Goal: Contribute content: Contribute content

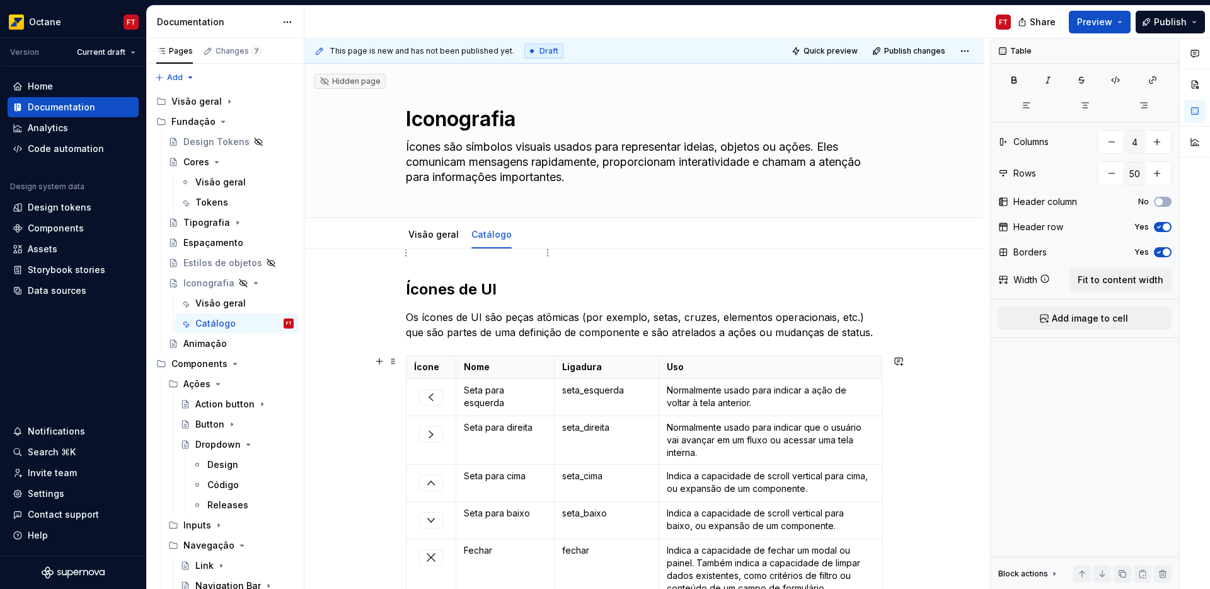
scroll to position [1035, 0]
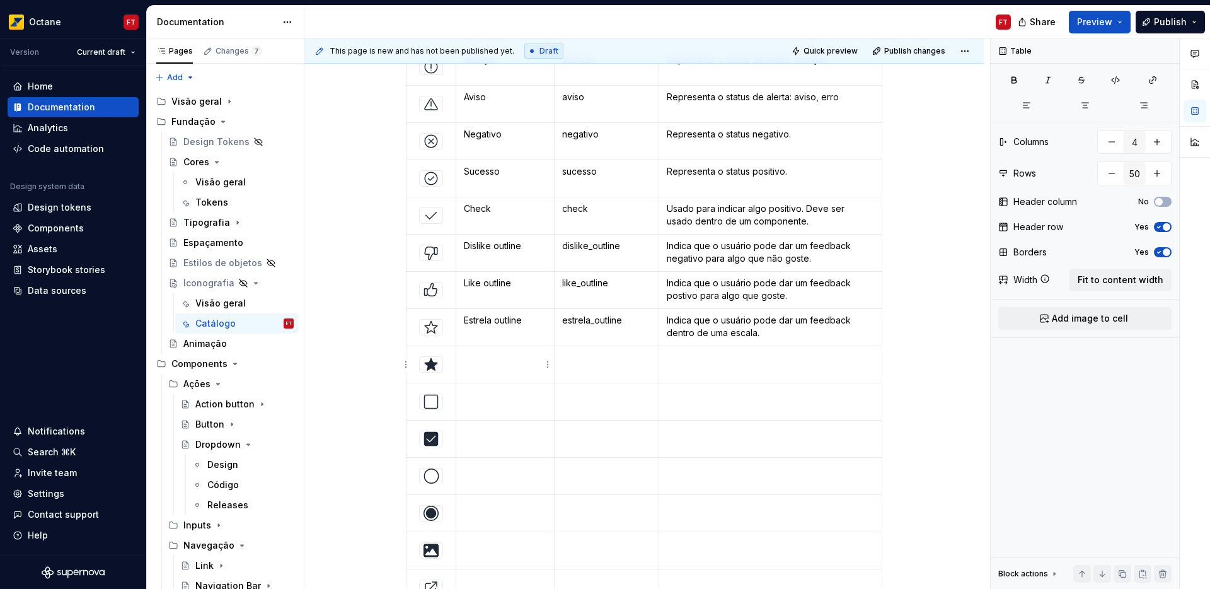
click at [487, 368] on td at bounding box center [505, 364] width 98 height 37
click at [584, 359] on p at bounding box center [606, 357] width 89 height 13
click at [684, 361] on p at bounding box center [770, 357] width 207 height 13
click at [512, 405] on td at bounding box center [505, 401] width 98 height 37
click at [579, 405] on td at bounding box center [606, 401] width 105 height 37
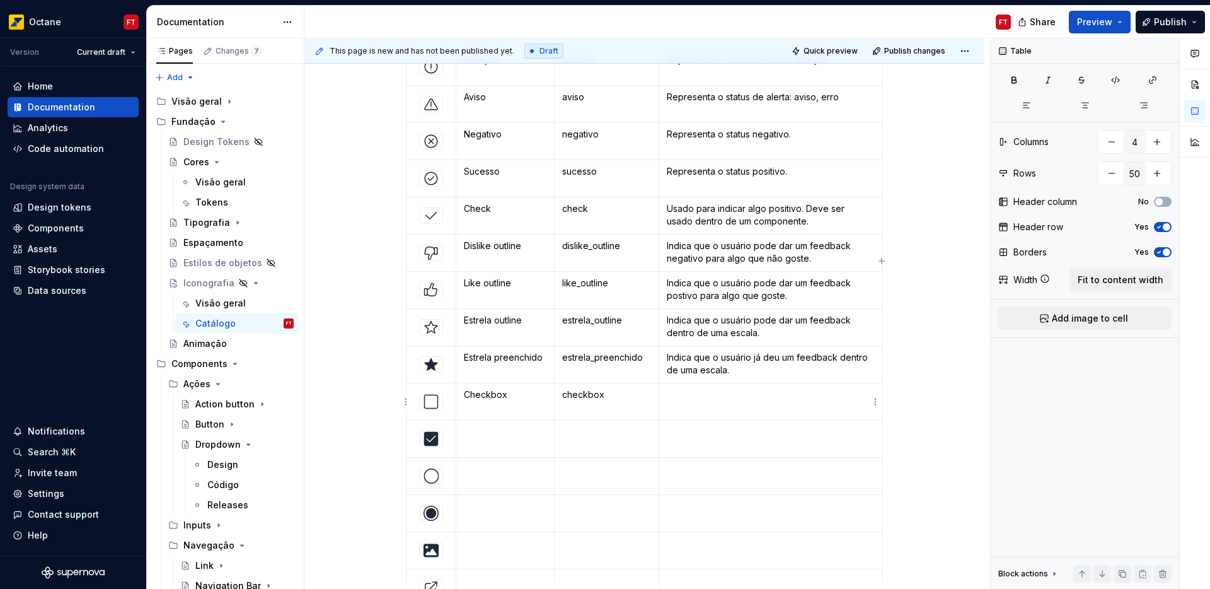
click at [691, 399] on p at bounding box center [770, 394] width 207 height 13
click at [486, 439] on td at bounding box center [505, 438] width 98 height 37
click at [577, 438] on td at bounding box center [606, 438] width 105 height 37
click at [703, 442] on td at bounding box center [770, 438] width 223 height 37
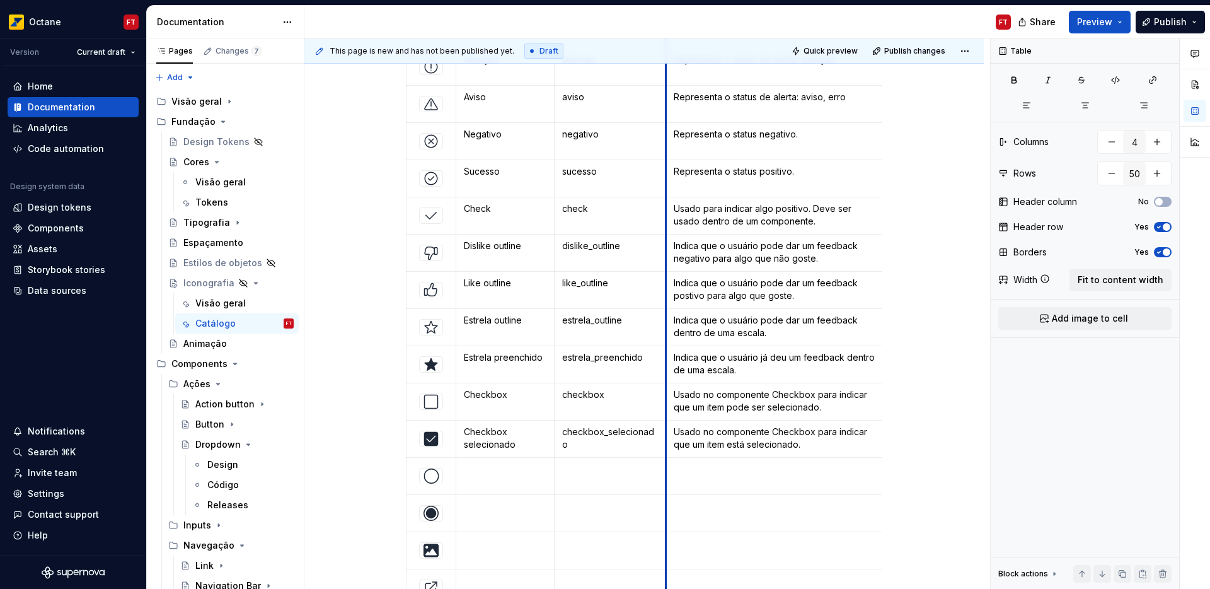
drag, startPoint x: 659, startPoint y: 415, endPoint x: 667, endPoint y: 416, distance: 7.6
click at [667, 416] on td "Usado no componente Checkbox para indicar que um item pode ser selecionado." at bounding box center [778, 401] width 224 height 37
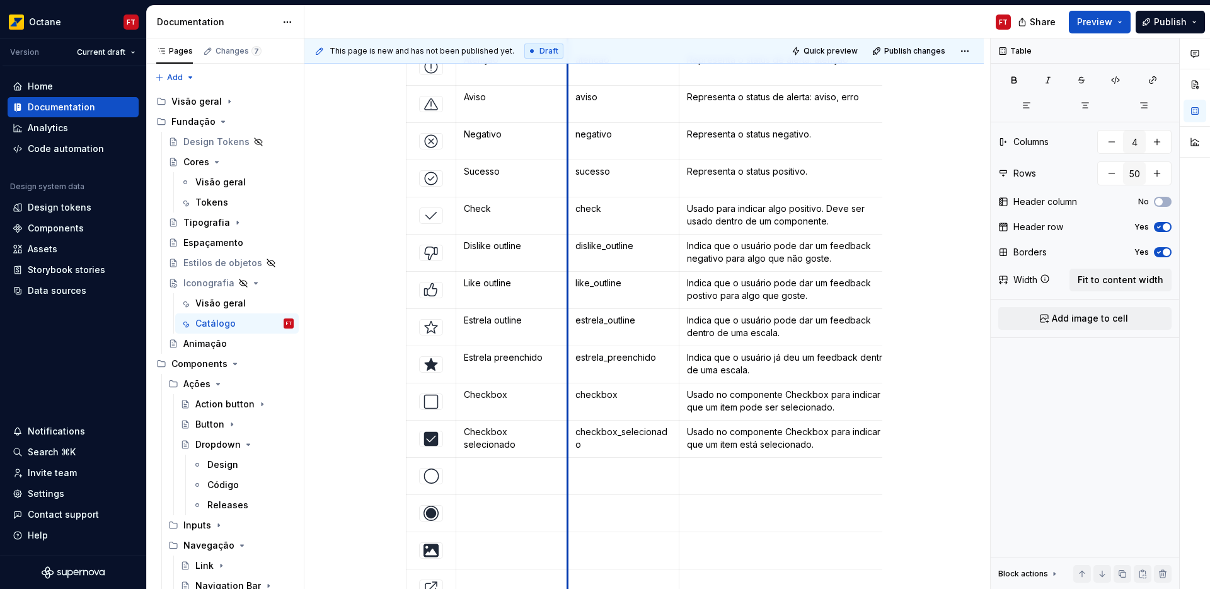
drag, startPoint x: 552, startPoint y: 411, endPoint x: 566, endPoint y: 412, distance: 13.9
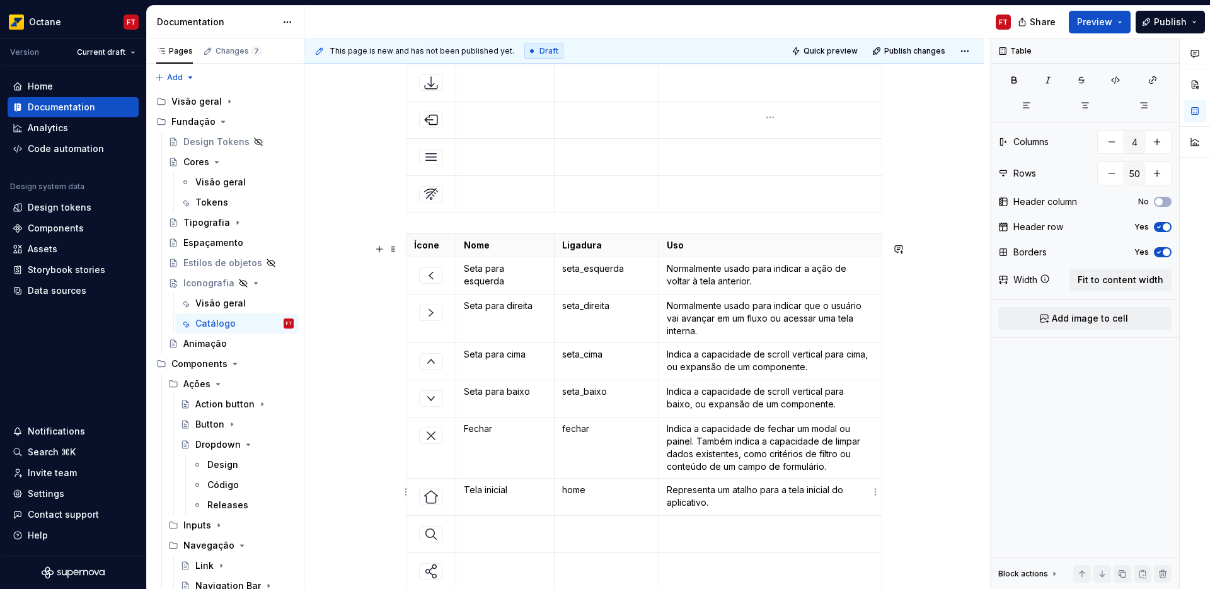
scroll to position [4284, 0]
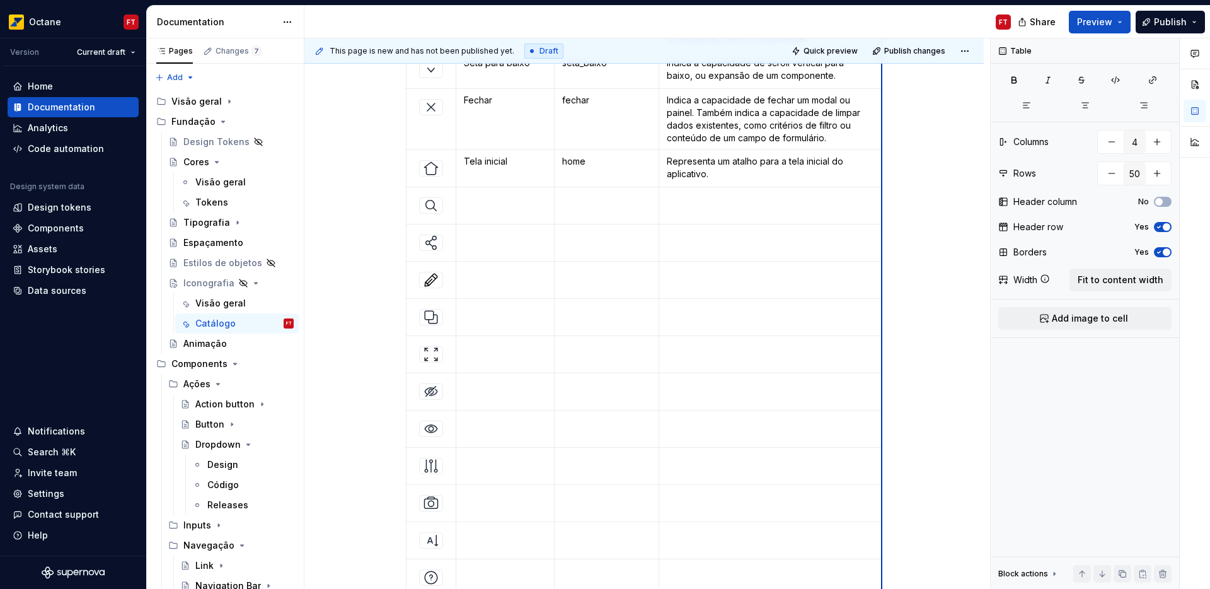
click at [880, 441] on td at bounding box center [770, 428] width 223 height 37
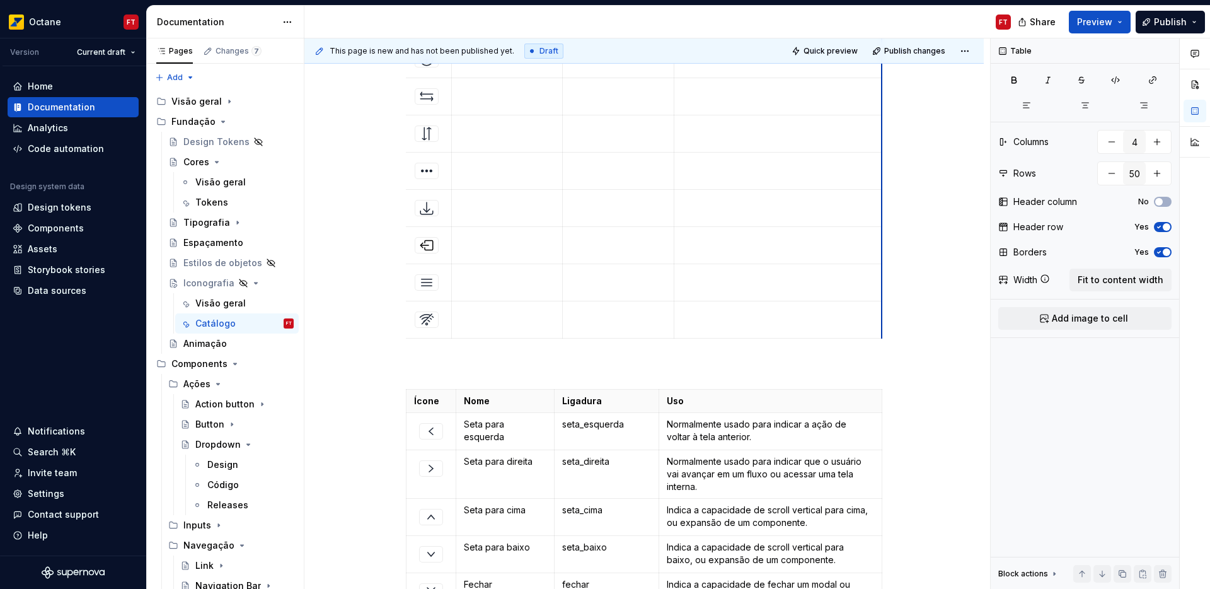
scroll to position [0, 0]
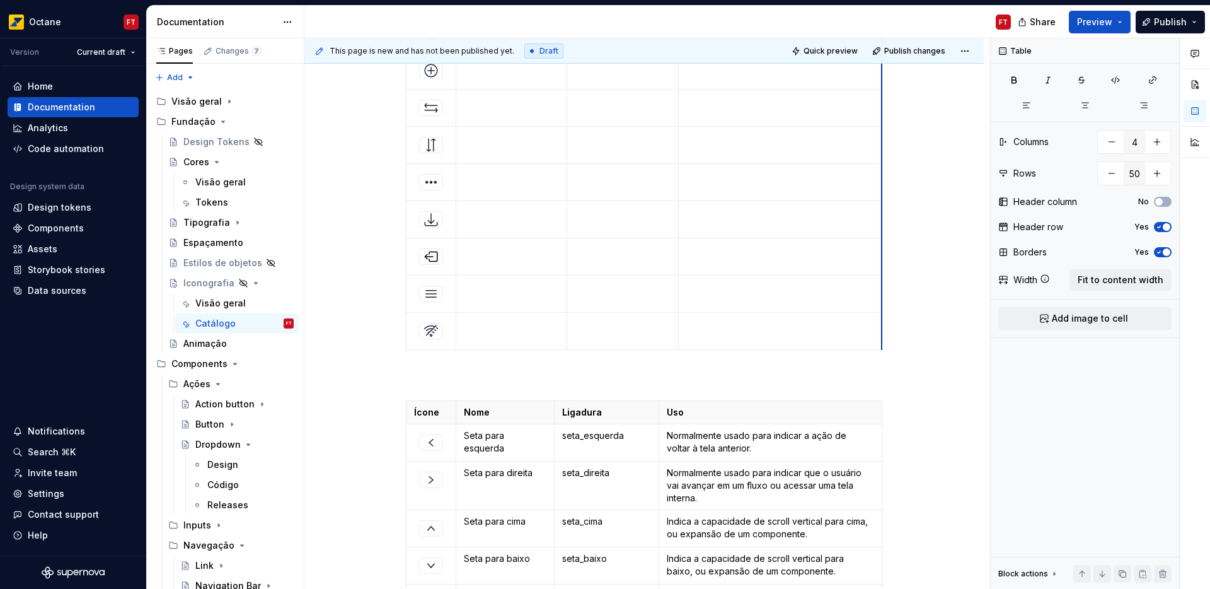
drag, startPoint x: 880, startPoint y: 315, endPoint x: 859, endPoint y: 316, distance: 21.5
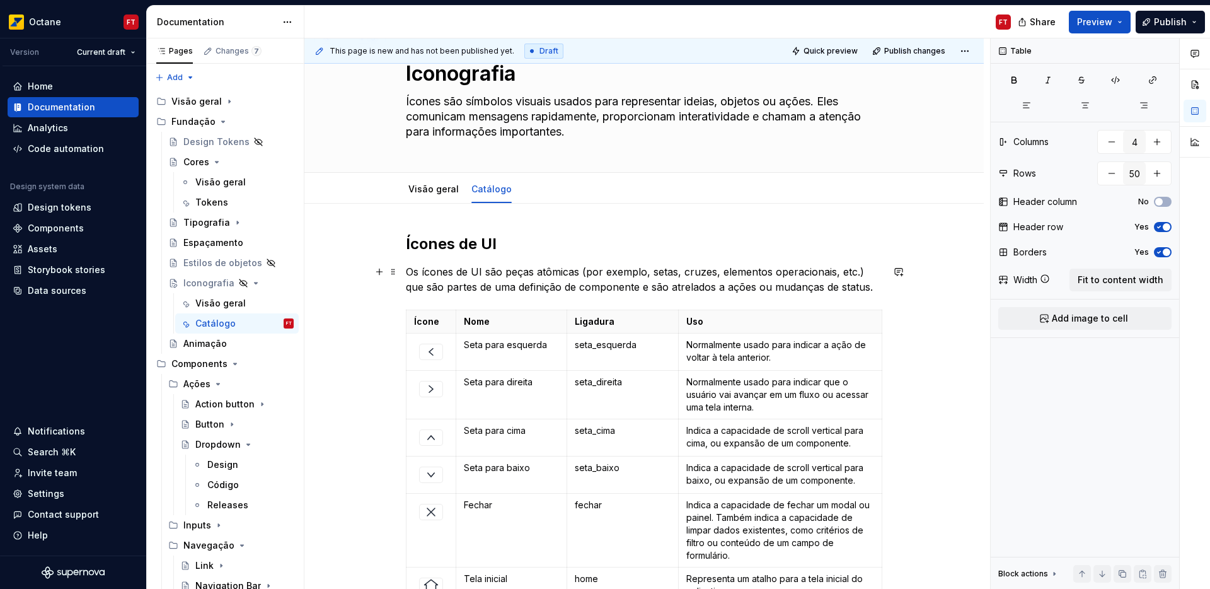
scroll to position [229, 0]
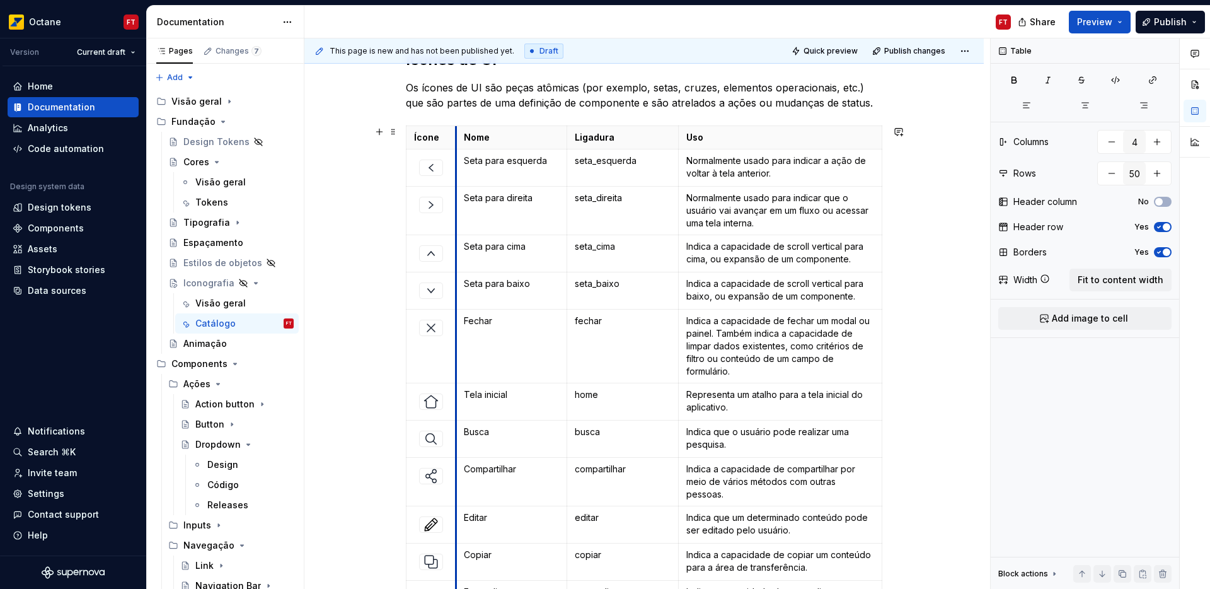
drag, startPoint x: 457, startPoint y: 146, endPoint x: 434, endPoint y: 144, distance: 23.4
click at [434, 144] on tr "Ícone Nome Ligadura Uso" at bounding box center [645, 137] width 476 height 23
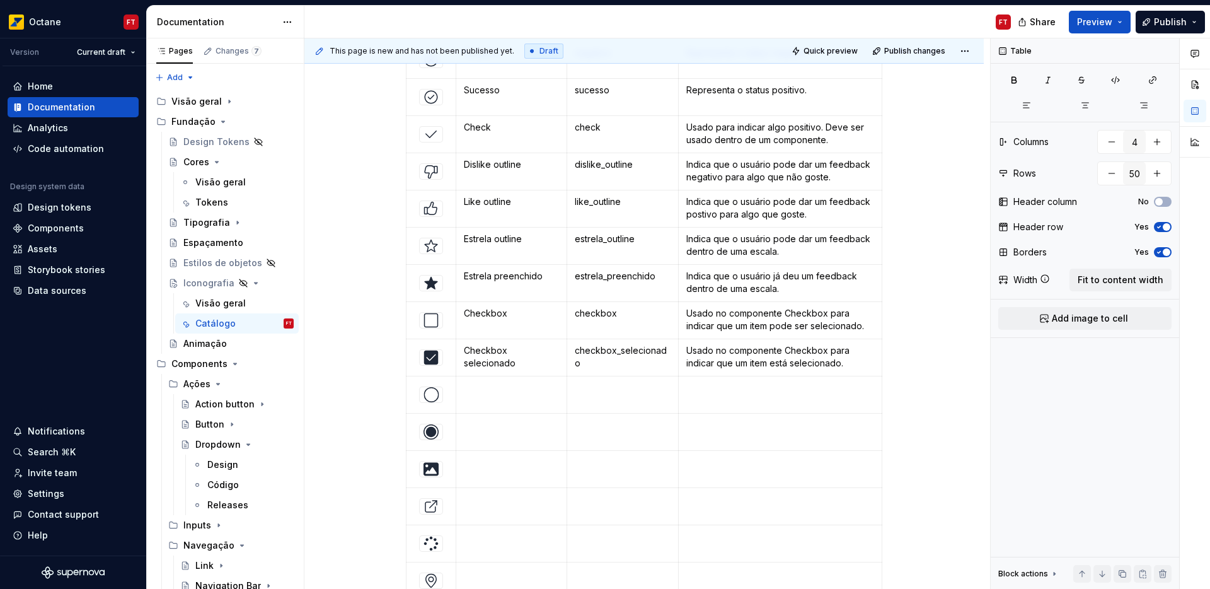
scroll to position [1186, 0]
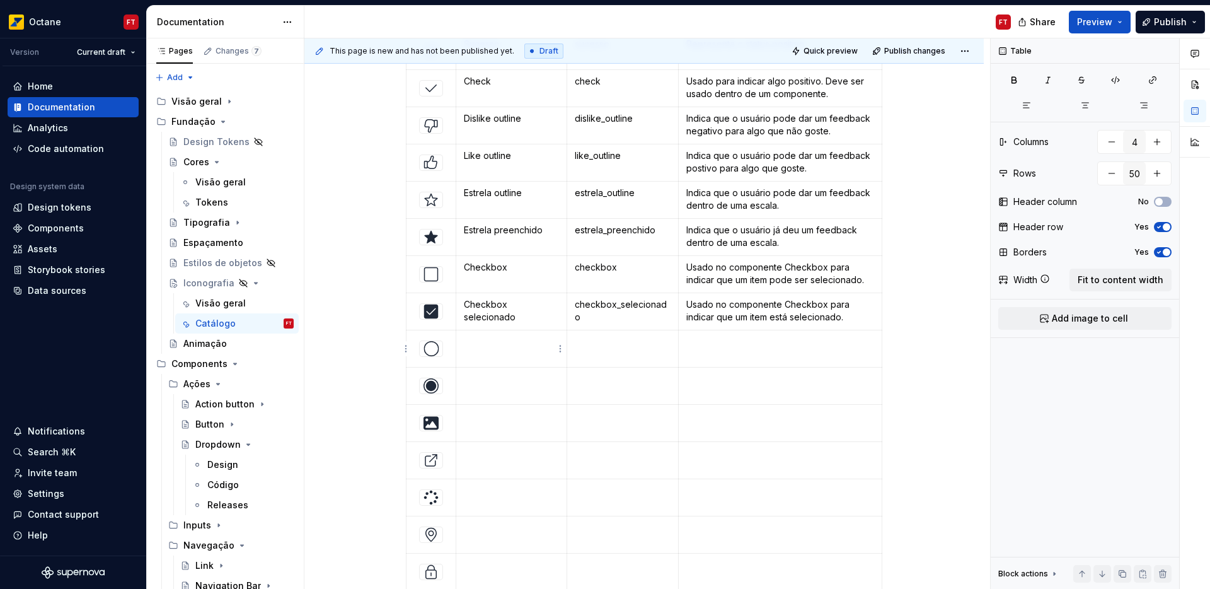
click at [487, 349] on td at bounding box center [511, 348] width 111 height 37
click at [588, 344] on p at bounding box center [623, 341] width 96 height 13
click at [708, 352] on td at bounding box center [781, 348] width 204 height 37
click at [489, 385] on td at bounding box center [511, 385] width 111 height 37
click at [598, 383] on p at bounding box center [623, 379] width 96 height 13
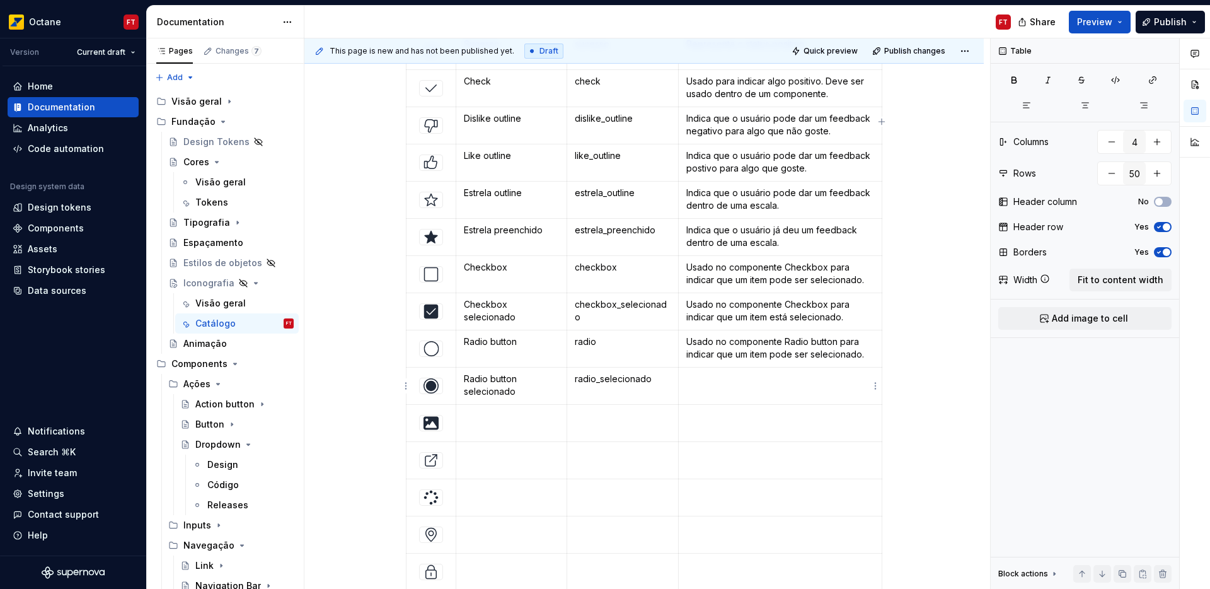
click at [737, 391] on td at bounding box center [781, 385] width 204 height 37
click at [473, 422] on td at bounding box center [511, 423] width 111 height 37
click at [471, 415] on p "Imagem" at bounding box center [511, 416] width 95 height 13
click at [472, 415] on p "Imagem" at bounding box center [511, 416] width 95 height 13
click at [595, 303] on p "checkbox_selecionado" at bounding box center [623, 310] width 96 height 25
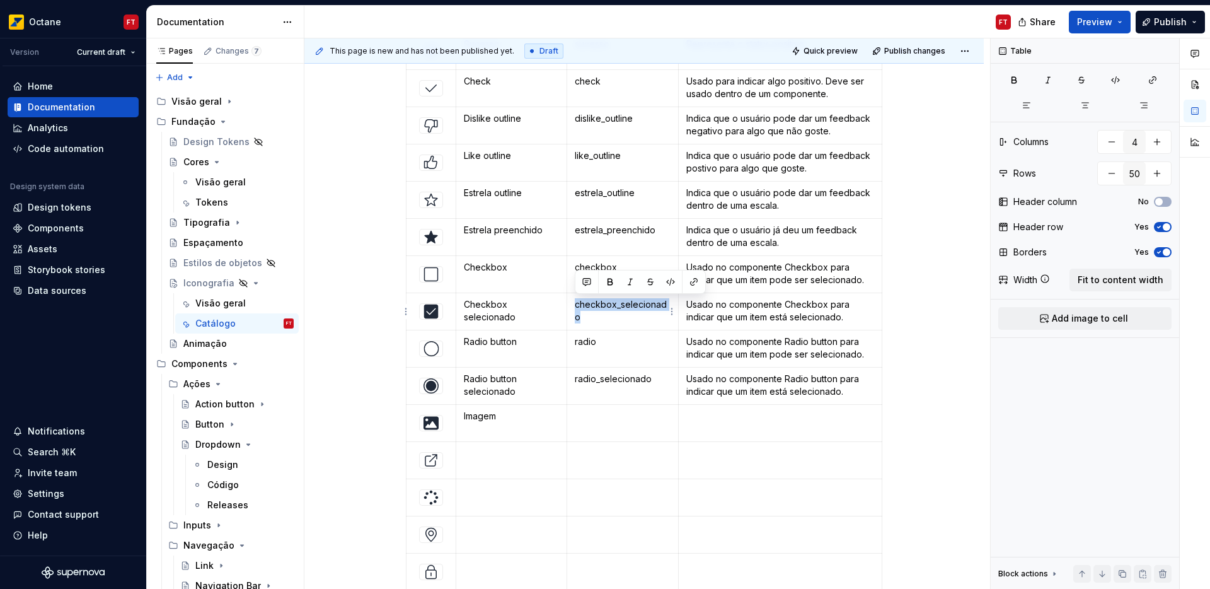
drag, startPoint x: 595, startPoint y: 303, endPoint x: 629, endPoint y: 301, distance: 34.1
click at [621, 303] on p "checkbox_selecionado" at bounding box center [623, 310] width 96 height 25
click at [667, 282] on button "button" at bounding box center [671, 282] width 18 height 18
click at [667, 282] on button "button" at bounding box center [673, 284] width 18 height 18
click at [587, 420] on p at bounding box center [623, 416] width 96 height 13
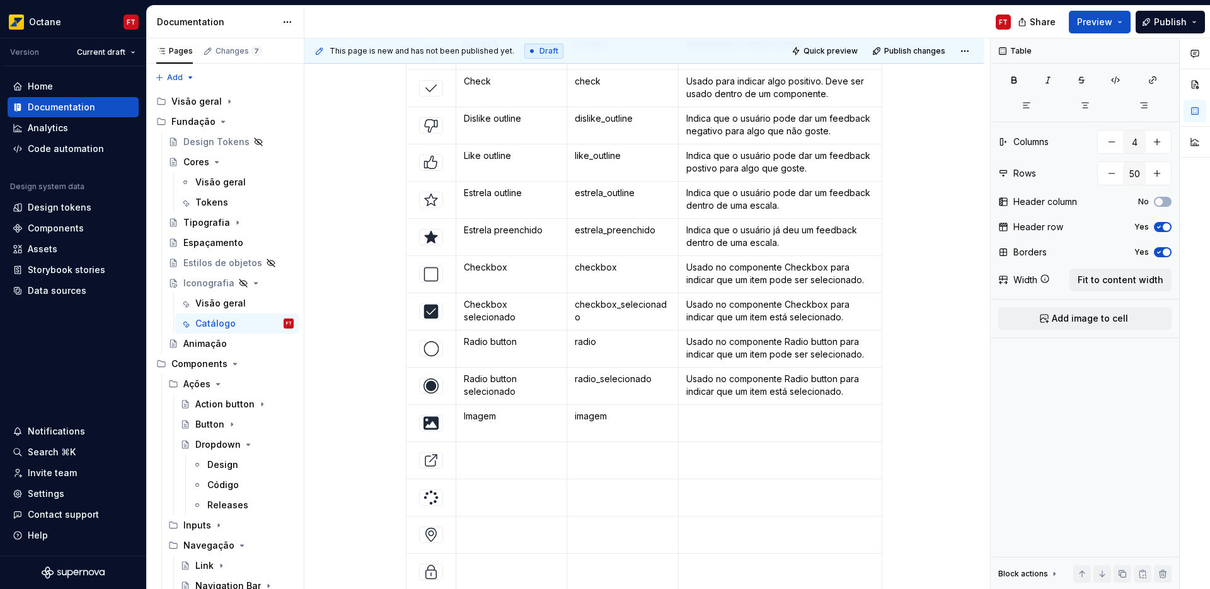
click at [710, 415] on p at bounding box center [780, 416] width 188 height 13
click at [711, 415] on p at bounding box center [780, 416] width 188 height 13
click at [483, 465] on td at bounding box center [511, 460] width 111 height 37
click at [599, 453] on p at bounding box center [623, 453] width 96 height 13
click at [710, 458] on p at bounding box center [780, 453] width 188 height 13
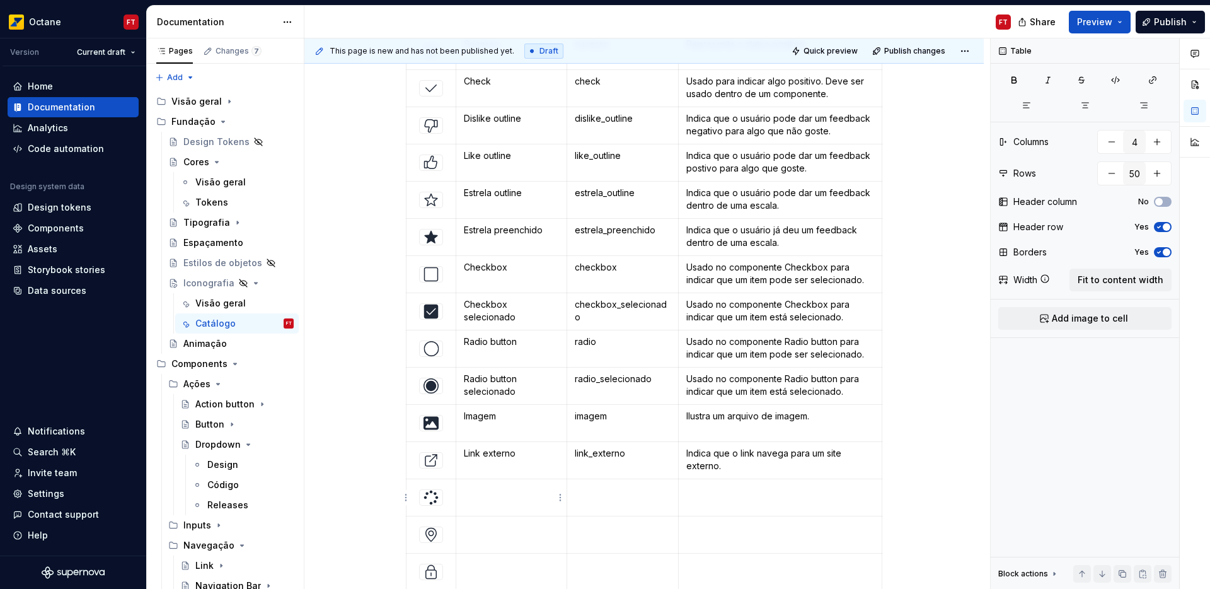
click at [473, 490] on p at bounding box center [511, 490] width 95 height 13
drag, startPoint x: 583, startPoint y: 498, endPoint x: 528, endPoint y: 494, distance: 55.0
click at [583, 499] on td at bounding box center [623, 497] width 112 height 37
click at [701, 497] on td at bounding box center [781, 497] width 204 height 37
click at [496, 533] on p at bounding box center [511, 527] width 95 height 13
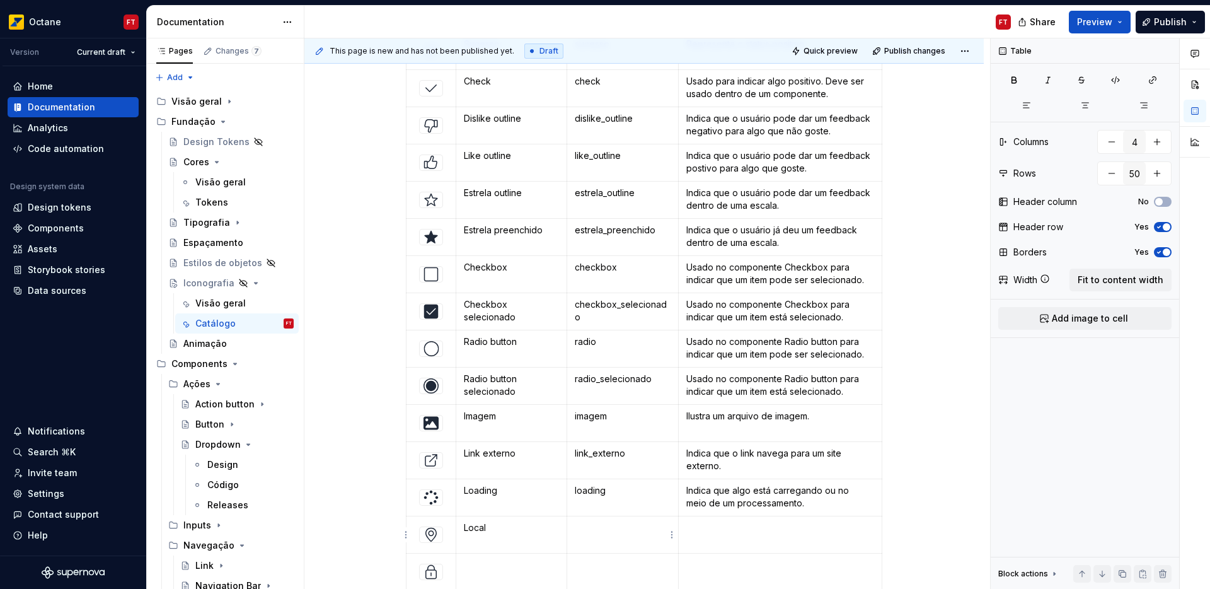
click at [571, 531] on td at bounding box center [623, 534] width 112 height 37
click at [707, 529] on p at bounding box center [780, 527] width 188 height 13
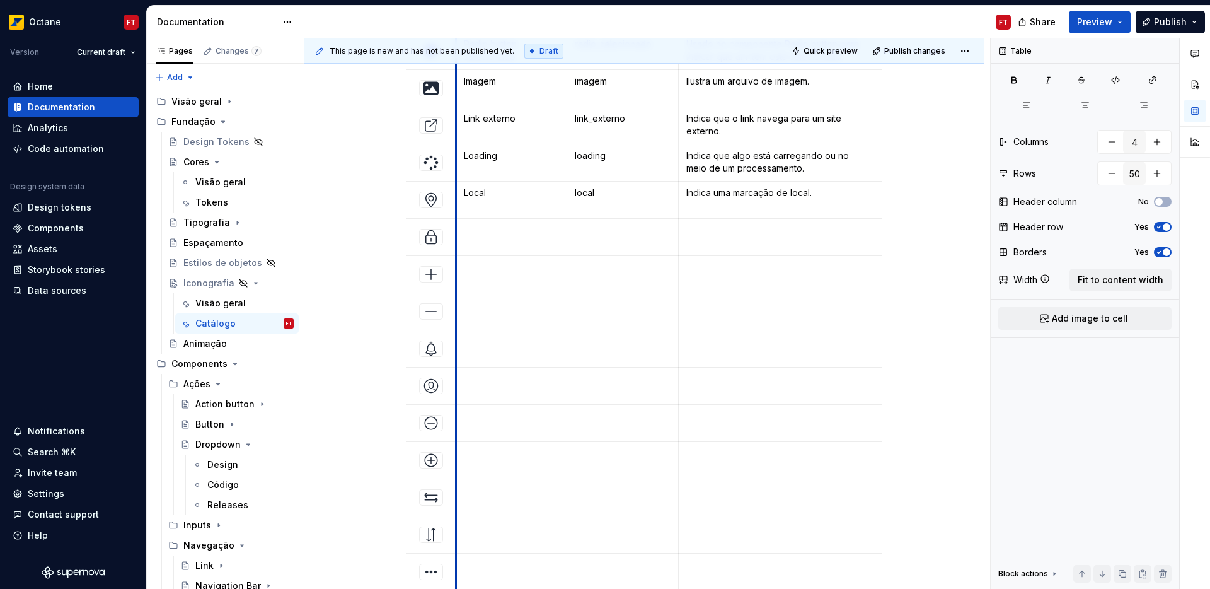
scroll to position [1563, 0]
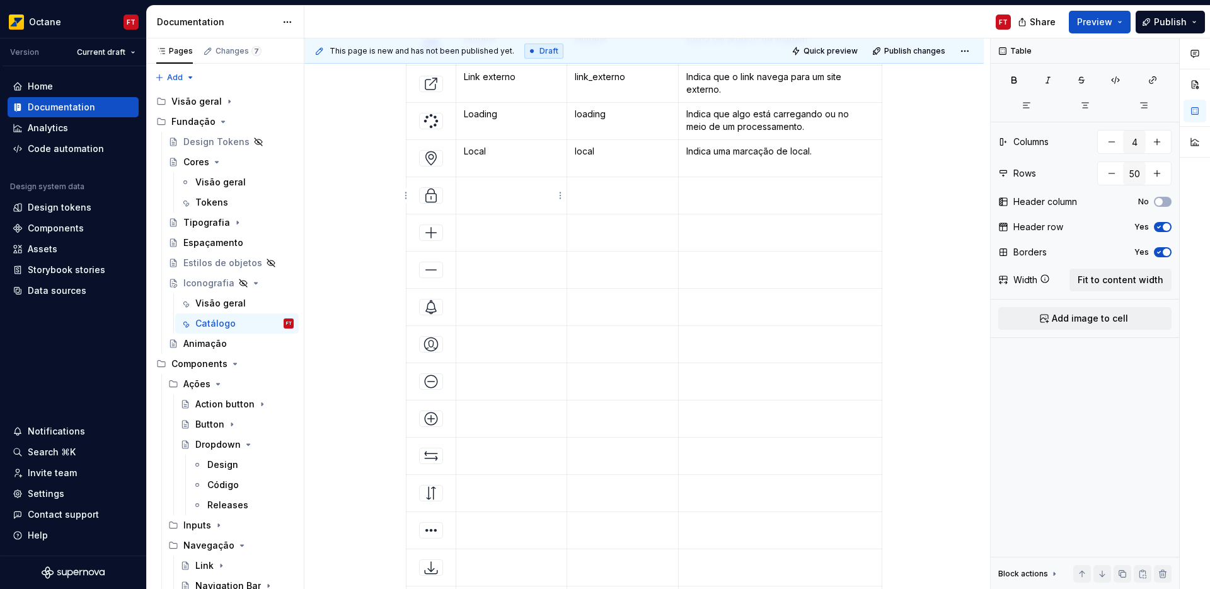
click at [517, 194] on p at bounding box center [511, 188] width 95 height 13
drag, startPoint x: 509, startPoint y: 206, endPoint x: 463, endPoint y: 202, distance: 45.5
click at [464, 194] on p "Indica uma marcação de local." at bounding box center [511, 194] width 95 height 25
click at [600, 193] on p at bounding box center [623, 188] width 96 height 13
click at [712, 195] on td at bounding box center [781, 195] width 204 height 37
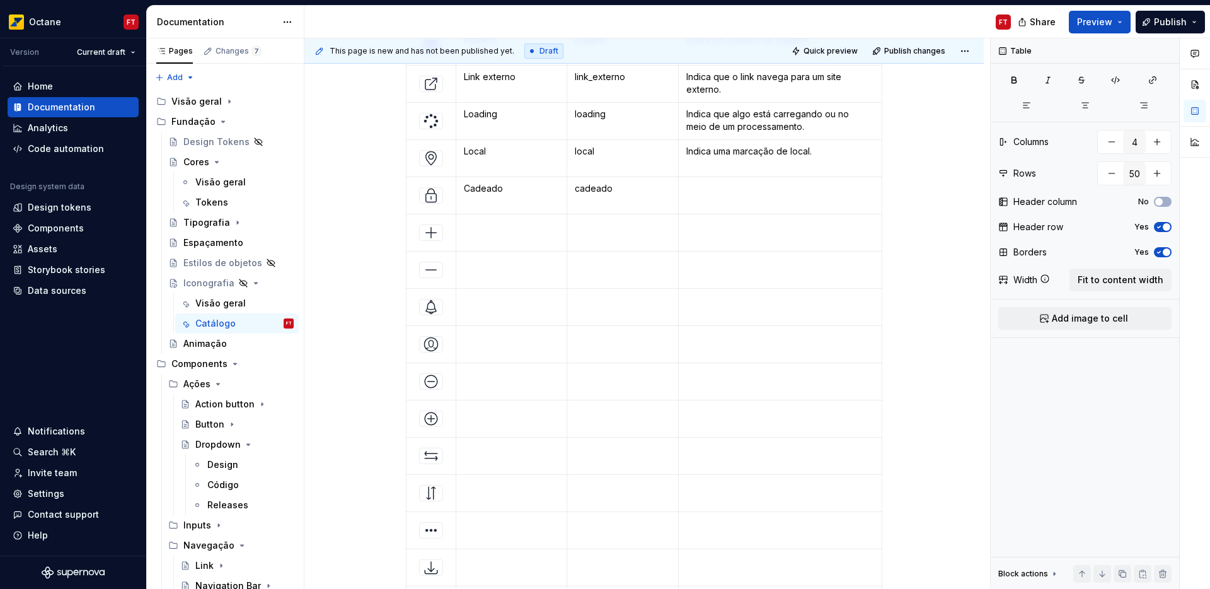
click at [712, 195] on td at bounding box center [781, 195] width 204 height 37
click at [489, 231] on p at bounding box center [511, 225] width 95 height 13
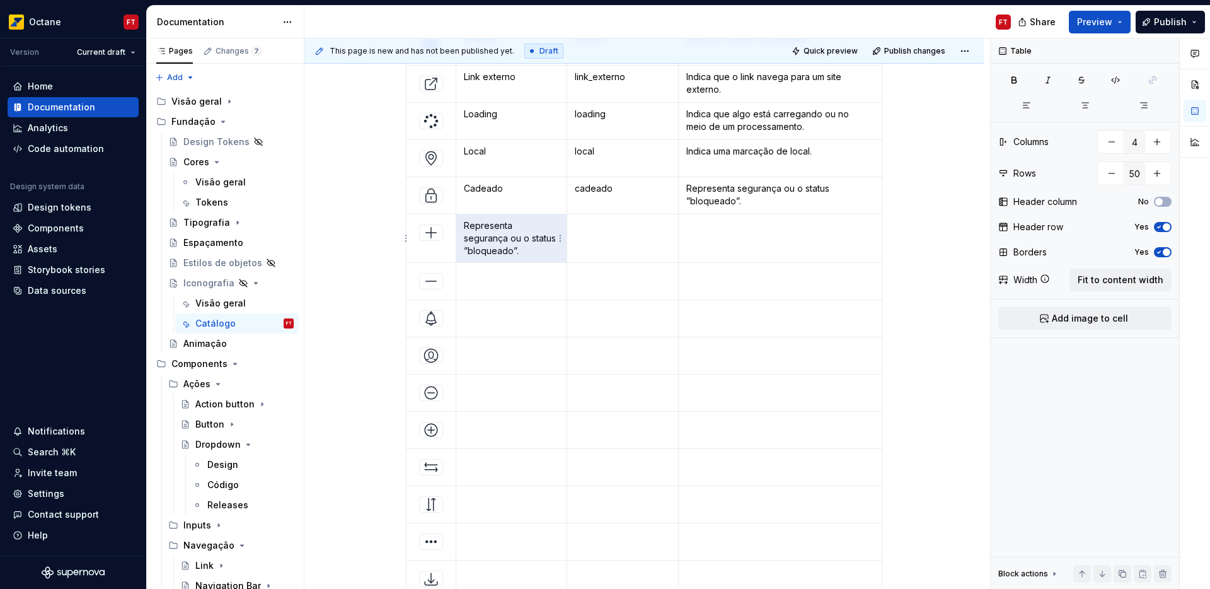
drag, startPoint x: 524, startPoint y: 248, endPoint x: 466, endPoint y: 232, distance: 60.3
click at [465, 228] on p "Representa segurança ou o status ”bloqueado”." at bounding box center [511, 238] width 95 height 38
drag, startPoint x: 518, startPoint y: 250, endPoint x: 461, endPoint y: 230, distance: 60.0
click at [461, 230] on td "MaisRepresenta segurança ou o status ”bloqueado”." at bounding box center [511, 238] width 111 height 49
click at [595, 235] on td at bounding box center [623, 232] width 112 height 37
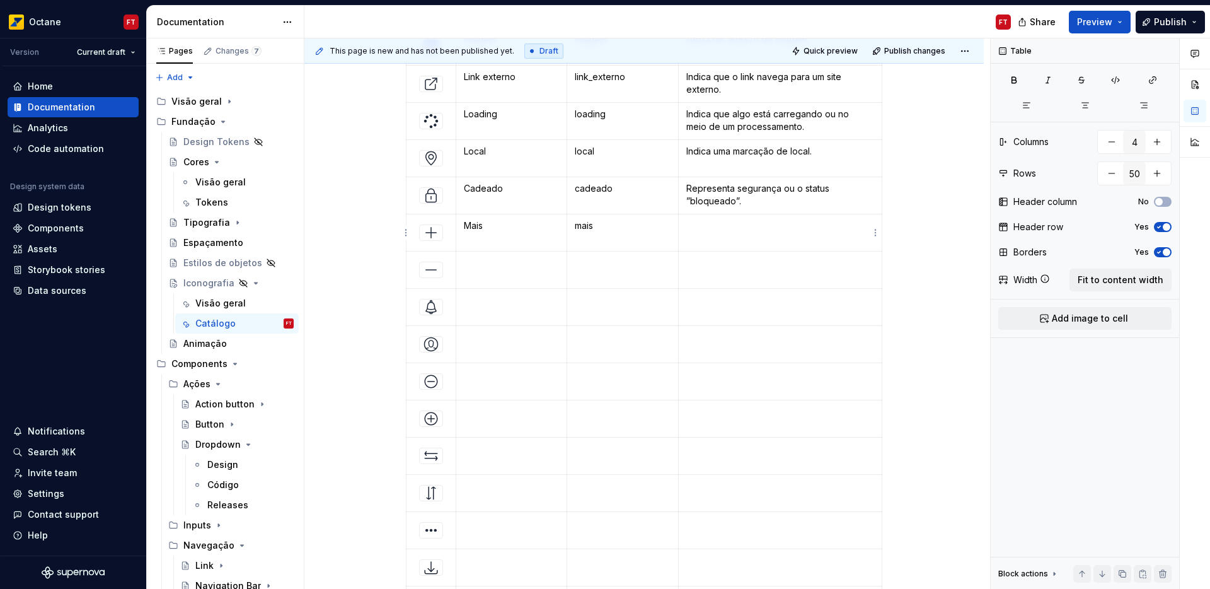
click at [727, 233] on td at bounding box center [781, 232] width 204 height 37
click at [482, 267] on p at bounding box center [511, 263] width 95 height 13
click at [616, 253] on td at bounding box center [623, 269] width 112 height 37
click at [728, 266] on p at bounding box center [780, 263] width 188 height 13
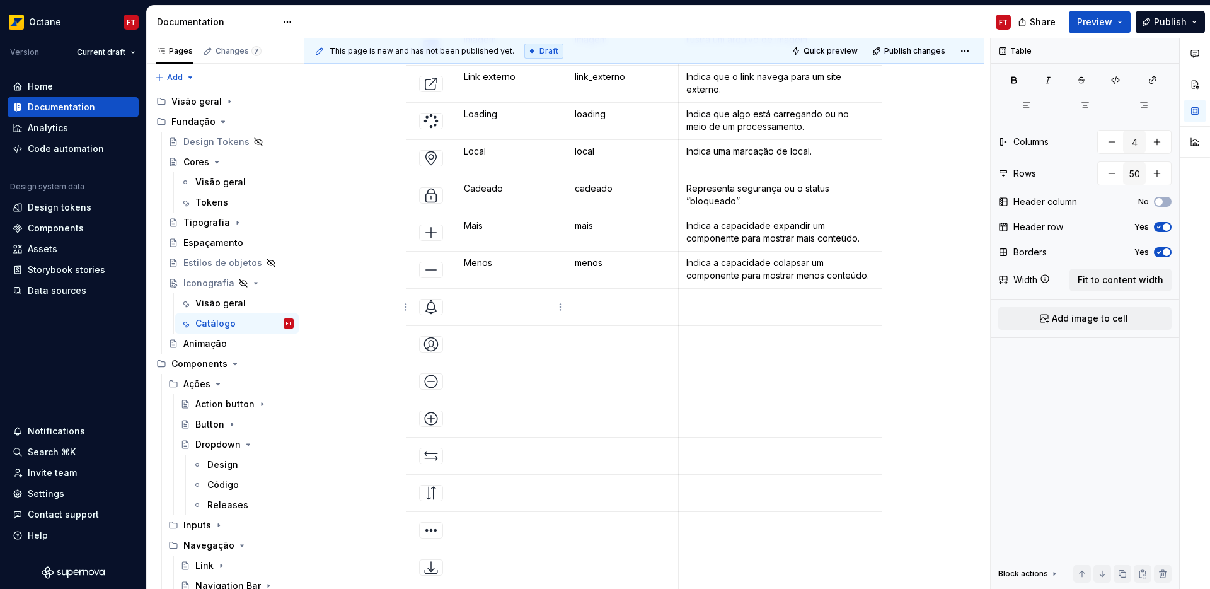
click at [495, 308] on td at bounding box center [511, 307] width 111 height 37
click at [609, 309] on td at bounding box center [623, 307] width 112 height 37
click at [714, 305] on p at bounding box center [780, 300] width 188 height 13
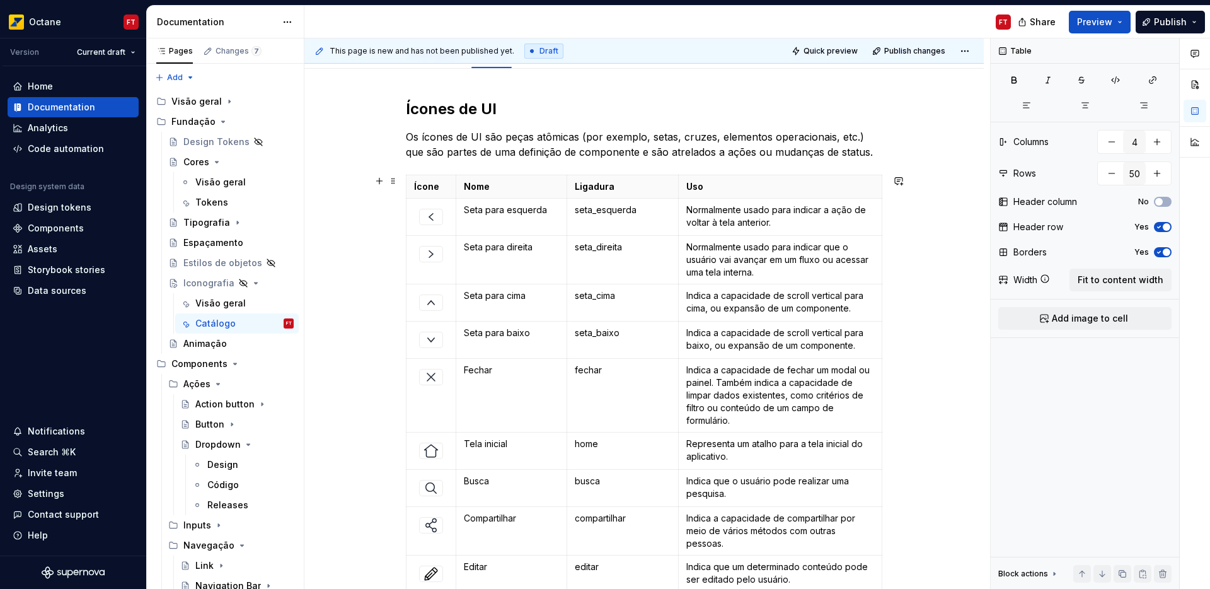
scroll to position [0, 0]
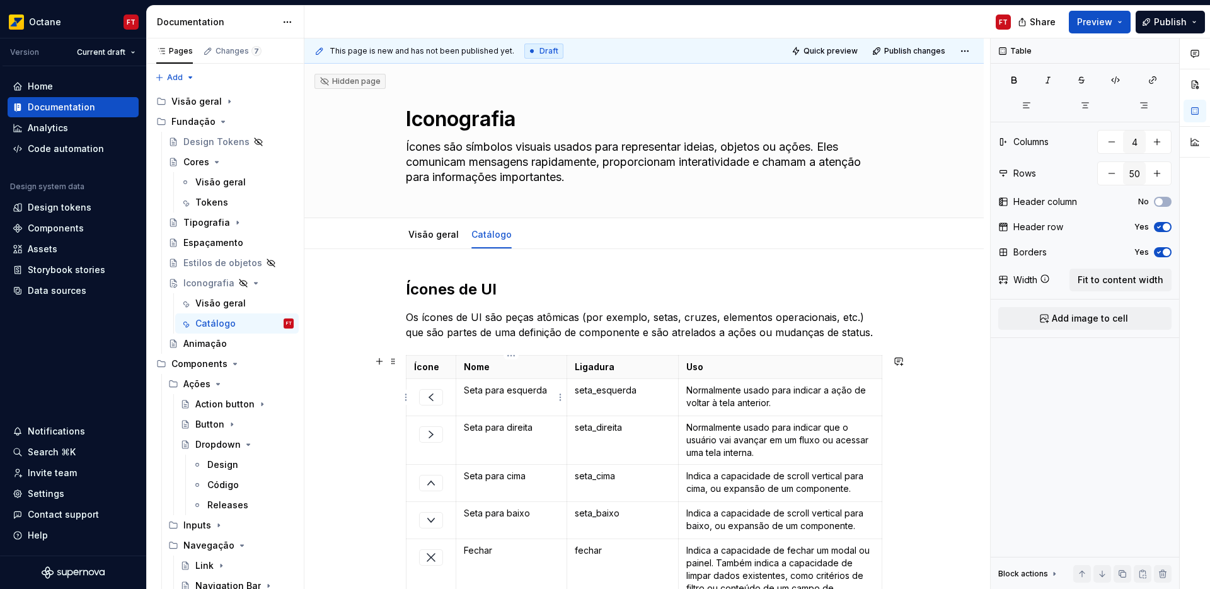
click at [510, 389] on p "Seta para esquerda" at bounding box center [511, 390] width 95 height 13
click at [1160, 200] on span "button" at bounding box center [1159, 202] width 8 height 8
click at [1160, 201] on icon "button" at bounding box center [1159, 202] width 3 height 2
click at [1167, 226] on span "button" at bounding box center [1167, 227] width 8 height 8
type textarea "*"
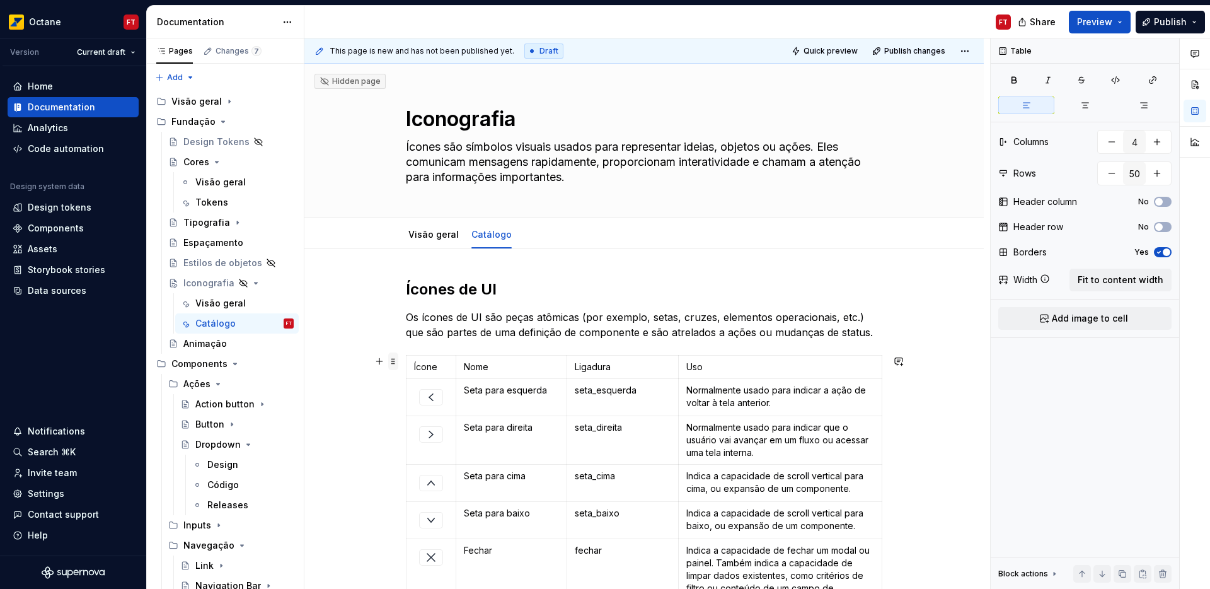
click at [395, 362] on span at bounding box center [393, 361] width 10 height 18
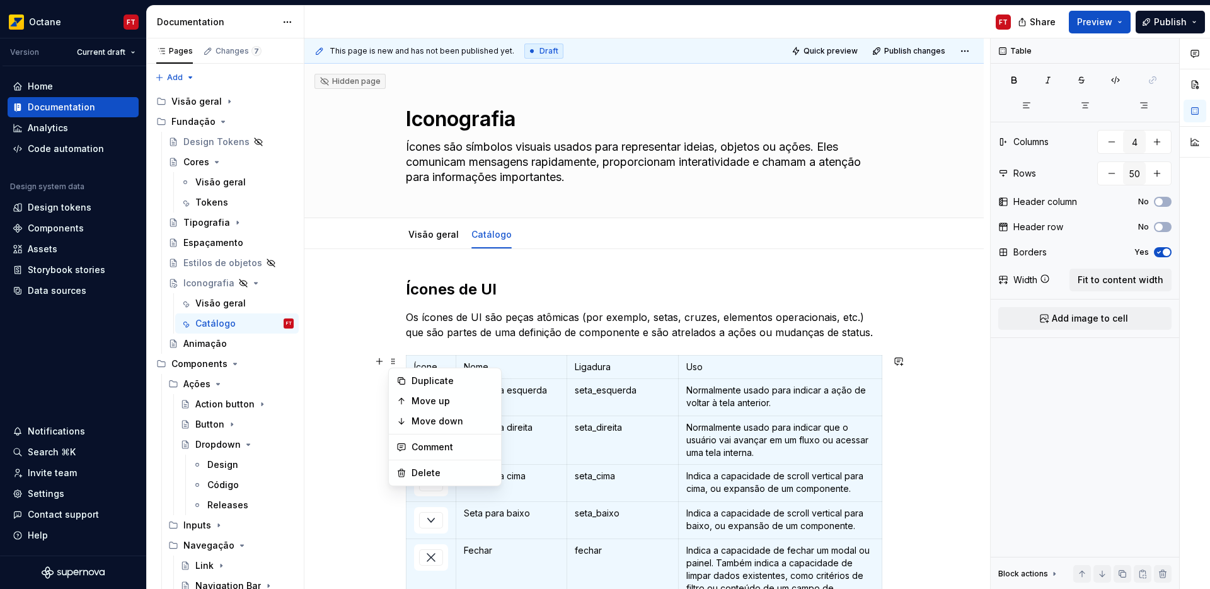
click at [632, 364] on p "Ligadura" at bounding box center [623, 367] width 96 height 13
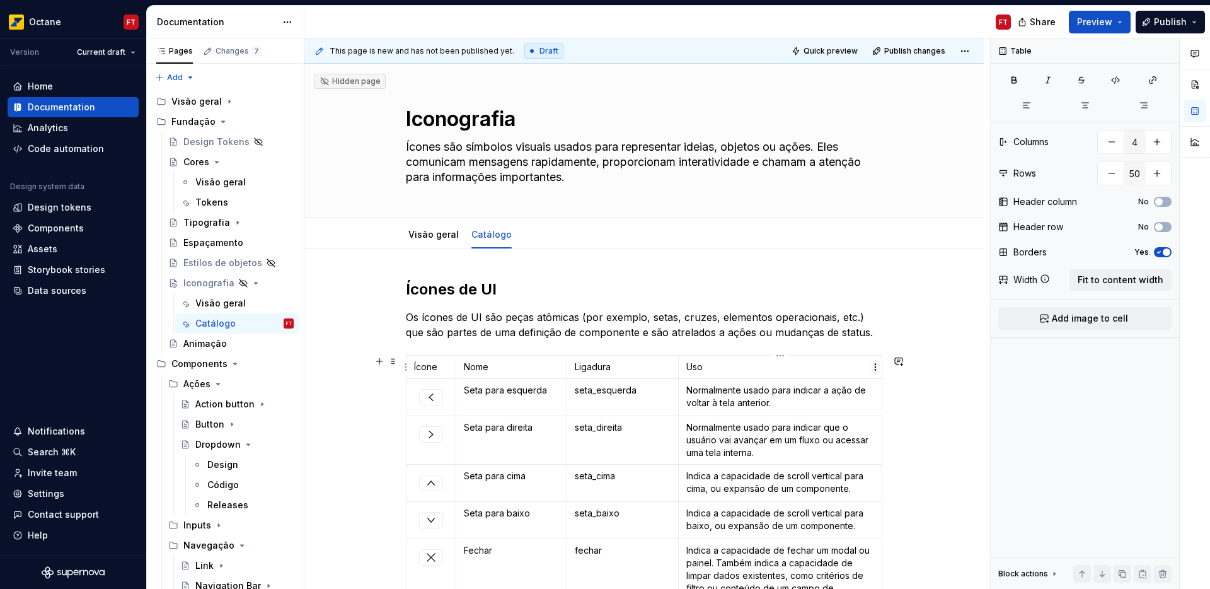
click at [877, 364] on html "Octane FT Version Current draft Home Documentation Analytics Code automation De…" at bounding box center [605, 294] width 1210 height 589
click at [592, 362] on html "Octane FT Version Current draft Home Documentation Analytics Code automation De…" at bounding box center [605, 294] width 1210 height 589
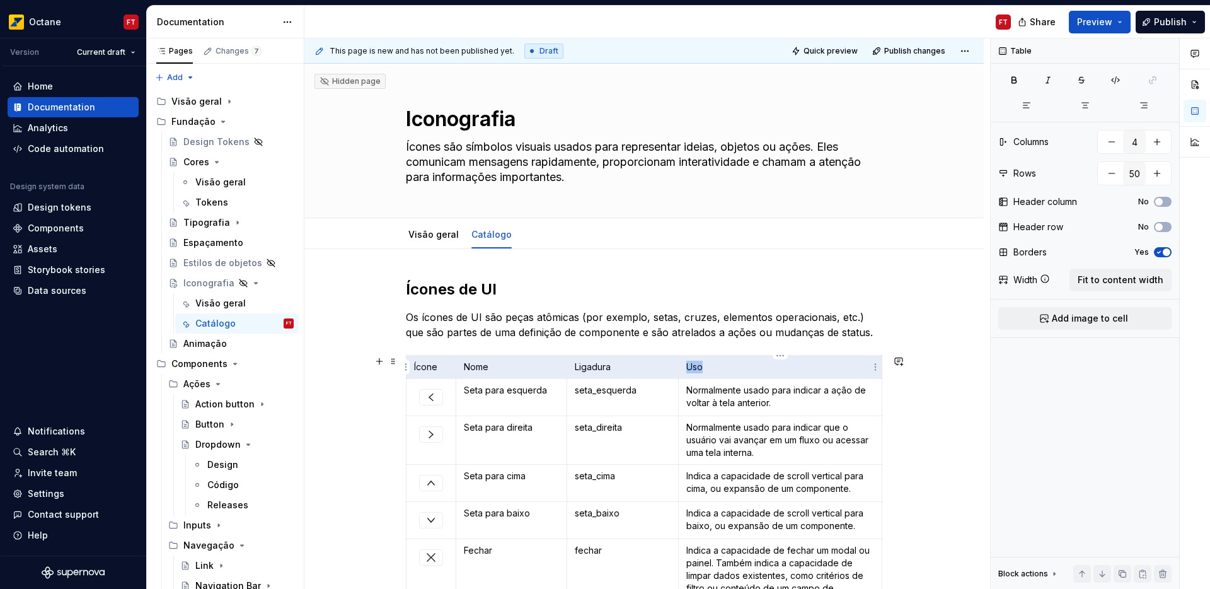
drag, startPoint x: 427, startPoint y: 365, endPoint x: 790, endPoint y: 367, distance: 363.1
click at [761, 362] on tr "Ícone Nome Ligadura Uso" at bounding box center [645, 367] width 476 height 23
click at [874, 369] on html "Octane FT Version Current draft Home Documentation Analytics Code automation De…" at bounding box center [605, 294] width 1210 height 589
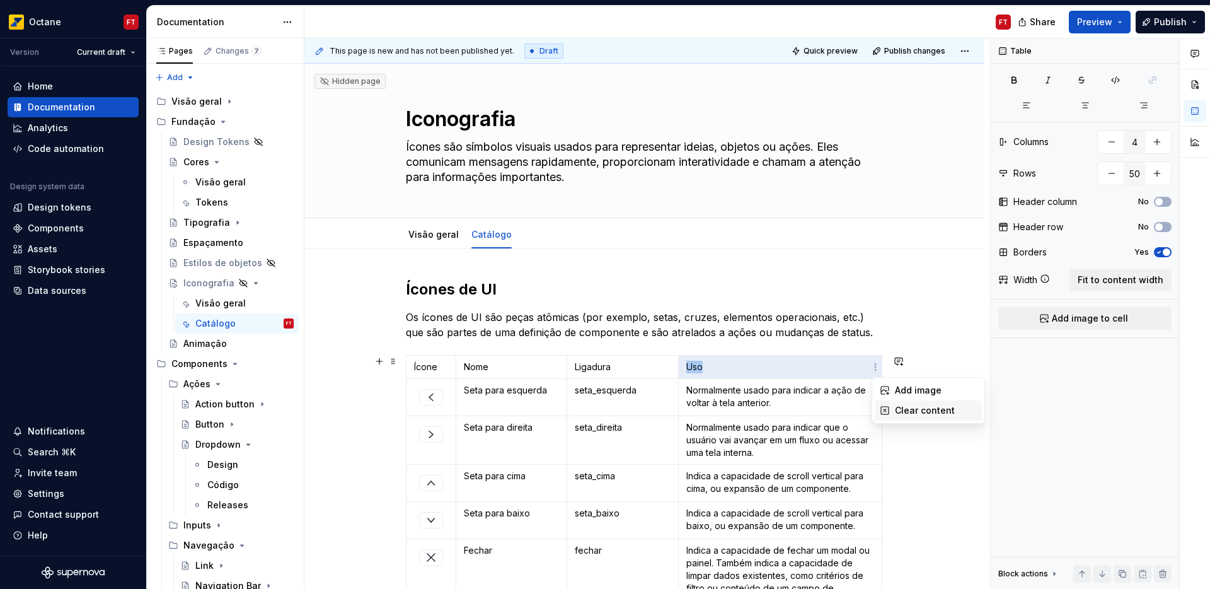
click at [913, 412] on div "Clear content" at bounding box center [936, 410] width 82 height 13
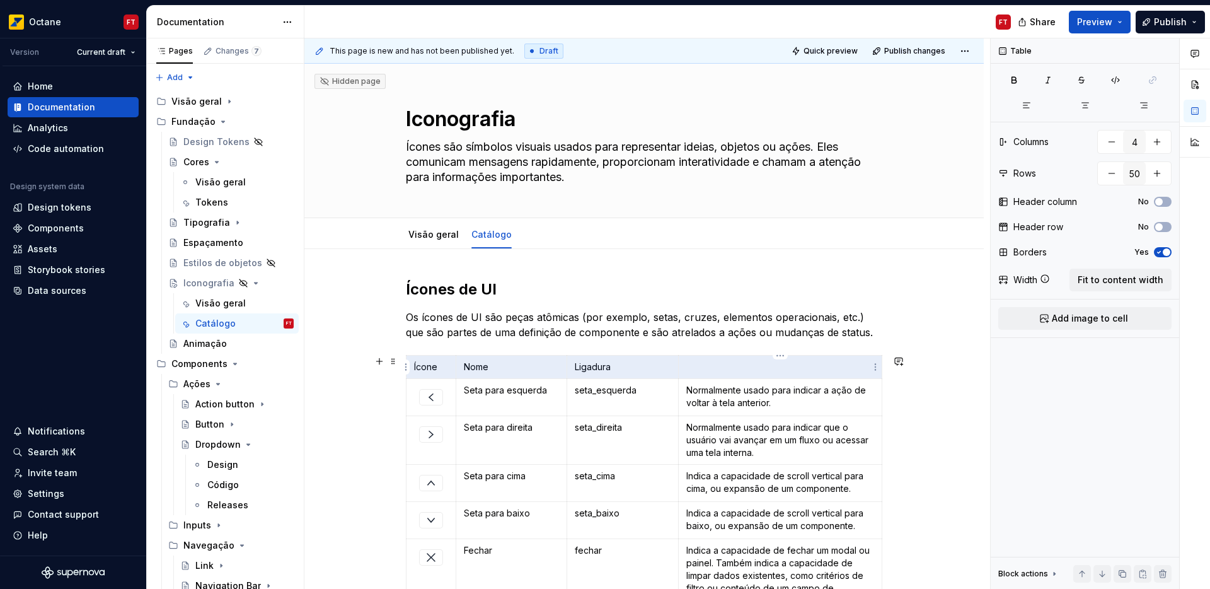
drag, startPoint x: 442, startPoint y: 364, endPoint x: 715, endPoint y: 361, distance: 272.9
click at [715, 361] on tr "Ícone Nome Ligadura" at bounding box center [645, 367] width 476 height 23
click at [405, 367] on html "Octane FT Version Current draft Home Documentation Analytics Code automation De…" at bounding box center [605, 294] width 1210 height 589
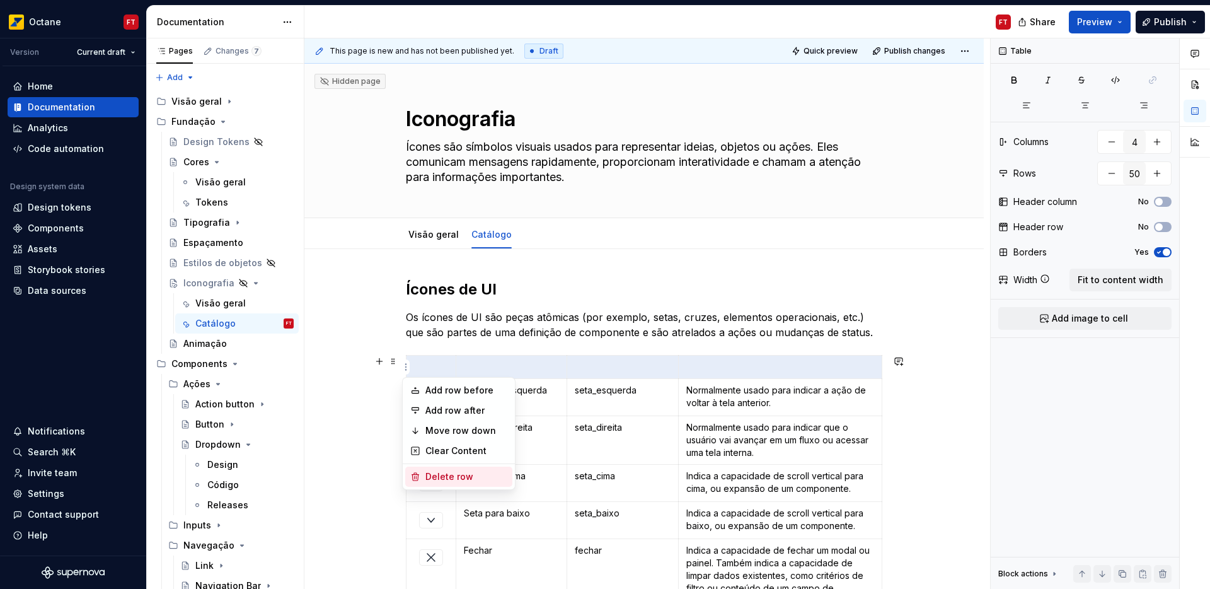
click at [447, 479] on div "Delete row" at bounding box center [466, 476] width 82 height 13
type input "49"
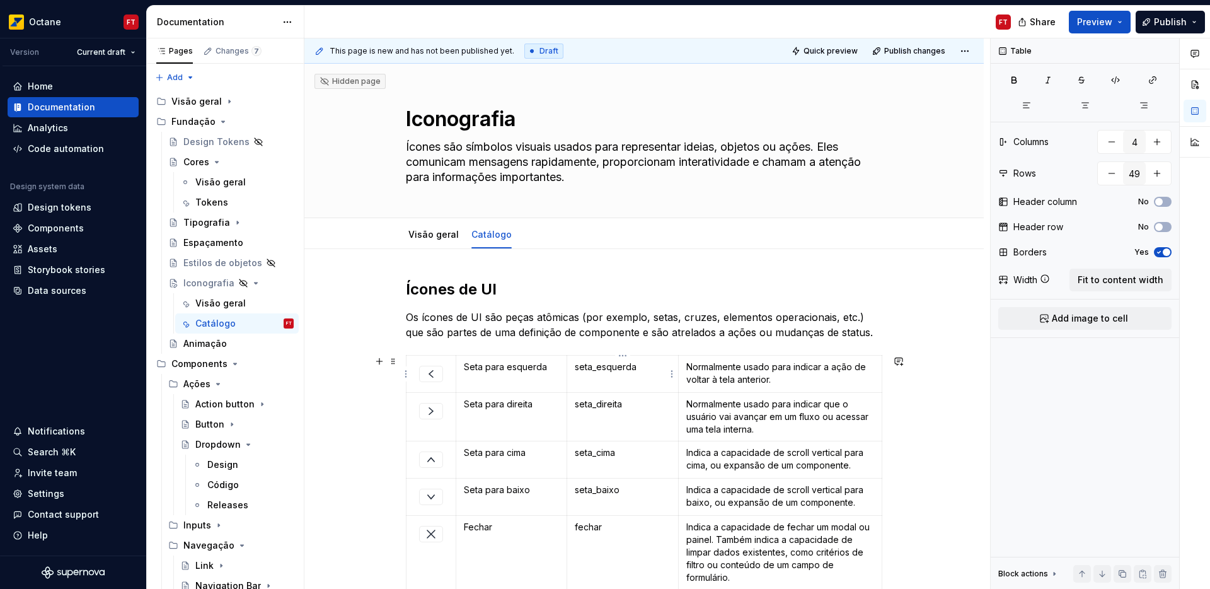
click at [586, 368] on p "seta_esquerda" at bounding box center [623, 367] width 96 height 13
drag, startPoint x: 586, startPoint y: 368, endPoint x: 608, endPoint y: 368, distance: 21.4
click at [608, 368] on p "seta_esquerda" at bounding box center [623, 367] width 96 height 13
click at [449, 379] on html "Octane FT Version Current draft Home Documentation Analytics Code automation De…" at bounding box center [605, 294] width 1210 height 589
click at [426, 386] on html "Octane FT Version Current draft Home Documentation Analytics Code automation De…" at bounding box center [605, 294] width 1210 height 589
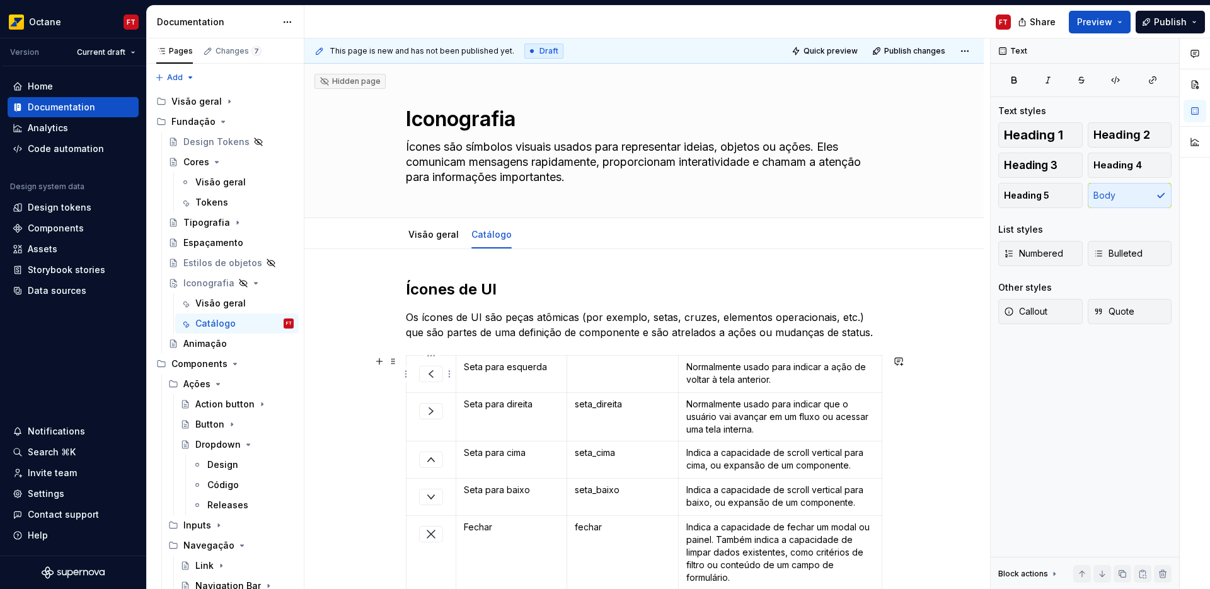
click at [435, 382] on div at bounding box center [431, 374] width 24 height 16
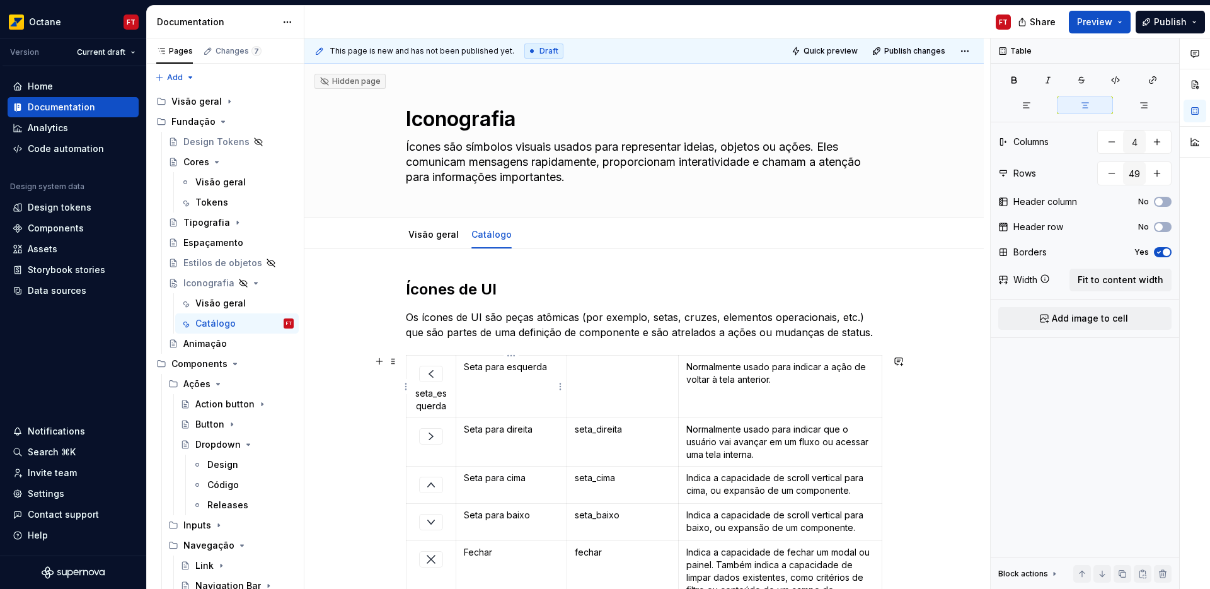
click at [523, 398] on td "Seta para esquerda" at bounding box center [511, 387] width 111 height 62
click at [1107, 279] on span "Fit to content width" at bounding box center [1121, 280] width 86 height 13
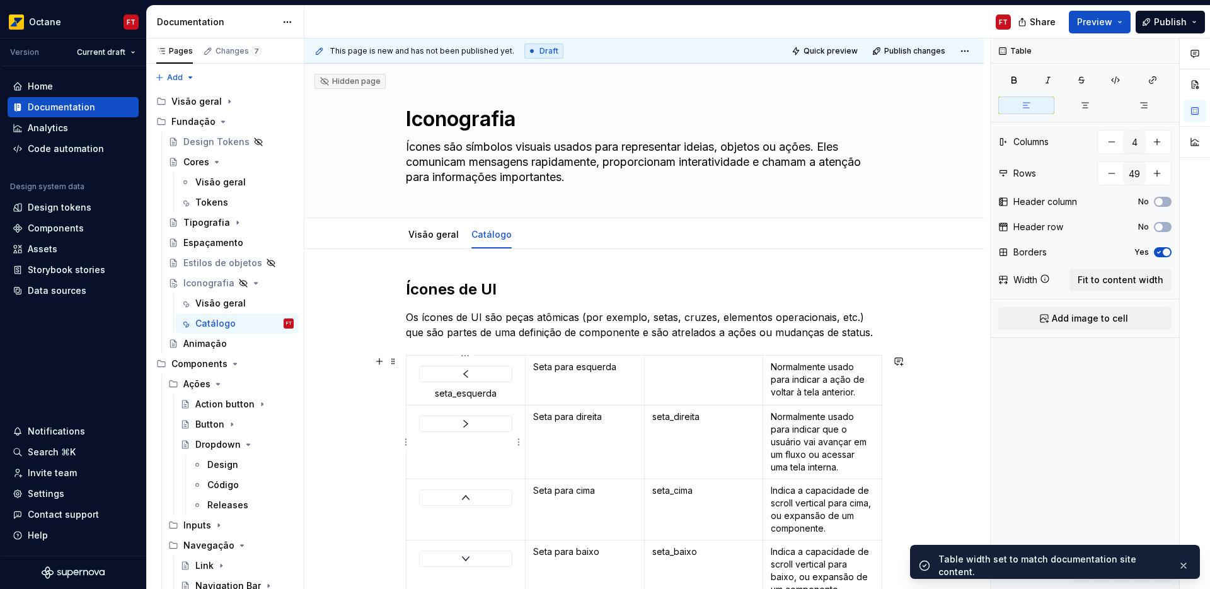
click at [458, 422] on img at bounding box center [465, 423] width 15 height 15
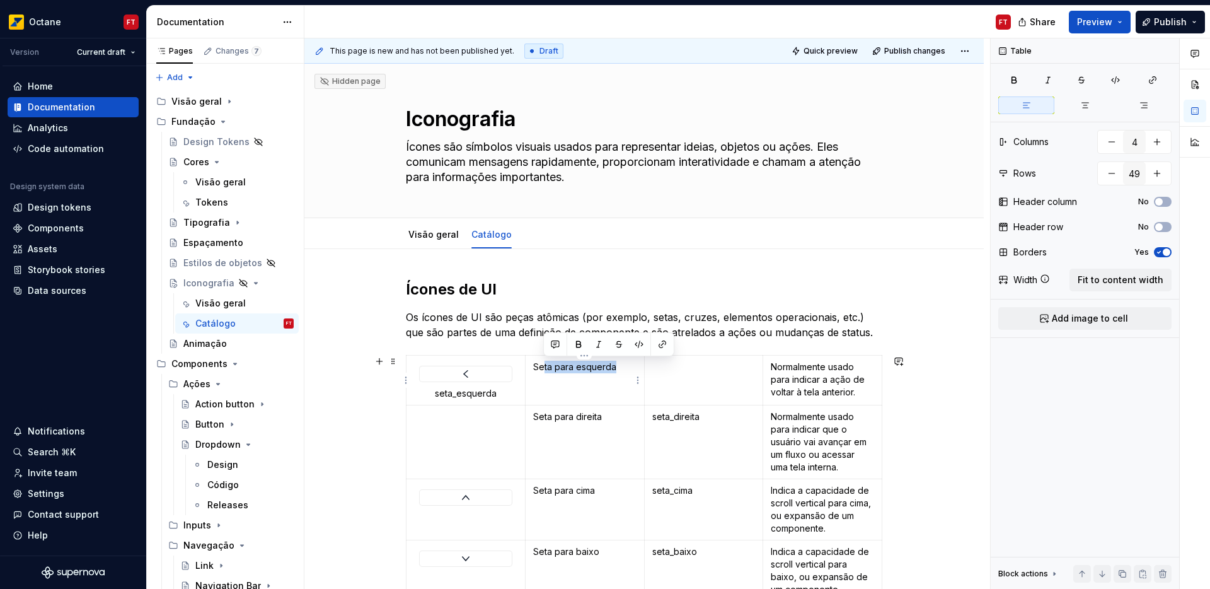
drag, startPoint x: 543, startPoint y: 368, endPoint x: 618, endPoint y: 370, distance: 74.4
click at [618, 370] on p "Seta para esquerda" at bounding box center [584, 367] width 103 height 13
click at [579, 381] on td "Seta para esquerda" at bounding box center [584, 381] width 119 height 50
drag, startPoint x: 611, startPoint y: 386, endPoint x: 534, endPoint y: 369, distance: 79.4
click at [534, 369] on td "Seta para esquerda" at bounding box center [584, 381] width 119 height 50
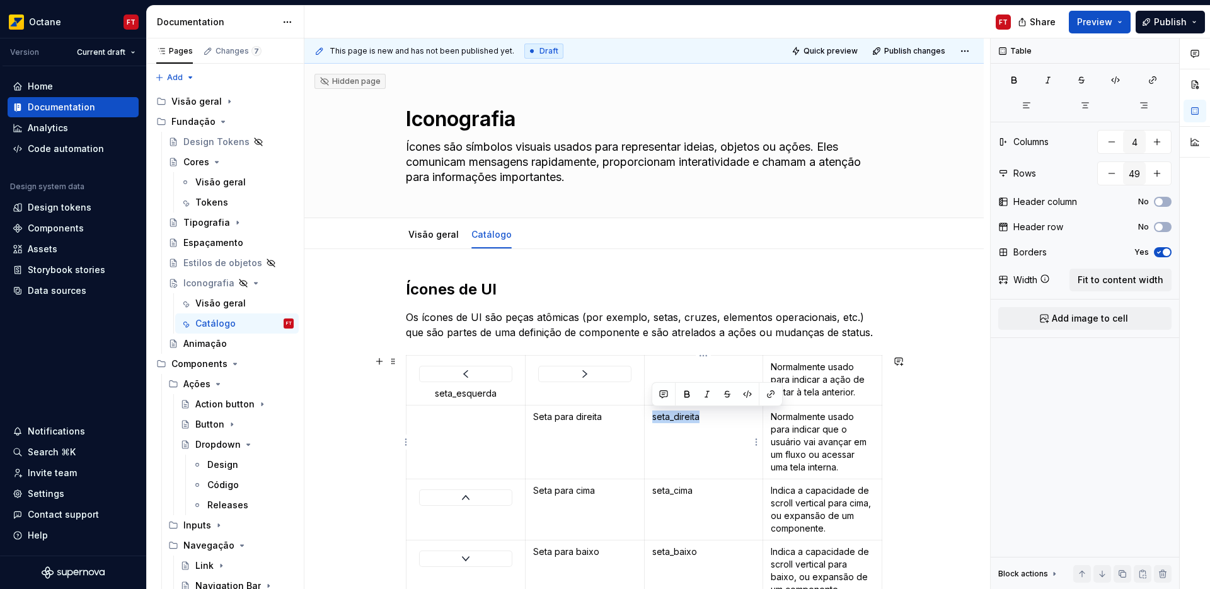
drag, startPoint x: 669, startPoint y: 412, endPoint x: 652, endPoint y: 409, distance: 16.7
click at [652, 409] on td "seta_direita" at bounding box center [703, 442] width 119 height 74
click at [575, 393] on td at bounding box center [584, 381] width 119 height 50
click at [593, 390] on td at bounding box center [584, 381] width 119 height 50
drag, startPoint x: 634, startPoint y: 369, endPoint x: 623, endPoint y: 373, distance: 11.6
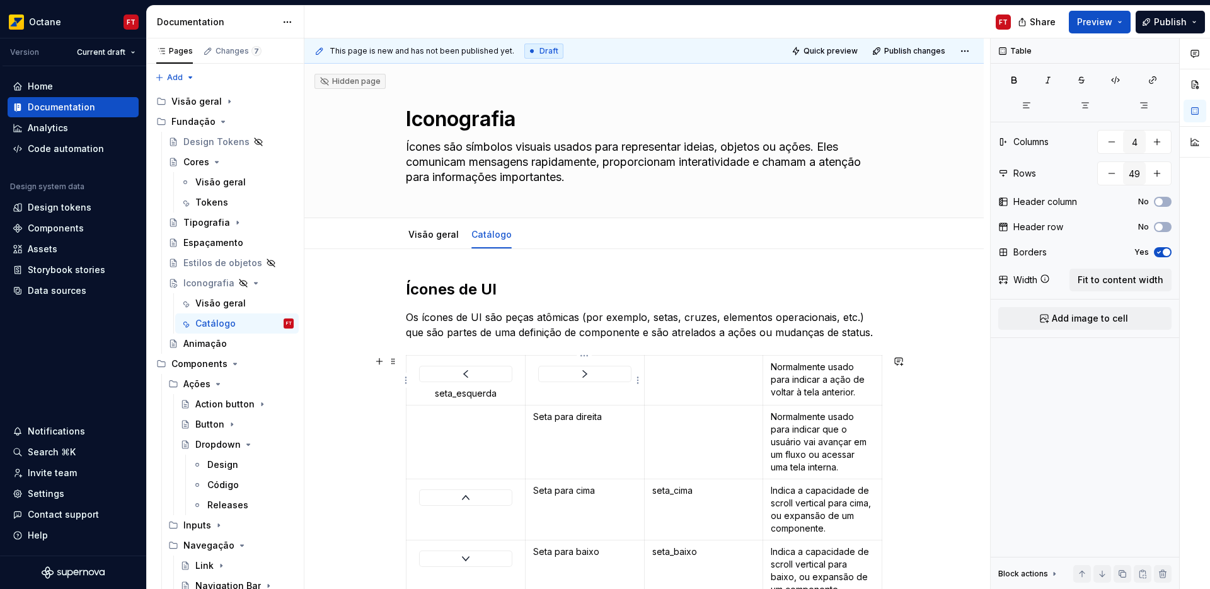
click at [632, 369] on div at bounding box center [584, 374] width 93 height 16
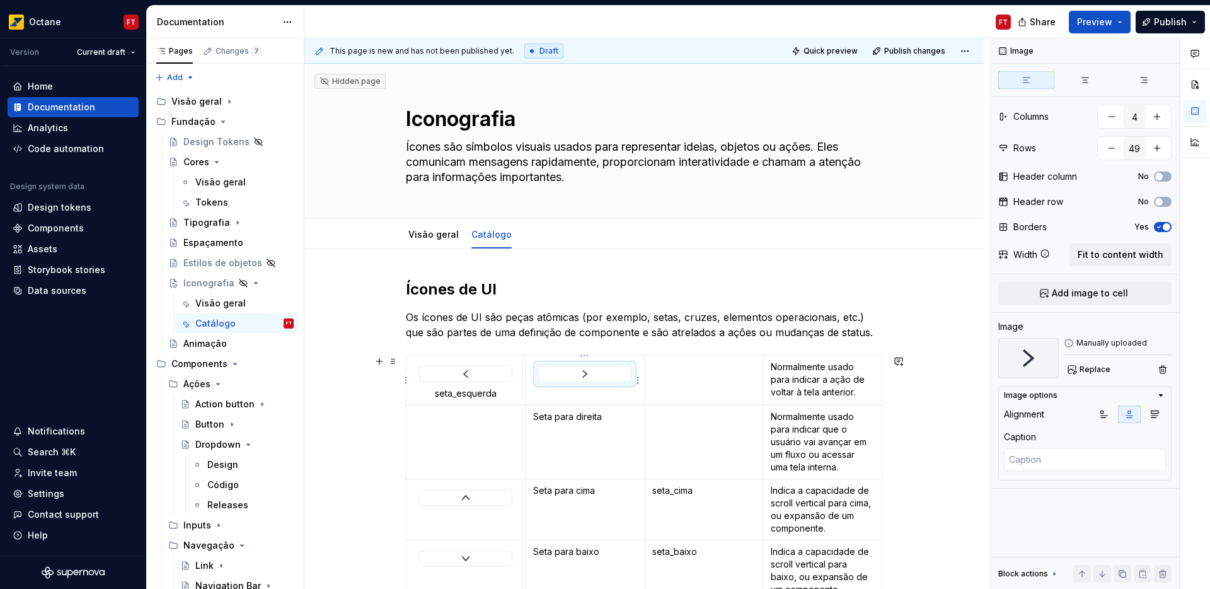
click at [623, 373] on div at bounding box center [585, 373] width 92 height 15
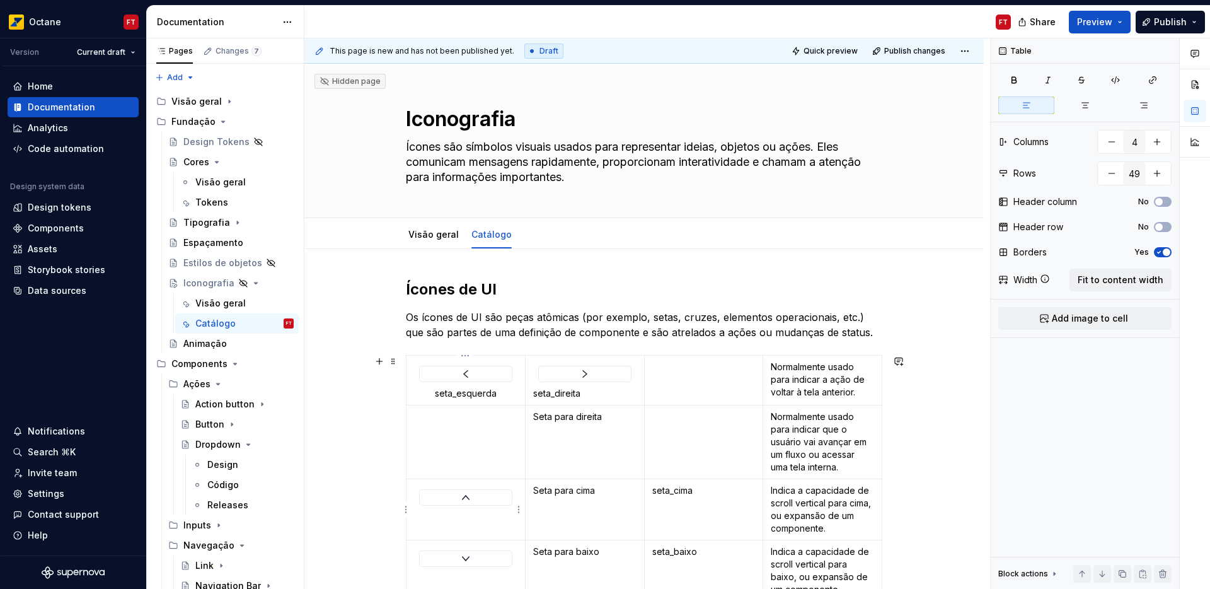
click at [481, 497] on div at bounding box center [466, 497] width 92 height 15
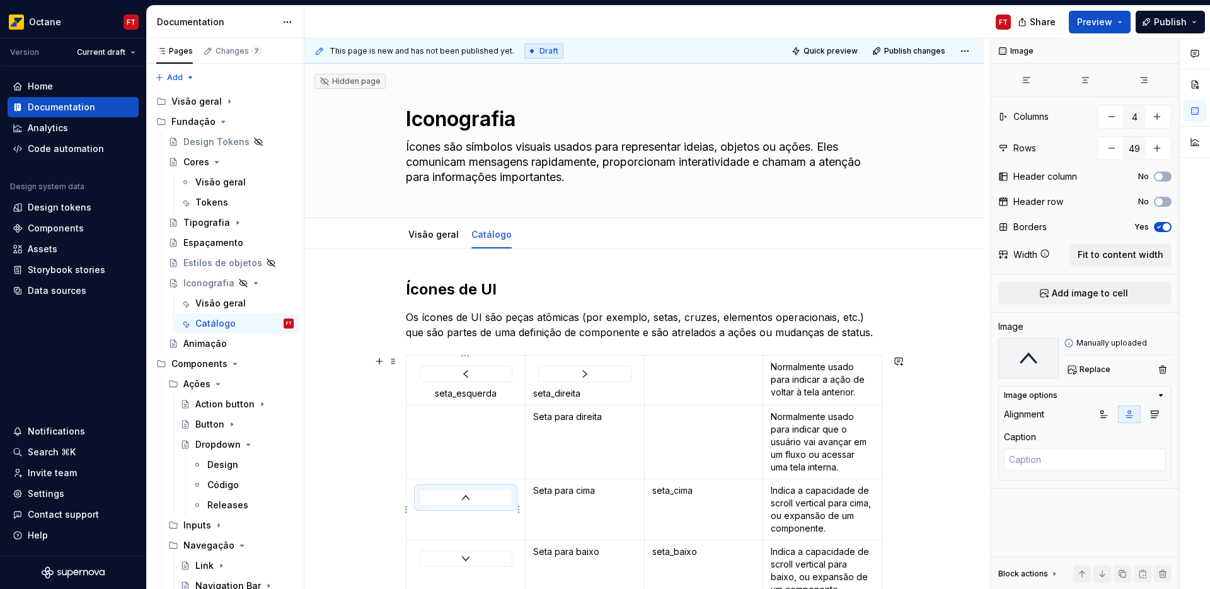
click at [473, 499] on div at bounding box center [466, 497] width 92 height 15
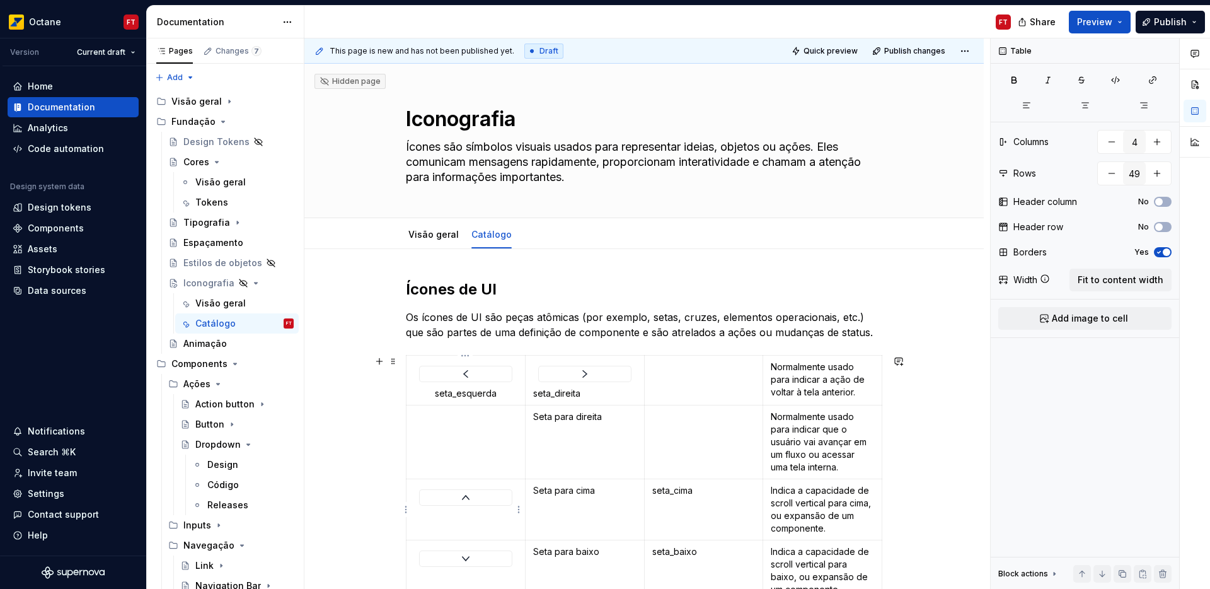
drag, startPoint x: 482, startPoint y: 498, endPoint x: 497, endPoint y: 491, distance: 16.1
click at [497, 491] on div at bounding box center [466, 497] width 92 height 15
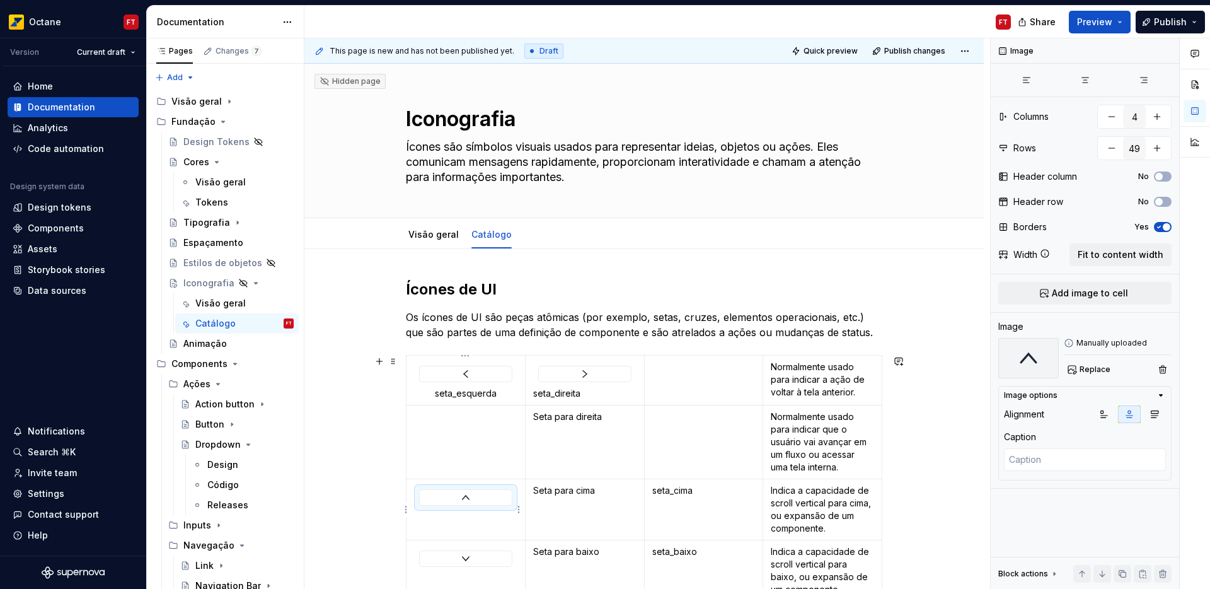
click at [451, 497] on div at bounding box center [466, 497] width 92 height 15
click at [469, 531] on td at bounding box center [466, 509] width 119 height 61
click at [453, 497] on div at bounding box center [466, 497] width 92 height 15
click at [671, 400] on td at bounding box center [703, 381] width 119 height 50
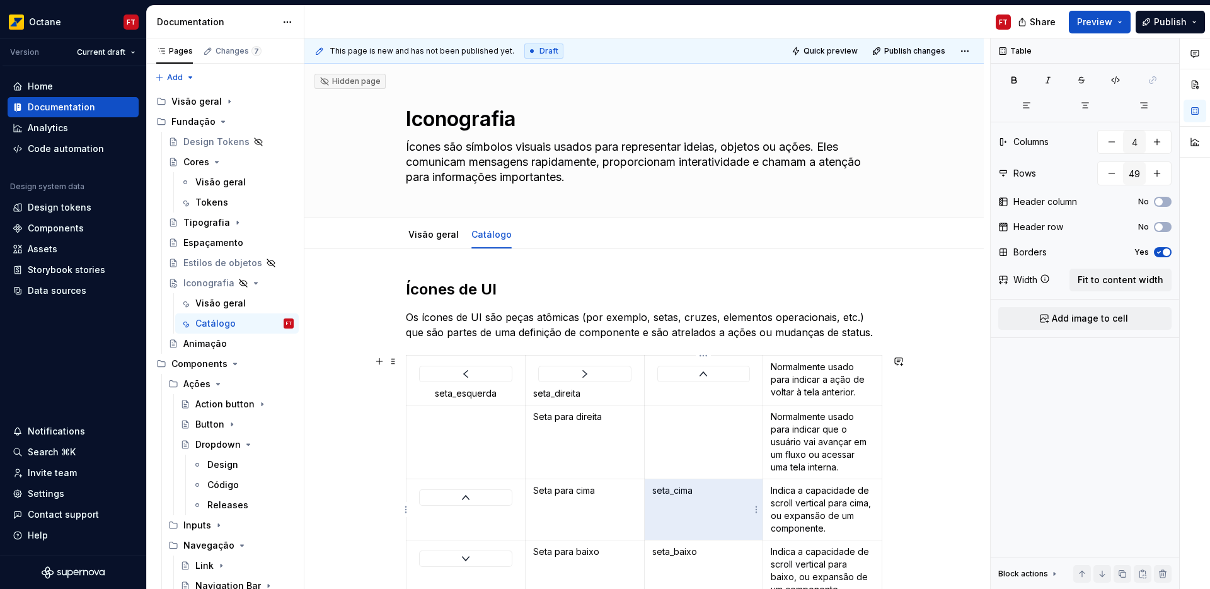
drag, startPoint x: 697, startPoint y: 490, endPoint x: 655, endPoint y: 490, distance: 42.2
click at [655, 490] on p "seta_cima" at bounding box center [703, 490] width 103 height 13
click at [661, 492] on p "seta_cima" at bounding box center [703, 490] width 103 height 13
drag, startPoint x: 661, startPoint y: 492, endPoint x: 674, endPoint y: 491, distance: 13.3
click at [674, 491] on p "seta_cima" at bounding box center [703, 490] width 103 height 13
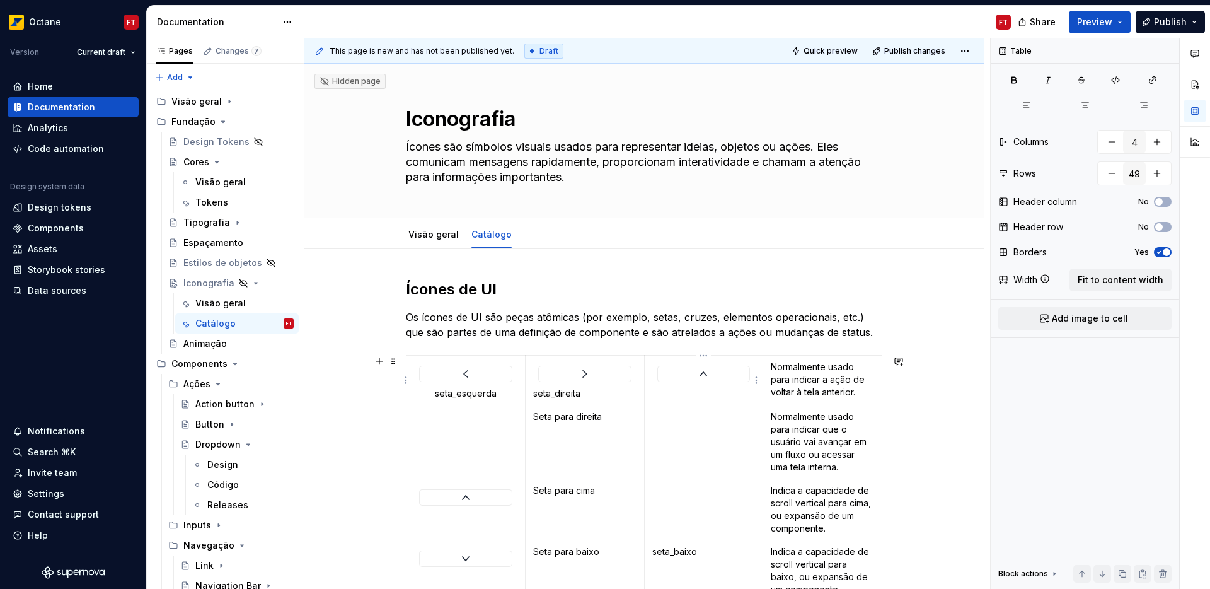
click at [739, 392] on td at bounding box center [703, 381] width 119 height 50
type textarea "*"
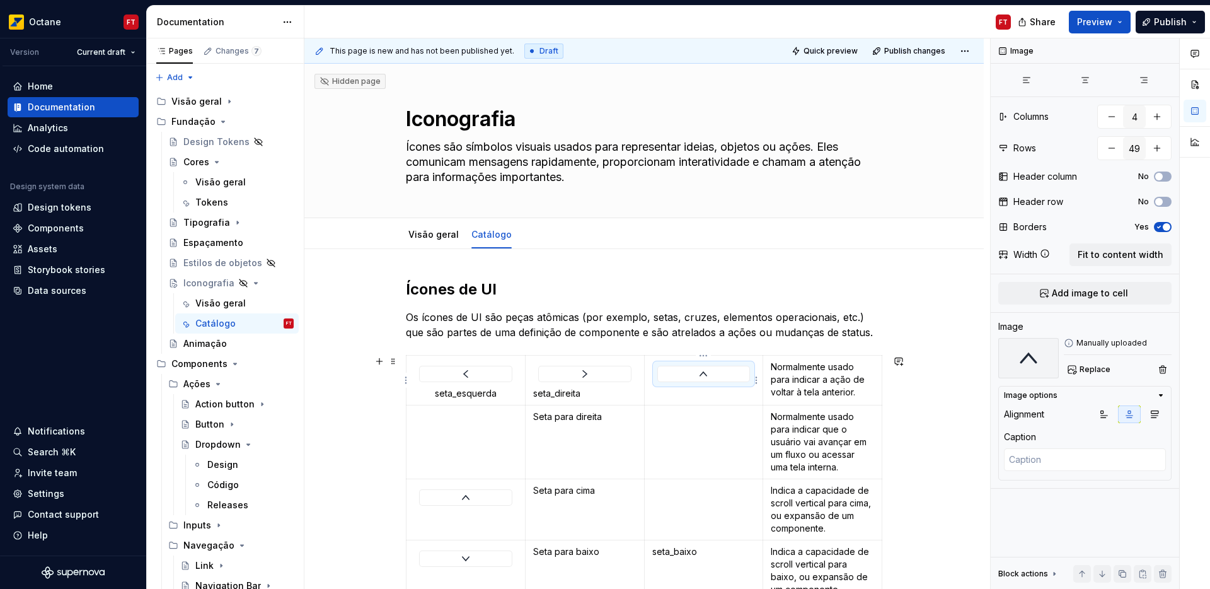
click at [728, 378] on div at bounding box center [704, 373] width 92 height 15
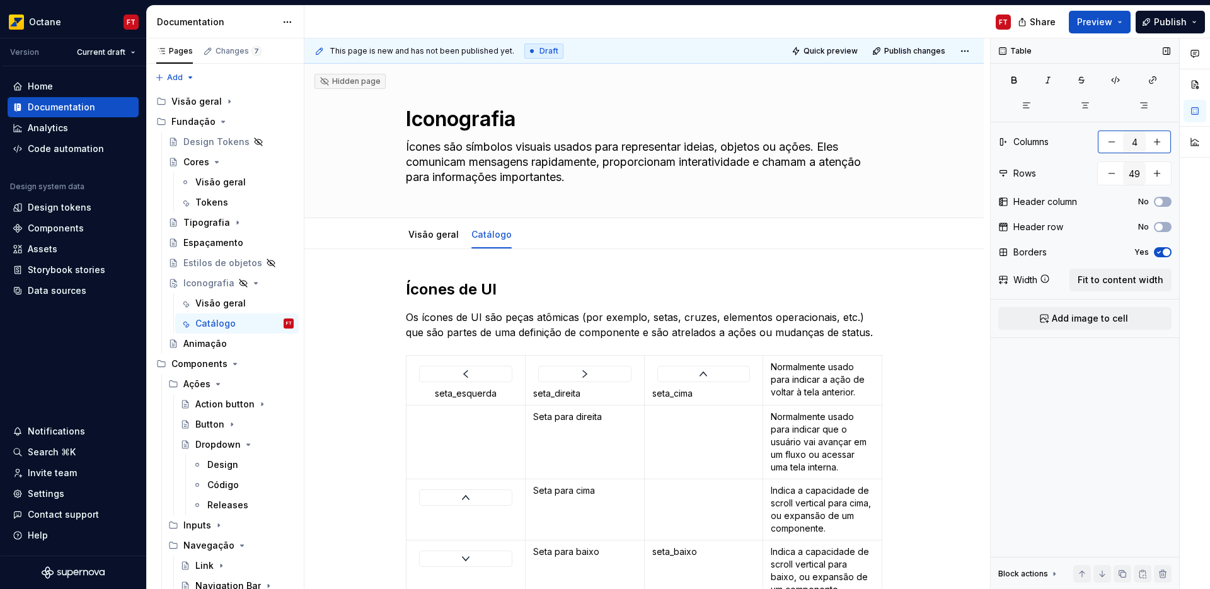
click at [1164, 146] on button "button" at bounding box center [1157, 141] width 23 height 23
type input "5"
click at [812, 383] on p "Normalmente usado para indicar a ação de voltar à tela anterior." at bounding box center [822, 380] width 103 height 38
click at [1116, 276] on span "Fit to content width" at bounding box center [1121, 280] width 86 height 13
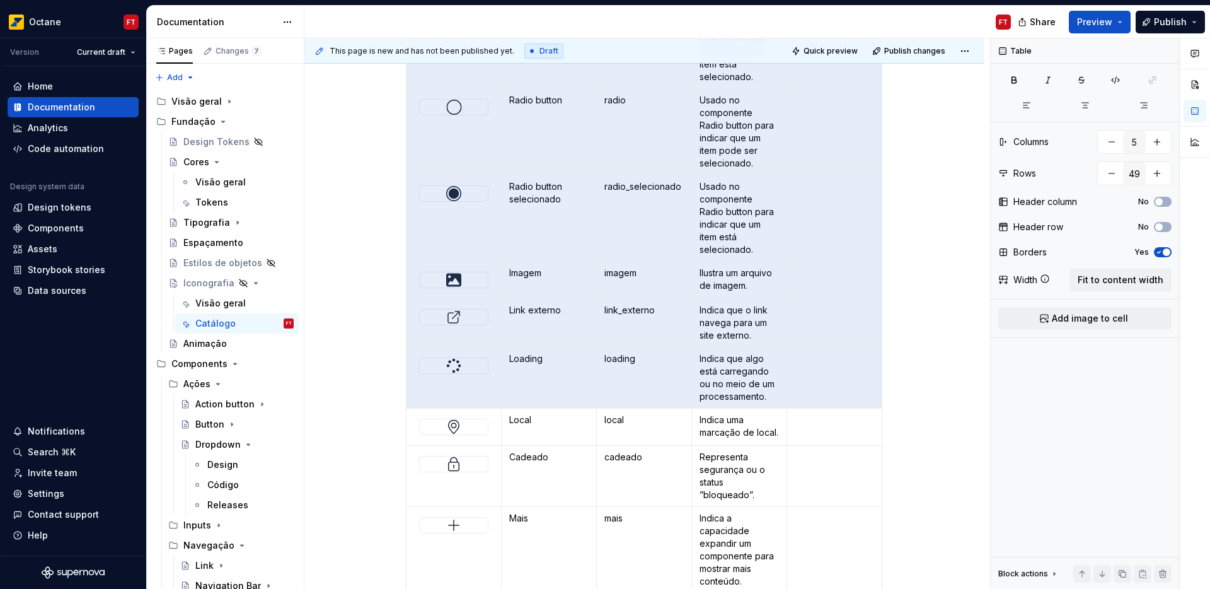
scroll to position [2536, 0]
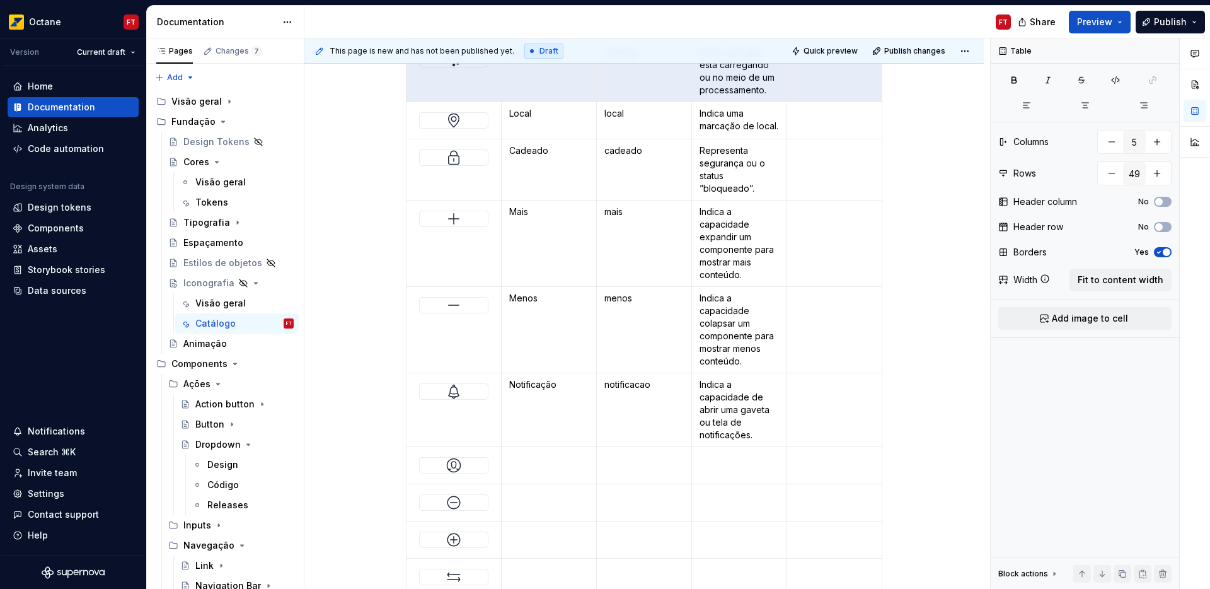
drag, startPoint x: 446, startPoint y: 402, endPoint x: 831, endPoint y: 491, distance: 395.3
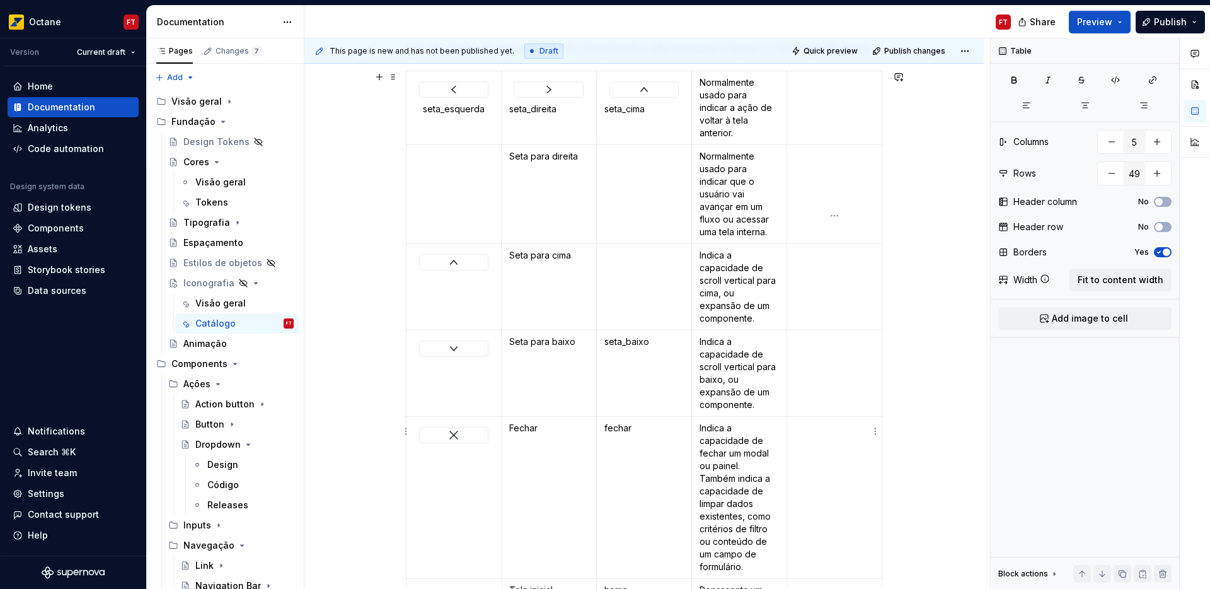
scroll to position [0, 0]
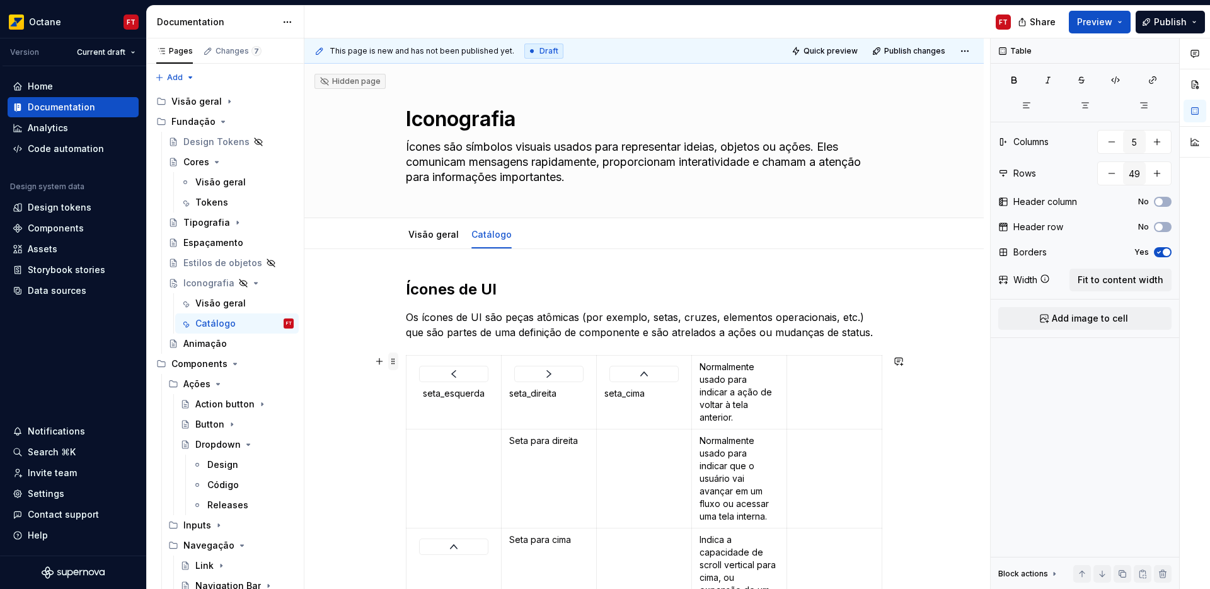
click at [393, 362] on span at bounding box center [393, 361] width 10 height 18
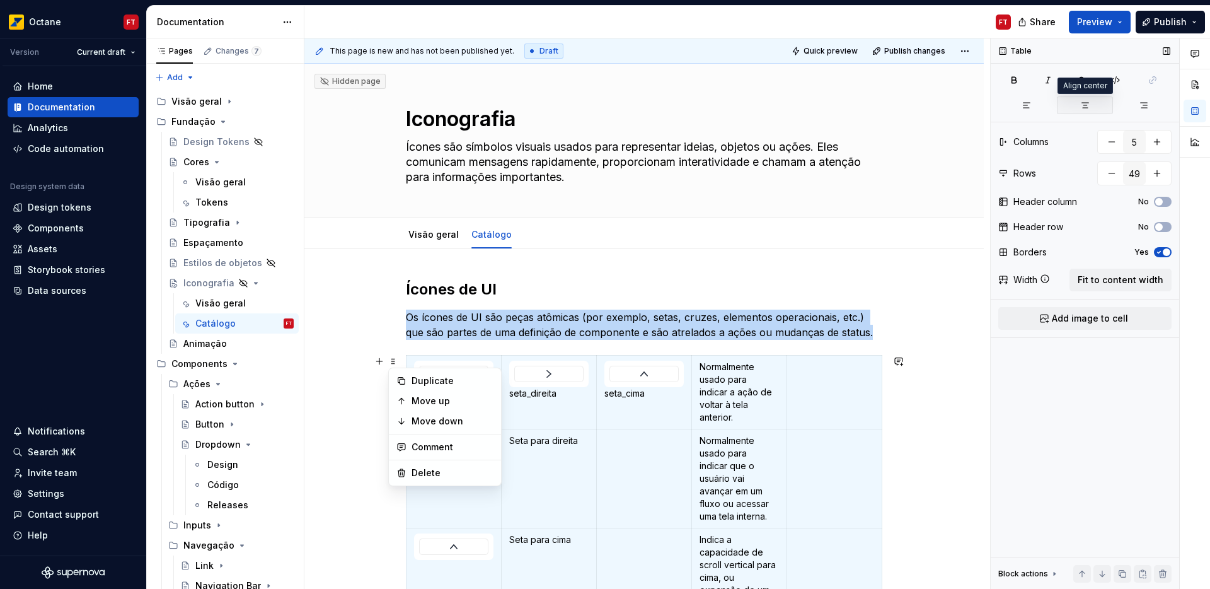
click at [1087, 104] on icon "button" at bounding box center [1085, 105] width 10 height 10
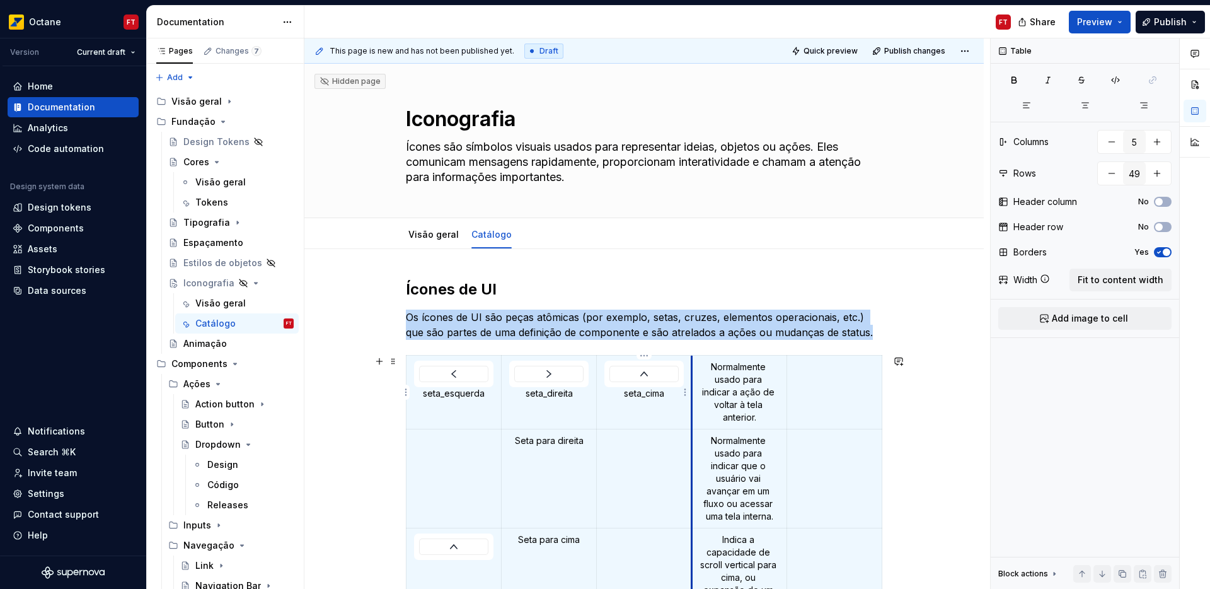
click at [697, 385] on td "Normalmente usado para indicar a ação de voltar à tela anterior." at bounding box center [739, 393] width 95 height 74
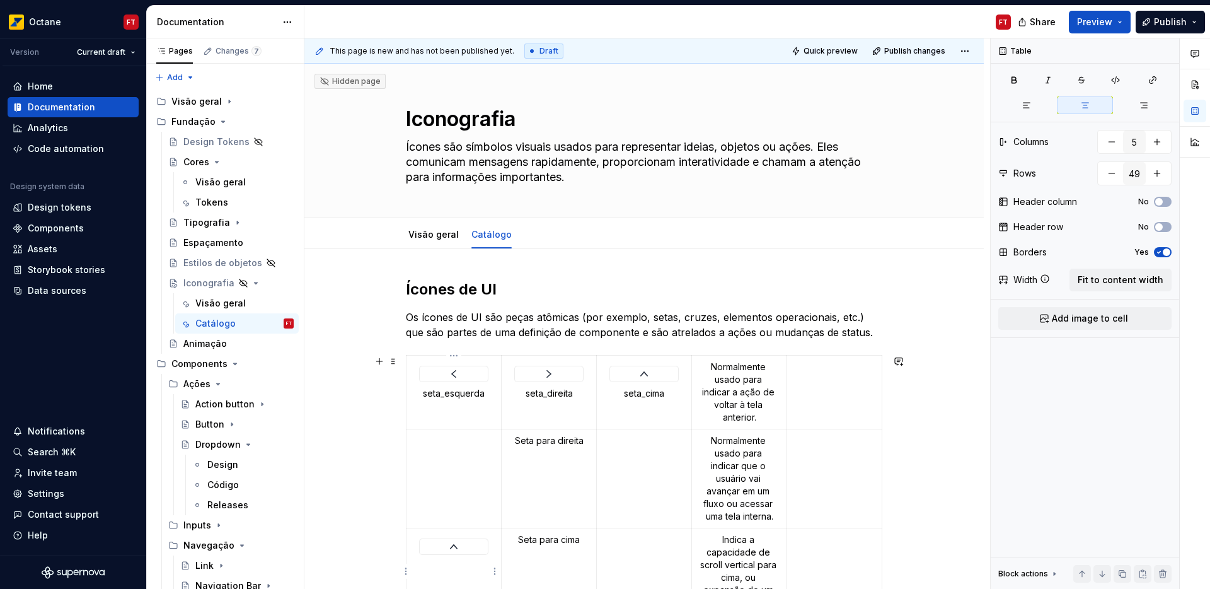
type textarea "*"
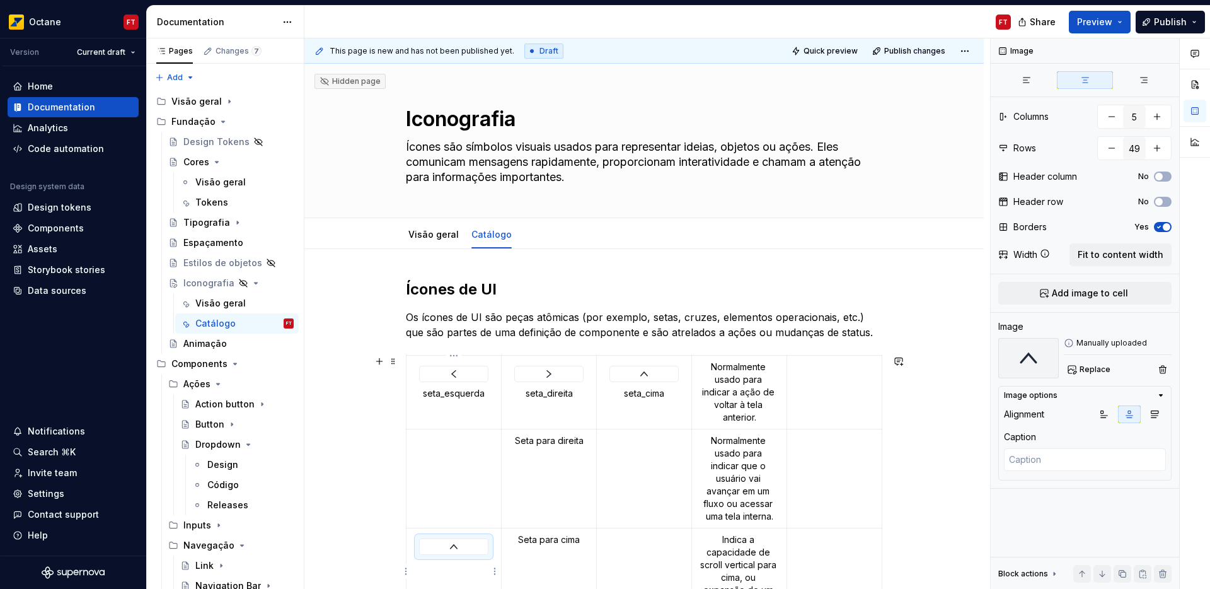
click at [448, 552] on img at bounding box center [453, 546] width 15 height 15
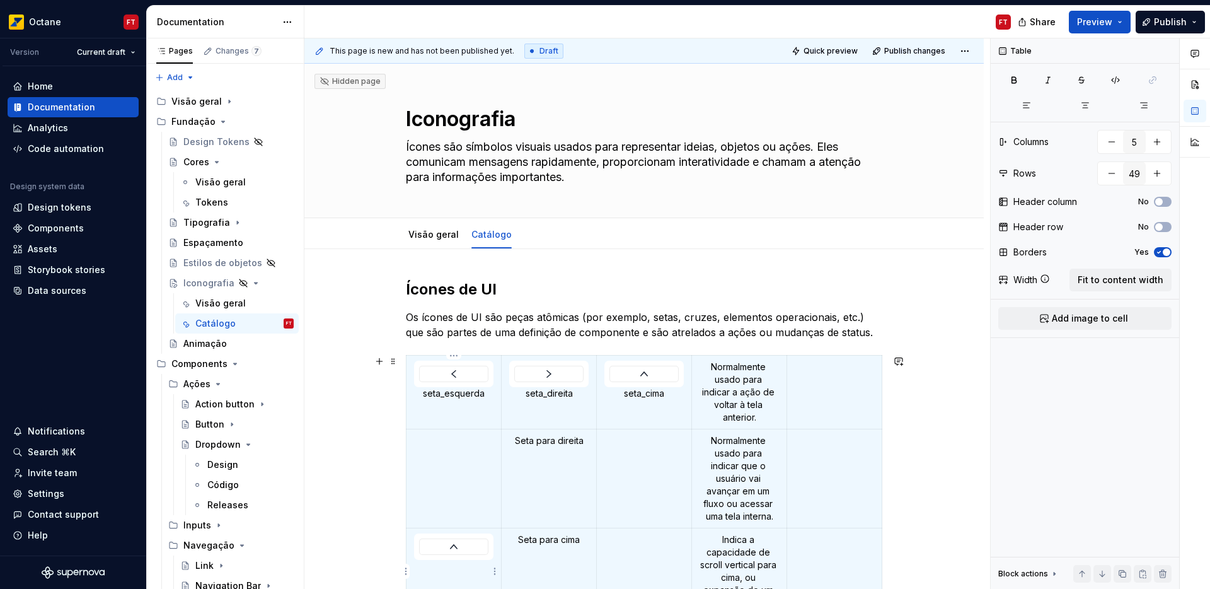
click at [466, 540] on div at bounding box center [454, 546] width 68 height 15
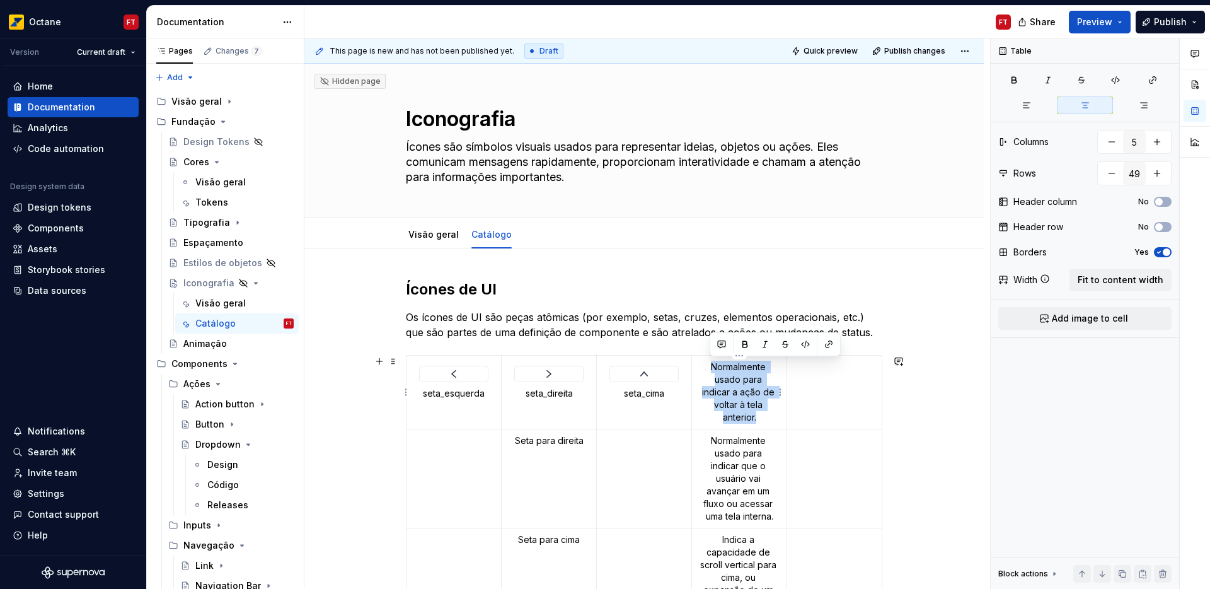
drag, startPoint x: 772, startPoint y: 417, endPoint x: 700, endPoint y: 366, distance: 89.0
click at [700, 366] on p "Normalmente usado para indicar a ação de voltar à tela anterior." at bounding box center [739, 392] width 79 height 63
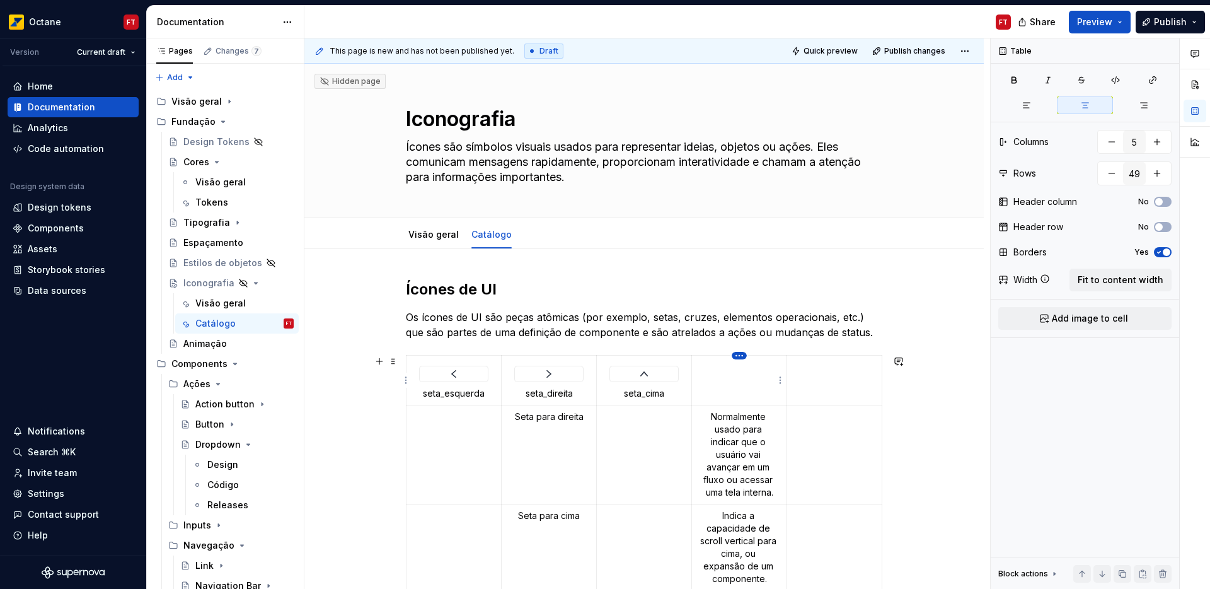
click at [736, 356] on html "Octane FT Version Current draft Home Documentation Analytics Code automation De…" at bounding box center [605, 294] width 1210 height 589
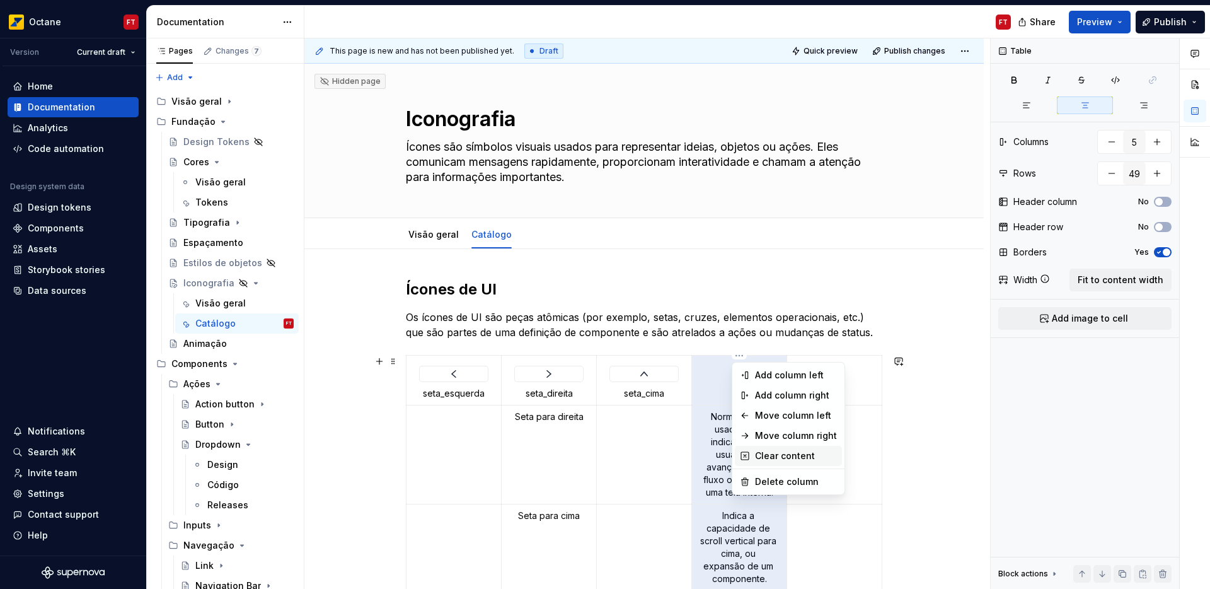
click at [780, 456] on div "Clear content" at bounding box center [796, 455] width 82 height 13
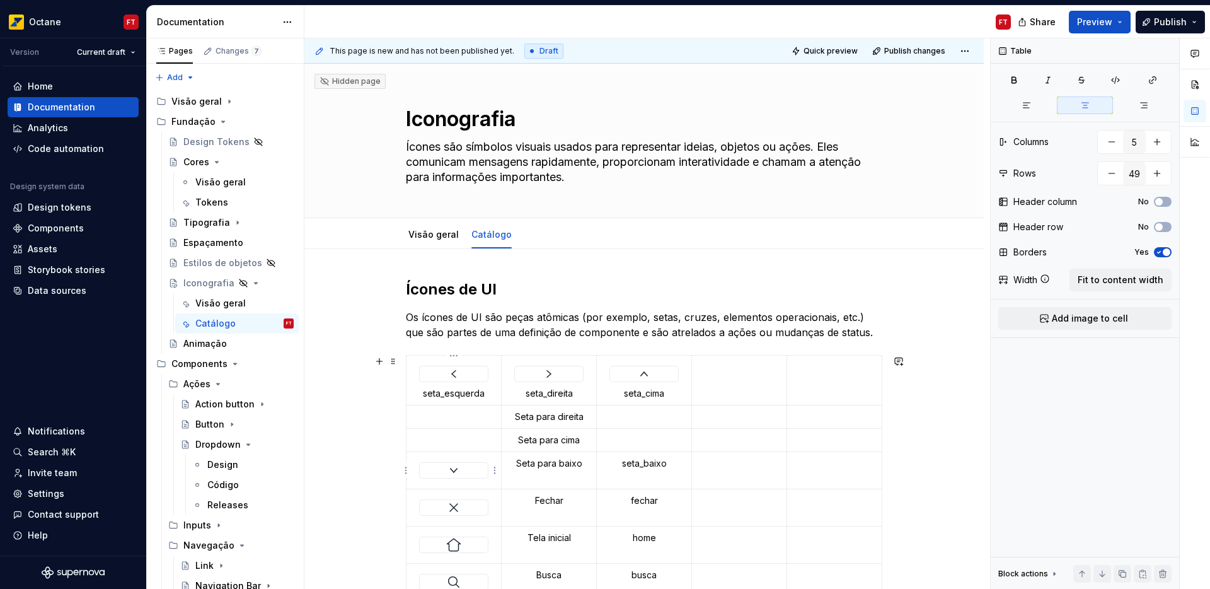
click at [468, 472] on div at bounding box center [454, 470] width 68 height 15
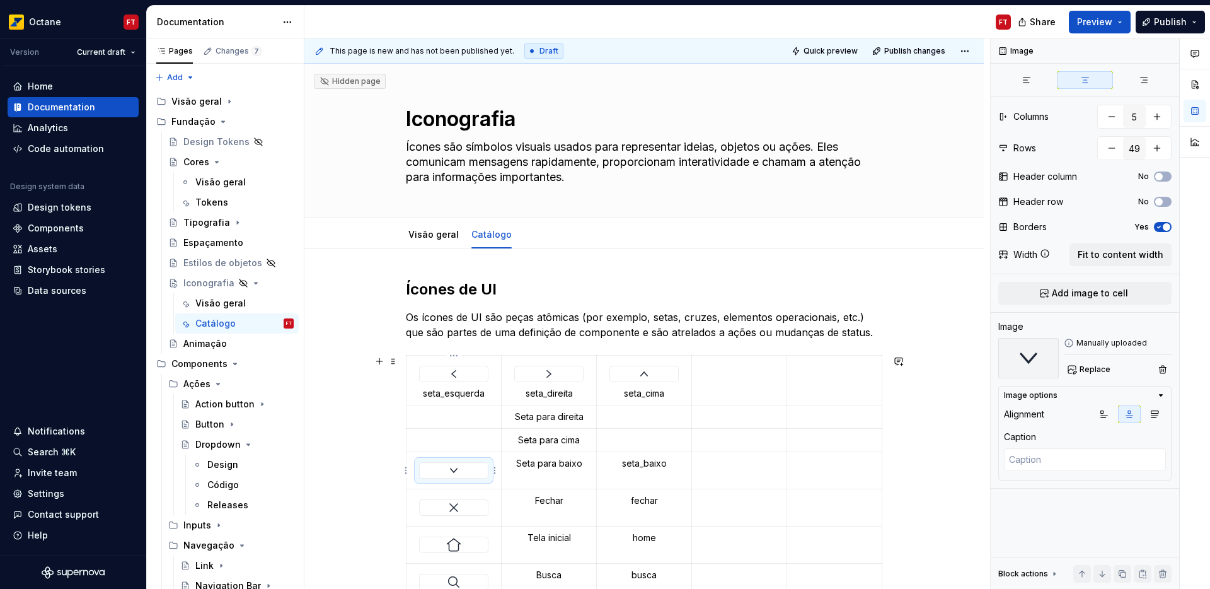
click at [456, 471] on img at bounding box center [453, 470] width 15 height 15
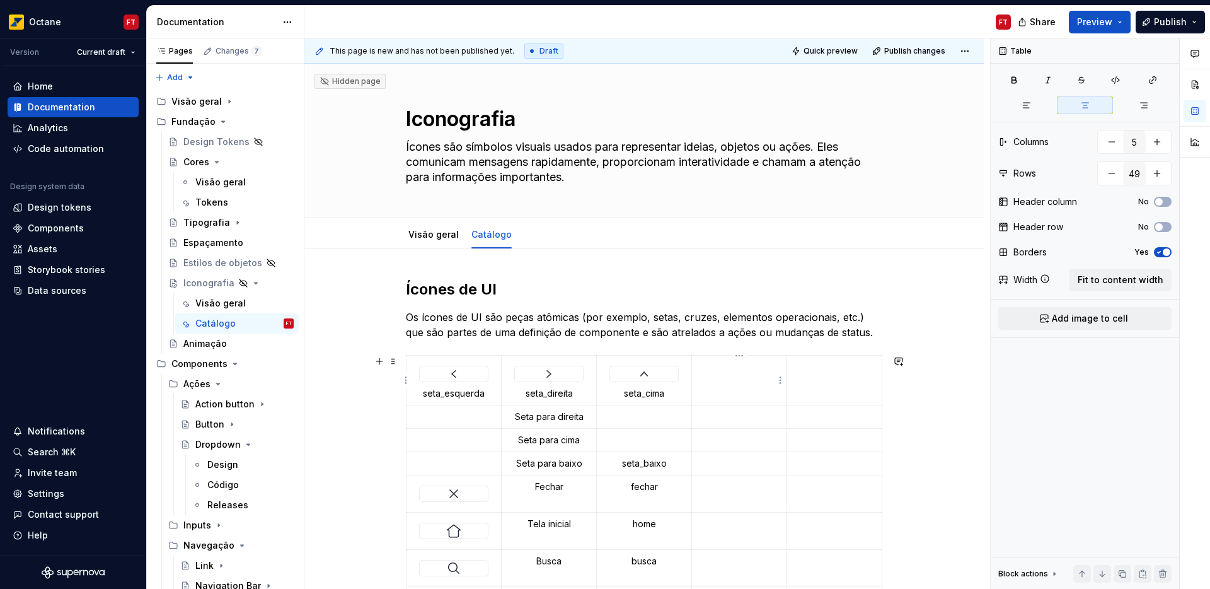
click at [731, 384] on td at bounding box center [739, 381] width 95 height 50
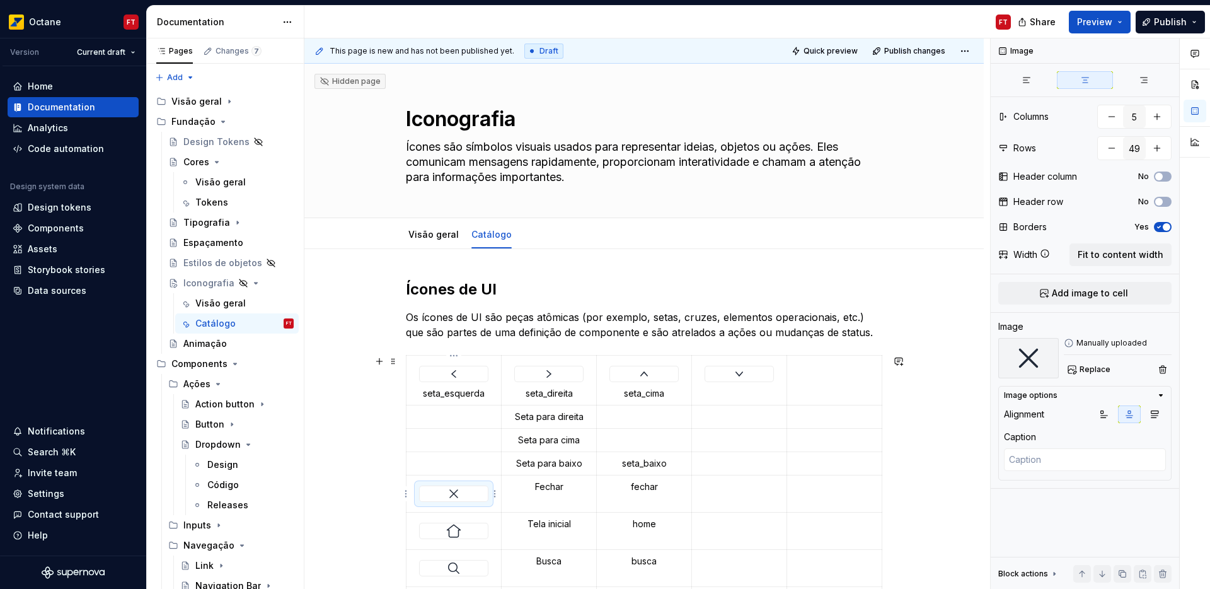
click at [460, 496] on img at bounding box center [453, 493] width 15 height 15
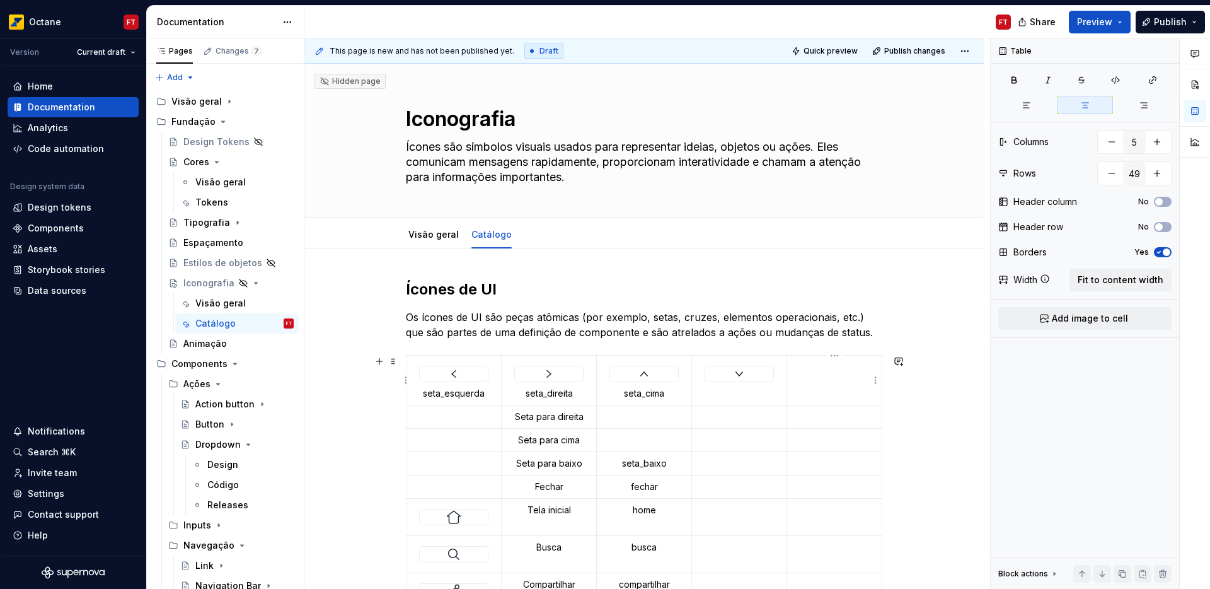
click at [821, 380] on td at bounding box center [834, 381] width 95 height 50
drag, startPoint x: 582, startPoint y: 466, endPoint x: 531, endPoint y: 413, distance: 73.6
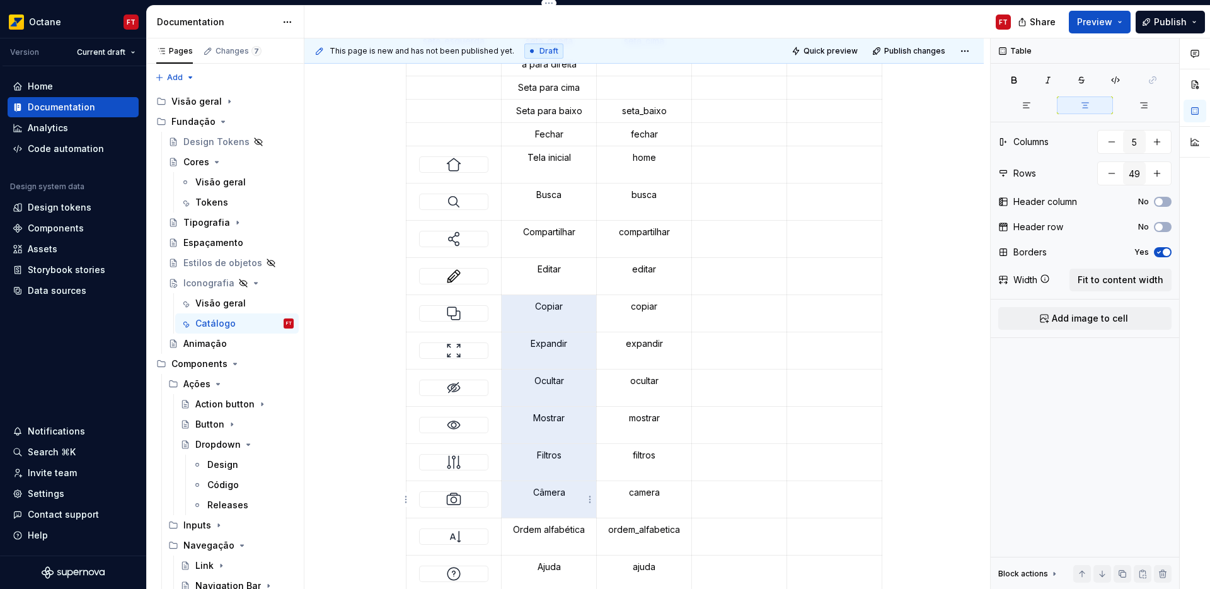
drag, startPoint x: 579, startPoint y: 583, endPoint x: 553, endPoint y: 498, distance: 88.9
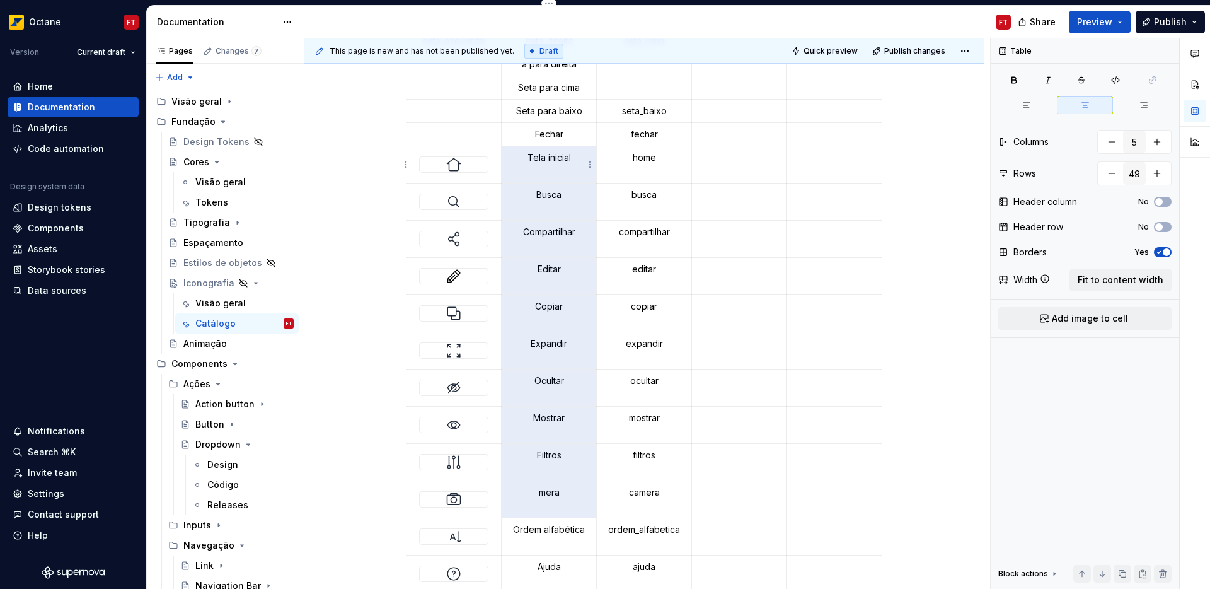
drag, startPoint x: 552, startPoint y: 461, endPoint x: 536, endPoint y: 168, distance: 294.1
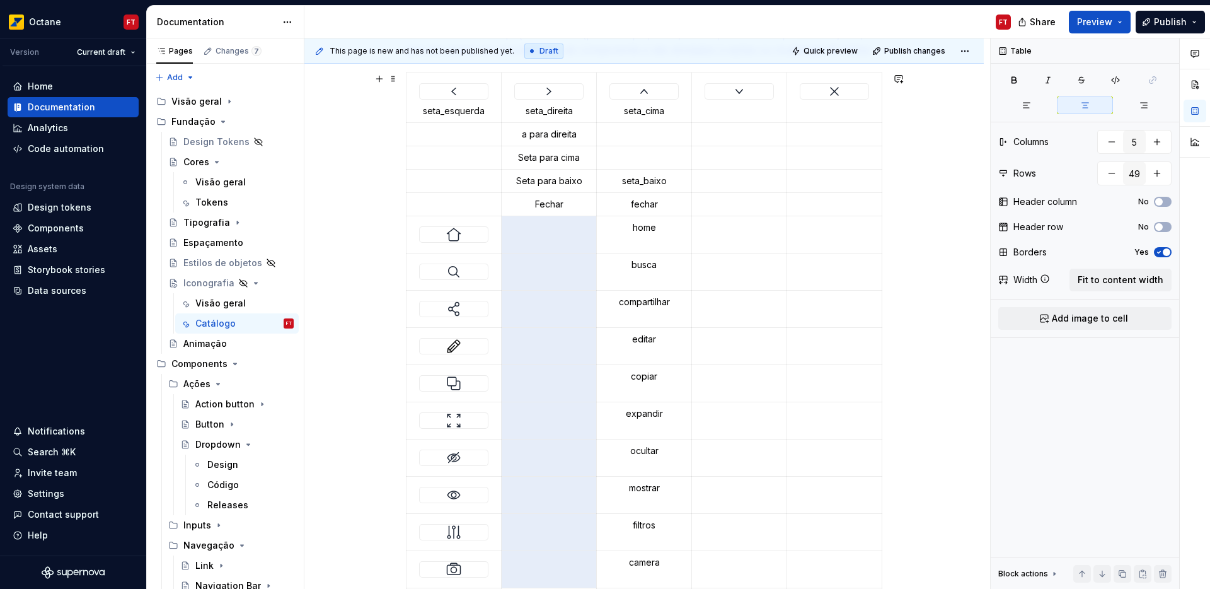
scroll to position [257, 0]
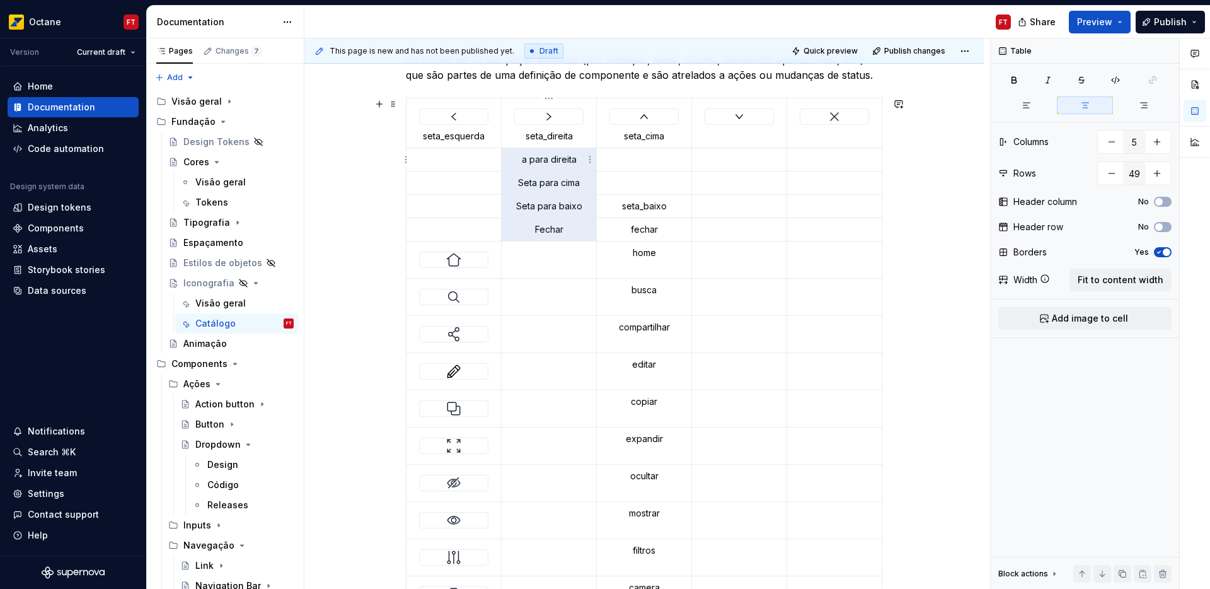
drag, startPoint x: 563, startPoint y: 229, endPoint x: 517, endPoint y: 165, distance: 79.1
click at [625, 204] on p "seta_baixo" at bounding box center [643, 206] width 79 height 13
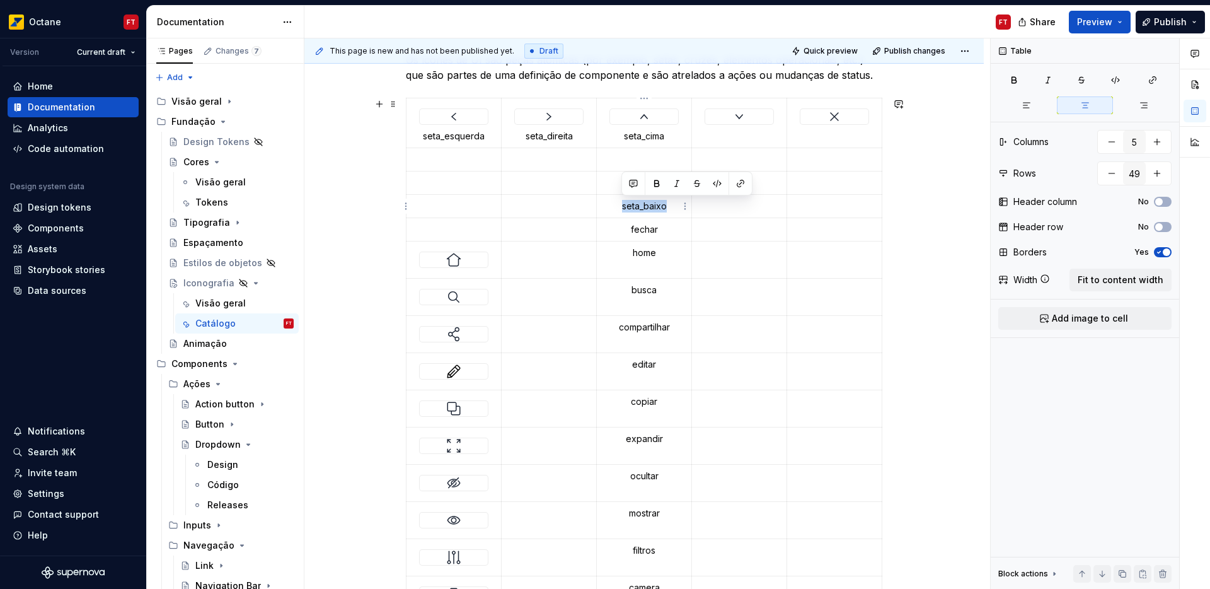
click at [625, 204] on p "seta_baixo" at bounding box center [643, 206] width 79 height 13
click at [738, 130] on td at bounding box center [739, 123] width 95 height 50
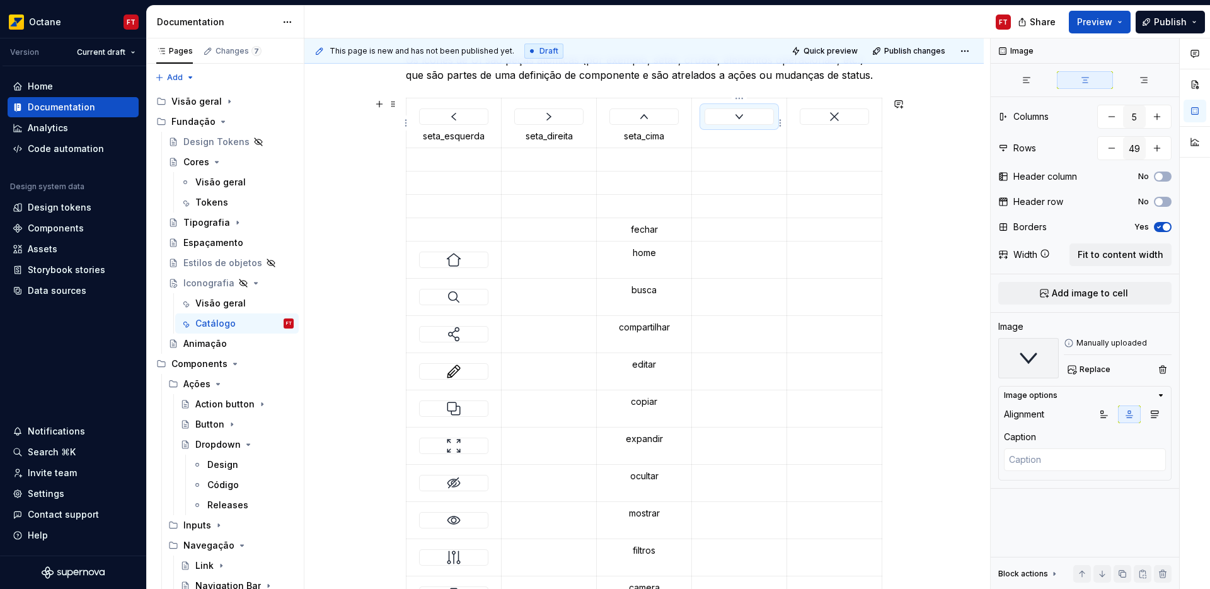
click at [747, 115] on div at bounding box center [739, 116] width 68 height 15
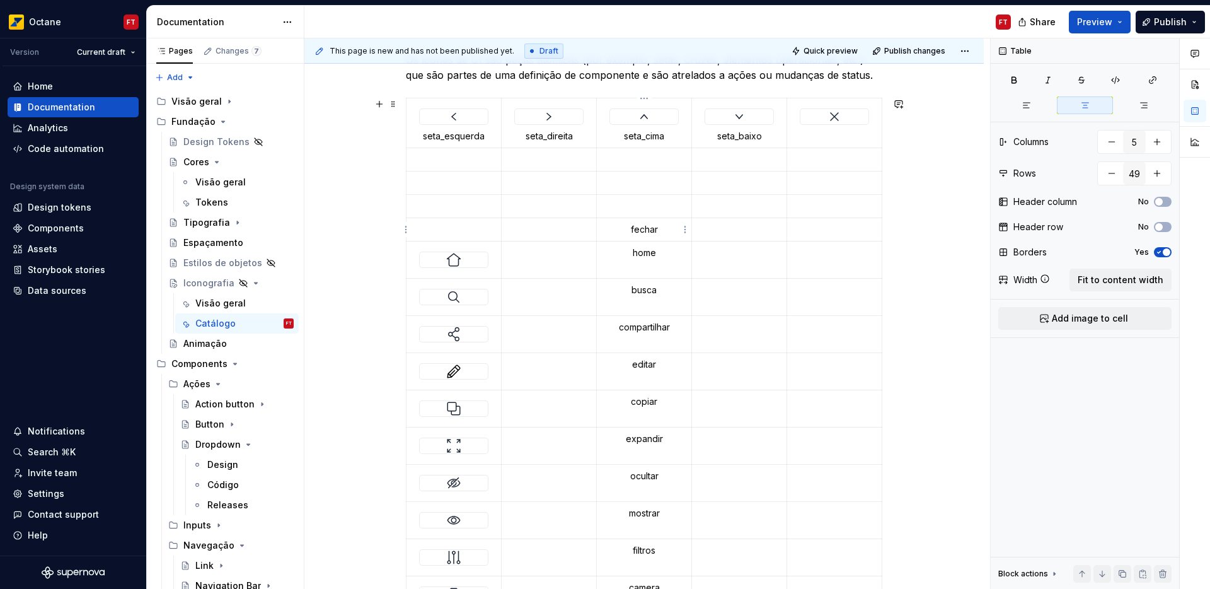
click at [643, 231] on p "fechar" at bounding box center [643, 229] width 79 height 13
click at [839, 117] on img at bounding box center [834, 116] width 15 height 15
click at [458, 267] on img at bounding box center [453, 259] width 15 height 15
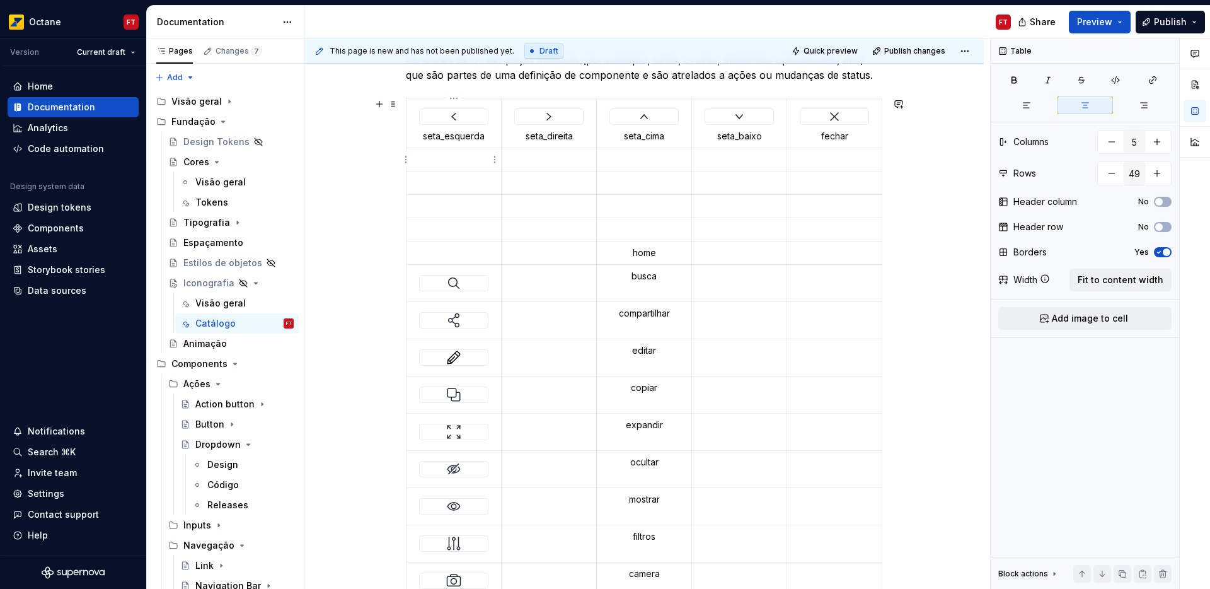
click at [452, 165] on p at bounding box center [453, 159] width 79 height 13
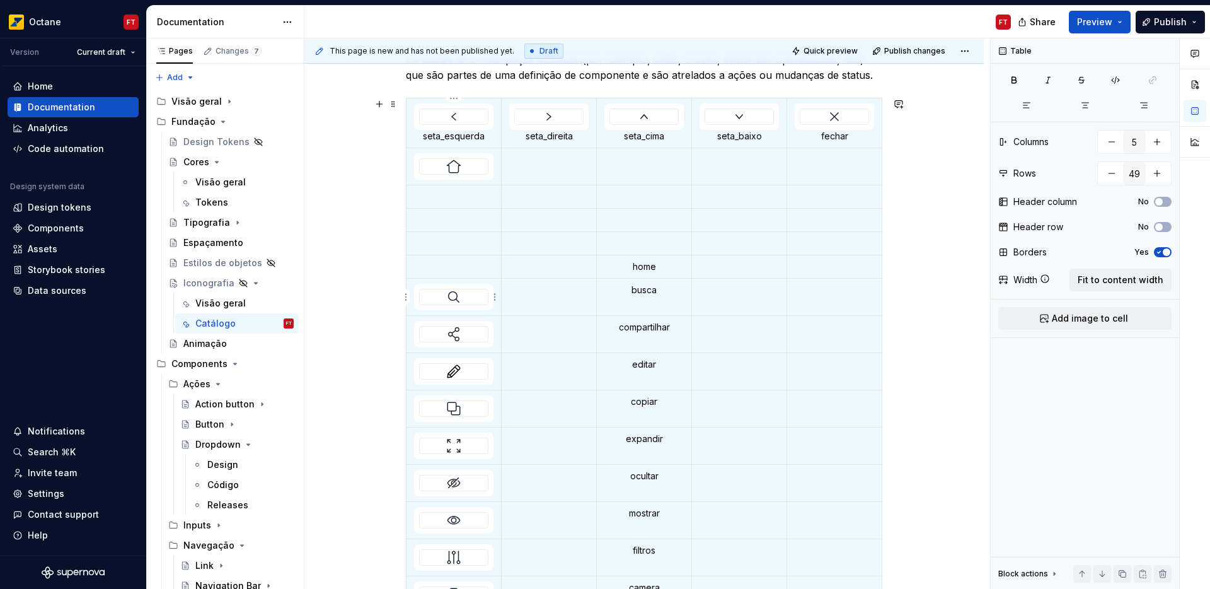
click at [459, 303] on img at bounding box center [453, 296] width 15 height 15
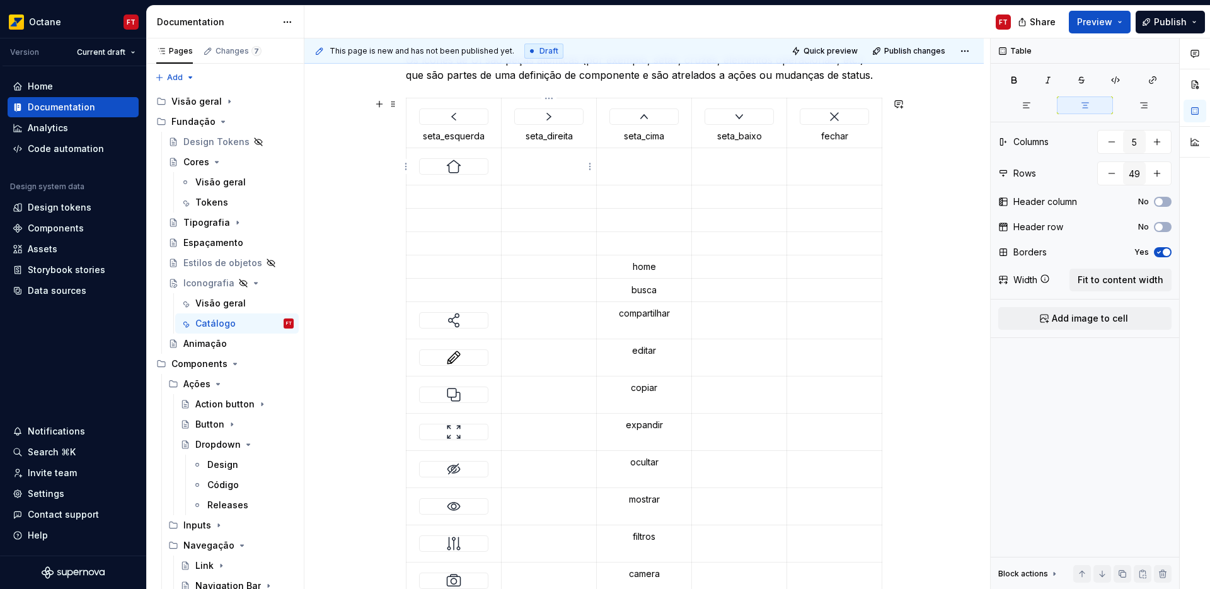
click at [538, 175] on td at bounding box center [549, 166] width 95 height 37
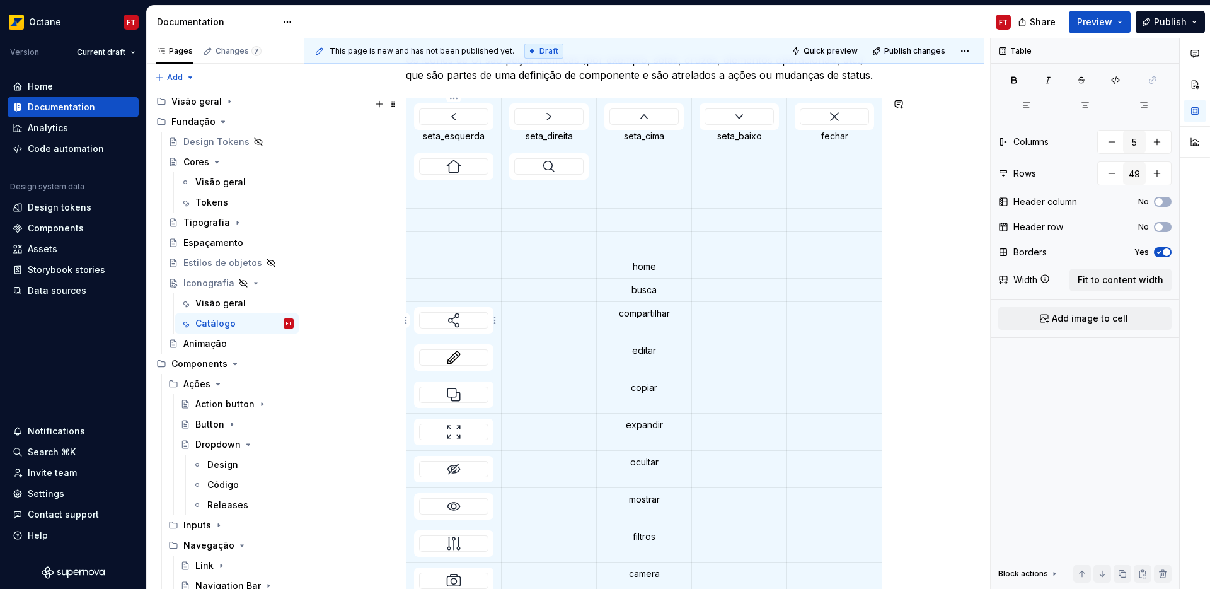
click at [465, 320] on div at bounding box center [454, 320] width 68 height 15
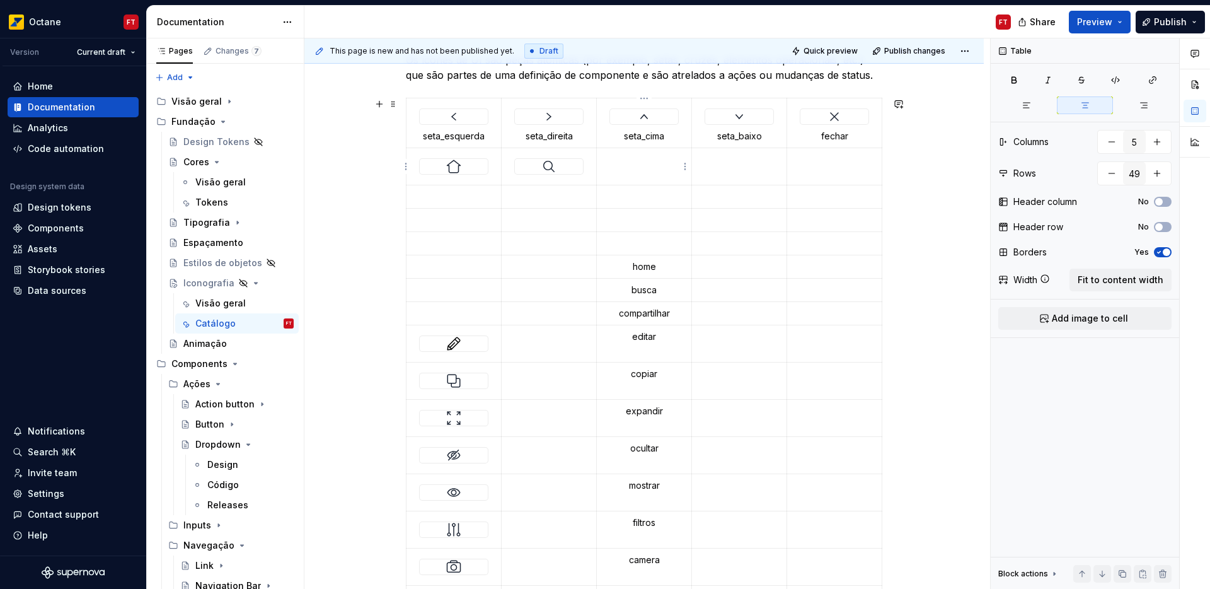
click at [641, 170] on td at bounding box center [644, 166] width 95 height 37
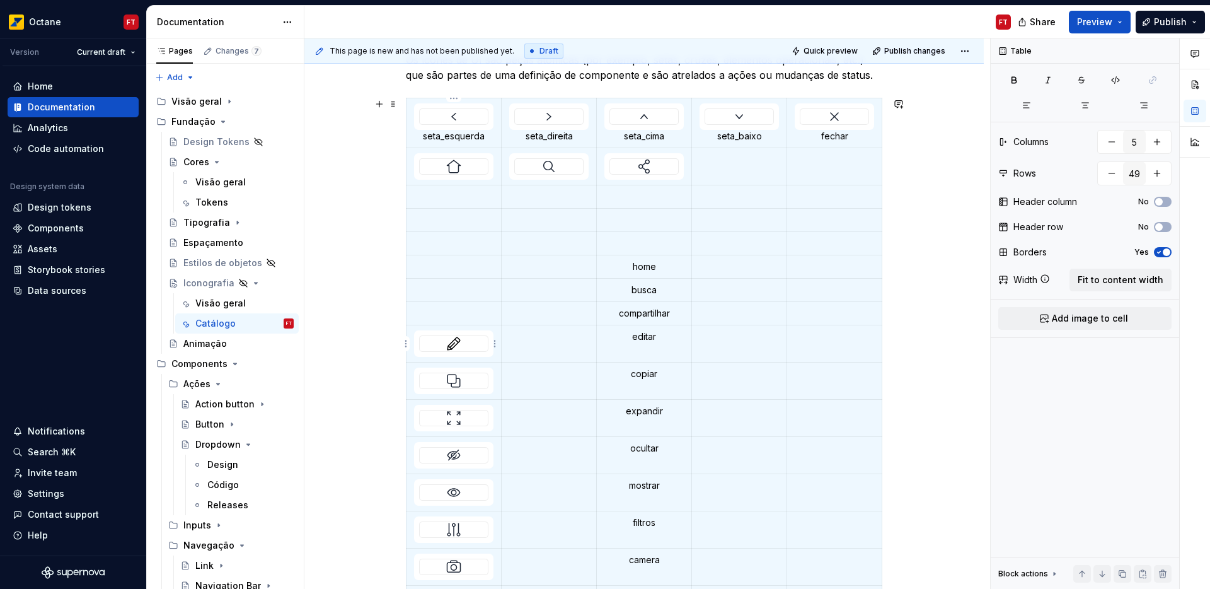
click at [468, 350] on div at bounding box center [454, 343] width 68 height 15
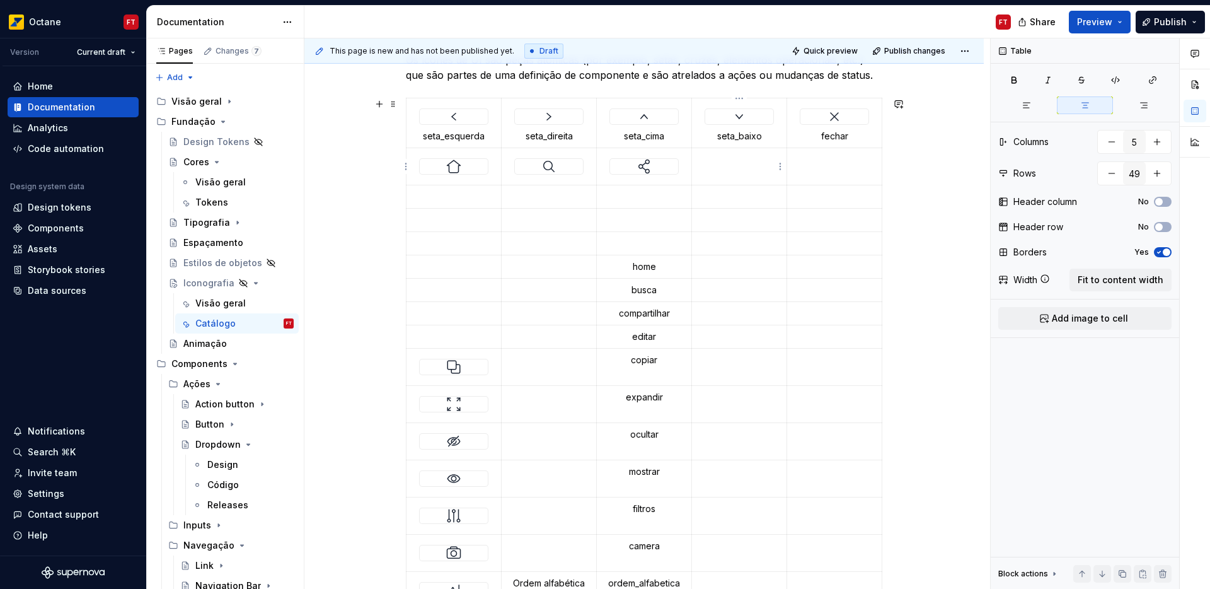
click at [725, 166] on td at bounding box center [739, 166] width 95 height 37
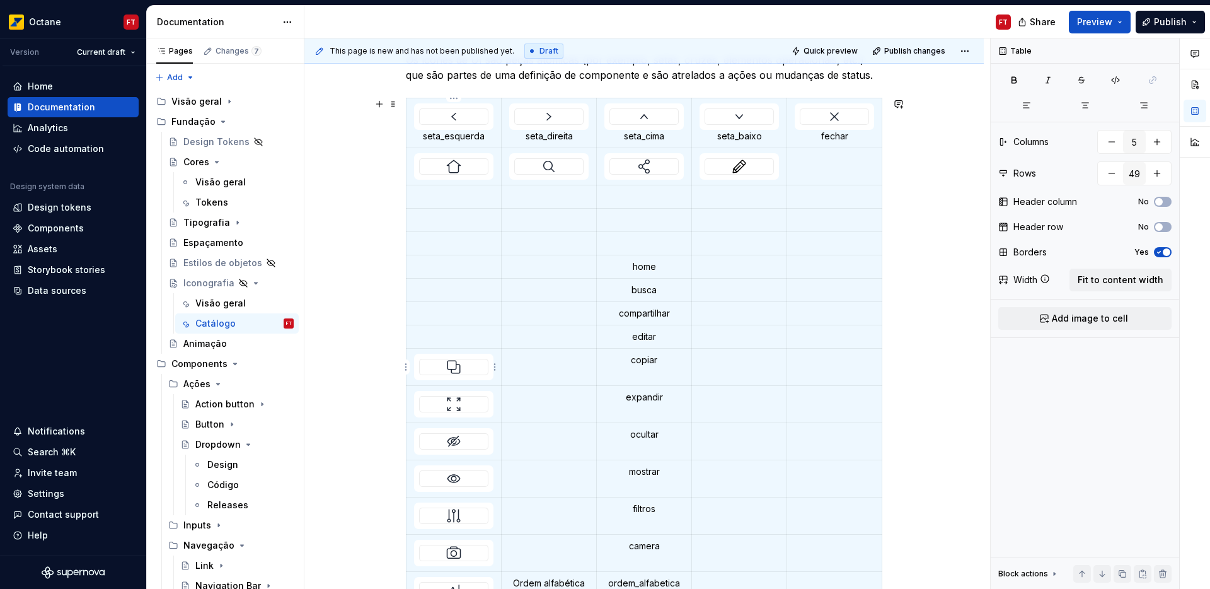
click at [457, 370] on img at bounding box center [453, 366] width 15 height 15
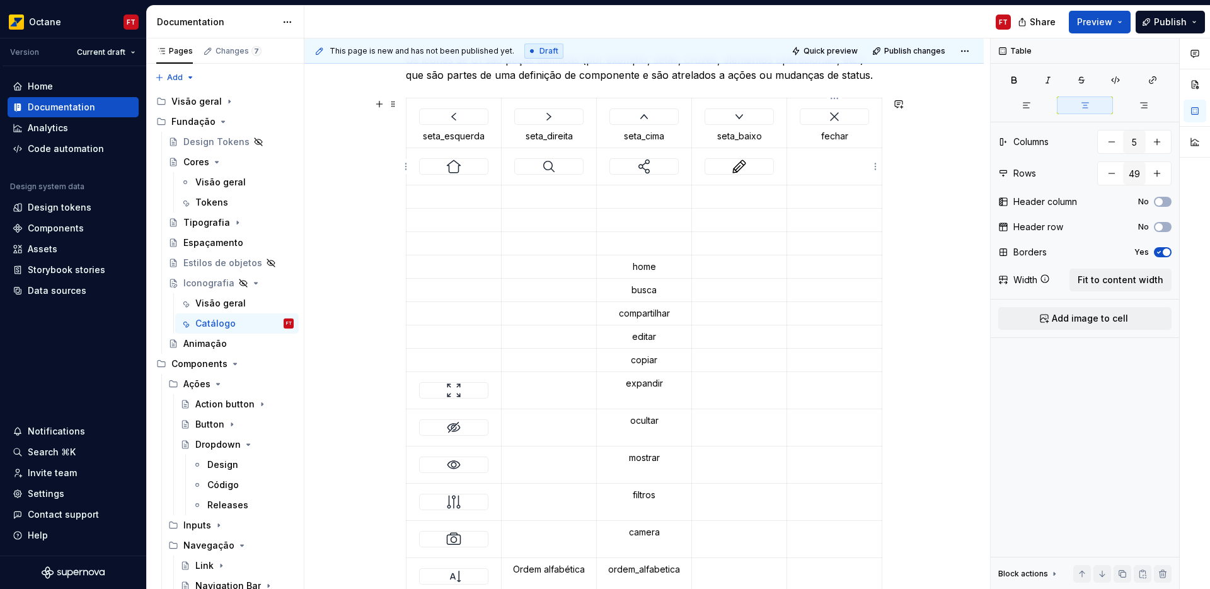
click at [821, 175] on td at bounding box center [834, 166] width 95 height 37
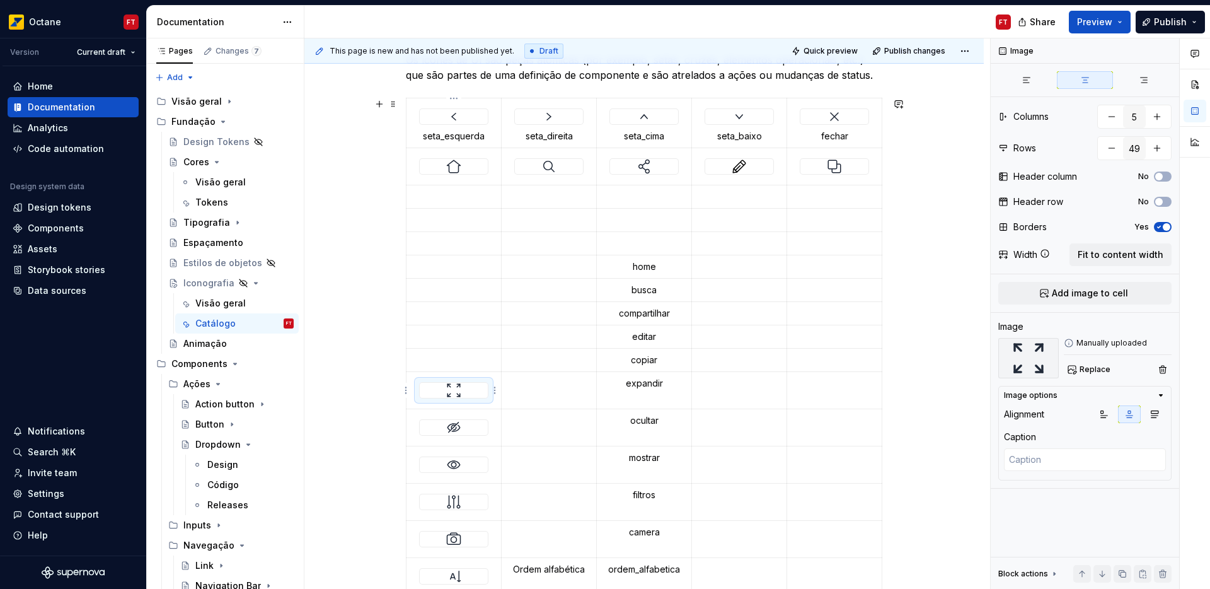
click at [454, 391] on img at bounding box center [453, 390] width 15 height 15
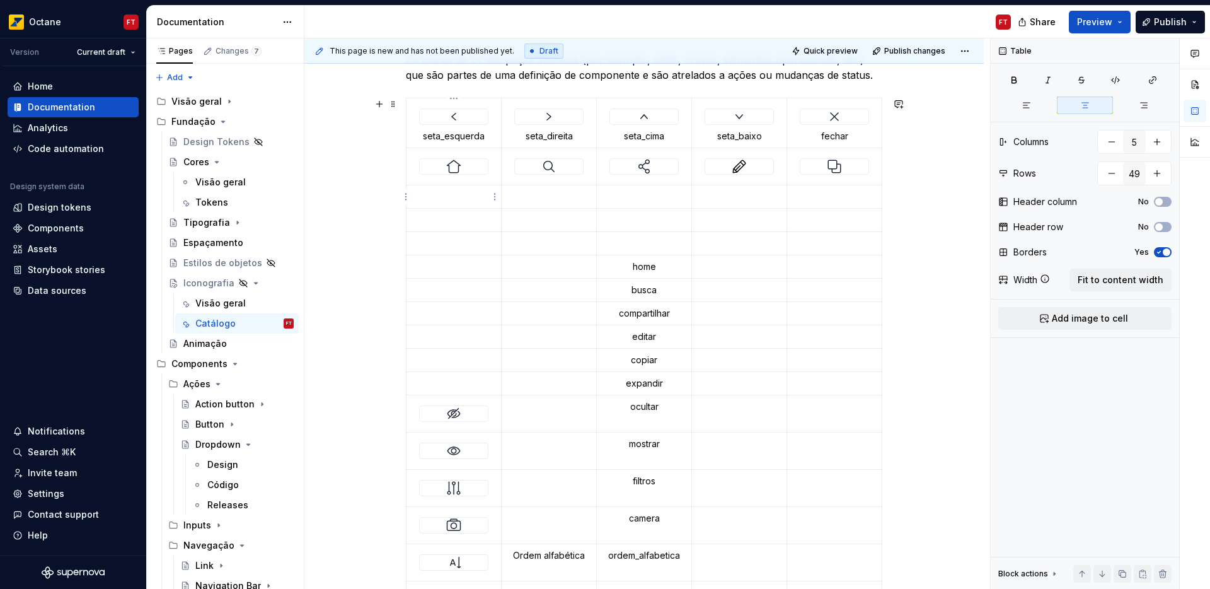
click at [459, 192] on p at bounding box center [453, 196] width 79 height 13
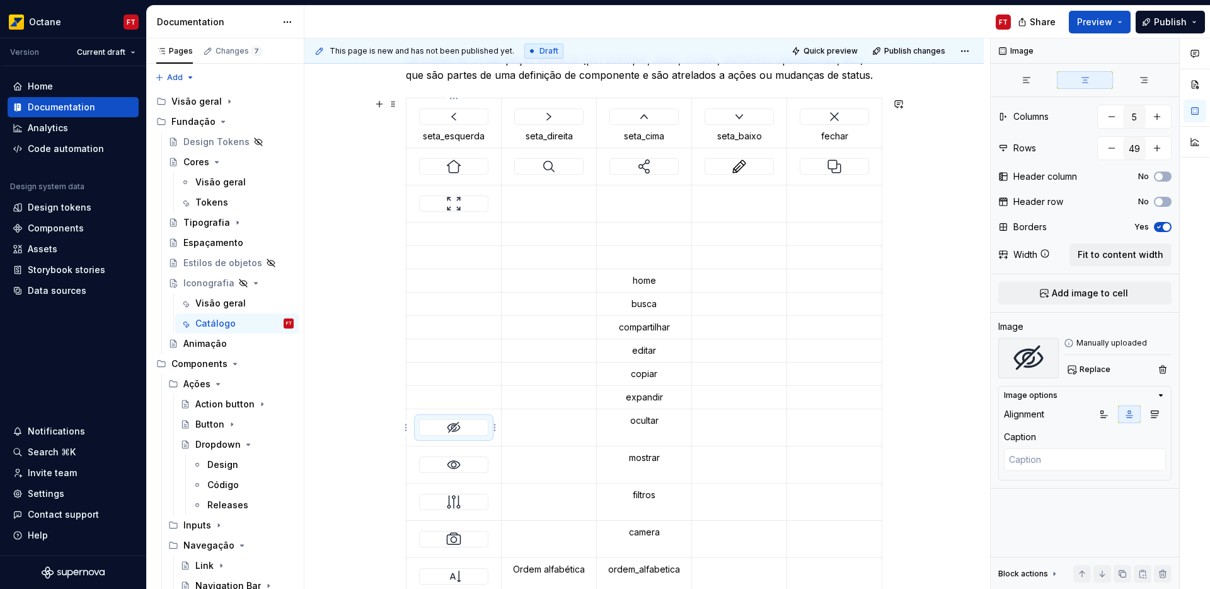
click at [460, 431] on img at bounding box center [453, 427] width 15 height 15
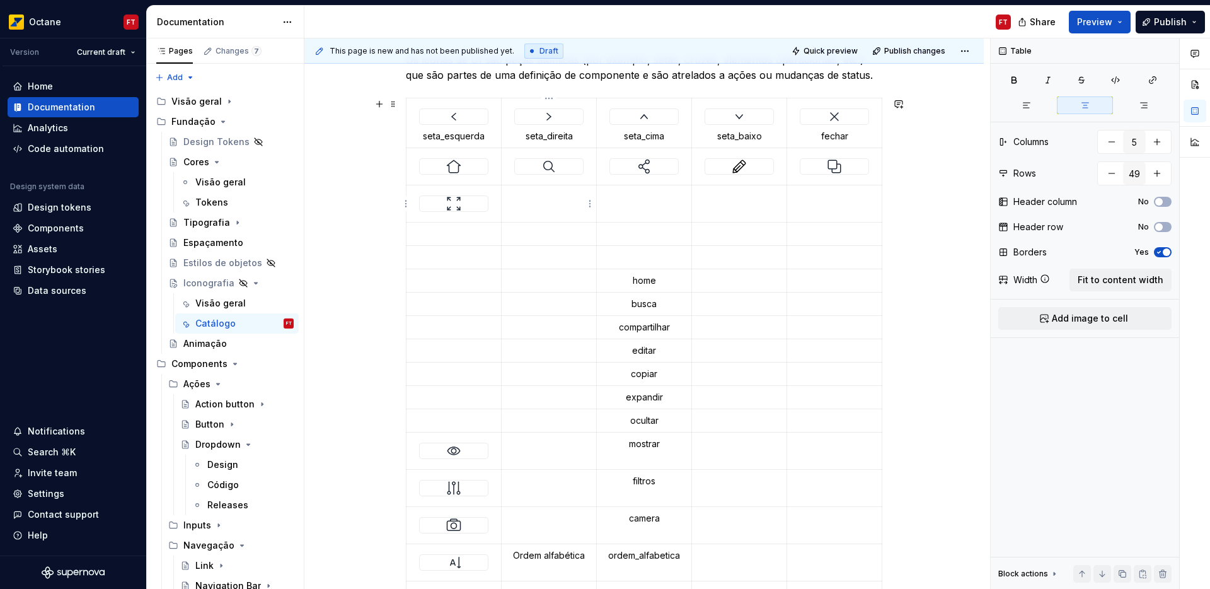
click at [557, 199] on p at bounding box center [548, 196] width 79 height 13
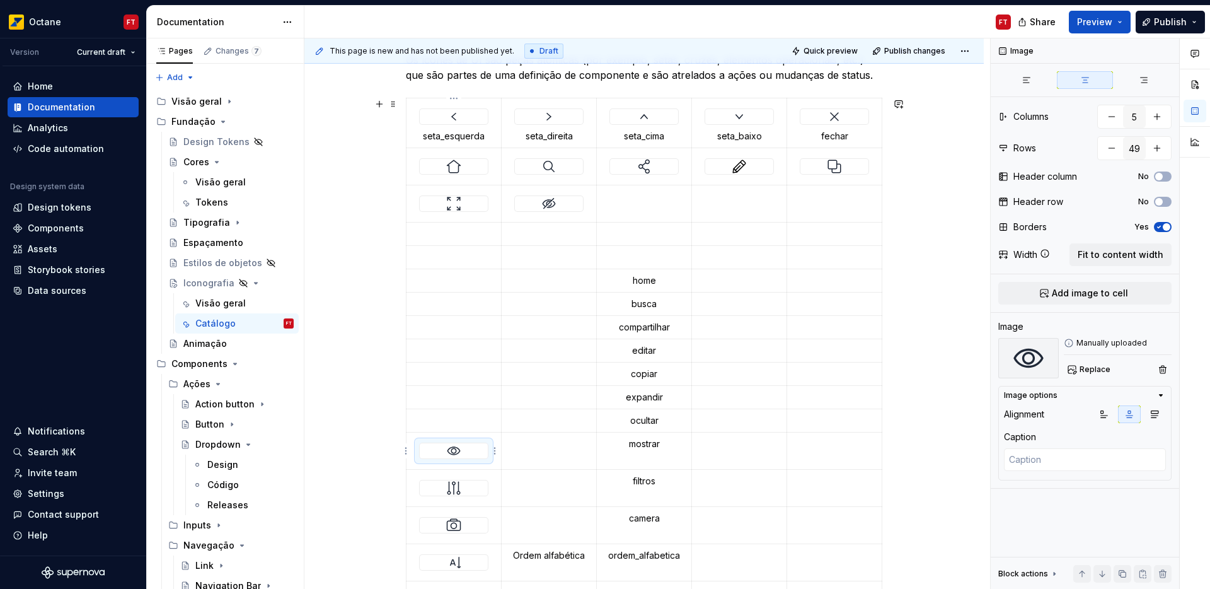
click at [456, 448] on img at bounding box center [453, 450] width 15 height 15
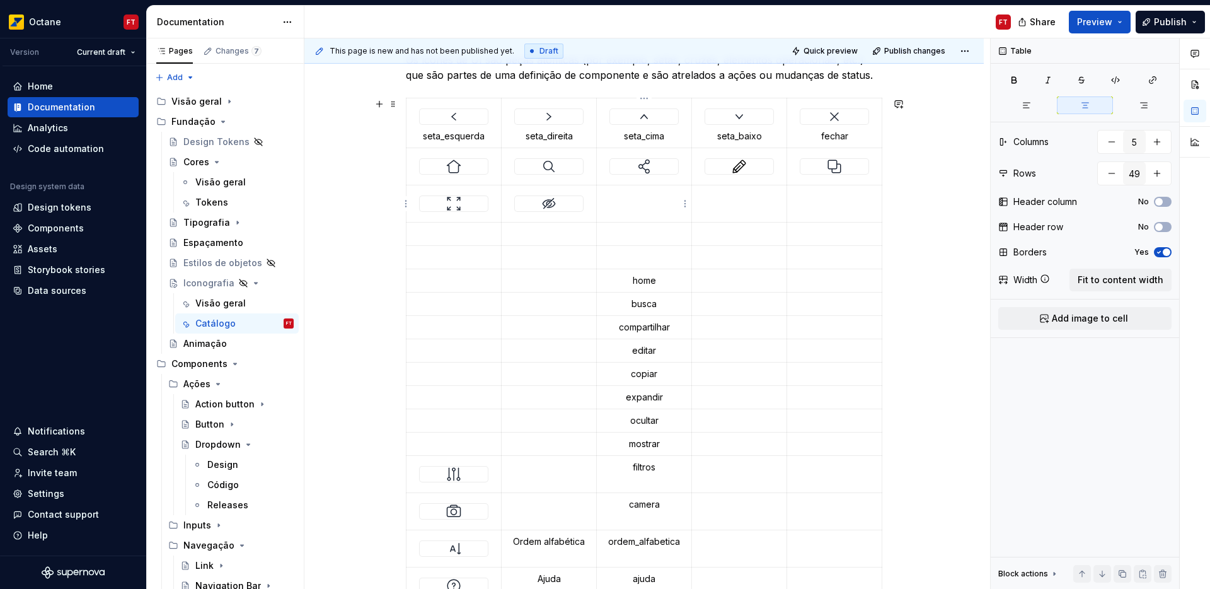
click at [633, 212] on td at bounding box center [644, 203] width 95 height 37
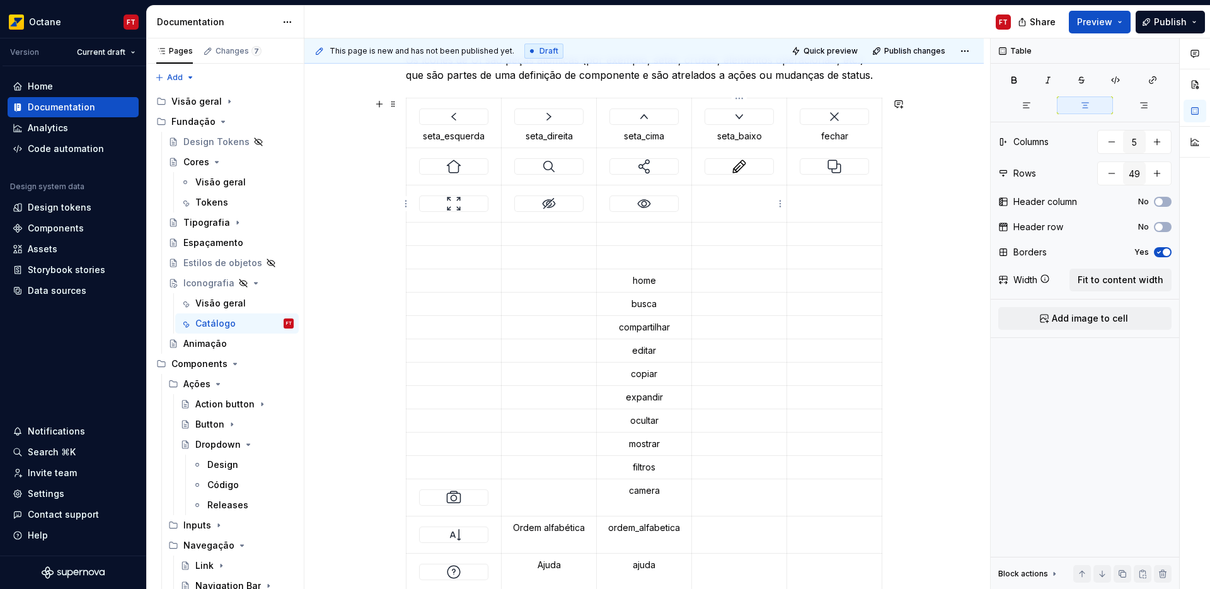
click at [718, 204] on td at bounding box center [739, 203] width 95 height 37
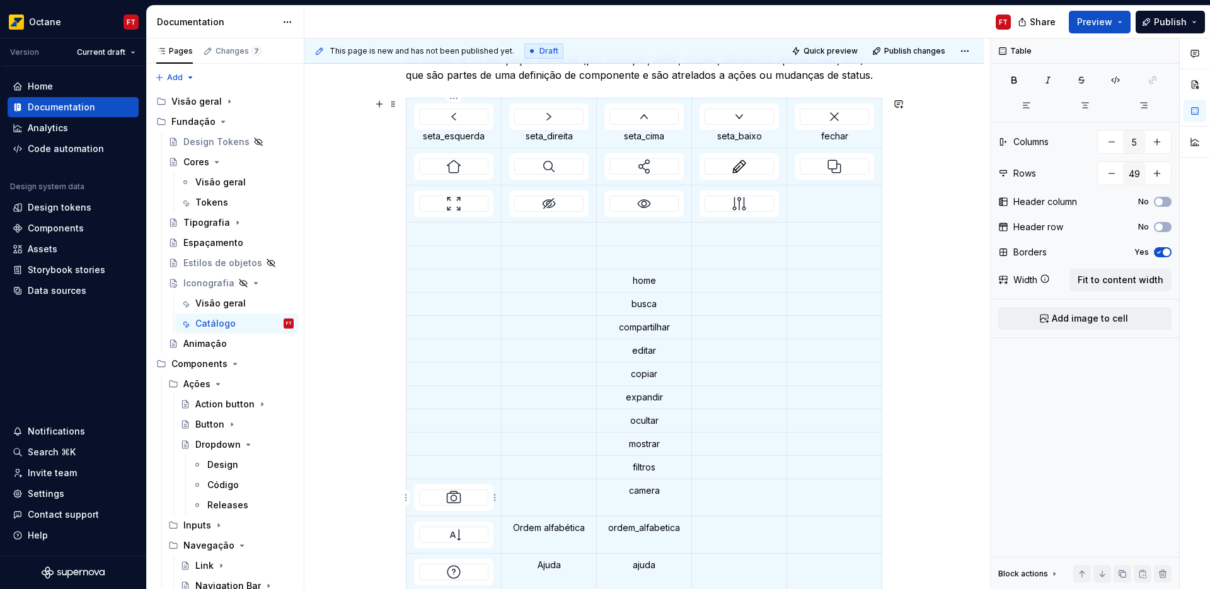
click at [453, 495] on img at bounding box center [453, 497] width 15 height 15
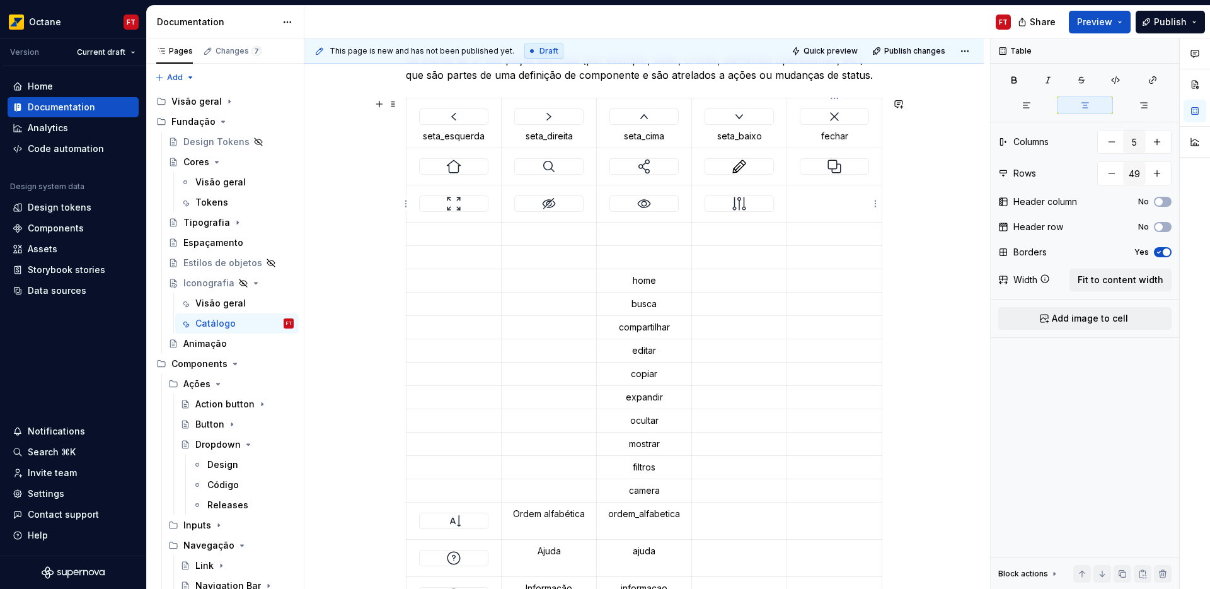
click at [840, 200] on p at bounding box center [834, 196] width 79 height 13
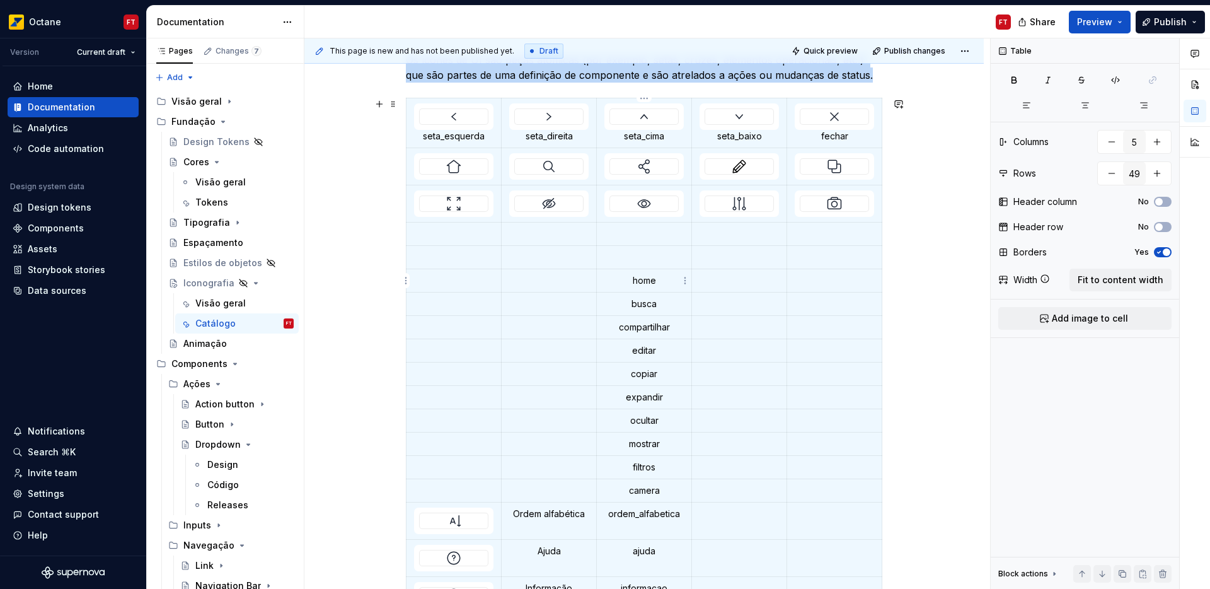
click at [650, 282] on p "home" at bounding box center [643, 280] width 79 height 13
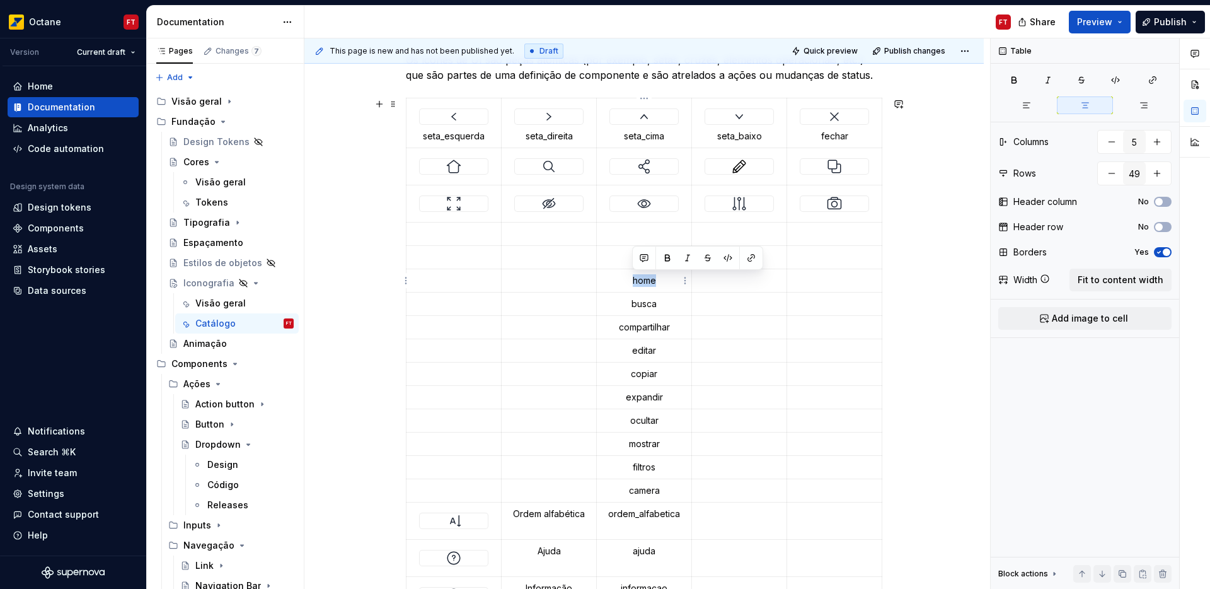
click at [650, 282] on p "home" at bounding box center [643, 280] width 79 height 13
click at [489, 173] on div at bounding box center [453, 166] width 69 height 16
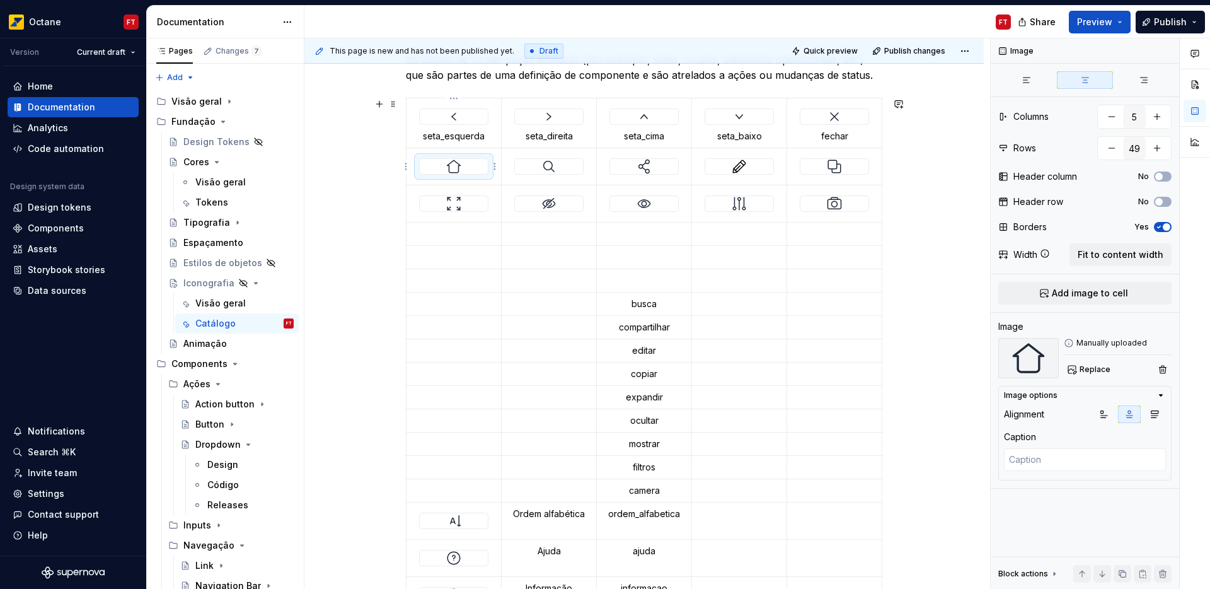
click at [483, 170] on div at bounding box center [454, 166] width 68 height 15
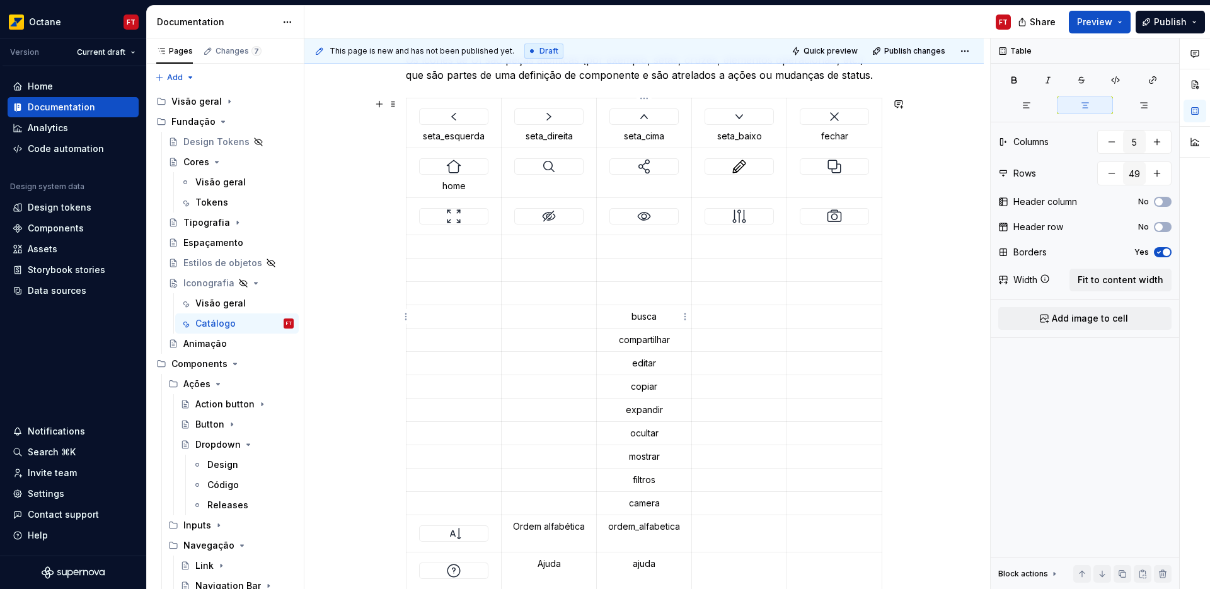
click at [652, 316] on p "busca" at bounding box center [643, 316] width 79 height 13
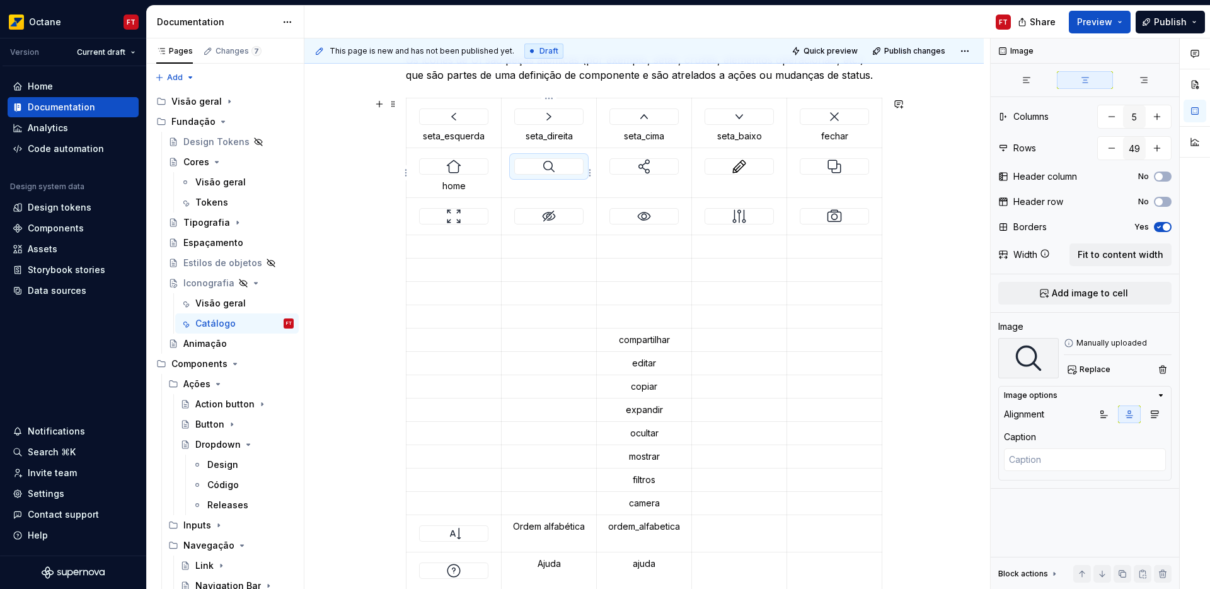
click at [553, 168] on img at bounding box center [548, 166] width 15 height 15
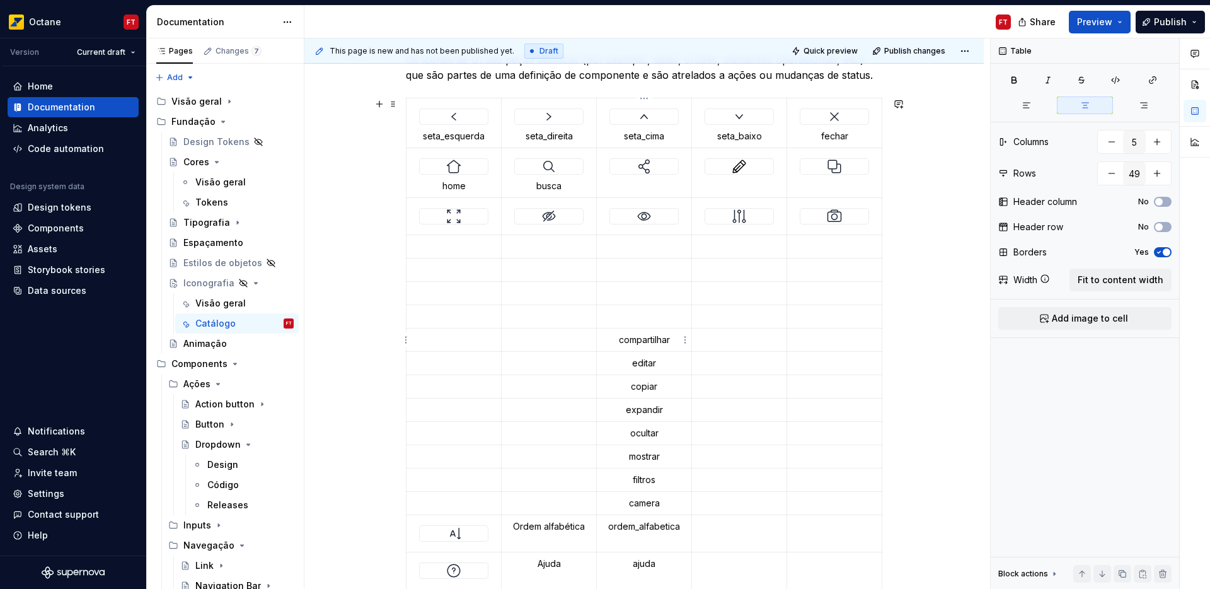
click at [650, 340] on p "compartilhar" at bounding box center [643, 339] width 79 height 13
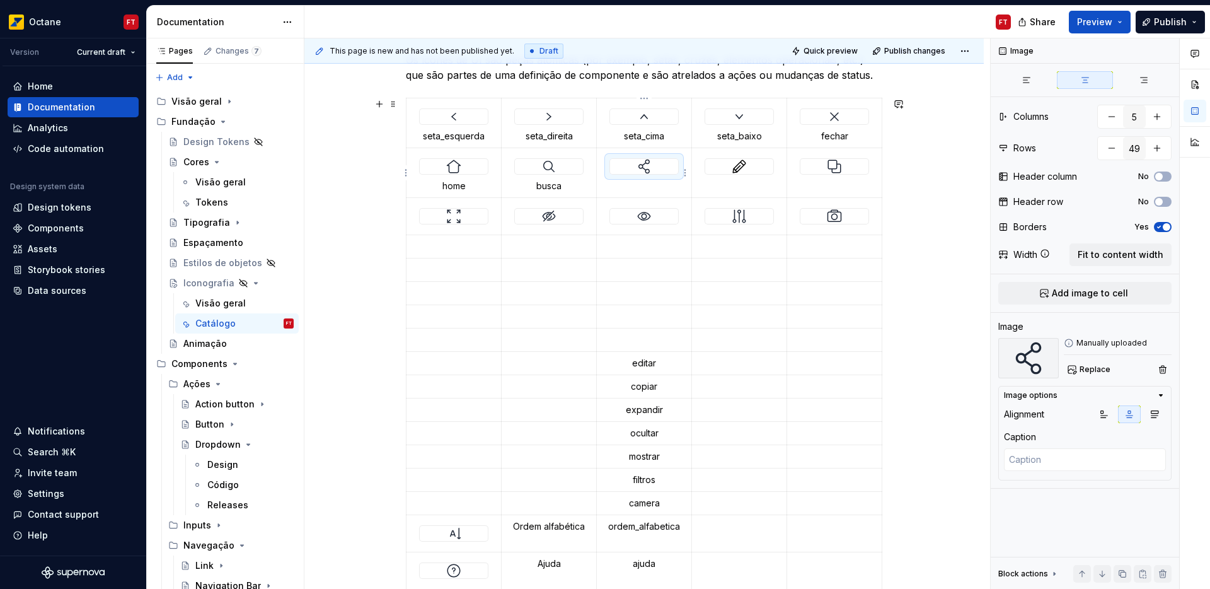
click at [642, 165] on img at bounding box center [644, 166] width 15 height 15
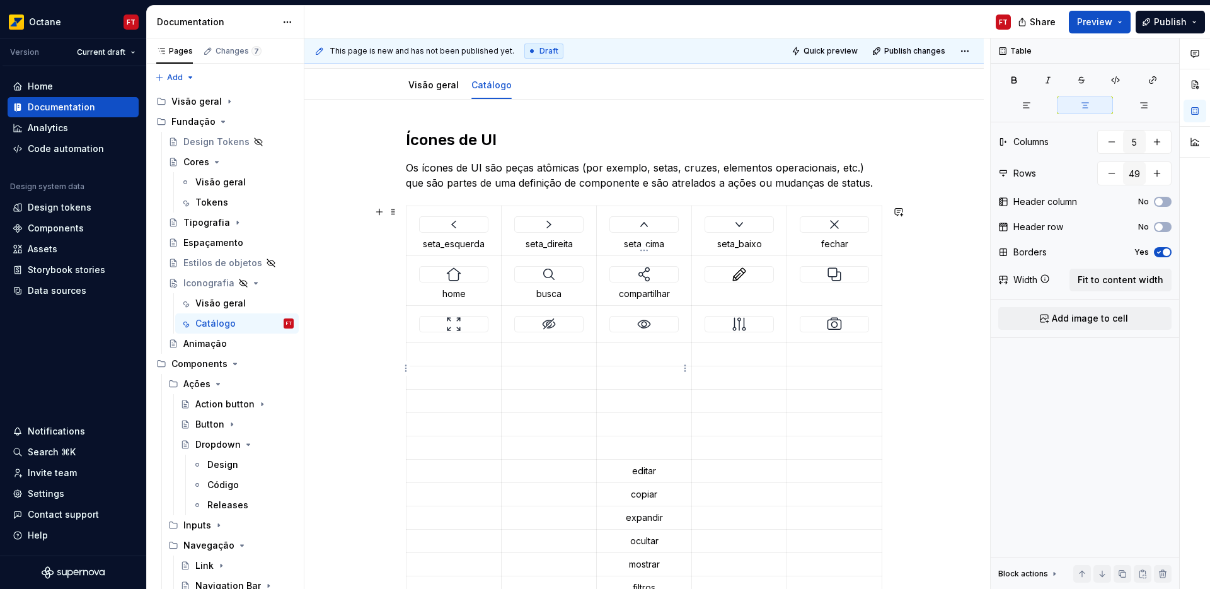
scroll to position [151, 0]
click at [646, 467] on p "editar" at bounding box center [643, 469] width 79 height 13
click at [741, 291] on td at bounding box center [739, 279] width 95 height 50
click at [737, 287] on td at bounding box center [739, 279] width 95 height 50
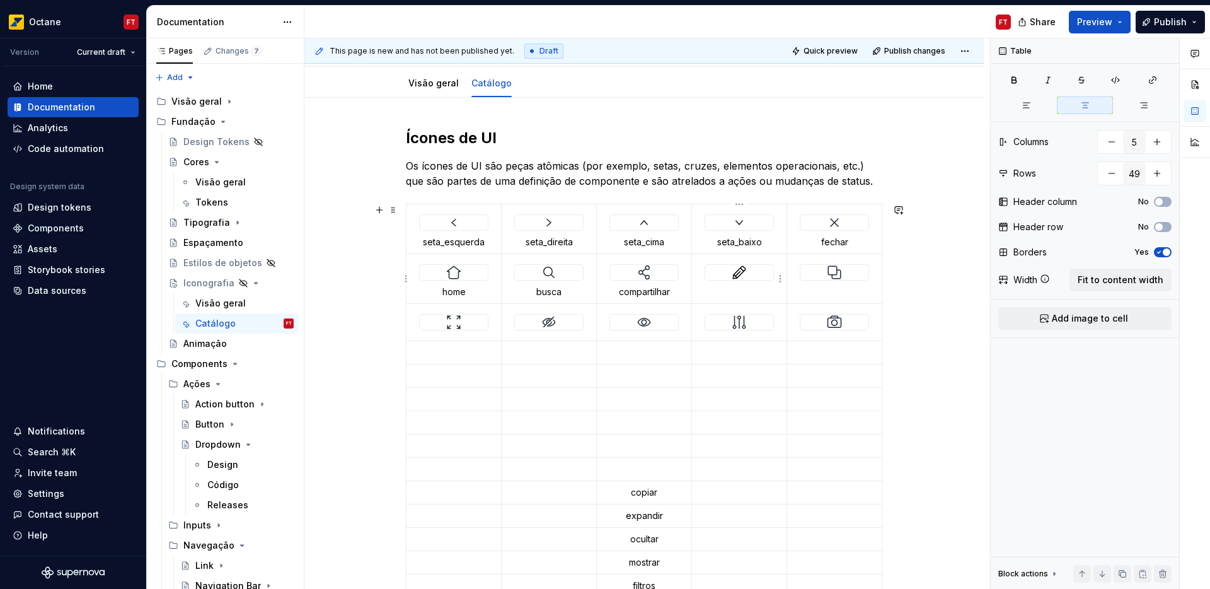
click at [768, 267] on div at bounding box center [739, 272] width 68 height 15
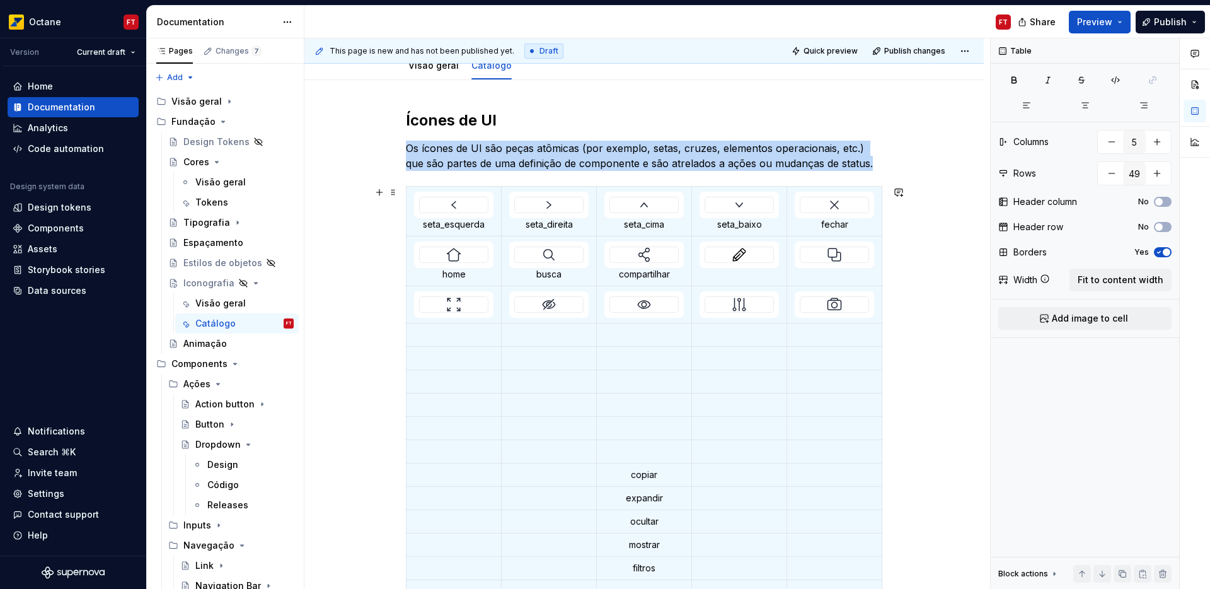
scroll to position [165, 0]
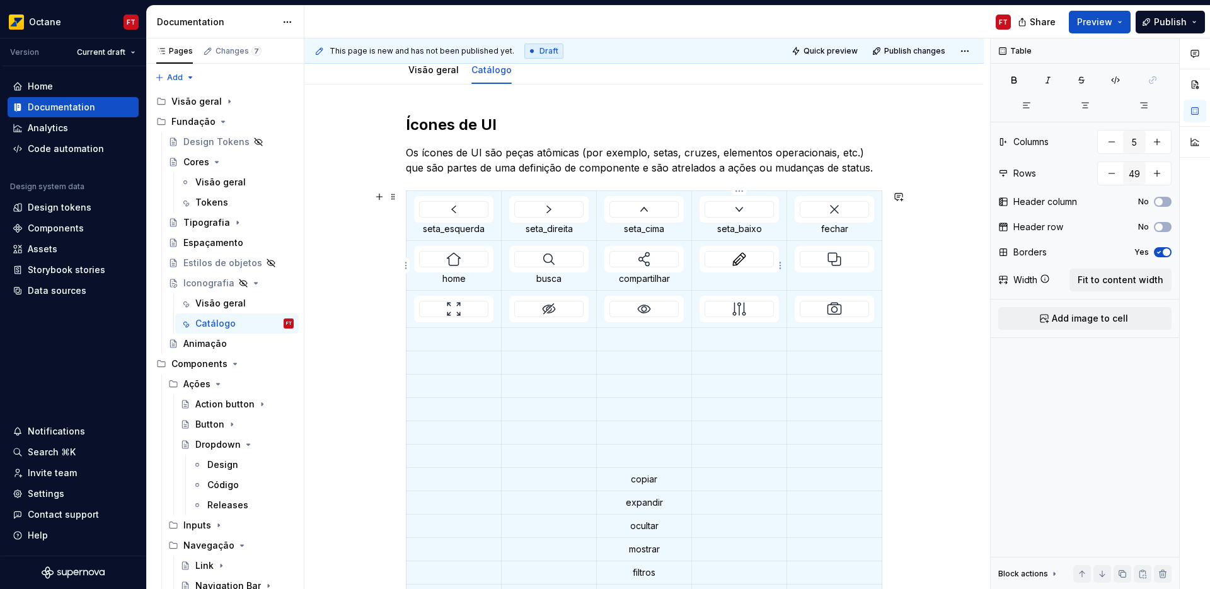
click at [743, 259] on img at bounding box center [739, 258] width 15 height 15
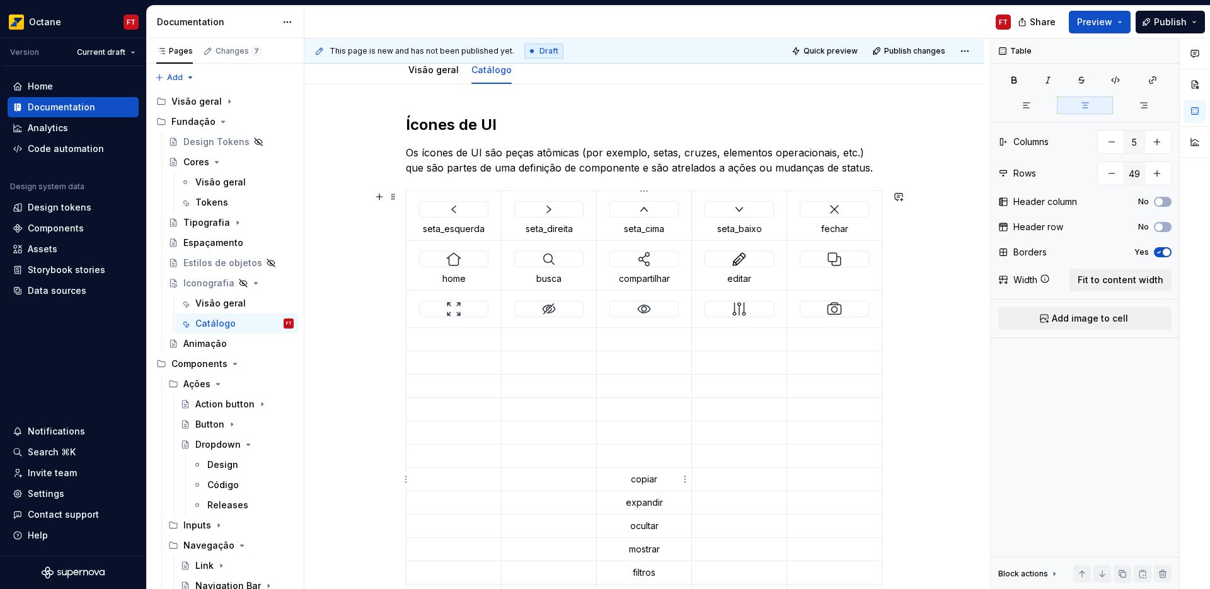
click at [644, 479] on p "copiar" at bounding box center [643, 479] width 79 height 13
click at [828, 260] on img at bounding box center [834, 258] width 15 height 15
click at [646, 501] on p "expandir" at bounding box center [643, 502] width 79 height 13
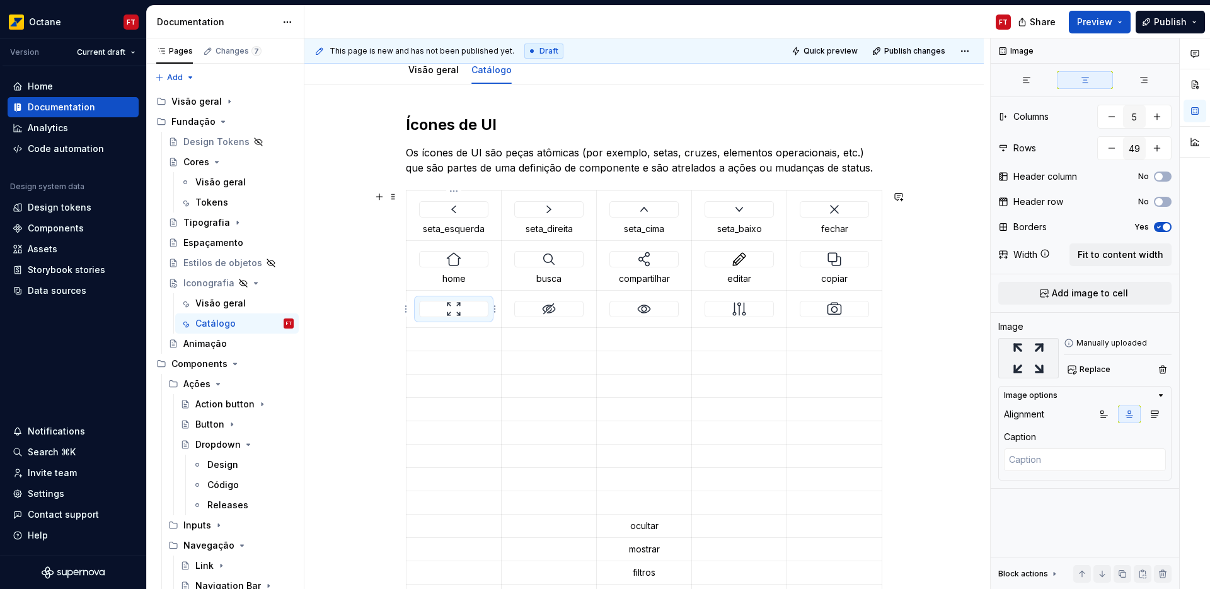
click at [451, 309] on img at bounding box center [453, 308] width 15 height 15
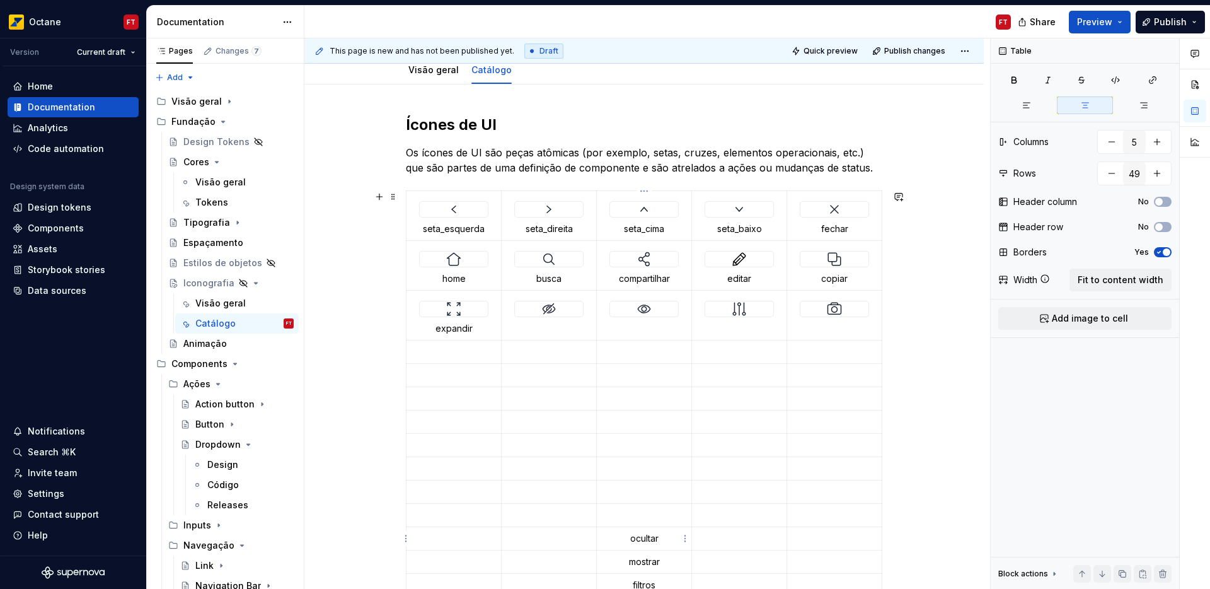
click at [646, 539] on p "ocultar" at bounding box center [643, 538] width 79 height 13
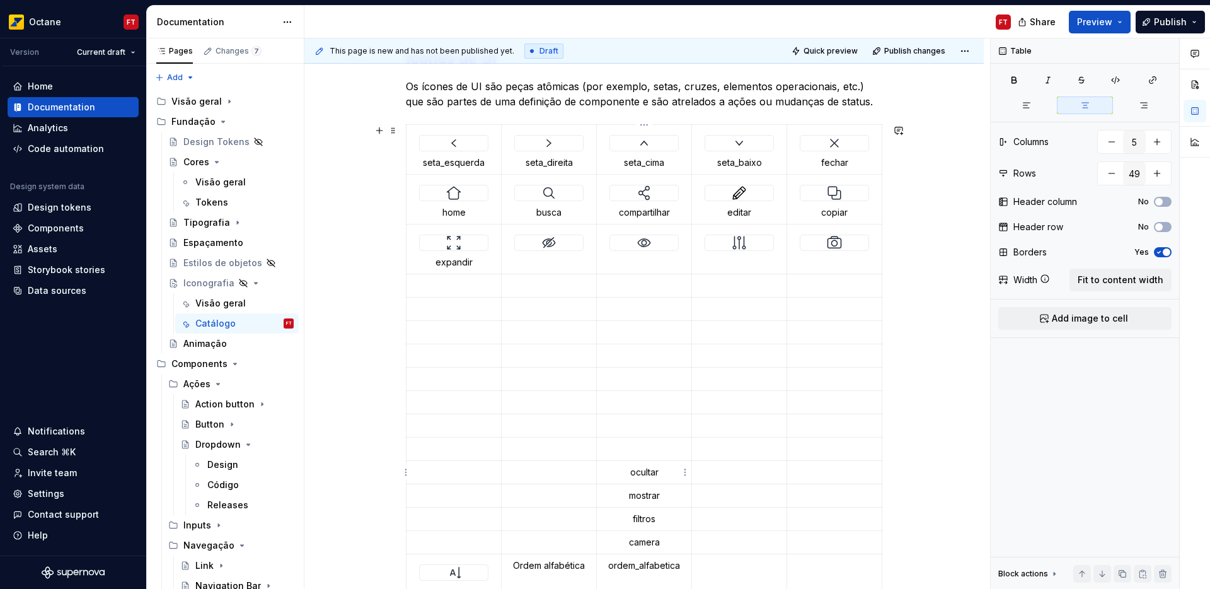
click at [639, 470] on p "ocultar" at bounding box center [643, 472] width 79 height 13
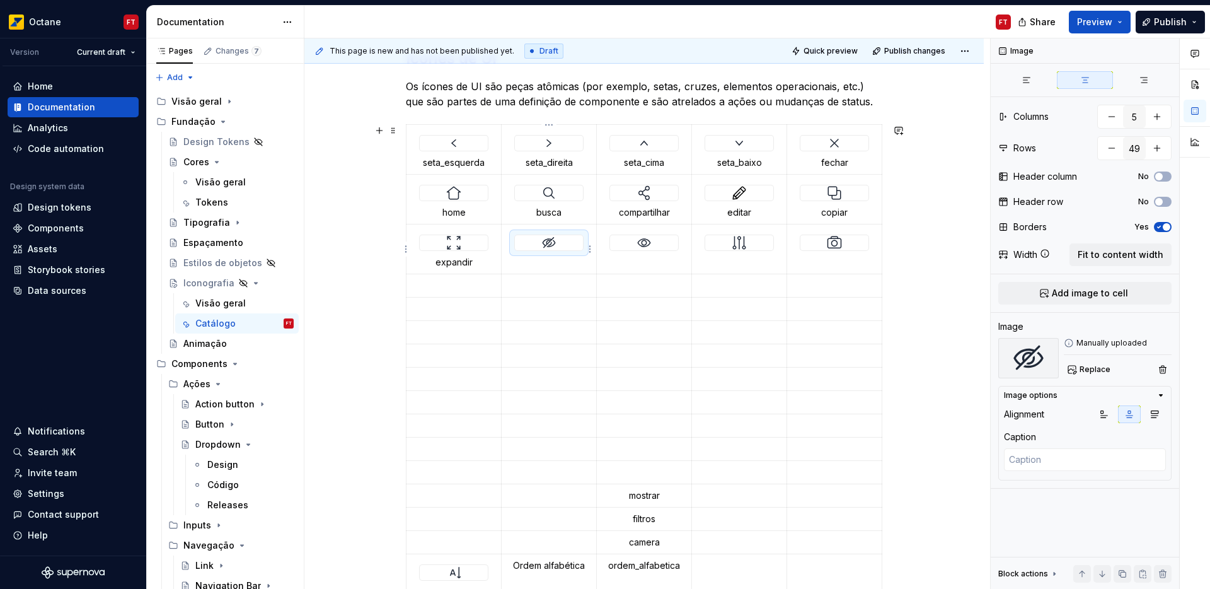
click at [547, 239] on img at bounding box center [548, 242] width 15 height 15
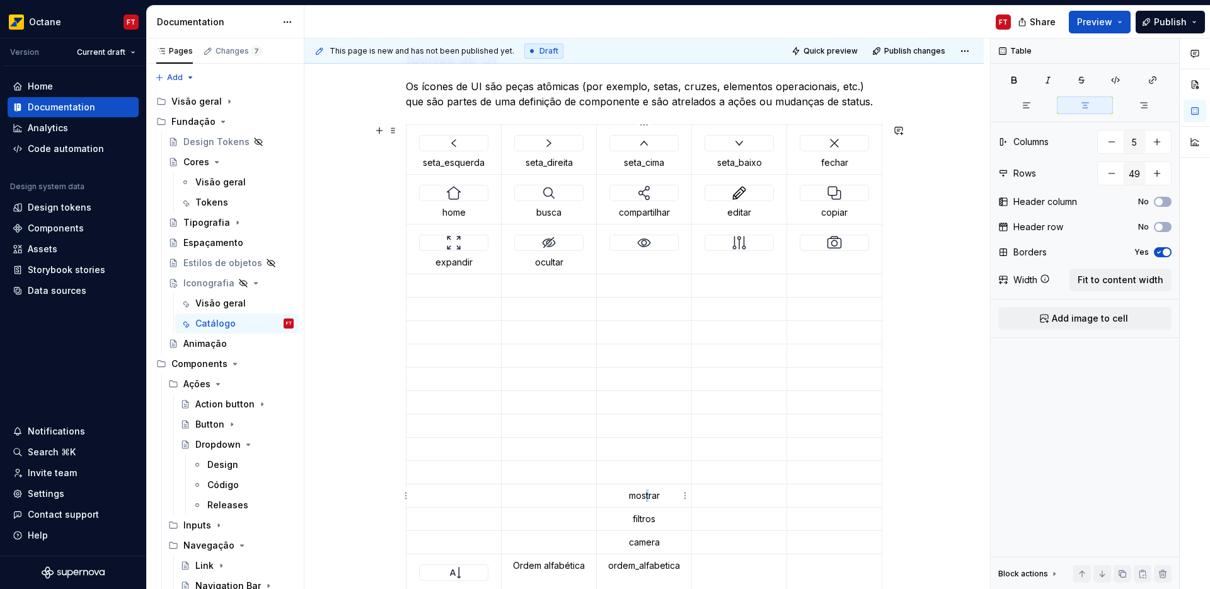
click at [647, 494] on p "mostrar" at bounding box center [643, 495] width 79 height 13
click at [647, 493] on p "mostrar" at bounding box center [643, 495] width 79 height 13
click at [653, 500] on p "mostrar" at bounding box center [643, 495] width 79 height 13
click at [639, 243] on img at bounding box center [644, 242] width 15 height 15
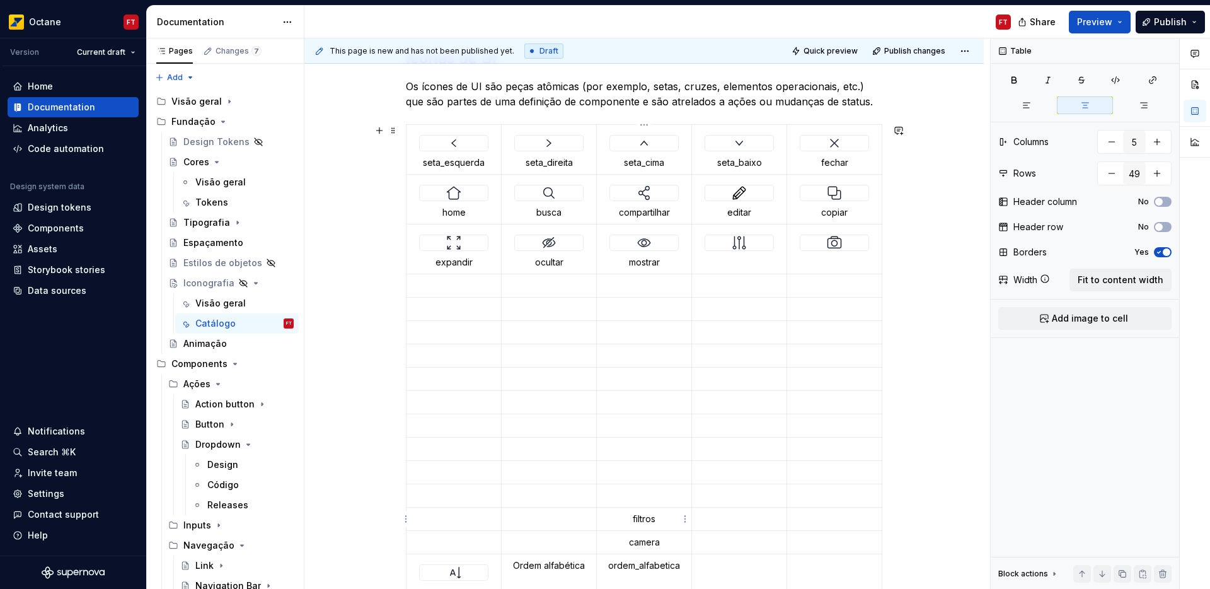
click at [644, 517] on p "filtros" at bounding box center [643, 518] width 79 height 13
click at [739, 241] on img at bounding box center [739, 242] width 15 height 15
click at [635, 546] on p "camera" at bounding box center [643, 542] width 79 height 13
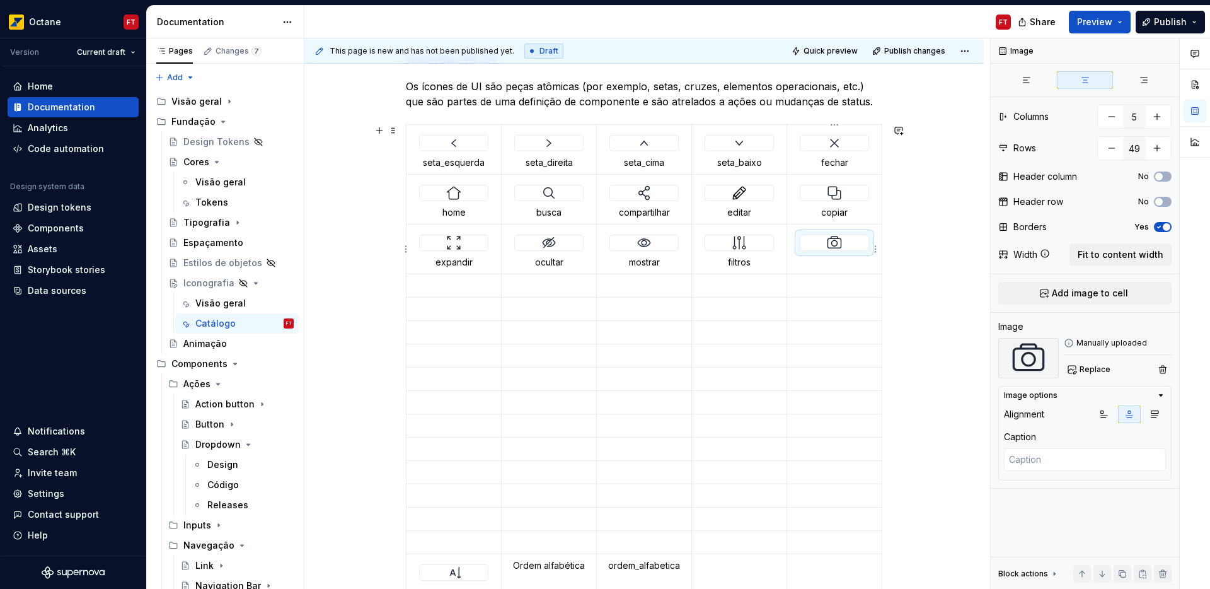
click at [840, 244] on img at bounding box center [834, 242] width 15 height 15
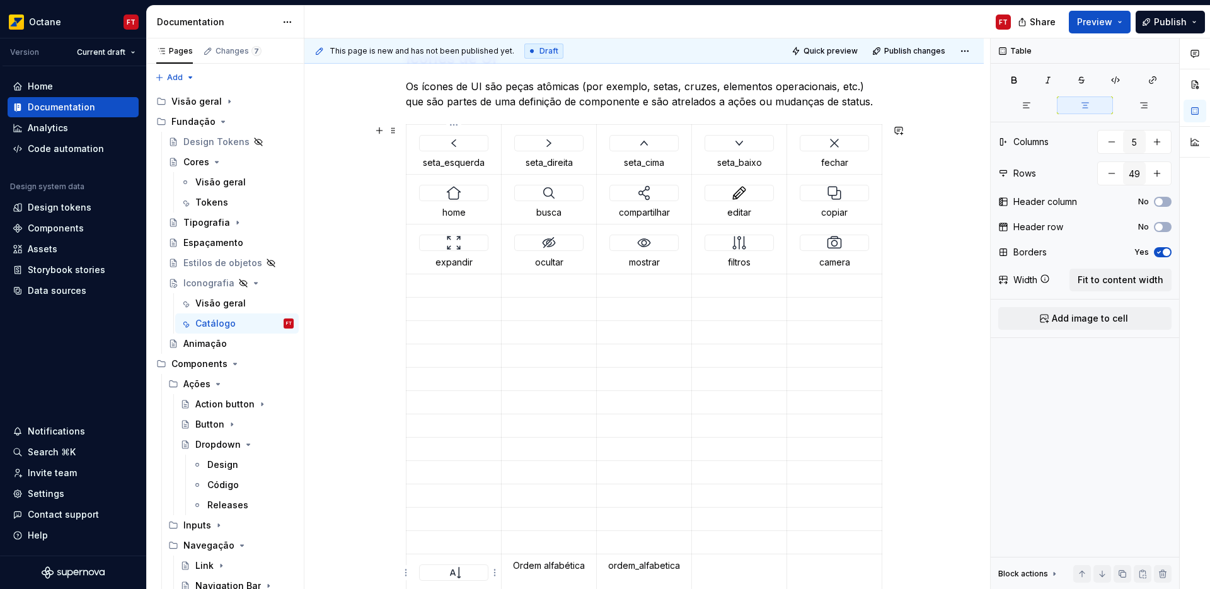
type textarea "*"
click at [466, 574] on div at bounding box center [454, 572] width 68 height 15
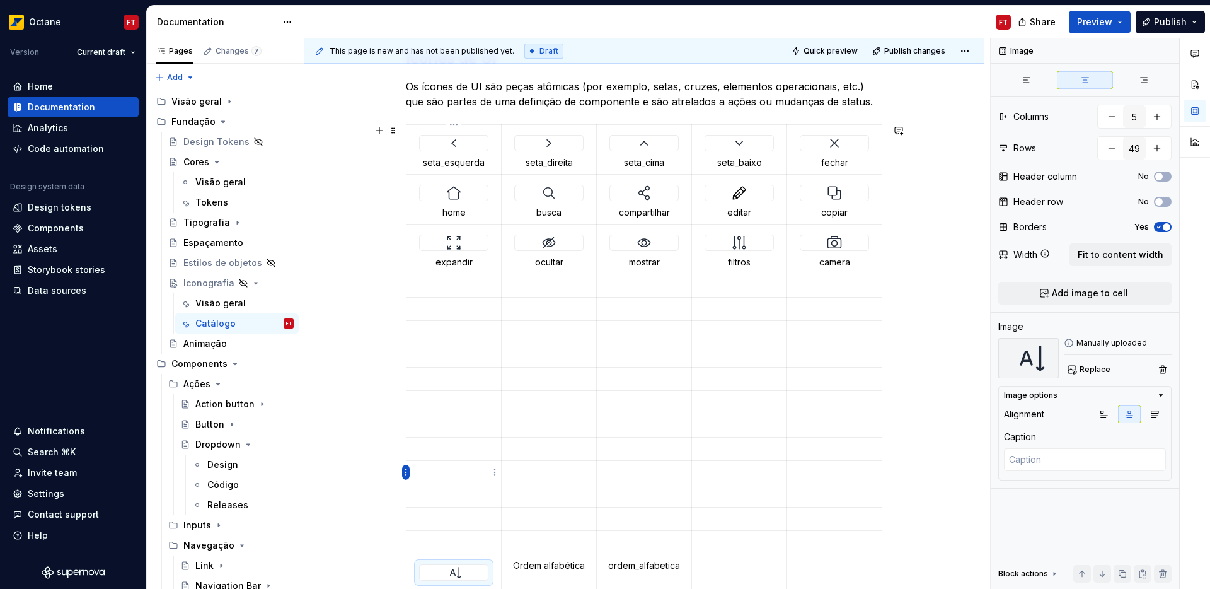
click at [407, 472] on html "Octane FT Version Current draft Home Documentation Analytics Code automation De…" at bounding box center [605, 294] width 1210 height 589
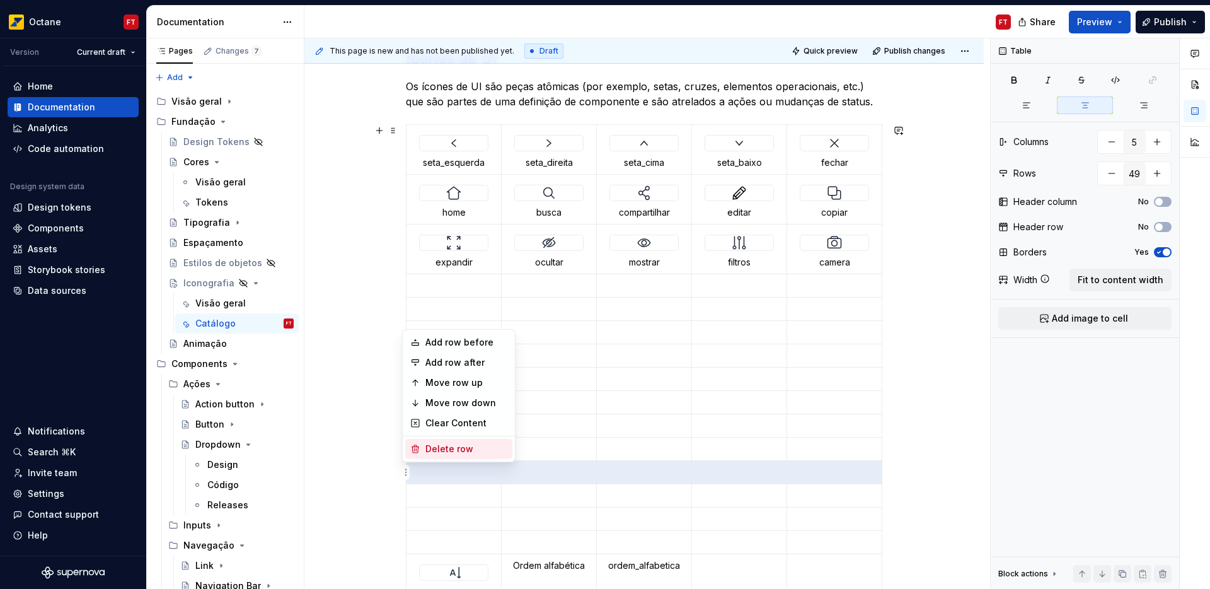
click at [432, 447] on div "Delete row" at bounding box center [466, 448] width 82 height 13
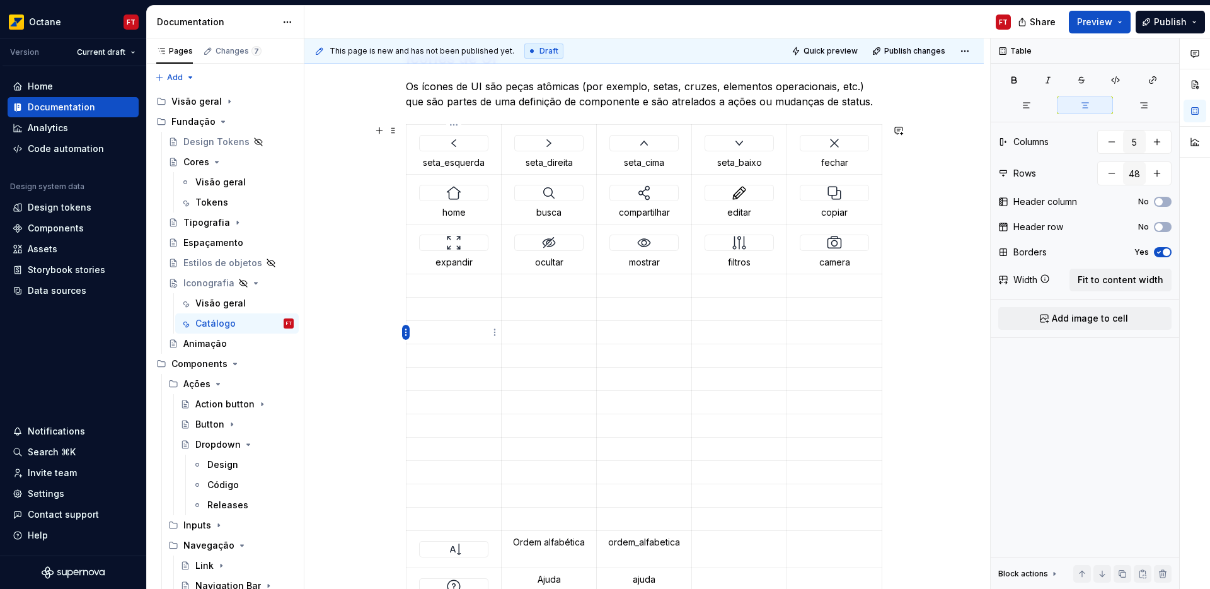
click at [406, 332] on html "Octane FT Version Current draft Home Documentation Analytics Code automation De…" at bounding box center [605, 294] width 1210 height 589
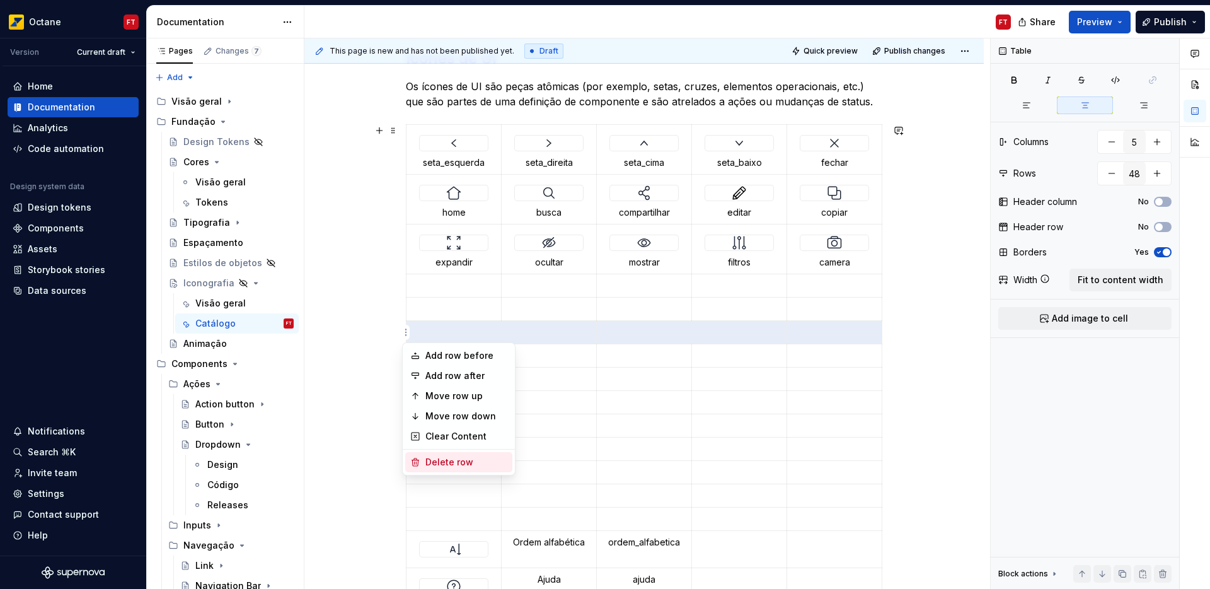
drag, startPoint x: 440, startPoint y: 466, endPoint x: 424, endPoint y: 418, distance: 50.6
click at [440, 466] on div "Delete row" at bounding box center [466, 462] width 82 height 13
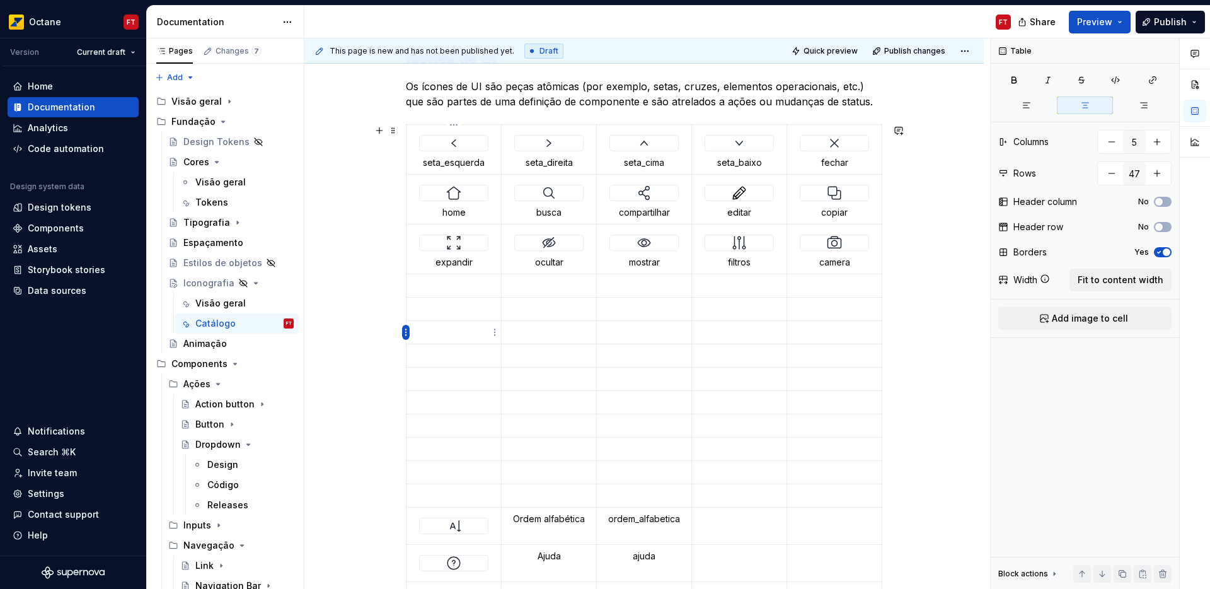
click at [407, 329] on html "Octane FT Version Current draft Home Documentation Analytics Code automation De…" at bounding box center [605, 294] width 1210 height 589
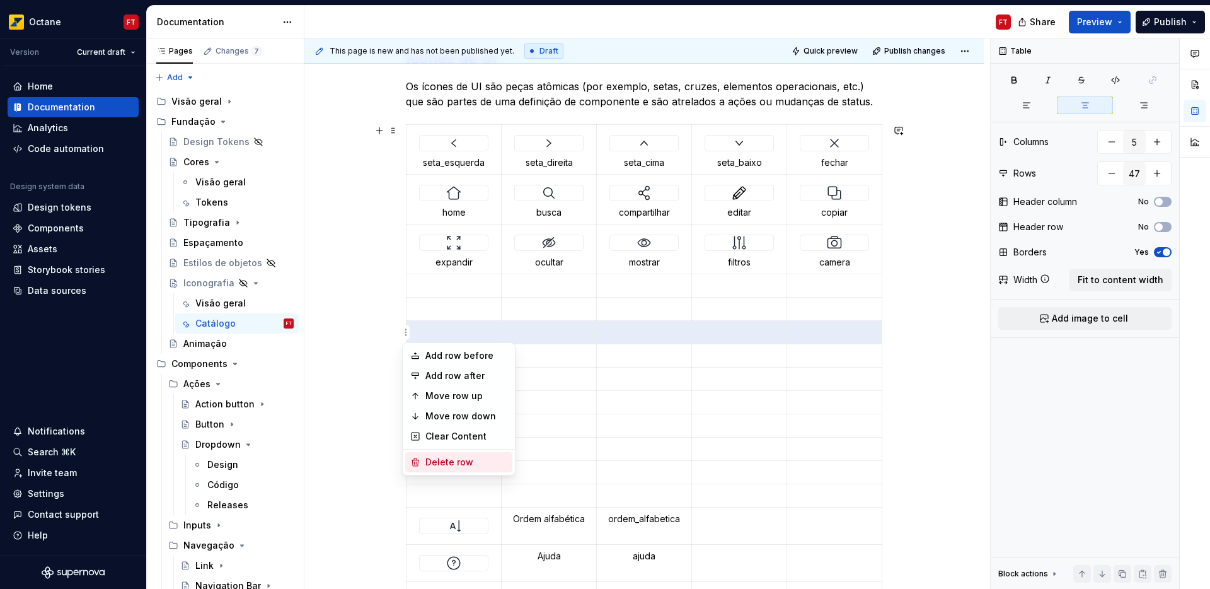
click at [447, 460] on div "Delete row" at bounding box center [466, 462] width 82 height 13
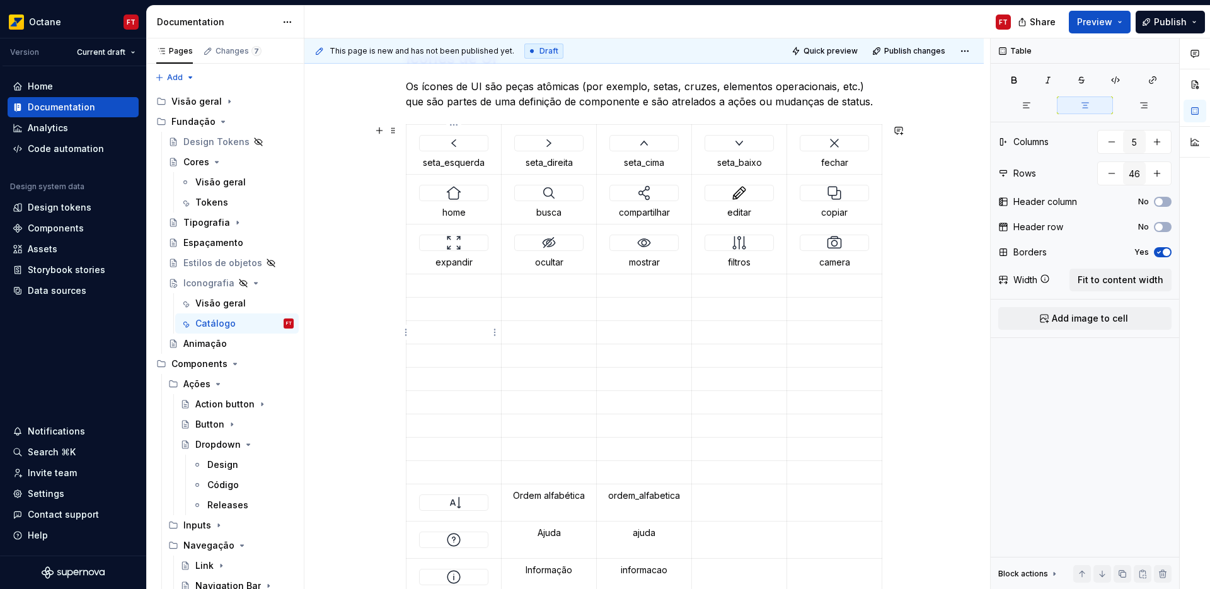
click at [409, 333] on html "Octane FT Version Current draft Home Documentation Analytics Code automation De…" at bounding box center [605, 294] width 1210 height 589
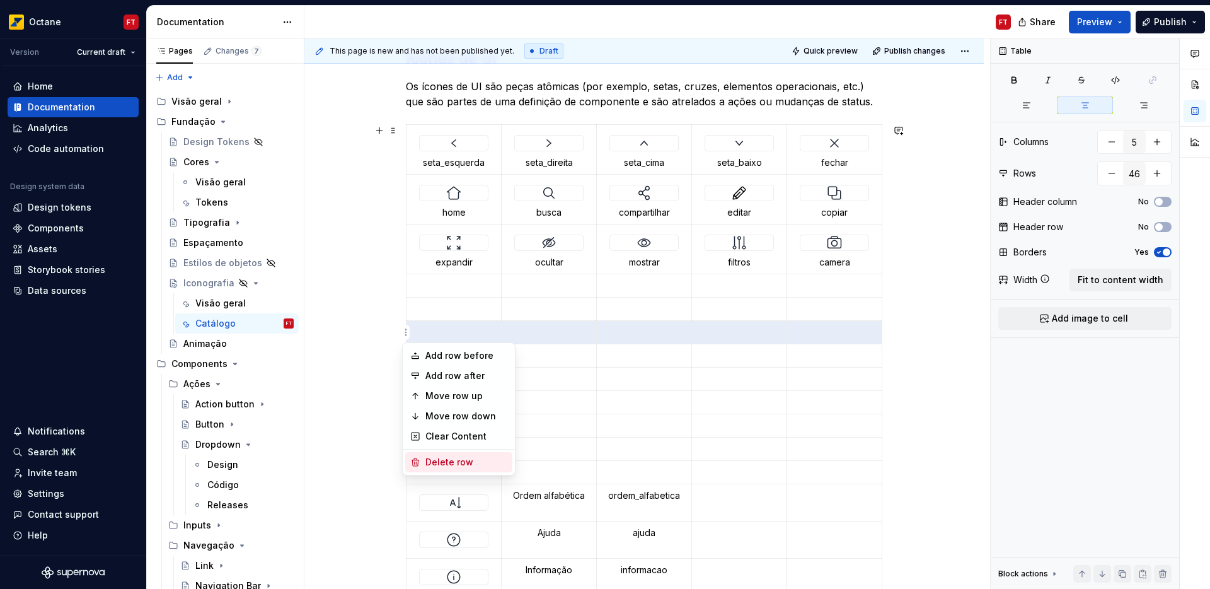
click at [448, 460] on div "Delete row" at bounding box center [466, 462] width 82 height 13
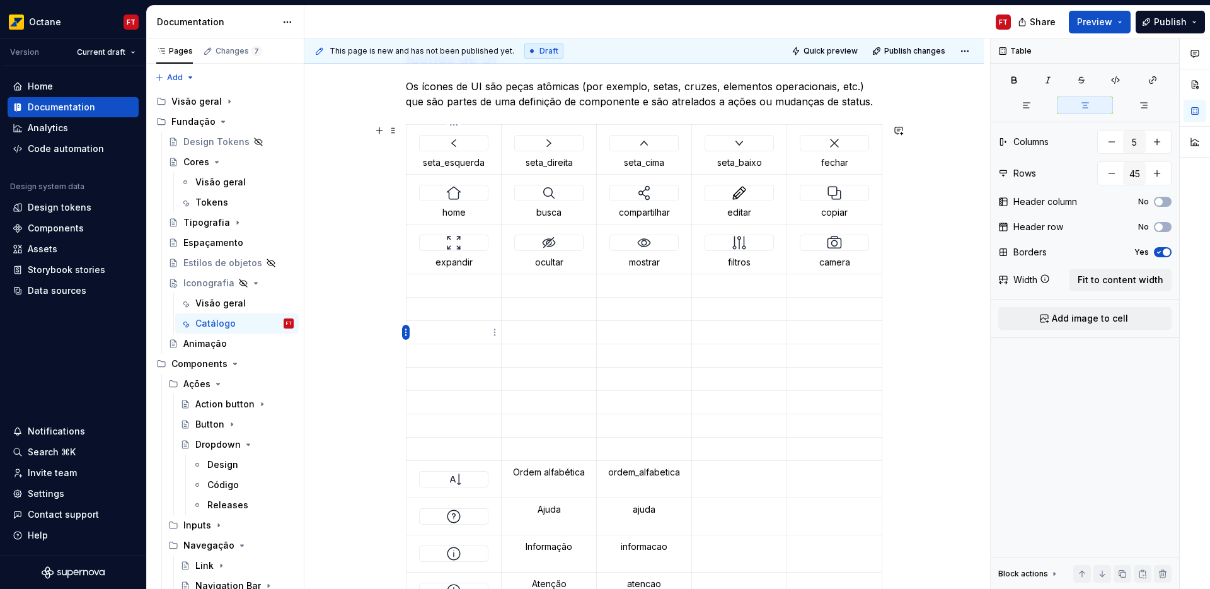
click at [405, 336] on html "Octane FT Version Current draft Home Documentation Analytics Code automation De…" at bounding box center [605, 294] width 1210 height 589
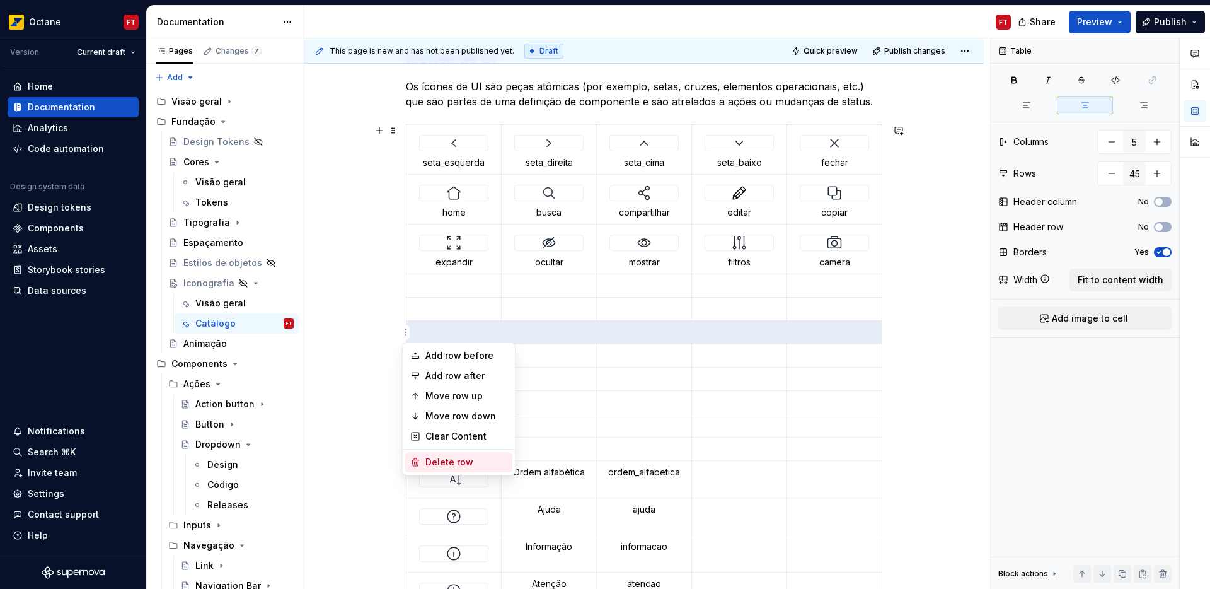
drag, startPoint x: 446, startPoint y: 461, endPoint x: 435, endPoint y: 414, distance: 47.9
click at [446, 461] on div "Delete row" at bounding box center [466, 462] width 82 height 13
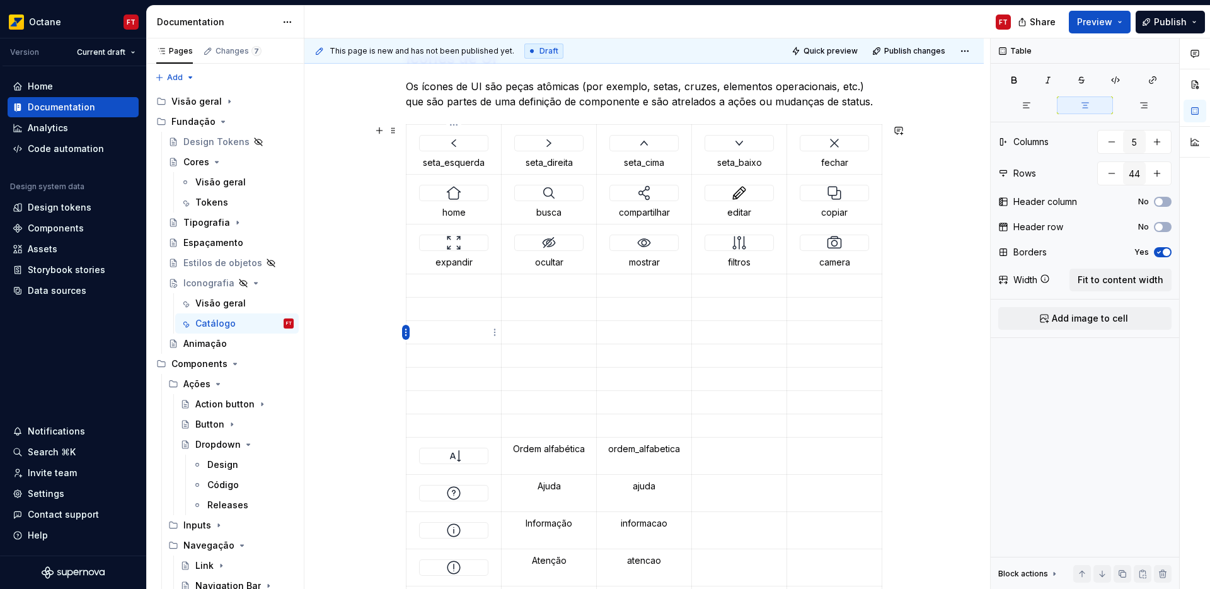
click at [403, 331] on html "Octane FT Version Current draft Home Documentation Analytics Code automation De…" at bounding box center [605, 294] width 1210 height 589
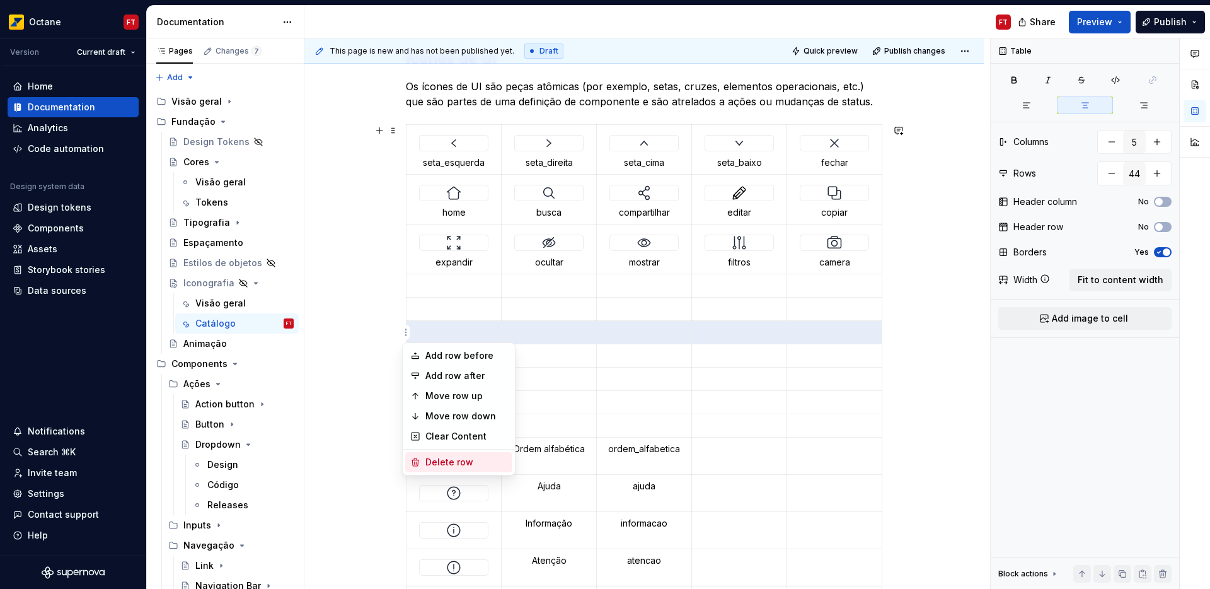
click at [441, 470] on div "Delete row" at bounding box center [458, 462] width 107 height 20
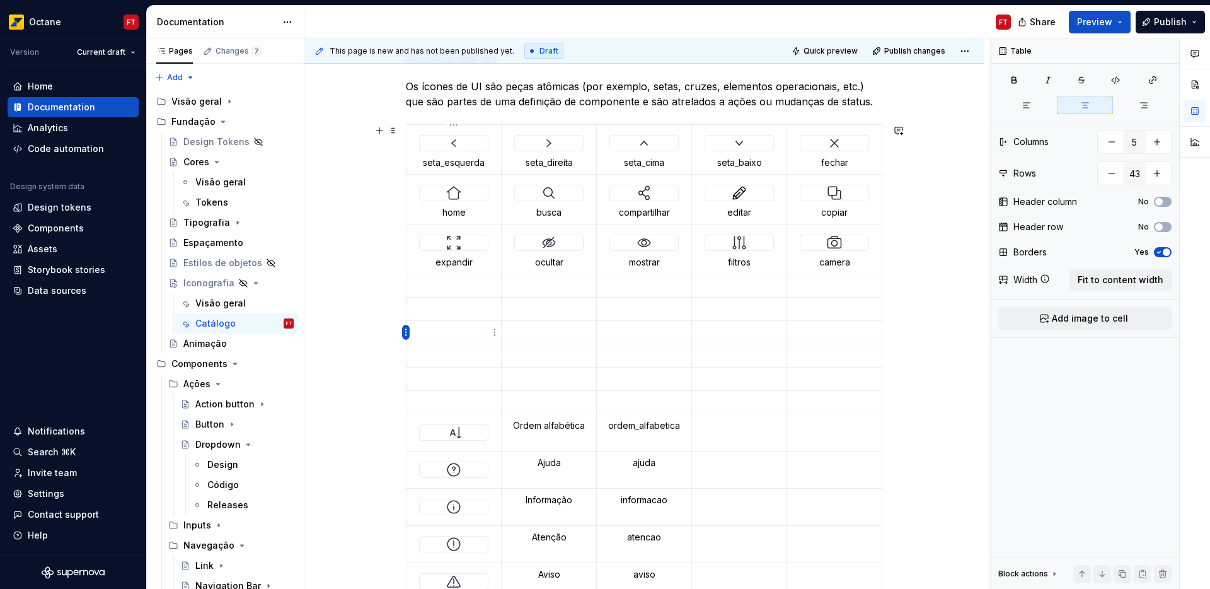
click at [405, 328] on html "Octane FT Version Current draft Home Documentation Analytics Code automation De…" at bounding box center [605, 294] width 1210 height 589
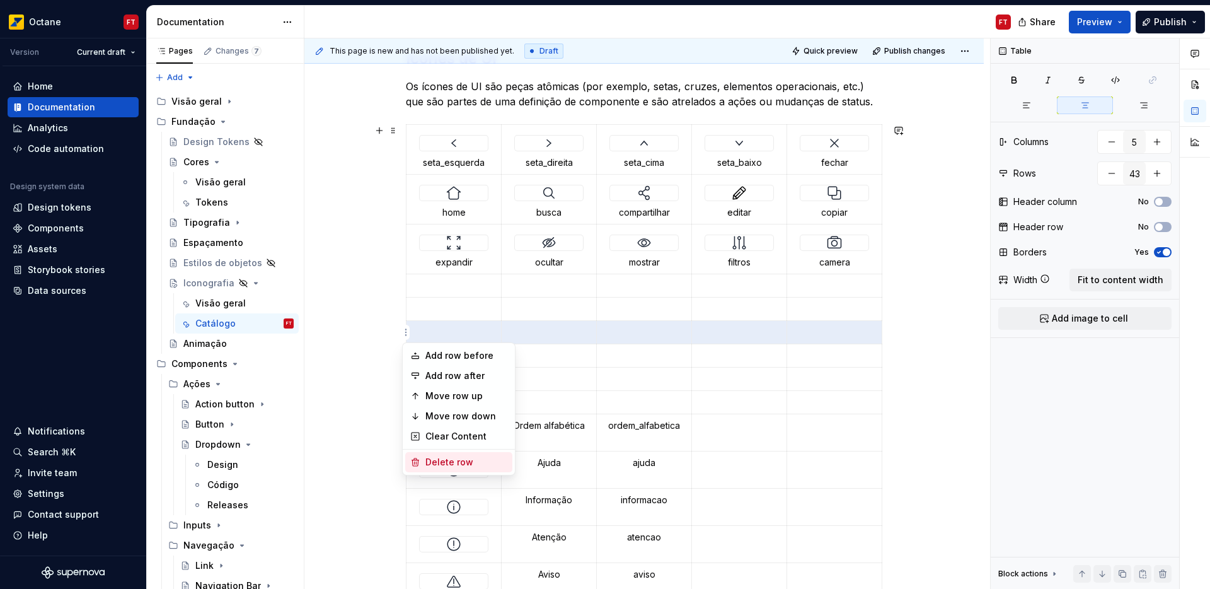
click at [440, 460] on div "Delete row" at bounding box center [466, 462] width 82 height 13
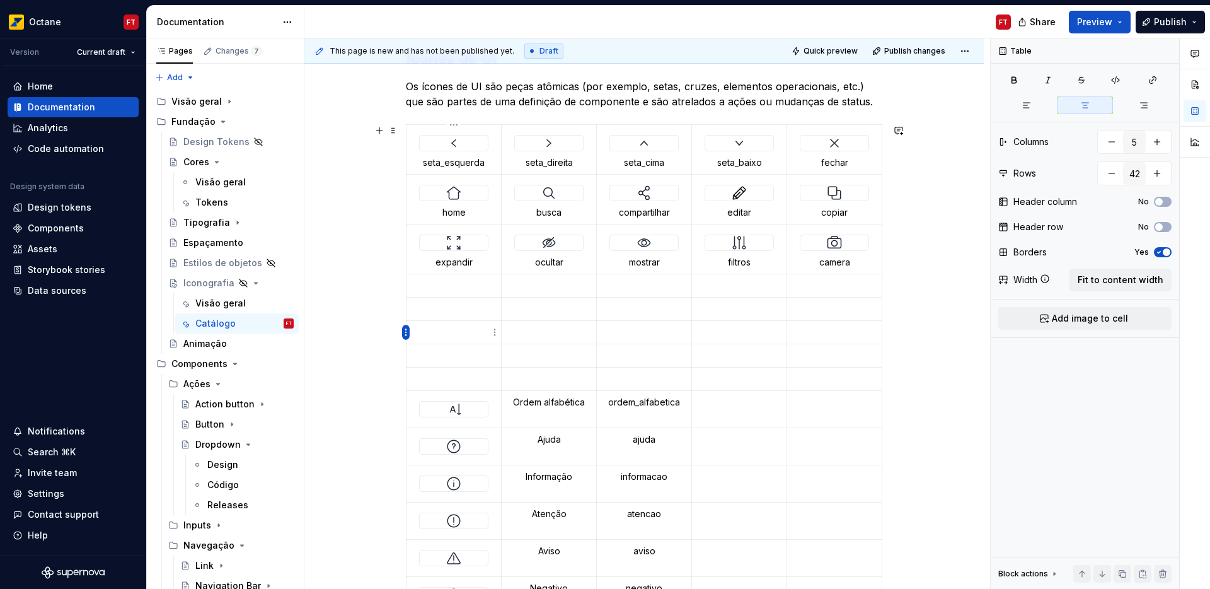
click at [402, 331] on html "Octane FT Version Current draft Home Documentation Analytics Code automation De…" at bounding box center [605, 294] width 1210 height 589
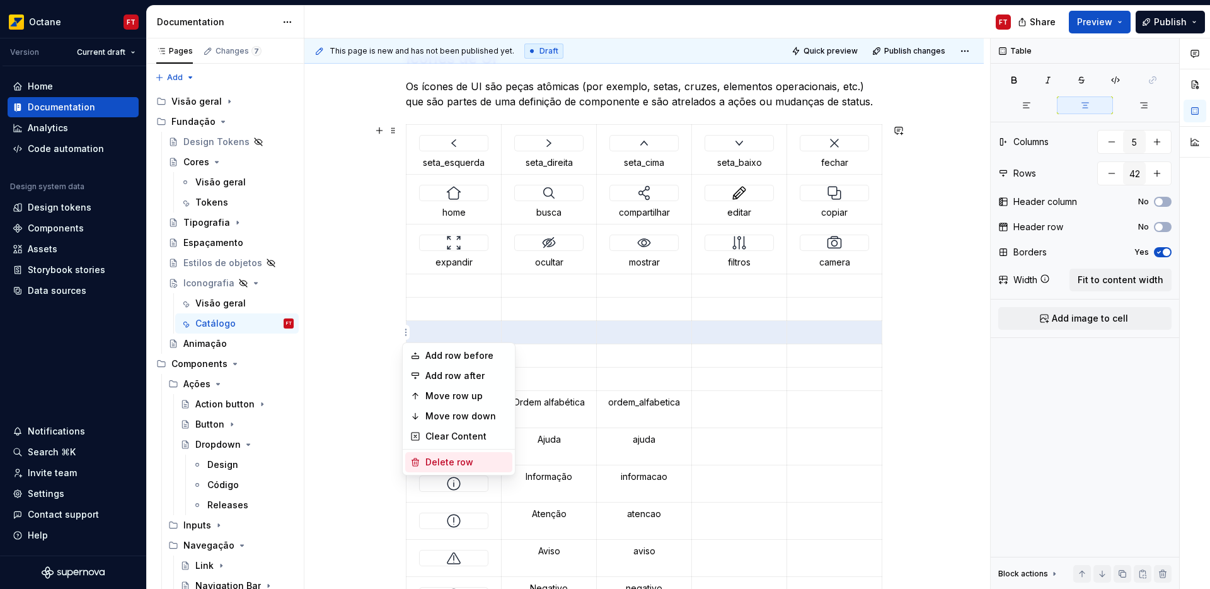
click at [440, 466] on div "Delete row" at bounding box center [466, 462] width 82 height 13
type input "41"
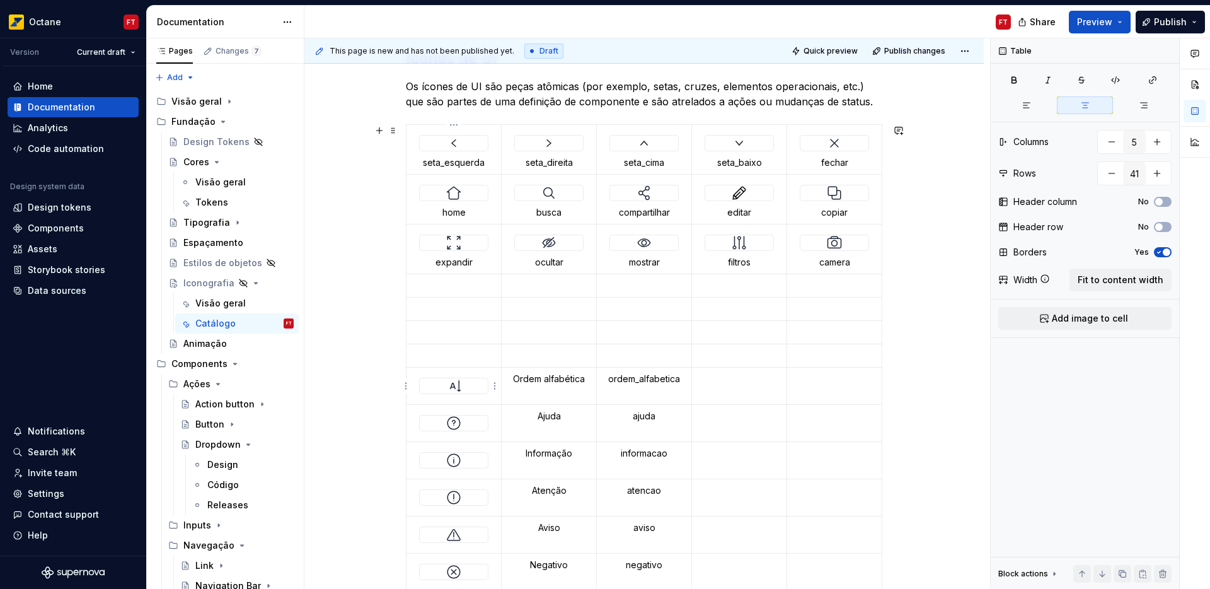
click at [463, 392] on div at bounding box center [454, 385] width 68 height 15
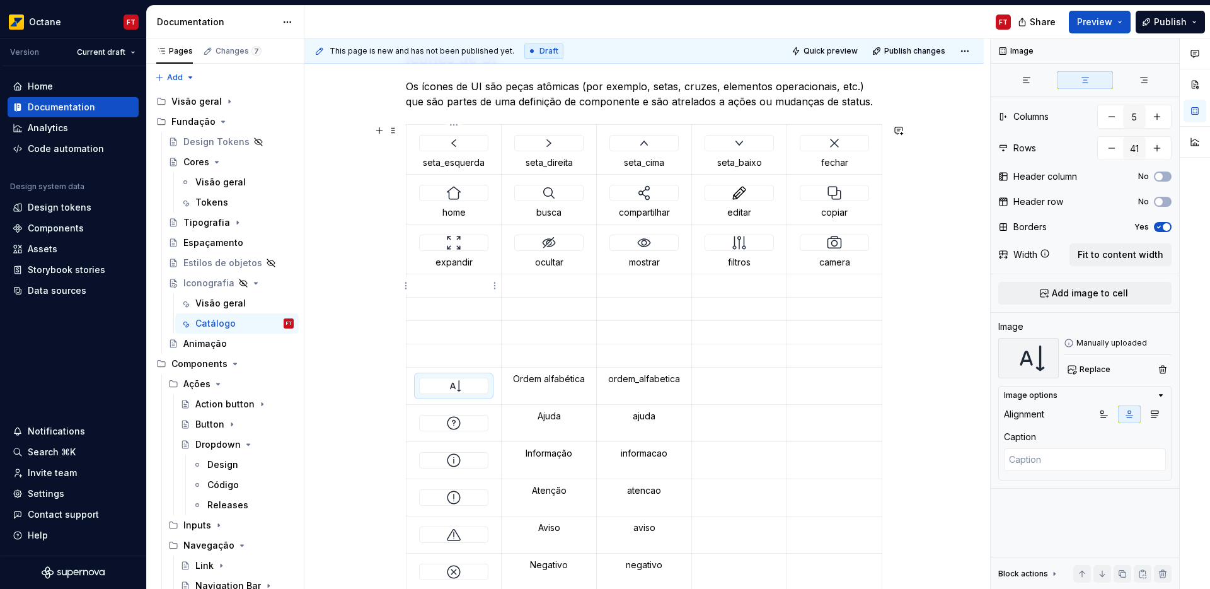
click at [450, 283] on p at bounding box center [453, 285] width 79 height 13
click at [452, 380] on img at bounding box center [453, 385] width 15 height 15
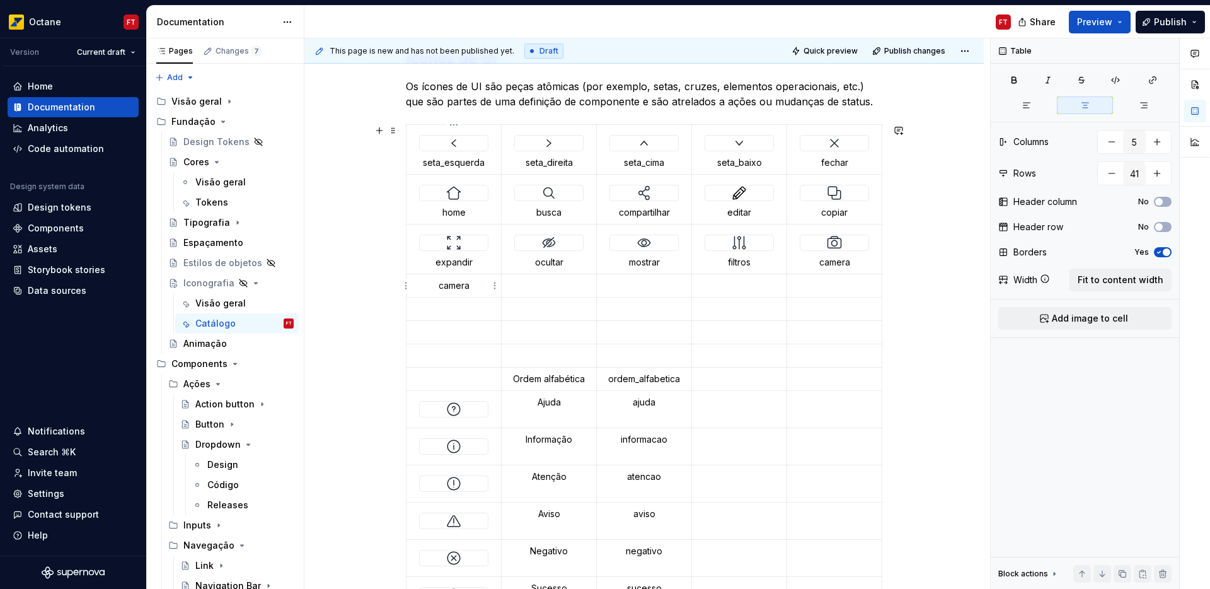
click at [451, 285] on p "camera" at bounding box center [453, 285] width 79 height 13
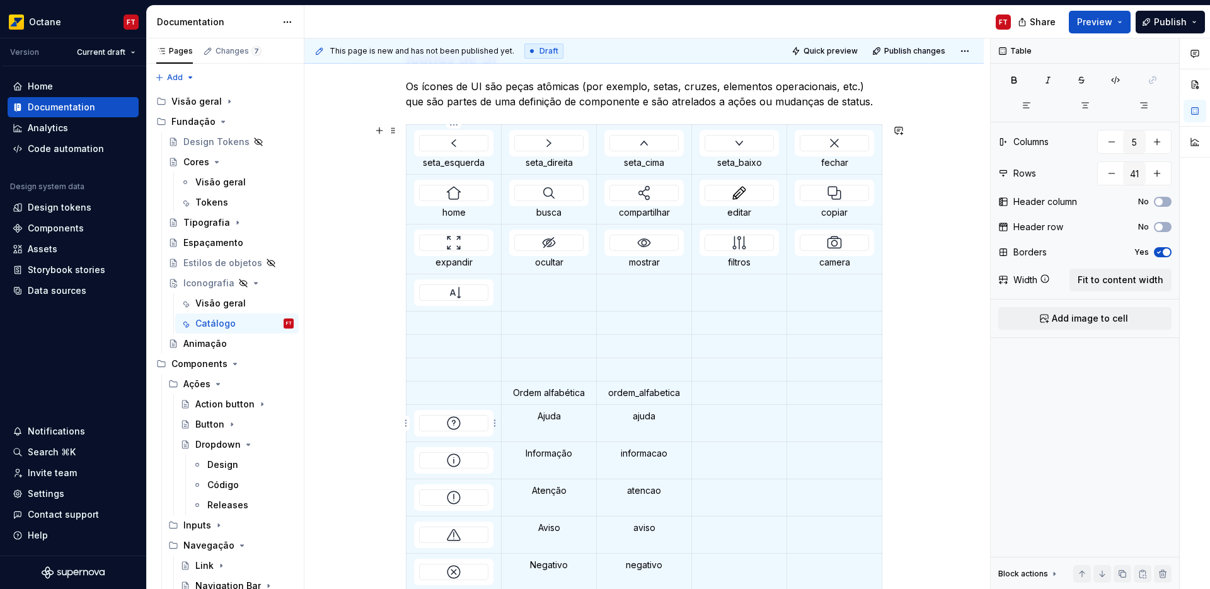
click at [447, 429] on img at bounding box center [453, 422] width 15 height 15
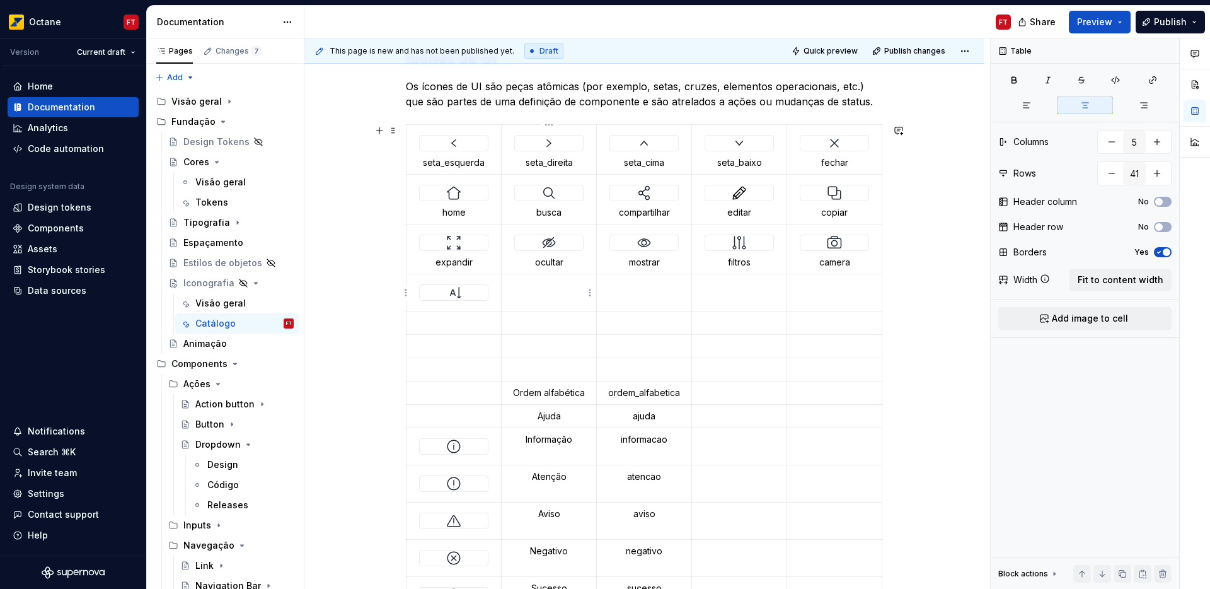
click at [550, 292] on td at bounding box center [549, 292] width 95 height 37
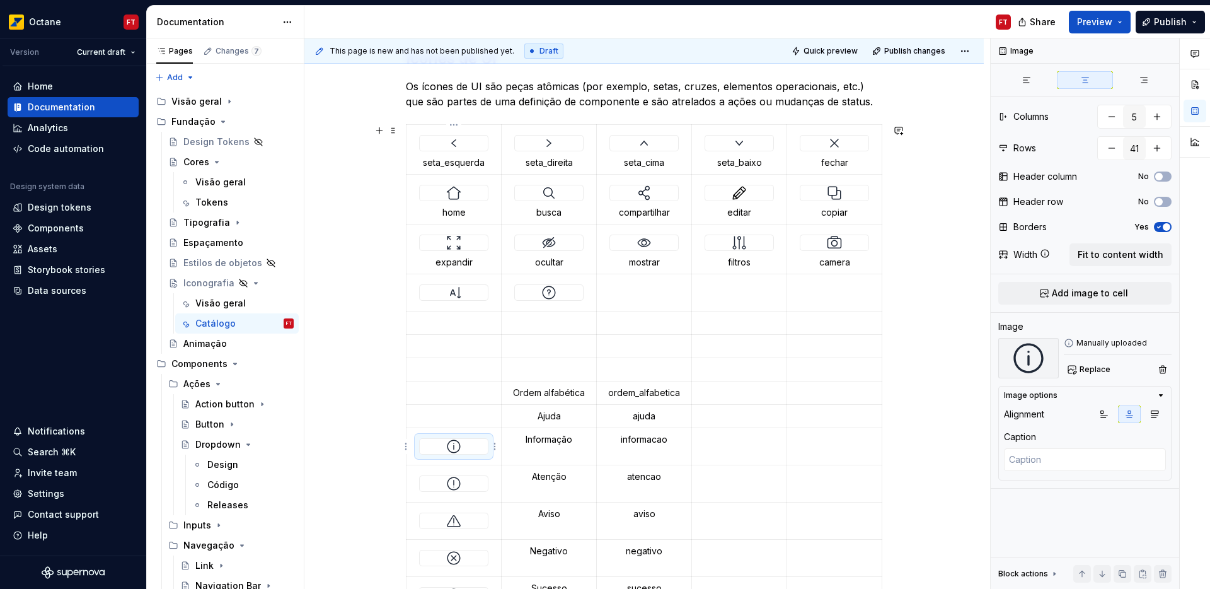
click at [465, 445] on div at bounding box center [454, 446] width 68 height 15
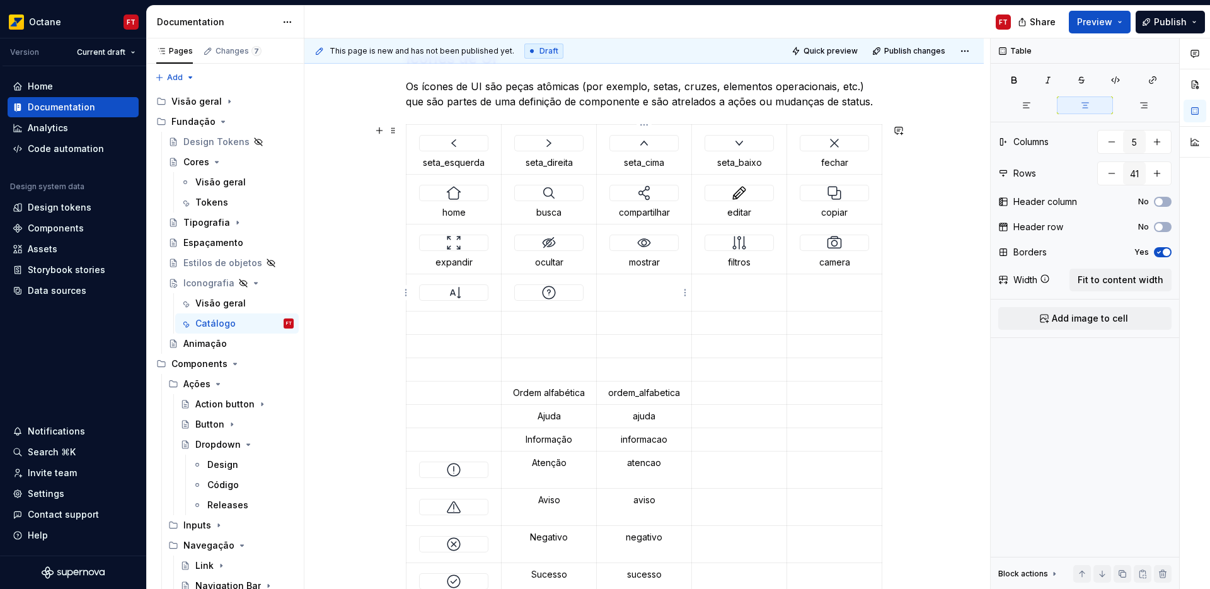
click at [622, 295] on td at bounding box center [644, 292] width 95 height 37
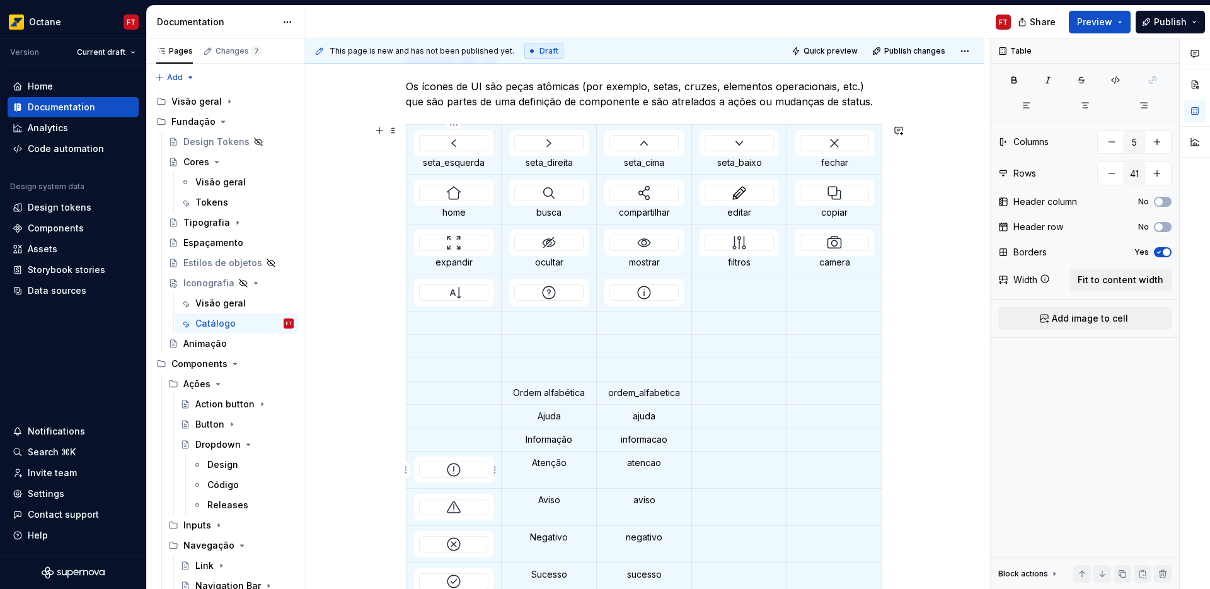
click at [452, 472] on img at bounding box center [453, 469] width 15 height 15
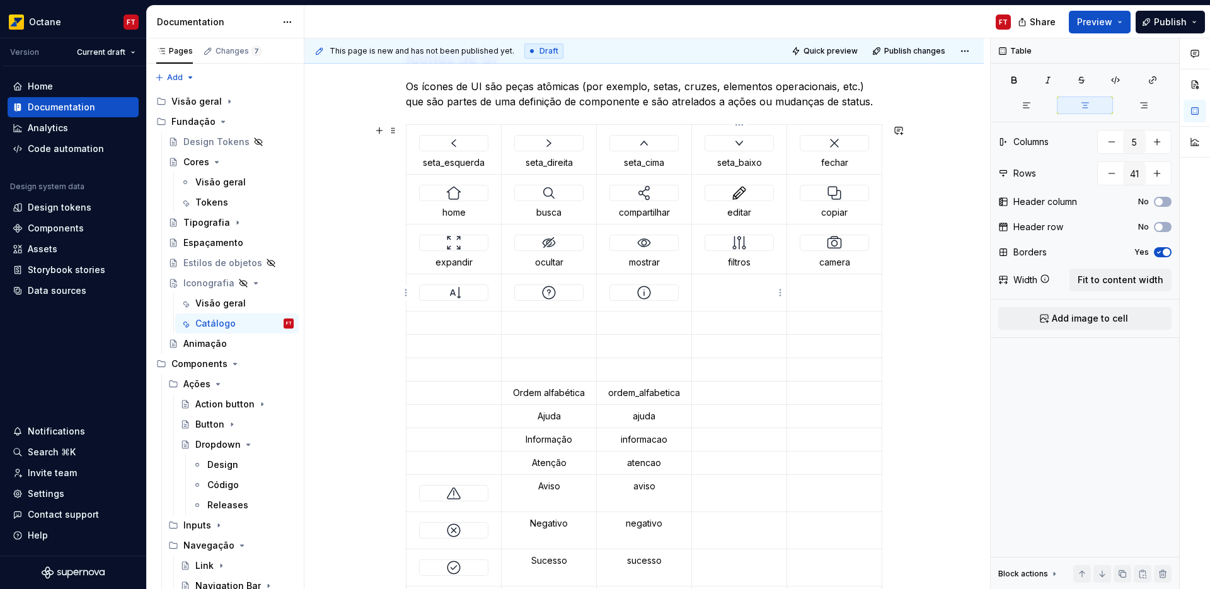
click at [732, 299] on td at bounding box center [739, 292] width 95 height 37
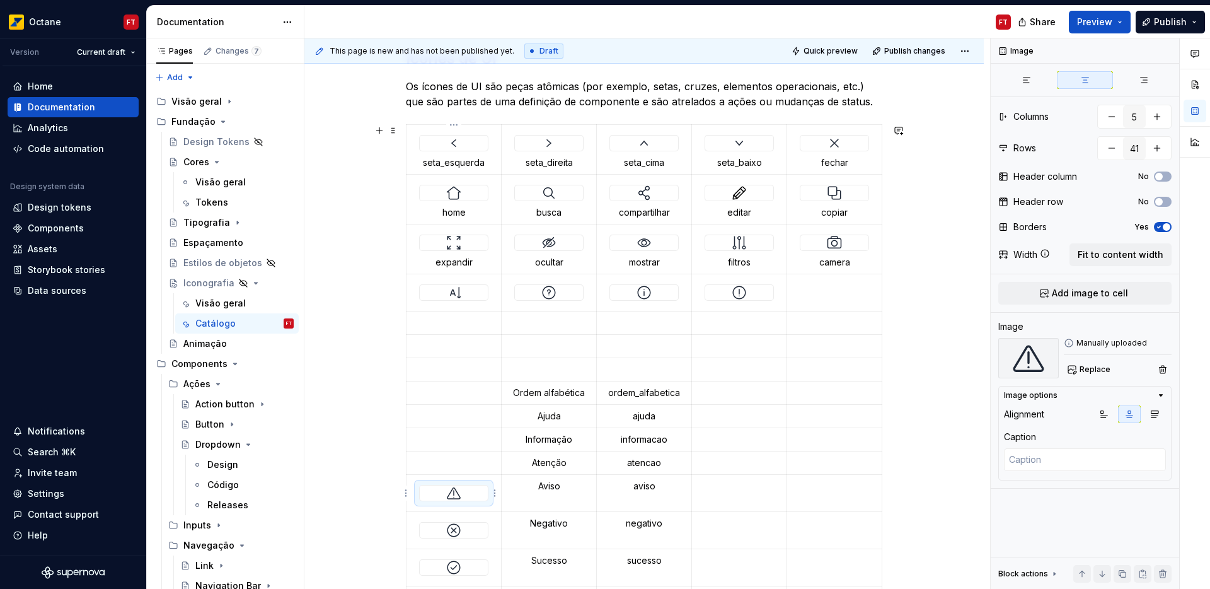
click at [462, 494] on div at bounding box center [454, 492] width 68 height 15
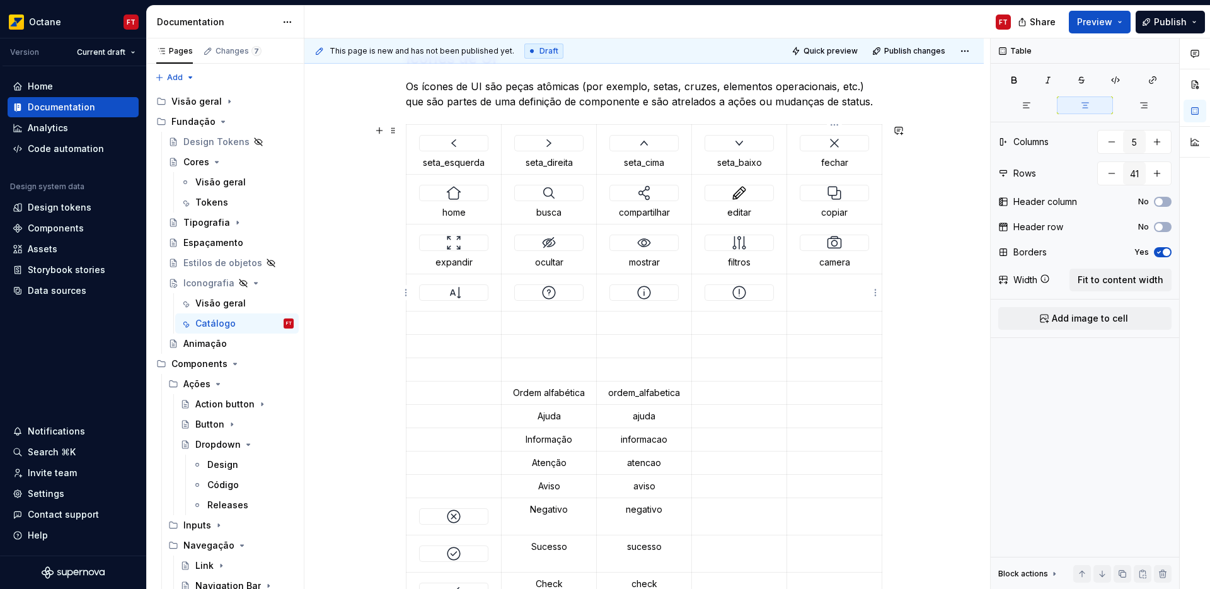
click at [811, 290] on p at bounding box center [834, 285] width 79 height 13
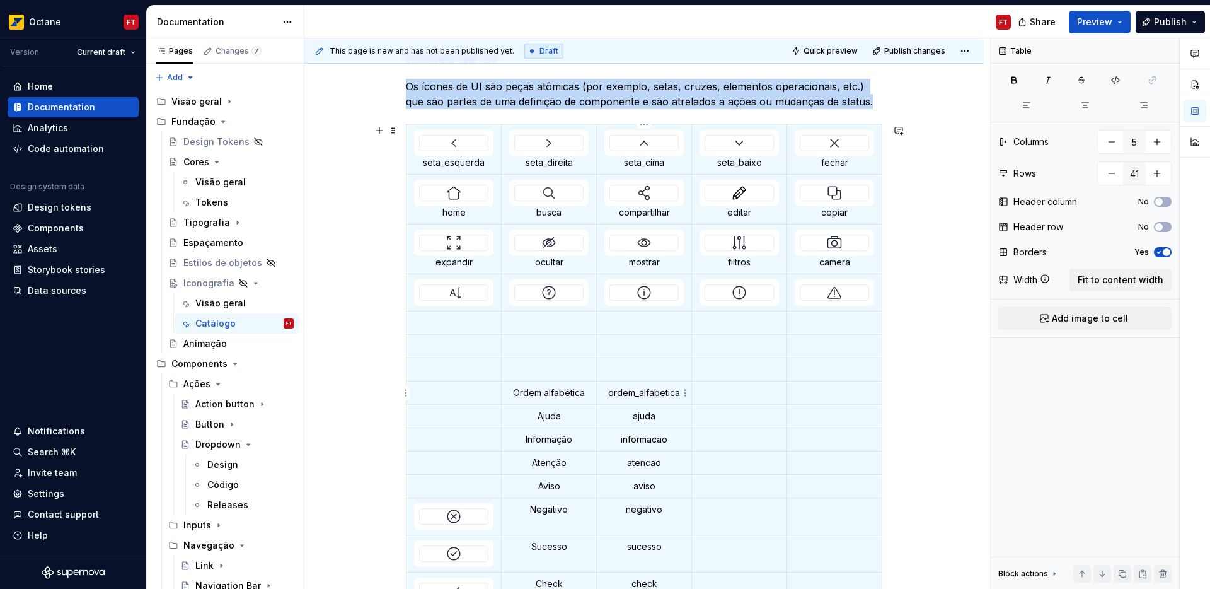
click at [622, 396] on p "ordem_alfabetica" at bounding box center [643, 392] width 79 height 13
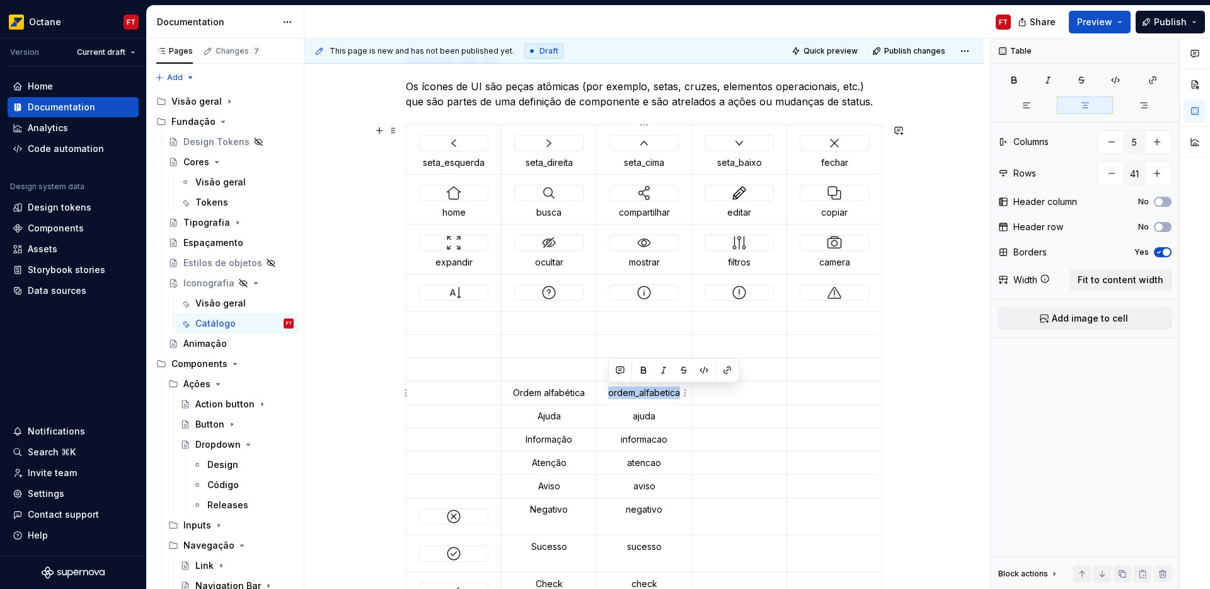
drag, startPoint x: 622, startPoint y: 396, endPoint x: 633, endPoint y: 394, distance: 12.1
click at [633, 394] on p "ordem_alfabetica" at bounding box center [643, 392] width 79 height 13
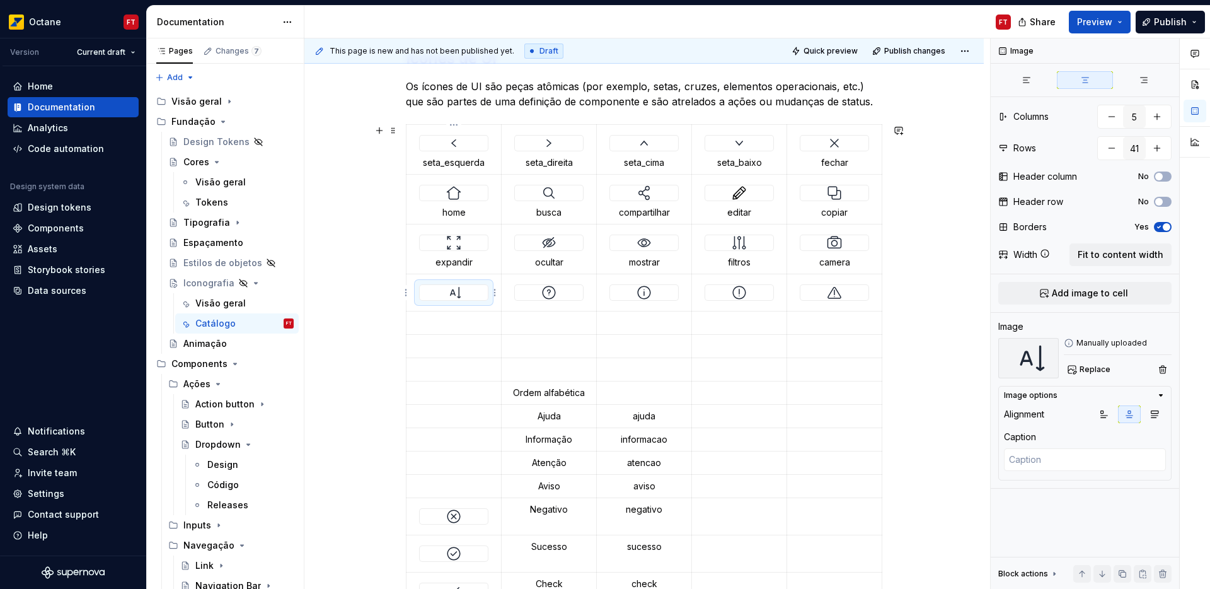
click at [463, 289] on div at bounding box center [454, 292] width 68 height 15
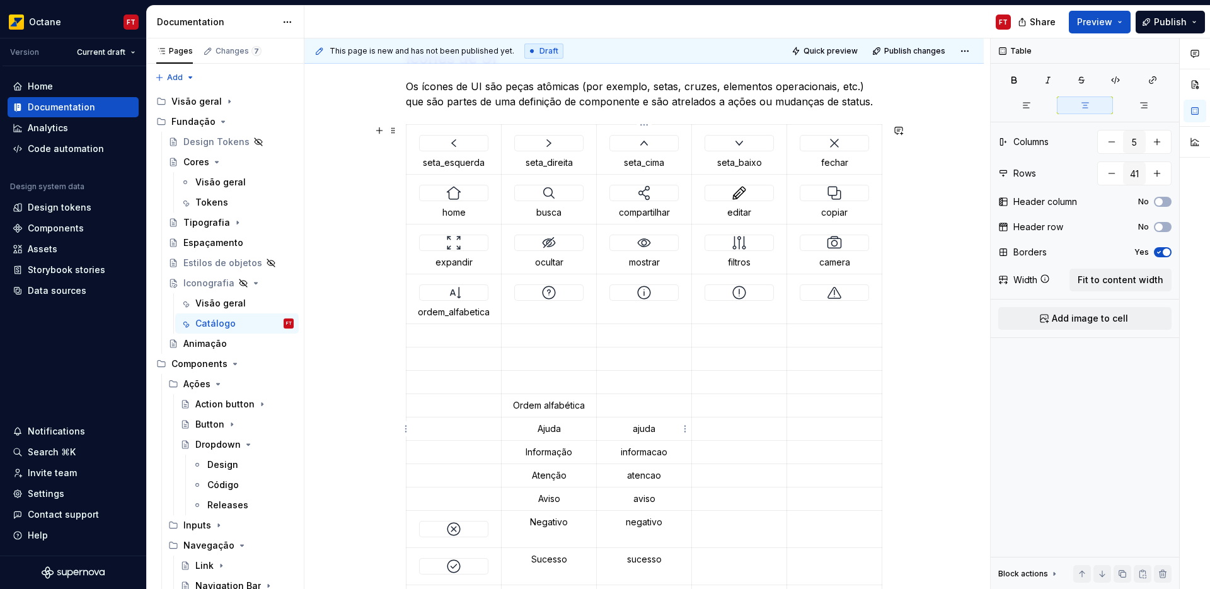
click at [649, 427] on p "ajuda" at bounding box center [643, 428] width 79 height 13
click at [569, 296] on div at bounding box center [549, 292] width 68 height 15
click at [643, 453] on p "informacao" at bounding box center [643, 452] width 79 height 13
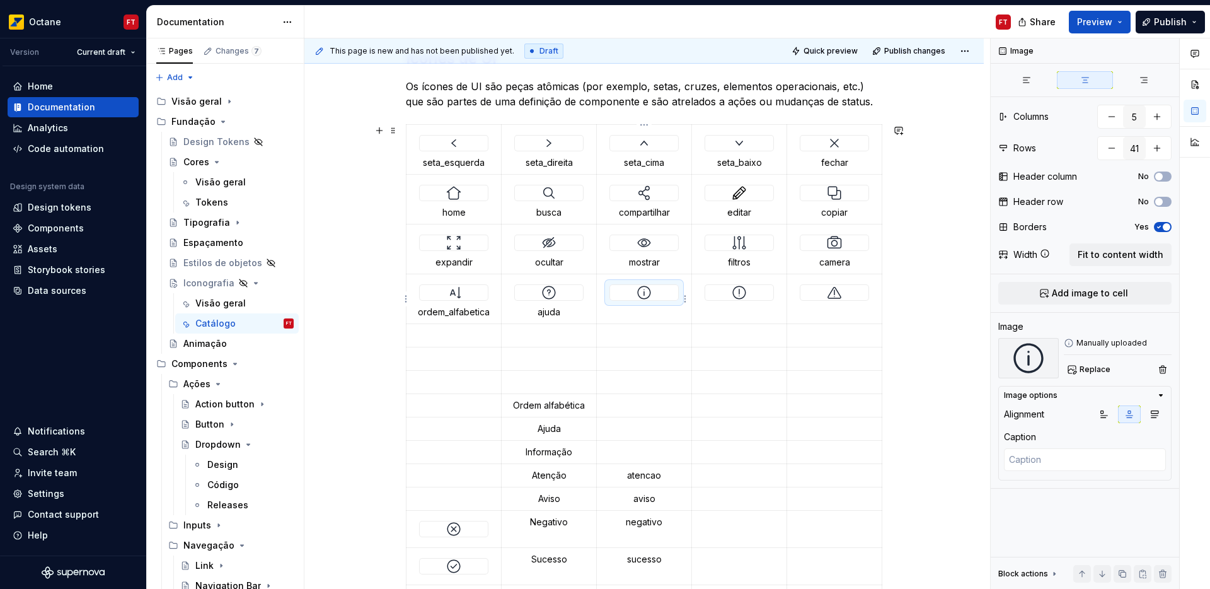
click at [639, 295] on img at bounding box center [644, 292] width 15 height 15
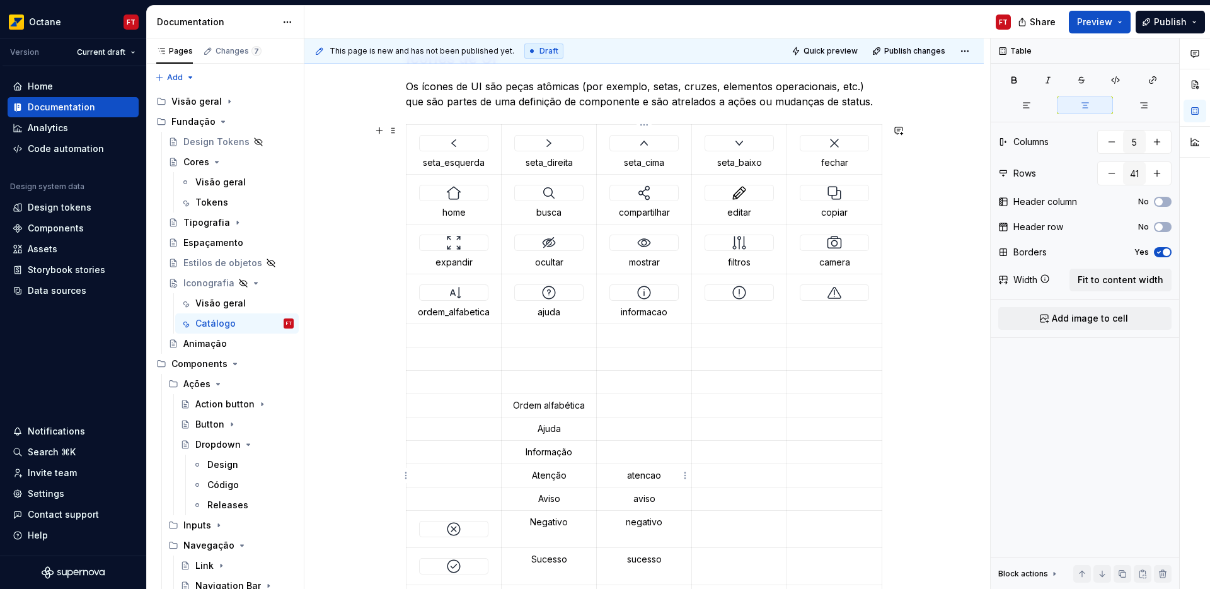
click at [648, 476] on p "atencao" at bounding box center [643, 475] width 79 height 13
click at [730, 296] on div at bounding box center [739, 292] width 68 height 15
click at [651, 499] on p "aviso" at bounding box center [643, 498] width 79 height 13
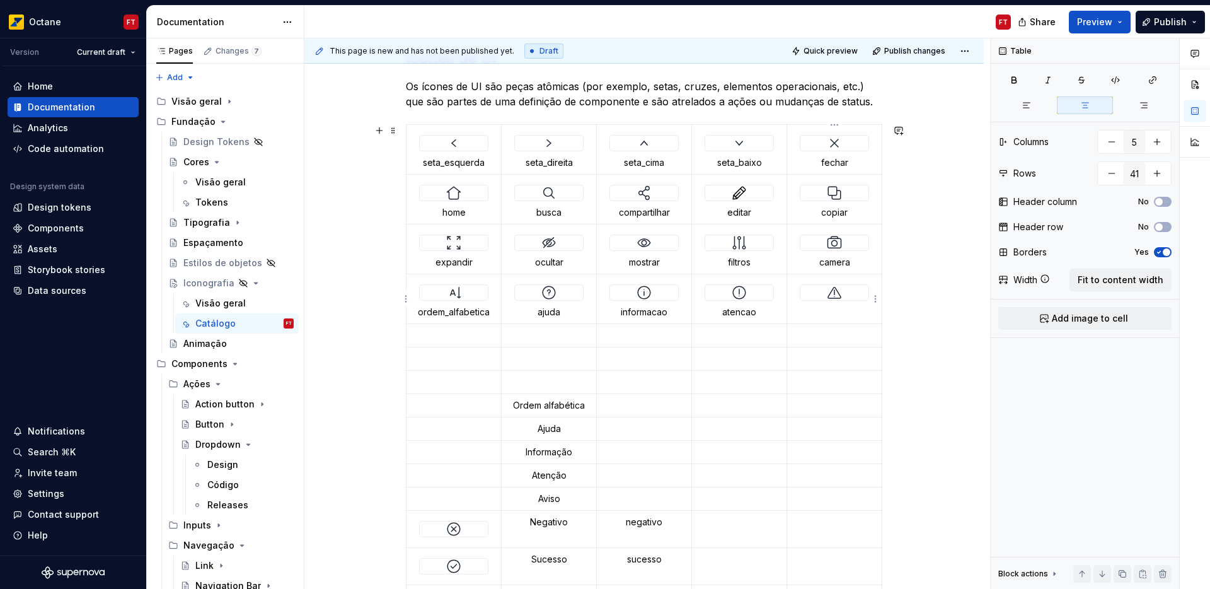
click at [835, 294] on img at bounding box center [834, 292] width 15 height 15
click at [407, 408] on html "Octane FT Version Current draft Home Documentation Analytics Code automation De…" at bounding box center [605, 294] width 1210 height 589
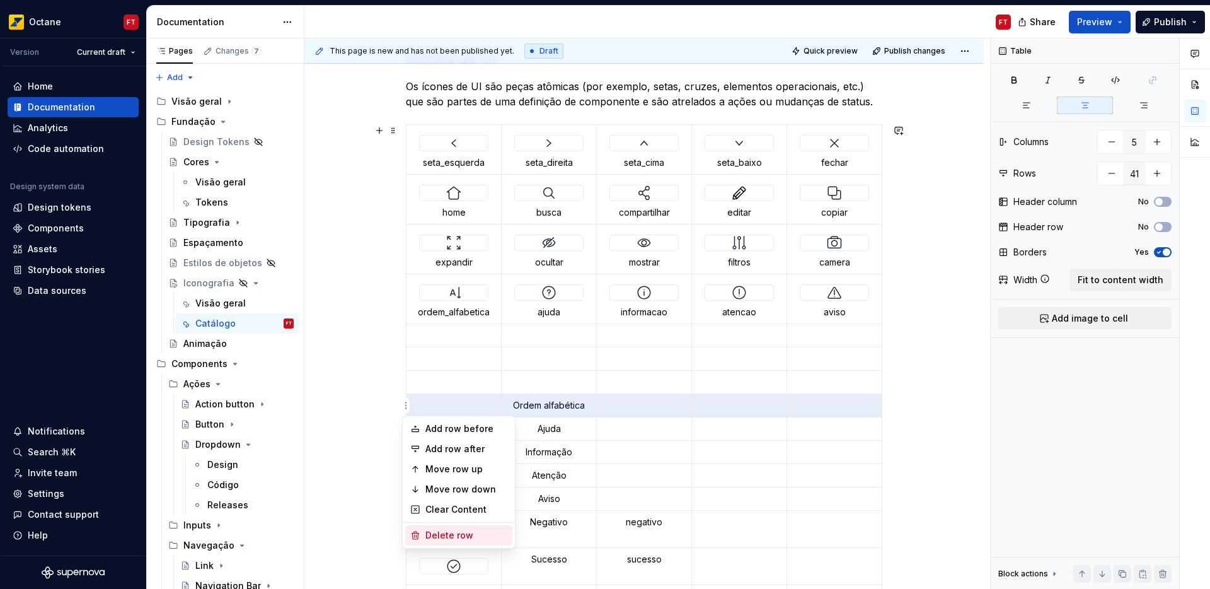
type textarea "*"
click at [451, 533] on div "Delete row" at bounding box center [466, 535] width 82 height 13
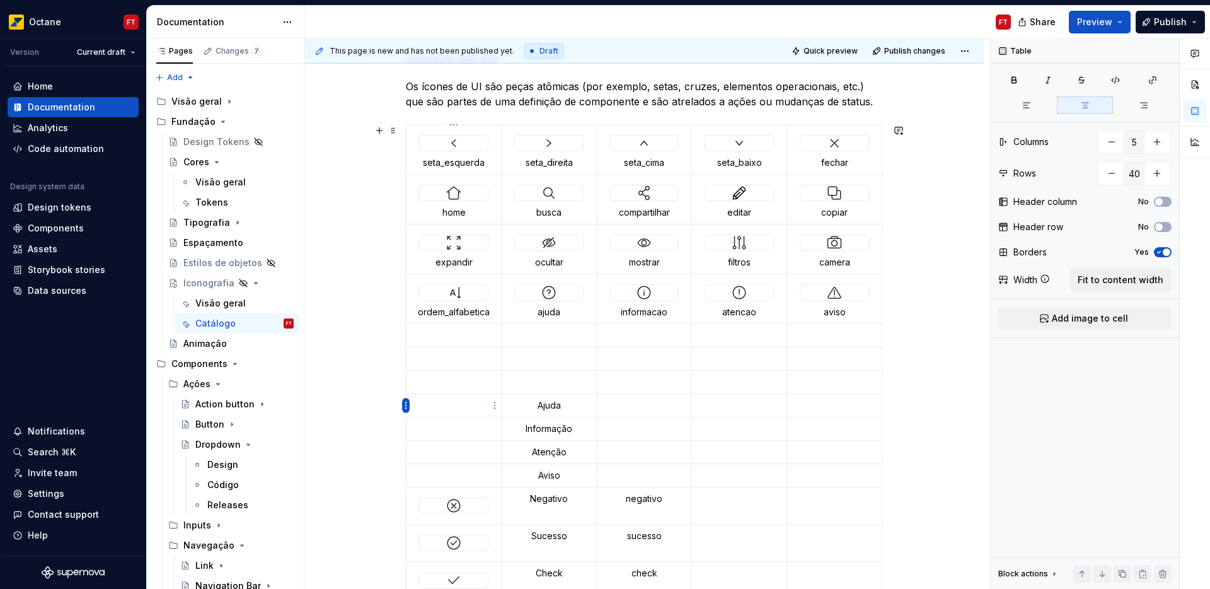
click at [405, 405] on html "Octane FT Version Current draft Home Documentation Analytics Code automation De…" at bounding box center [605, 294] width 1210 height 589
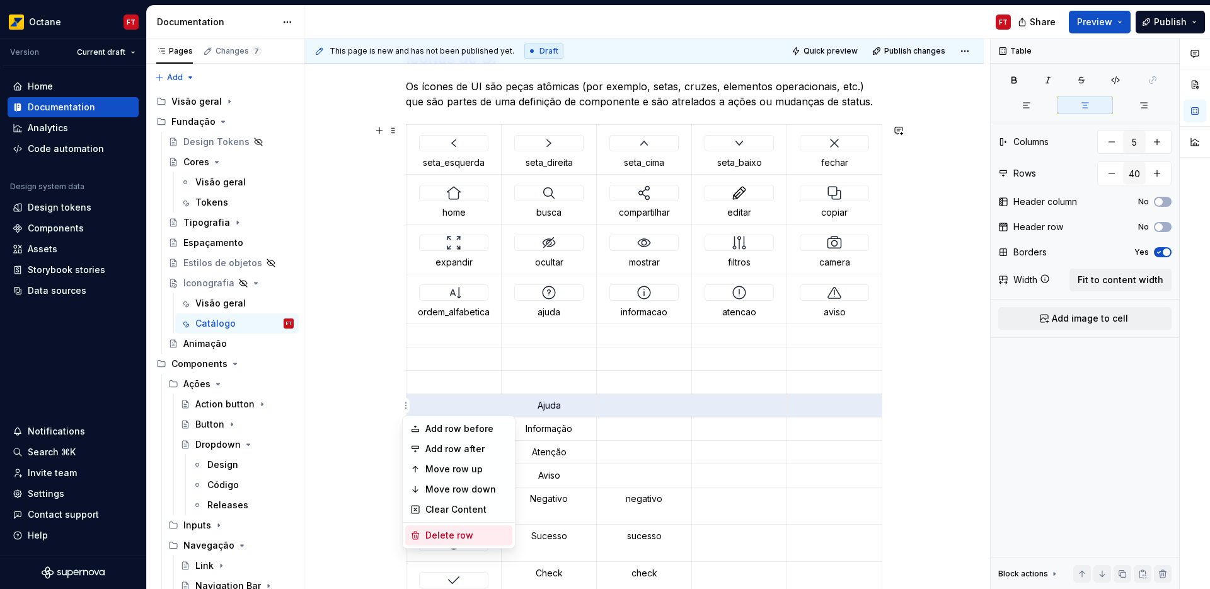
drag, startPoint x: 441, startPoint y: 532, endPoint x: 411, endPoint y: 483, distance: 57.7
click at [440, 533] on div "Delete row" at bounding box center [466, 535] width 82 height 13
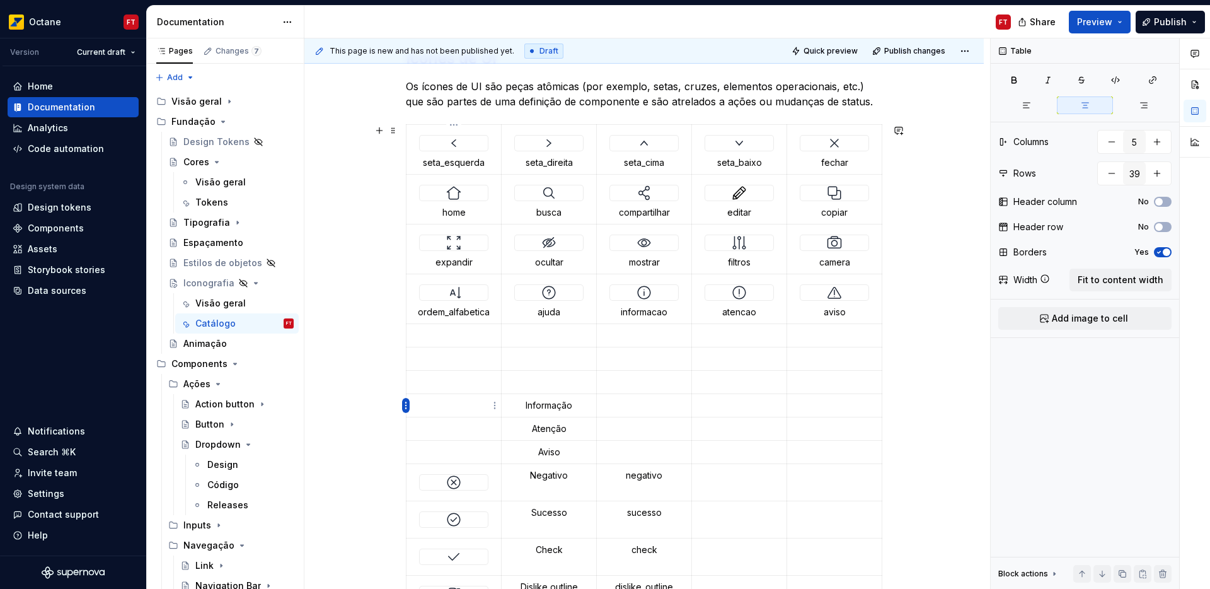
click at [403, 404] on html "Octane FT Version Current draft Home Documentation Analytics Code automation De…" at bounding box center [605, 294] width 1210 height 589
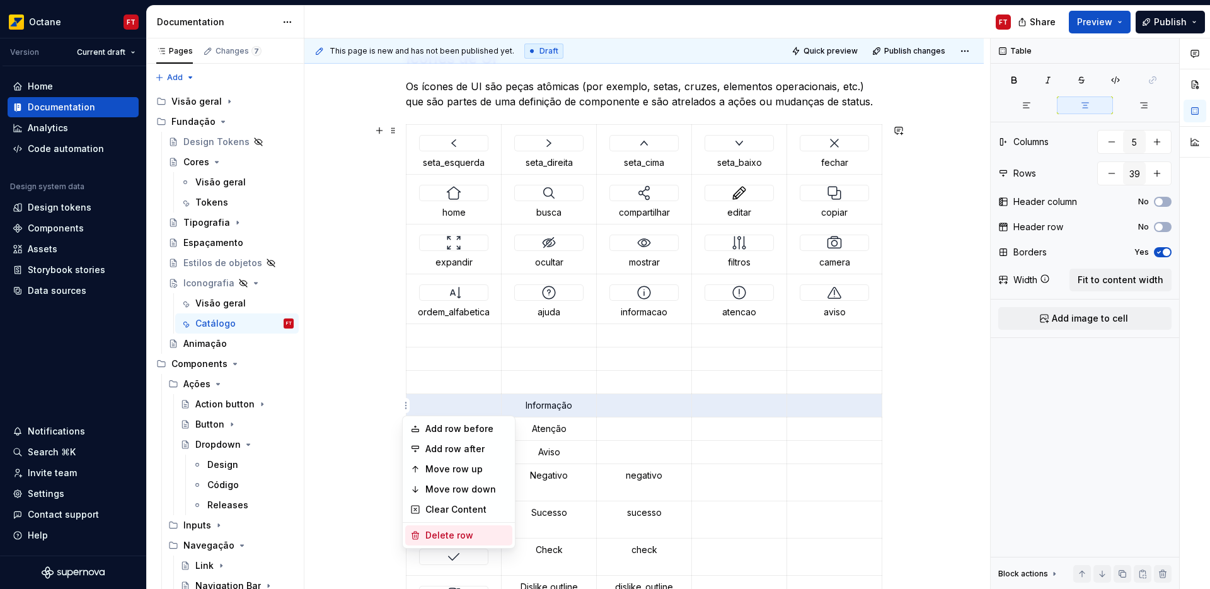
click at [451, 537] on div "Delete row" at bounding box center [466, 535] width 82 height 13
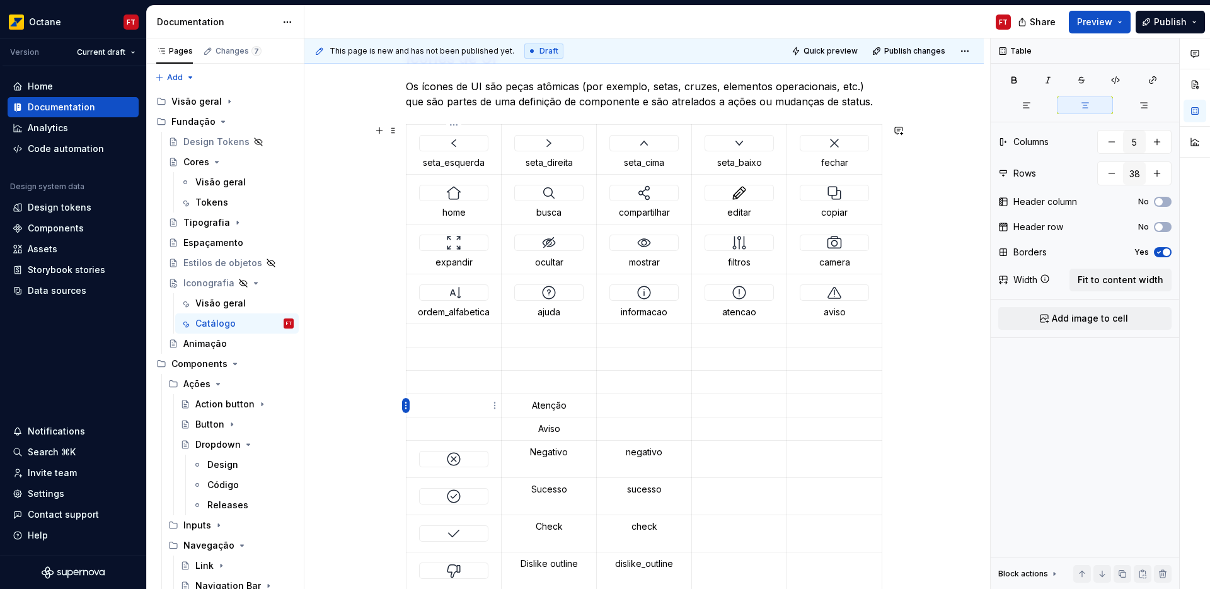
click at [404, 403] on html "Octane FT Version Current draft Home Documentation Analytics Code automation De…" at bounding box center [605, 294] width 1210 height 589
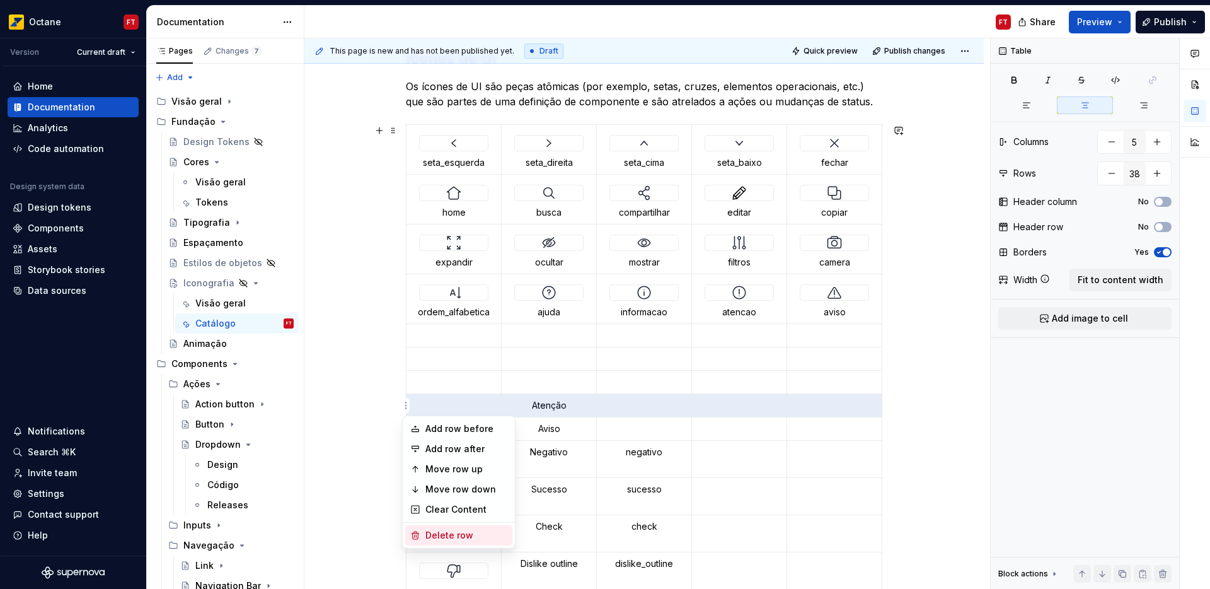
click at [456, 533] on div "Delete row" at bounding box center [466, 535] width 82 height 13
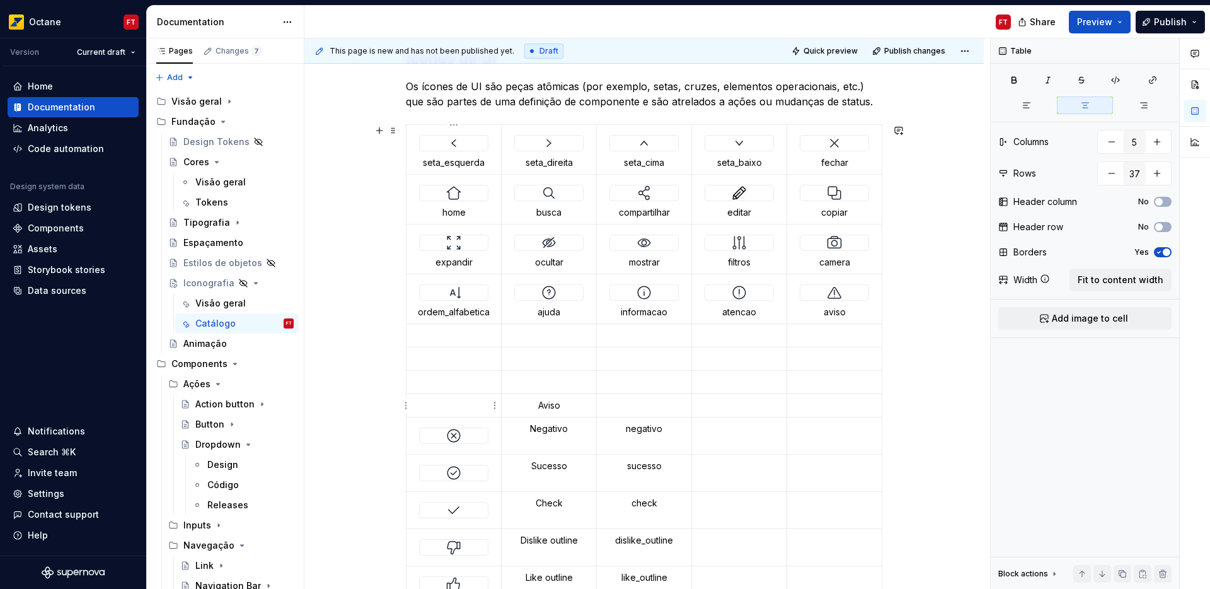
click at [403, 402] on html "Octane FT Version Current draft Home Documentation Analytics Code automation De…" at bounding box center [605, 294] width 1210 height 589
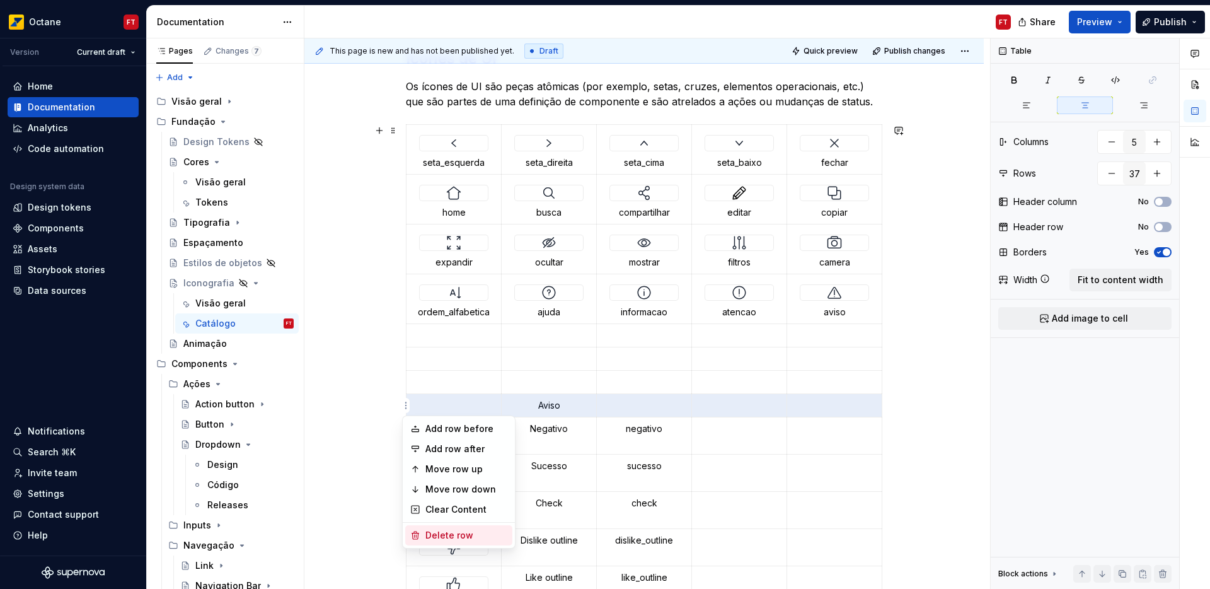
click at [454, 538] on div "Delete row" at bounding box center [466, 535] width 82 height 13
type input "36"
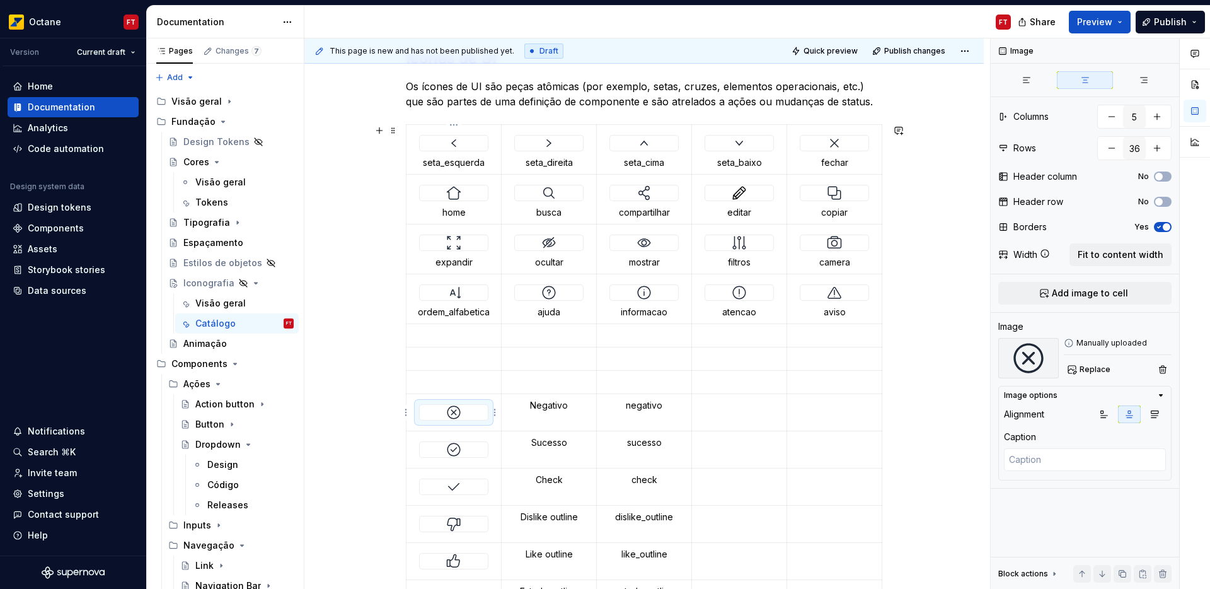
click at [453, 415] on img at bounding box center [453, 412] width 15 height 15
click at [461, 414] on img at bounding box center [453, 412] width 15 height 15
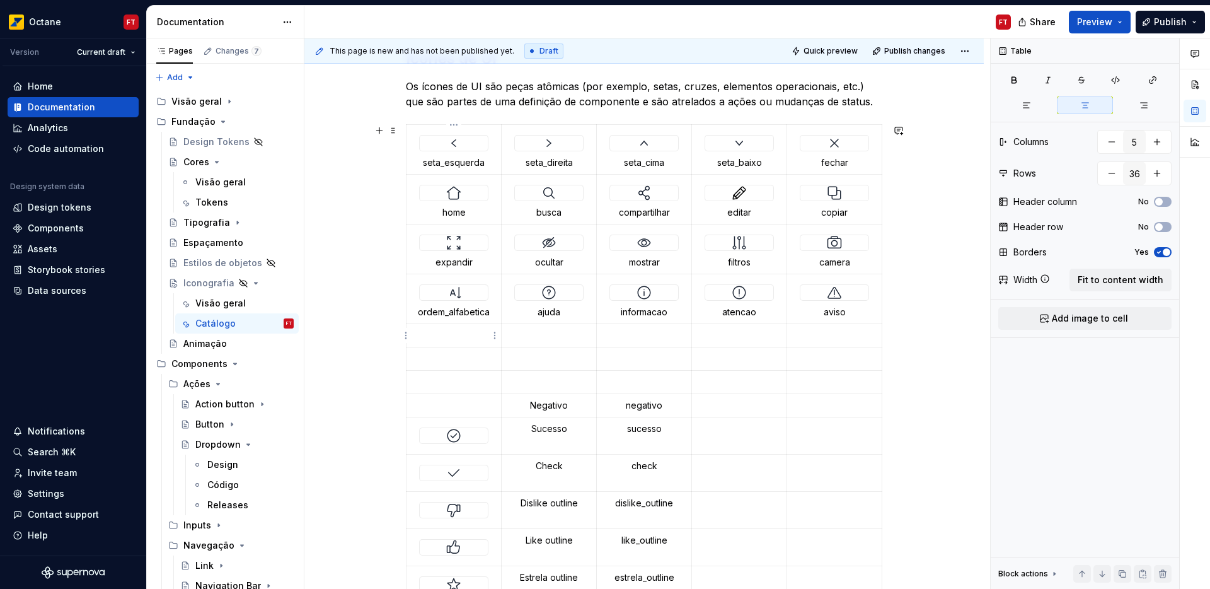
click at [446, 330] on p at bounding box center [453, 335] width 79 height 13
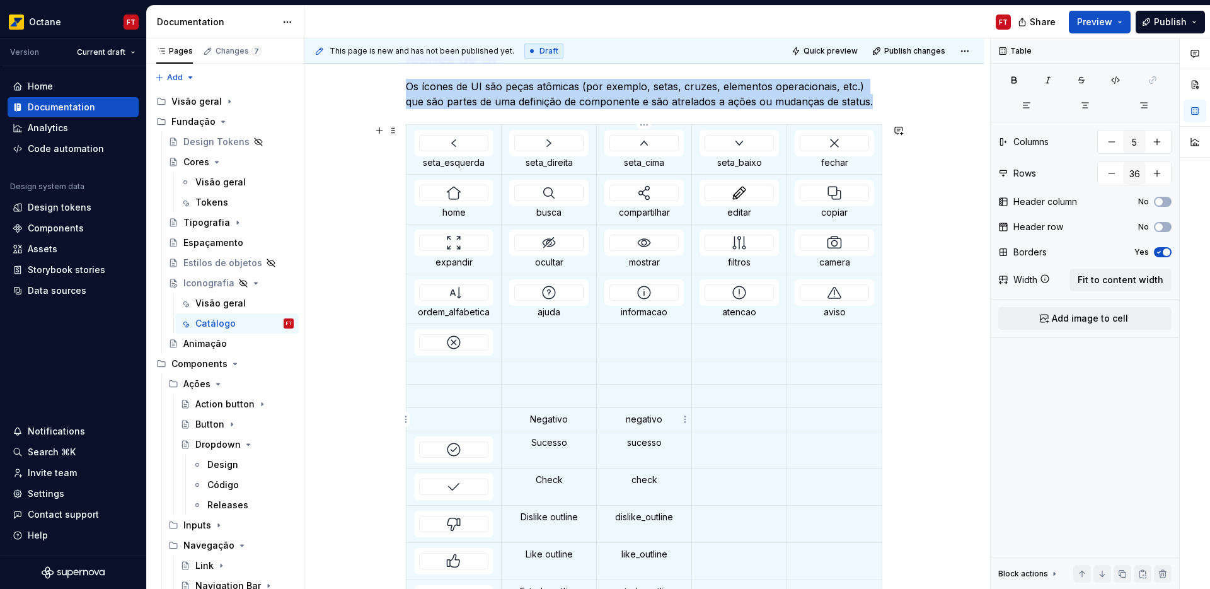
click at [644, 419] on p "negativo" at bounding box center [643, 419] width 79 height 13
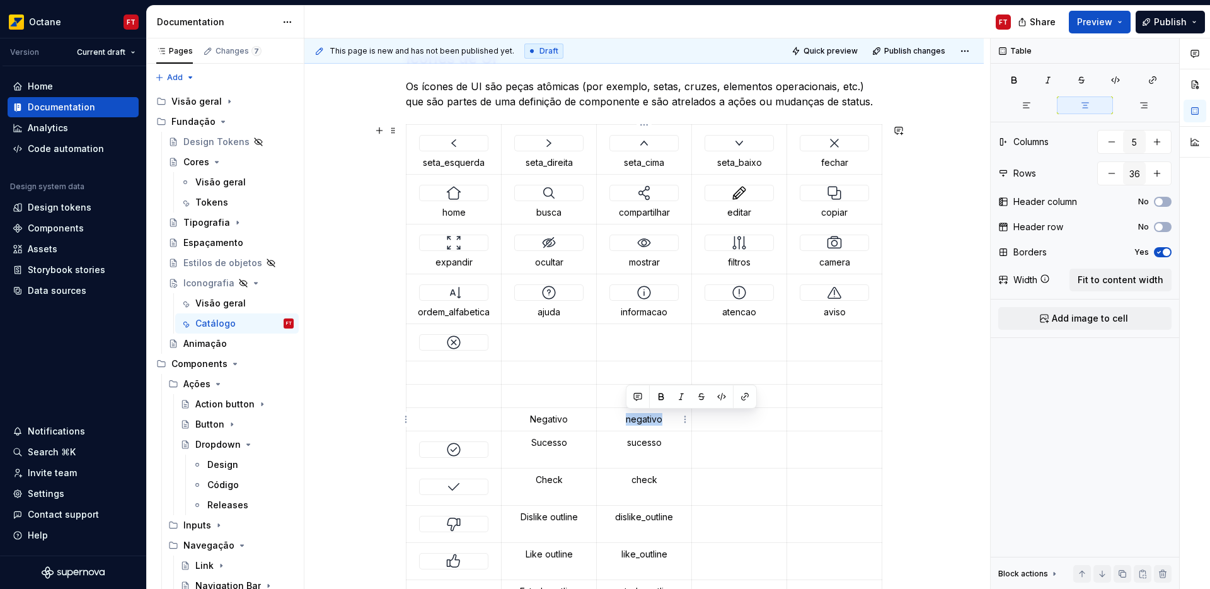
click at [644, 418] on p "negativo" at bounding box center [643, 419] width 79 height 13
click at [471, 345] on div at bounding box center [454, 342] width 68 height 15
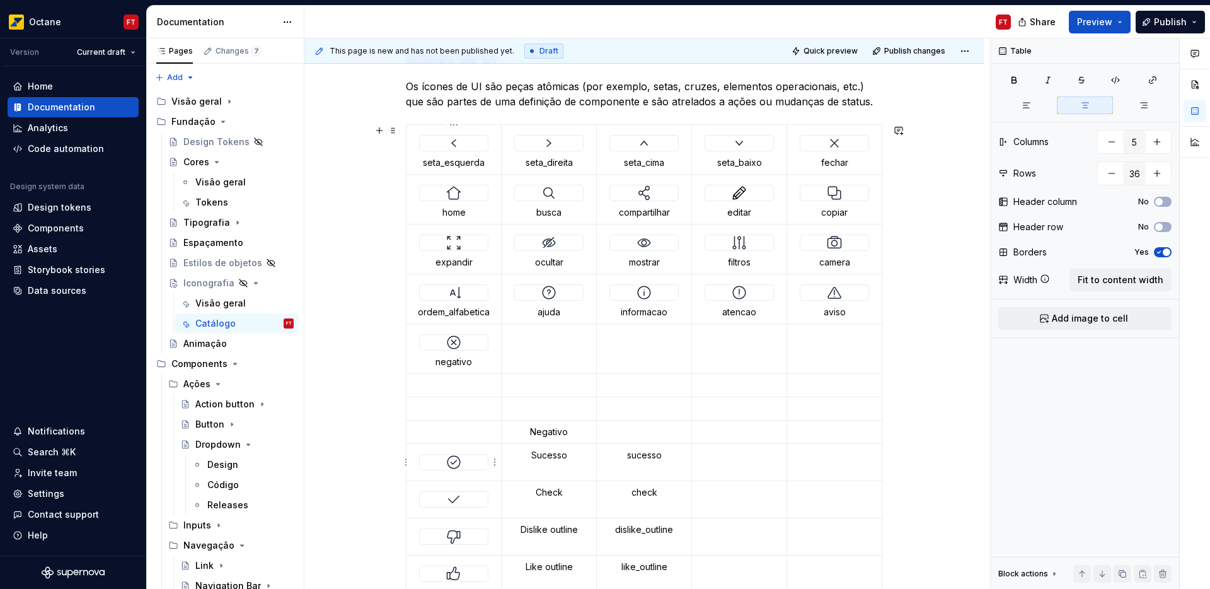
click at [457, 466] on img at bounding box center [453, 461] width 15 height 15
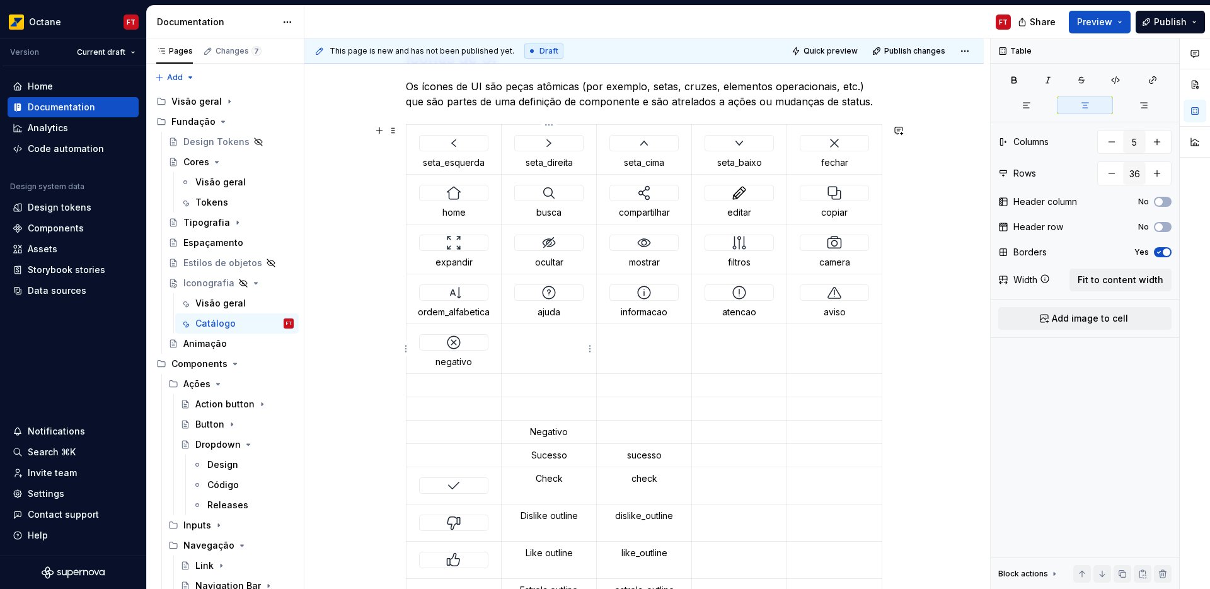
click at [536, 351] on td at bounding box center [549, 349] width 95 height 50
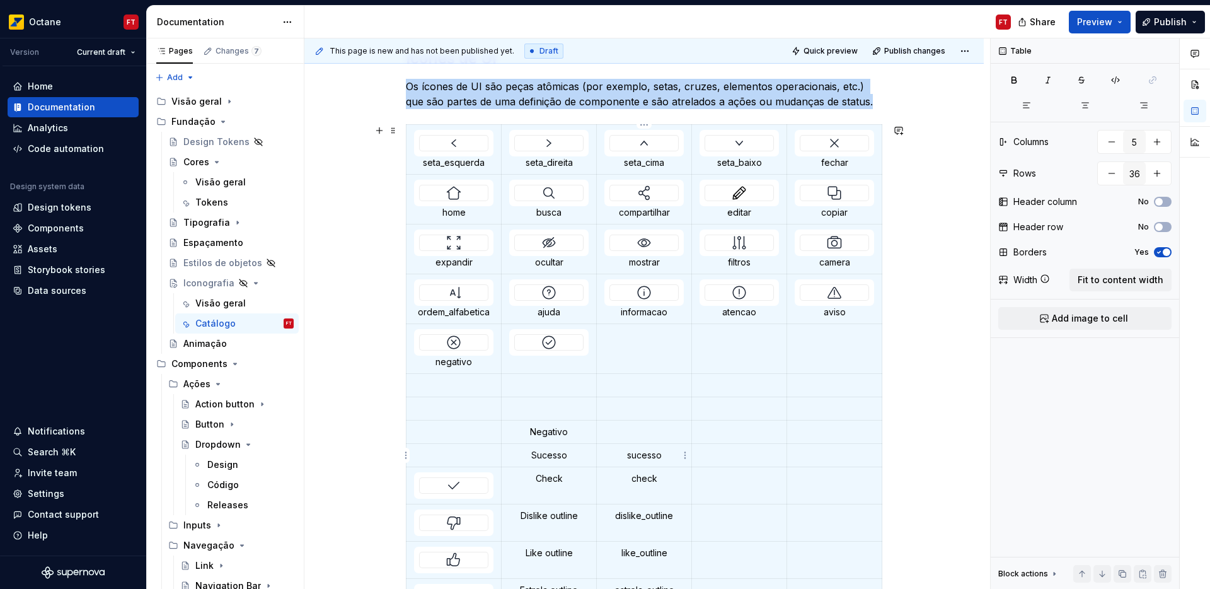
click at [645, 457] on p "sucesso" at bounding box center [643, 455] width 79 height 13
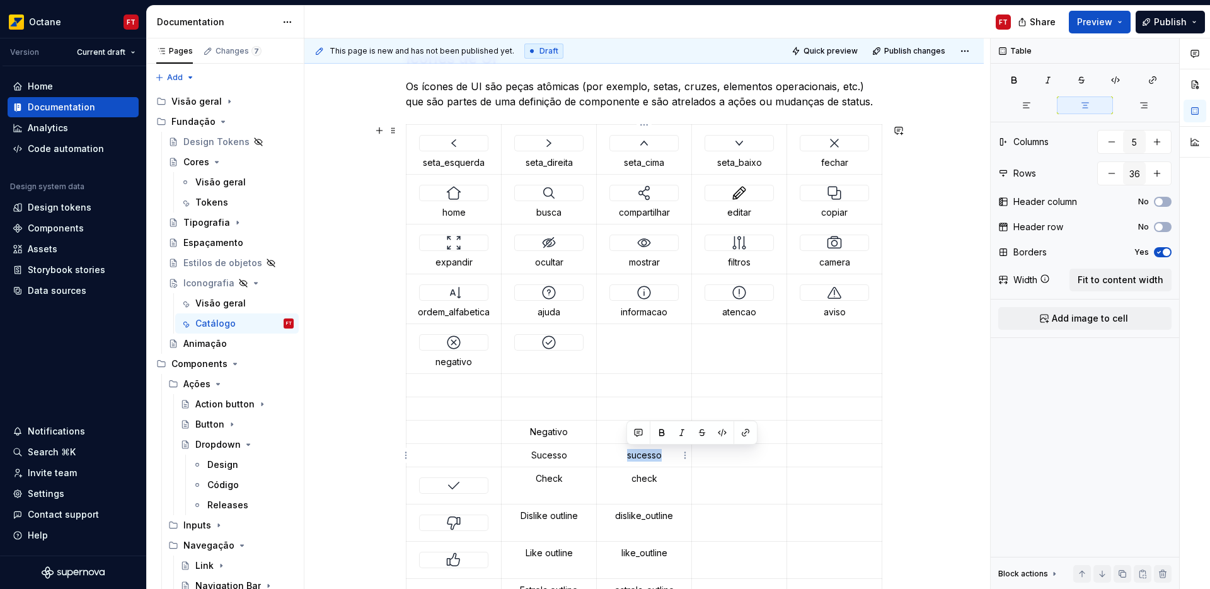
click at [645, 457] on p "sucesso" at bounding box center [643, 455] width 79 height 13
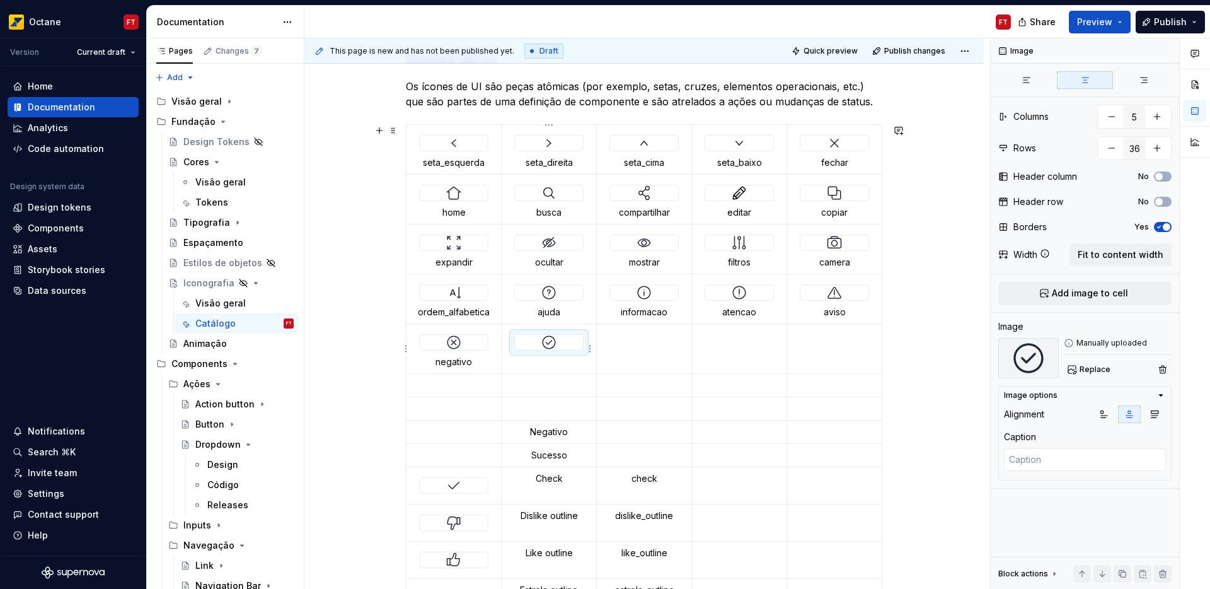
click at [555, 345] on img at bounding box center [548, 342] width 15 height 15
click at [436, 484] on div at bounding box center [454, 485] width 68 height 15
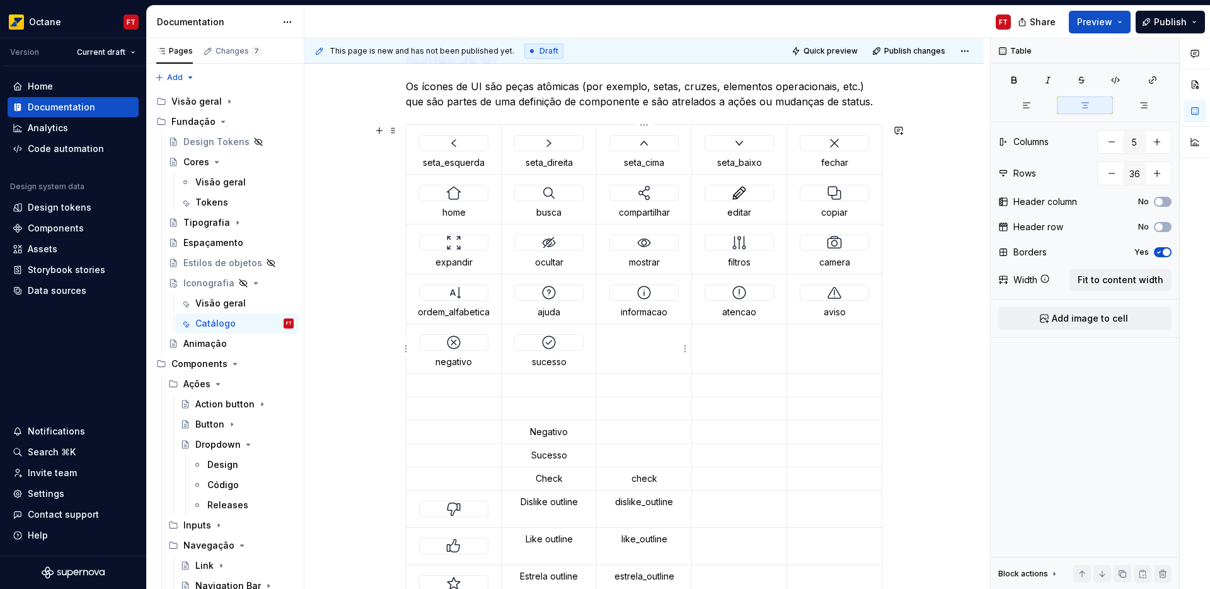
click at [639, 344] on td at bounding box center [644, 349] width 95 height 50
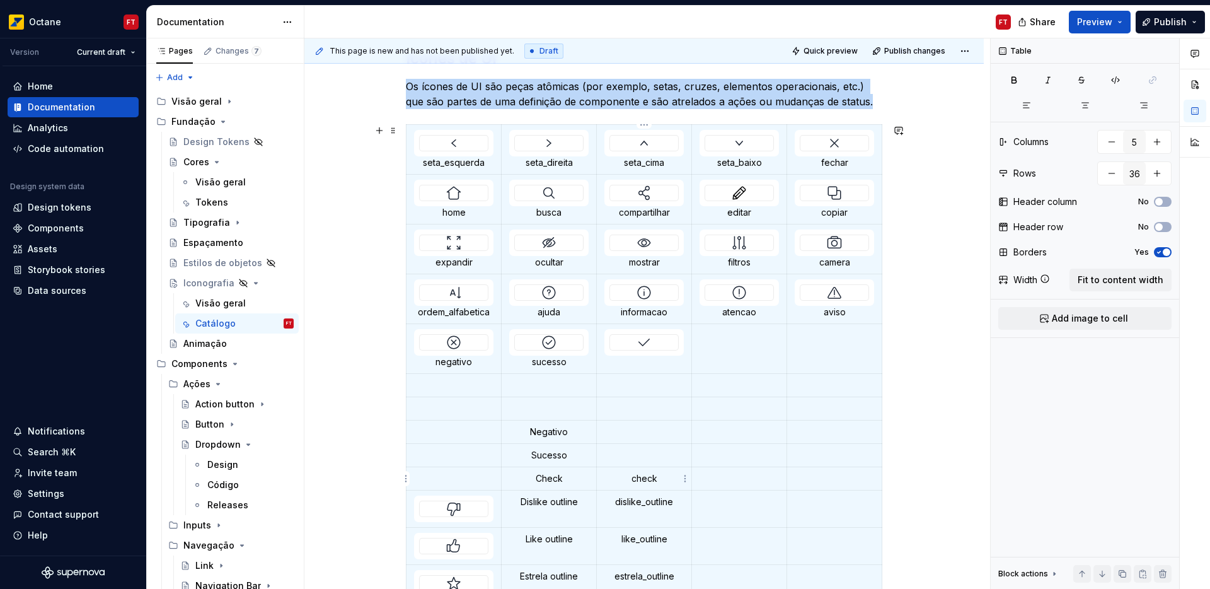
click at [641, 482] on p "check" at bounding box center [643, 478] width 79 height 13
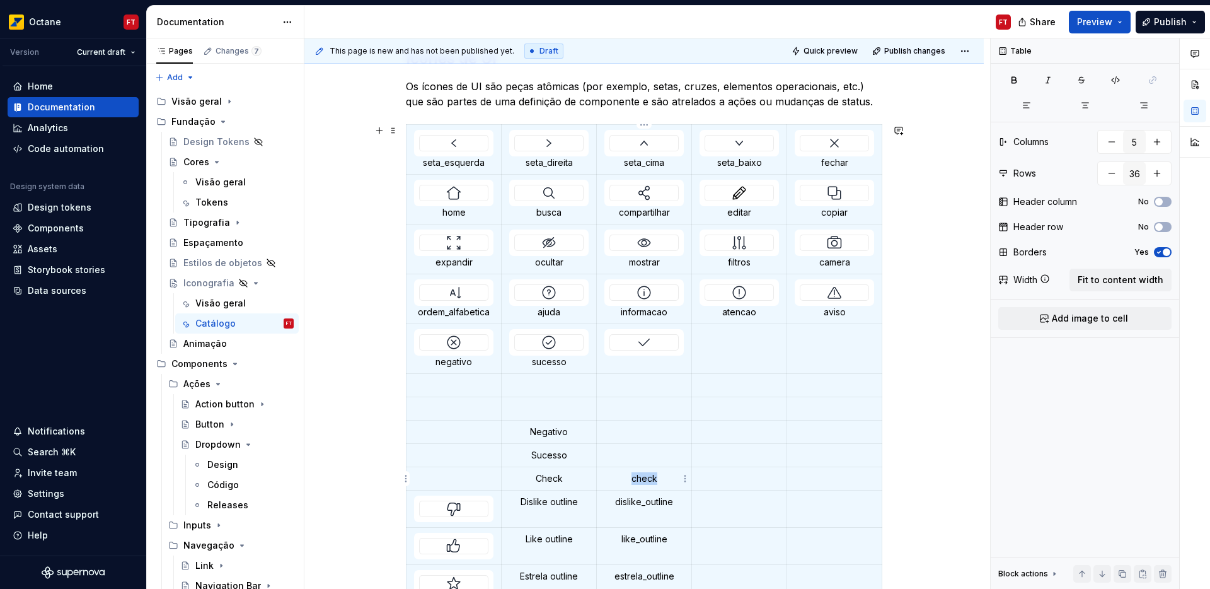
click at [642, 482] on p "check" at bounding box center [643, 478] width 79 height 13
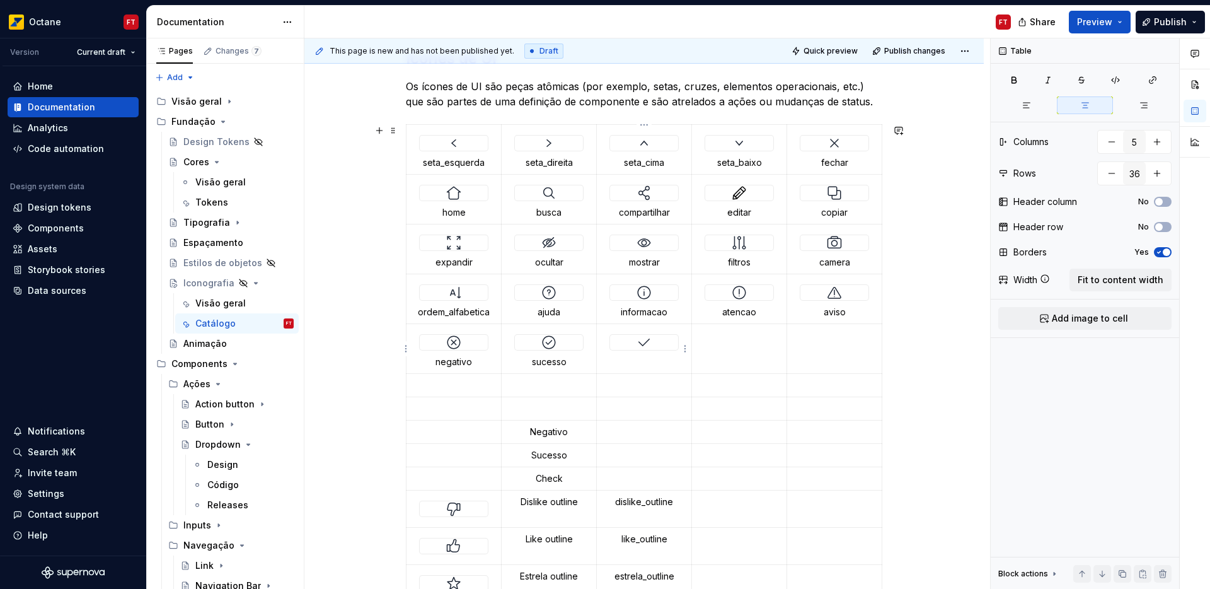
click at [639, 344] on img at bounding box center [644, 342] width 15 height 15
click at [460, 511] on img at bounding box center [453, 508] width 15 height 15
click at [737, 350] on td at bounding box center [739, 349] width 95 height 50
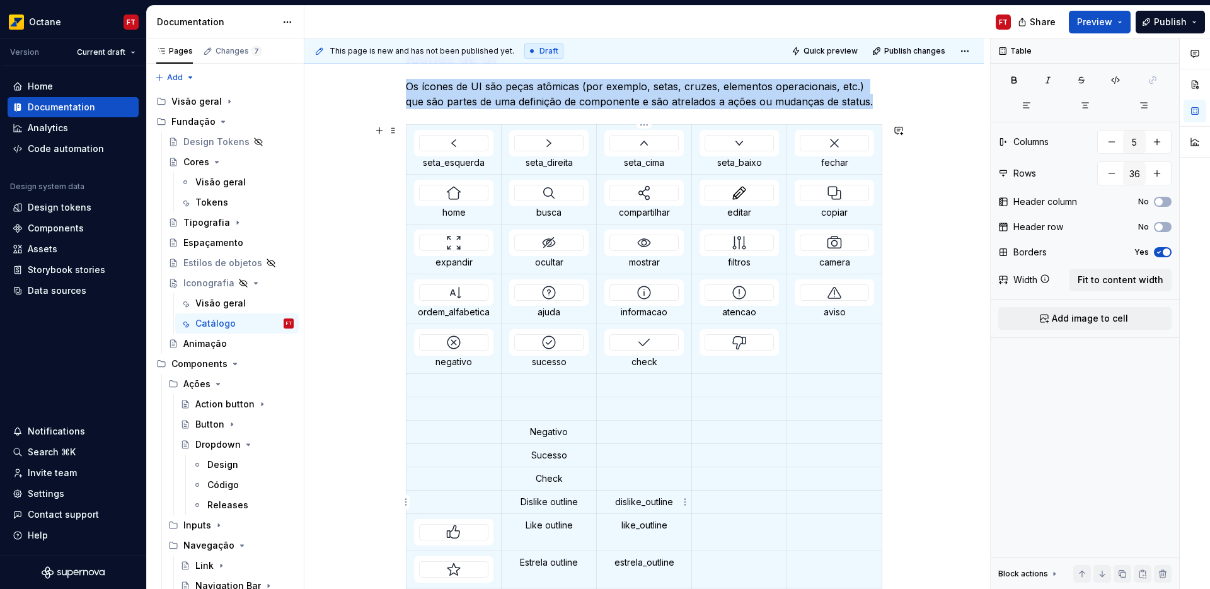
click at [620, 500] on p "dislike_outline" at bounding box center [643, 501] width 79 height 13
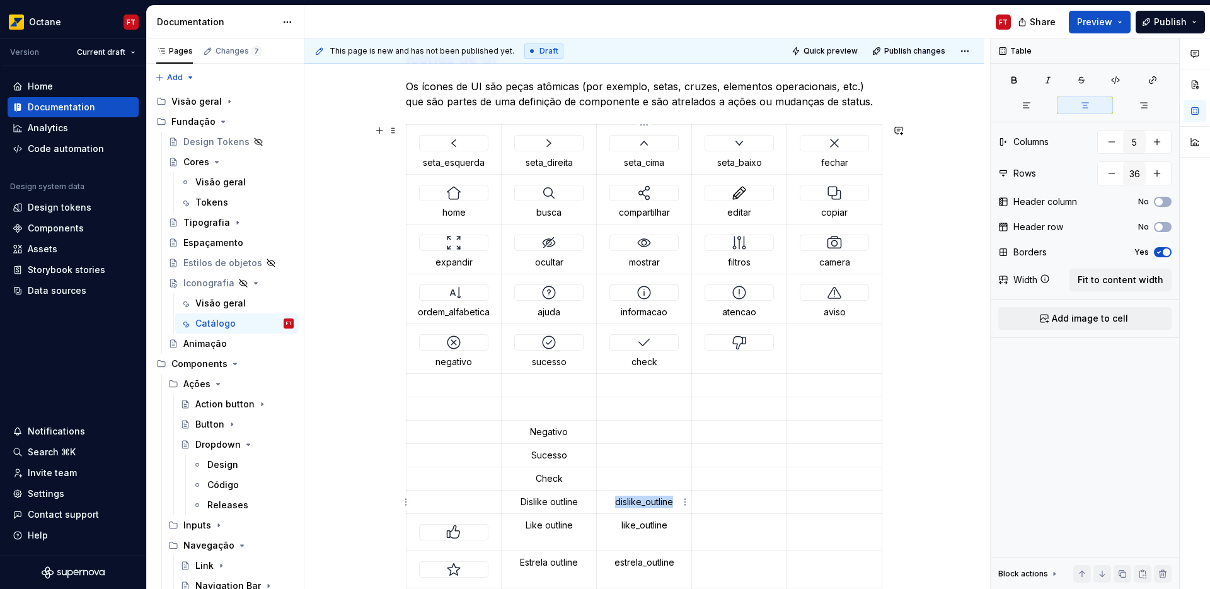
click at [620, 500] on p "dislike_outline" at bounding box center [643, 501] width 79 height 13
click at [730, 345] on div at bounding box center [739, 342] width 68 height 15
click at [456, 533] on img at bounding box center [453, 531] width 15 height 15
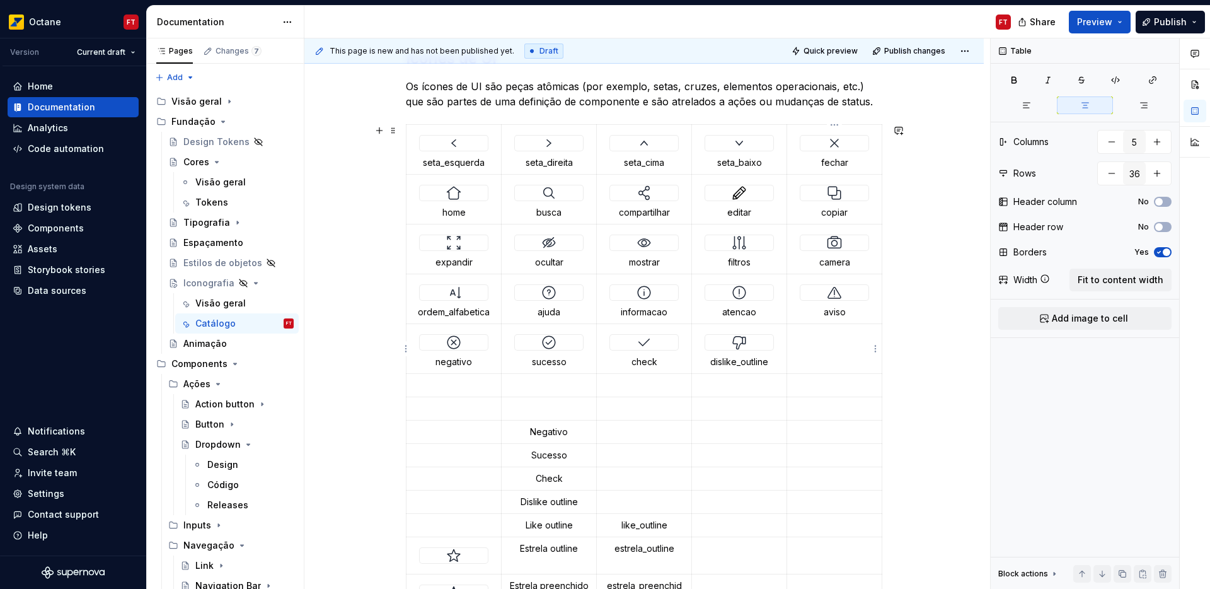
click at [833, 357] on td at bounding box center [834, 349] width 95 height 50
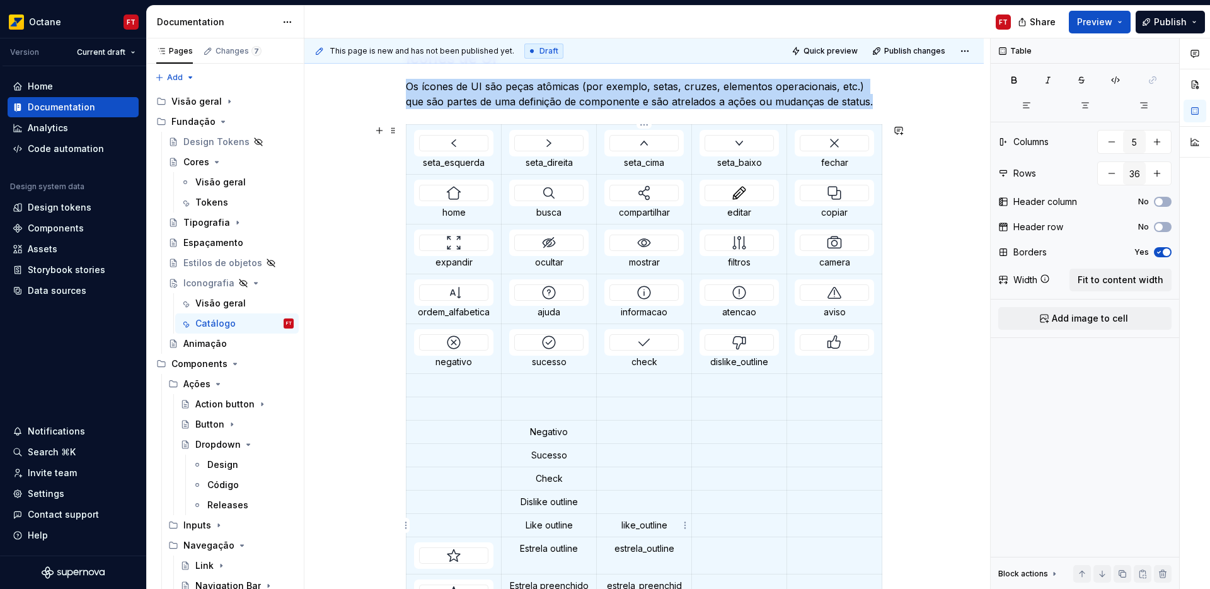
click at [628, 528] on p "like_outline" at bounding box center [643, 525] width 79 height 13
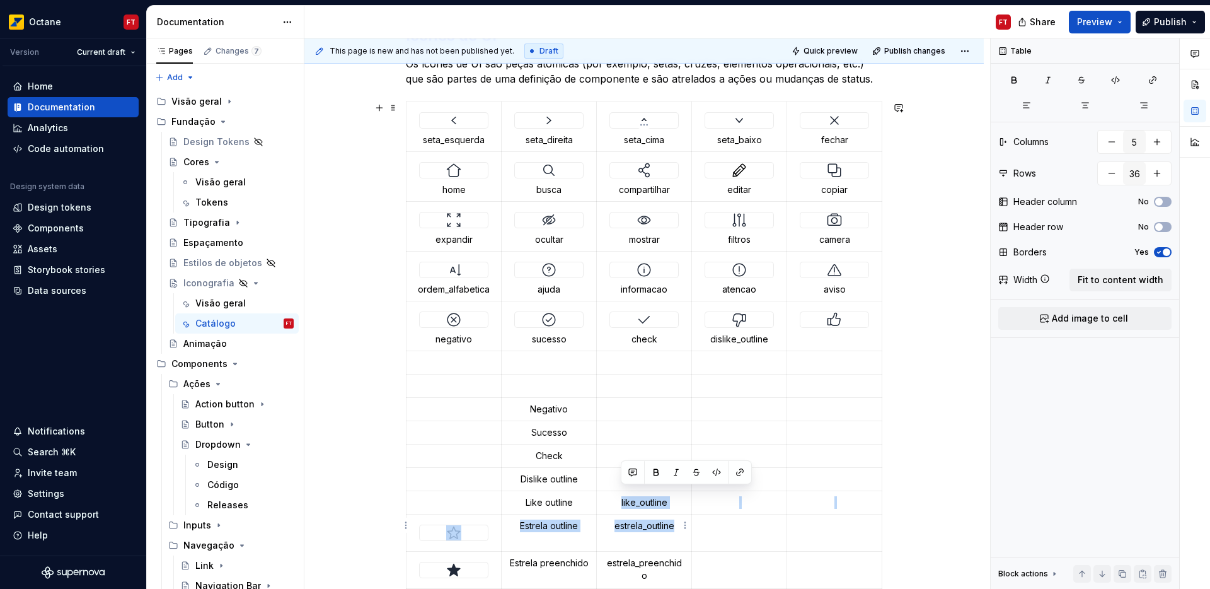
scroll to position [261, 0]
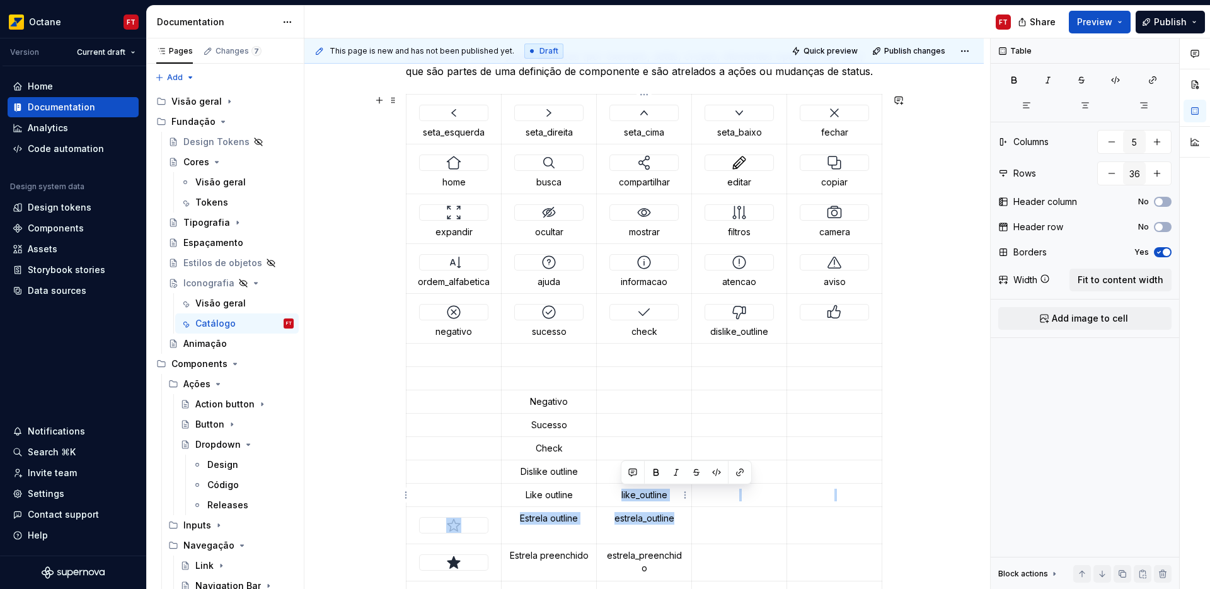
click at [640, 494] on p "like_outline" at bounding box center [643, 495] width 79 height 13
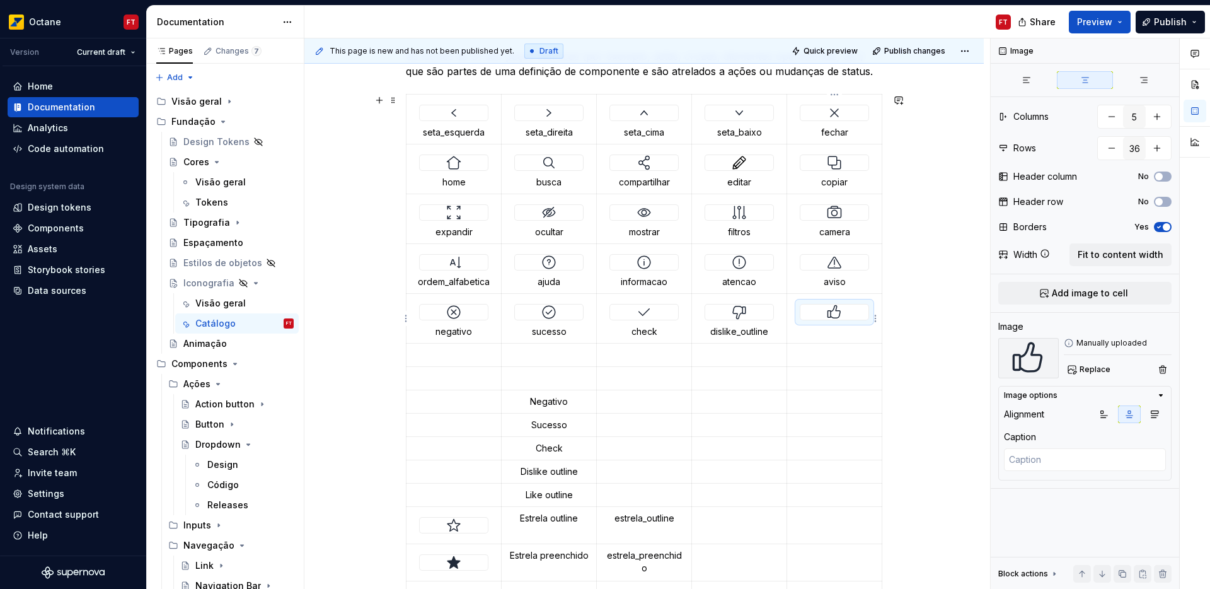
click at [826, 314] on div at bounding box center [835, 311] width 68 height 15
click at [826, 313] on div at bounding box center [835, 311] width 68 height 15
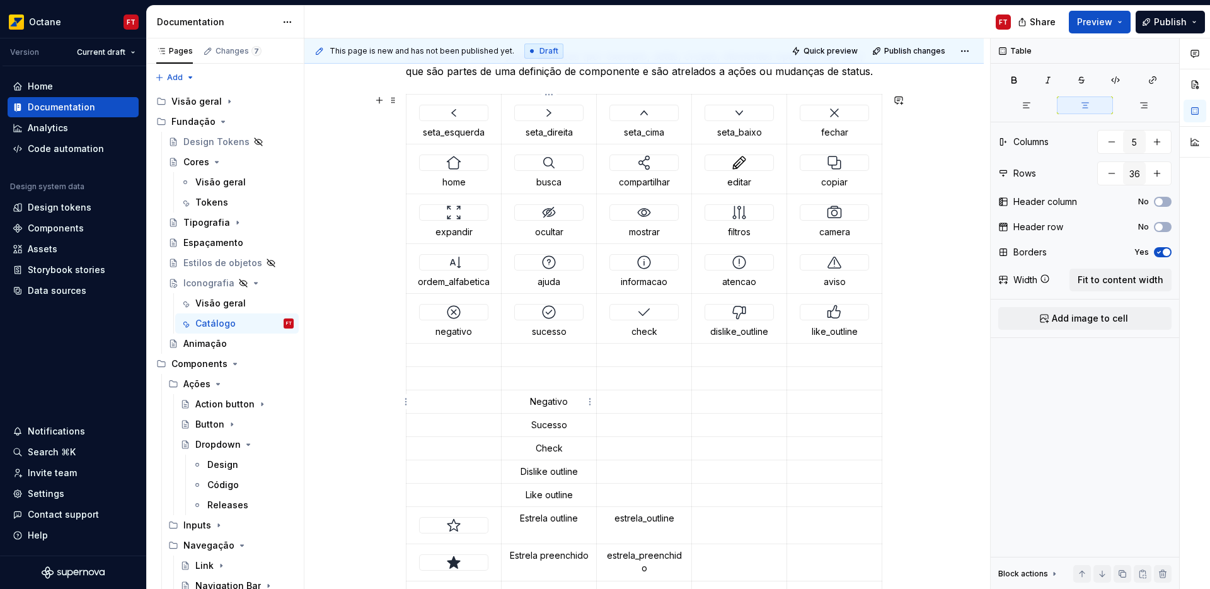
click at [540, 400] on p "Negativo" at bounding box center [548, 401] width 79 height 13
click at [539, 400] on p "Negativo" at bounding box center [548, 401] width 79 height 13
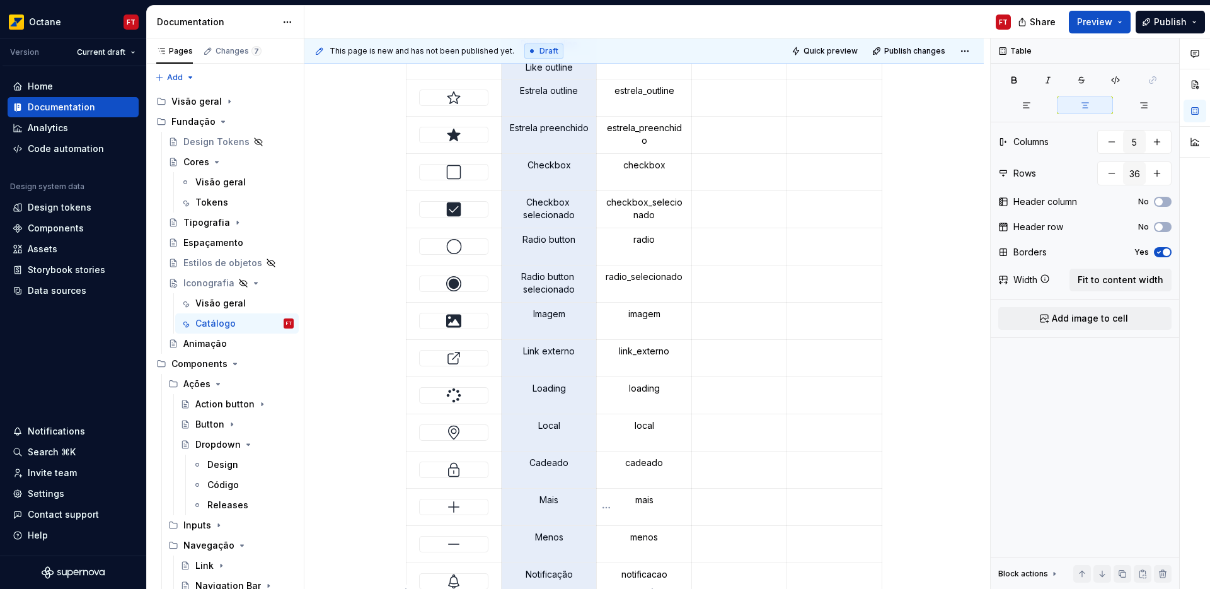
scroll to position [2253, 0]
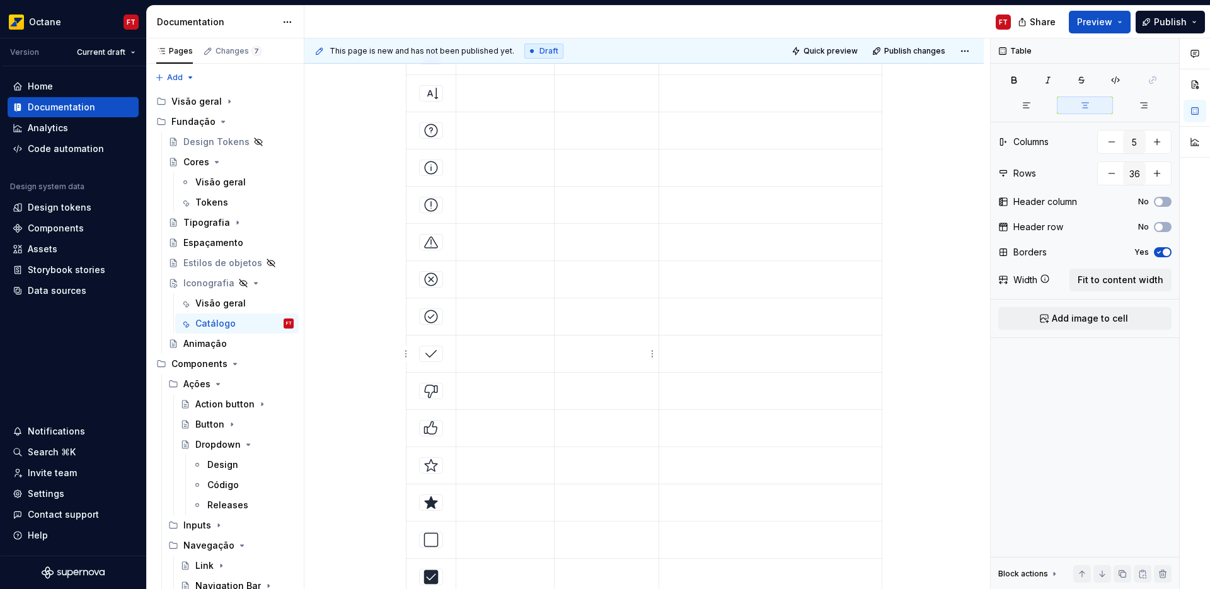
drag, startPoint x: 539, startPoint y: 400, endPoint x: 594, endPoint y: 362, distance: 66.6
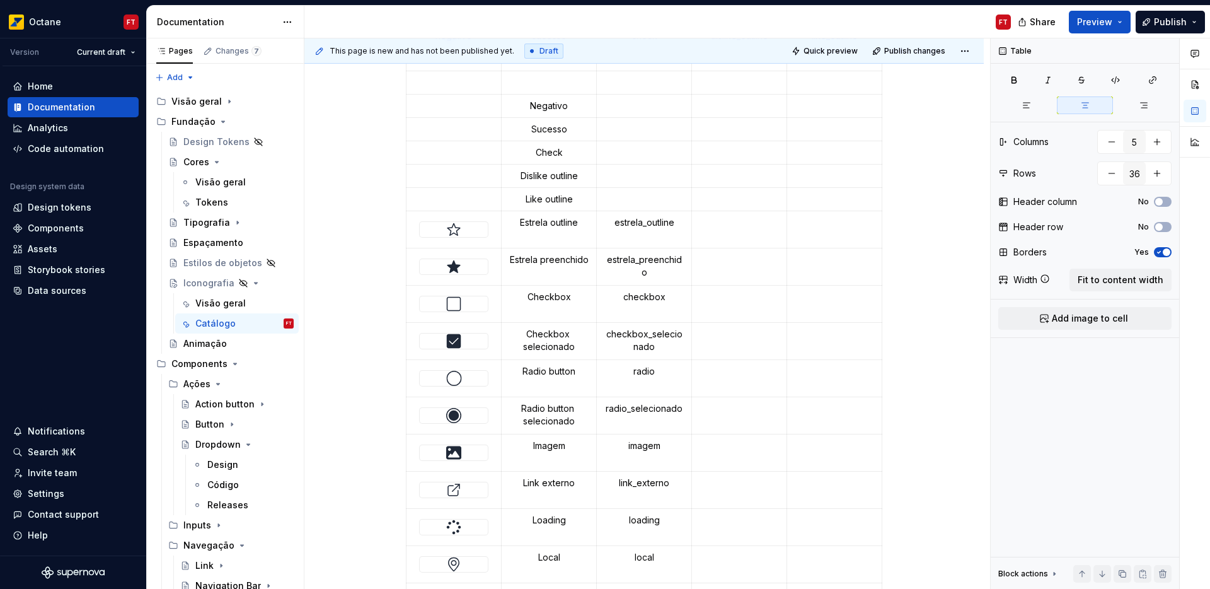
scroll to position [557, 0]
click at [540, 103] on p "Negativo" at bounding box center [548, 105] width 79 height 13
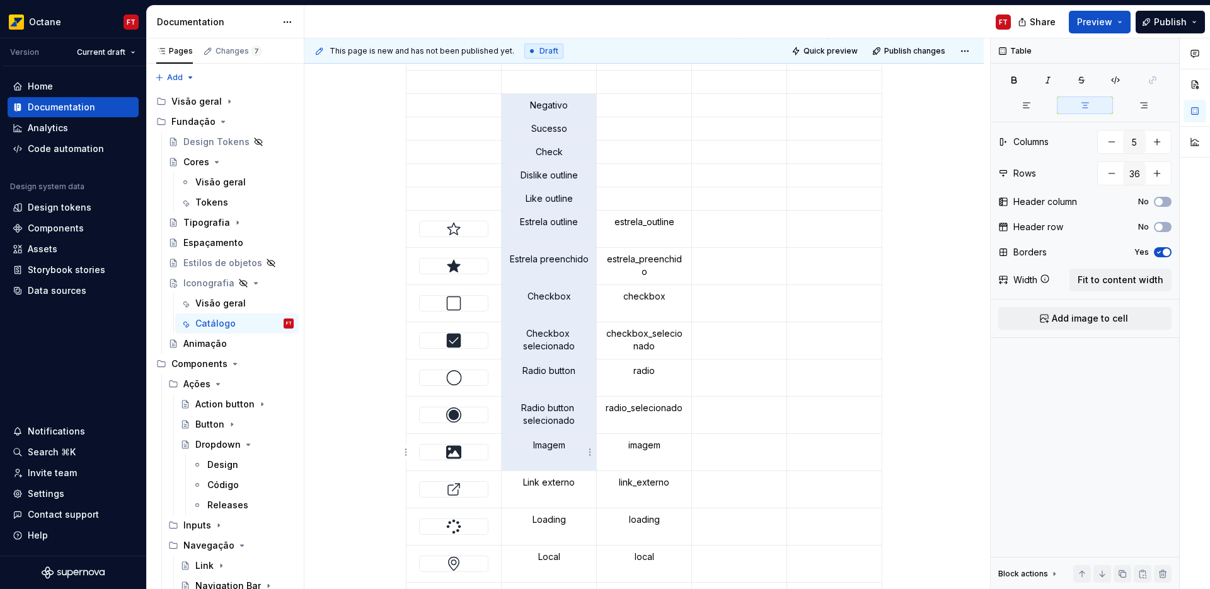
drag, startPoint x: 540, startPoint y: 103, endPoint x: 572, endPoint y: 441, distance: 340.1
click at [571, 444] on tbody "seta_esquerda seta_direita seta_cima seta_baixo fechar home busca compartilhar …" at bounding box center [645, 450] width 476 height 1305
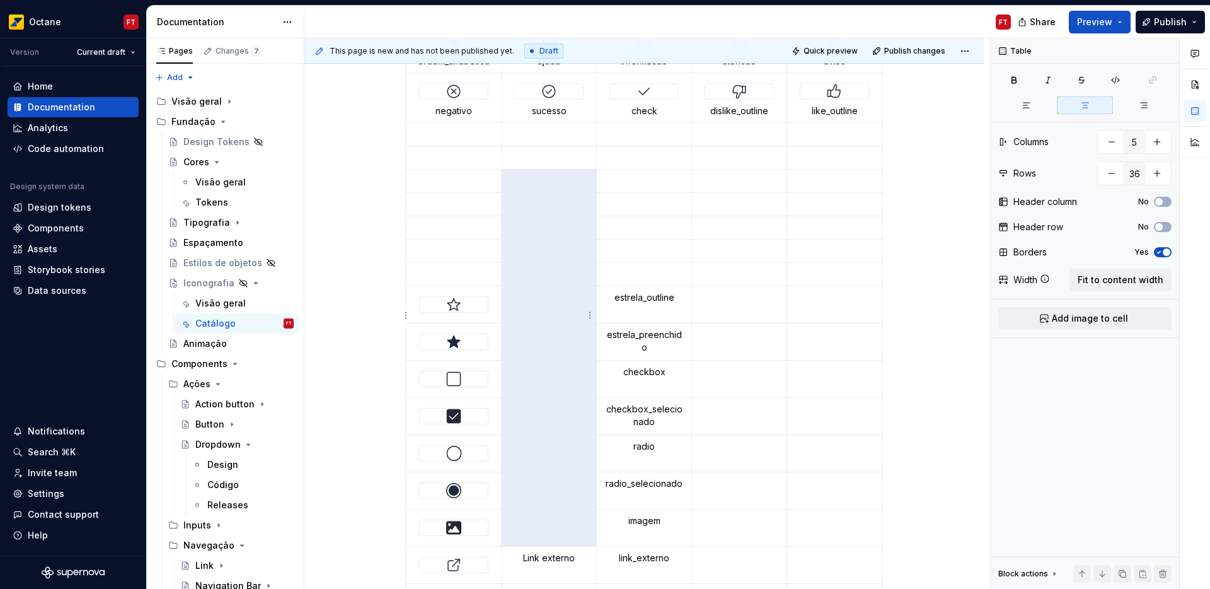
scroll to position [458, 0]
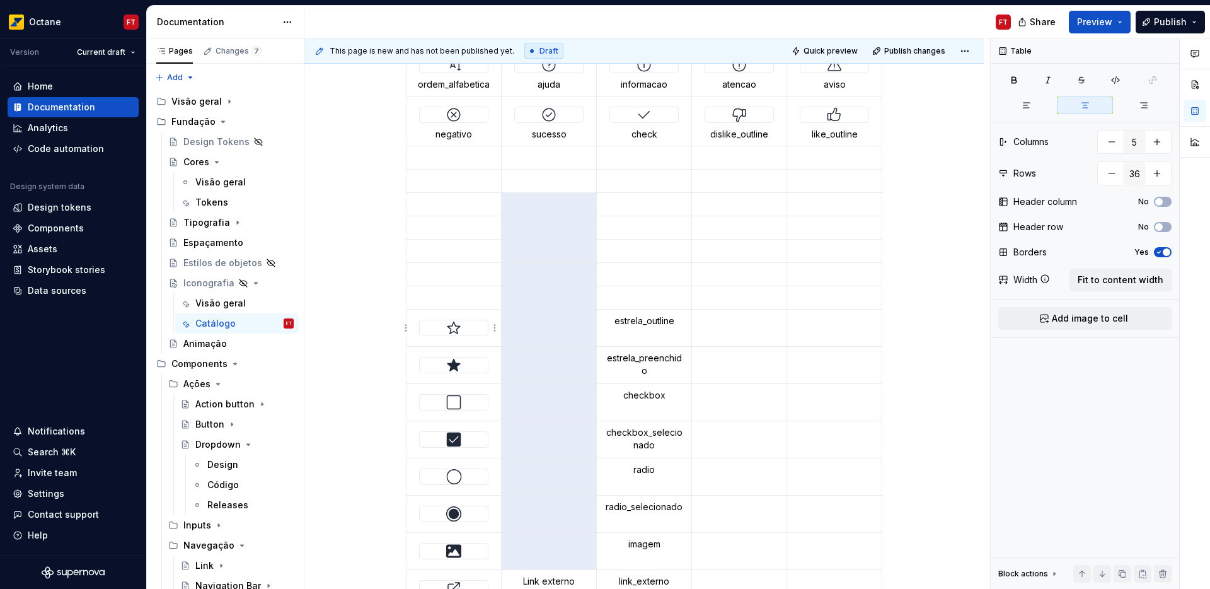
click at [467, 328] on div at bounding box center [454, 327] width 68 height 15
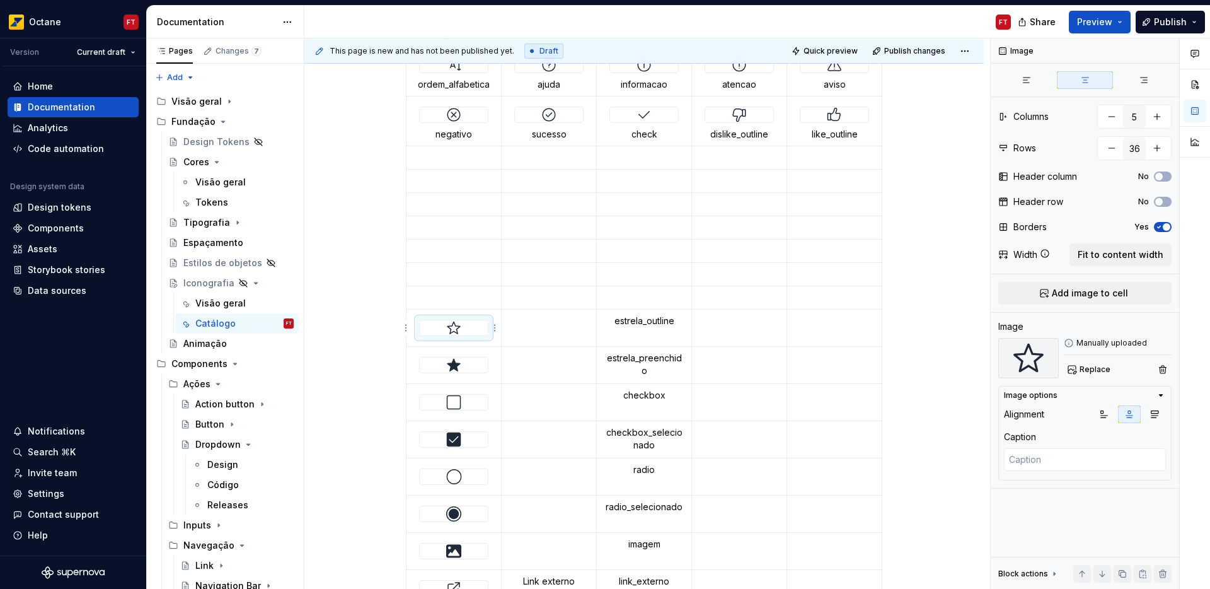
click at [456, 322] on img at bounding box center [453, 327] width 15 height 15
click at [444, 159] on p at bounding box center [453, 157] width 79 height 13
click at [456, 327] on img at bounding box center [453, 327] width 15 height 15
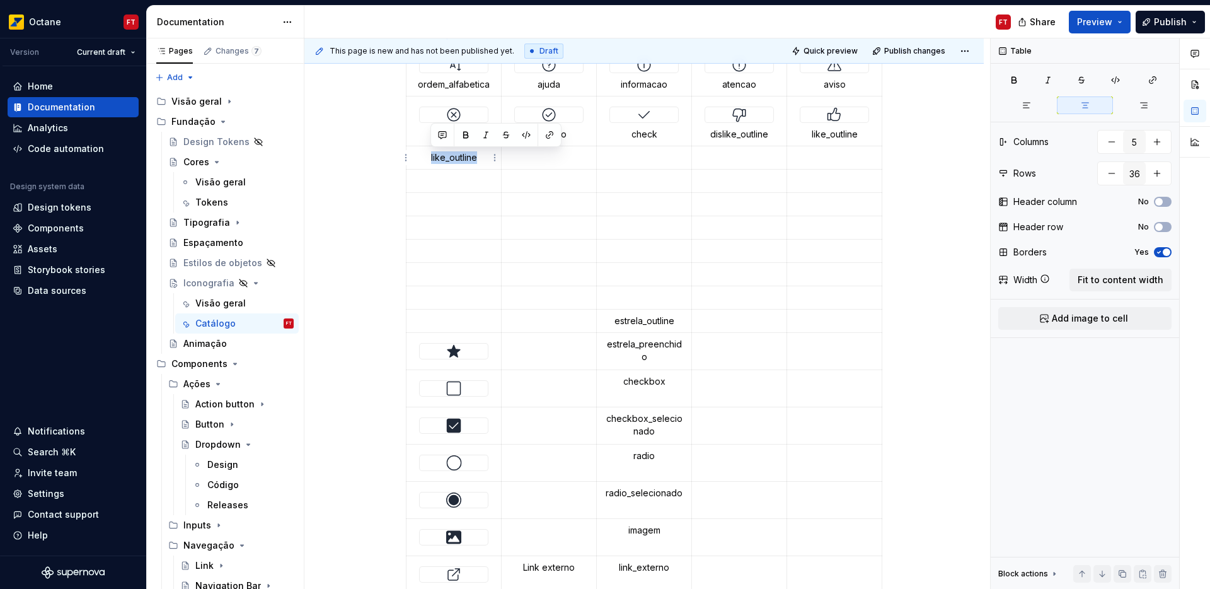
drag, startPoint x: 478, startPoint y: 160, endPoint x: 427, endPoint y: 161, distance: 51.7
click at [427, 161] on p "like_outline" at bounding box center [453, 157] width 79 height 13
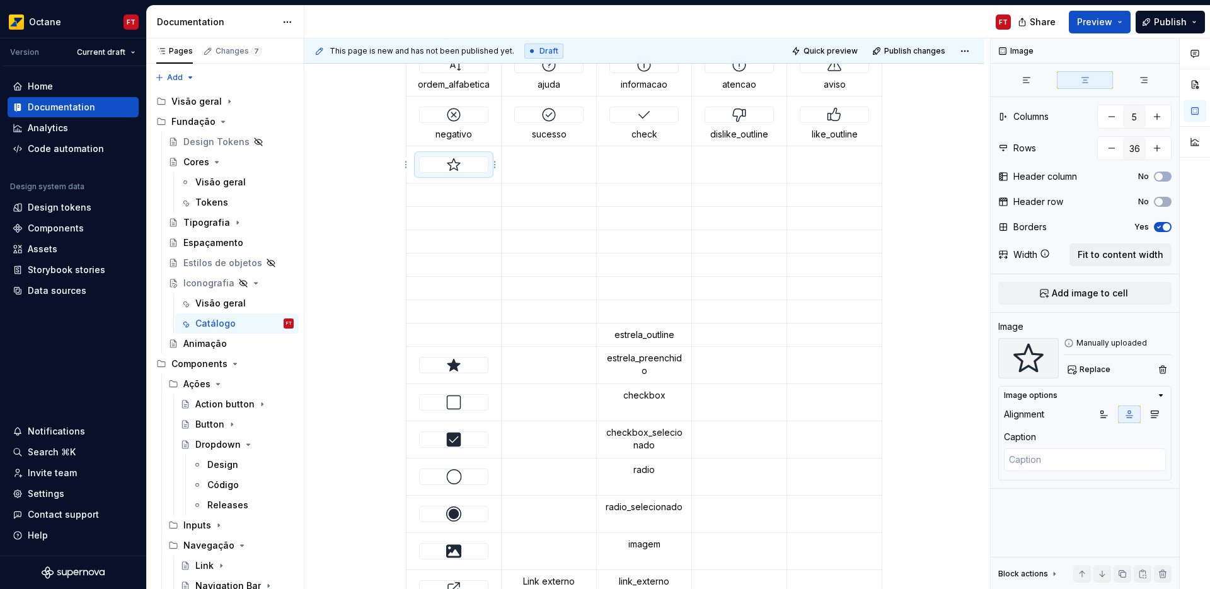
click at [473, 172] on div at bounding box center [453, 164] width 69 height 16
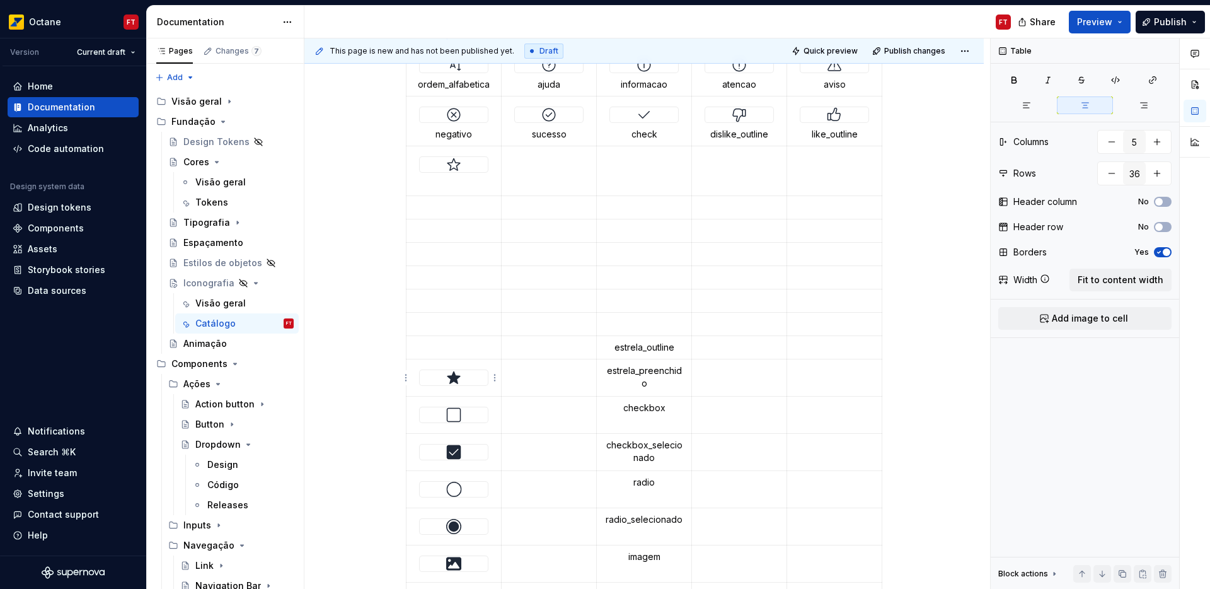
click at [437, 375] on div at bounding box center [454, 377] width 68 height 15
click at [549, 175] on td at bounding box center [549, 171] width 95 height 50
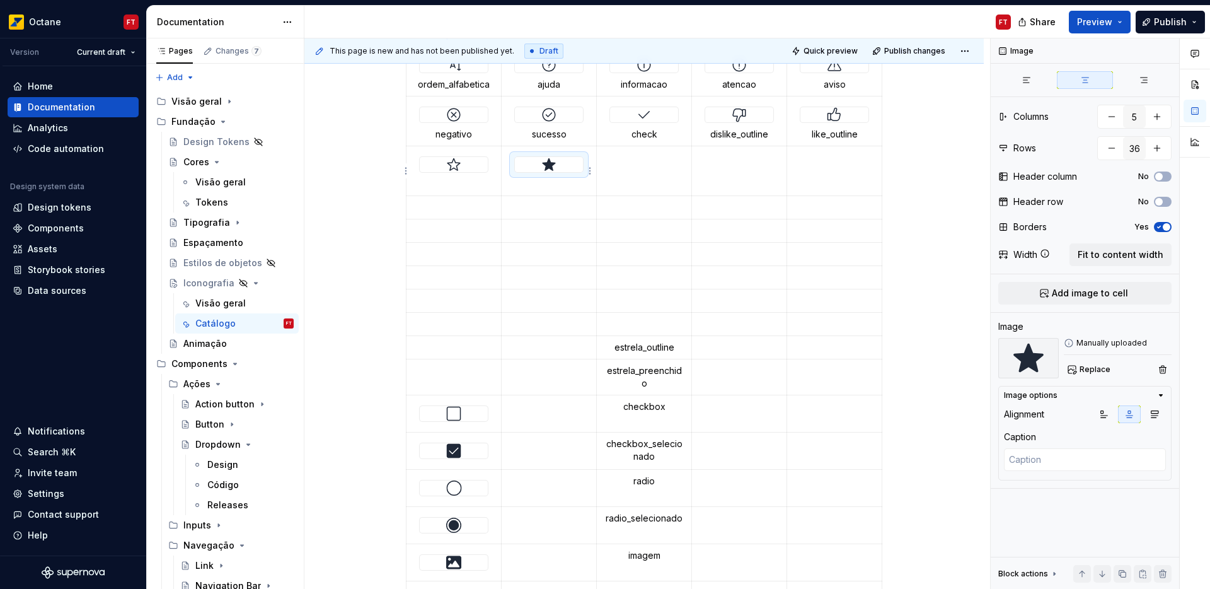
click at [550, 157] on img at bounding box center [548, 164] width 15 height 15
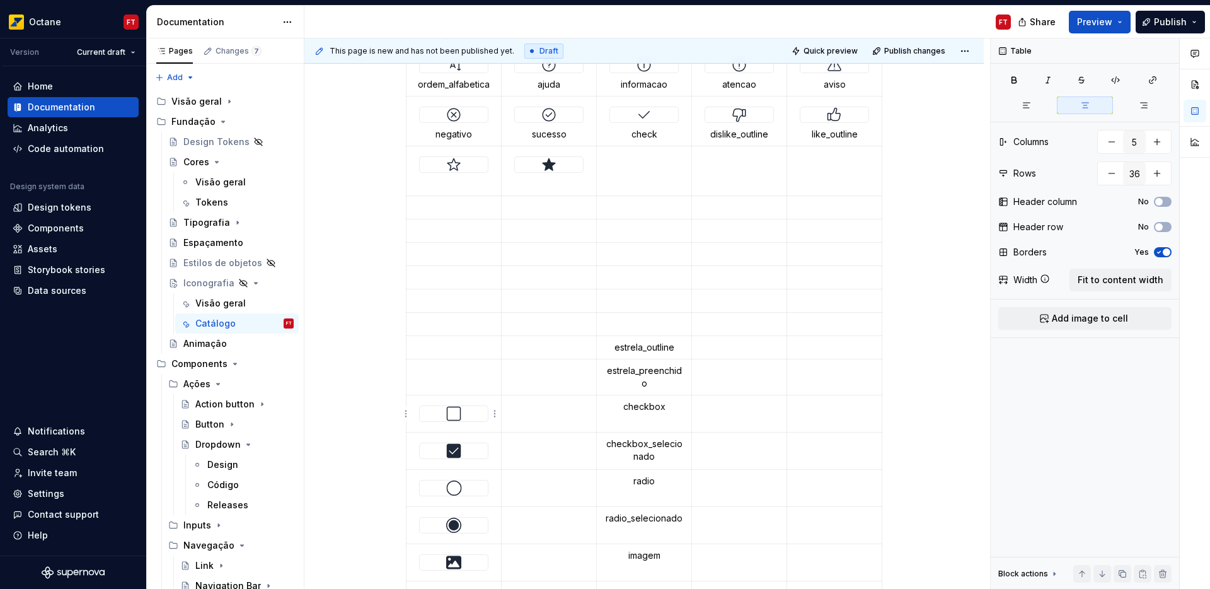
click at [454, 408] on img at bounding box center [453, 413] width 15 height 15
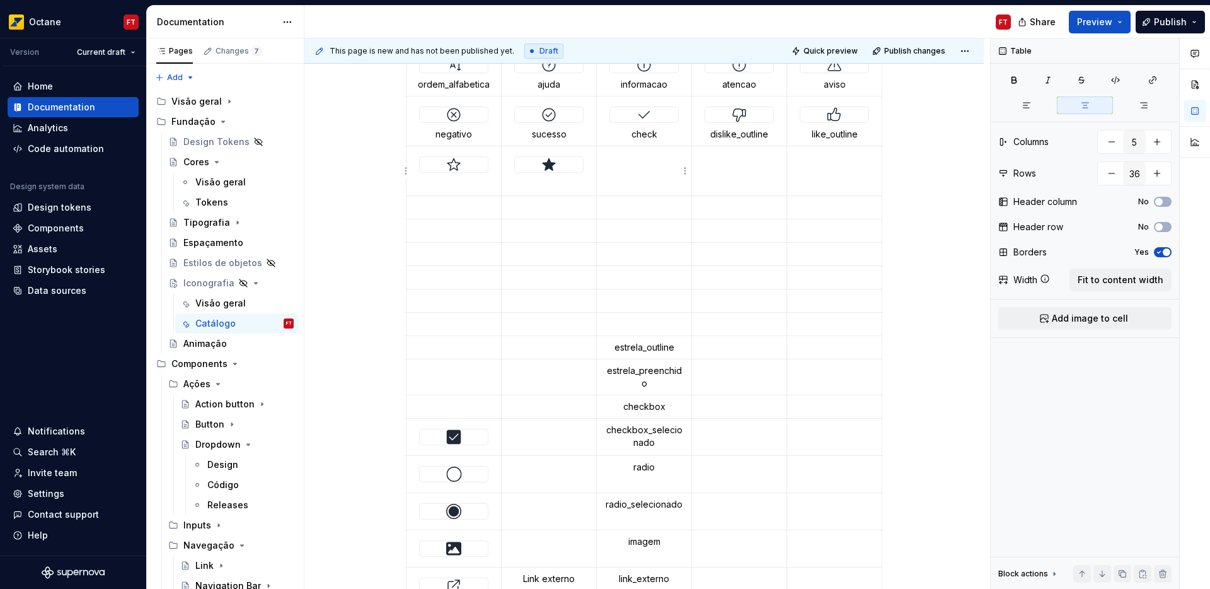
click at [640, 166] on td at bounding box center [644, 171] width 95 height 50
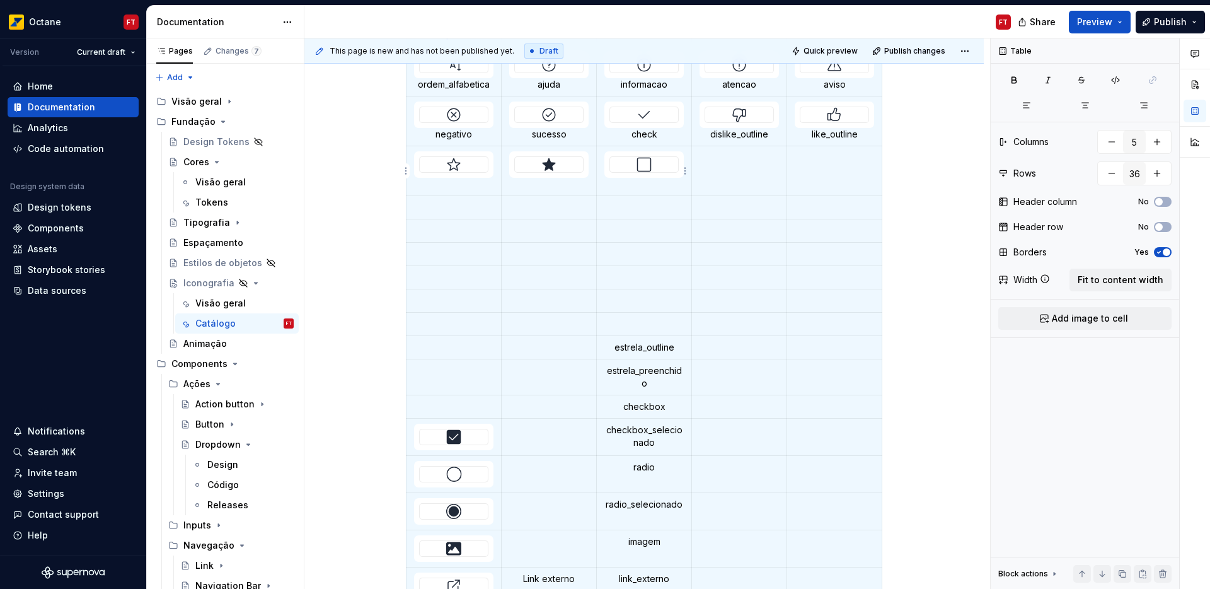
click at [634, 173] on div at bounding box center [644, 164] width 69 height 16
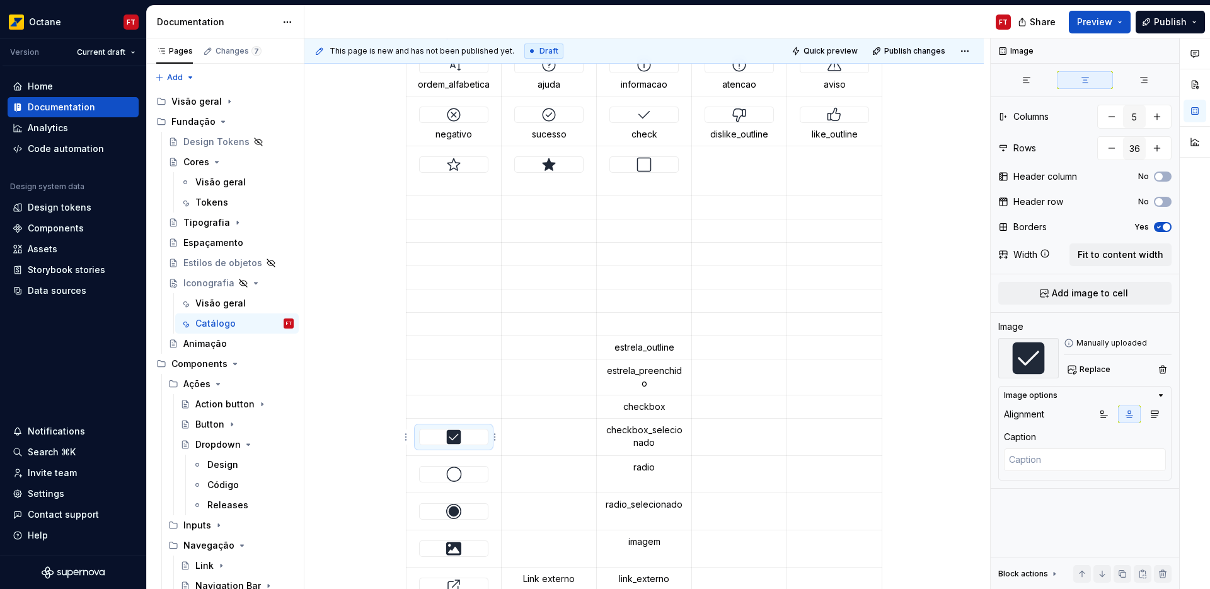
click at [455, 437] on img at bounding box center [453, 436] width 15 height 15
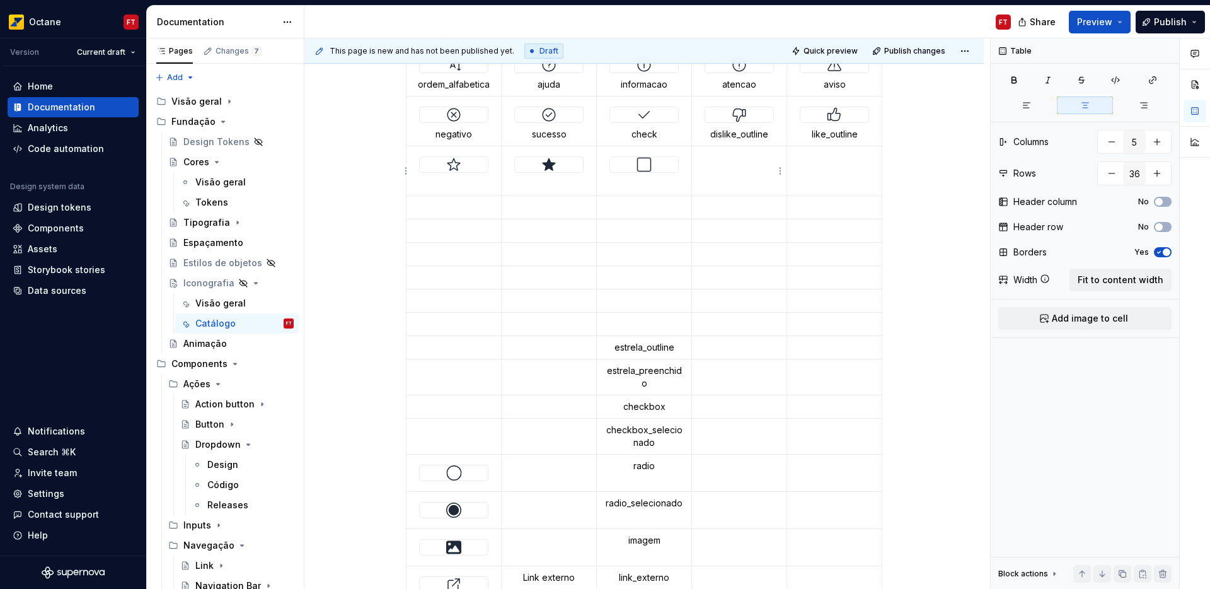
click at [741, 167] on td at bounding box center [739, 171] width 95 height 50
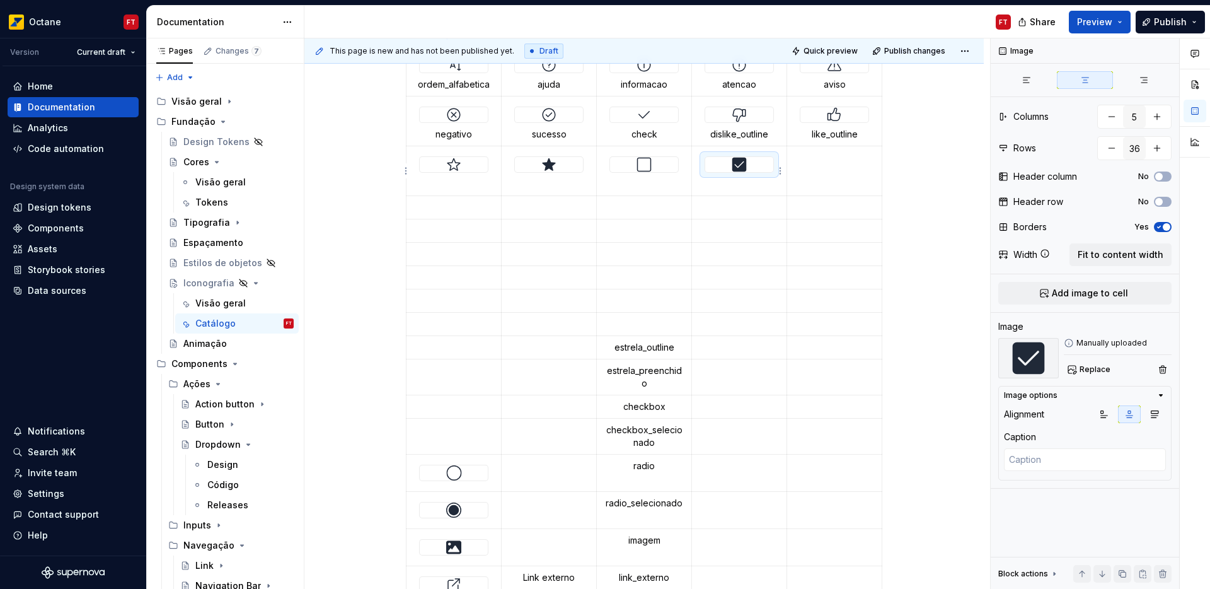
click at [732, 168] on img at bounding box center [739, 164] width 15 height 15
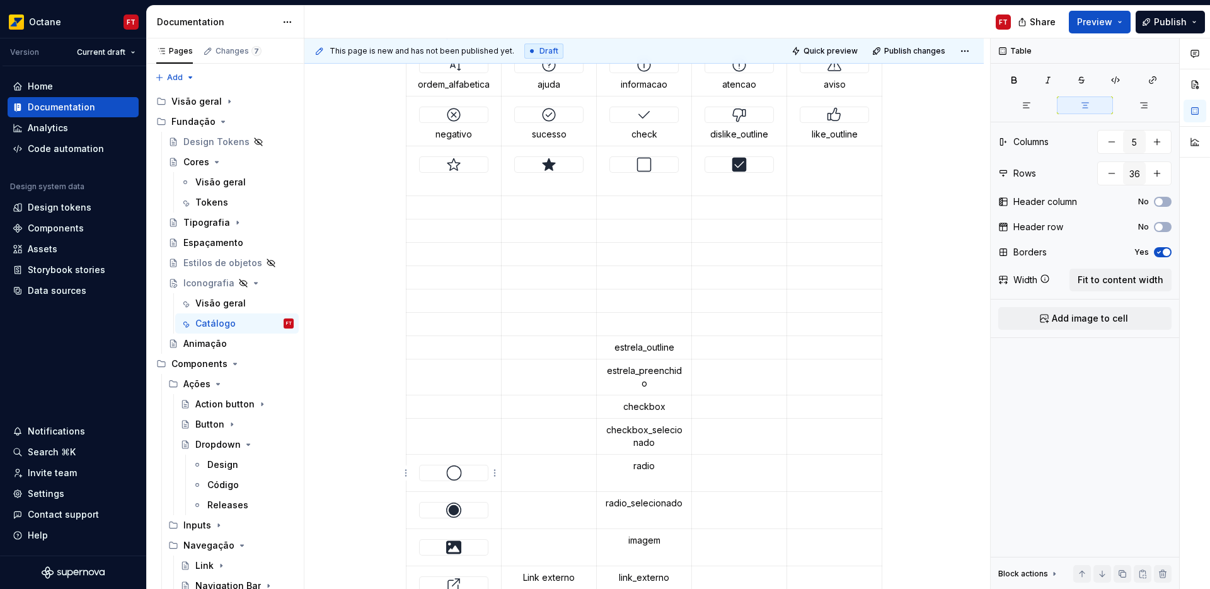
click at [460, 478] on img at bounding box center [454, 472] width 16 height 15
click at [823, 167] on td at bounding box center [834, 171] width 95 height 50
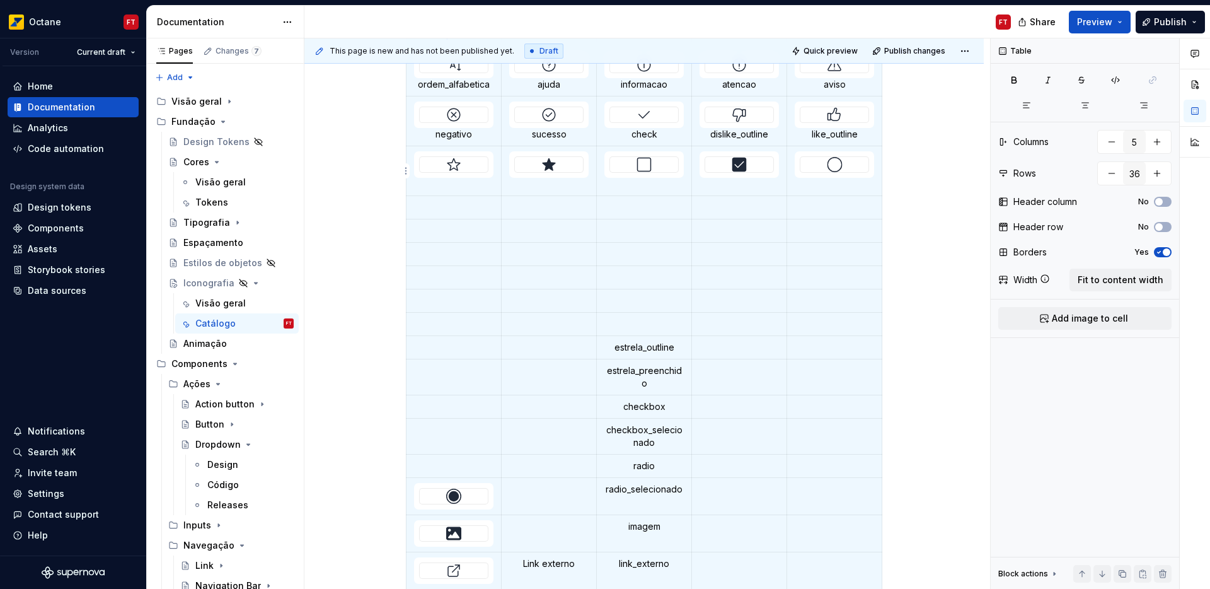
type textarea "*"
click at [841, 163] on img at bounding box center [835, 164] width 16 height 15
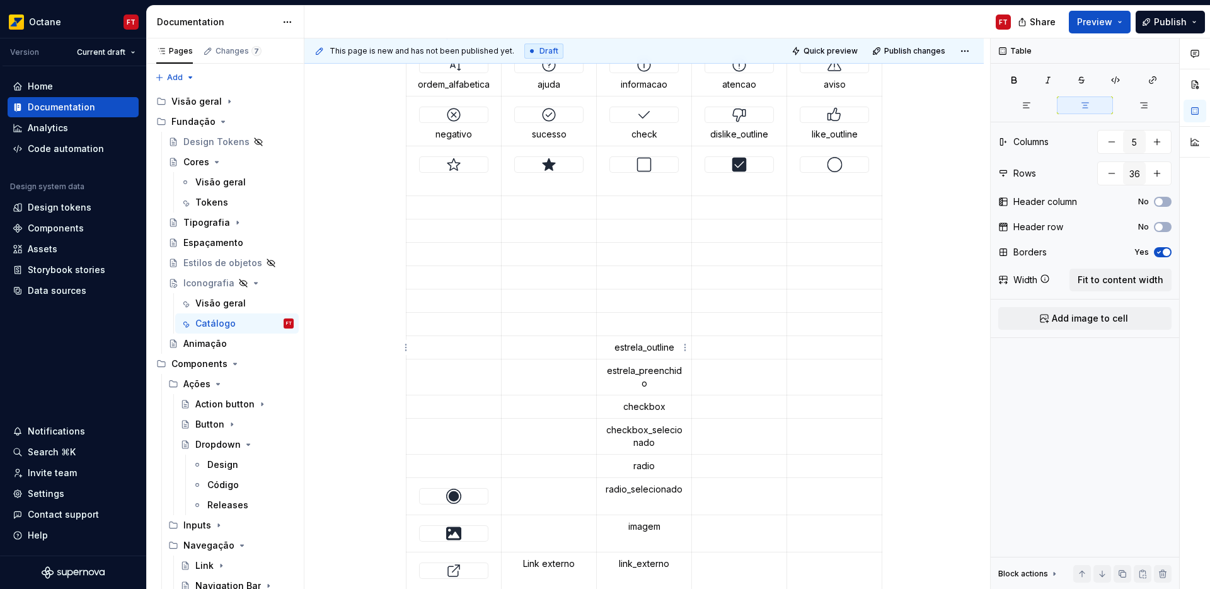
click at [629, 343] on p "estrela_outline" at bounding box center [643, 347] width 79 height 13
drag, startPoint x: 629, startPoint y: 343, endPoint x: 640, endPoint y: 340, distance: 11.8
click at [640, 340] on td "estrela_outline" at bounding box center [644, 347] width 95 height 23
click at [463, 185] on p at bounding box center [453, 184] width 79 height 13
click at [614, 369] on p "estrela_preenchido" at bounding box center [643, 376] width 79 height 25
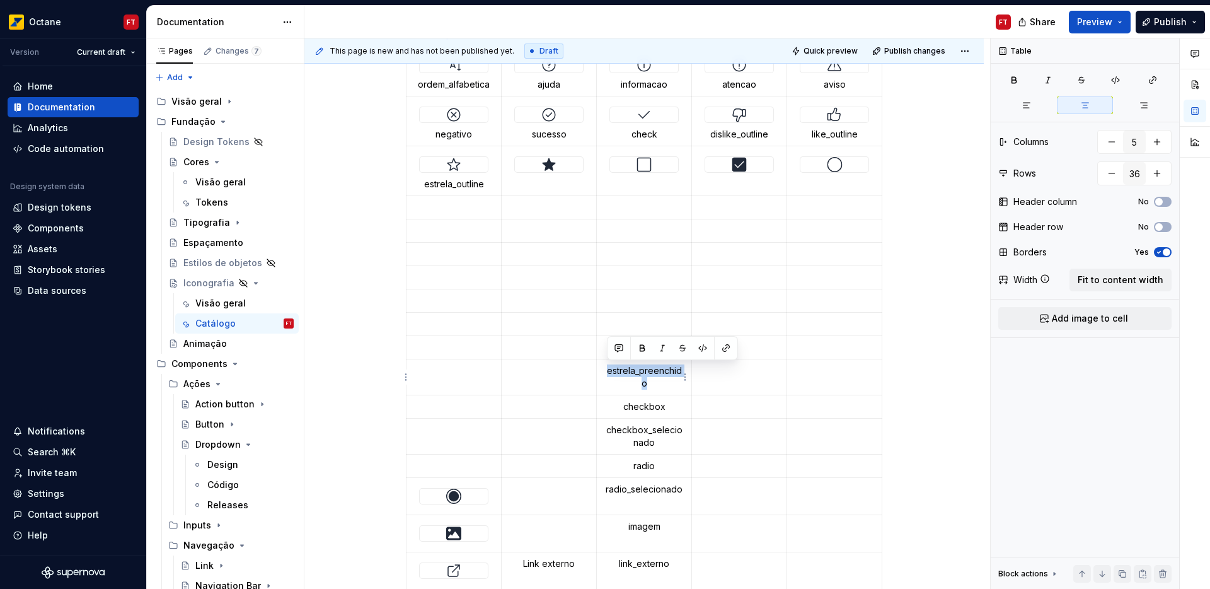
click at [618, 370] on p "estrela_preenchido" at bounding box center [643, 376] width 79 height 25
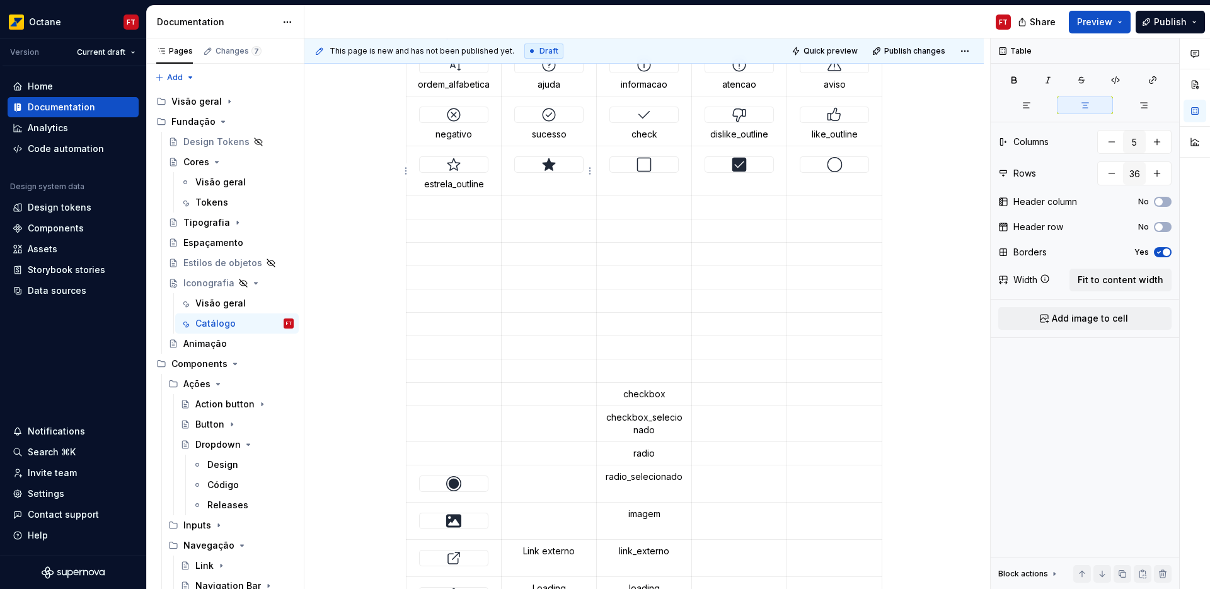
click at [567, 187] on p at bounding box center [548, 184] width 79 height 13
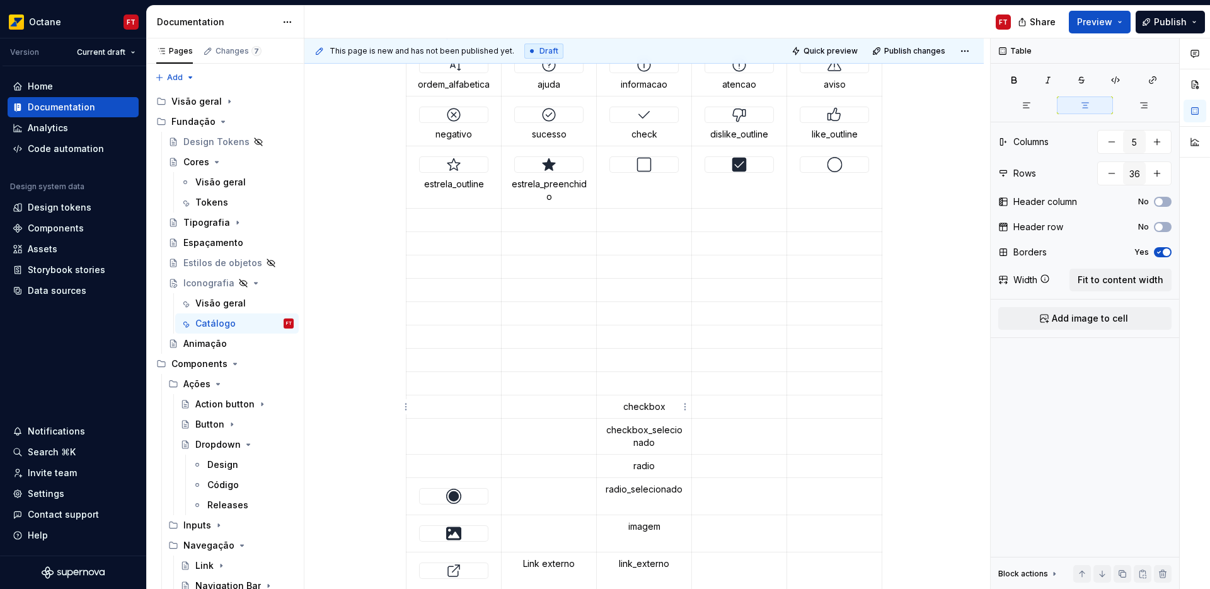
click at [633, 403] on p "checkbox" at bounding box center [643, 406] width 79 height 13
click at [630, 198] on td at bounding box center [644, 177] width 95 height 62
click at [632, 431] on p "checkbox_selecionado" at bounding box center [643, 436] width 79 height 25
click at [633, 431] on p "checkbox_selecionado" at bounding box center [643, 436] width 79 height 25
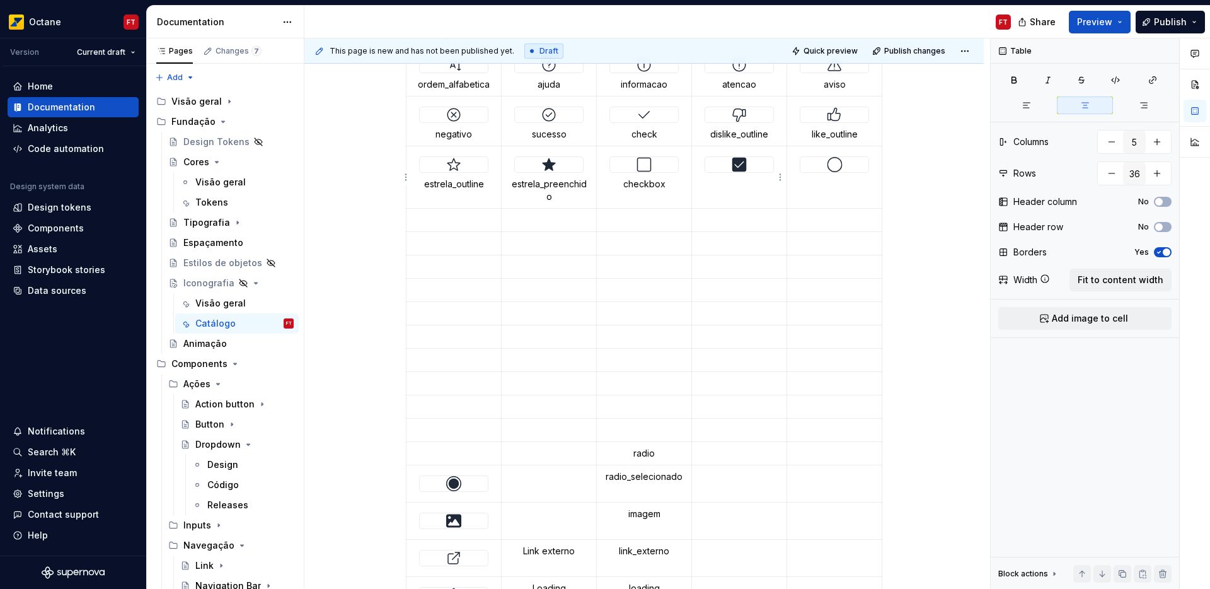
click at [722, 192] on td at bounding box center [739, 177] width 95 height 62
click at [643, 454] on p "radio" at bounding box center [643, 453] width 79 height 13
click at [821, 185] on p at bounding box center [834, 184] width 79 height 13
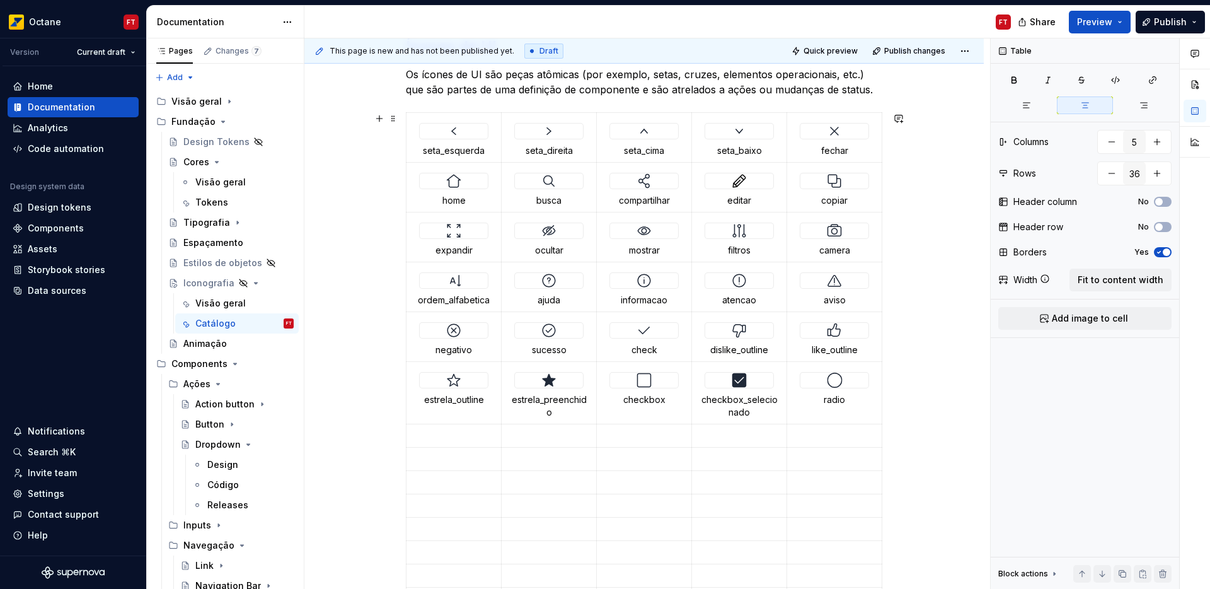
scroll to position [229, 0]
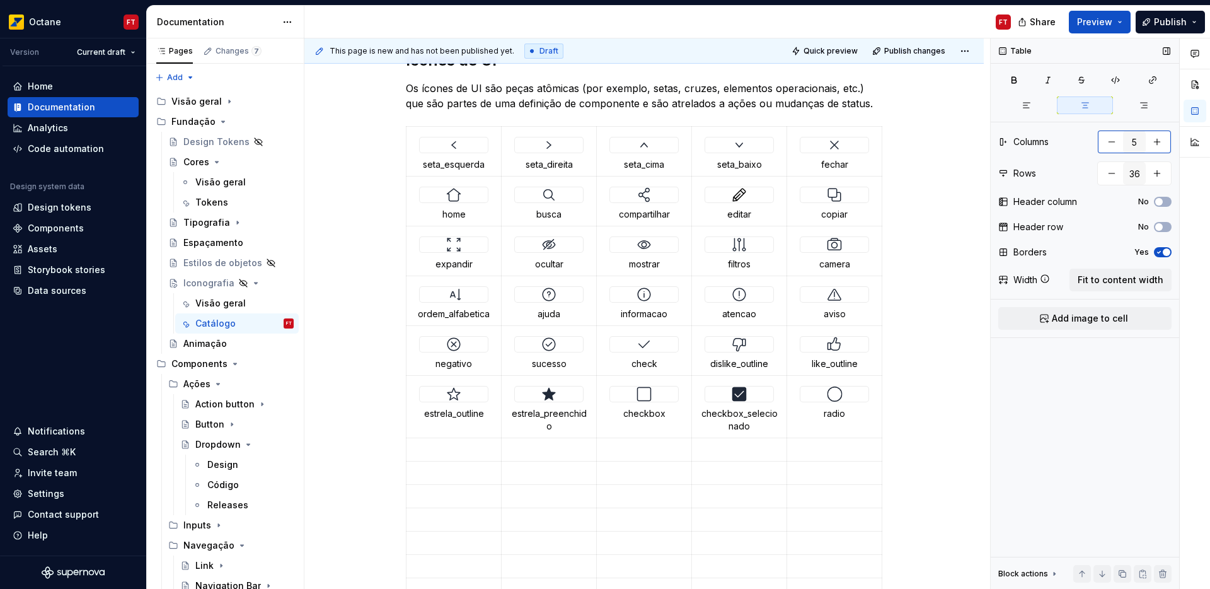
click at [1107, 146] on button "button" at bounding box center [1112, 141] width 23 height 23
click at [1168, 142] on div "4" at bounding box center [1134, 142] width 74 height 24
click at [1155, 143] on button "button" at bounding box center [1157, 141] width 23 height 23
type input "5"
click at [830, 145] on img at bounding box center [834, 144] width 15 height 15
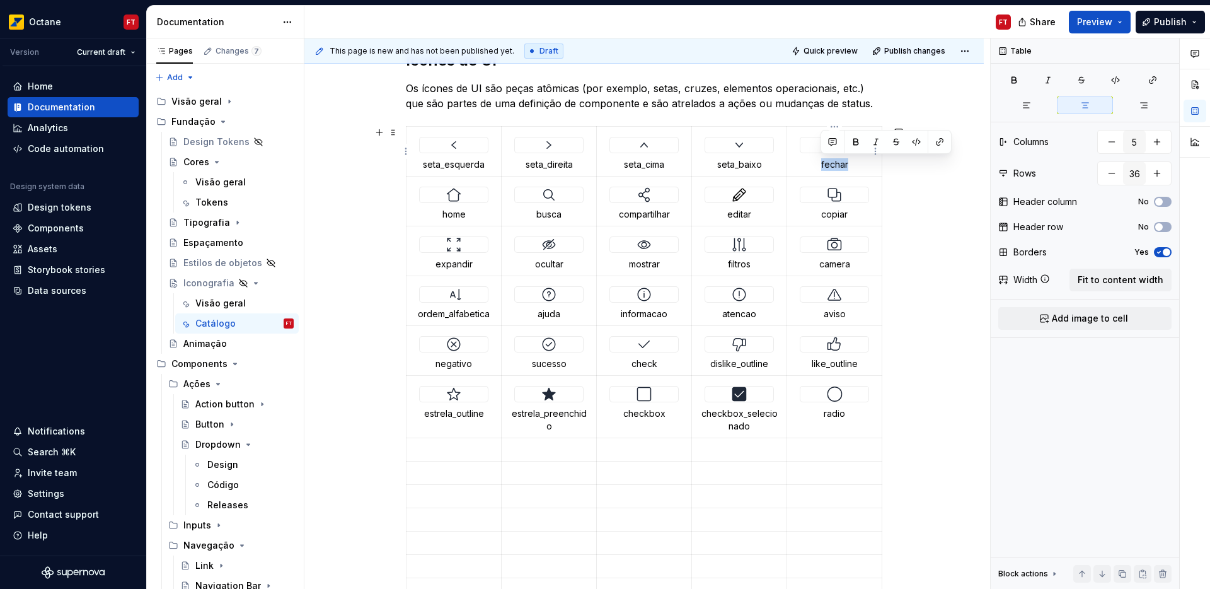
drag, startPoint x: 855, startPoint y: 168, endPoint x: 799, endPoint y: 139, distance: 62.3
click at [799, 139] on td "fechar" at bounding box center [834, 152] width 95 height 50
click at [813, 142] on div at bounding box center [835, 144] width 68 height 15
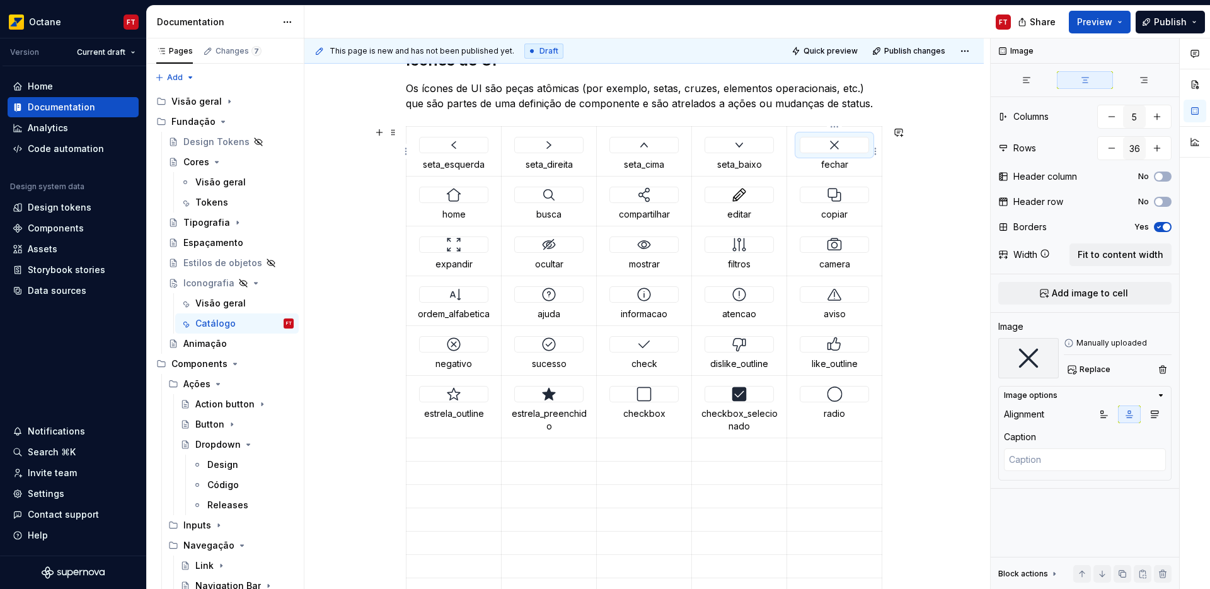
click at [857, 167] on p "fechar" at bounding box center [834, 164] width 79 height 13
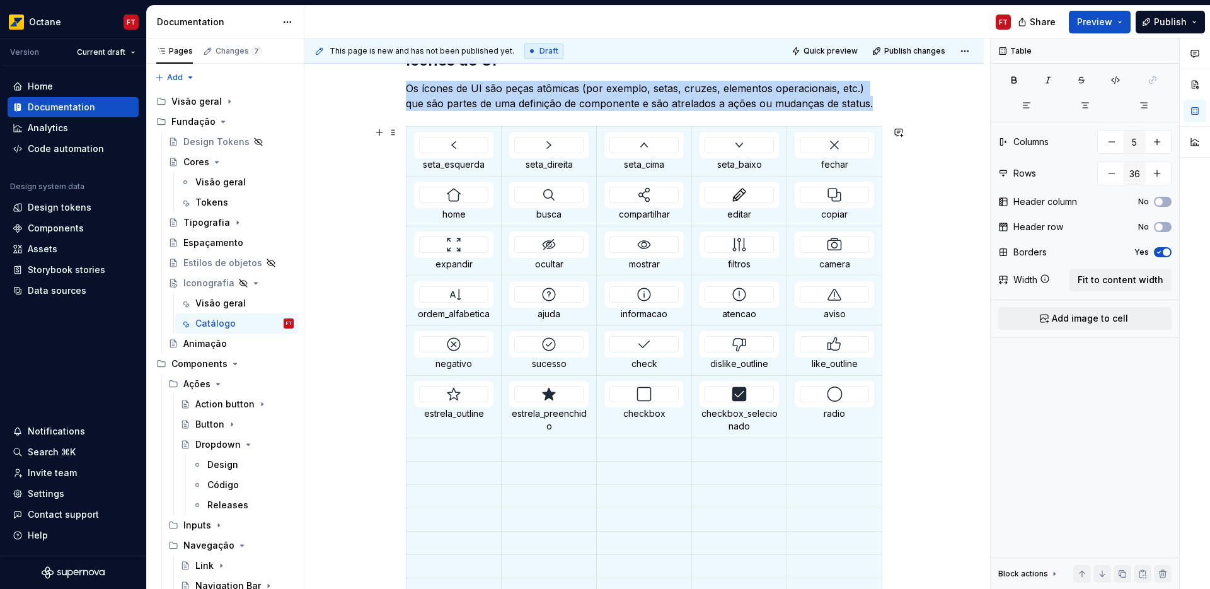
drag, startPoint x: 896, startPoint y: 158, endPoint x: 906, endPoint y: 156, distance: 10.3
click at [898, 159] on div "This page is new and has not been published yet. Draft Quick preview Publish ch…" at bounding box center [647, 313] width 686 height 551
drag, startPoint x: 864, startPoint y: 153, endPoint x: 841, endPoint y: 157, distance: 23.0
click at [841, 157] on div "This page is new and has not been published yet. Draft Quick preview Publish ch…" at bounding box center [647, 313] width 686 height 551
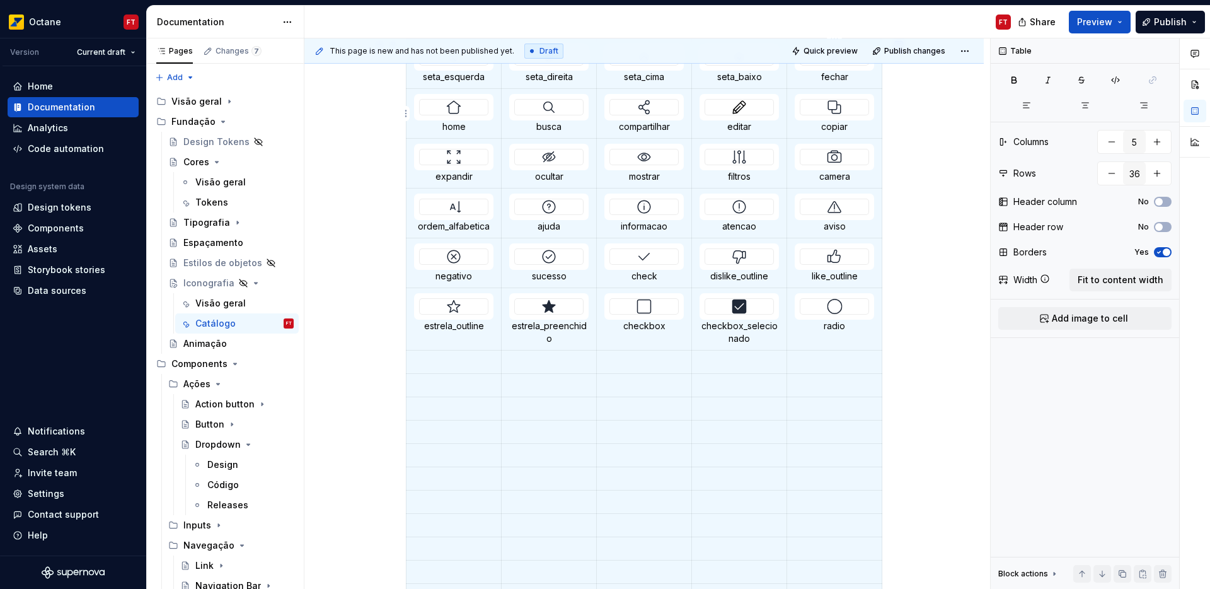
click at [801, 115] on div at bounding box center [834, 107] width 69 height 16
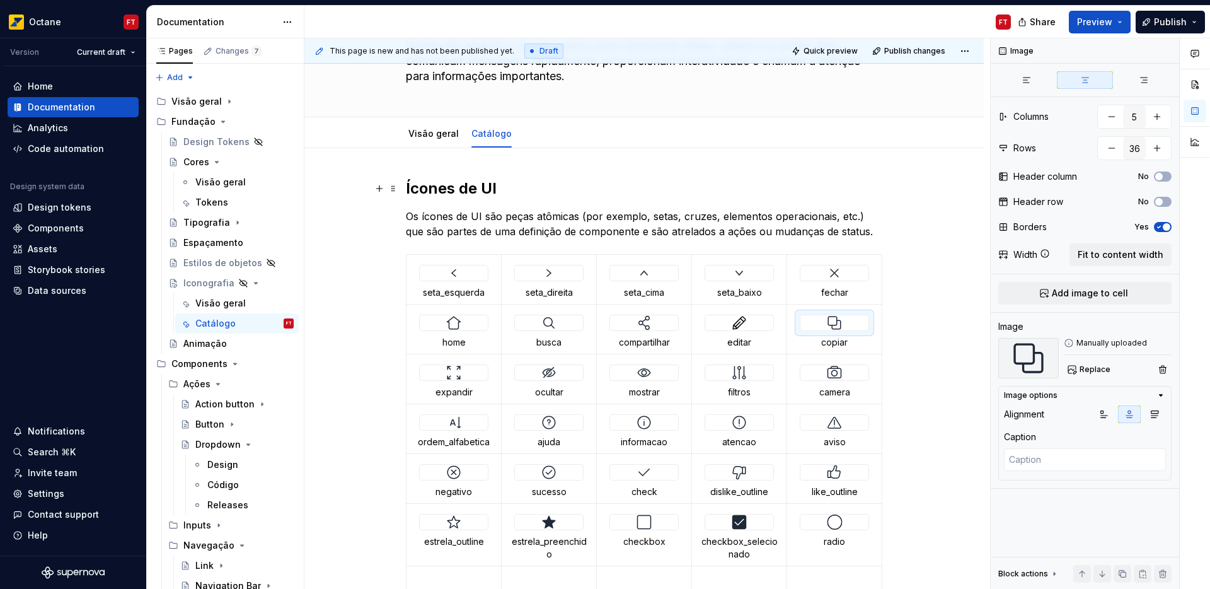
scroll to position [121, 0]
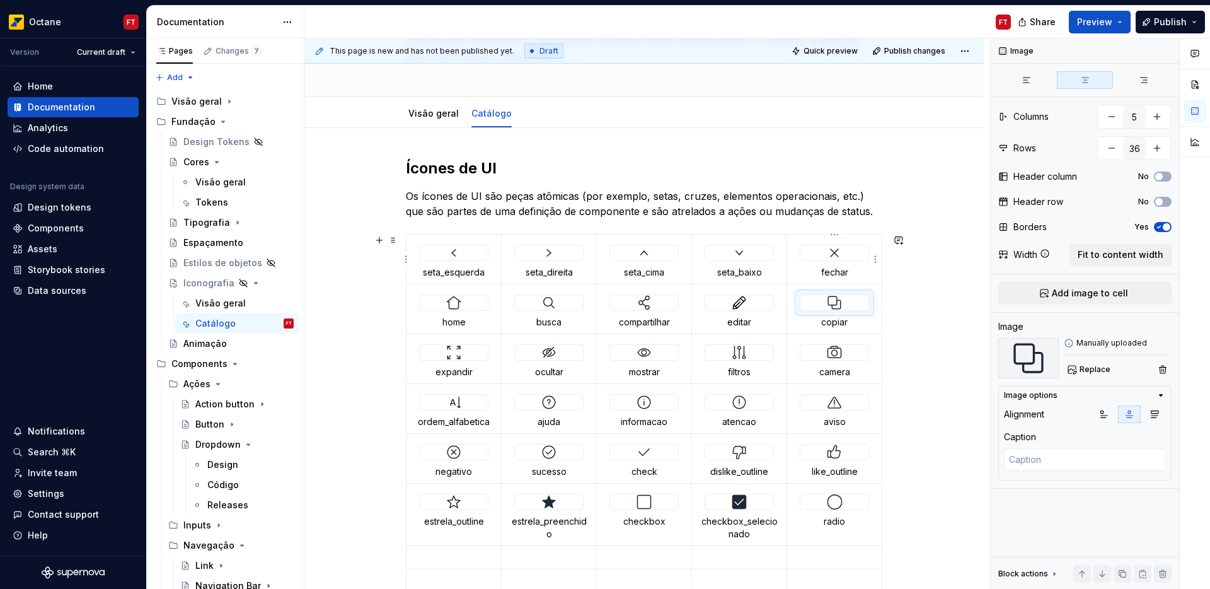
click at [795, 239] on td "fechar" at bounding box center [834, 259] width 95 height 50
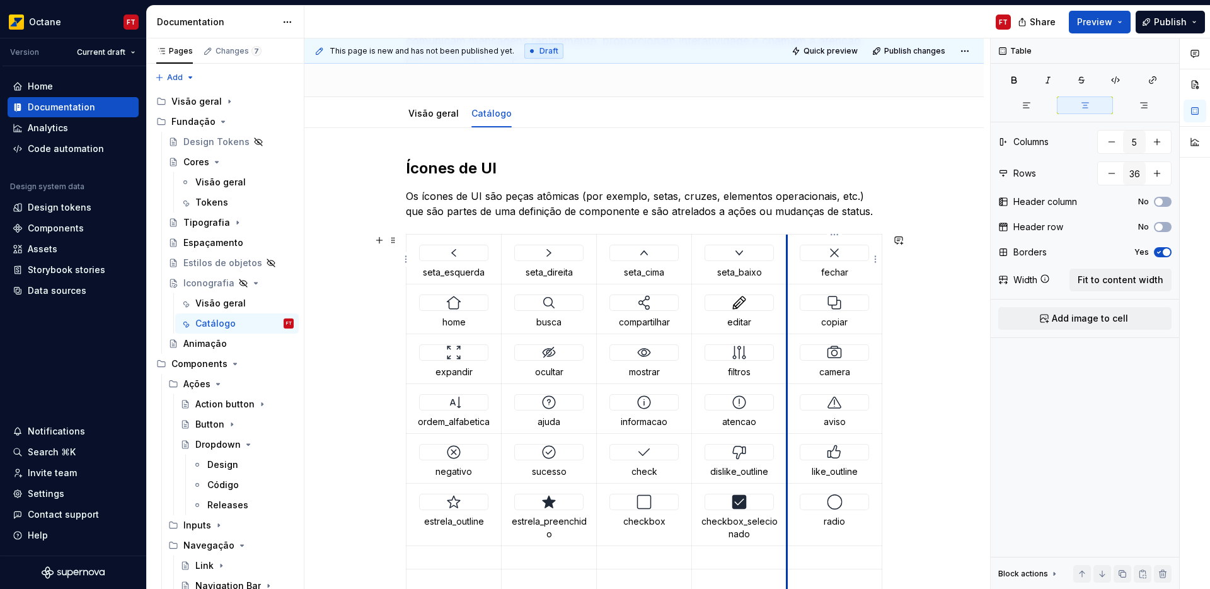
click at [789, 236] on td "fechar" at bounding box center [834, 259] width 95 height 50
click at [824, 245] on div at bounding box center [834, 253] width 69 height 16
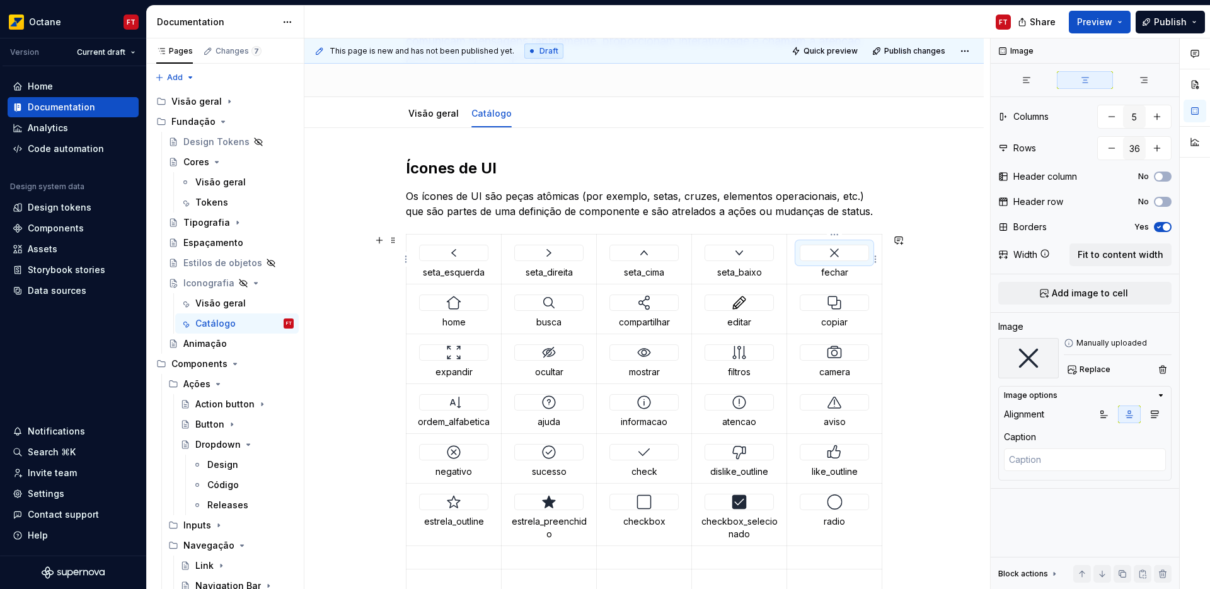
click at [824, 245] on div at bounding box center [834, 253] width 69 height 16
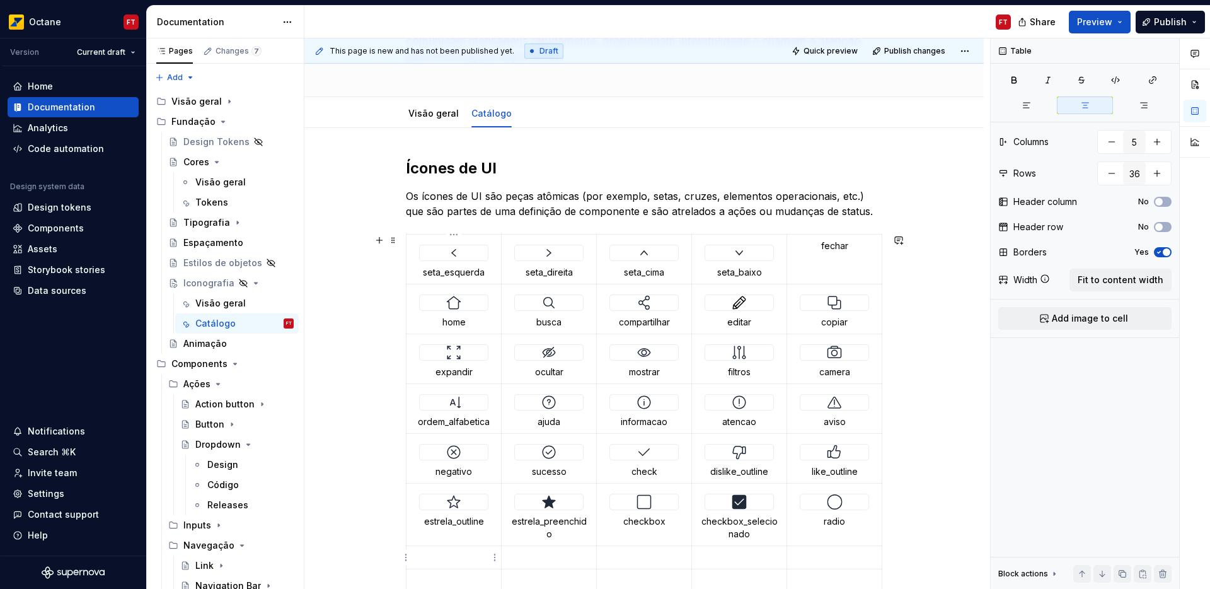
click at [448, 558] on p at bounding box center [453, 557] width 79 height 13
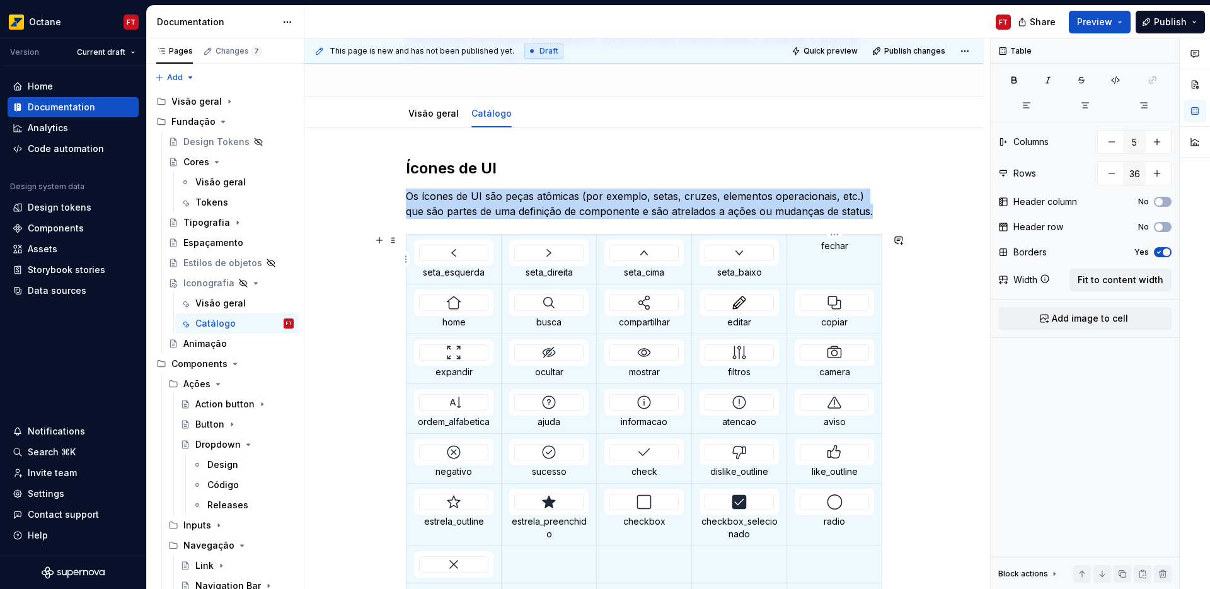
click at [831, 246] on p "fechar" at bounding box center [834, 246] width 79 height 13
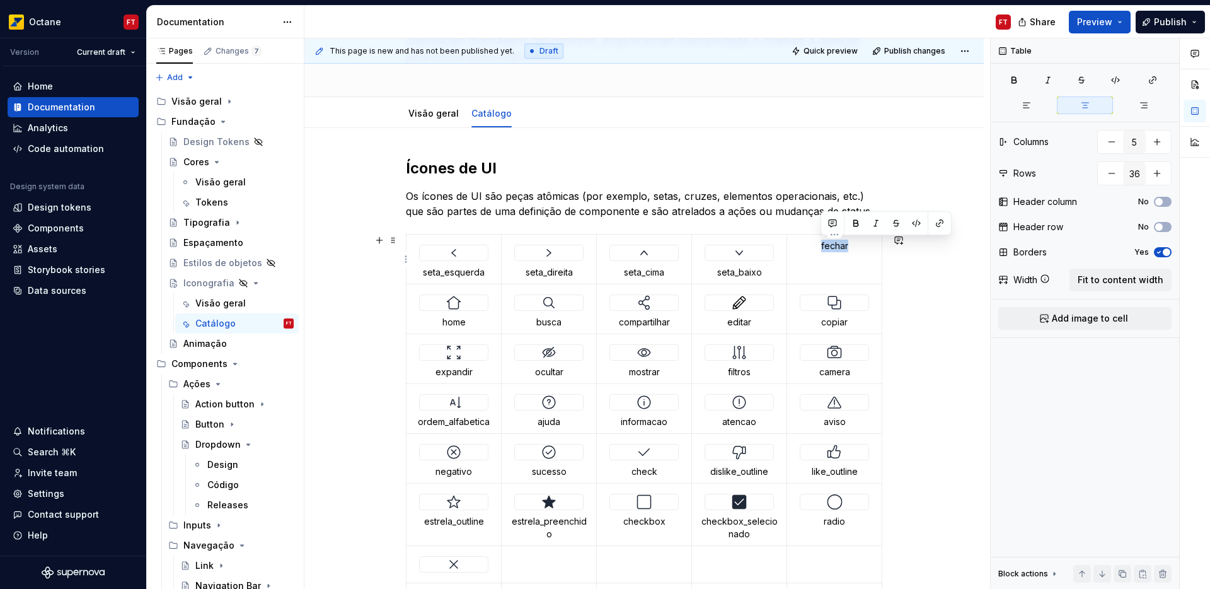
click at [831, 246] on p "fechar" at bounding box center [834, 246] width 79 height 13
click at [458, 561] on img at bounding box center [453, 564] width 15 height 15
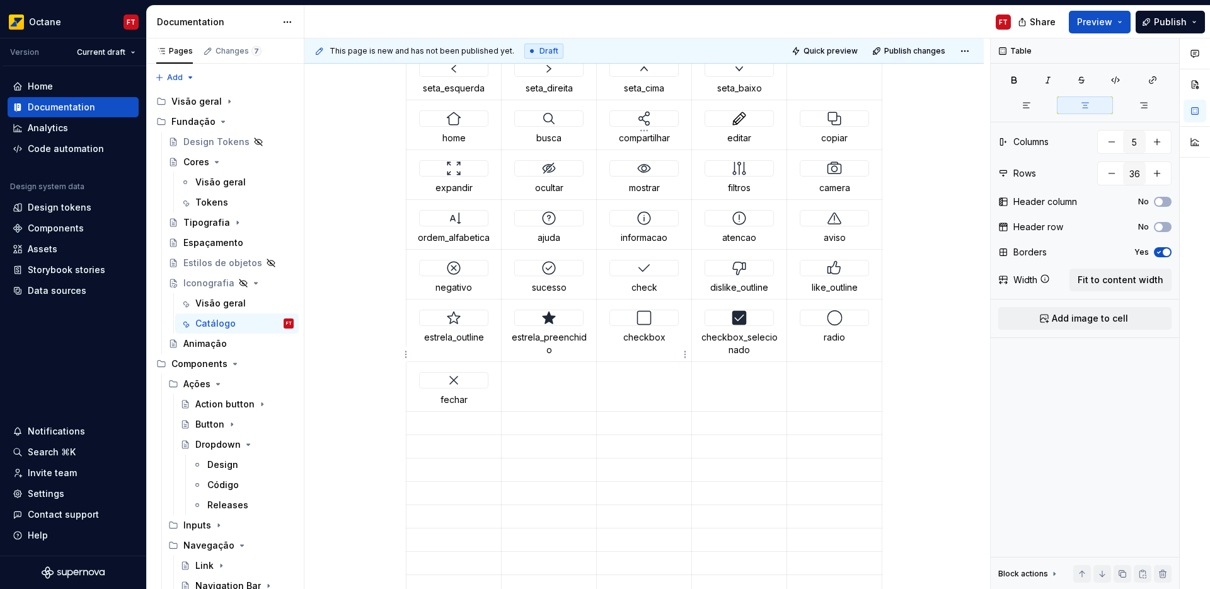
scroll to position [312, 0]
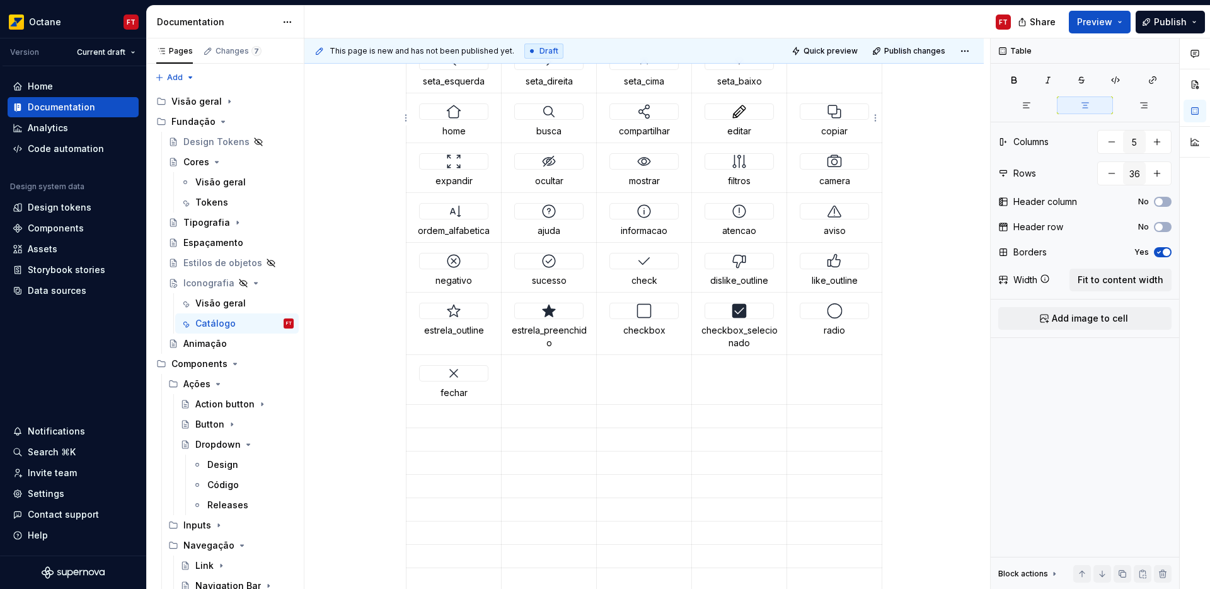
click at [846, 116] on div at bounding box center [835, 111] width 68 height 15
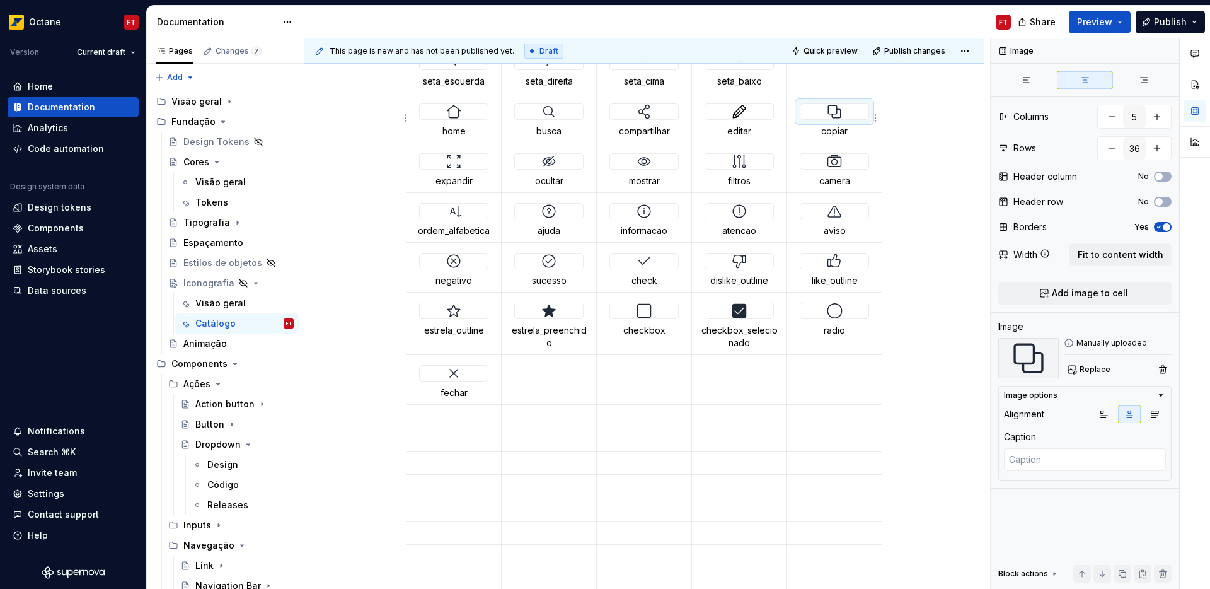
click at [838, 119] on div at bounding box center [834, 111] width 69 height 16
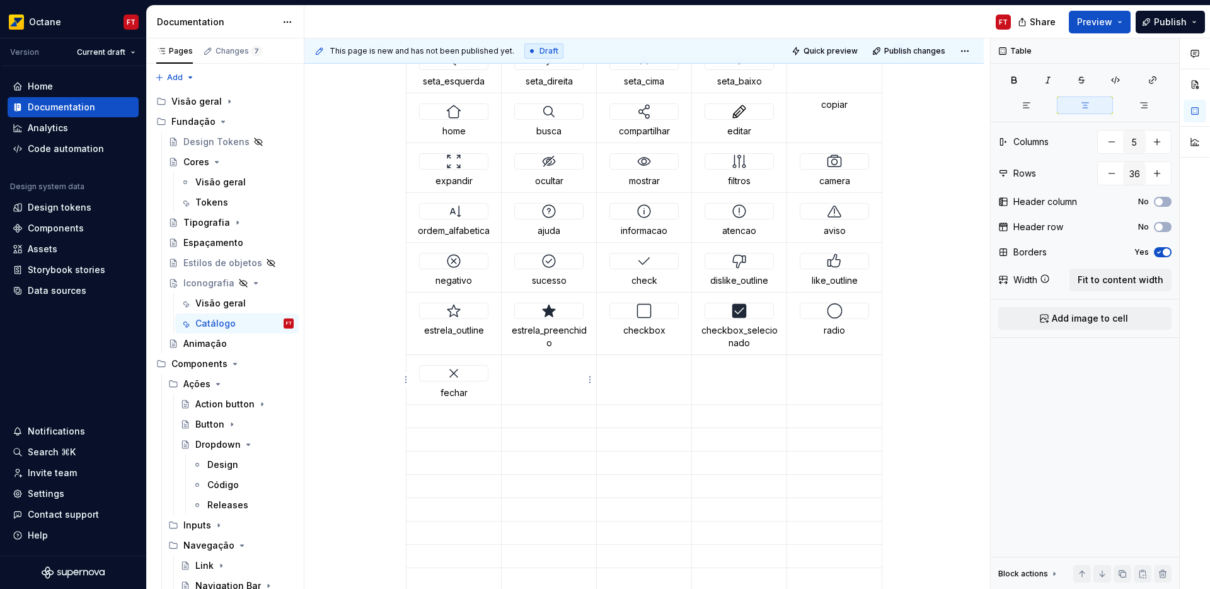
click at [533, 367] on p at bounding box center [548, 366] width 79 height 13
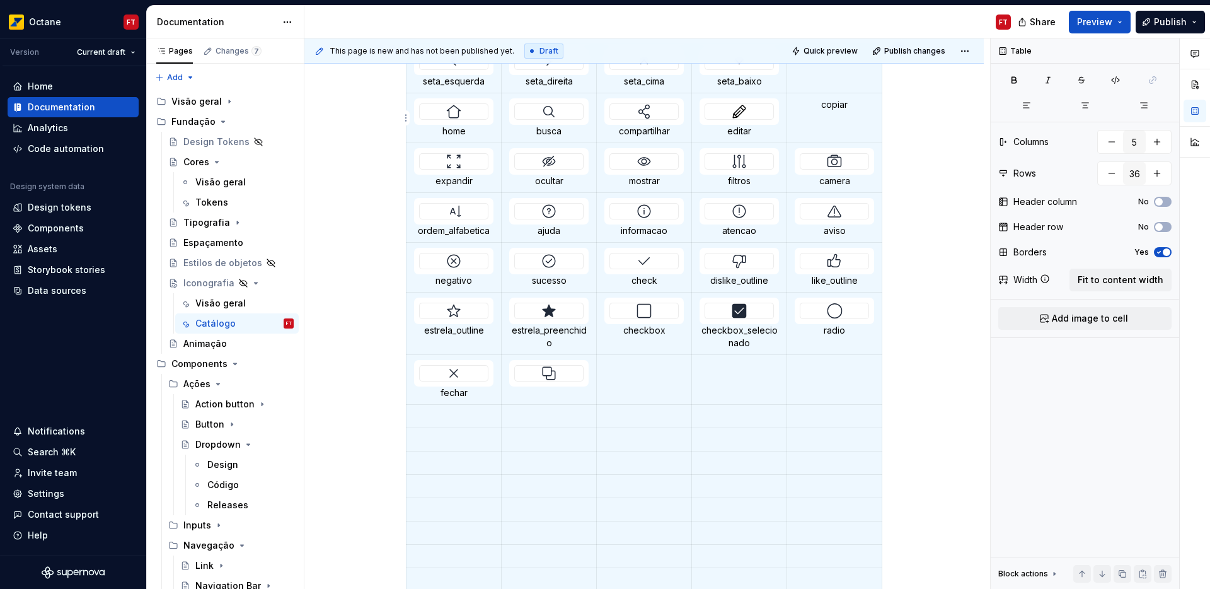
click at [831, 103] on p "copiar" at bounding box center [834, 104] width 79 height 13
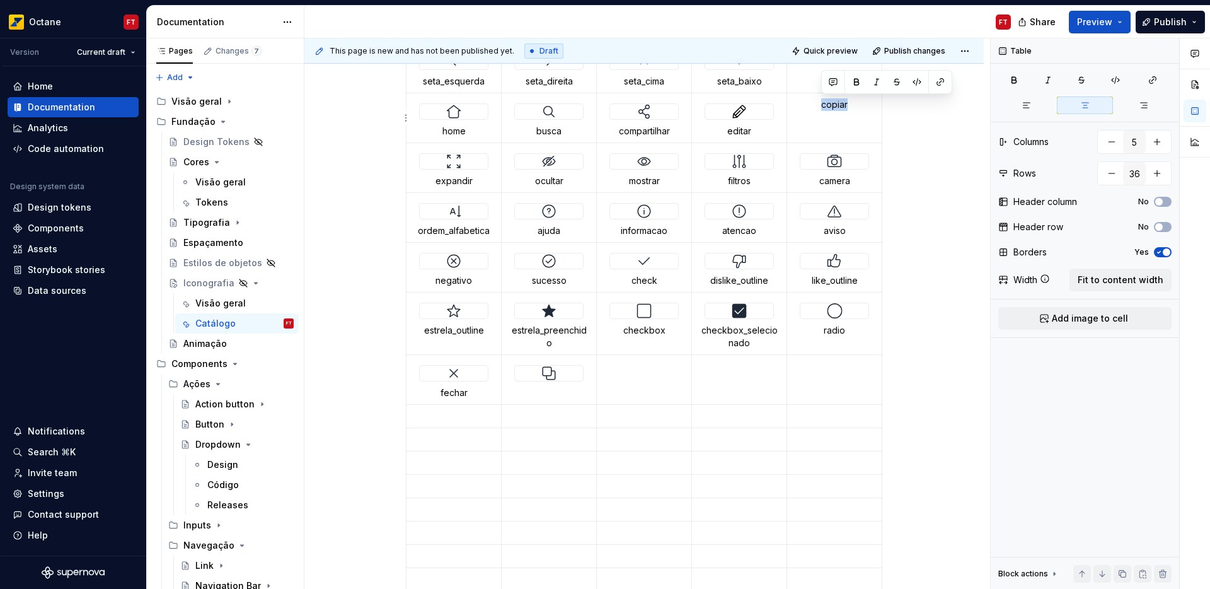
click at [831, 103] on p "copiar" at bounding box center [834, 104] width 79 height 13
click at [557, 396] on td at bounding box center [549, 380] width 95 height 50
type textarea "*"
click at [545, 372] on img at bounding box center [548, 373] width 15 height 15
drag, startPoint x: 793, startPoint y: 152, endPoint x: 819, endPoint y: 173, distance: 34.1
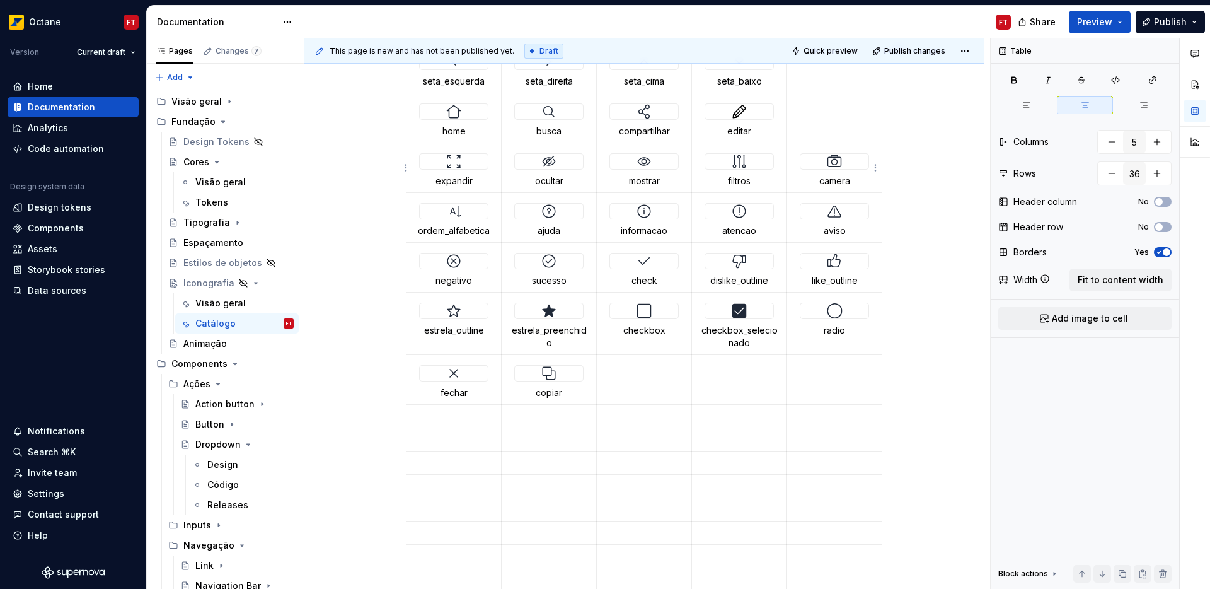
click at [819, 173] on td "camera" at bounding box center [834, 168] width 95 height 50
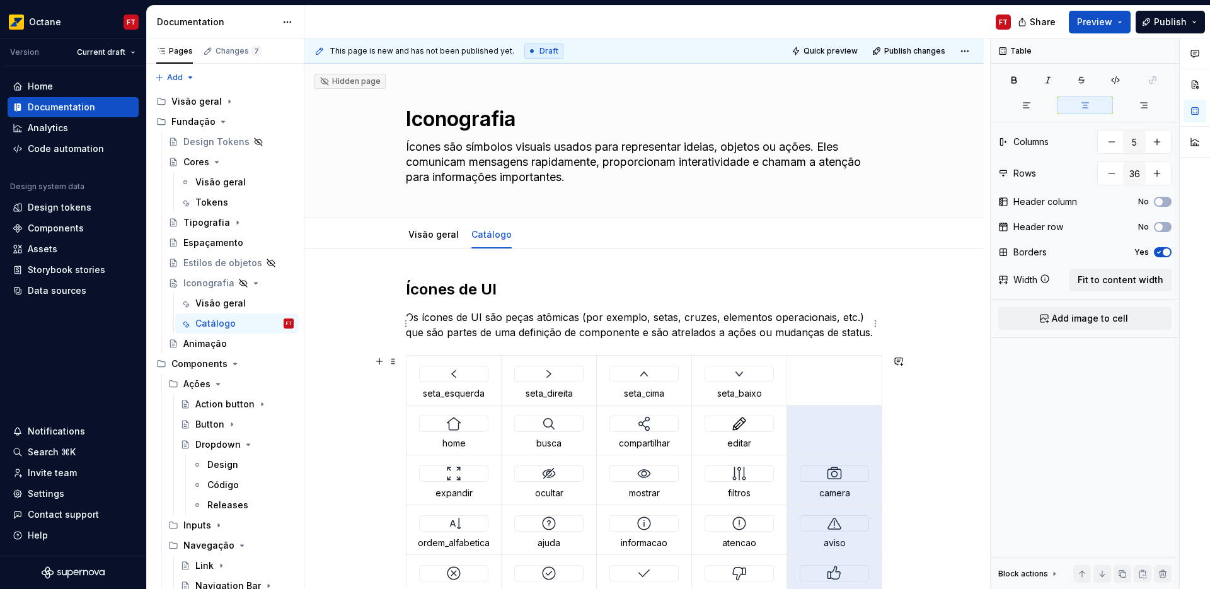
scroll to position [312, 0]
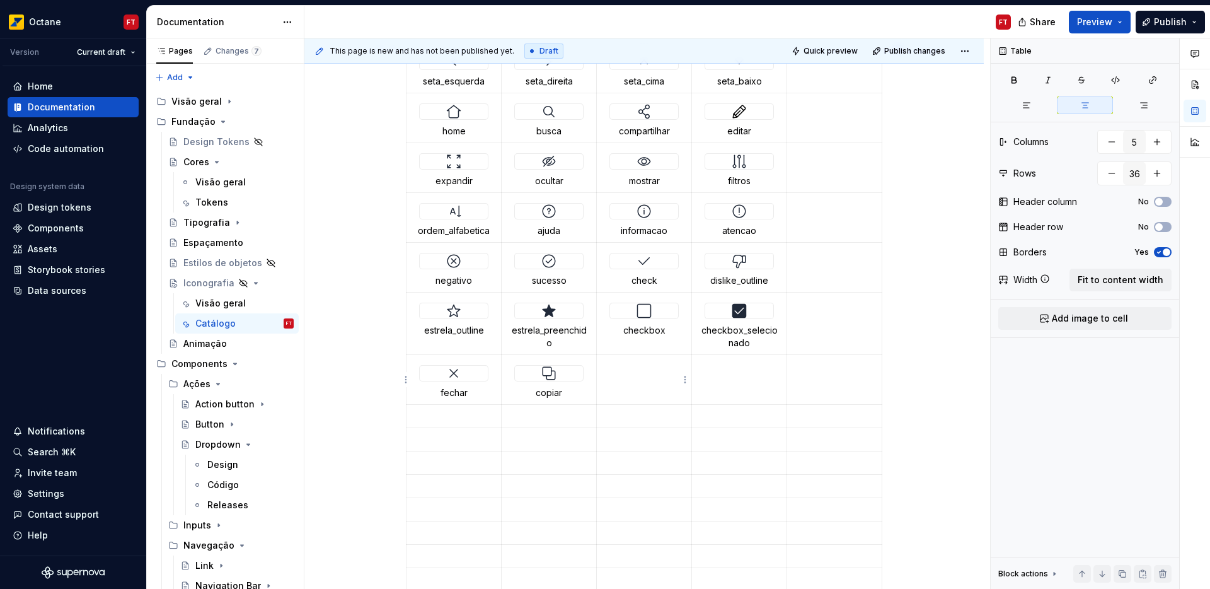
click at [618, 384] on td at bounding box center [644, 380] width 95 height 50
click at [842, 168] on div at bounding box center [835, 161] width 68 height 15
click at [647, 374] on td at bounding box center [644, 380] width 95 height 50
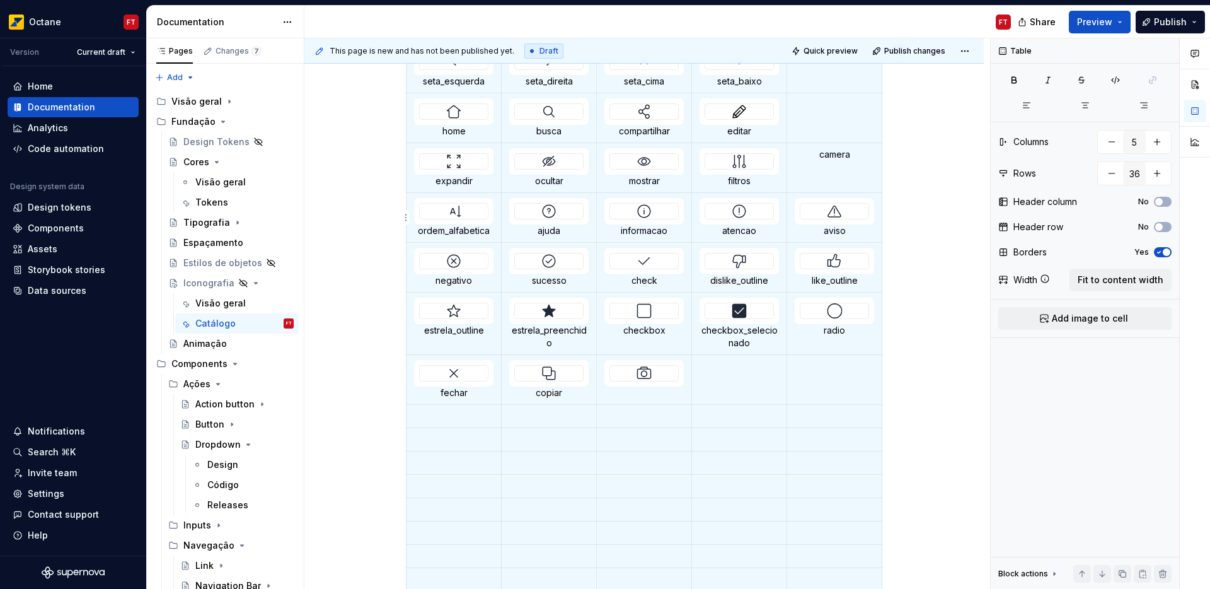
click at [816, 219] on div at bounding box center [834, 211] width 69 height 16
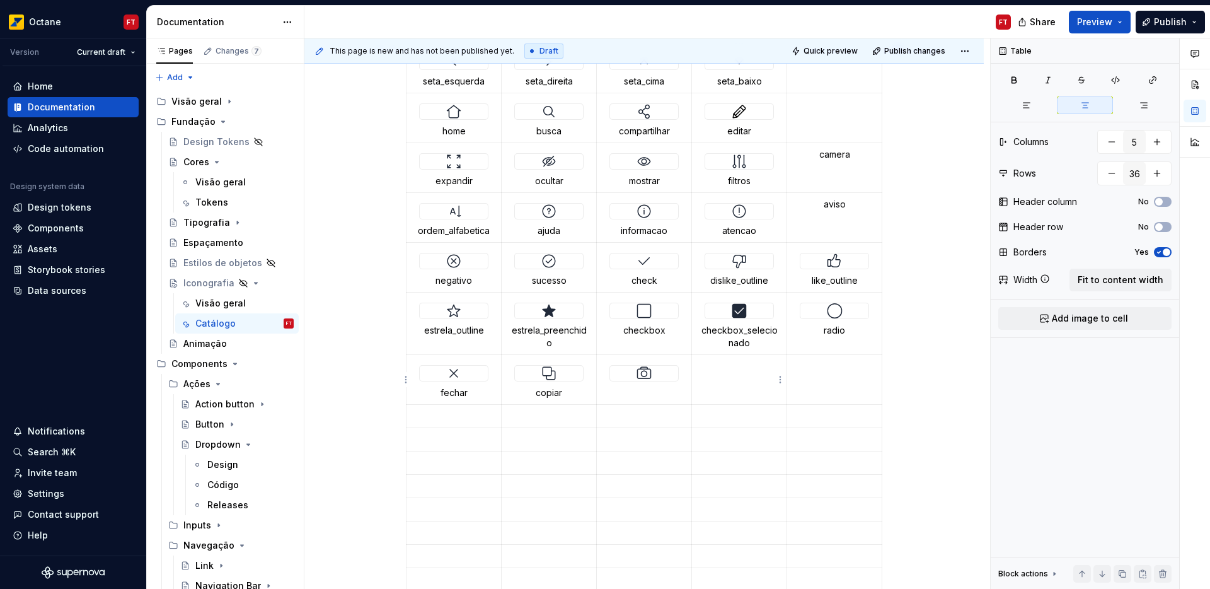
click at [723, 378] on td at bounding box center [739, 380] width 95 height 50
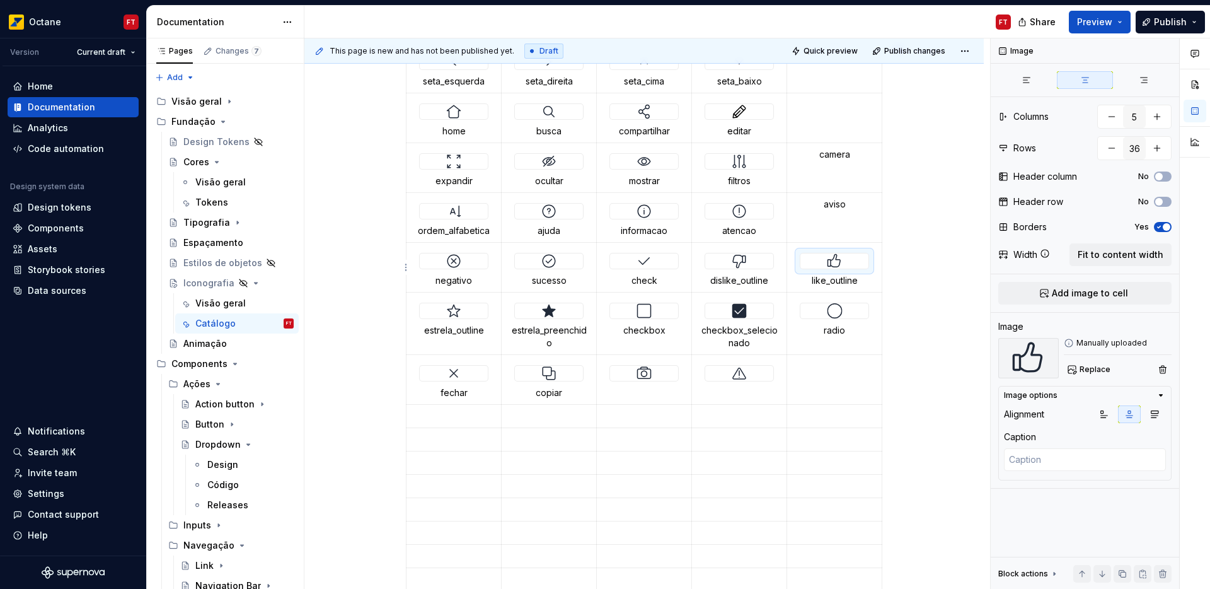
click at [827, 265] on img at bounding box center [834, 260] width 15 height 15
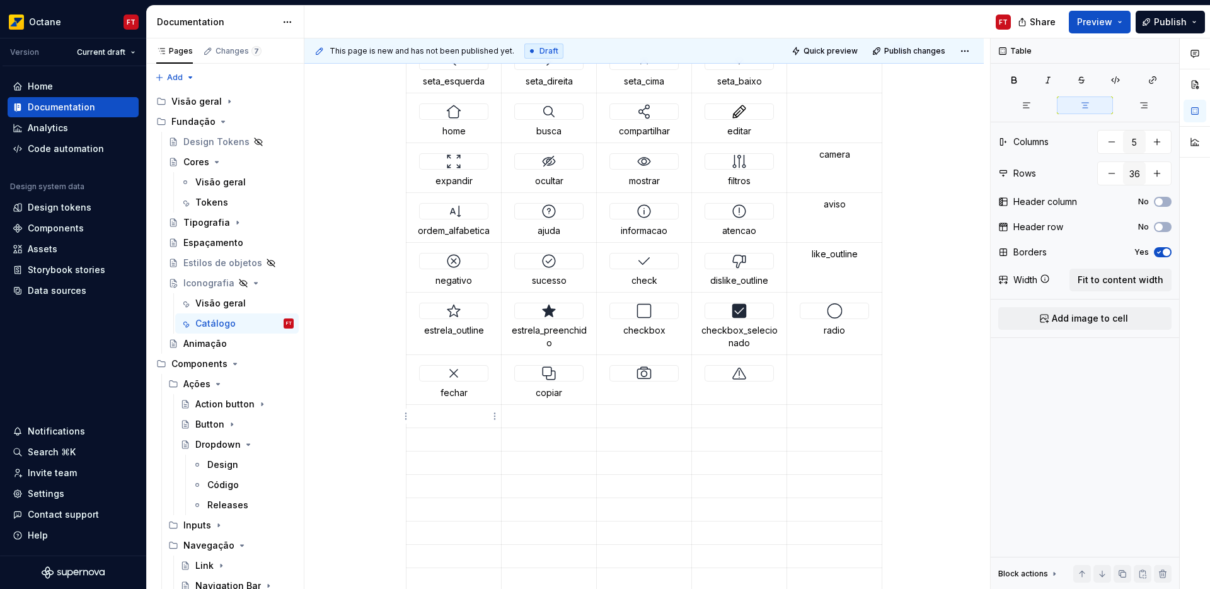
click at [461, 414] on p at bounding box center [453, 416] width 79 height 13
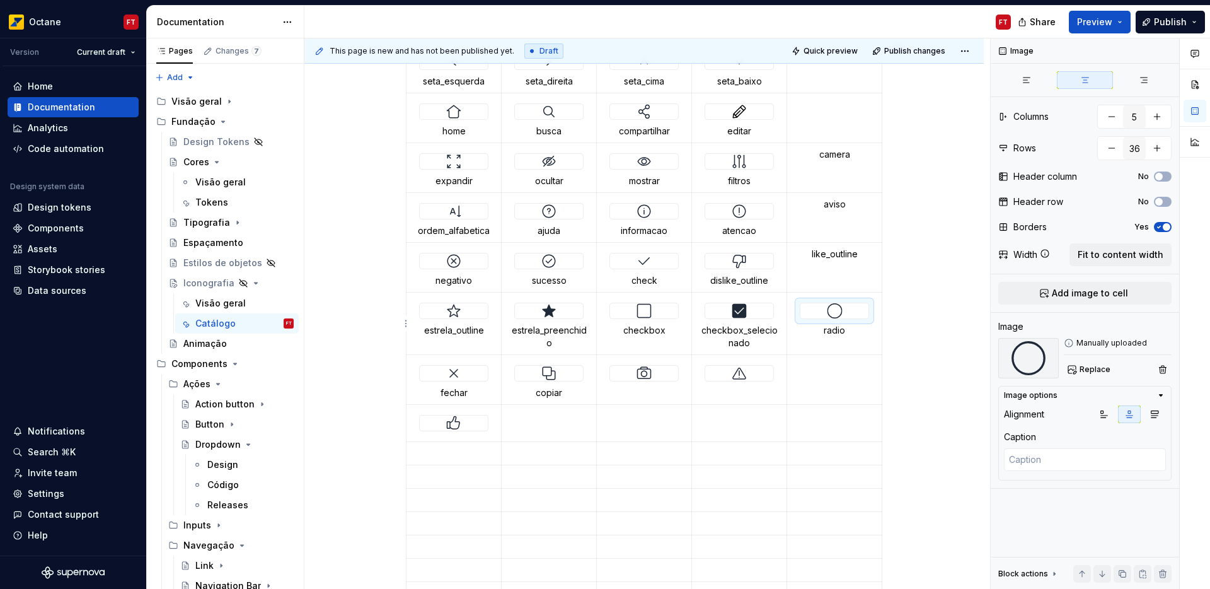
click at [840, 313] on img at bounding box center [835, 310] width 16 height 15
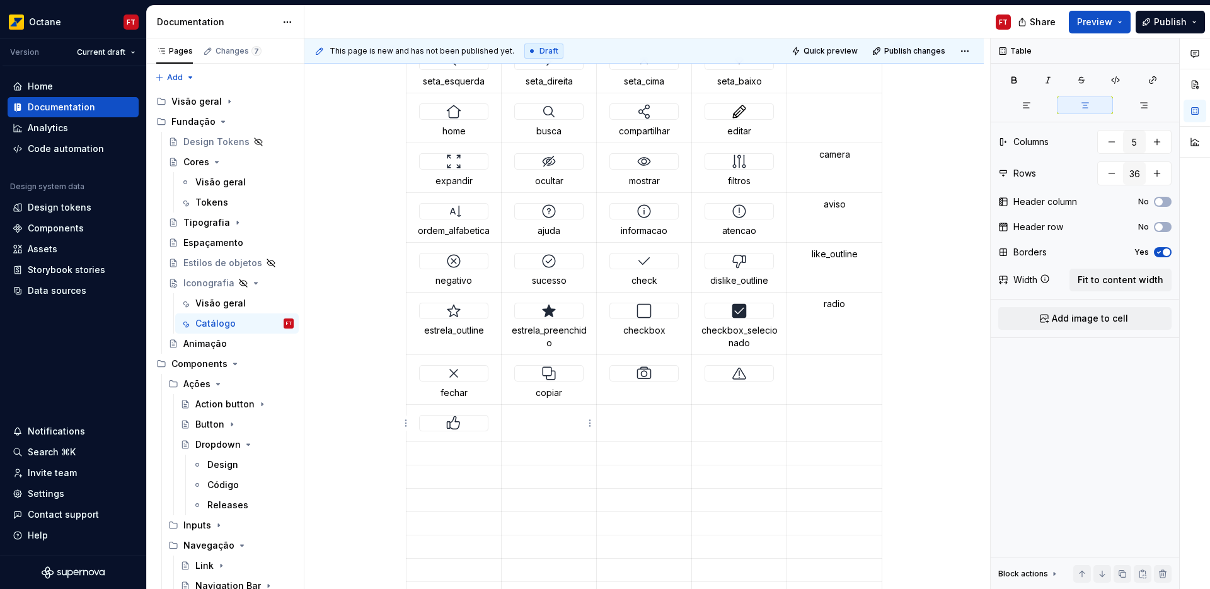
click at [546, 422] on td at bounding box center [549, 423] width 95 height 37
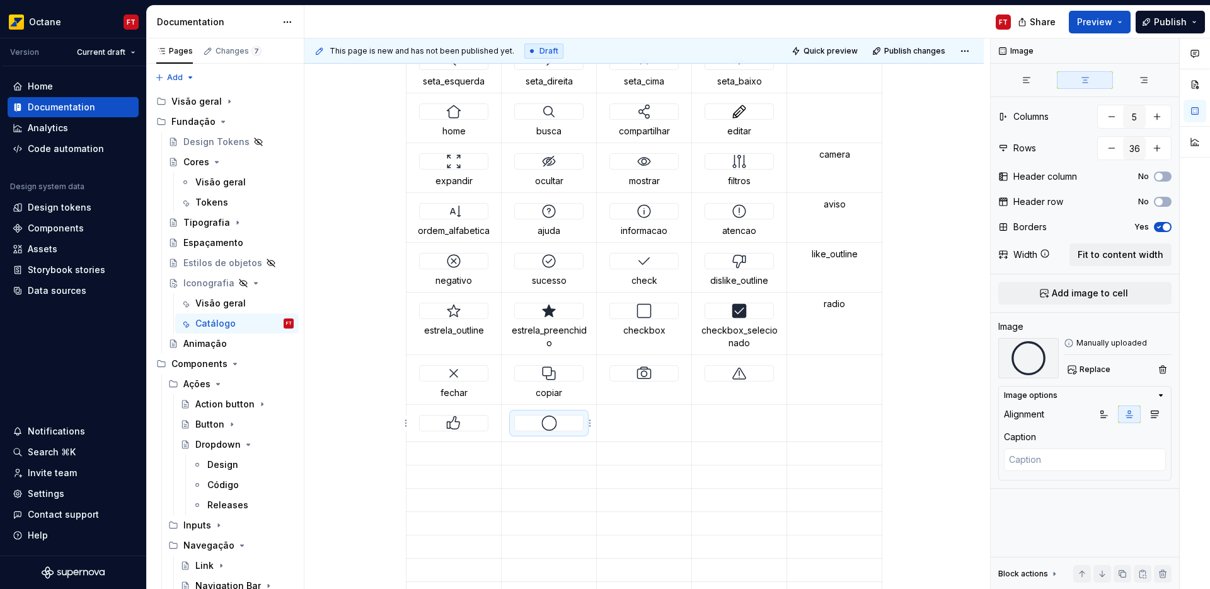
click at [570, 427] on div at bounding box center [549, 422] width 68 height 15
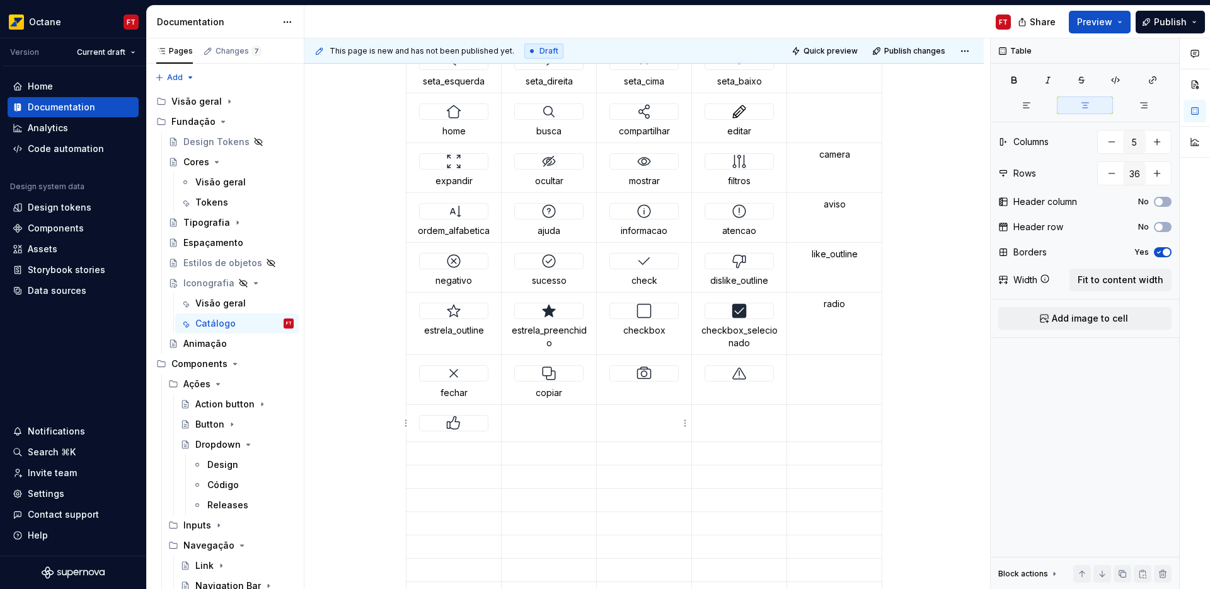
click at [644, 420] on p at bounding box center [643, 416] width 79 height 13
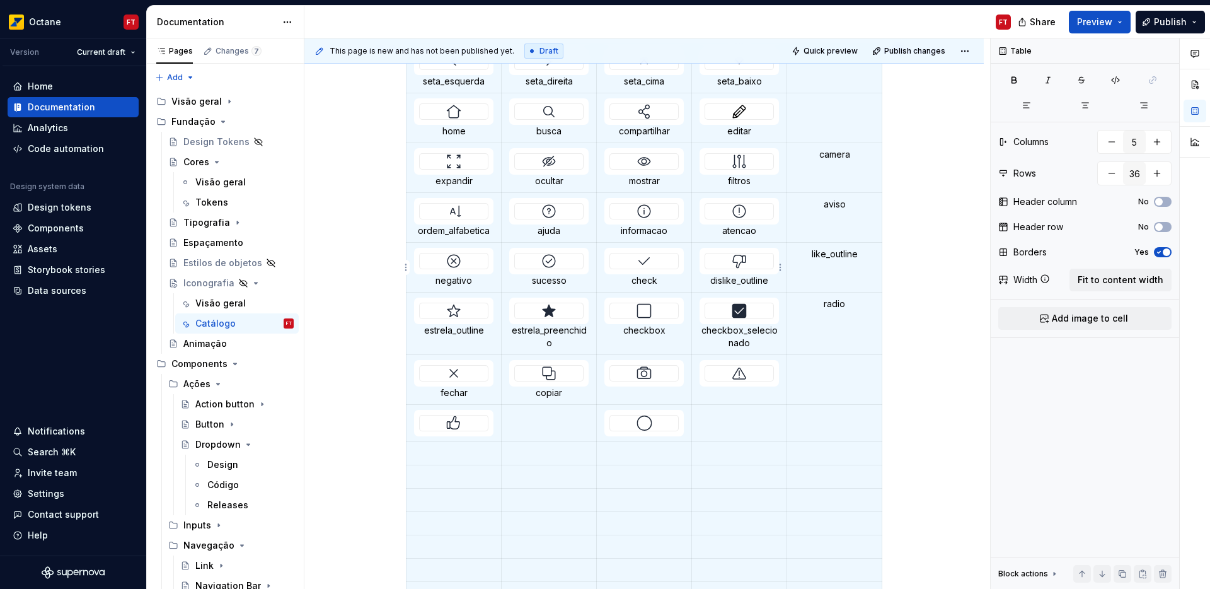
click at [743, 263] on img at bounding box center [739, 260] width 15 height 15
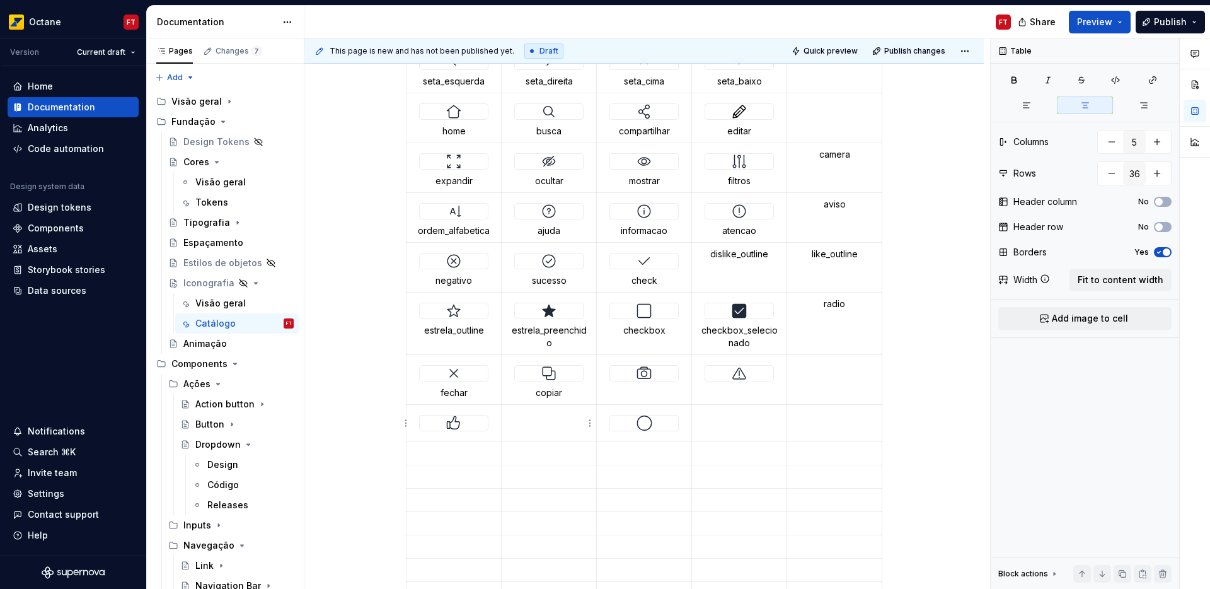
click at [528, 425] on td at bounding box center [549, 423] width 95 height 37
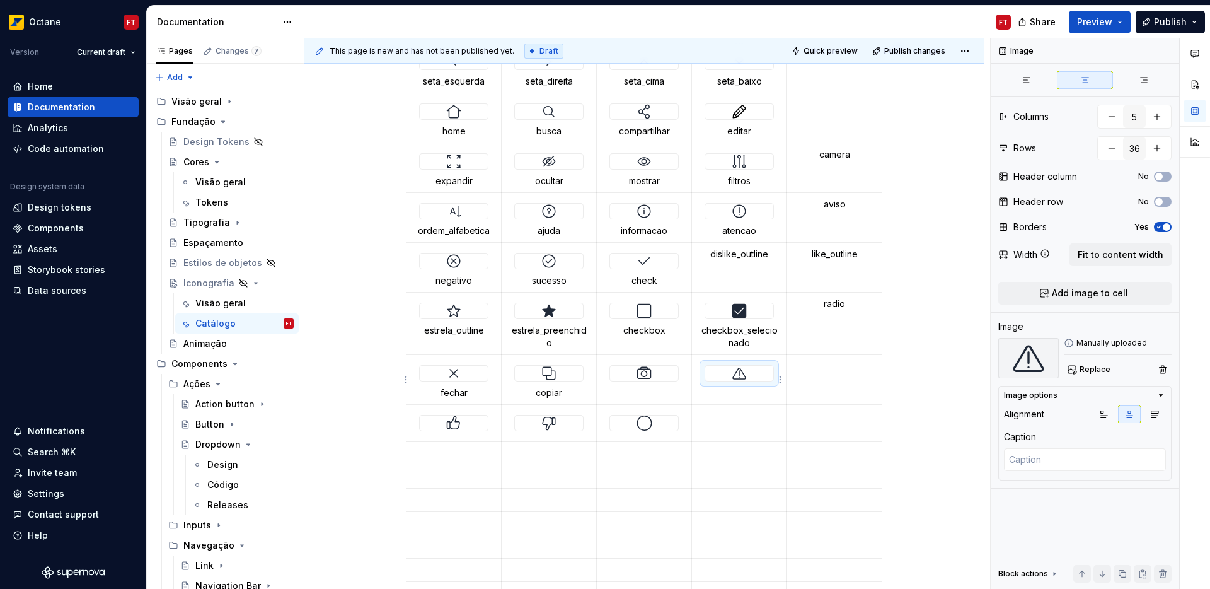
click at [736, 376] on img at bounding box center [739, 373] width 15 height 15
click at [742, 374] on img at bounding box center [739, 373] width 15 height 15
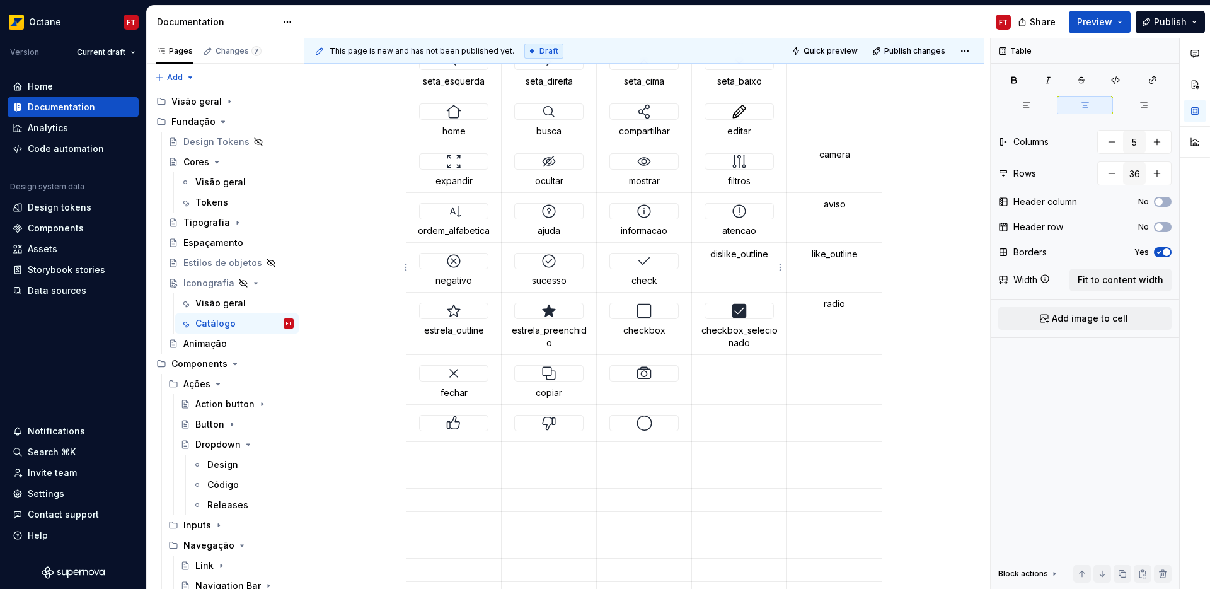
click at [709, 254] on p "dislike_outline" at bounding box center [739, 254] width 79 height 13
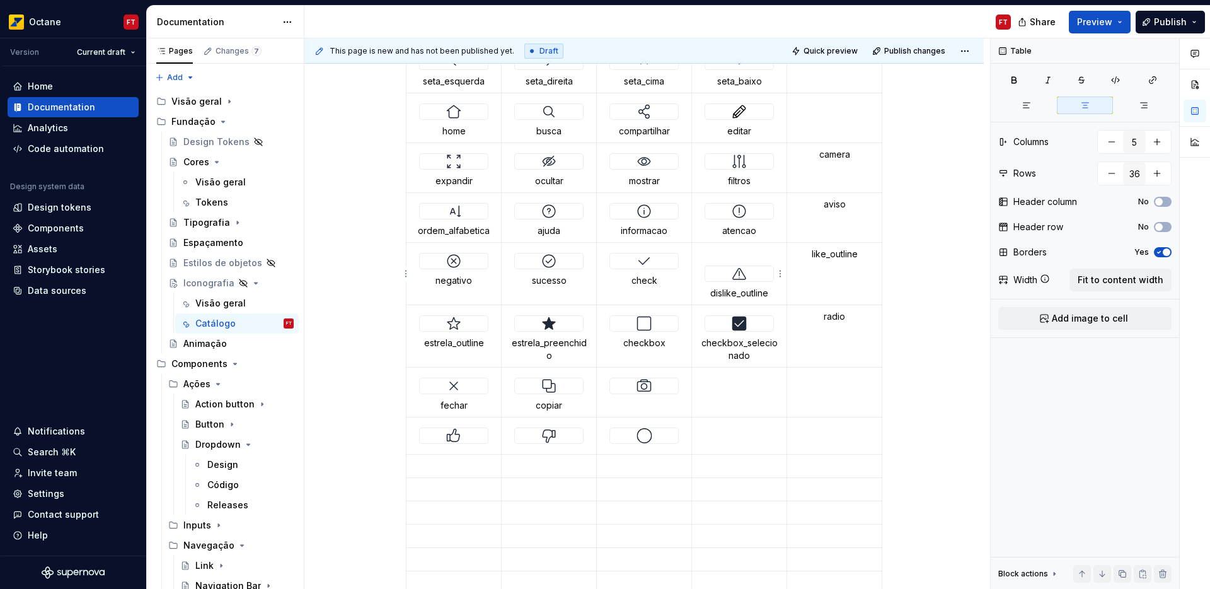
click at [722, 246] on td "dislike_outline" at bounding box center [739, 274] width 95 height 62
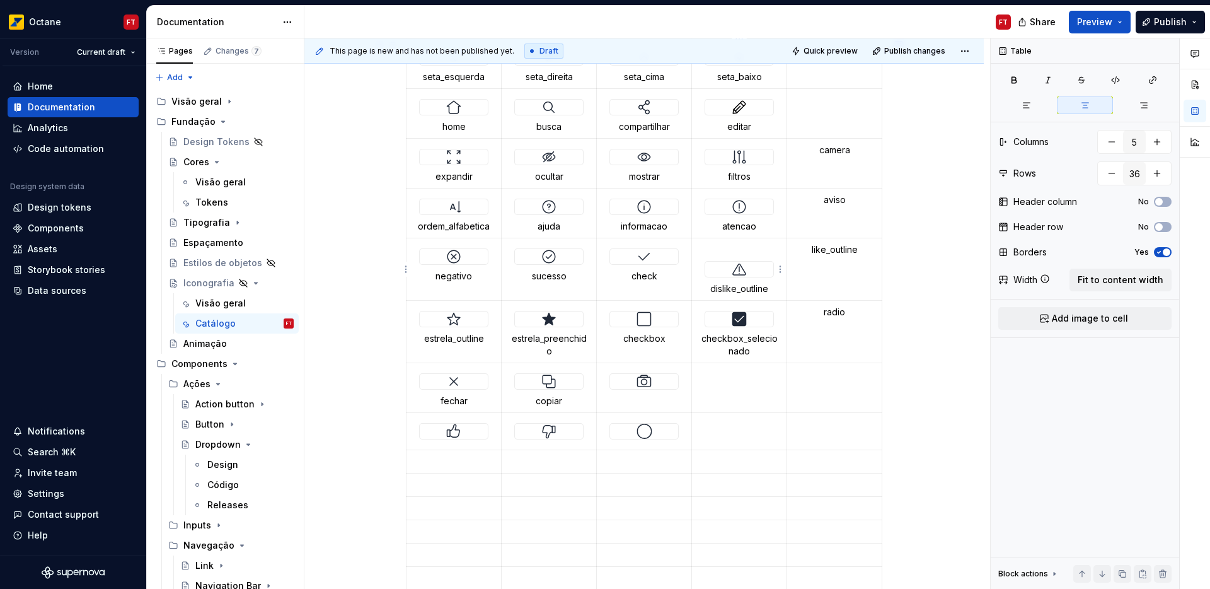
click at [724, 287] on p "dislike_outline" at bounding box center [739, 288] width 79 height 13
drag, startPoint x: 724, startPoint y: 287, endPoint x: 736, endPoint y: 286, distance: 12.0
click at [736, 286] on p "dislike_outline" at bounding box center [739, 288] width 79 height 13
click at [579, 436] on div at bounding box center [549, 431] width 68 height 15
click at [818, 249] on p "like_outline" at bounding box center [834, 249] width 79 height 13
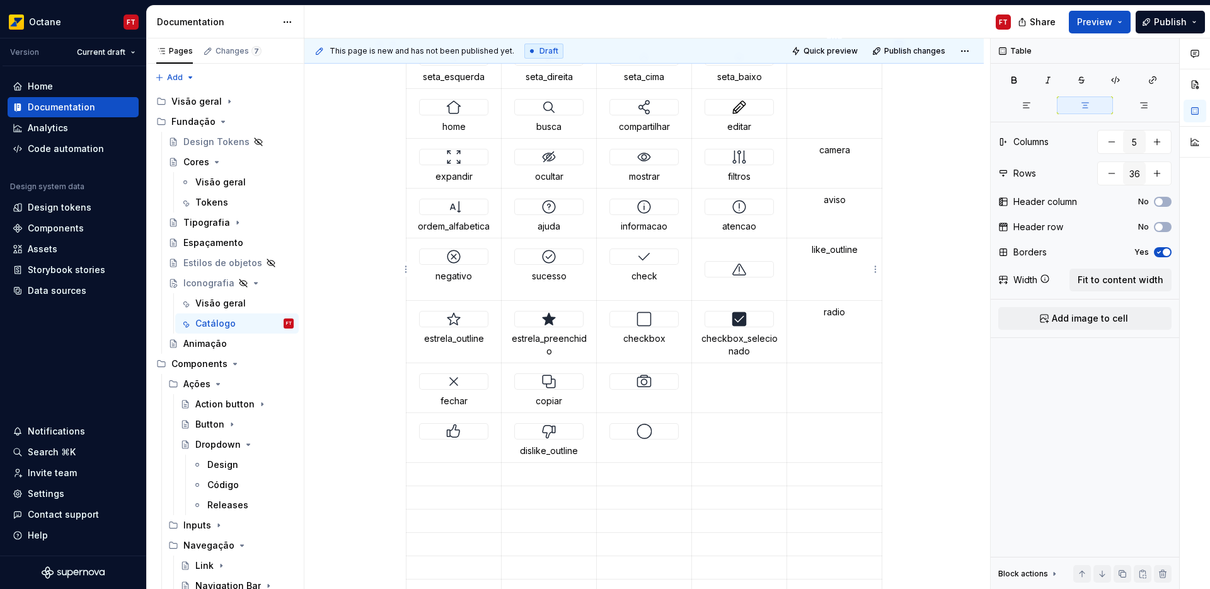
click at [818, 249] on p "like_outline" at bounding box center [834, 249] width 79 height 13
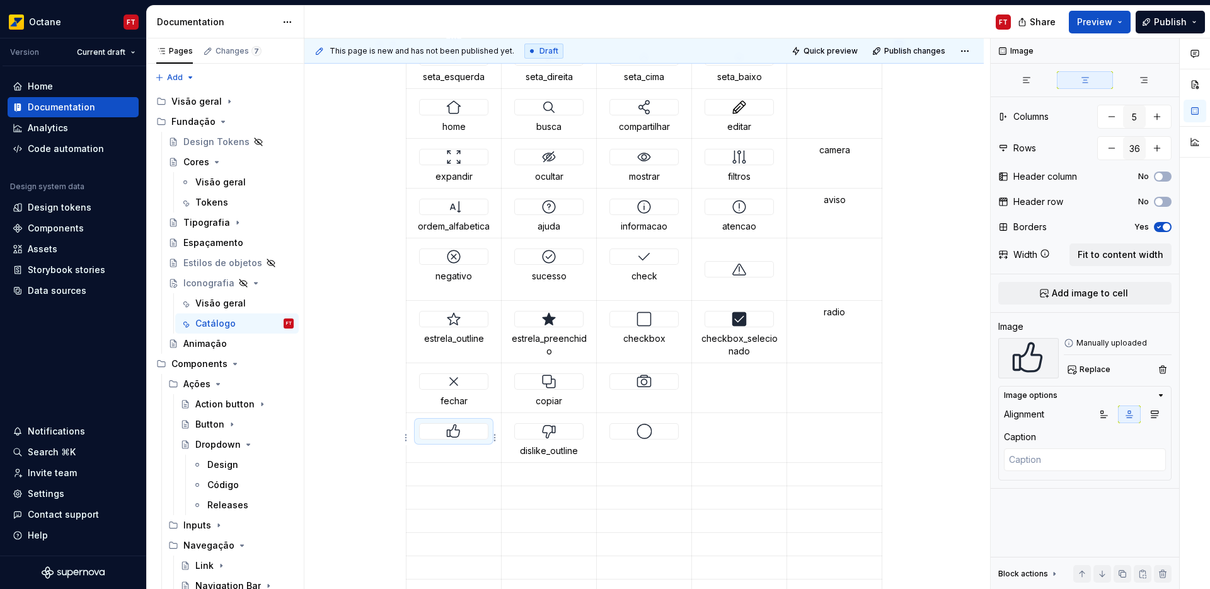
click at [453, 437] on img at bounding box center [453, 431] width 15 height 15
click at [453, 433] on img at bounding box center [453, 431] width 15 height 15
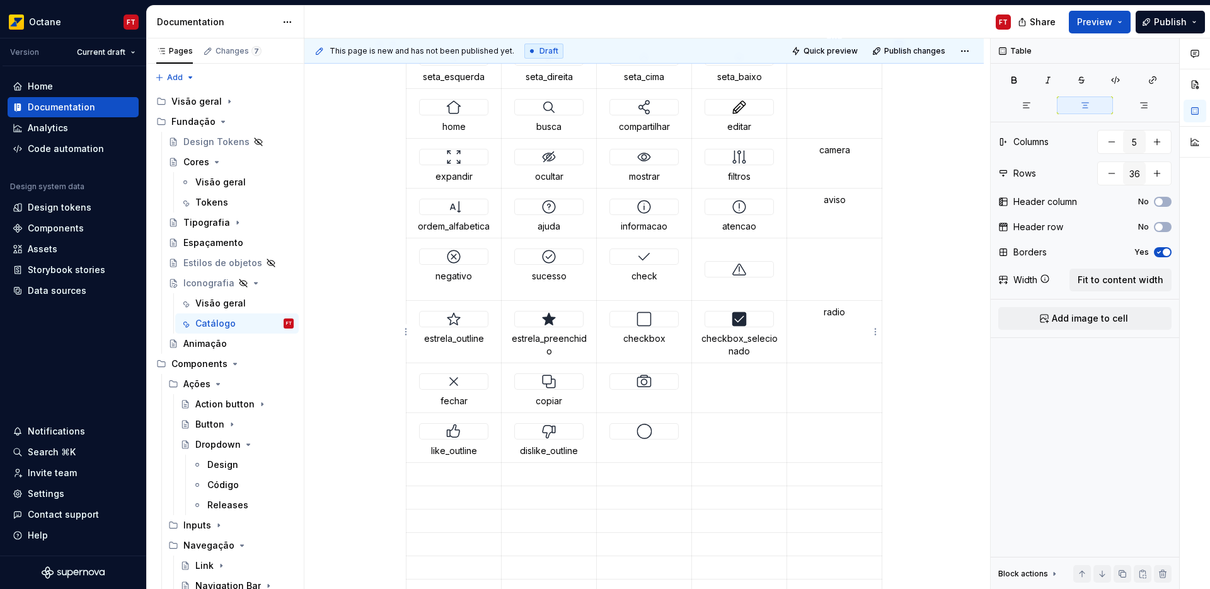
click at [832, 306] on p "radio" at bounding box center [834, 312] width 79 height 13
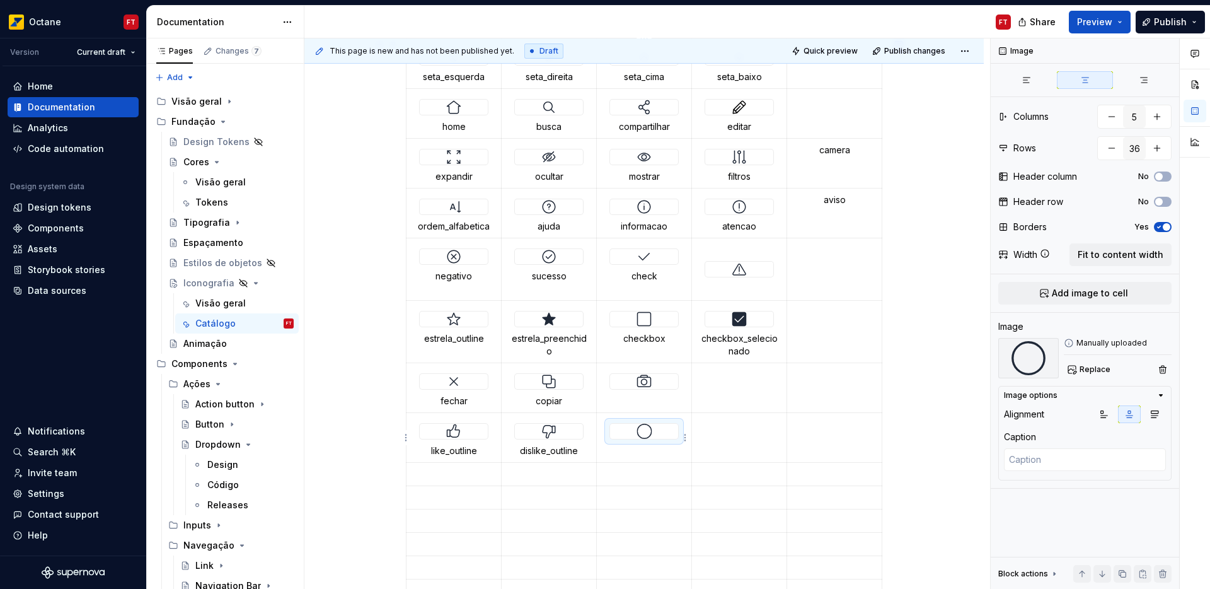
click at [631, 428] on div at bounding box center [644, 431] width 68 height 15
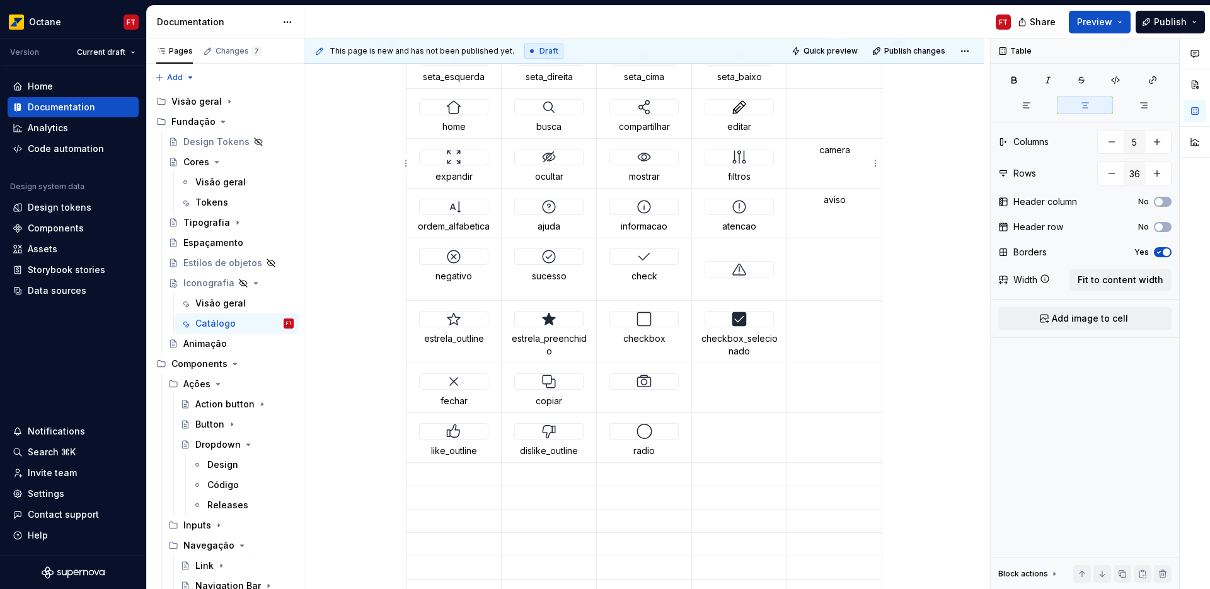
click at [832, 151] on p "camera" at bounding box center [834, 150] width 79 height 13
click at [635, 397] on td at bounding box center [644, 388] width 95 height 50
click at [644, 381] on img at bounding box center [644, 381] width 15 height 15
click at [836, 199] on p "aviso" at bounding box center [834, 200] width 79 height 13
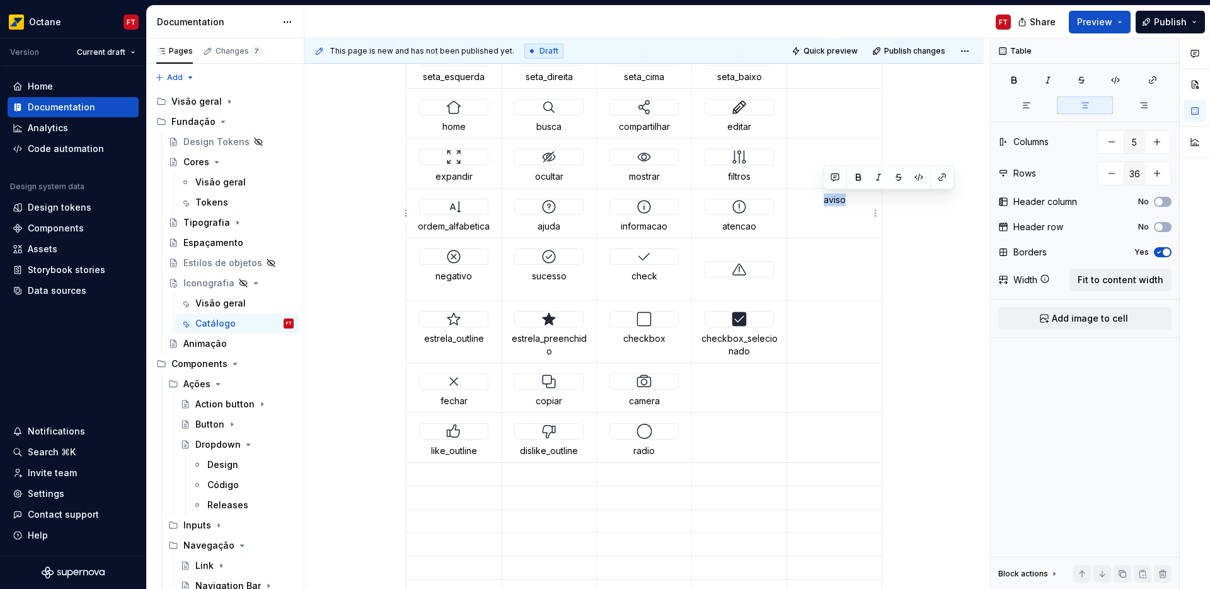
click at [836, 199] on p "aviso" at bounding box center [834, 200] width 79 height 13
click at [733, 269] on img at bounding box center [739, 269] width 15 height 15
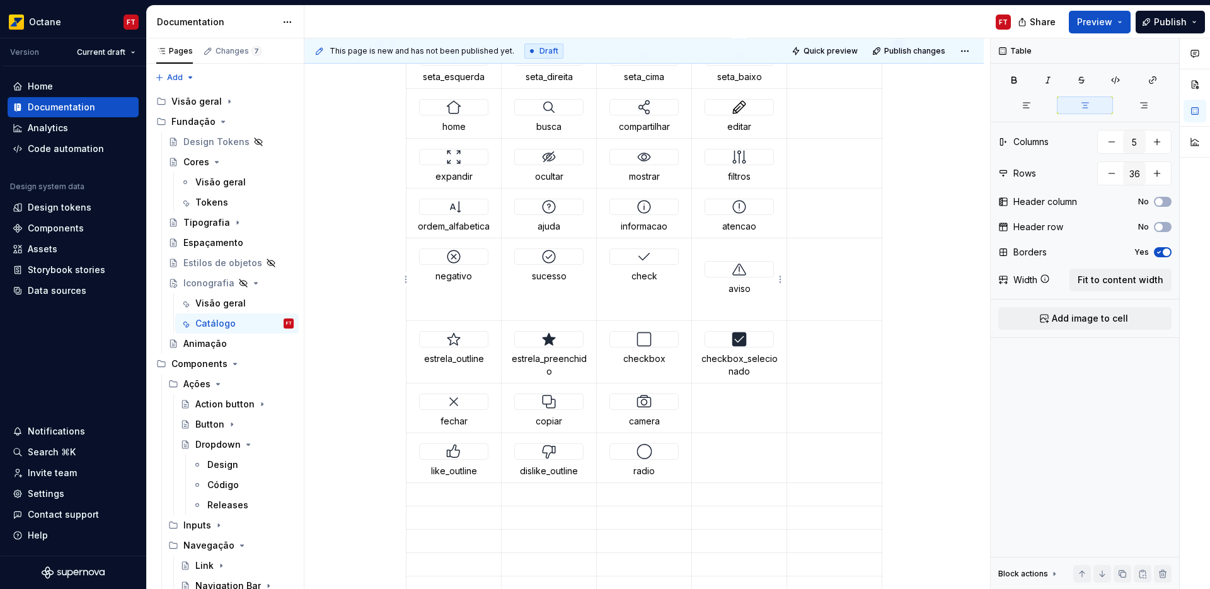
click at [706, 272] on div at bounding box center [739, 269] width 68 height 15
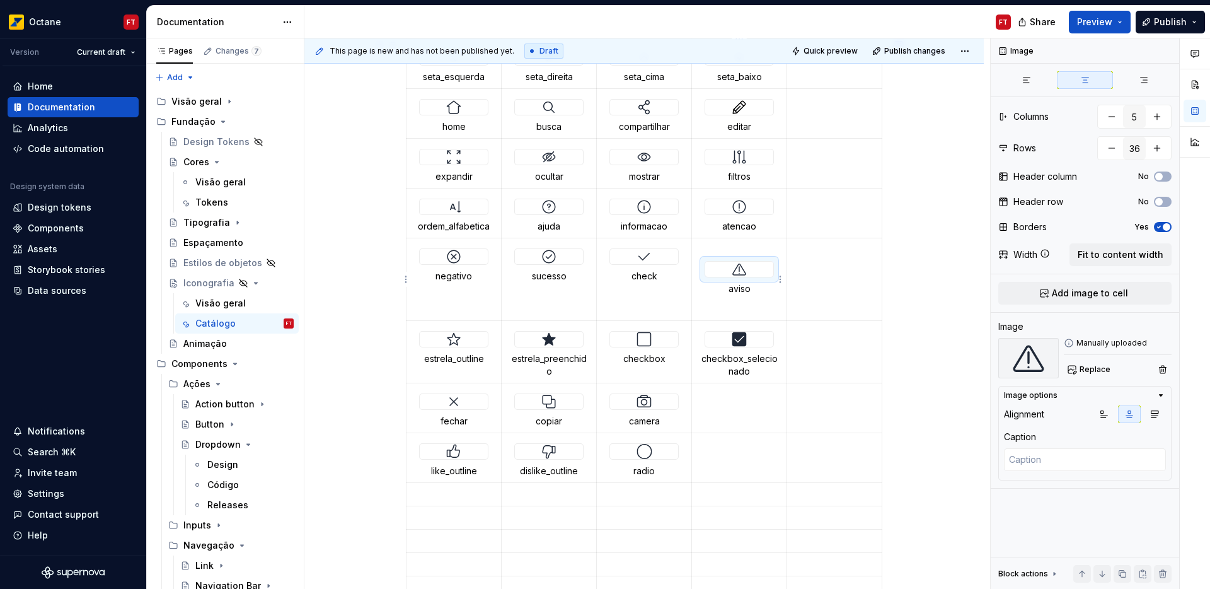
click at [719, 275] on div at bounding box center [739, 269] width 68 height 15
click at [752, 271] on div at bounding box center [739, 269] width 68 height 15
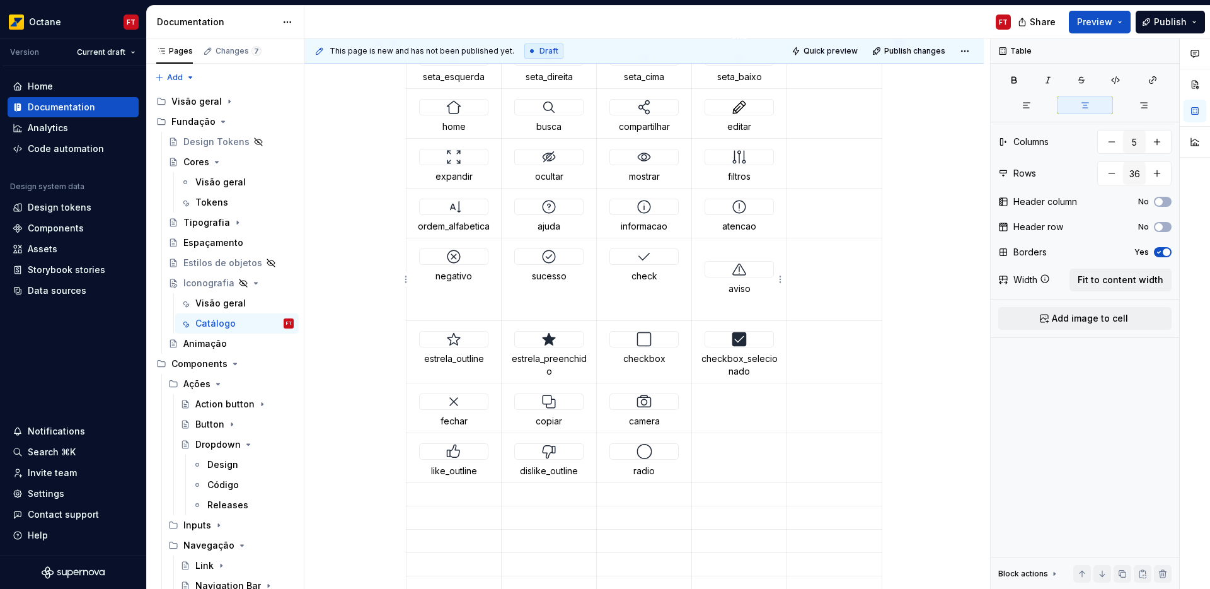
type textarea "*"
click at [744, 274] on img at bounding box center [739, 269] width 15 height 15
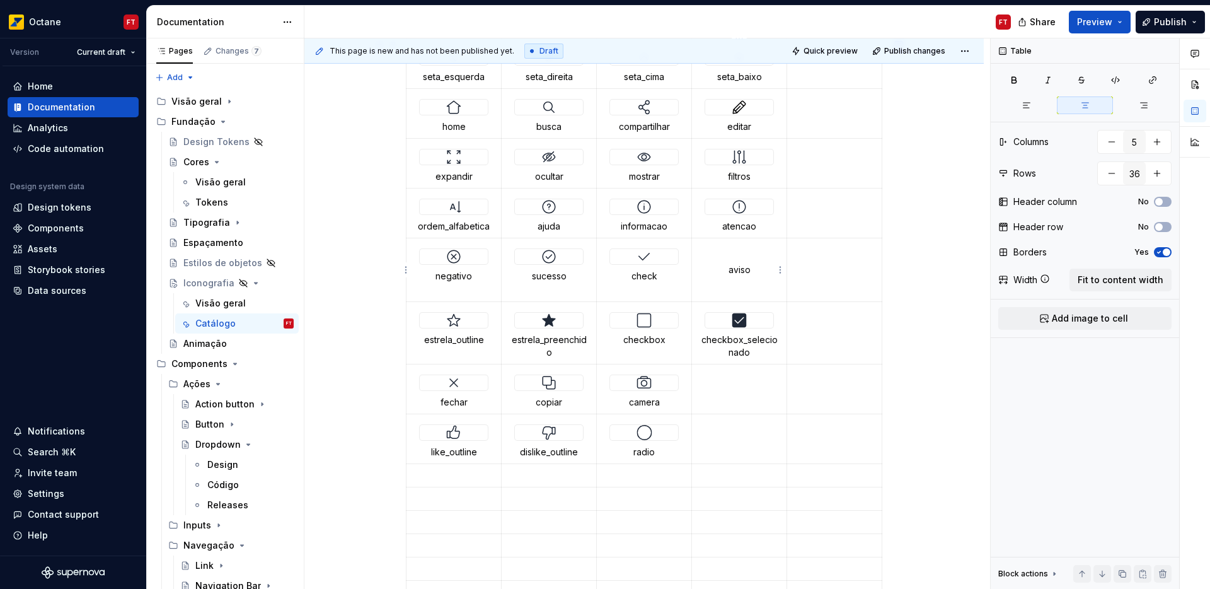
click at [736, 243] on p at bounding box center [739, 249] width 79 height 13
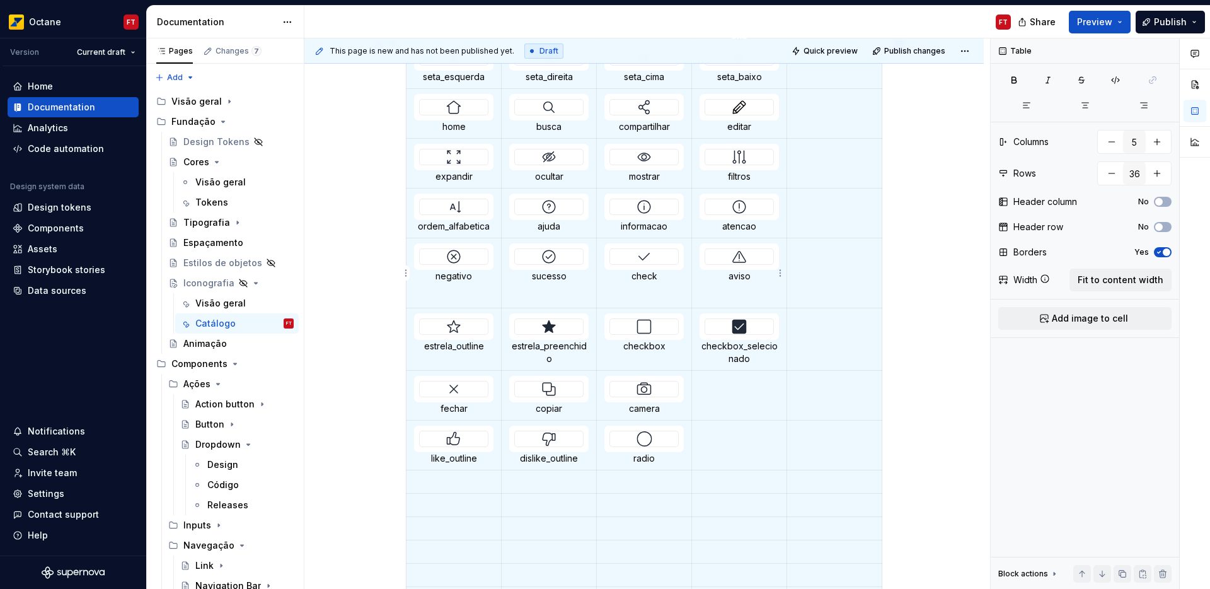
click at [738, 293] on p at bounding box center [739, 296] width 79 height 13
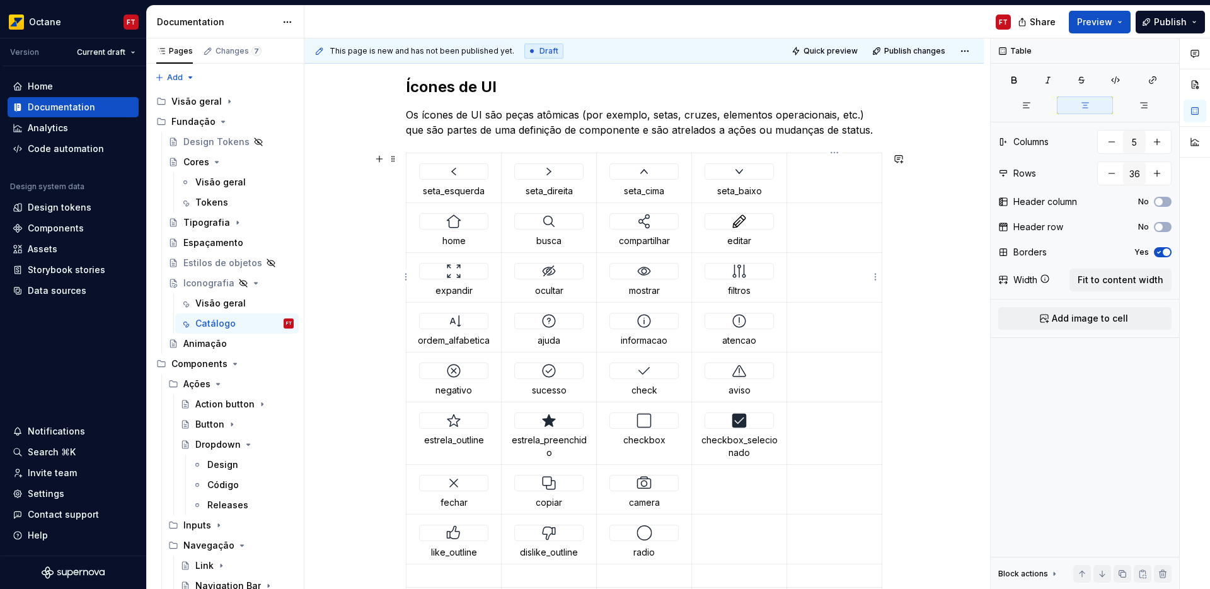
scroll to position [202, 0]
click at [1107, 146] on button "button" at bounding box center [1112, 141] width 23 height 23
type input "4"
click at [1116, 286] on span "Fit to content width" at bounding box center [1121, 280] width 86 height 13
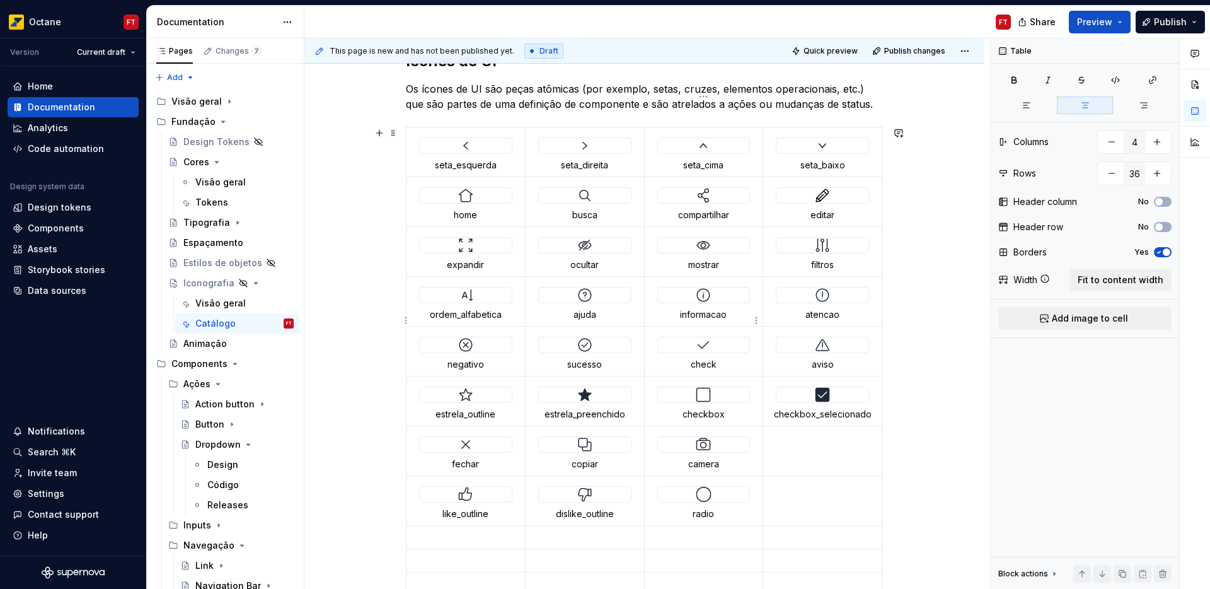
scroll to position [517, 0]
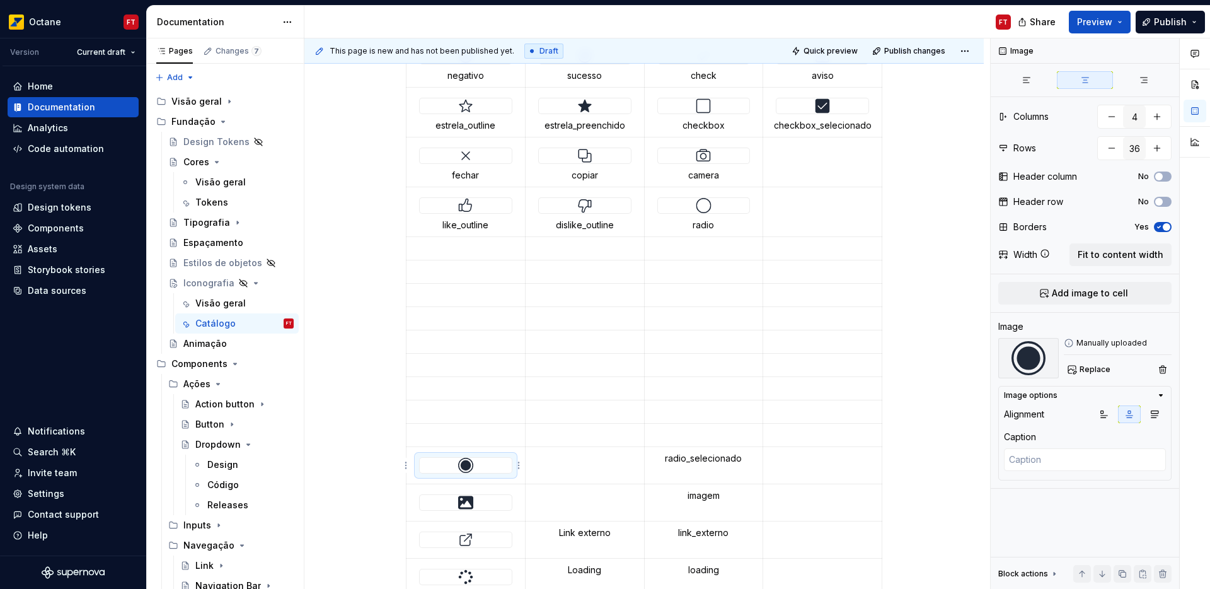
click at [459, 466] on img at bounding box center [465, 465] width 15 height 15
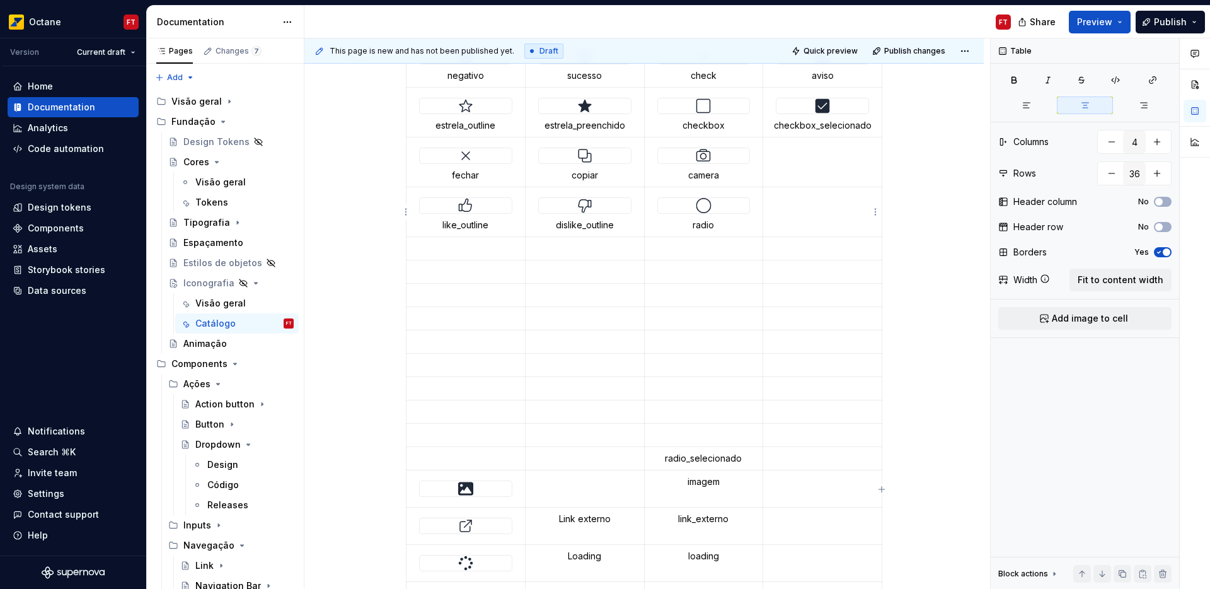
click at [812, 217] on td at bounding box center [822, 212] width 119 height 50
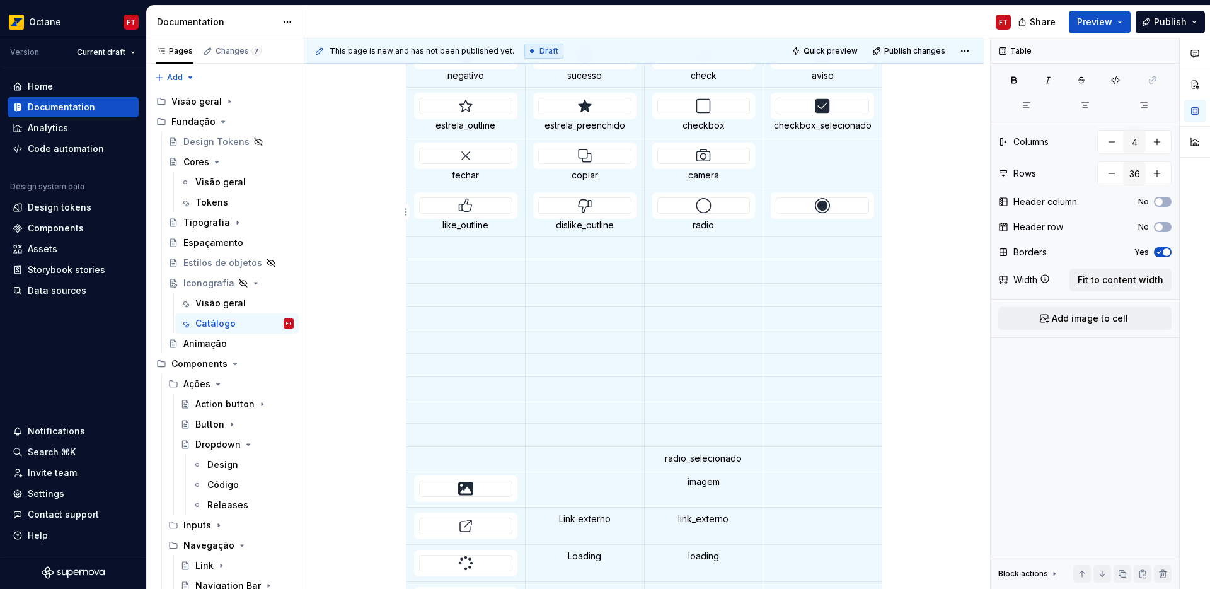
click at [802, 214] on div at bounding box center [822, 205] width 93 height 16
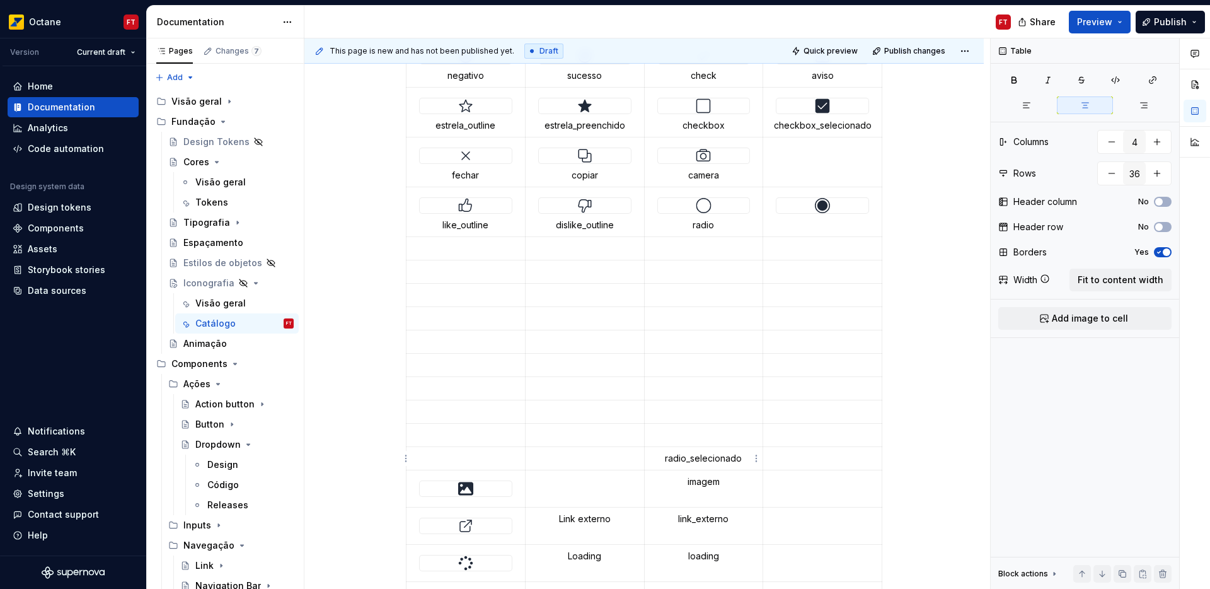
click at [681, 458] on p "radio_selecionado" at bounding box center [703, 458] width 103 height 13
click at [681, 457] on p "radio_selecionado" at bounding box center [703, 458] width 103 height 13
click at [825, 228] on p at bounding box center [822, 225] width 103 height 13
click at [458, 488] on img at bounding box center [465, 488] width 15 height 15
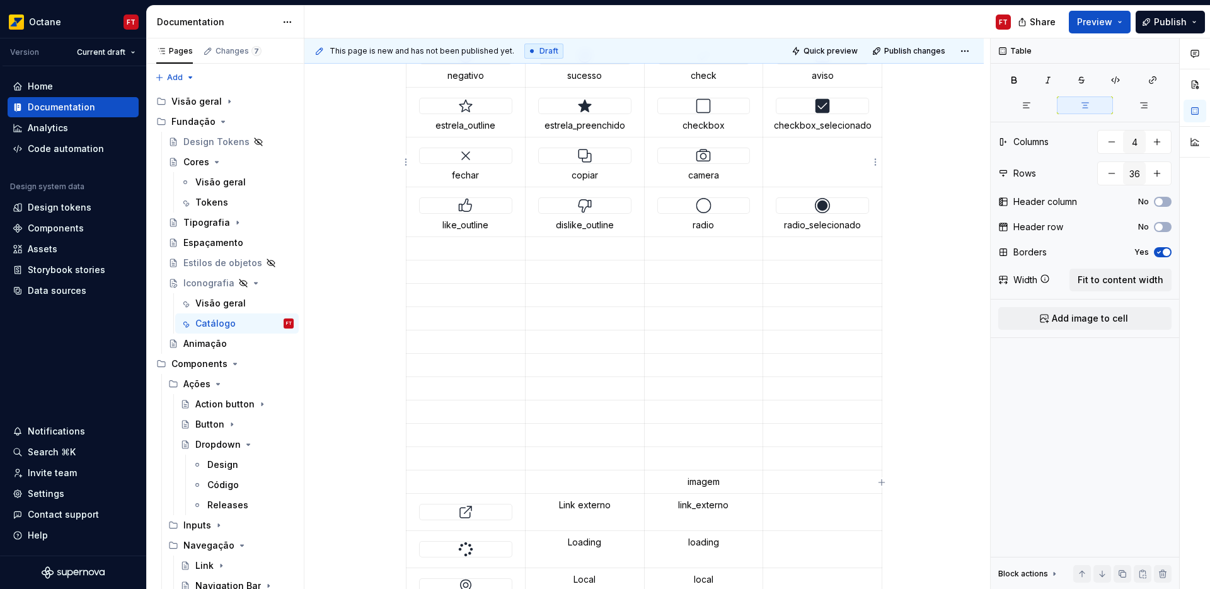
click at [795, 164] on td at bounding box center [822, 162] width 119 height 50
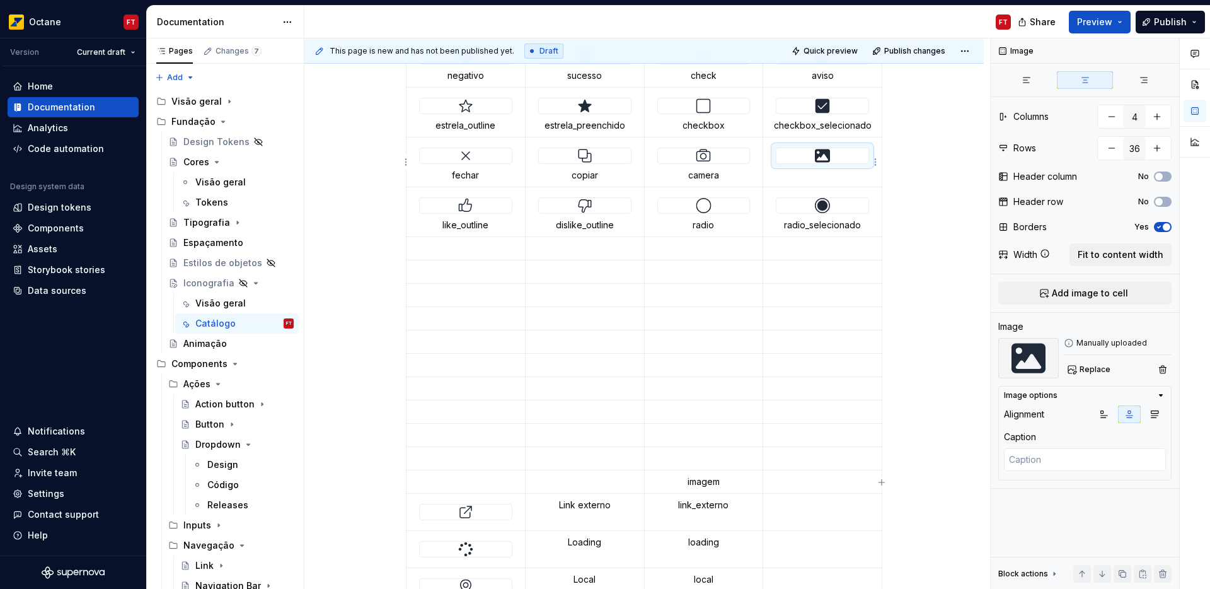
click at [816, 156] on img at bounding box center [822, 155] width 15 height 15
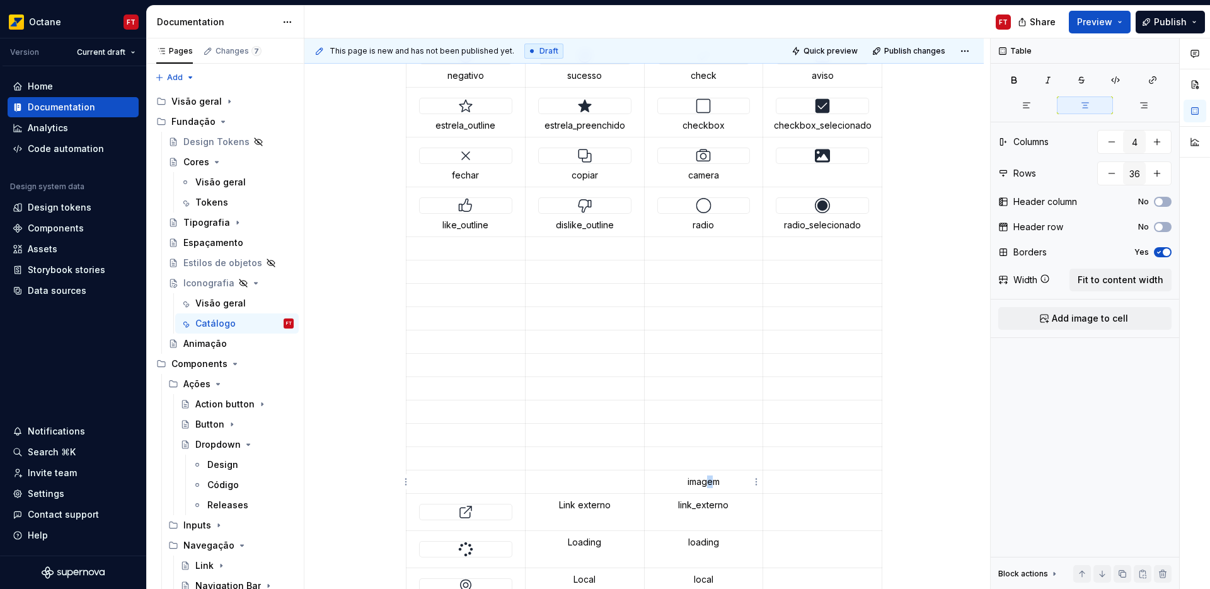
click at [710, 478] on p "imagem" at bounding box center [703, 481] width 103 height 13
click at [692, 480] on p "imagem" at bounding box center [703, 481] width 103 height 13
click at [826, 171] on p at bounding box center [822, 175] width 103 height 13
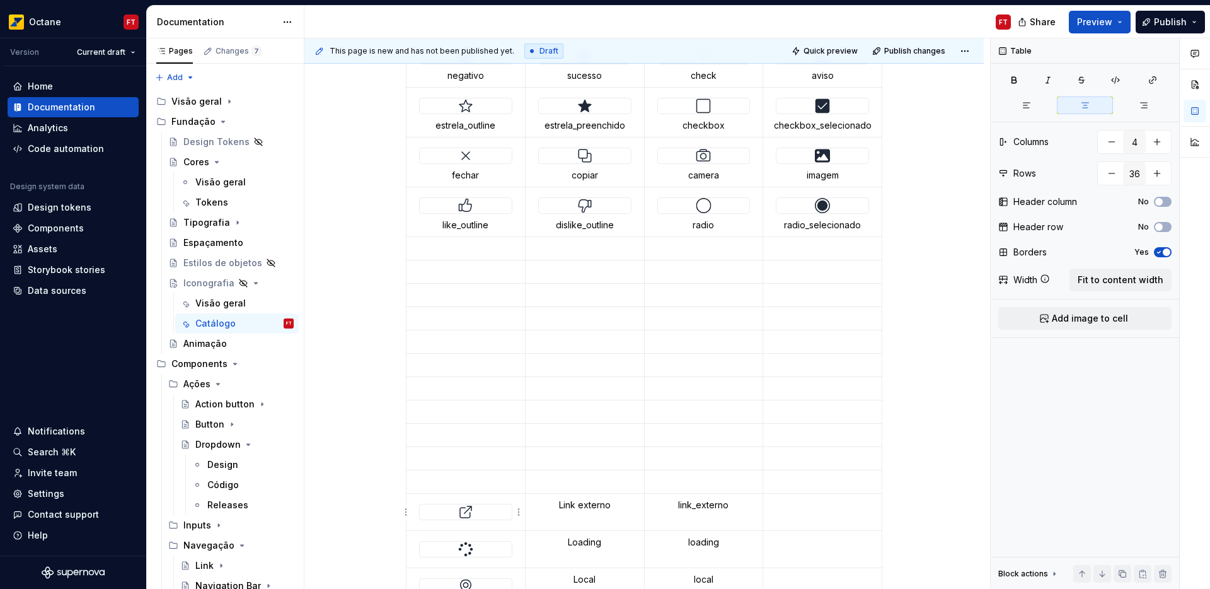
type textarea "*"
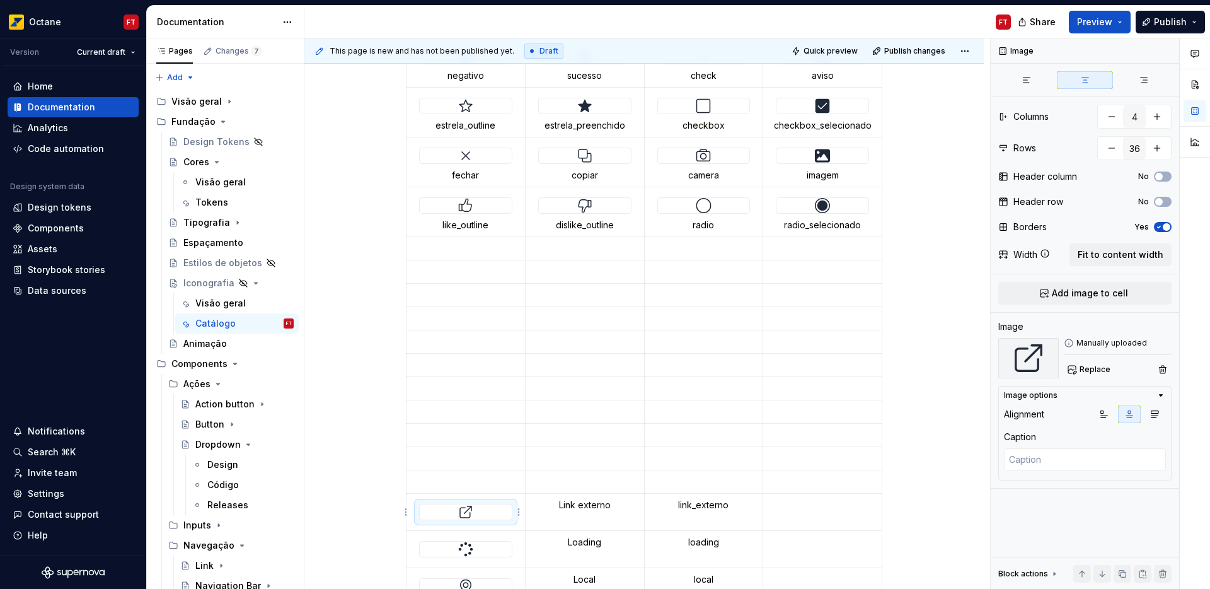
click at [465, 513] on img at bounding box center [465, 511] width 15 height 15
click at [407, 272] on html "Octane FT Version Current draft Home Documentation Analytics Code automation De…" at bounding box center [605, 294] width 1210 height 589
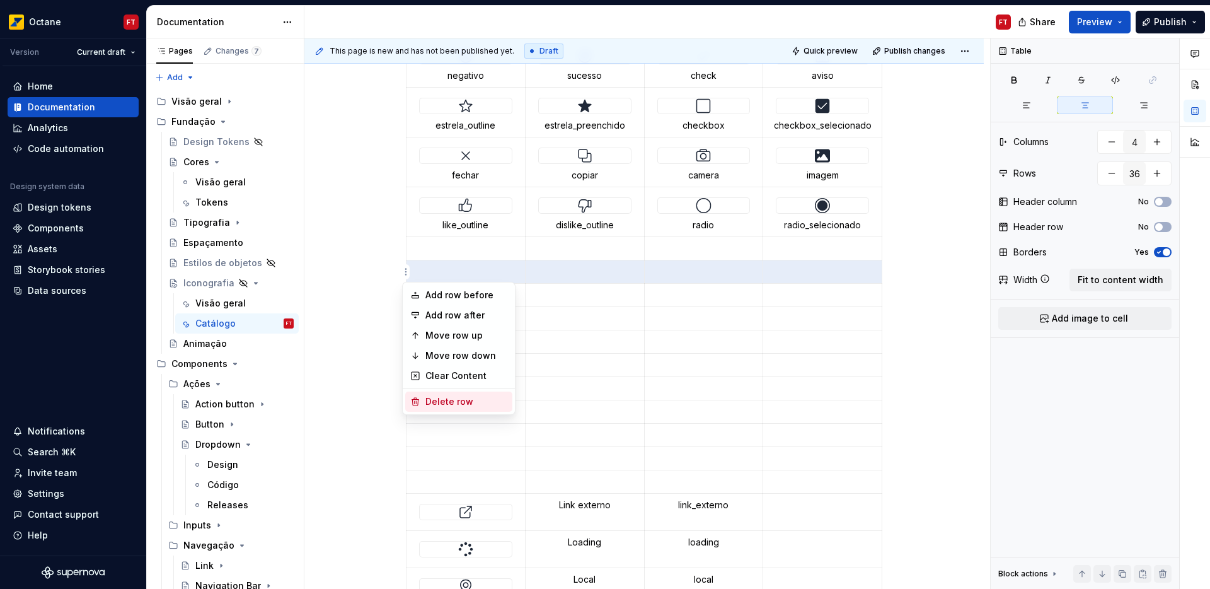
click at [453, 399] on div "Delete row" at bounding box center [466, 401] width 82 height 13
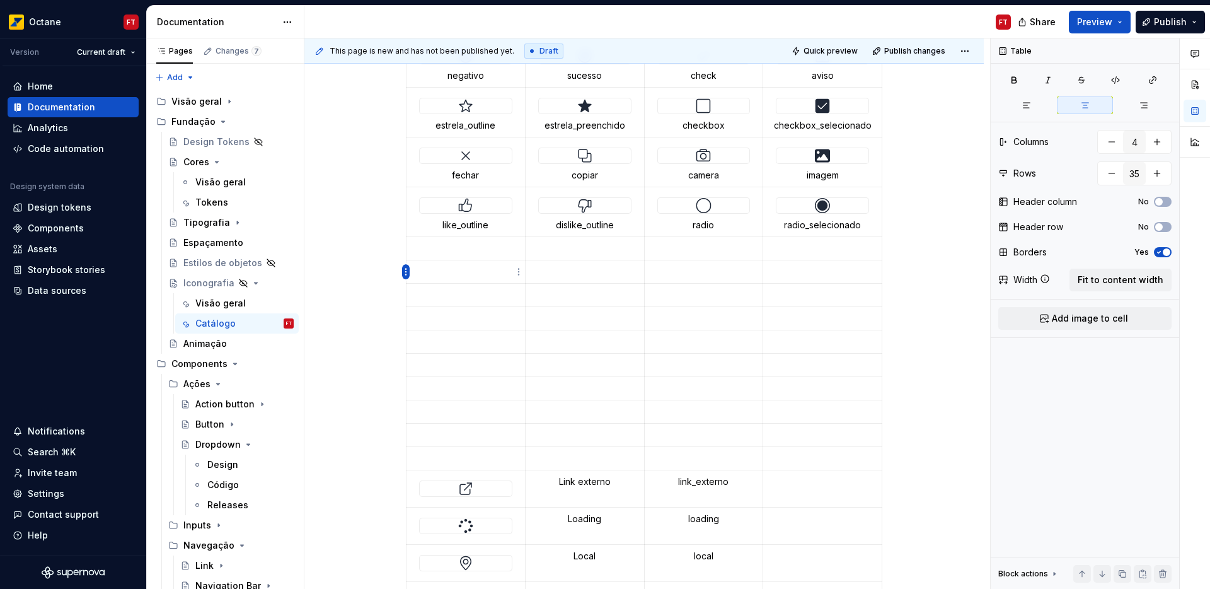
click at [409, 276] on html "Octane FT Version Current draft Home Documentation Analytics Code automation De…" at bounding box center [605, 294] width 1210 height 589
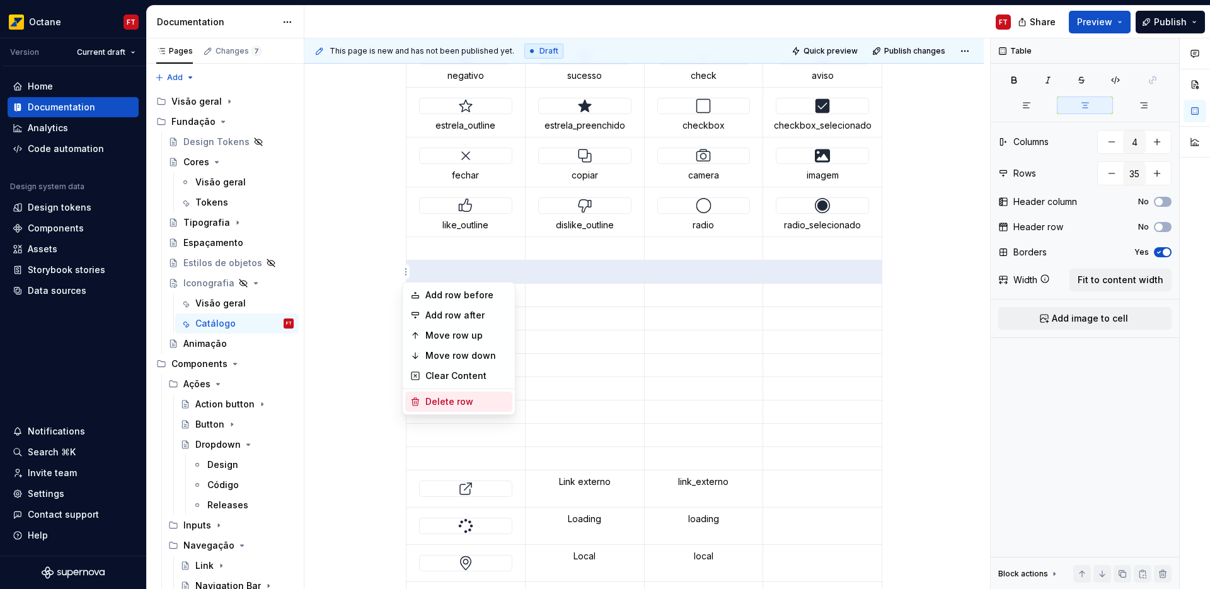
click at [453, 408] on div "Delete row" at bounding box center [458, 401] width 107 height 20
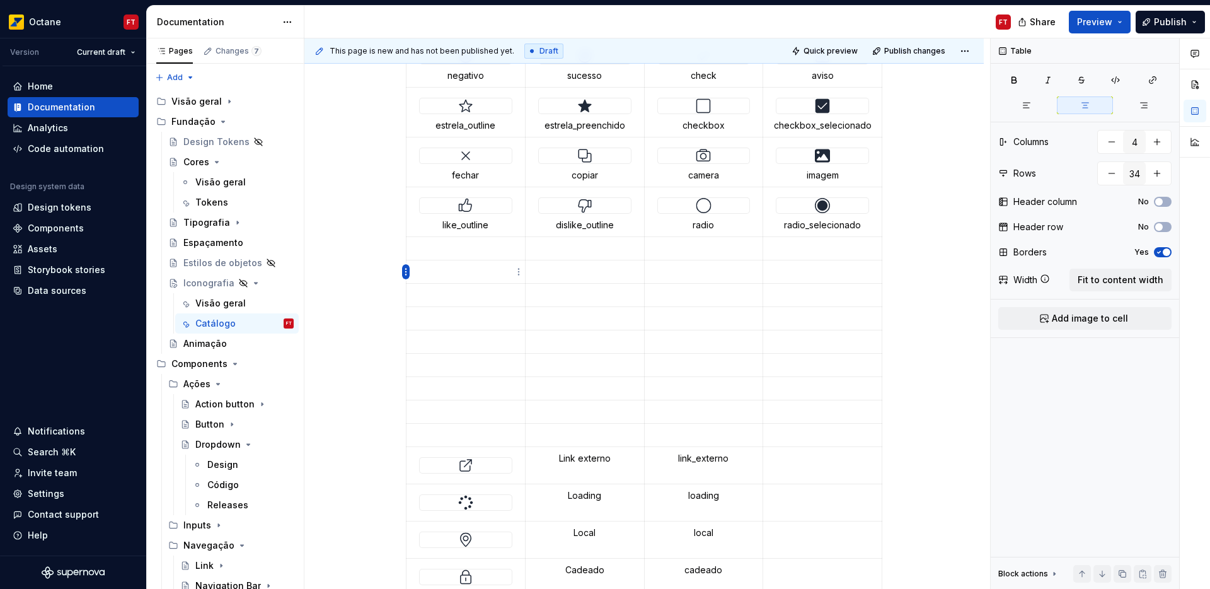
click at [404, 271] on html "Octane FT Version Current draft Home Documentation Analytics Code automation De…" at bounding box center [605, 294] width 1210 height 589
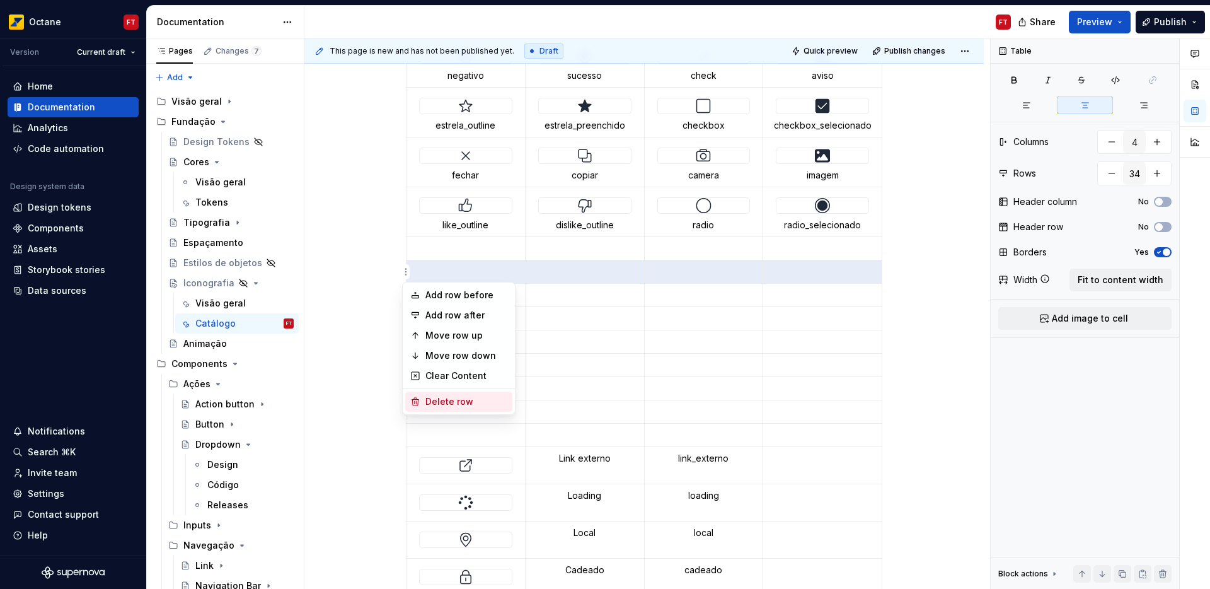
click at [443, 407] on div "Delete row" at bounding box center [466, 401] width 82 height 13
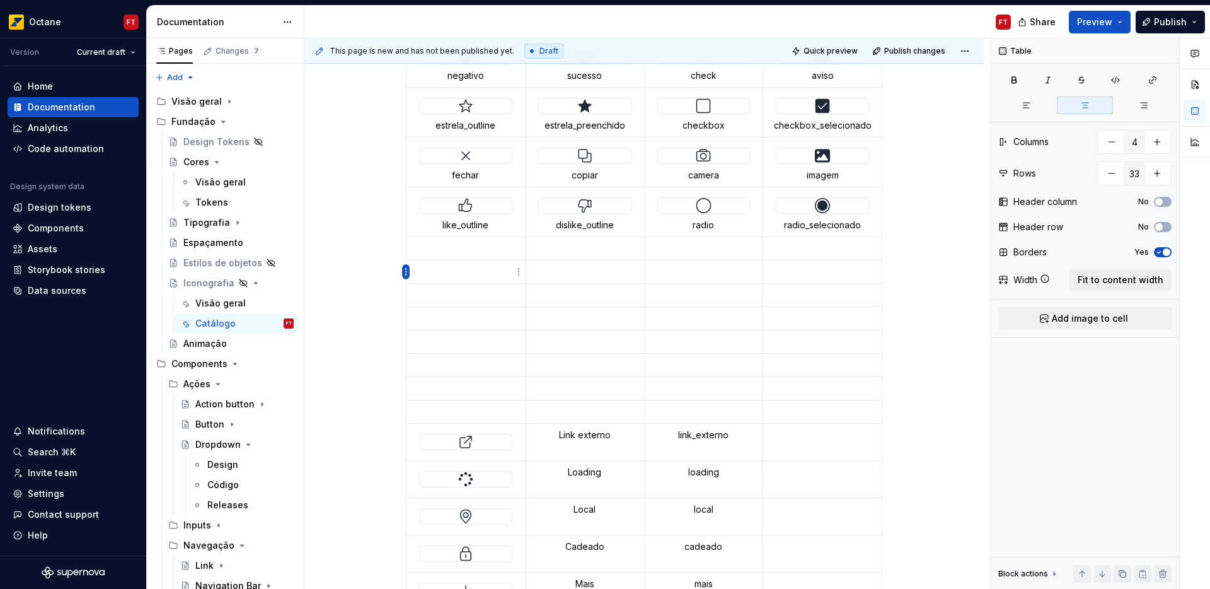
click at [405, 274] on html "Octane FT Version Current draft Home Documentation Analytics Code automation De…" at bounding box center [605, 294] width 1210 height 589
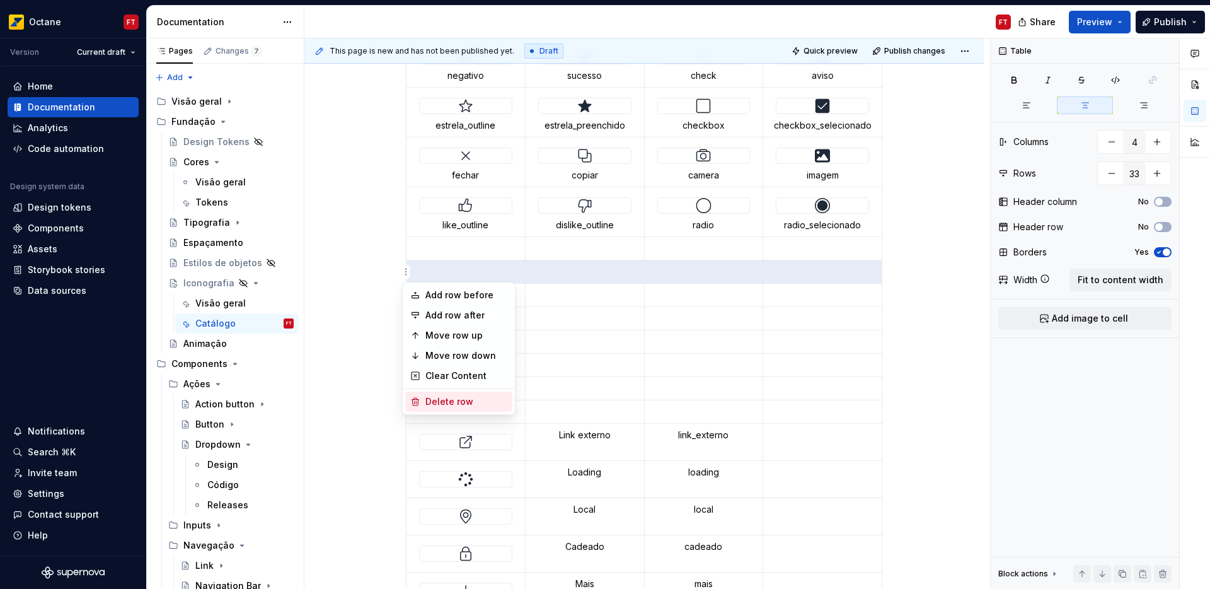
click at [451, 398] on div "Delete row" at bounding box center [466, 401] width 82 height 13
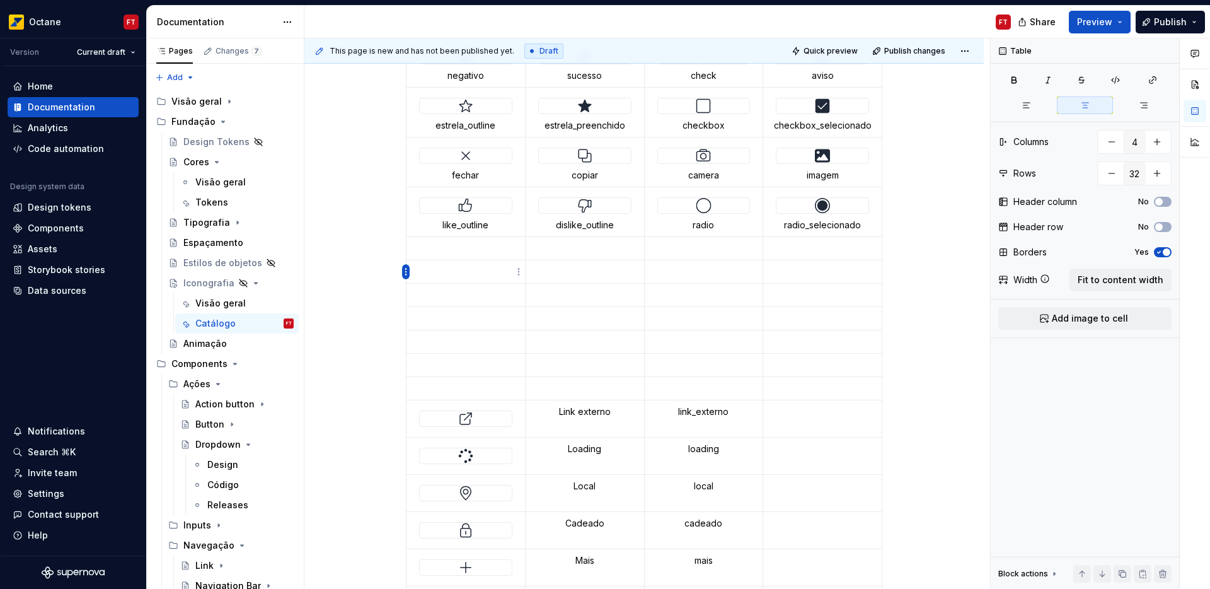
click at [405, 272] on html "Octane FT Version Current draft Home Documentation Analytics Code automation De…" at bounding box center [605, 294] width 1210 height 589
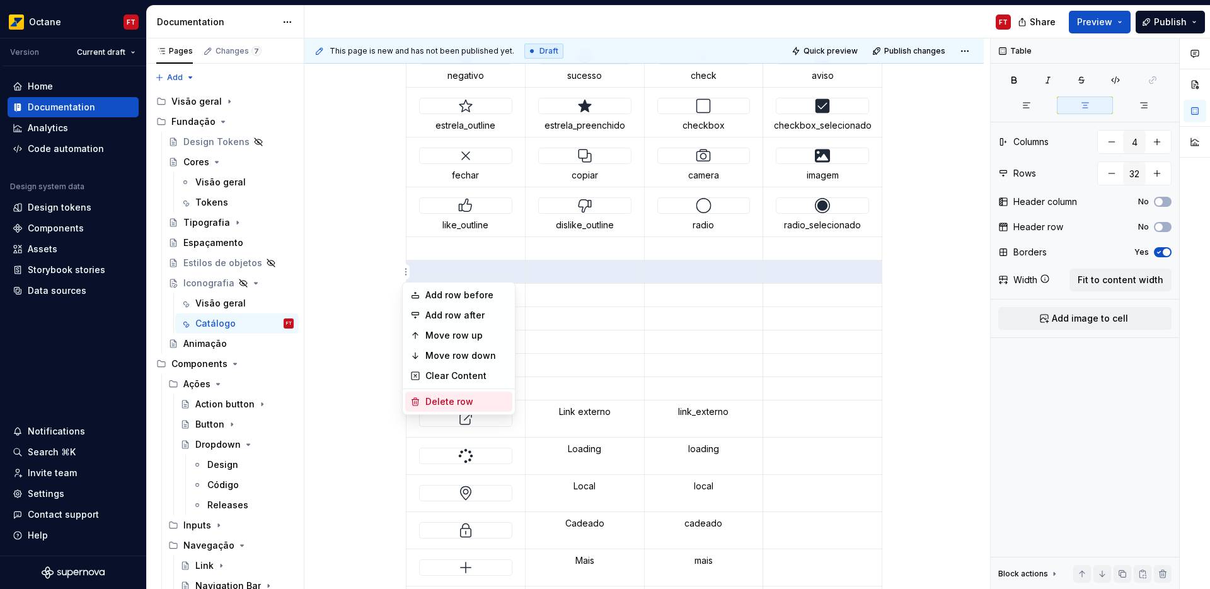
click at [449, 396] on div "Delete row" at bounding box center [466, 401] width 82 height 13
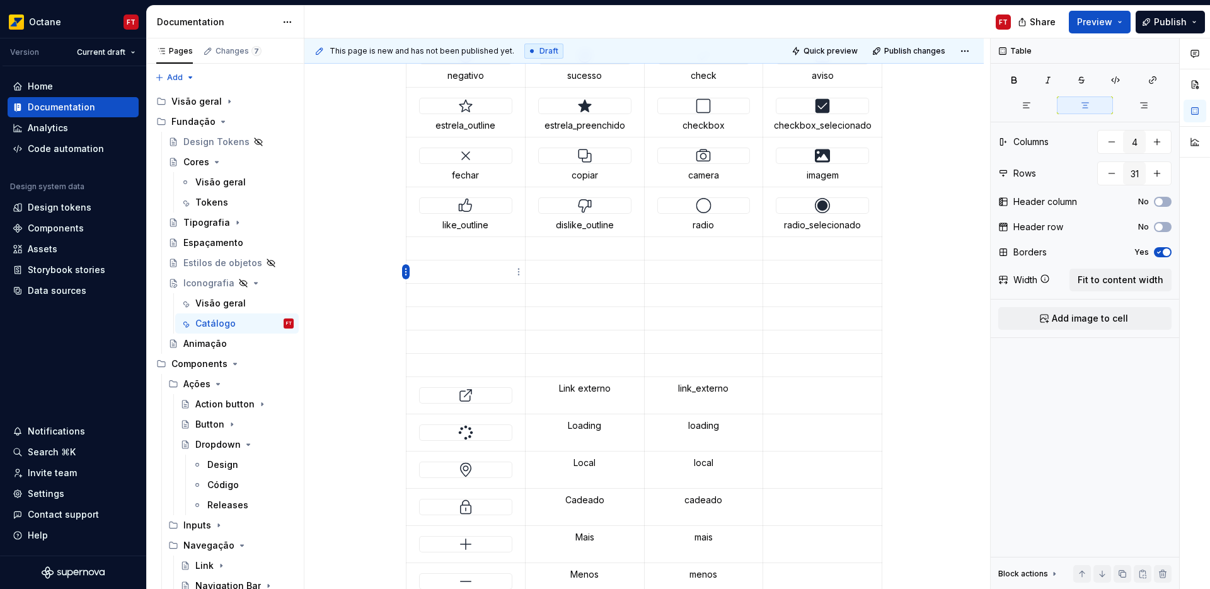
click at [405, 275] on html "Octane FT Version Current draft Home Documentation Analytics Code automation De…" at bounding box center [605, 294] width 1210 height 589
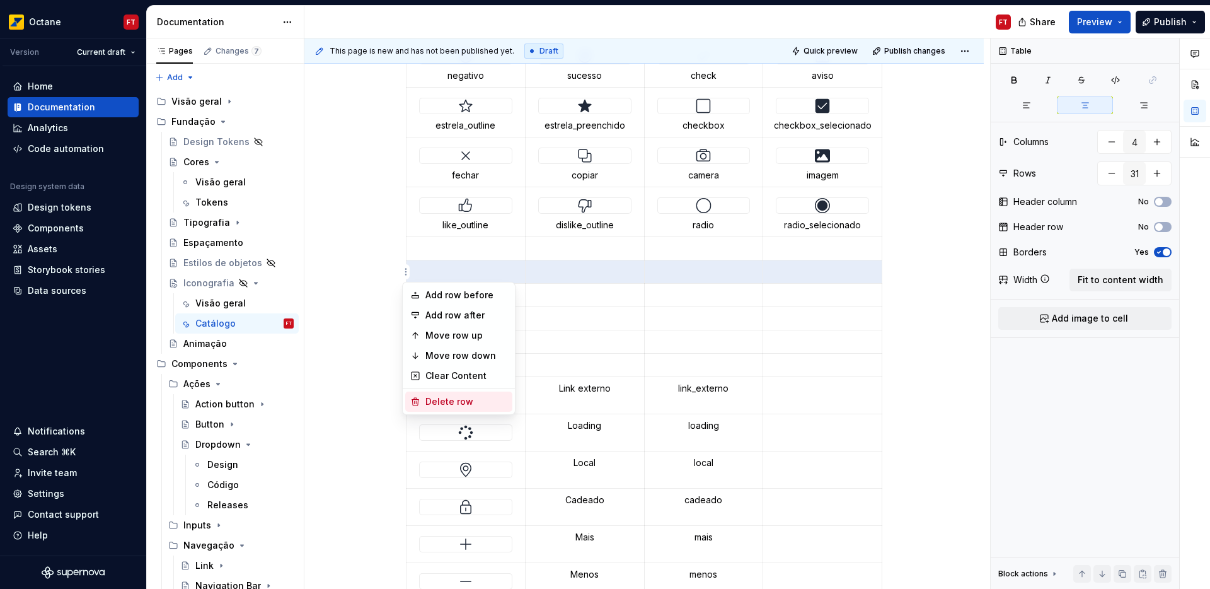
click at [453, 396] on div "Delete row" at bounding box center [466, 401] width 82 height 13
type input "30"
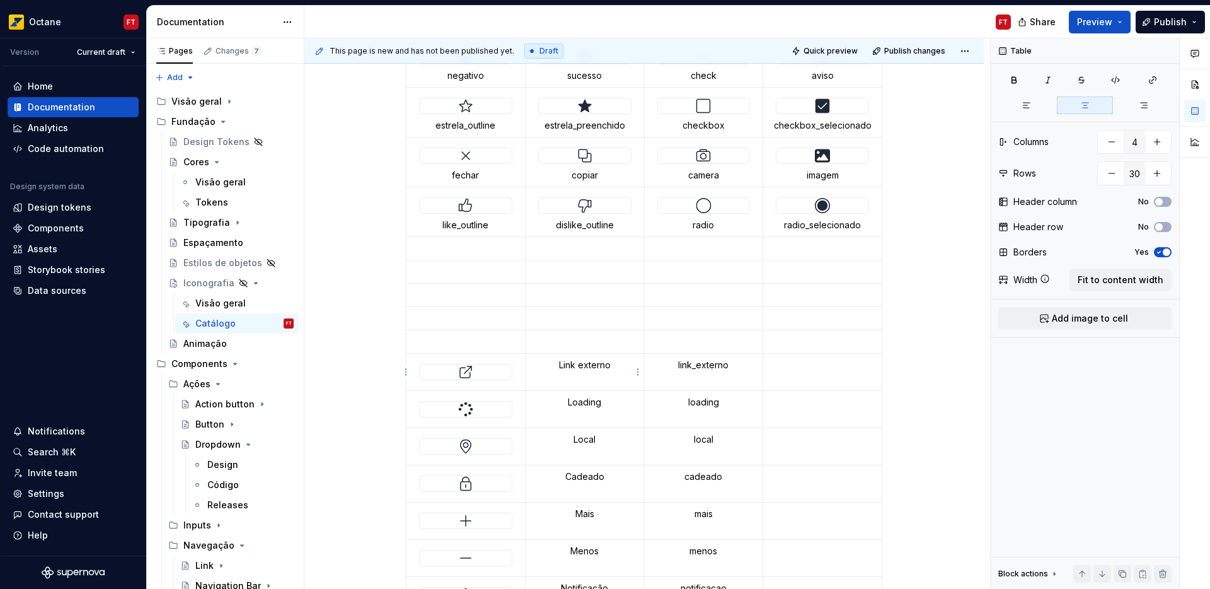
click at [567, 367] on p "Link externo" at bounding box center [584, 365] width 103 height 13
click at [591, 550] on p "Menos" at bounding box center [584, 551] width 103 height 13
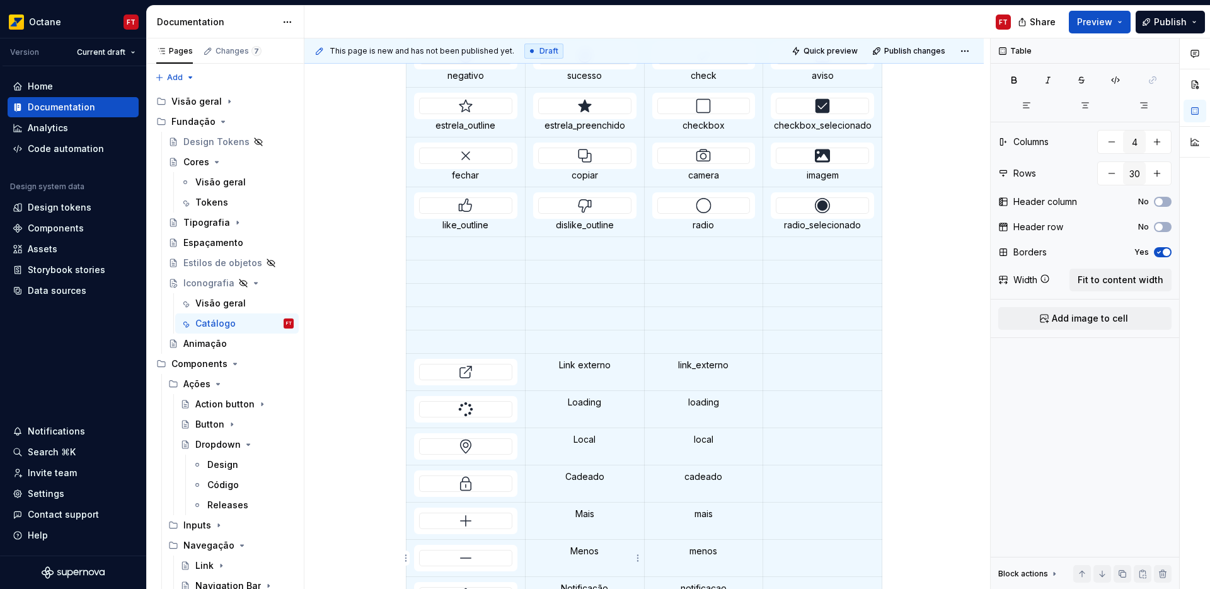
click at [593, 551] on p "Menos" at bounding box center [584, 551] width 103 height 13
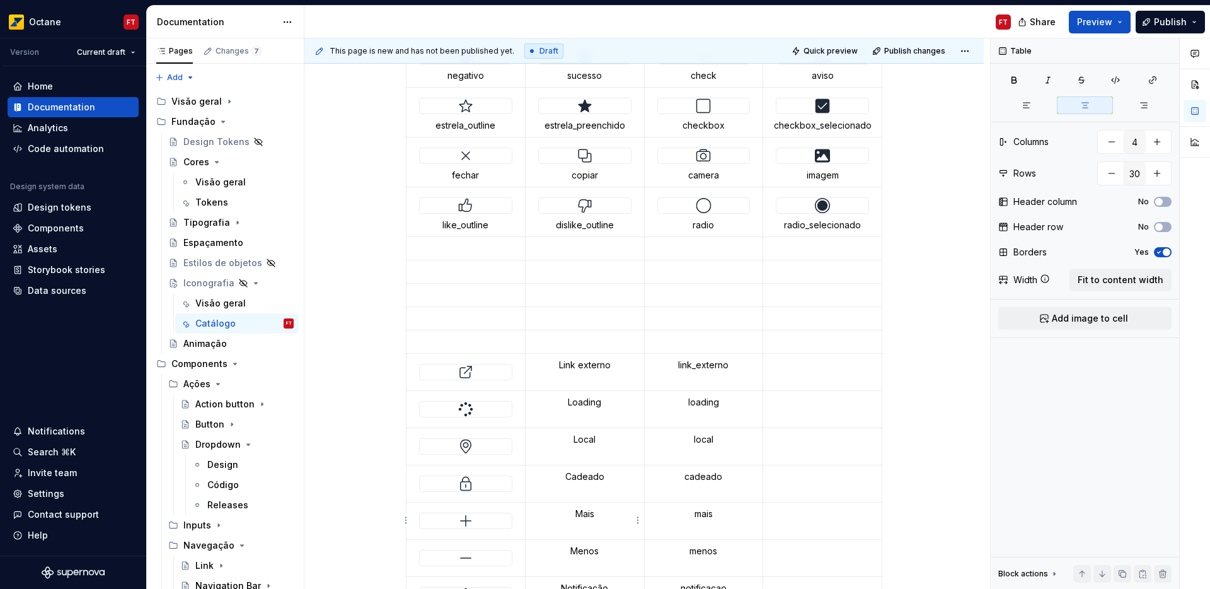
scroll to position [555, 0]
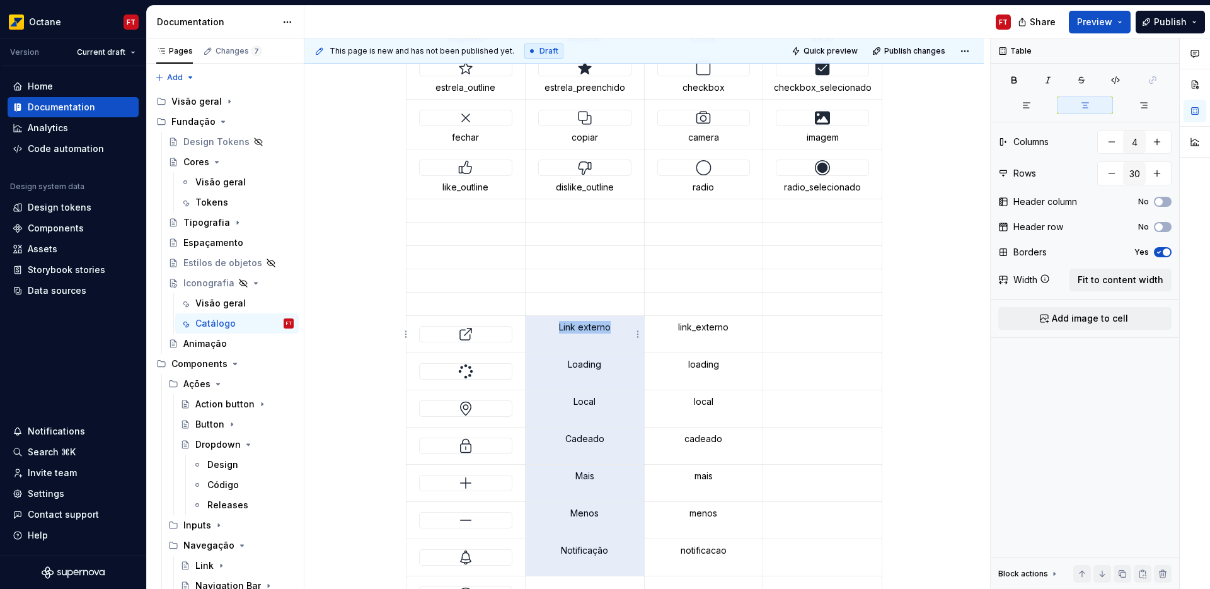
drag, startPoint x: 591, startPoint y: 521, endPoint x: 565, endPoint y: 338, distance: 184.7
click at [565, 338] on tbody "seta_esquerda seta_direita seta_cima seta_baixo home busca compartilhar editar …" at bounding box center [645, 374] width 476 height 1147
click at [466, 337] on img at bounding box center [465, 334] width 15 height 15
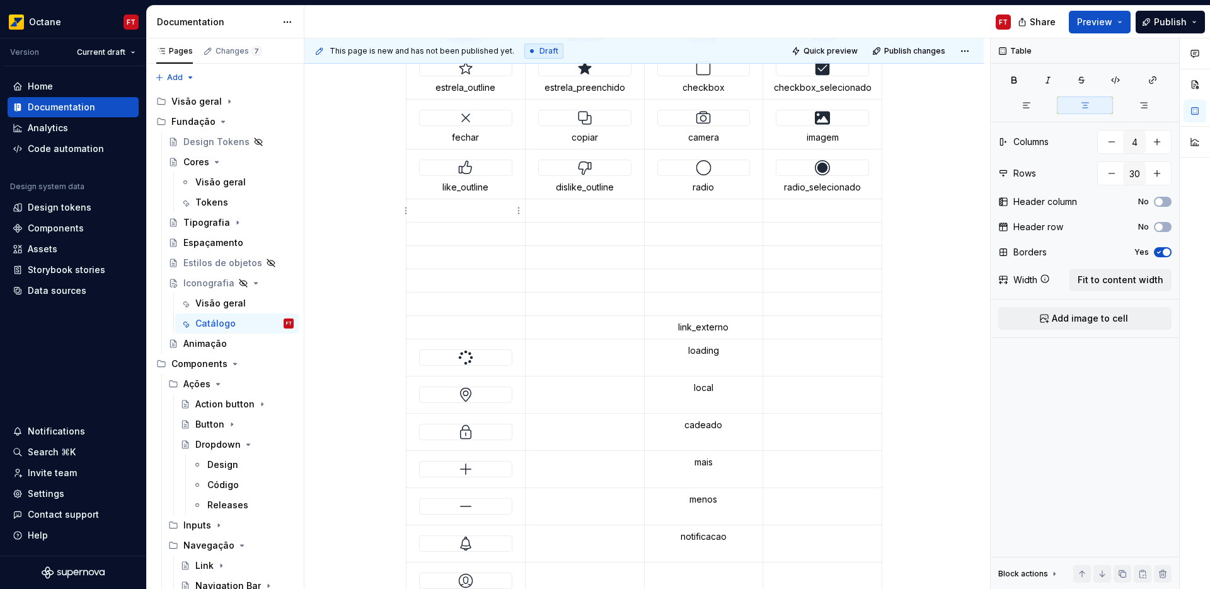
click at [458, 212] on p at bounding box center [465, 210] width 103 height 13
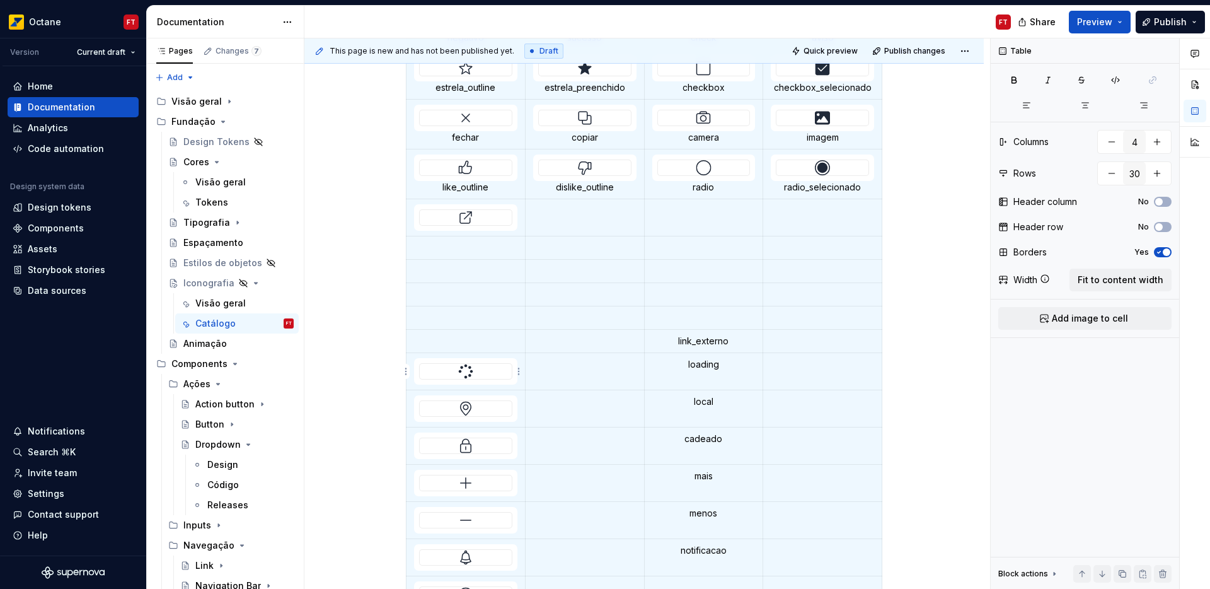
click at [479, 369] on div at bounding box center [466, 371] width 92 height 15
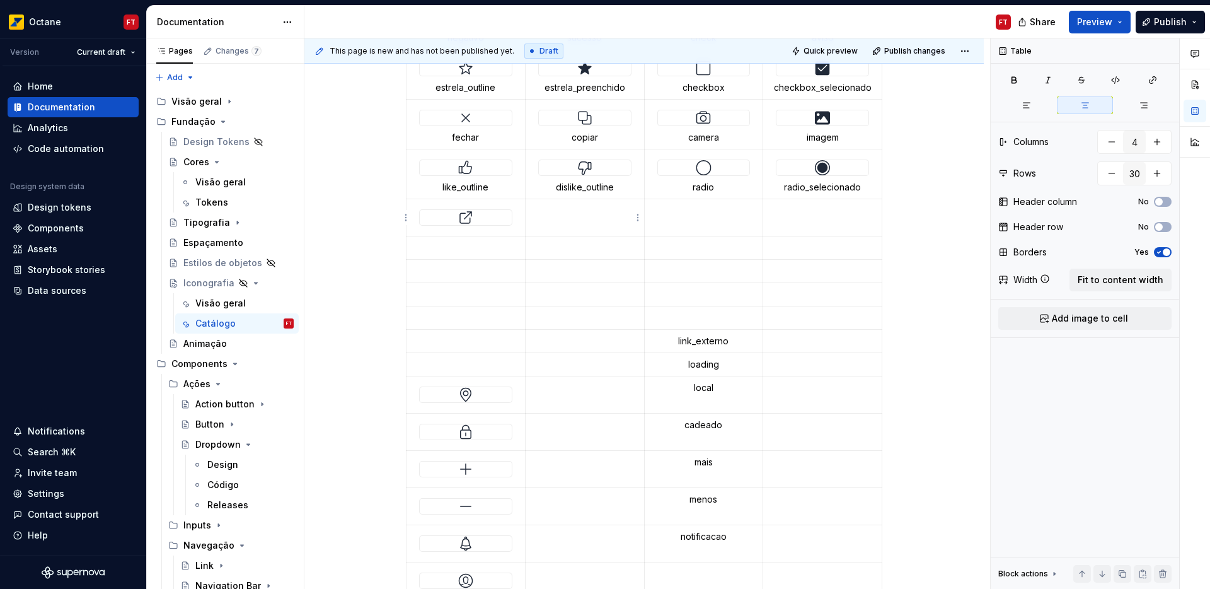
click at [570, 221] on td at bounding box center [584, 217] width 119 height 37
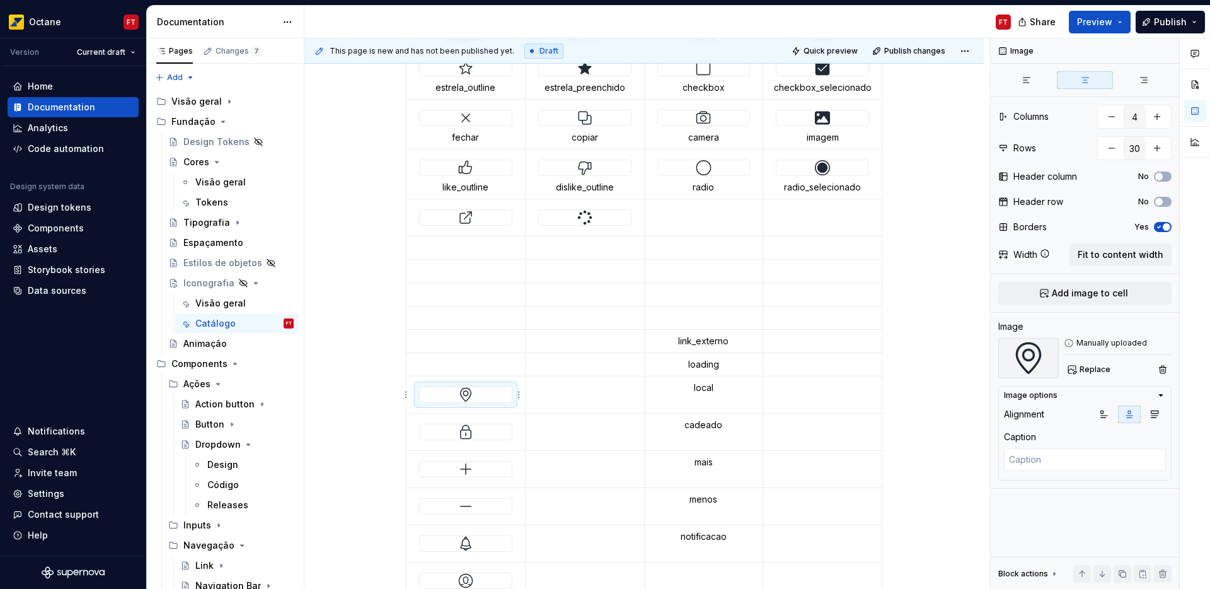
click at [473, 396] on div at bounding box center [466, 394] width 92 height 15
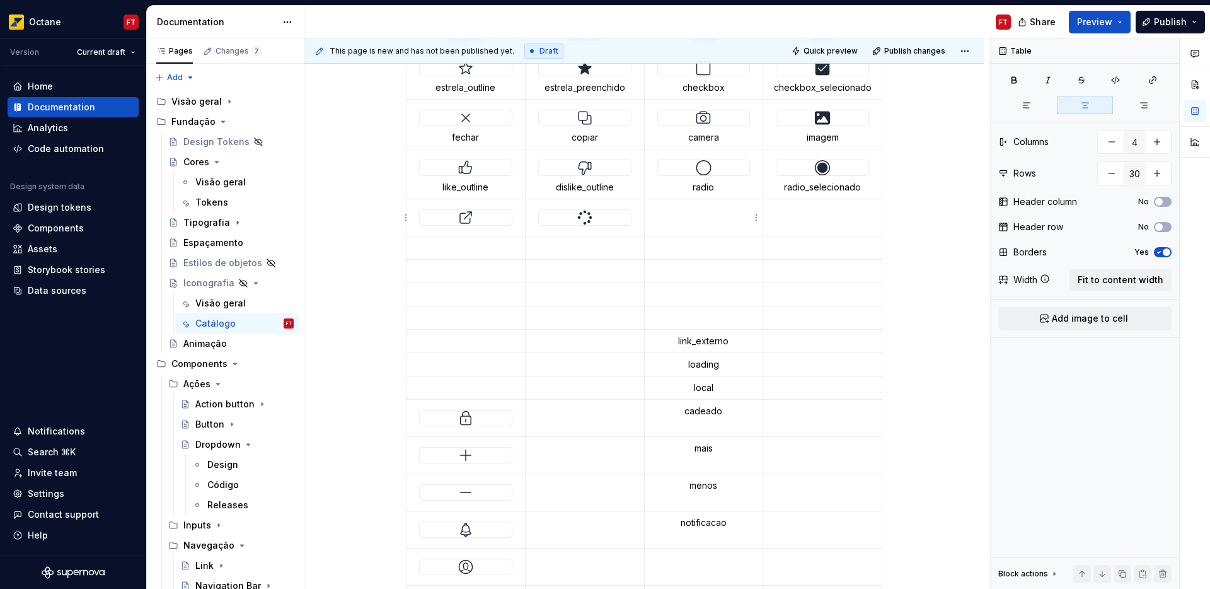
click at [702, 214] on p at bounding box center [703, 210] width 103 height 13
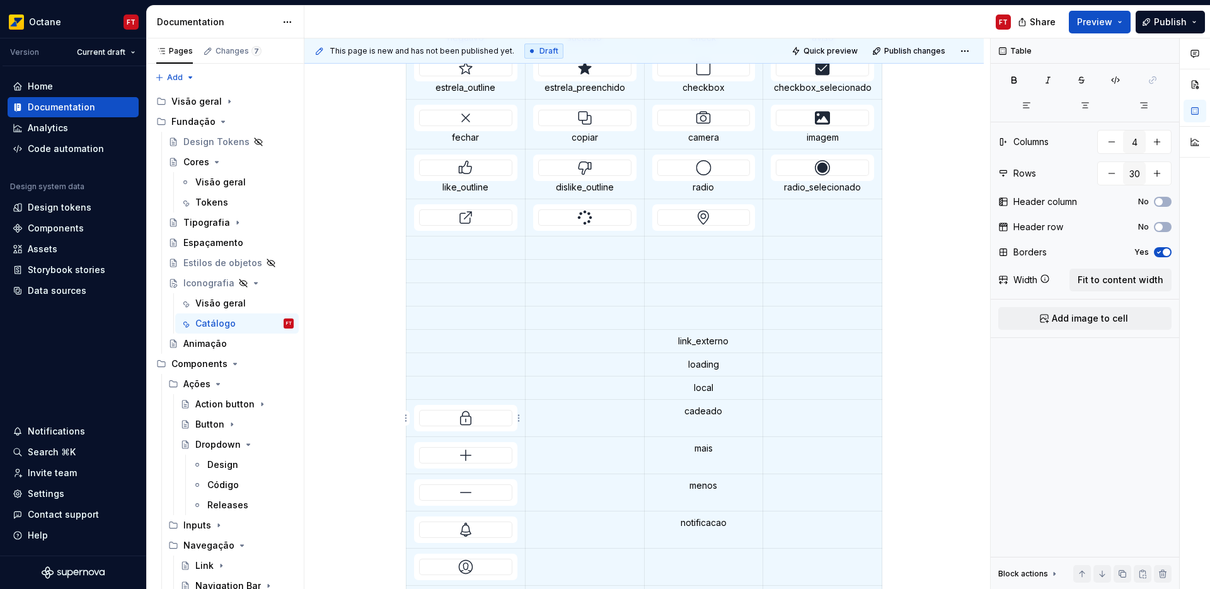
click at [461, 426] on div at bounding box center [465, 418] width 93 height 16
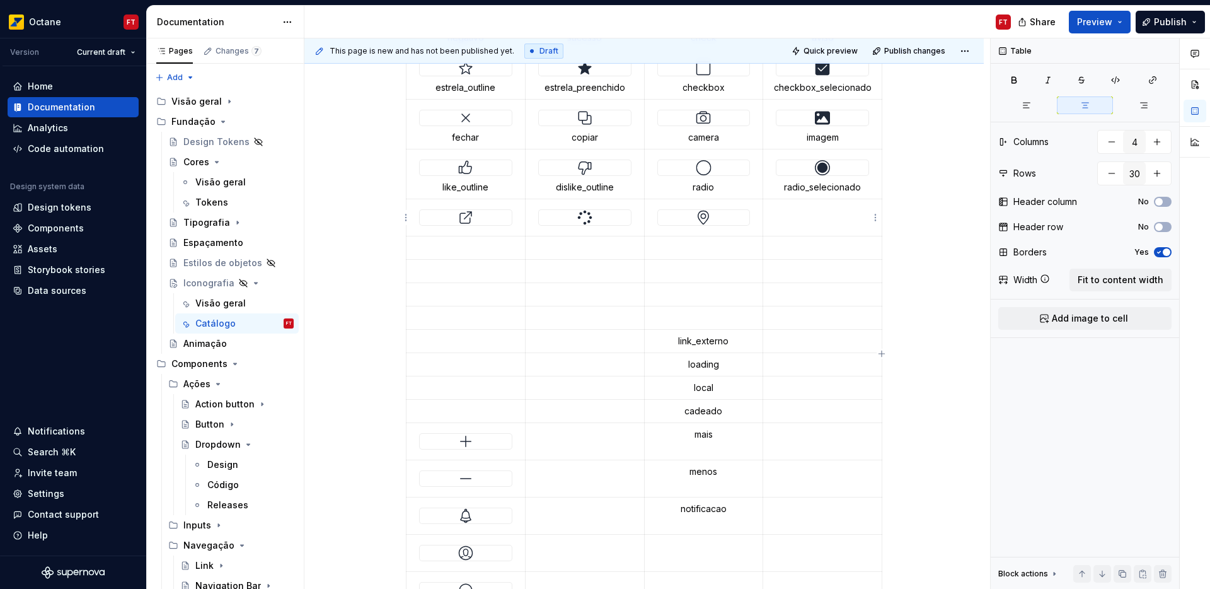
click at [802, 216] on p at bounding box center [822, 210] width 103 height 13
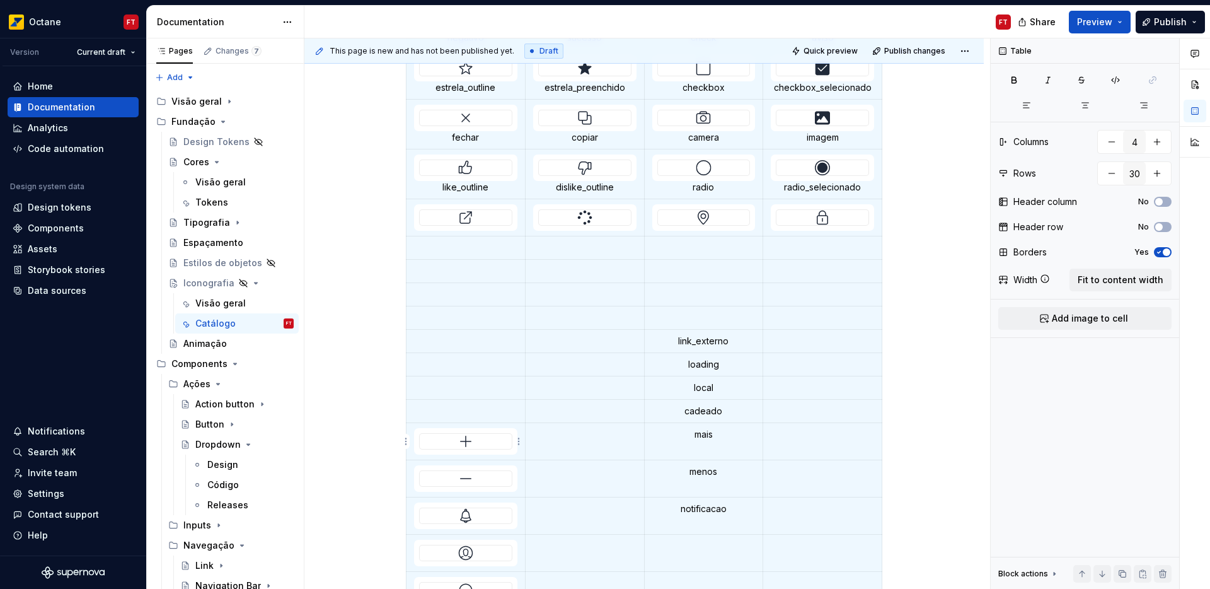
click at [463, 443] on img at bounding box center [465, 441] width 15 height 15
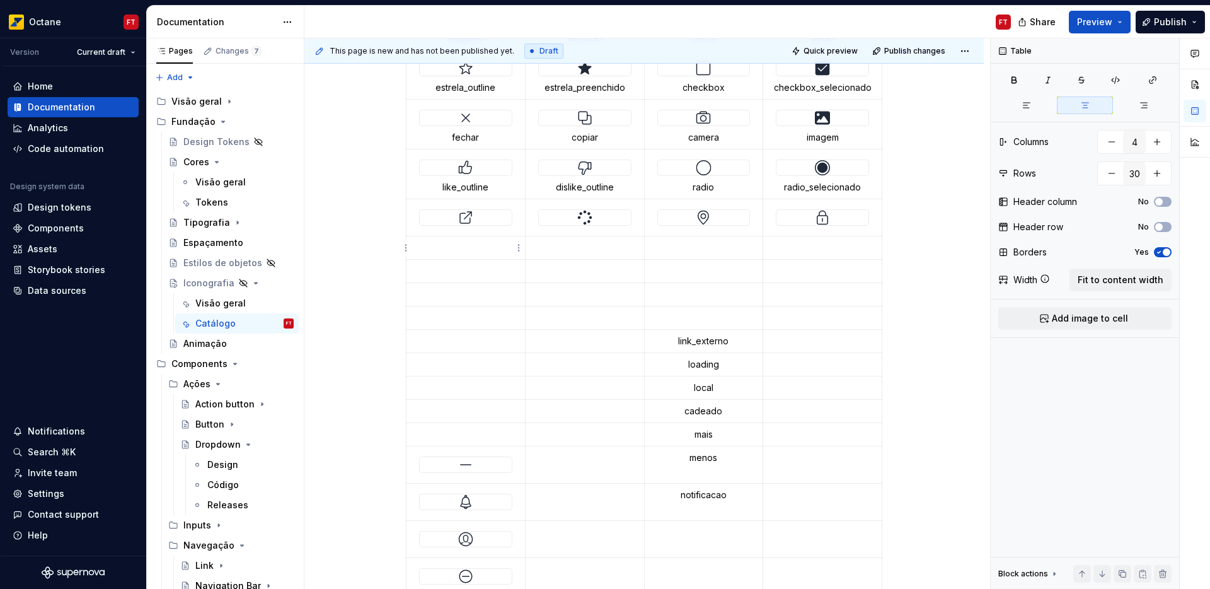
click at [463, 249] on p at bounding box center [465, 247] width 103 height 13
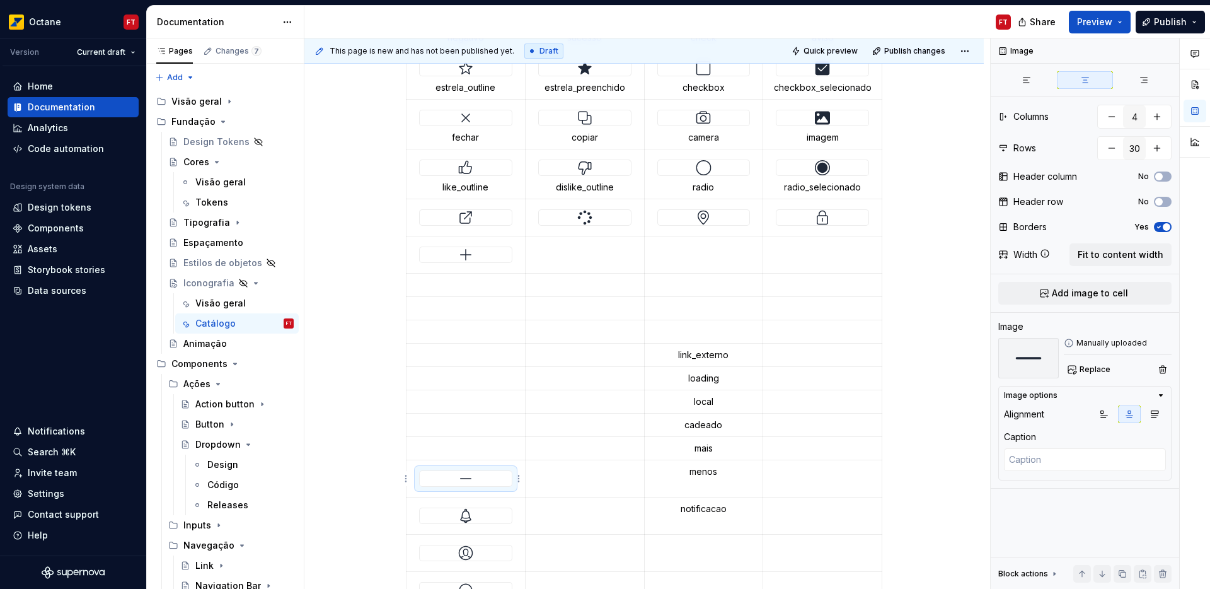
click at [466, 482] on img at bounding box center [465, 478] width 15 height 15
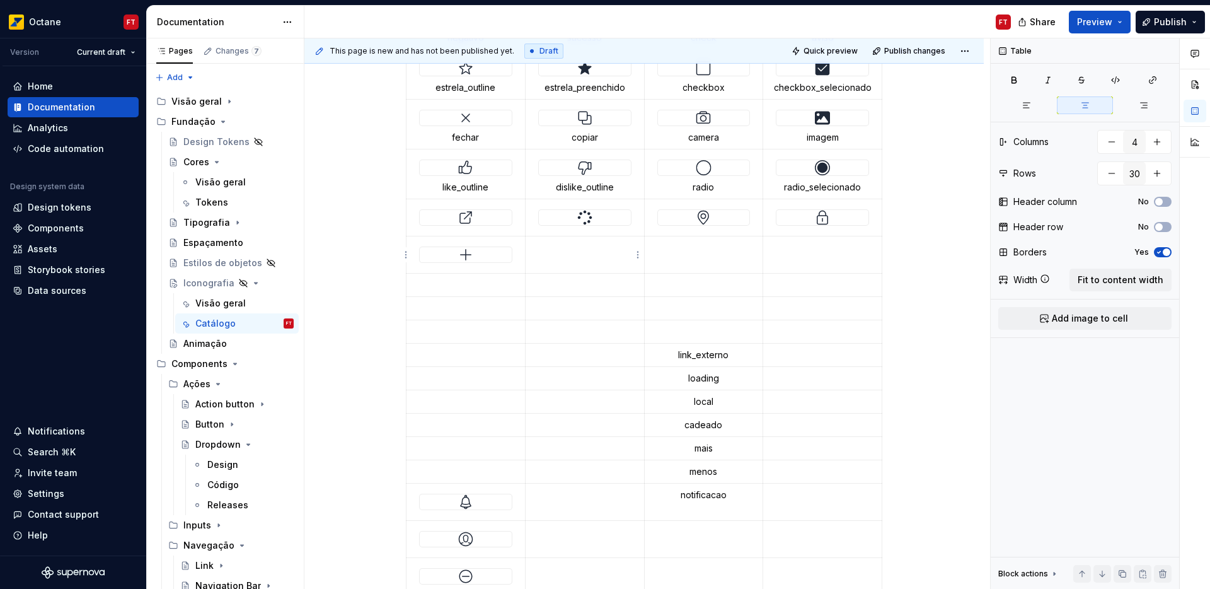
click at [567, 255] on td at bounding box center [584, 254] width 119 height 37
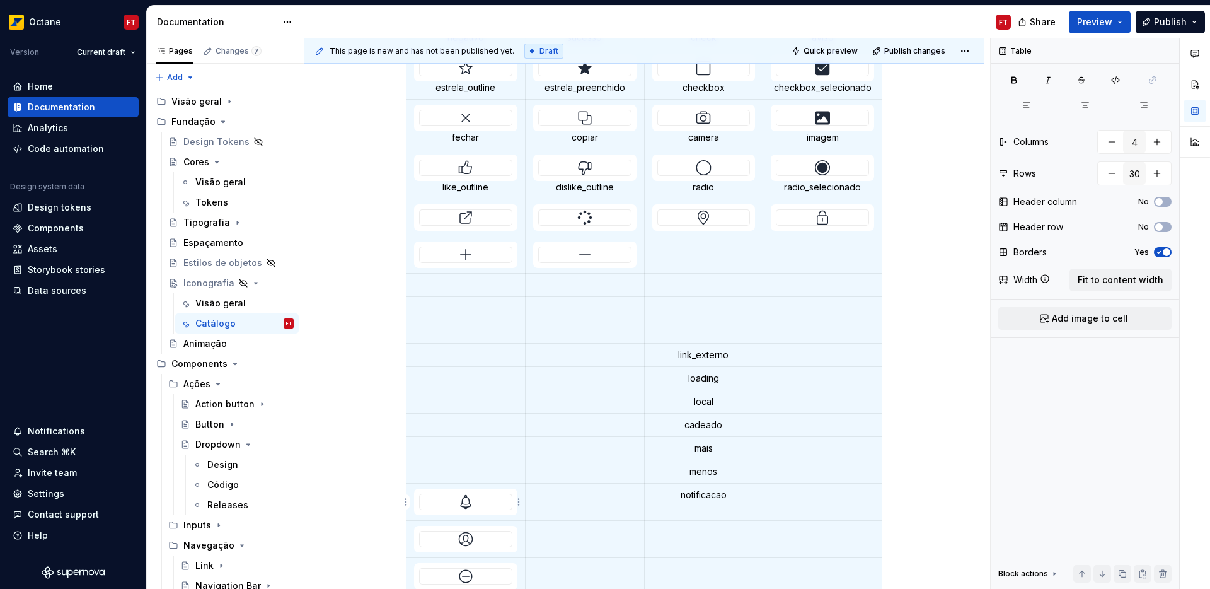
click at [468, 508] on img at bounding box center [465, 501] width 15 height 15
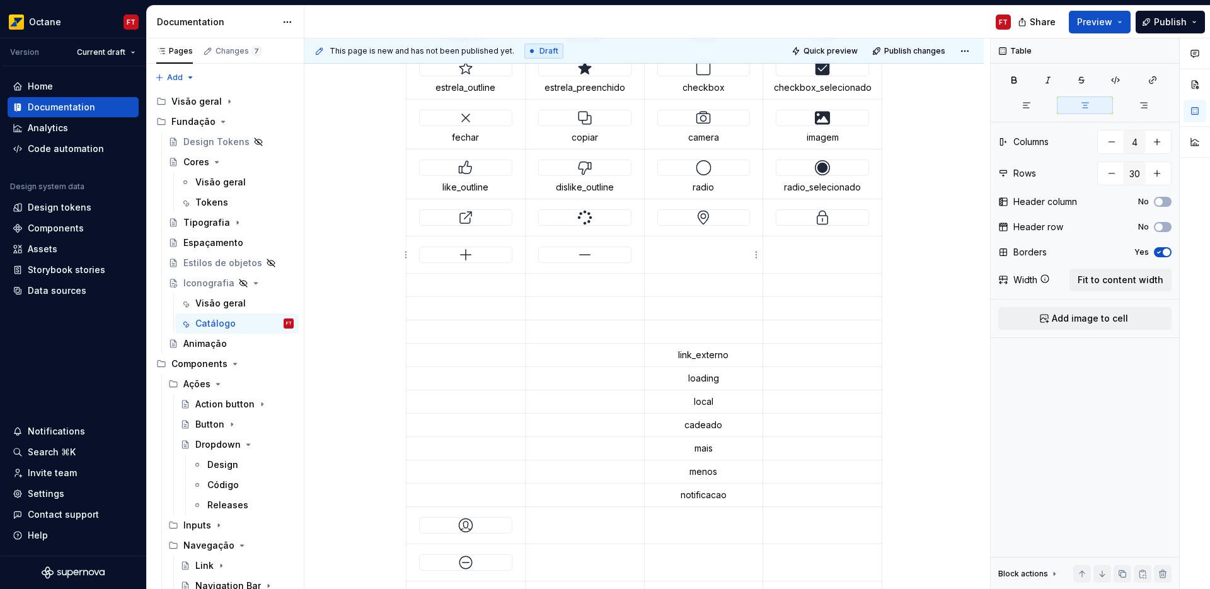
click at [674, 252] on p at bounding box center [703, 247] width 103 height 13
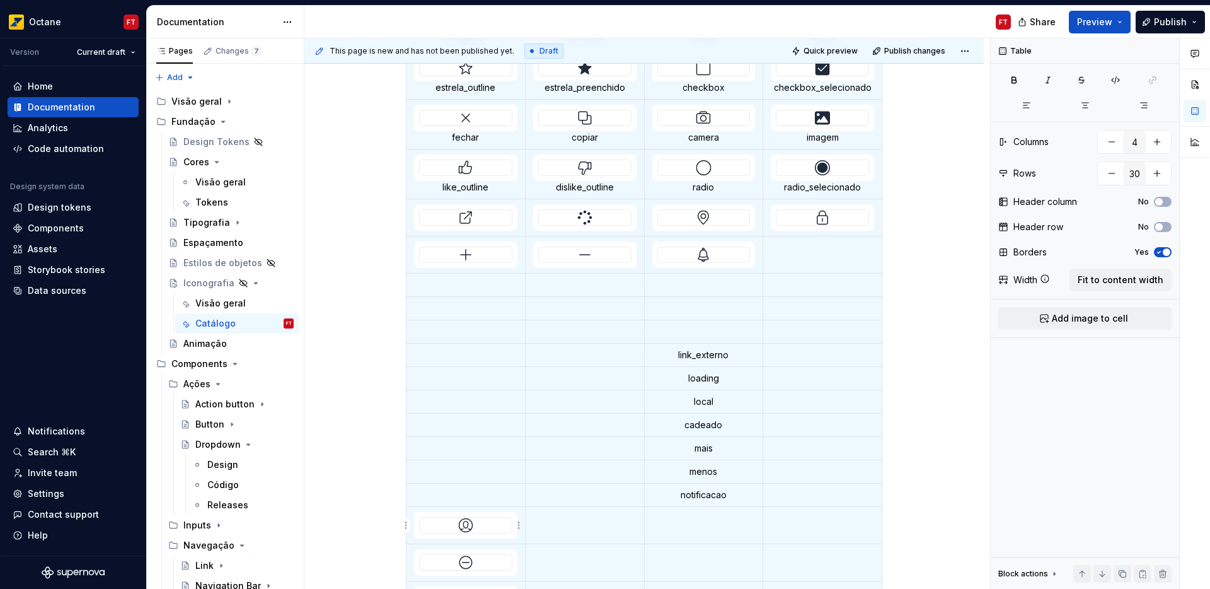
click at [465, 529] on img at bounding box center [465, 524] width 15 height 15
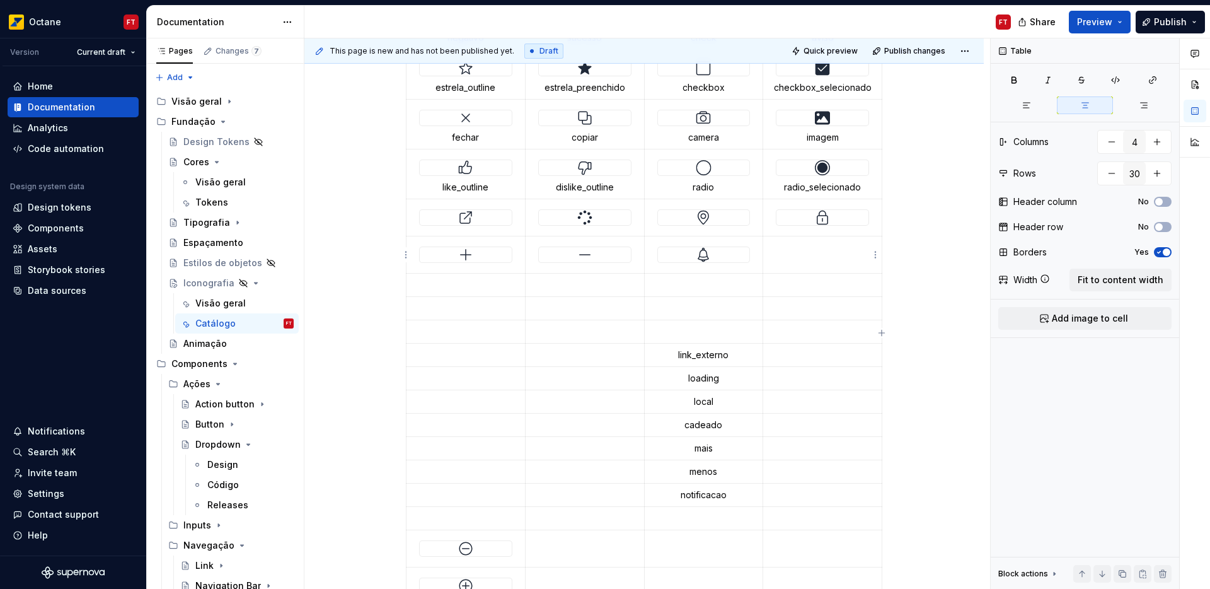
click at [795, 253] on td at bounding box center [822, 254] width 119 height 37
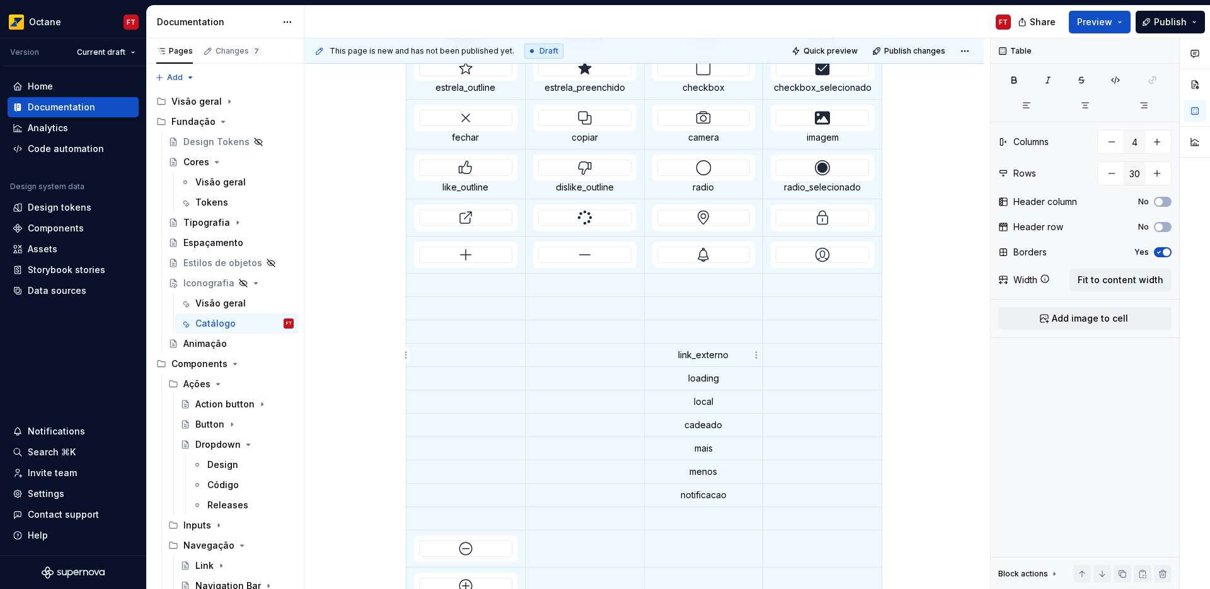
click at [685, 357] on p "link_externo" at bounding box center [703, 355] width 103 height 13
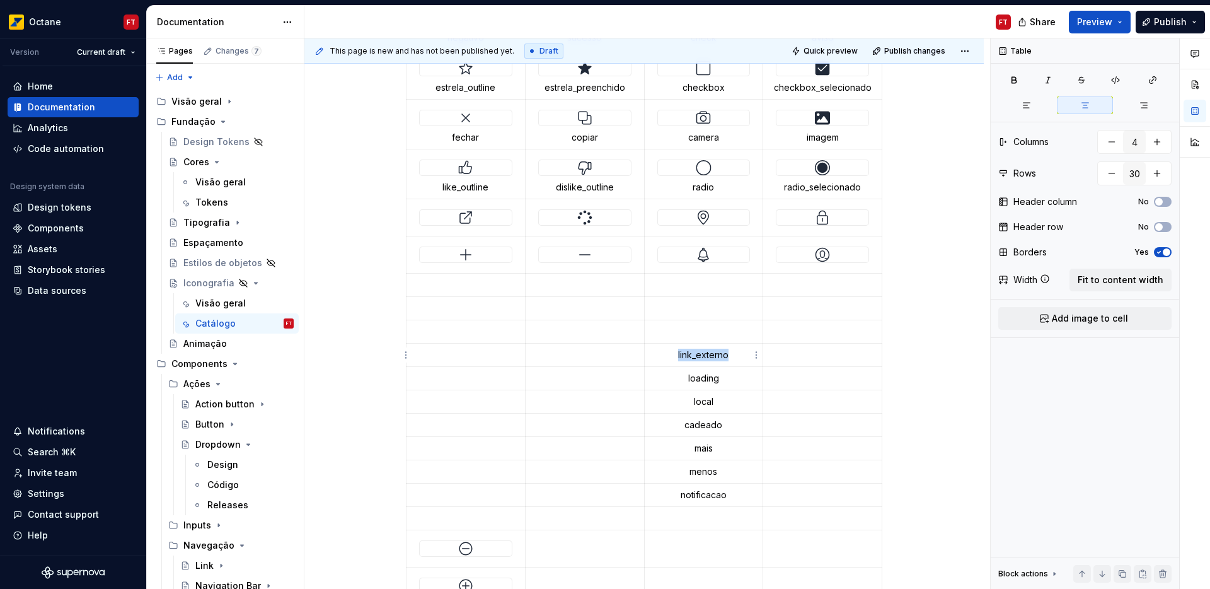
click at [685, 357] on p "link_externo" at bounding box center [703, 355] width 103 height 13
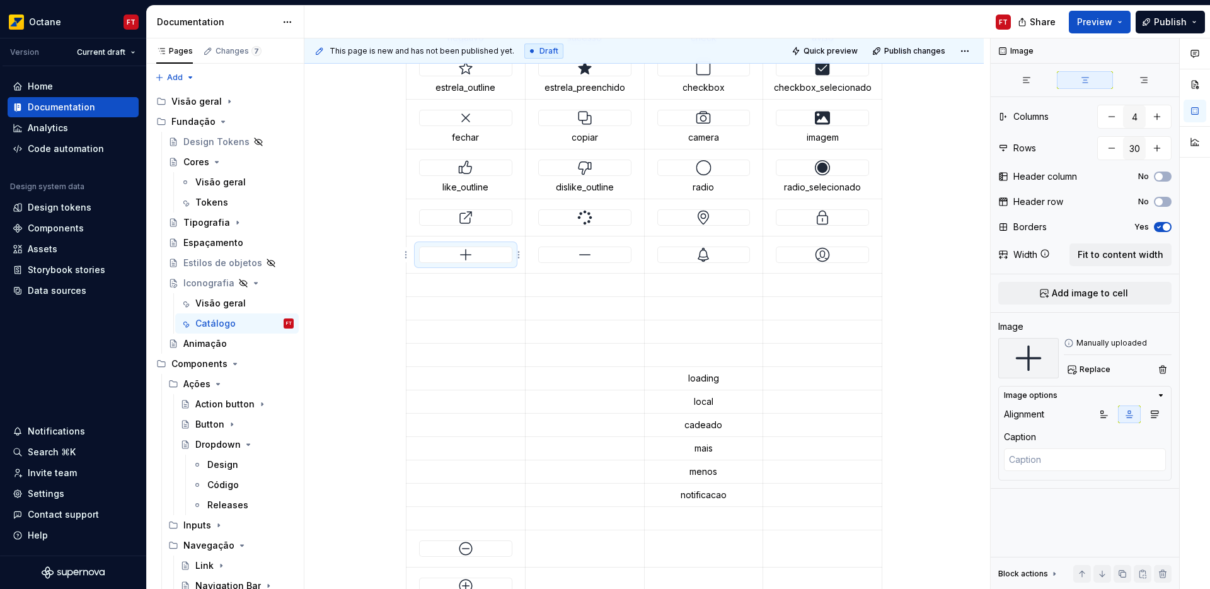
click at [494, 251] on div at bounding box center [466, 254] width 92 height 15
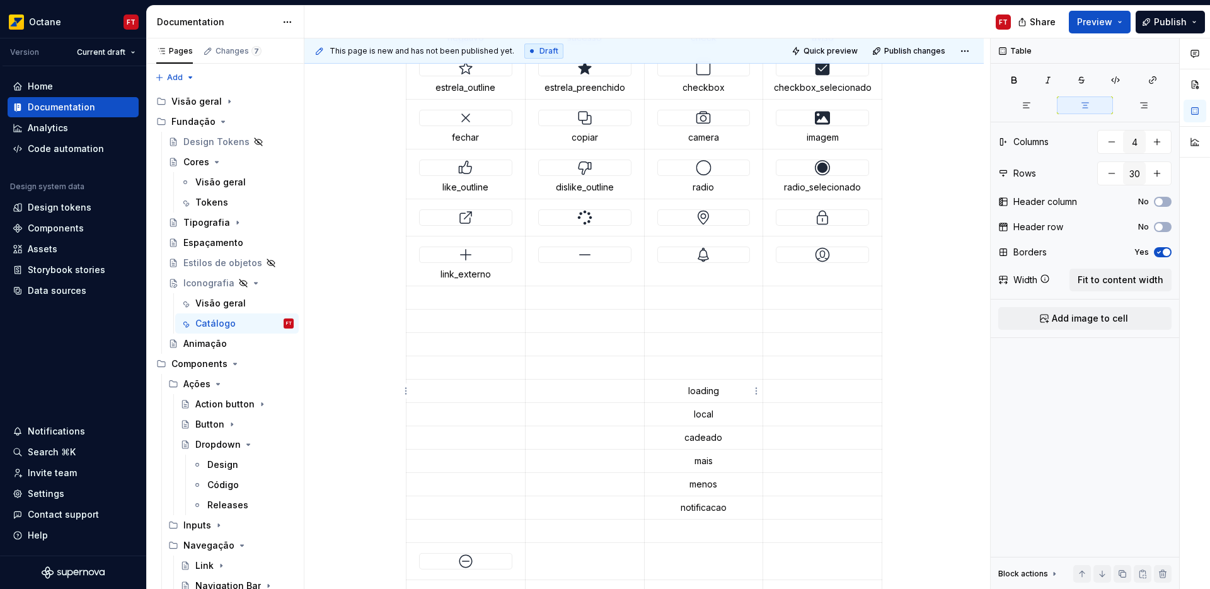
click at [693, 391] on p "loading" at bounding box center [703, 390] width 103 height 13
click at [586, 254] on img at bounding box center [584, 254] width 15 height 15
click at [705, 414] on p "local" at bounding box center [703, 414] width 103 height 13
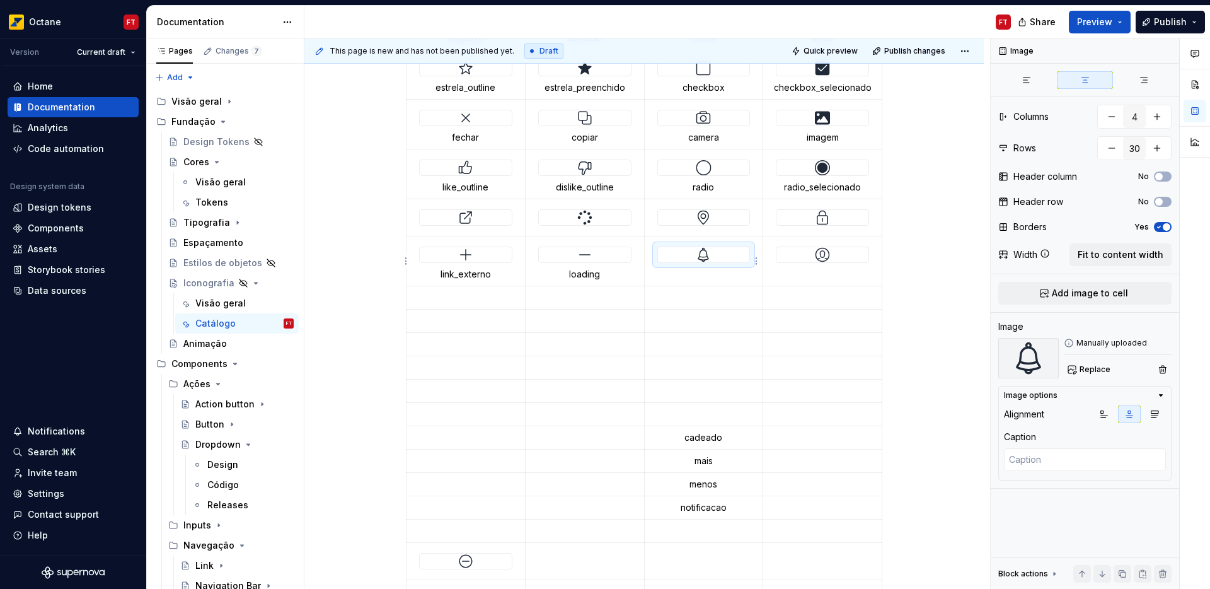
click at [705, 259] on img at bounding box center [703, 254] width 15 height 15
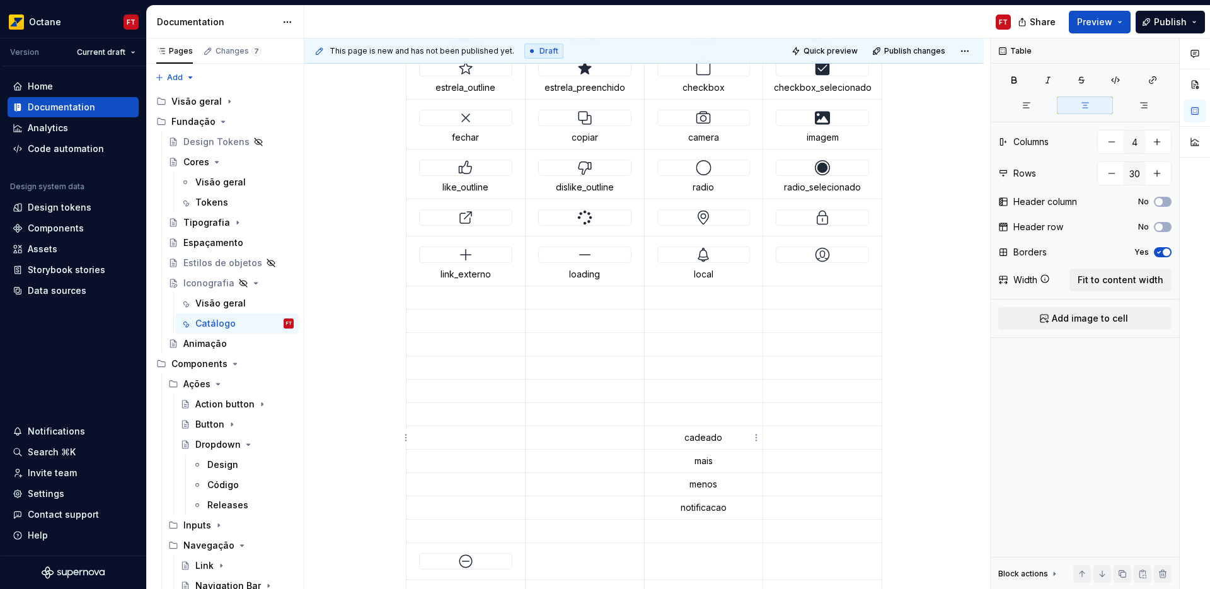
click at [707, 436] on p "cadeado" at bounding box center [703, 437] width 103 height 13
click at [836, 257] on div at bounding box center [823, 254] width 92 height 15
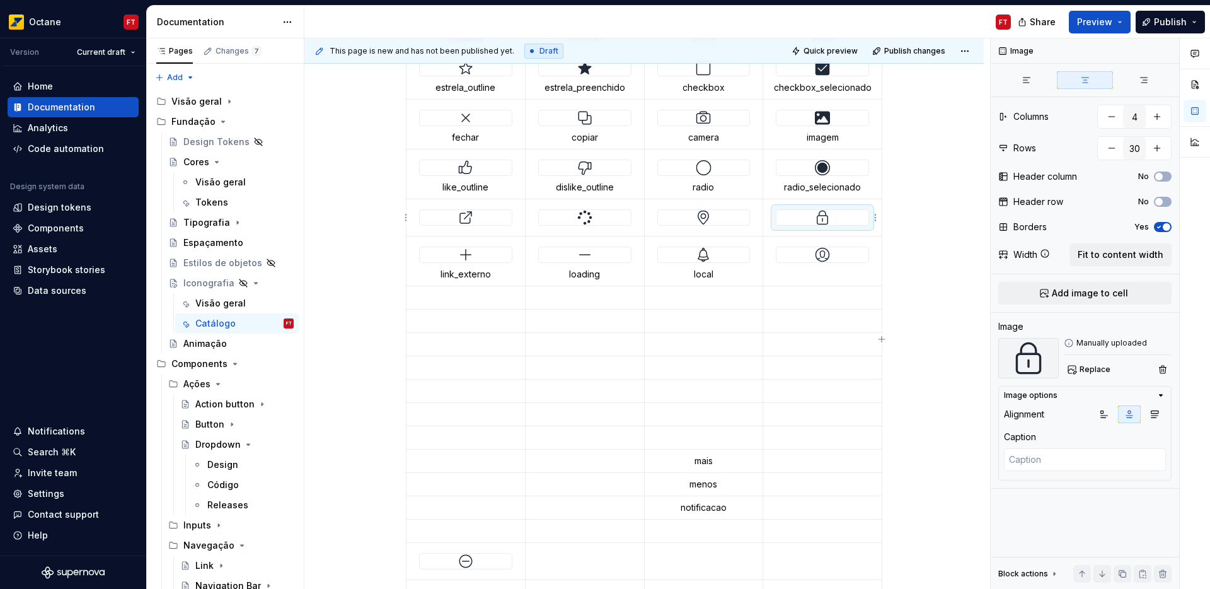
click at [824, 219] on img at bounding box center [822, 217] width 15 height 15
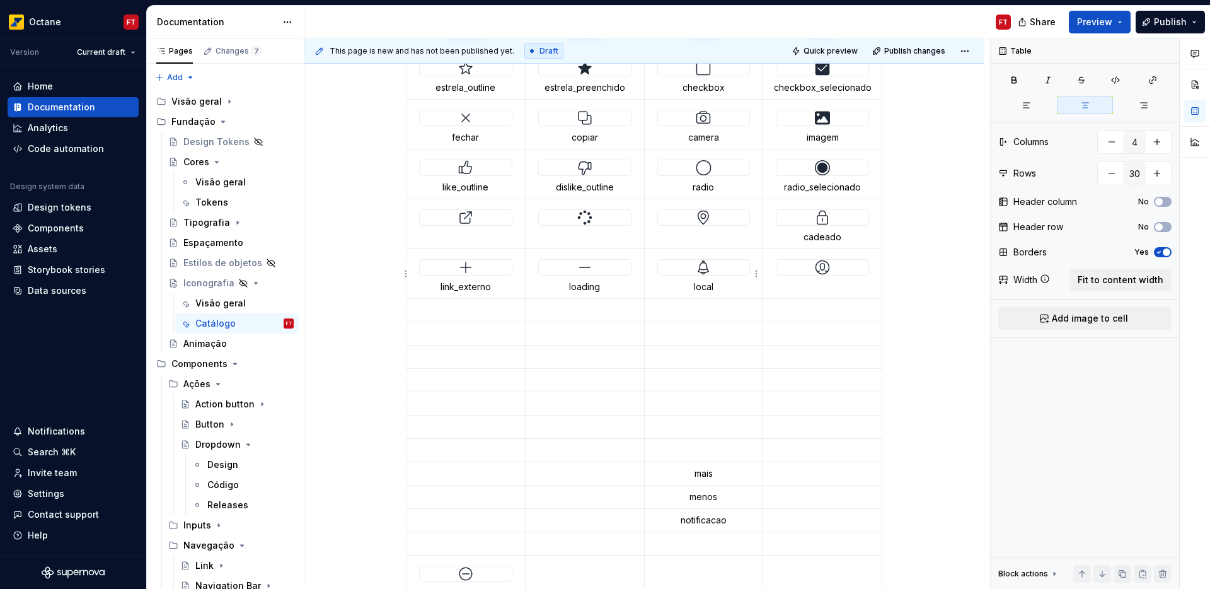
click at [708, 291] on p "local" at bounding box center [703, 286] width 103 height 13
type textarea "*"
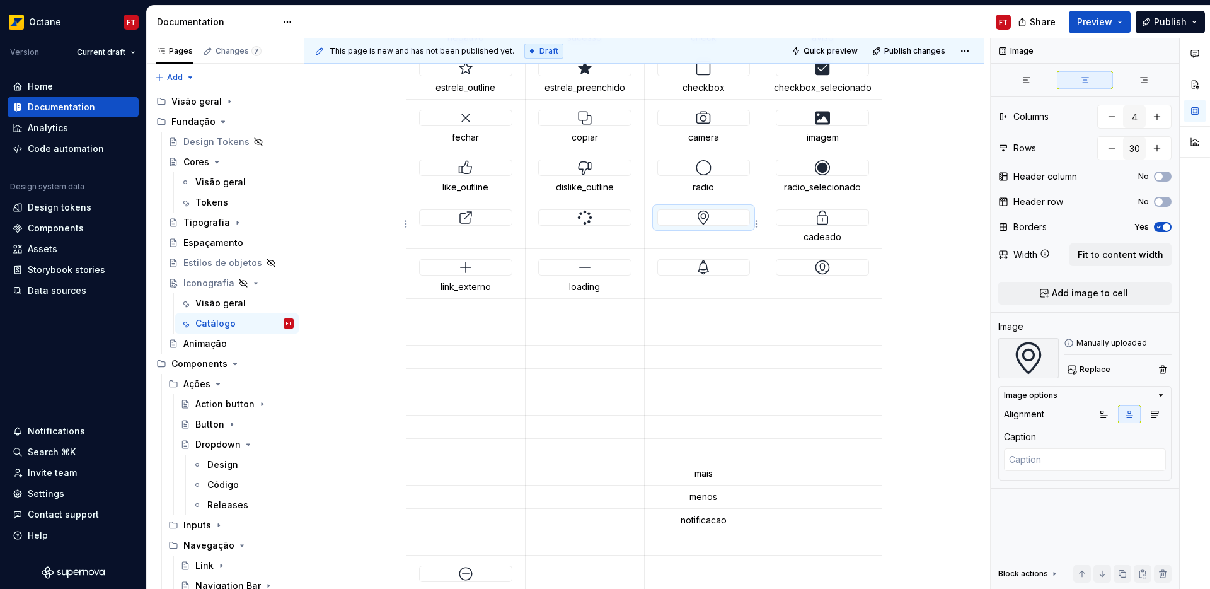
click at [708, 213] on img at bounding box center [703, 217] width 15 height 15
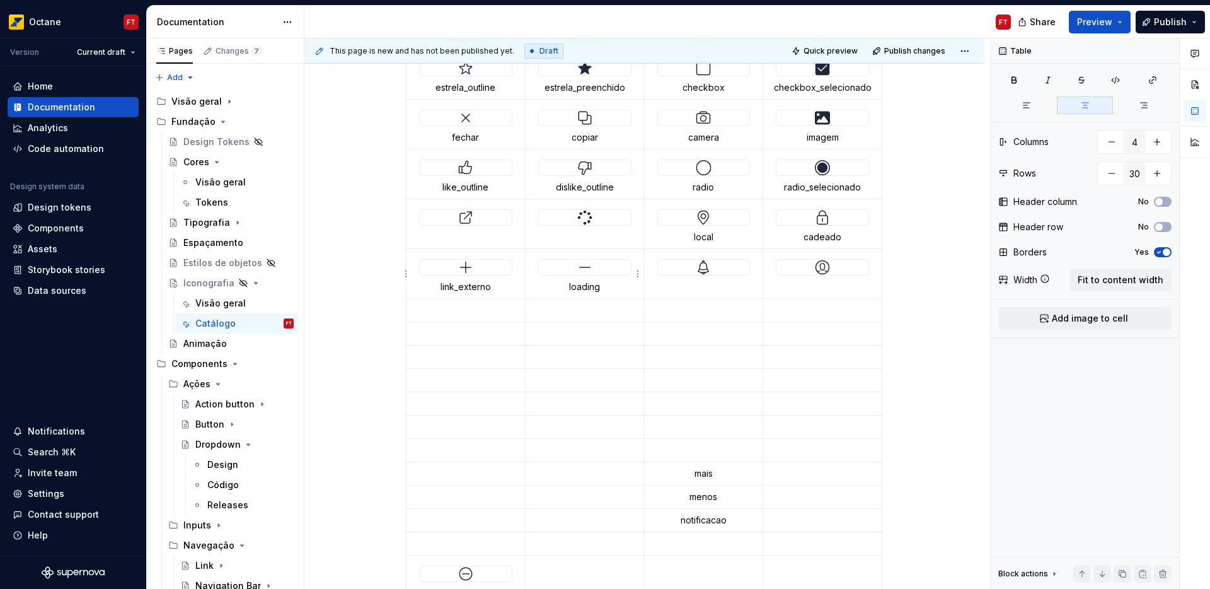
click at [584, 287] on p "loading" at bounding box center [584, 286] width 103 height 13
click at [596, 218] on div at bounding box center [585, 217] width 92 height 15
click at [446, 286] on p "link_externo" at bounding box center [465, 286] width 103 height 13
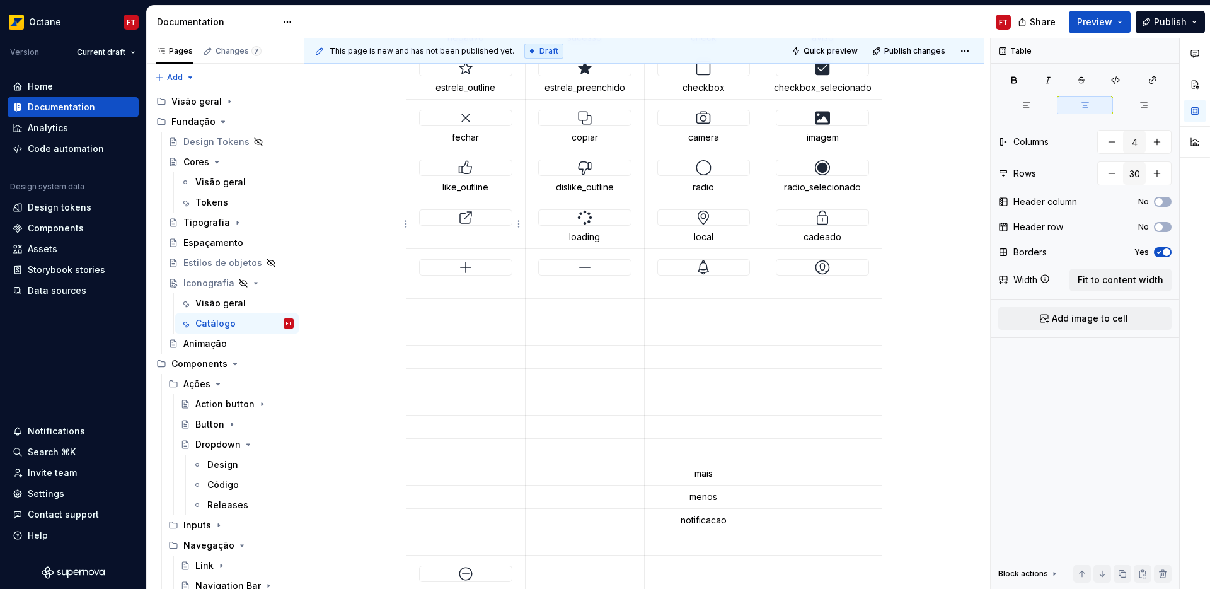
click at [477, 238] on td at bounding box center [466, 224] width 119 height 50
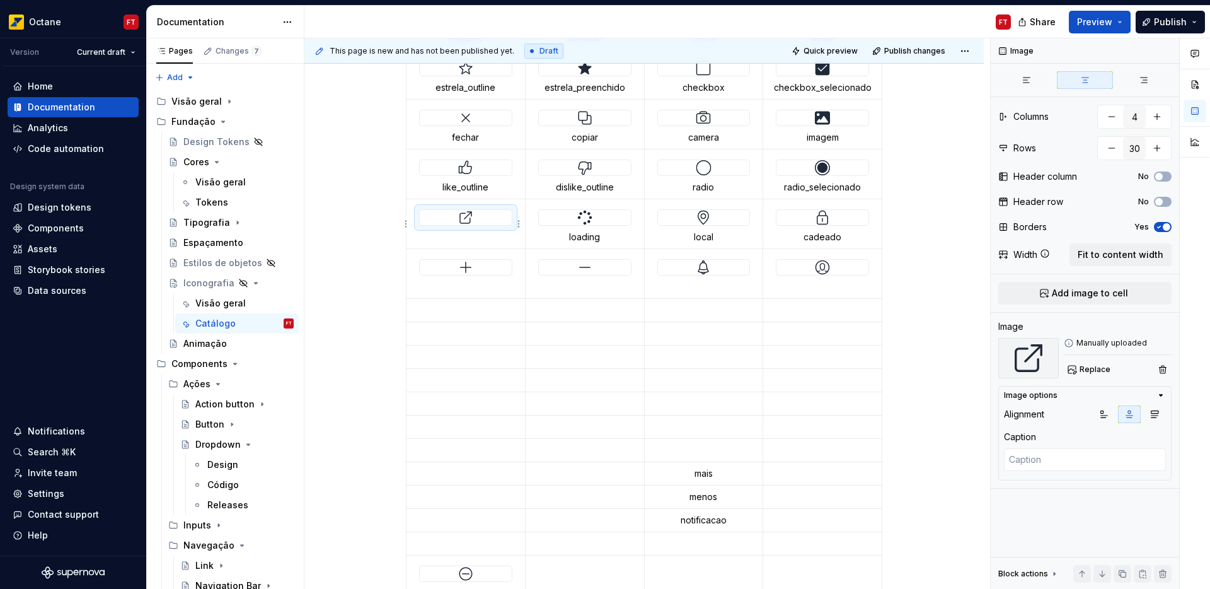
click at [470, 214] on img at bounding box center [465, 217] width 15 height 15
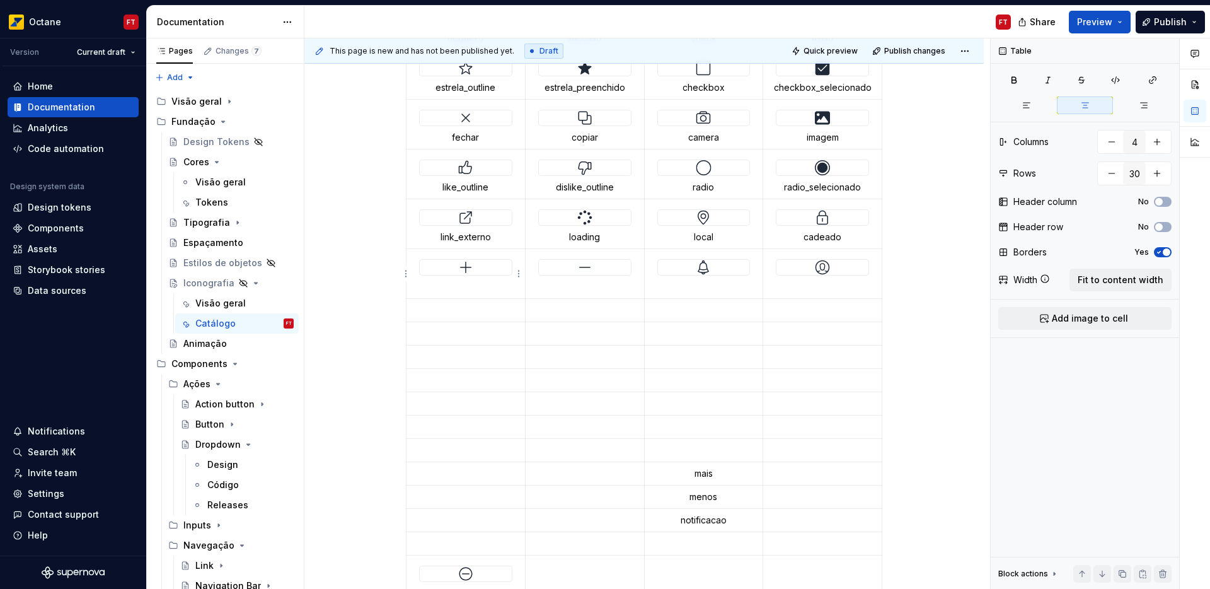
click at [482, 282] on p at bounding box center [465, 286] width 103 height 13
click at [705, 498] on p "menos" at bounding box center [703, 496] width 103 height 13
click at [590, 289] on p at bounding box center [584, 286] width 103 height 13
click at [707, 520] on p "notificacao" at bounding box center [703, 520] width 103 height 13
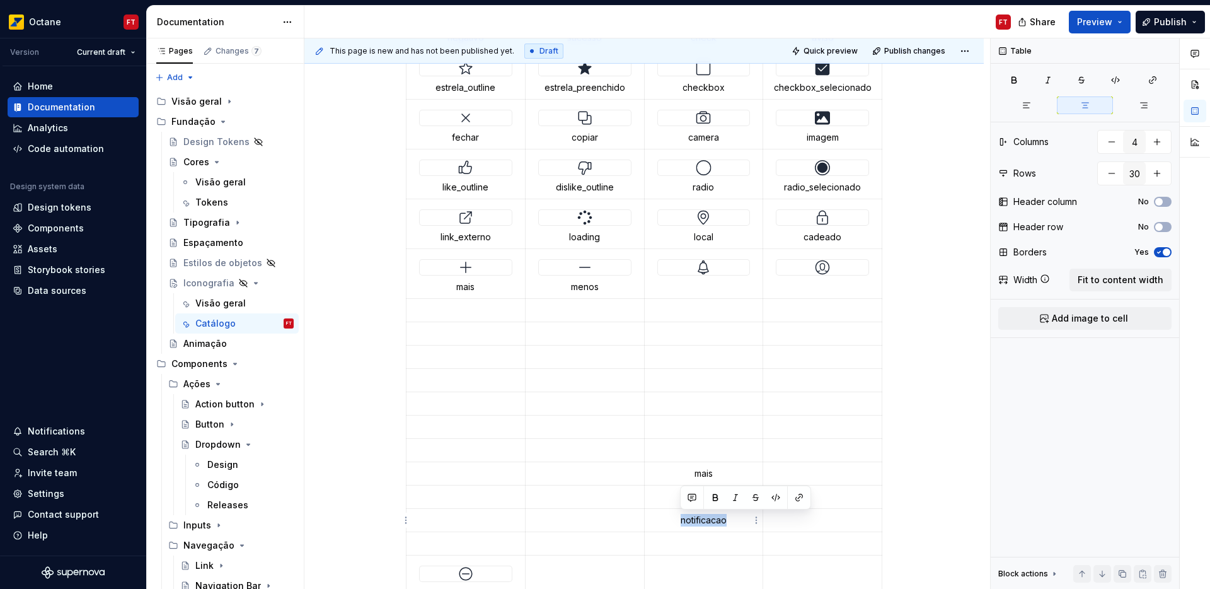
click at [707, 520] on p "notificacao" at bounding box center [703, 520] width 103 height 13
click at [695, 284] on p at bounding box center [703, 286] width 103 height 13
click at [824, 275] on div at bounding box center [822, 267] width 93 height 16
type textarea "*"
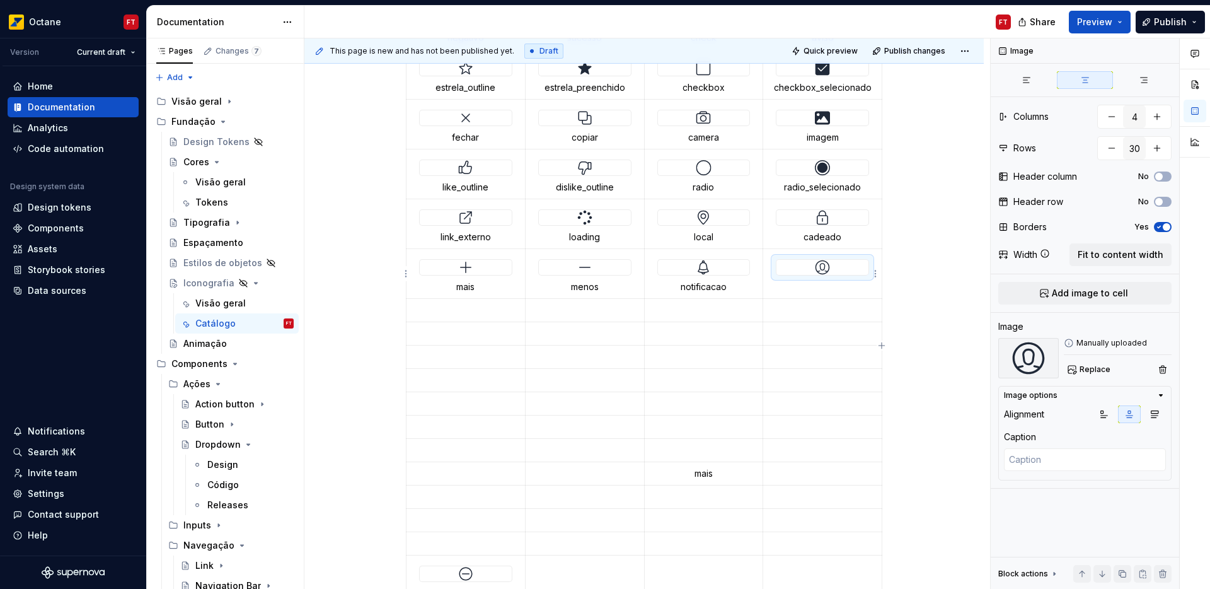
click at [833, 272] on div at bounding box center [823, 267] width 92 height 15
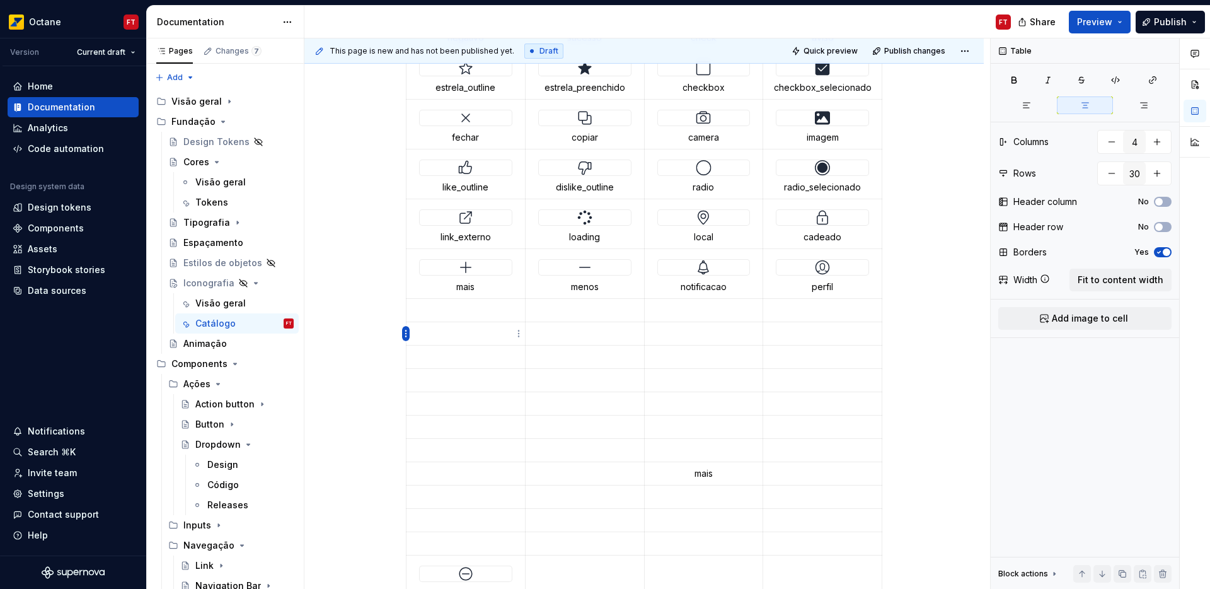
click at [403, 333] on html "Octane FT Version Current draft Home Documentation Analytics Code automation De…" at bounding box center [605, 294] width 1210 height 589
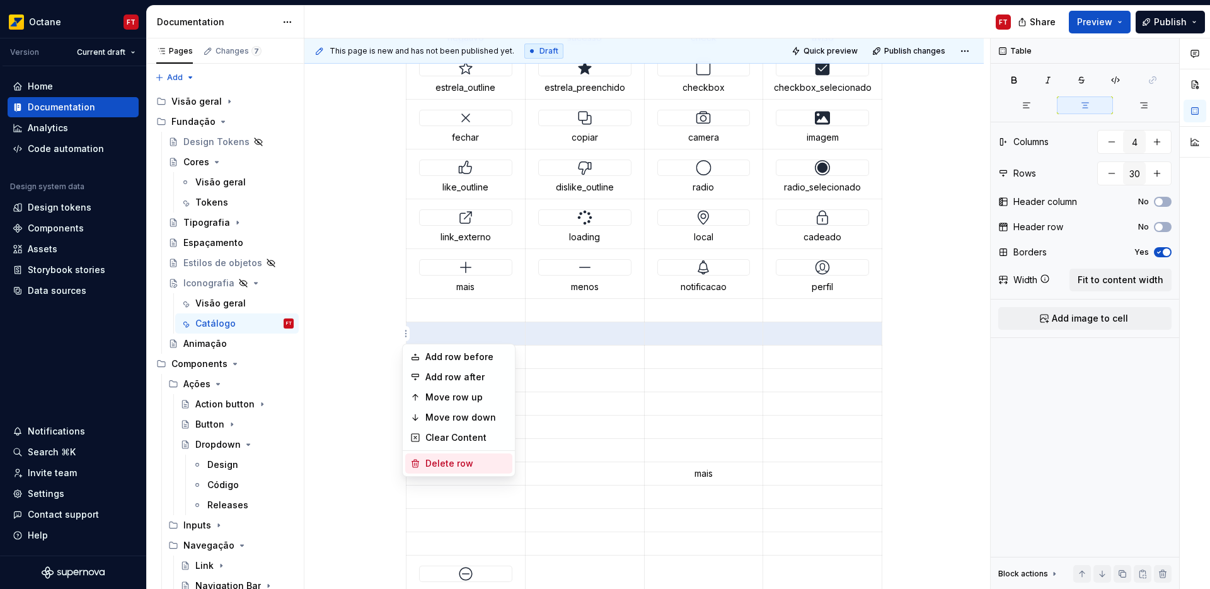
click at [442, 460] on div "Delete row" at bounding box center [466, 463] width 82 height 13
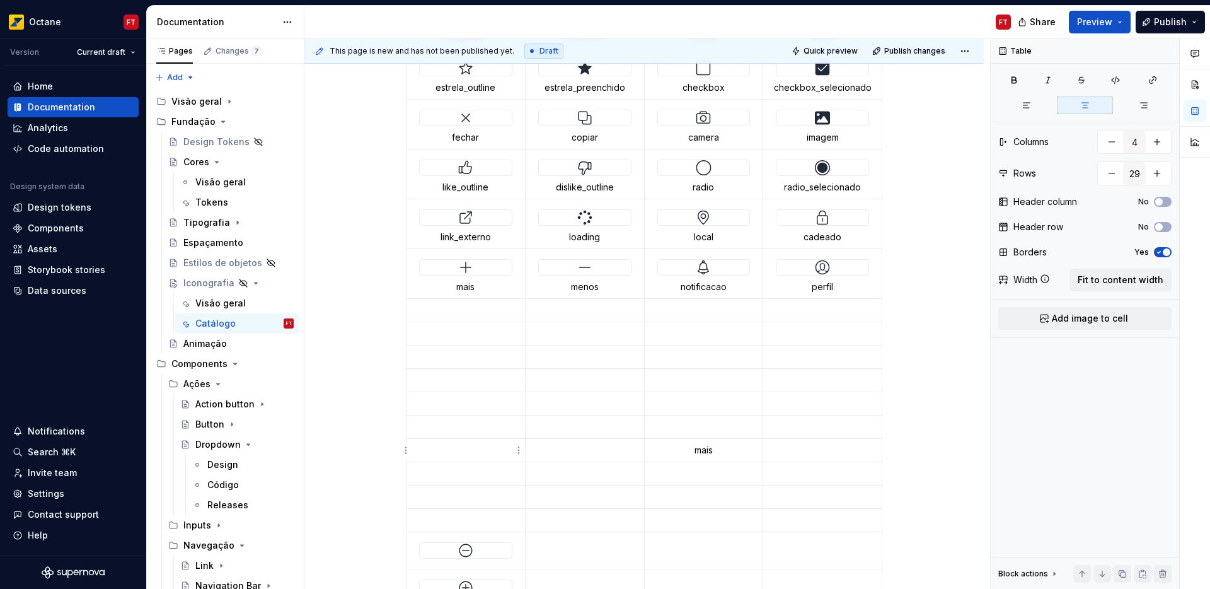
click at [402, 452] on html "Octane FT Version Current draft Home Documentation Analytics Code automation De…" at bounding box center [605, 294] width 1210 height 589
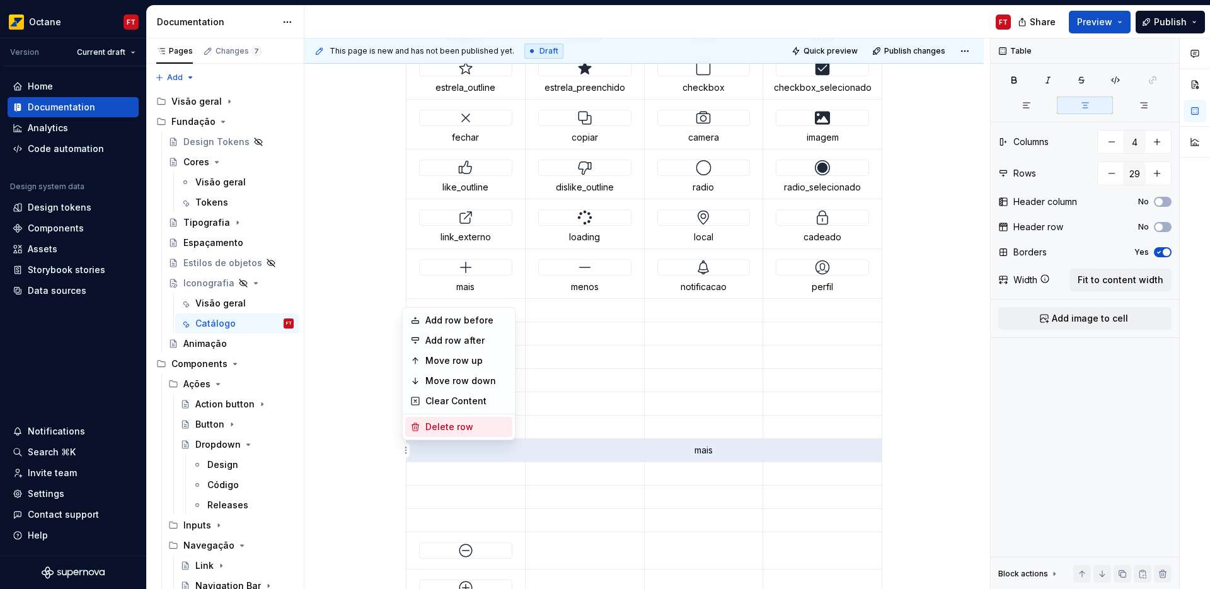
click at [427, 422] on div "Delete row" at bounding box center [466, 426] width 82 height 13
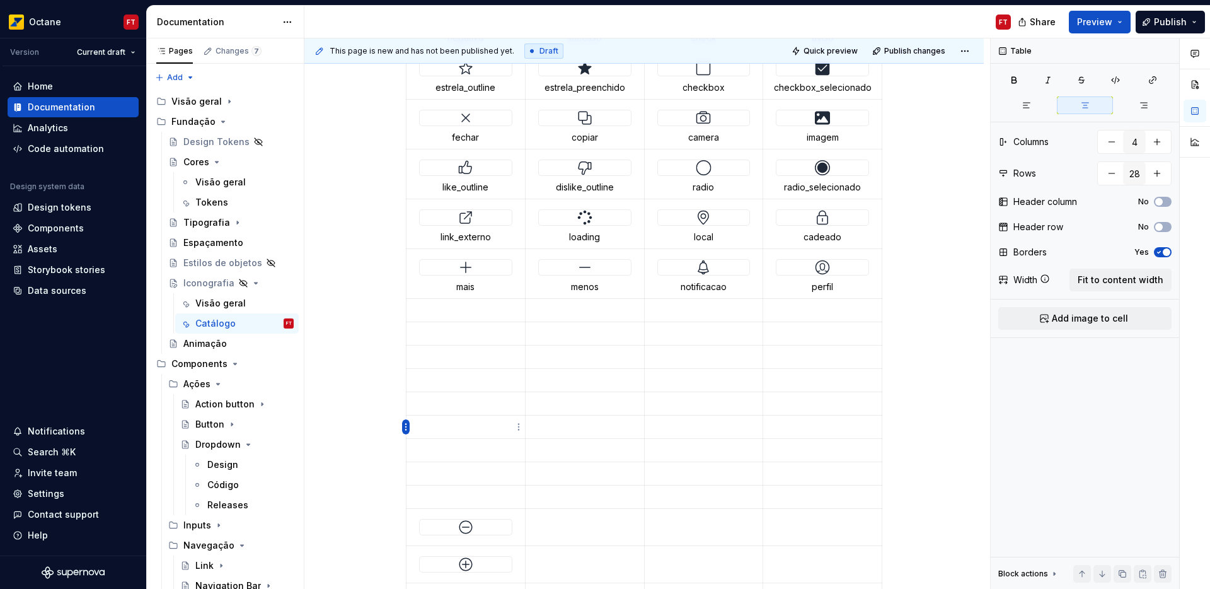
click at [407, 428] on html "Octane FT Version Current draft Home Documentation Analytics Code automation De…" at bounding box center [605, 294] width 1210 height 589
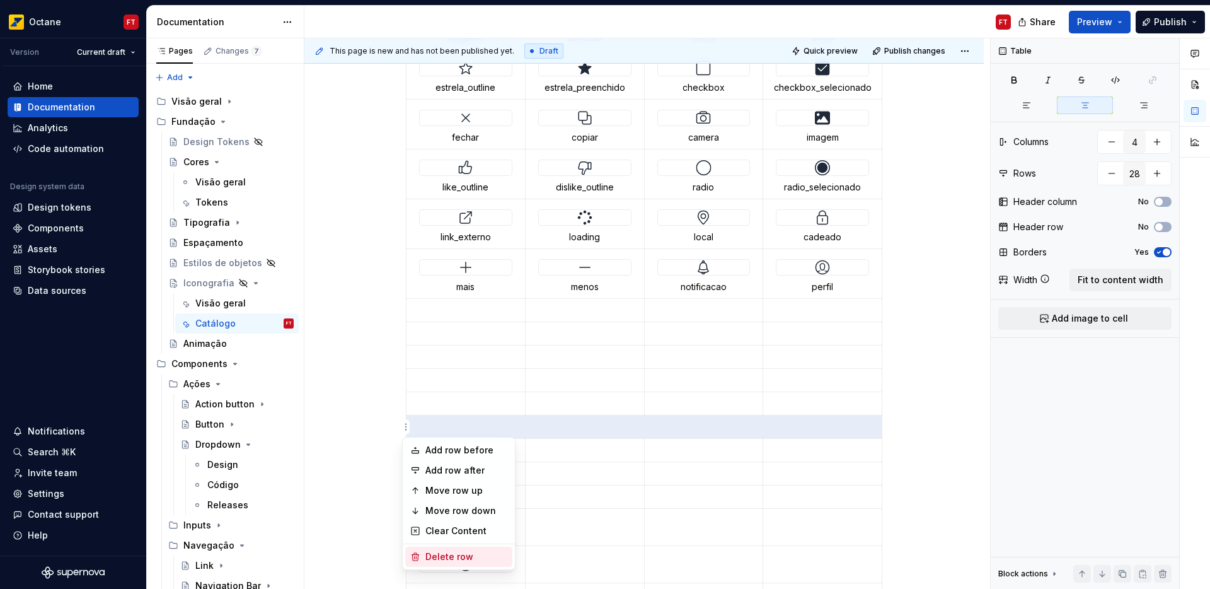
drag, startPoint x: 439, startPoint y: 555, endPoint x: 420, endPoint y: 519, distance: 40.6
click at [439, 555] on div "Delete row" at bounding box center [466, 556] width 82 height 13
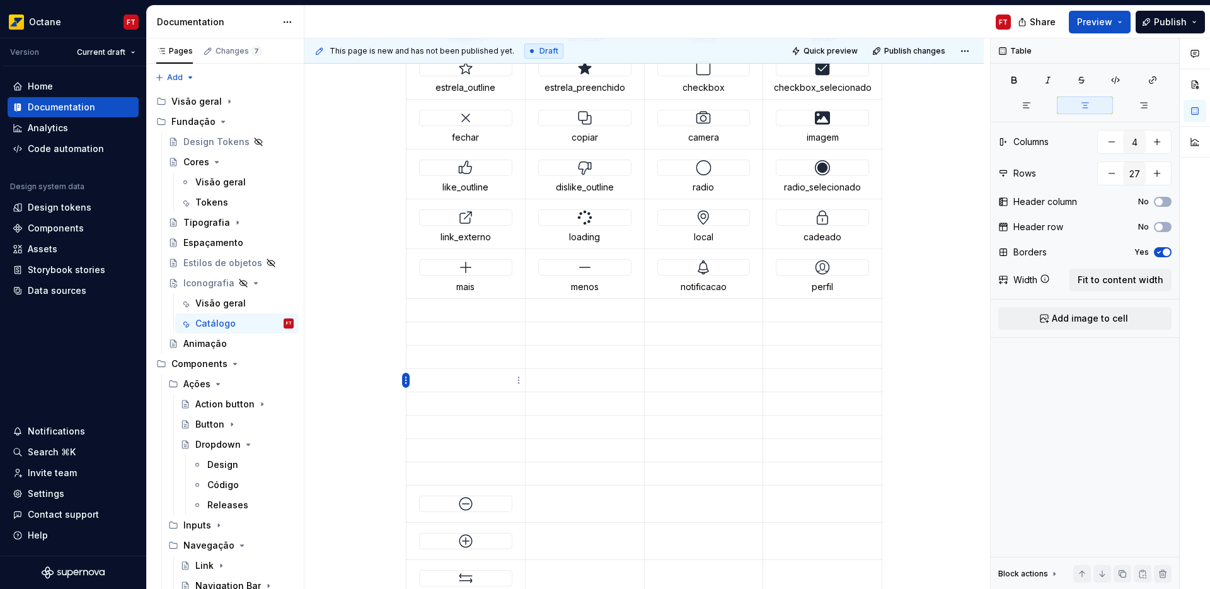
click at [406, 381] on html "Octane FT Version Current draft Home Documentation Analytics Code automation De…" at bounding box center [605, 294] width 1210 height 589
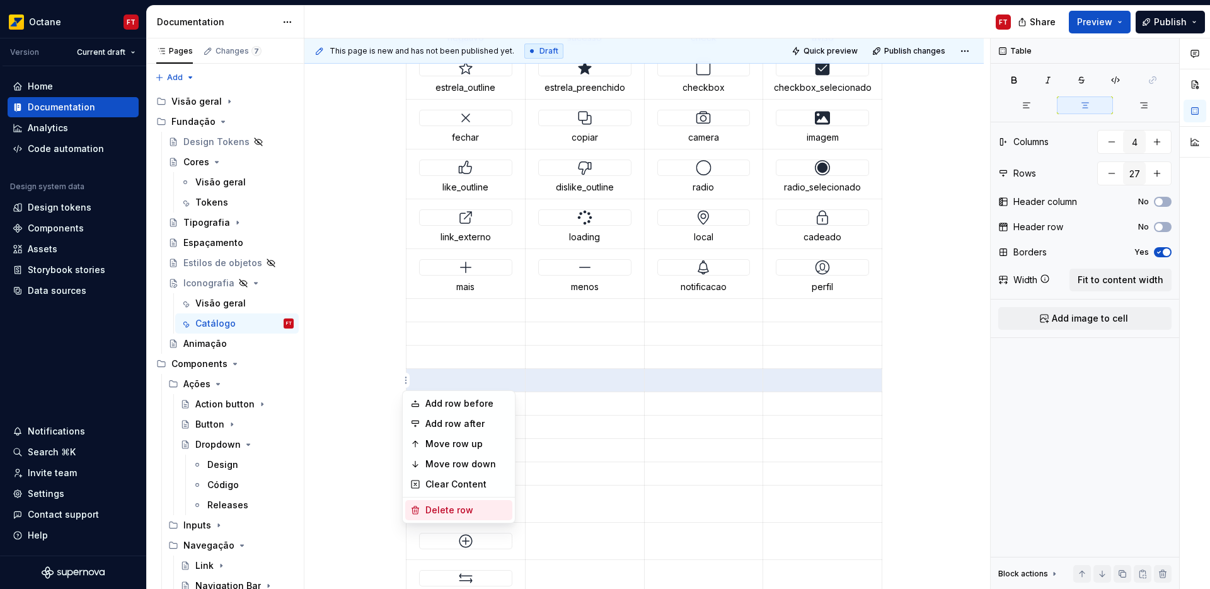
click at [440, 507] on div "Delete row" at bounding box center [466, 510] width 82 height 13
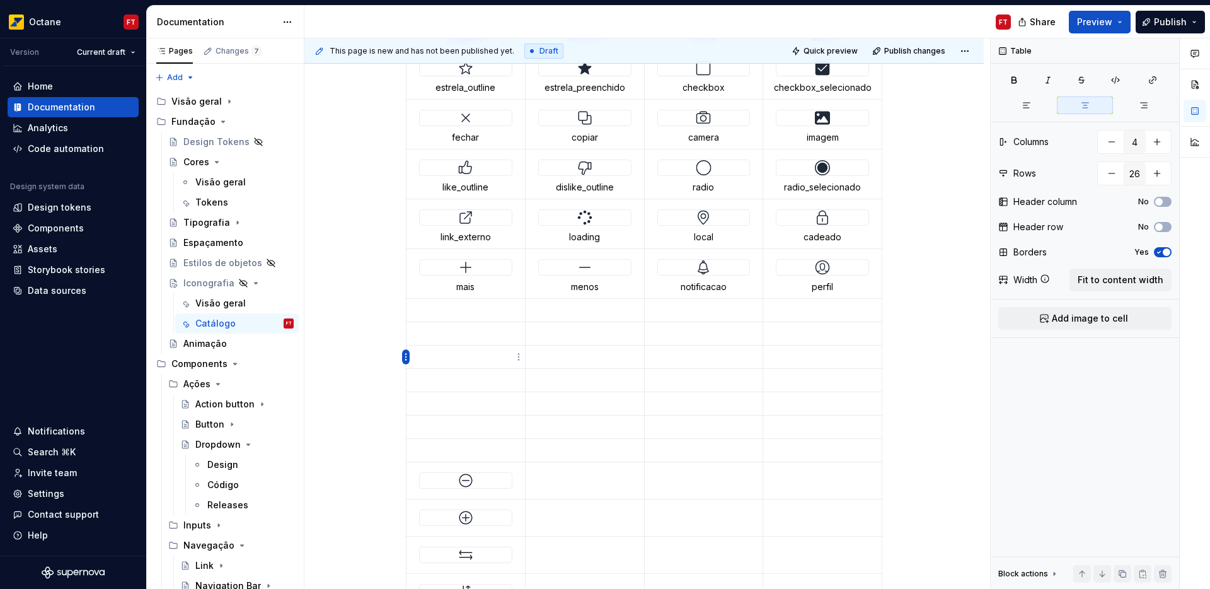
click at [407, 357] on html "Octane FT Version Current draft Home Documentation Analytics Code automation De…" at bounding box center [605, 294] width 1210 height 589
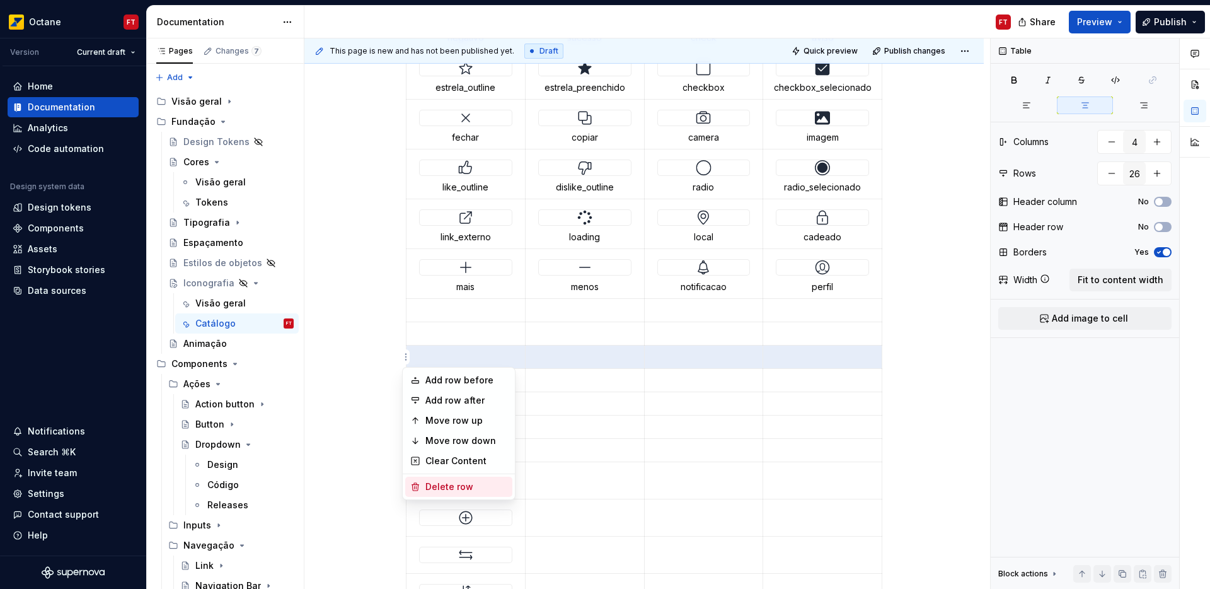
click at [450, 482] on div "Delete row" at bounding box center [466, 486] width 82 height 13
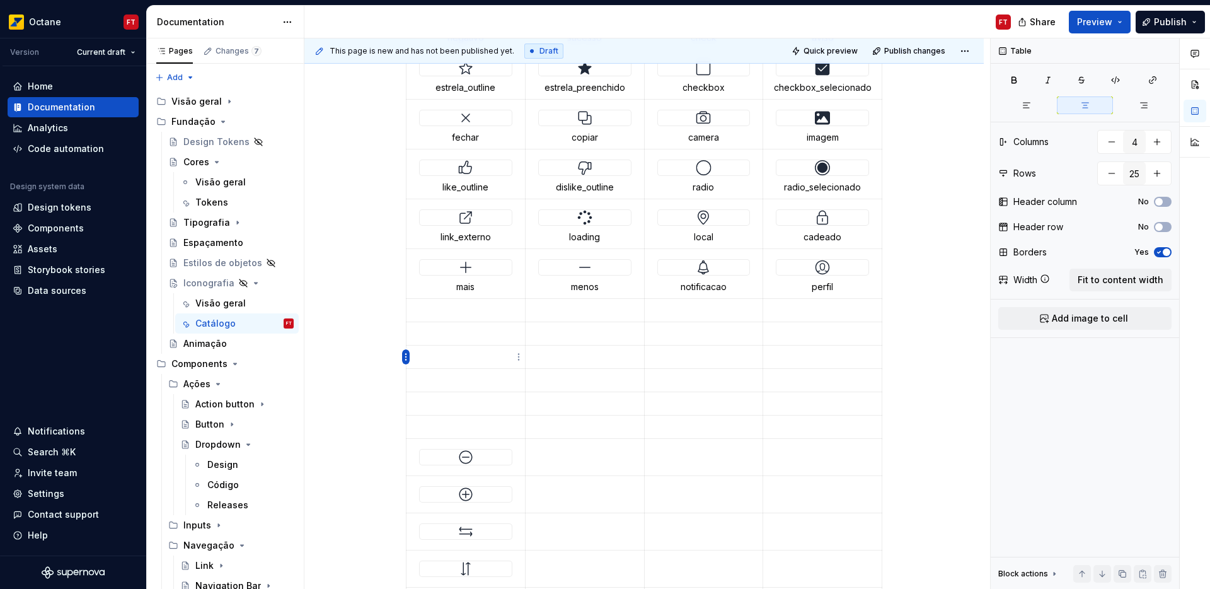
click at [408, 358] on html "Octane FT Version Current draft Home Documentation Analytics Code automation De…" at bounding box center [605, 294] width 1210 height 589
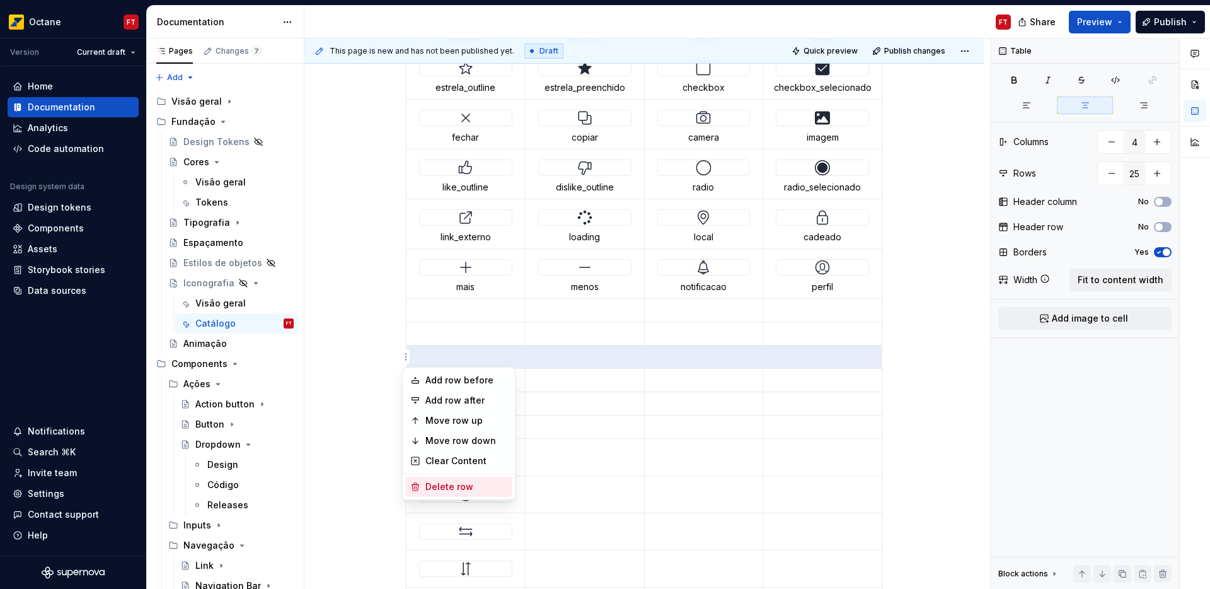
click at [450, 483] on div "Delete row" at bounding box center [466, 486] width 82 height 13
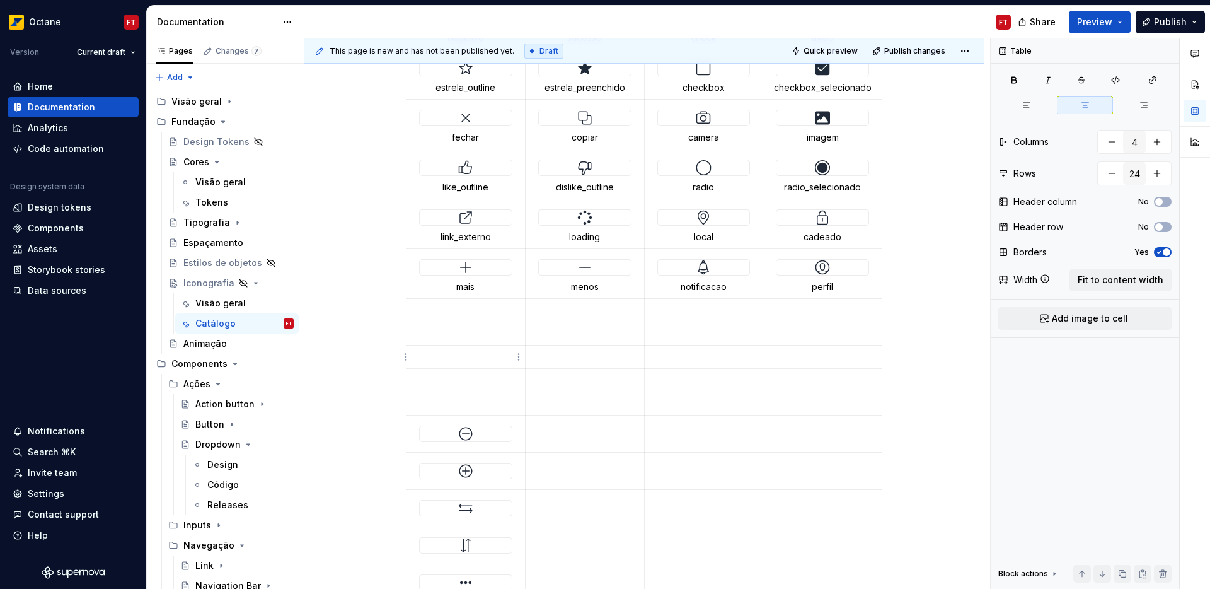
click at [407, 355] on html "Octane FT Version Current draft Home Documentation Analytics Code automation De…" at bounding box center [605, 294] width 1210 height 589
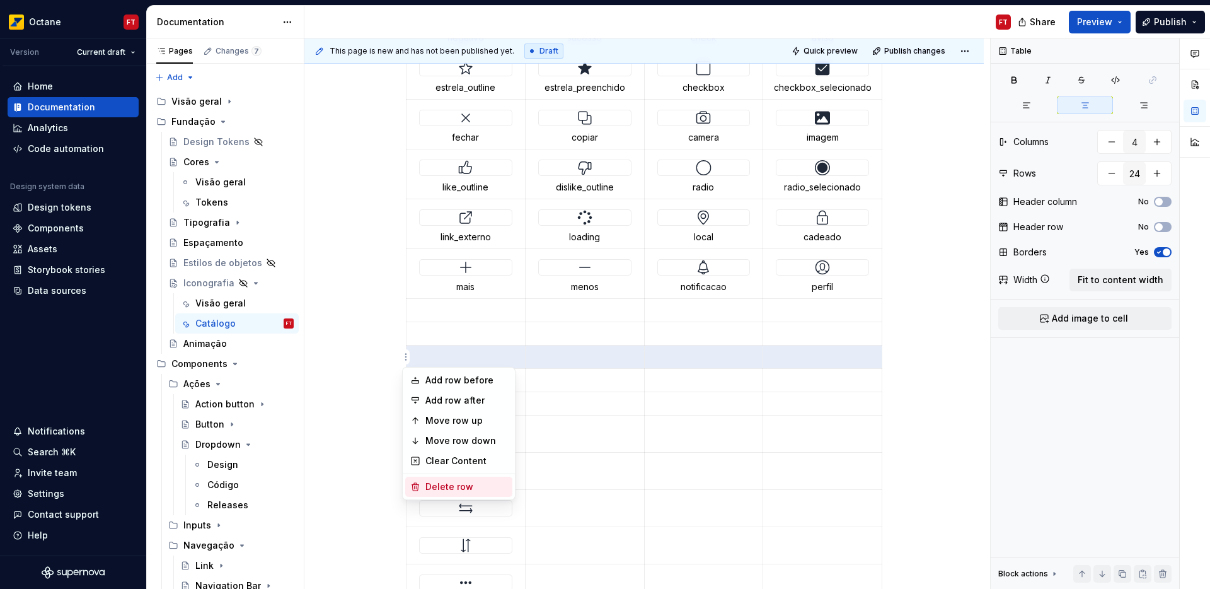
click at [452, 482] on div "Delete row" at bounding box center [466, 486] width 82 height 13
type input "23"
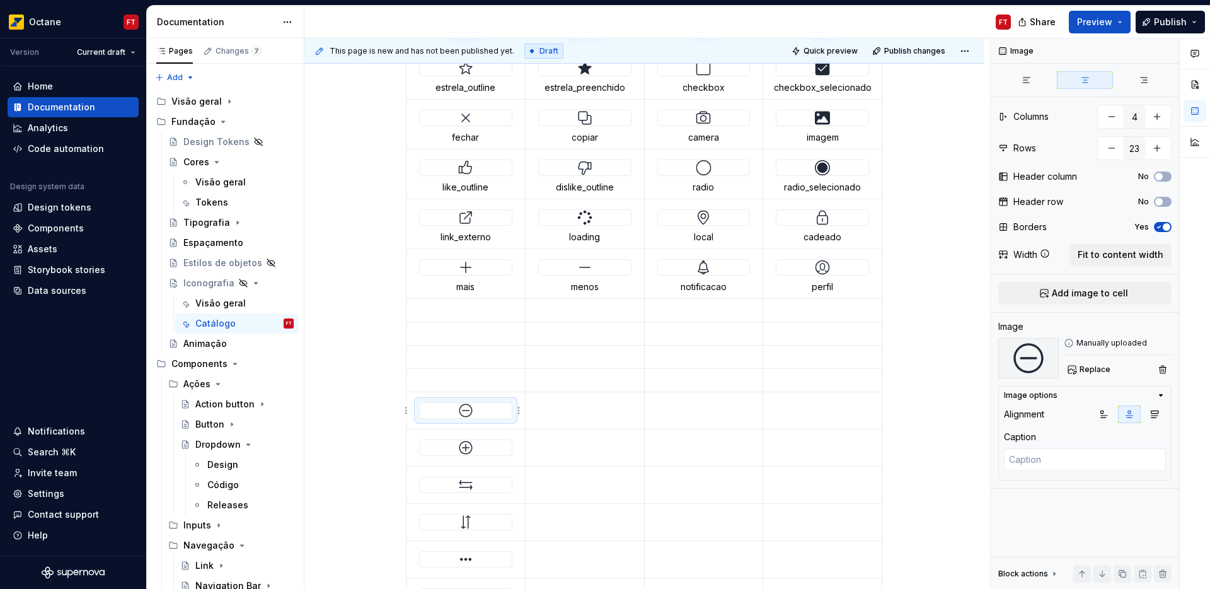
click at [463, 412] on img at bounding box center [465, 410] width 15 height 15
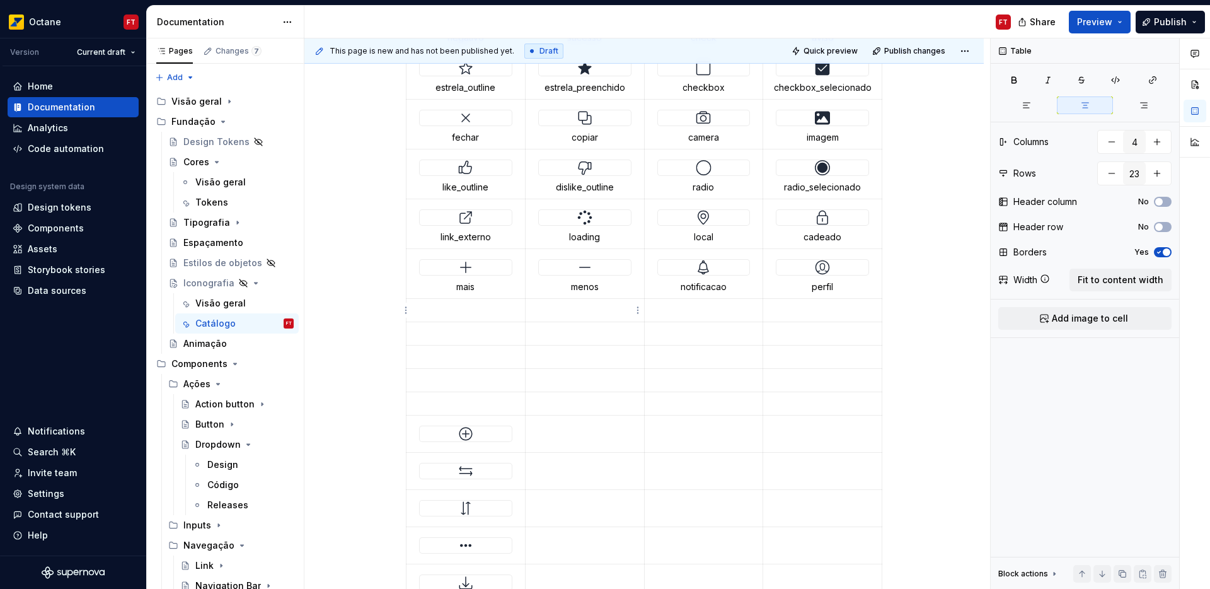
click at [596, 314] on p at bounding box center [584, 310] width 103 height 13
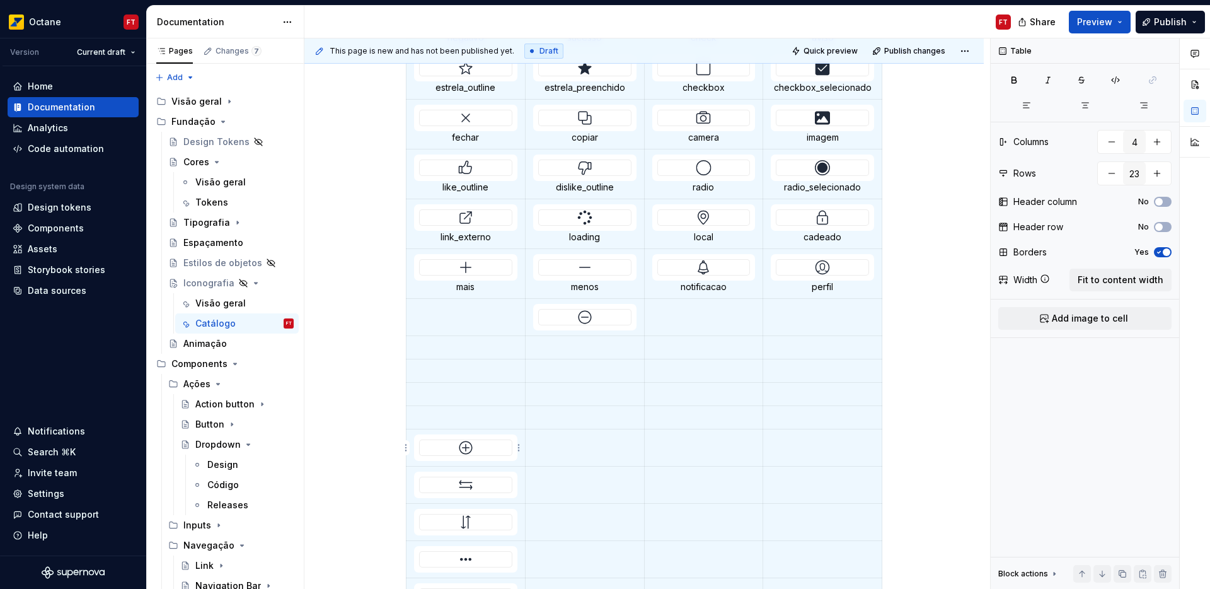
click at [483, 445] on div at bounding box center [466, 447] width 92 height 15
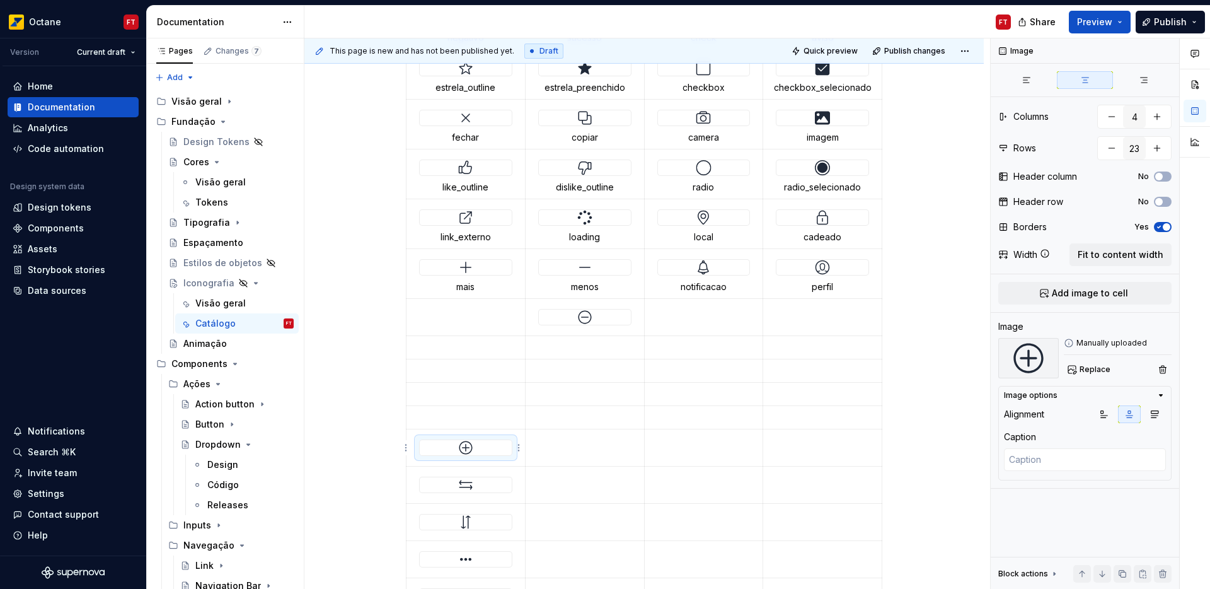
click at [460, 450] on img at bounding box center [465, 447] width 15 height 15
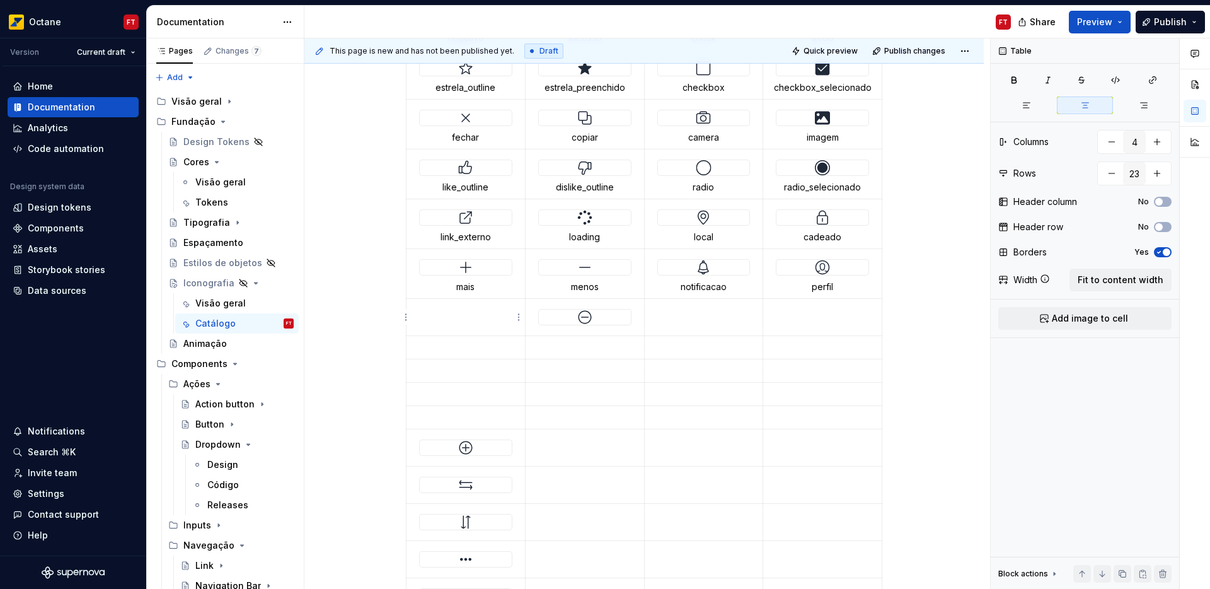
click at [468, 318] on td at bounding box center [466, 317] width 119 height 37
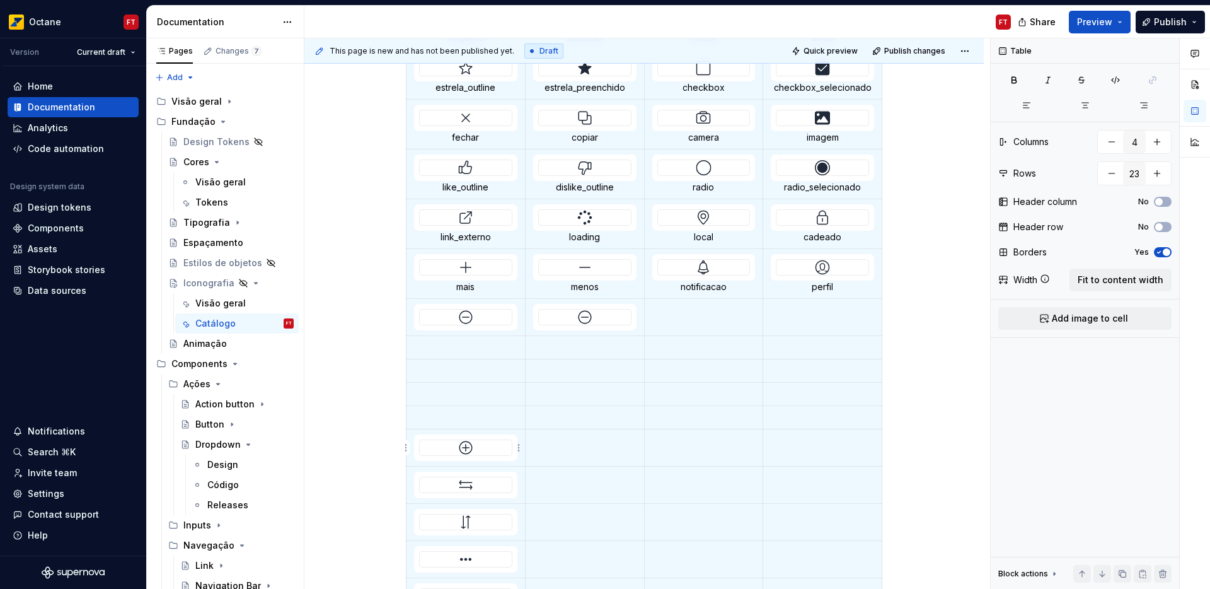
click at [469, 454] on img at bounding box center [465, 447] width 15 height 15
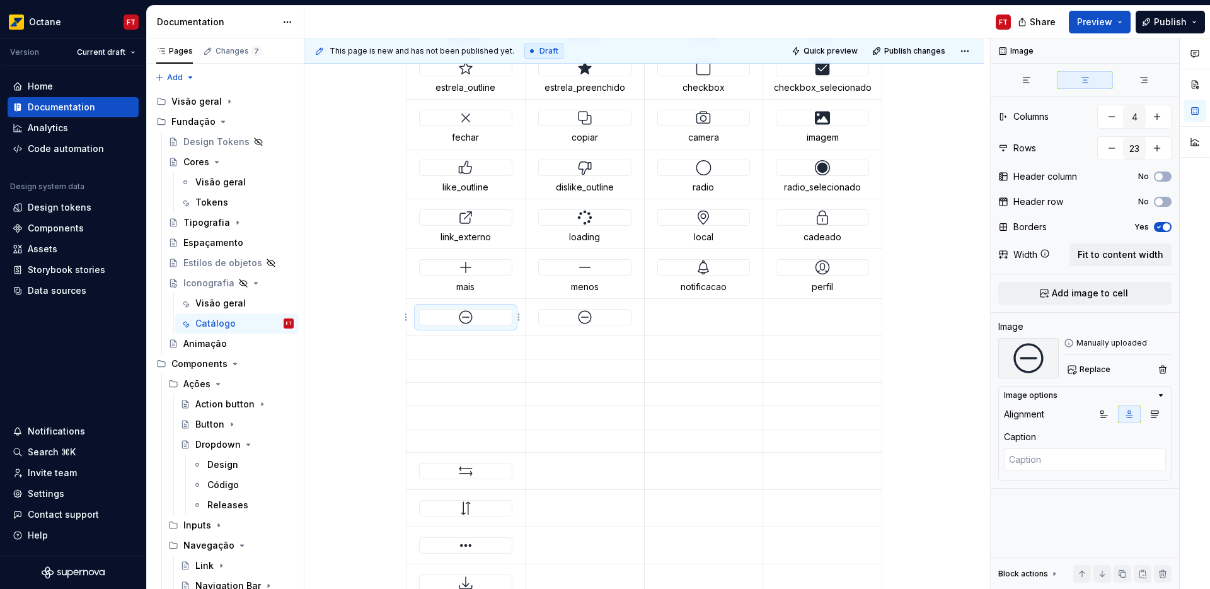
click at [468, 321] on img at bounding box center [465, 316] width 15 height 15
click at [473, 474] on div at bounding box center [466, 470] width 92 height 15
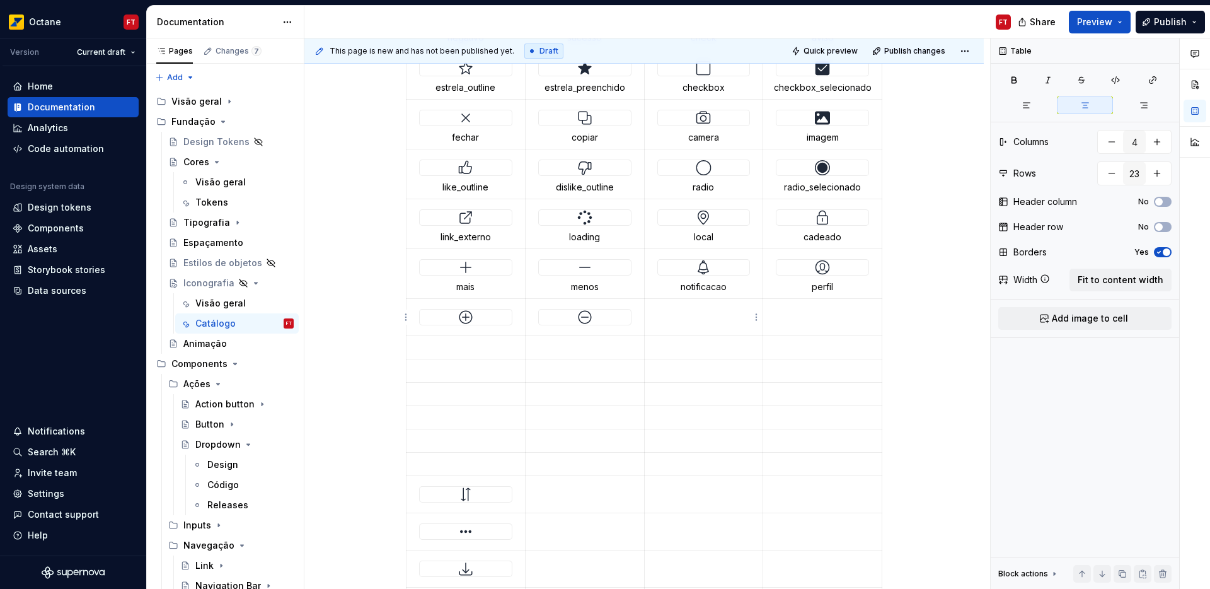
click at [661, 325] on td at bounding box center [703, 317] width 119 height 37
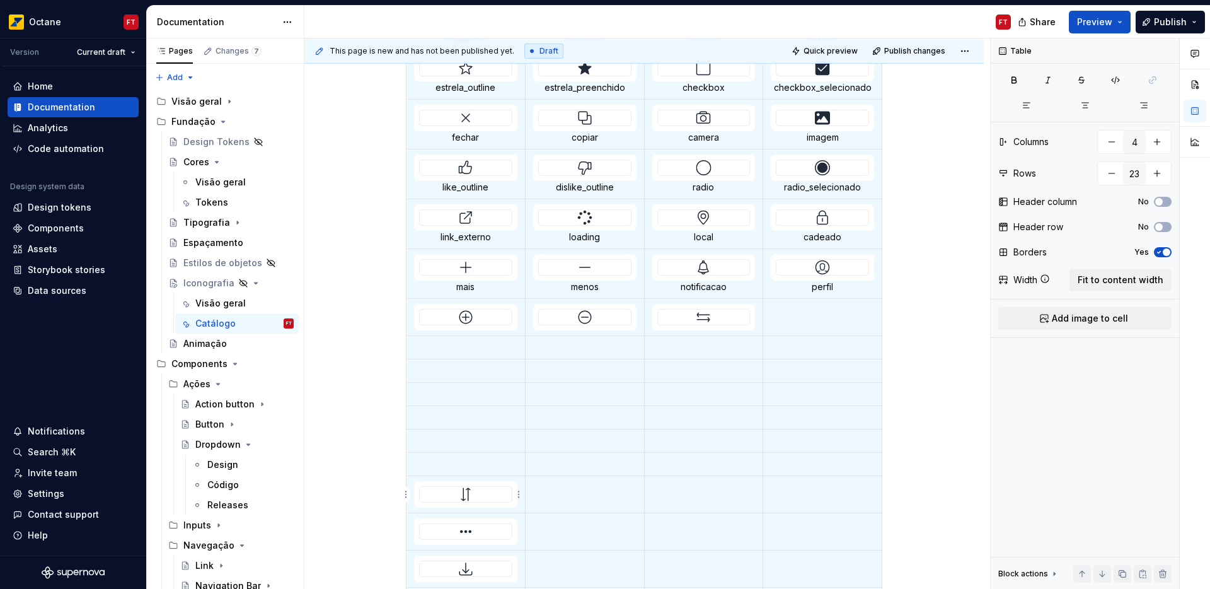
click at [466, 494] on img at bounding box center [465, 494] width 15 height 15
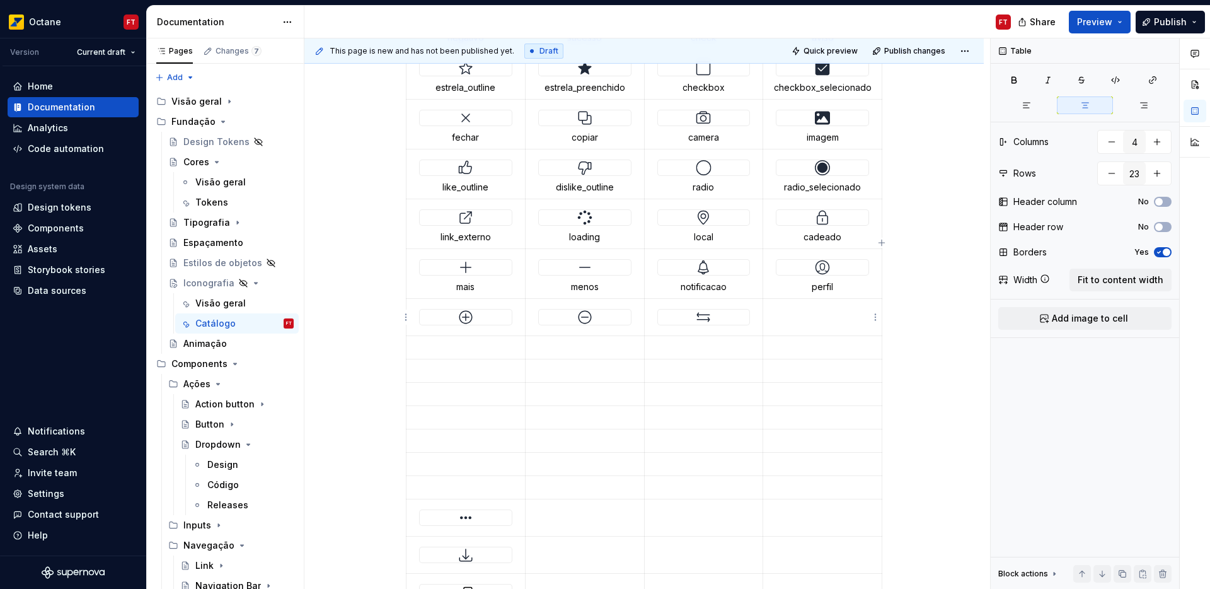
click at [821, 312] on p at bounding box center [822, 310] width 103 height 13
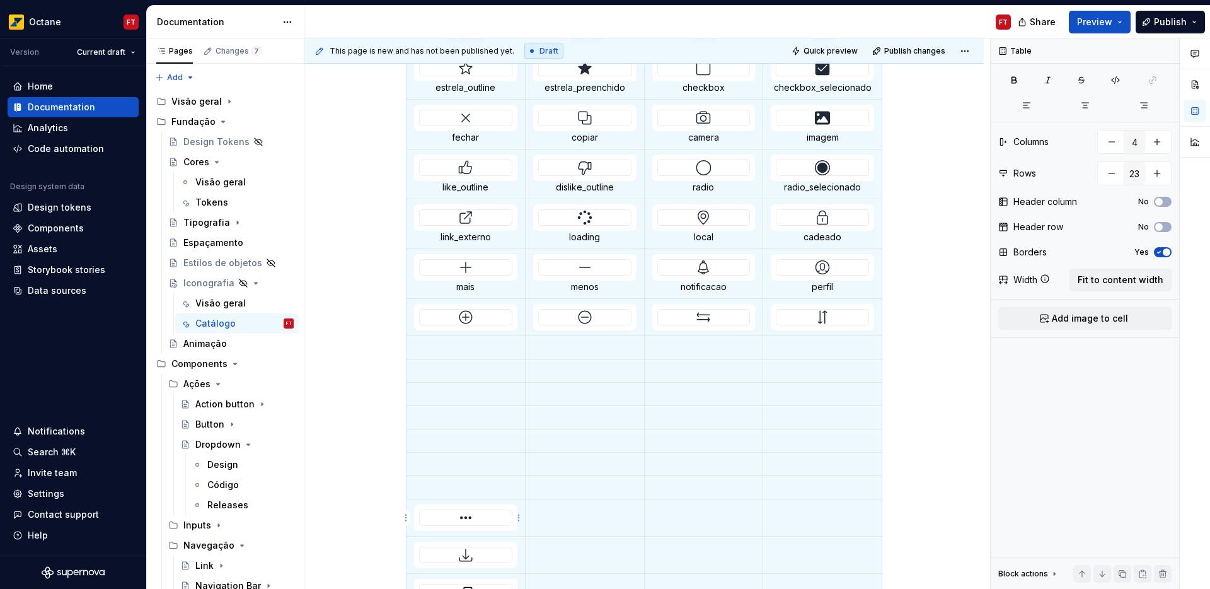
click at [466, 518] on img at bounding box center [465, 517] width 15 height 15
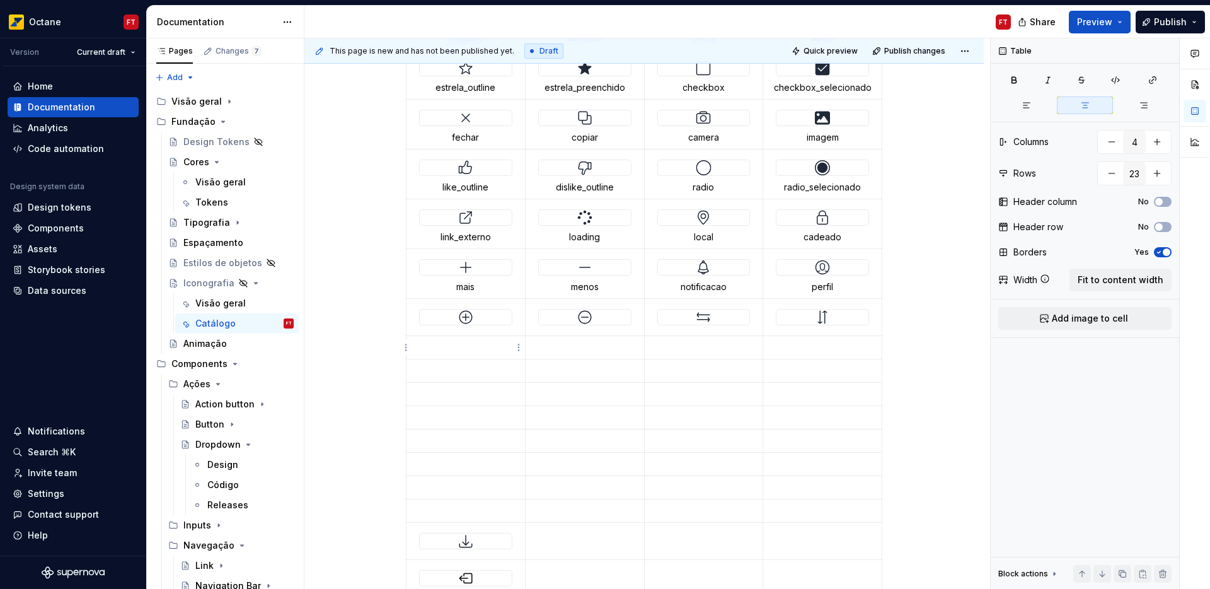
click at [455, 346] on p at bounding box center [465, 347] width 103 height 13
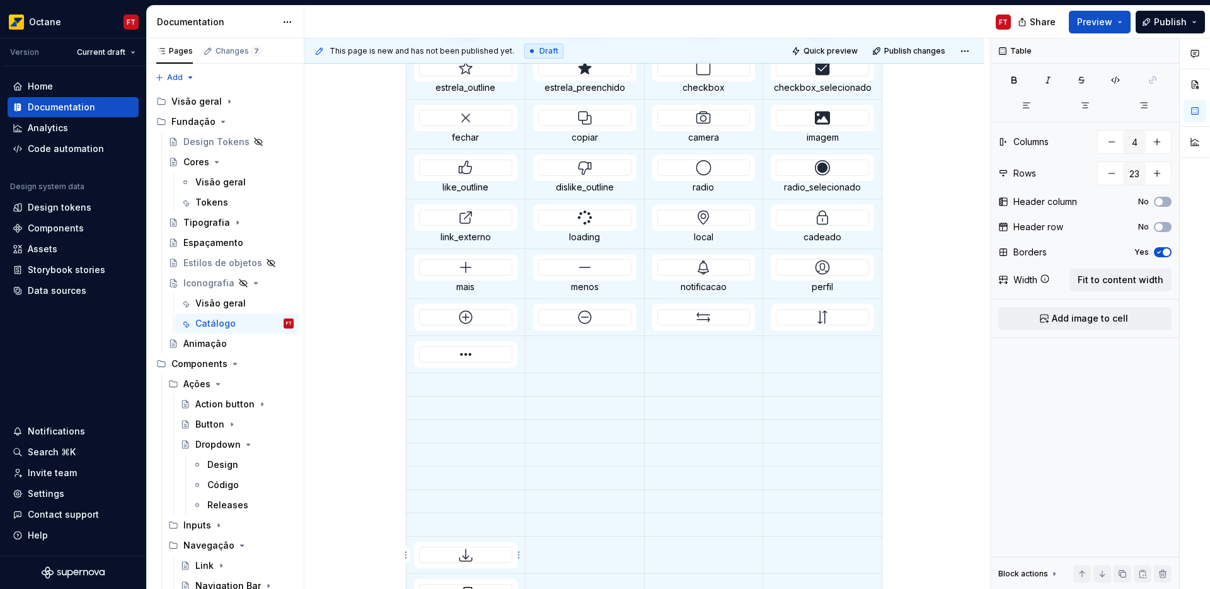
type textarea "*"
click at [466, 555] on img at bounding box center [465, 554] width 15 height 15
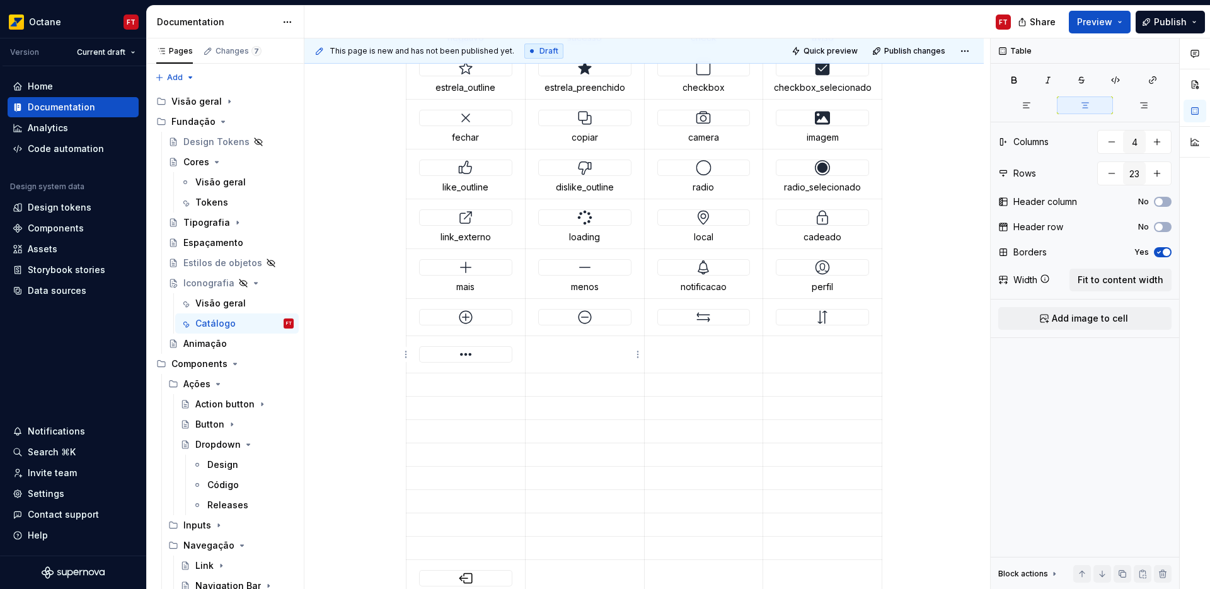
click at [574, 357] on td at bounding box center [584, 354] width 119 height 37
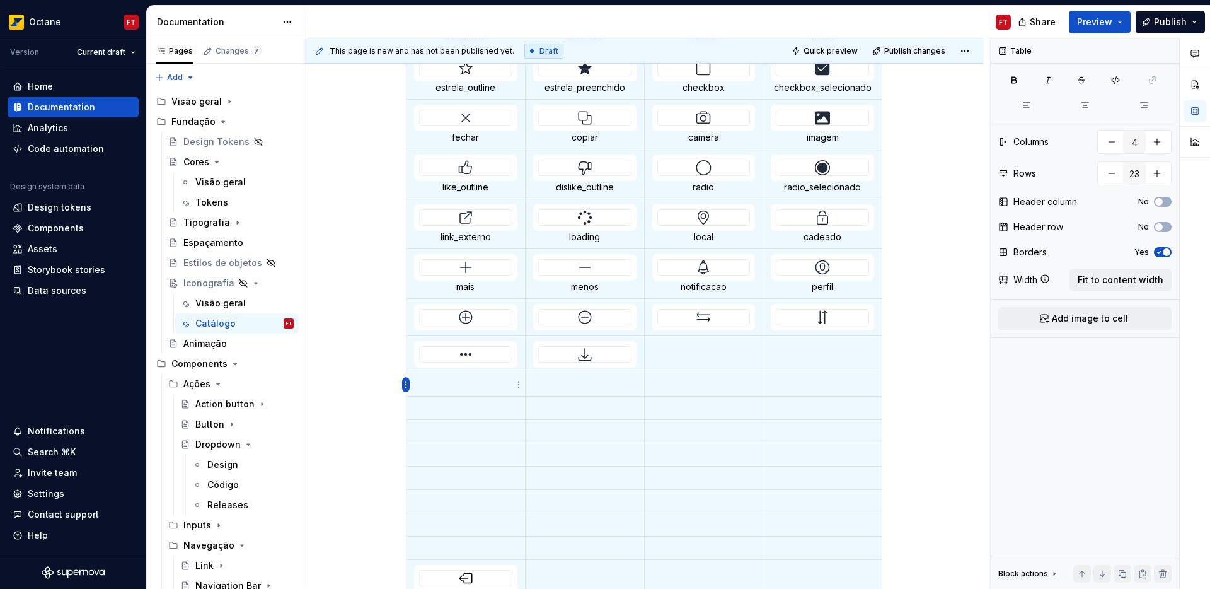
click at [408, 382] on html "Octane FT Version Current draft Home Documentation Analytics Code automation De…" at bounding box center [605, 294] width 1210 height 589
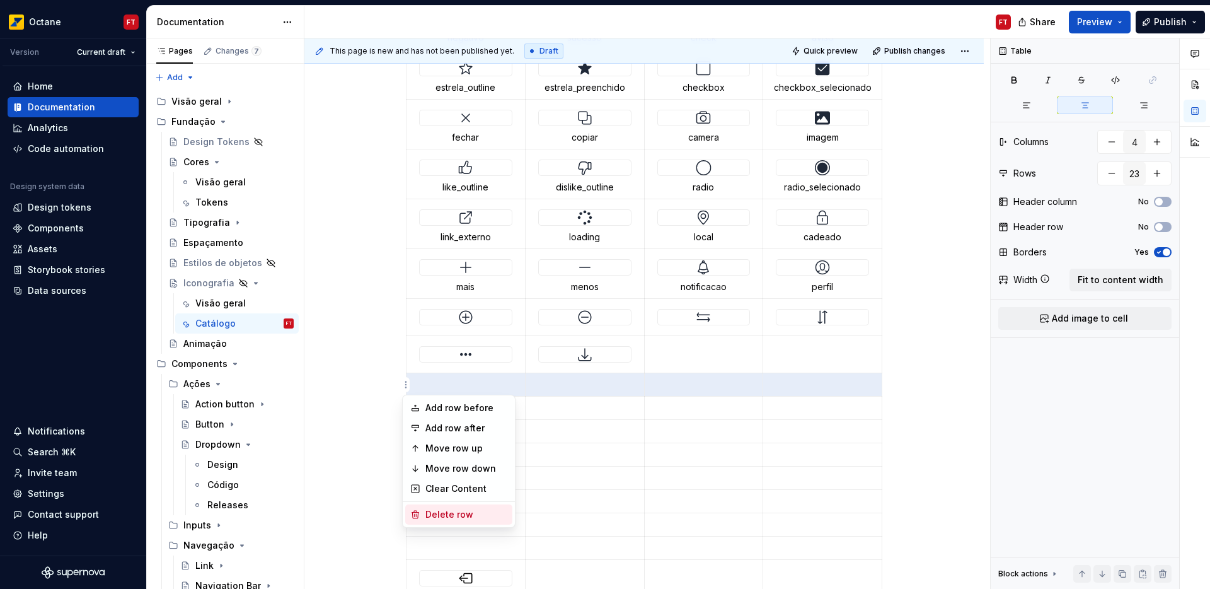
click at [434, 514] on div "Delete row" at bounding box center [466, 514] width 82 height 13
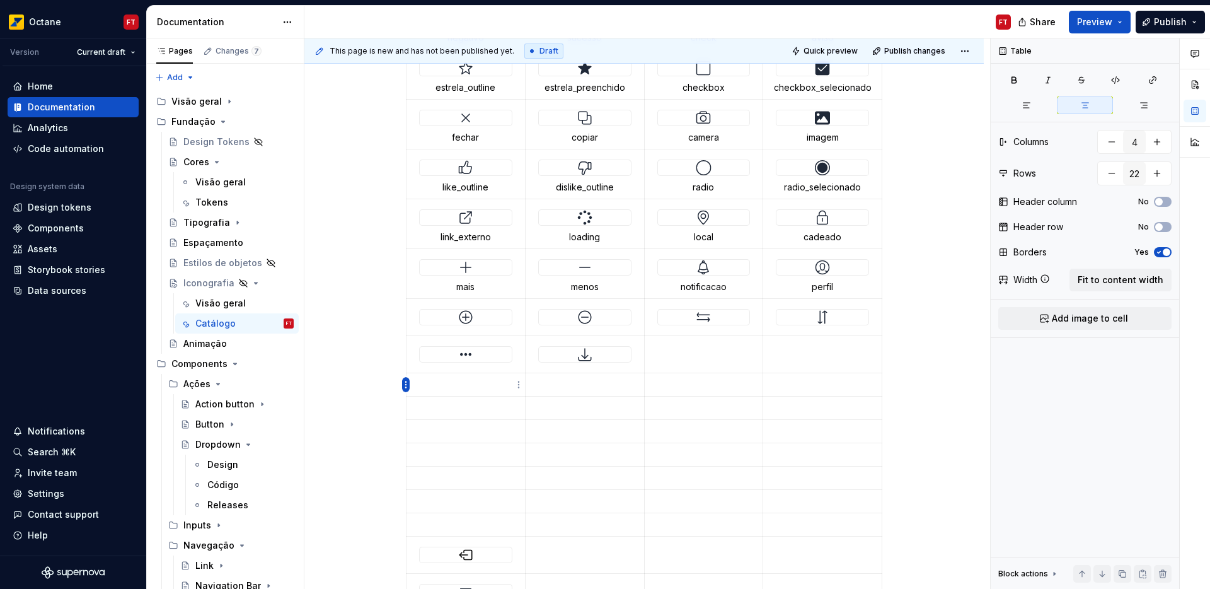
click at [407, 383] on html "Octane FT Version Current draft Home Documentation Analytics Code automation De…" at bounding box center [605, 294] width 1210 height 589
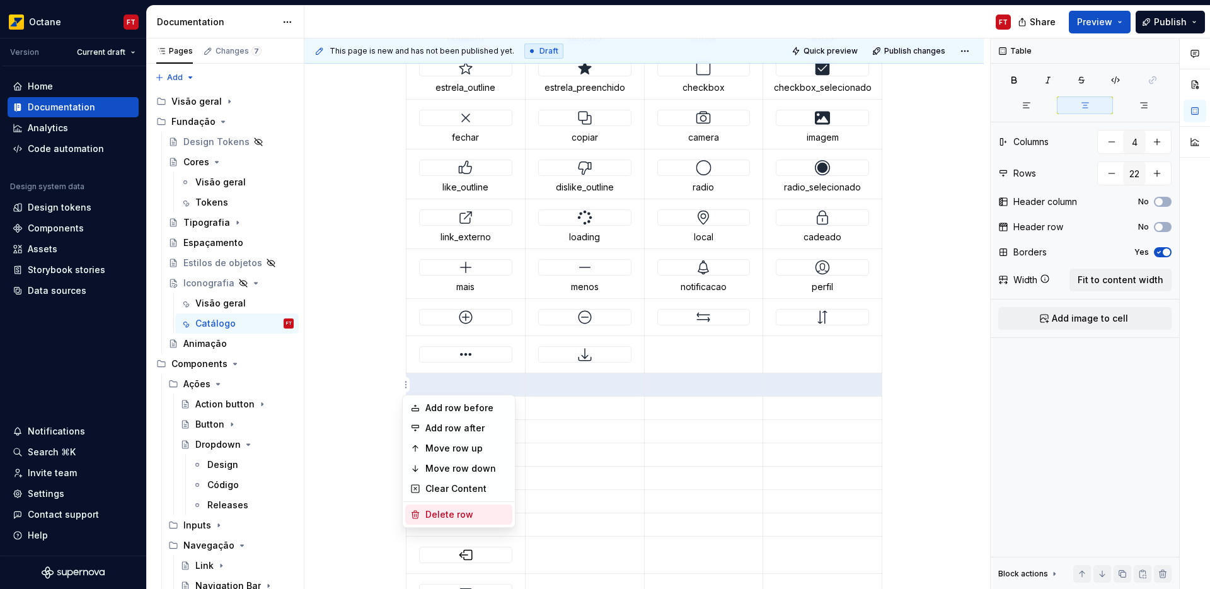
click at [437, 515] on div "Delete row" at bounding box center [466, 514] width 82 height 13
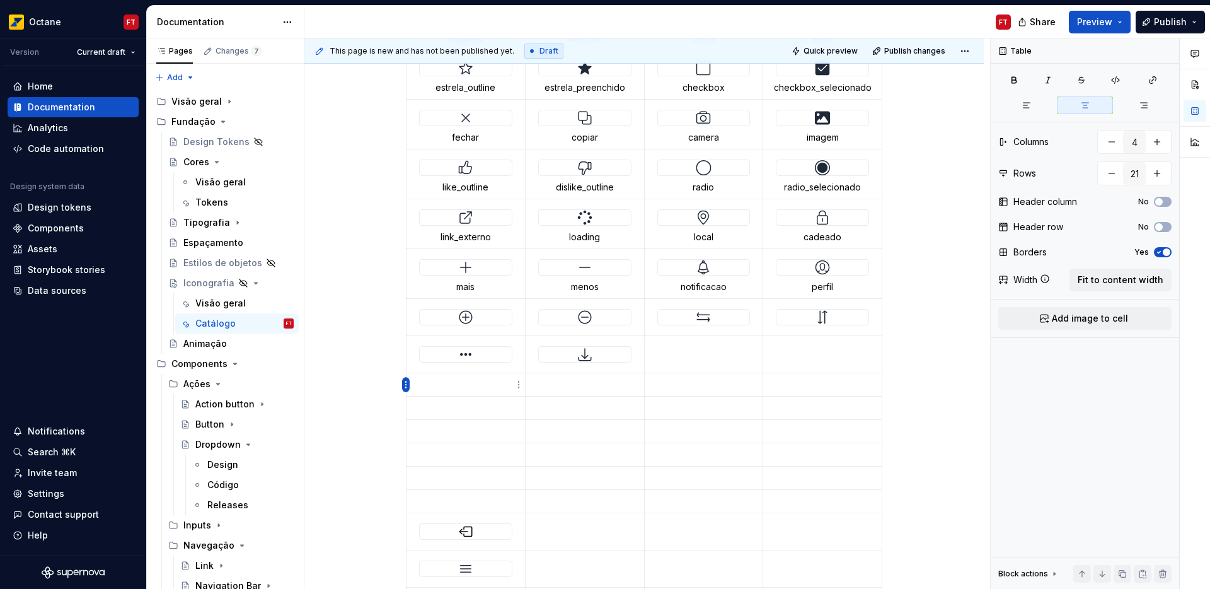
click at [407, 383] on html "Octane FT Version Current draft Home Documentation Analytics Code automation De…" at bounding box center [605, 294] width 1210 height 589
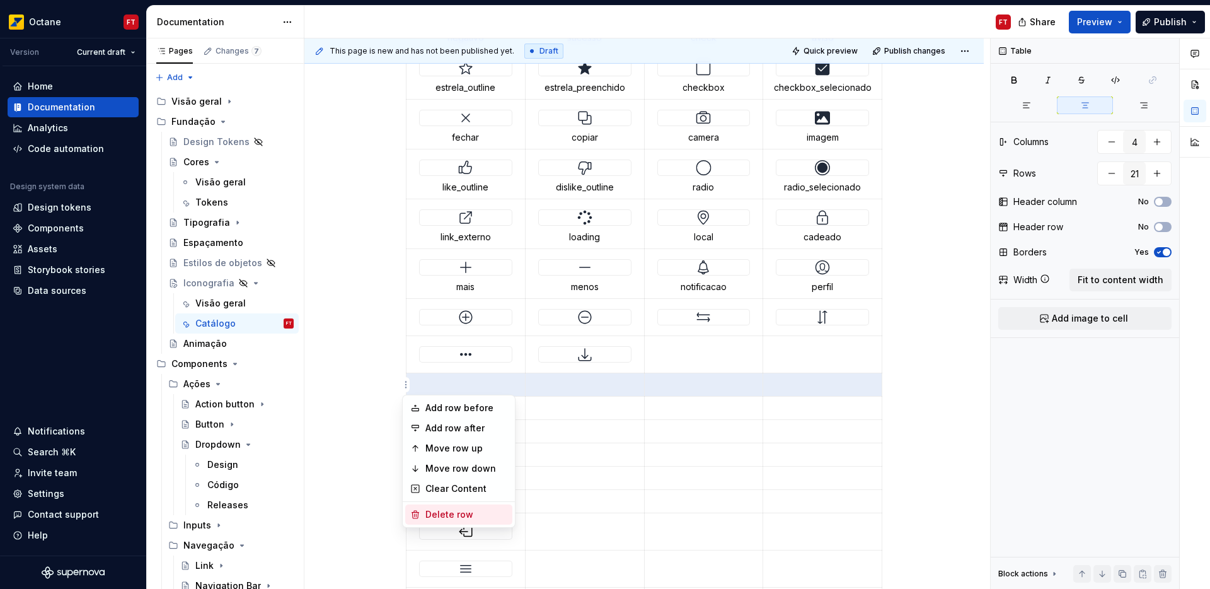
click at [436, 514] on div "Delete row" at bounding box center [466, 514] width 82 height 13
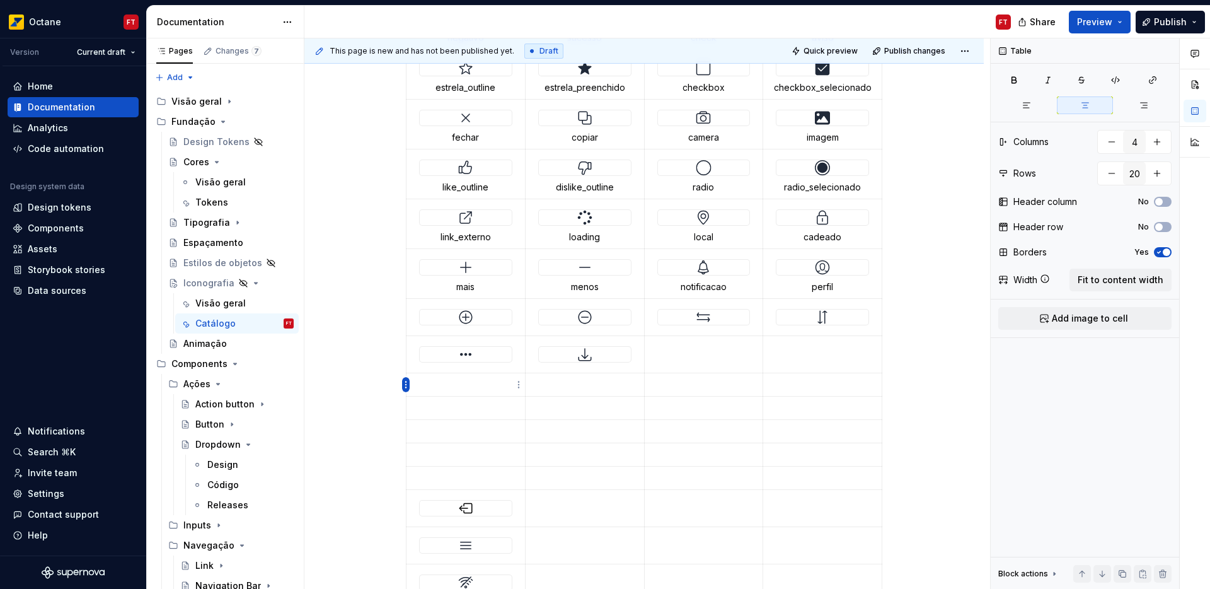
click at [406, 388] on html "Octane FT Version Current draft Home Documentation Analytics Code automation De…" at bounding box center [605, 294] width 1210 height 589
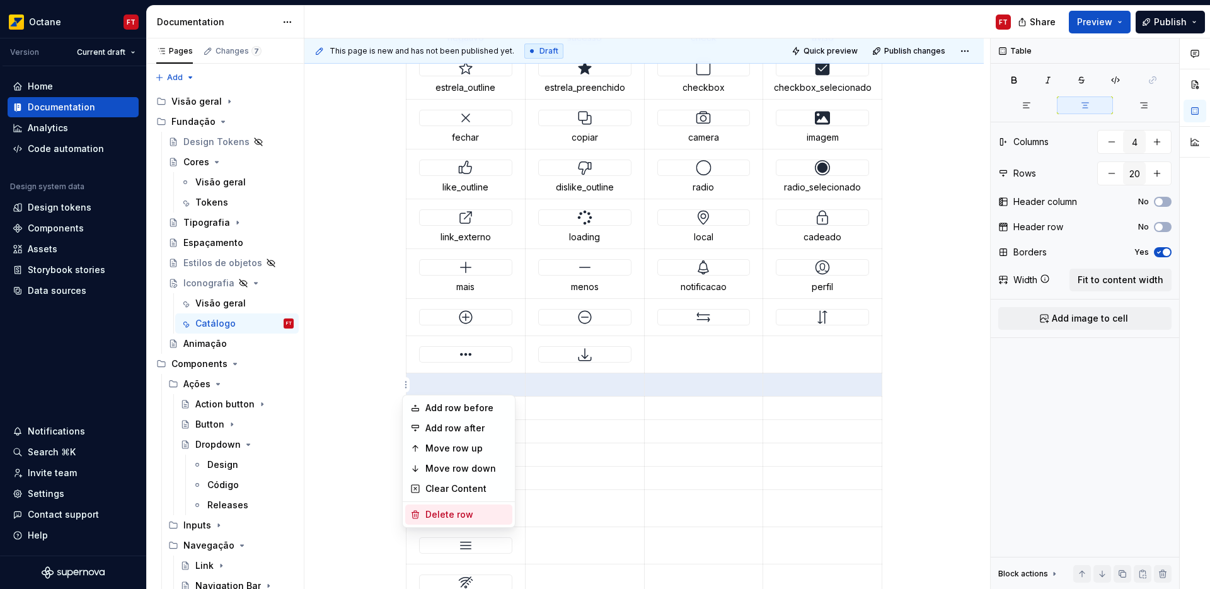
click at [432, 514] on div "Delete row" at bounding box center [466, 514] width 82 height 13
type input "19"
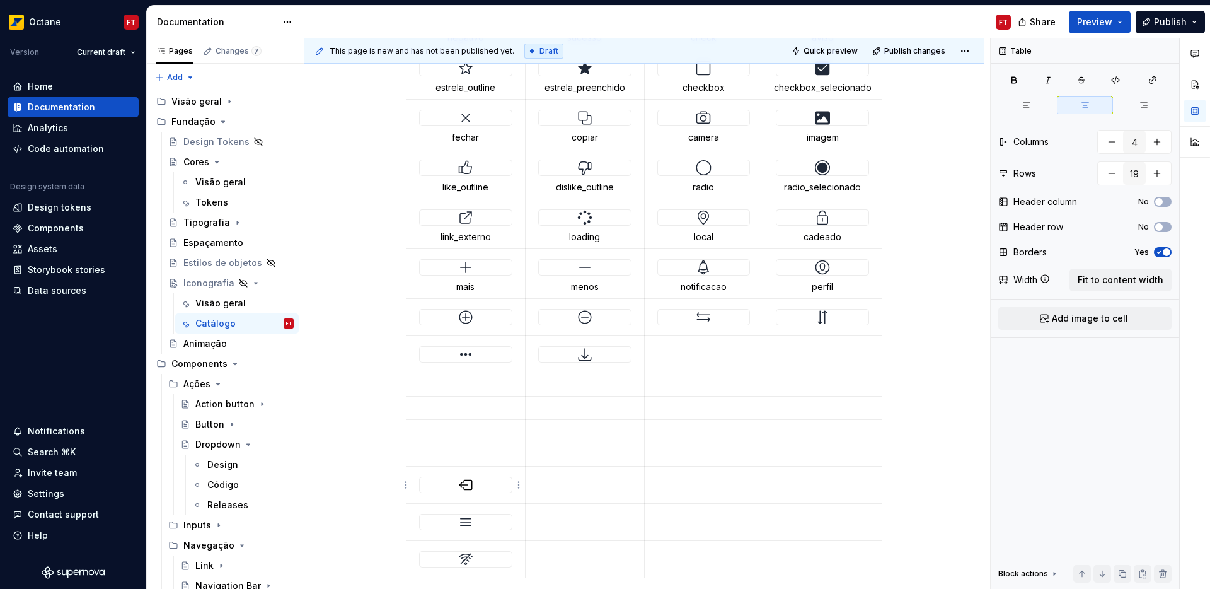
click at [466, 483] on img at bounding box center [465, 484] width 15 height 15
click at [698, 349] on p at bounding box center [703, 347] width 103 height 13
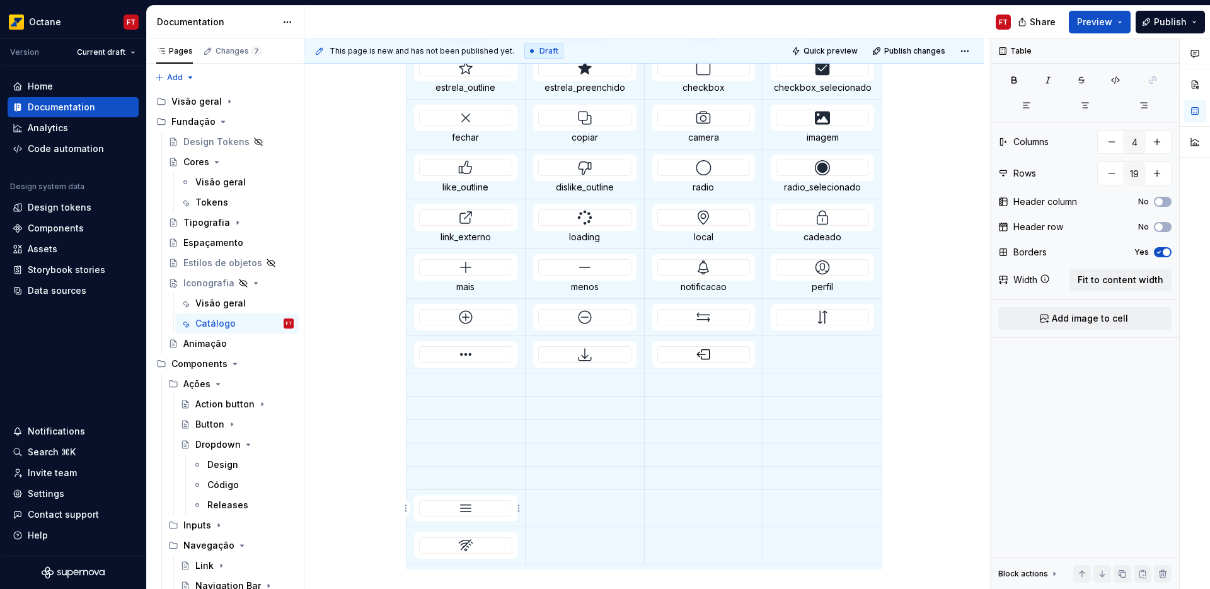
click at [467, 511] on img at bounding box center [465, 507] width 15 height 15
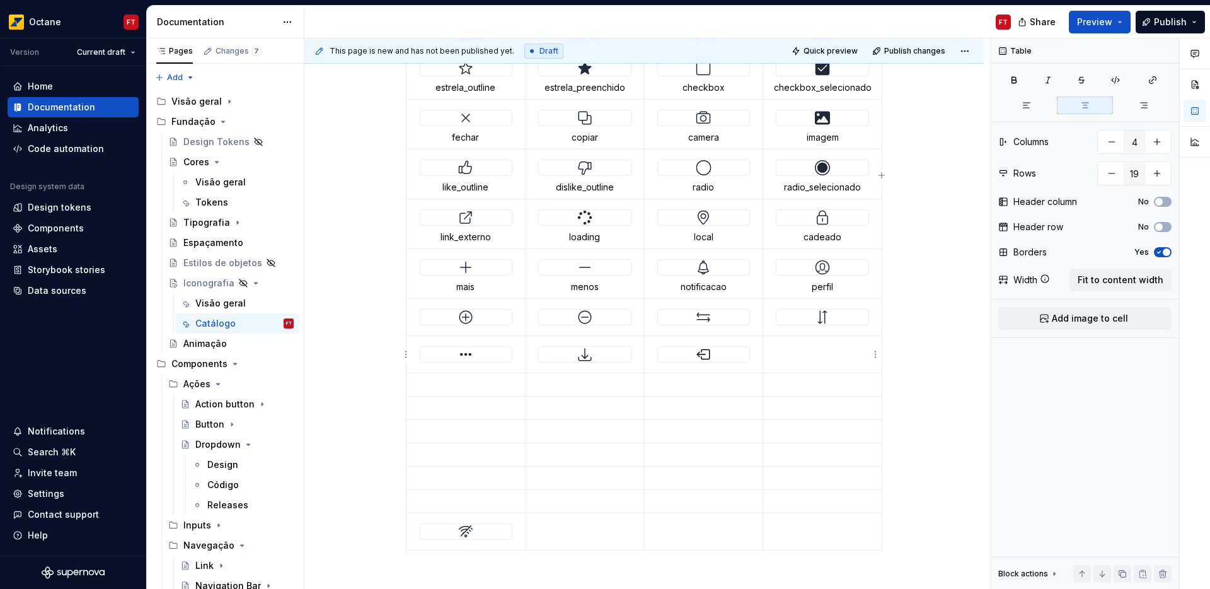
click at [794, 352] on p at bounding box center [822, 347] width 103 height 13
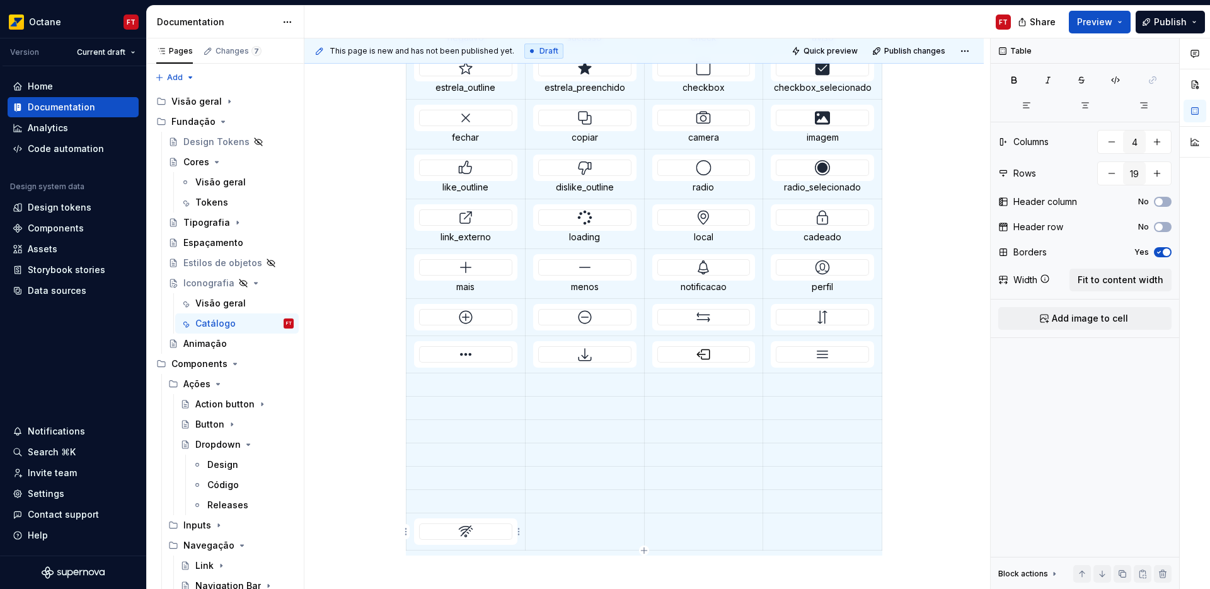
type textarea "*"
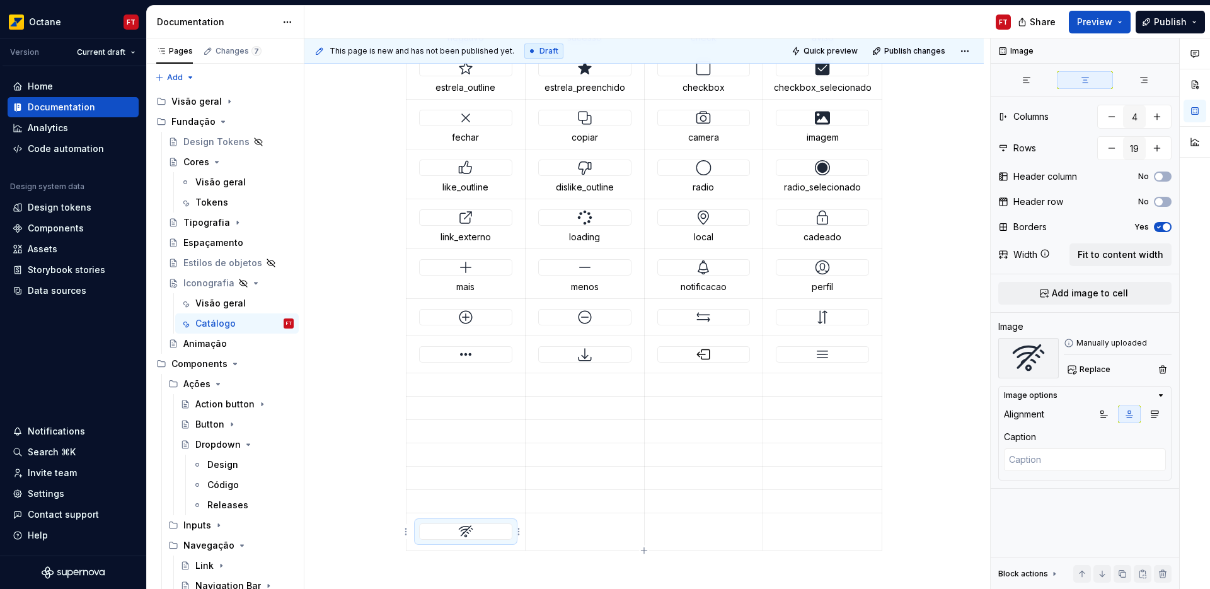
click at [461, 535] on img at bounding box center [465, 531] width 15 height 15
click at [462, 531] on img at bounding box center [465, 531] width 15 height 15
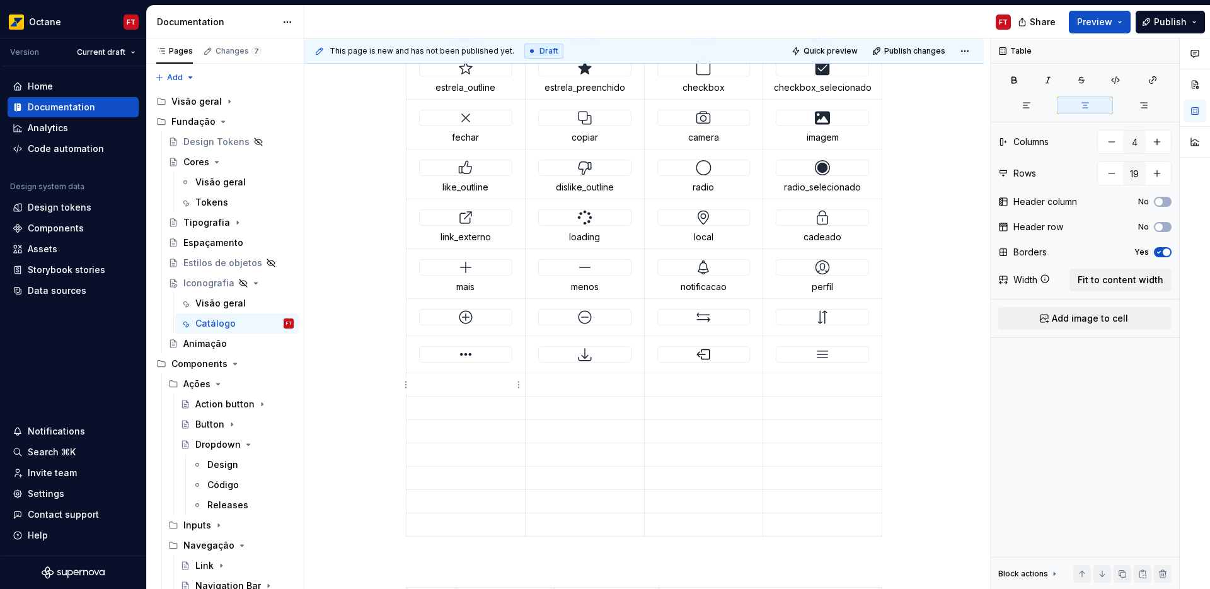
click at [465, 381] on p at bounding box center [465, 384] width 103 height 13
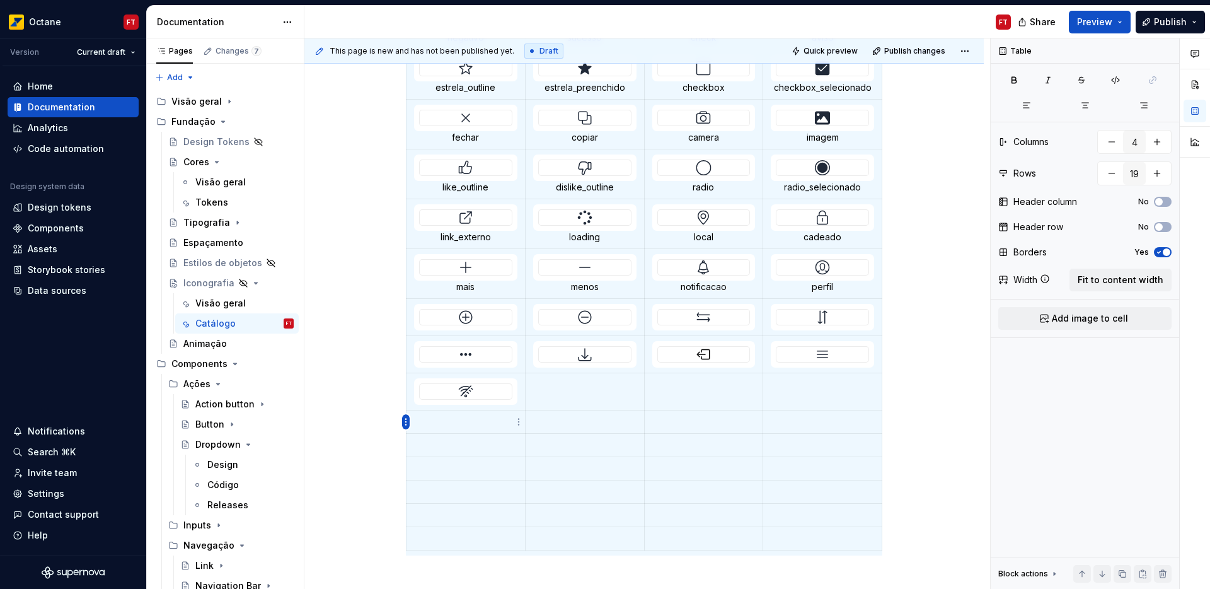
click at [406, 425] on html "Octane FT Version Current draft Home Documentation Analytics Code automation De…" at bounding box center [605, 294] width 1210 height 589
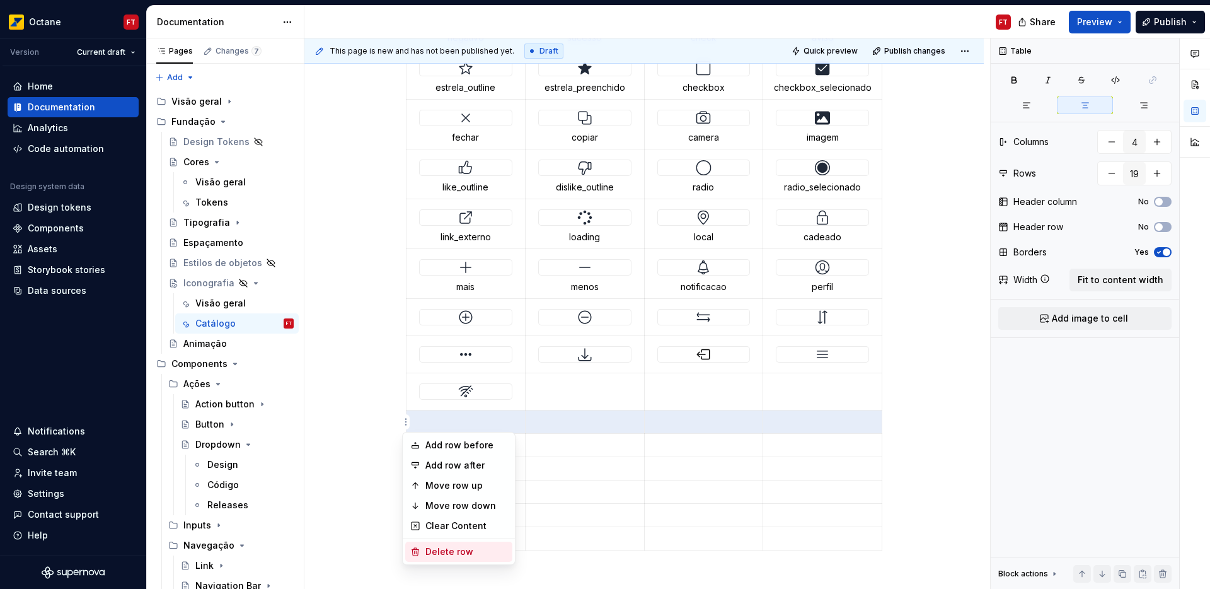
drag, startPoint x: 436, startPoint y: 555, endPoint x: 420, endPoint y: 500, distance: 57.2
click at [436, 556] on div "Delete row" at bounding box center [466, 551] width 82 height 13
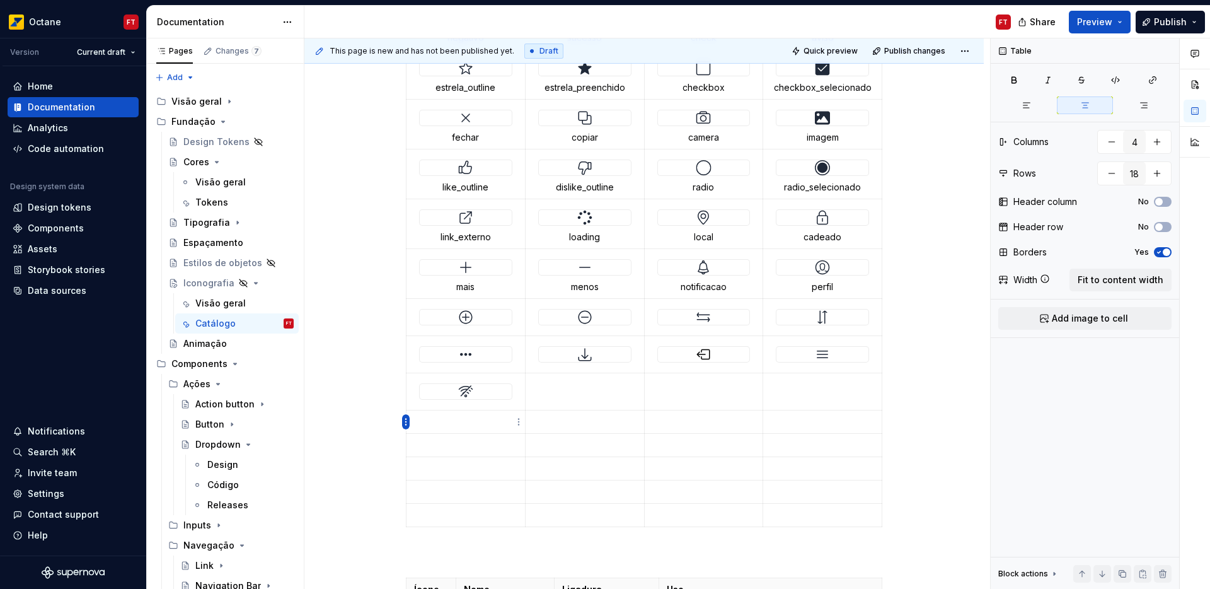
click at [405, 425] on html "Octane FT Version Current draft Home Documentation Analytics Code automation De…" at bounding box center [605, 294] width 1210 height 589
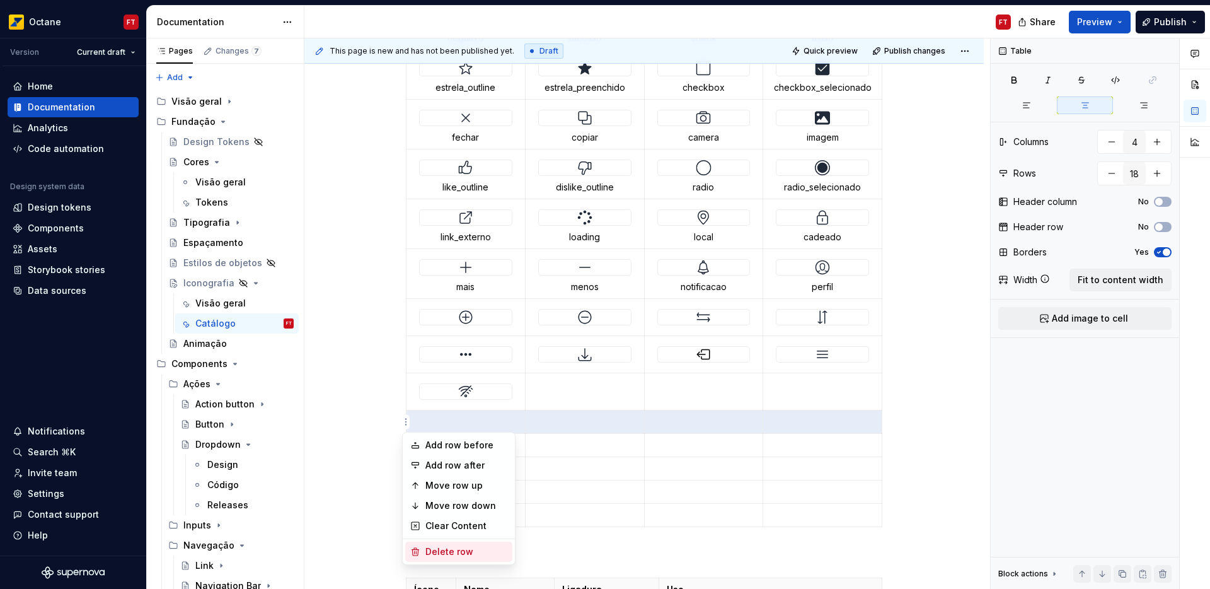
drag, startPoint x: 434, startPoint y: 550, endPoint x: 412, endPoint y: 495, distance: 58.9
click at [432, 550] on div "Delete row" at bounding box center [466, 551] width 82 height 13
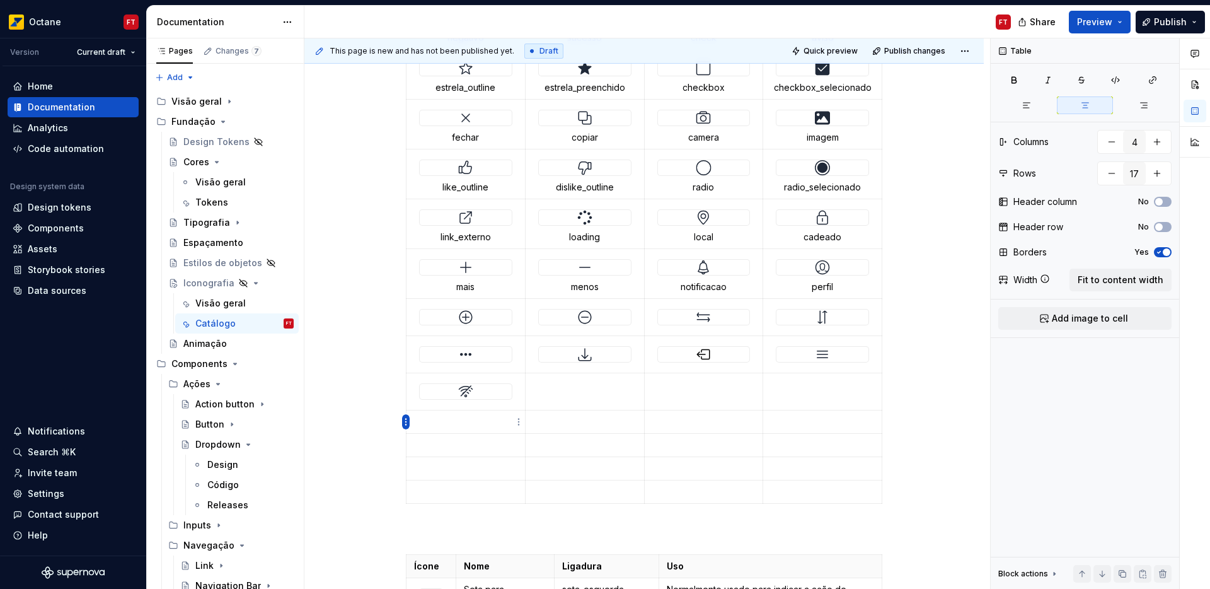
click at [407, 418] on html "Octane FT Version Current draft Home Documentation Analytics Code automation De…" at bounding box center [605, 294] width 1210 height 589
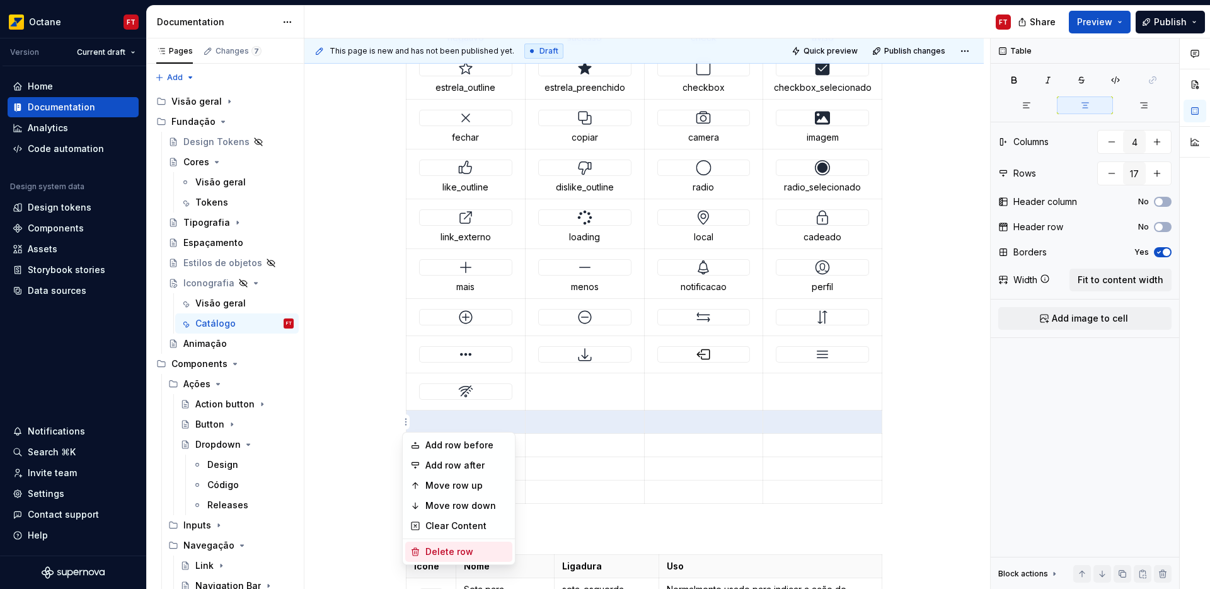
click at [445, 555] on div "Delete row" at bounding box center [466, 551] width 82 height 13
type input "16"
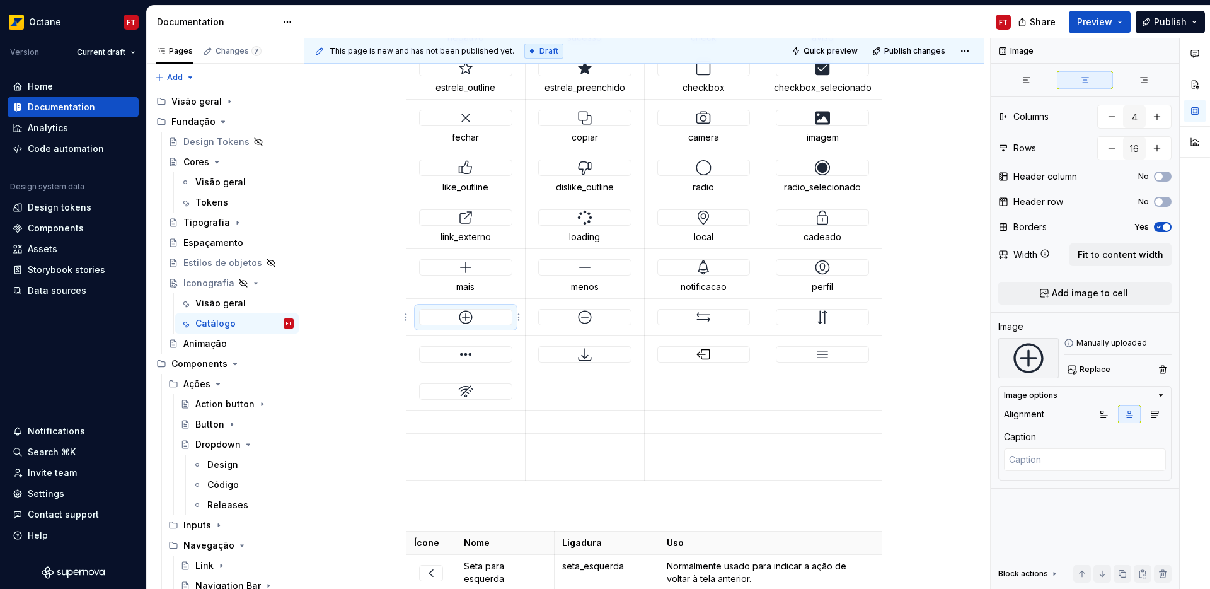
click at [476, 318] on div at bounding box center [466, 316] width 92 height 15
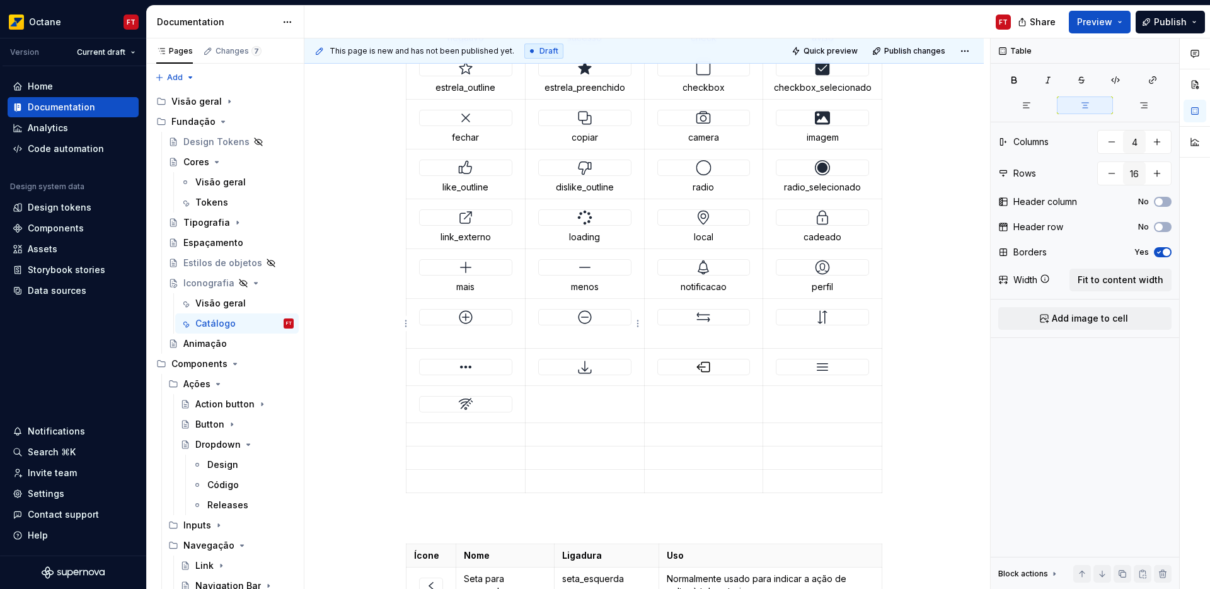
click at [603, 316] on div at bounding box center [585, 316] width 92 height 15
click at [708, 317] on img at bounding box center [703, 316] width 15 height 15
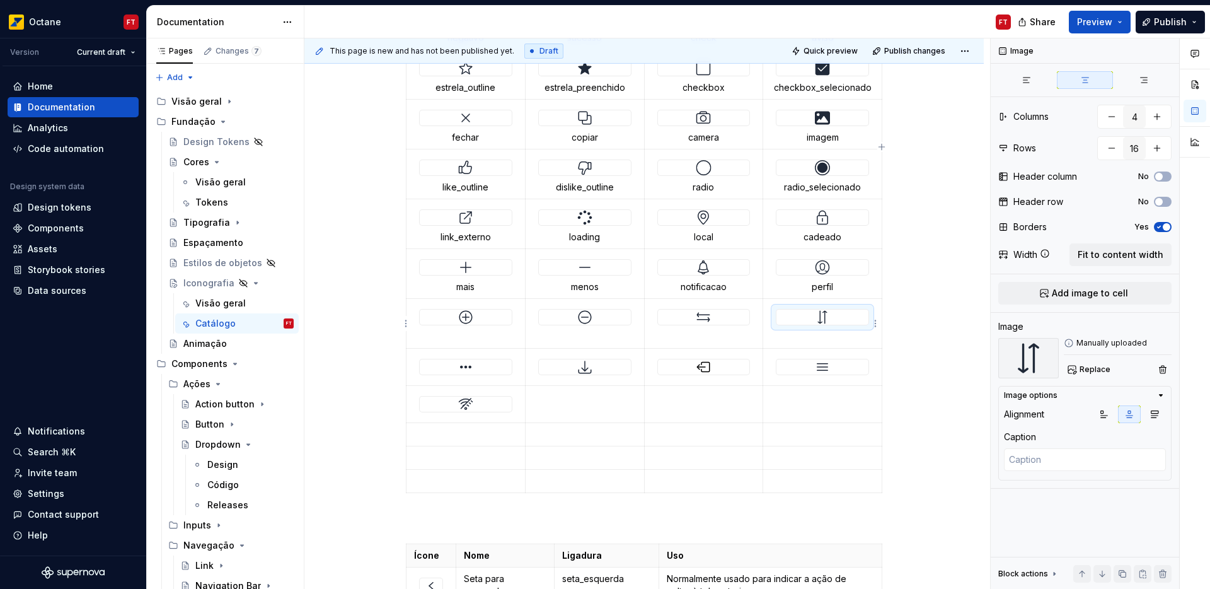
click at [816, 318] on img at bounding box center [822, 316] width 15 height 15
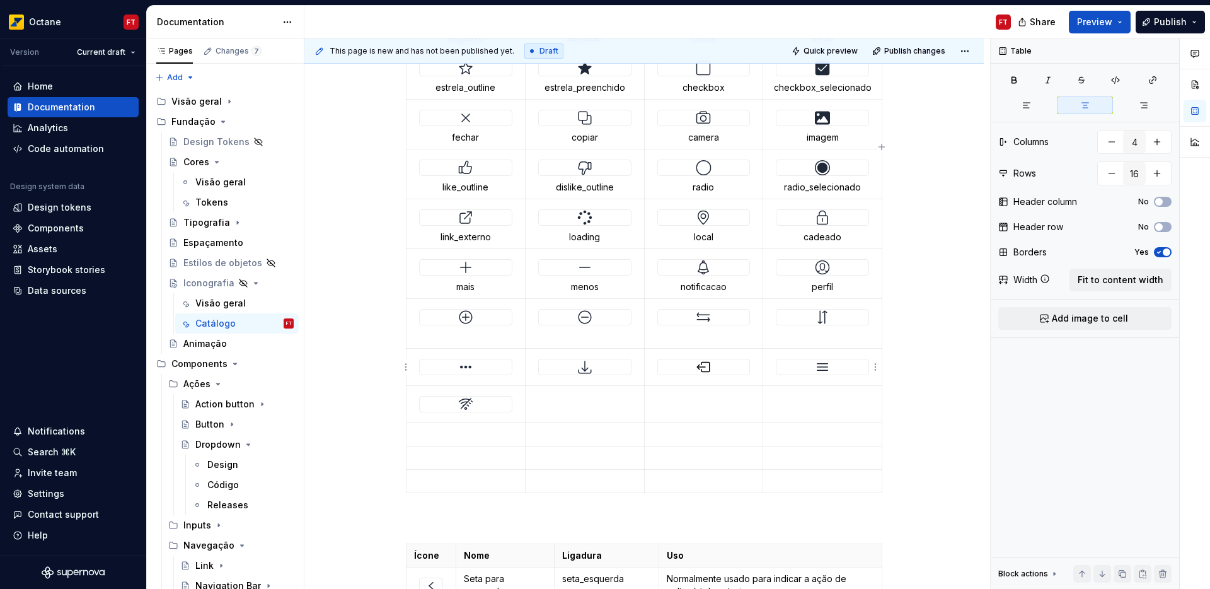
click at [810, 373] on div at bounding box center [823, 366] width 92 height 15
click at [714, 370] on div at bounding box center [704, 366] width 92 height 15
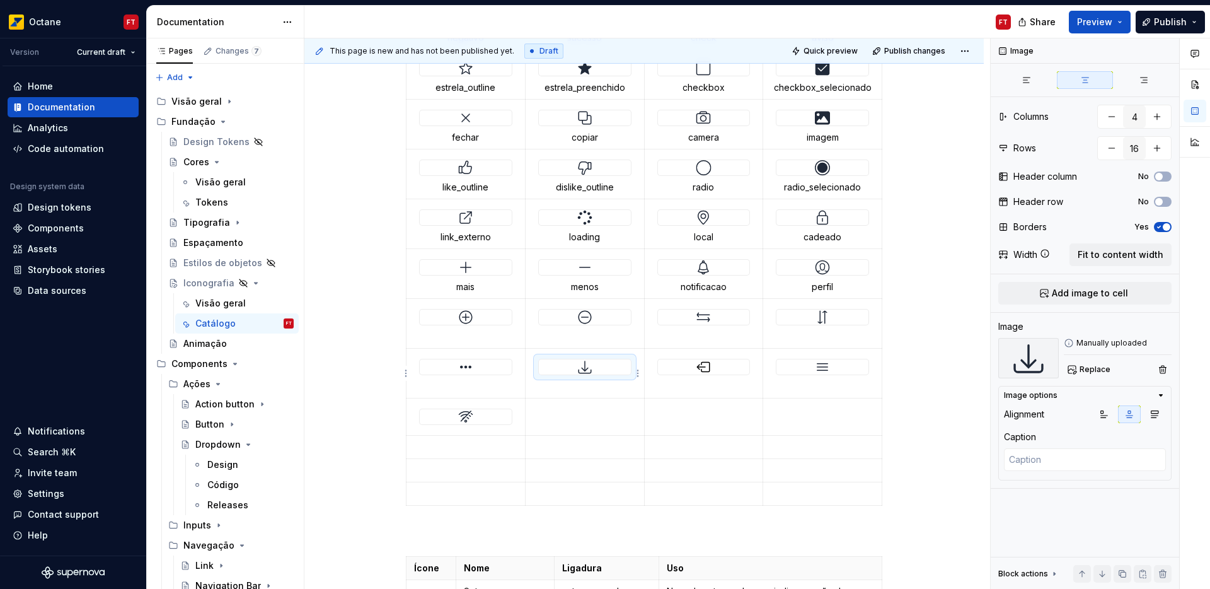
click at [597, 367] on div at bounding box center [585, 366] width 92 height 15
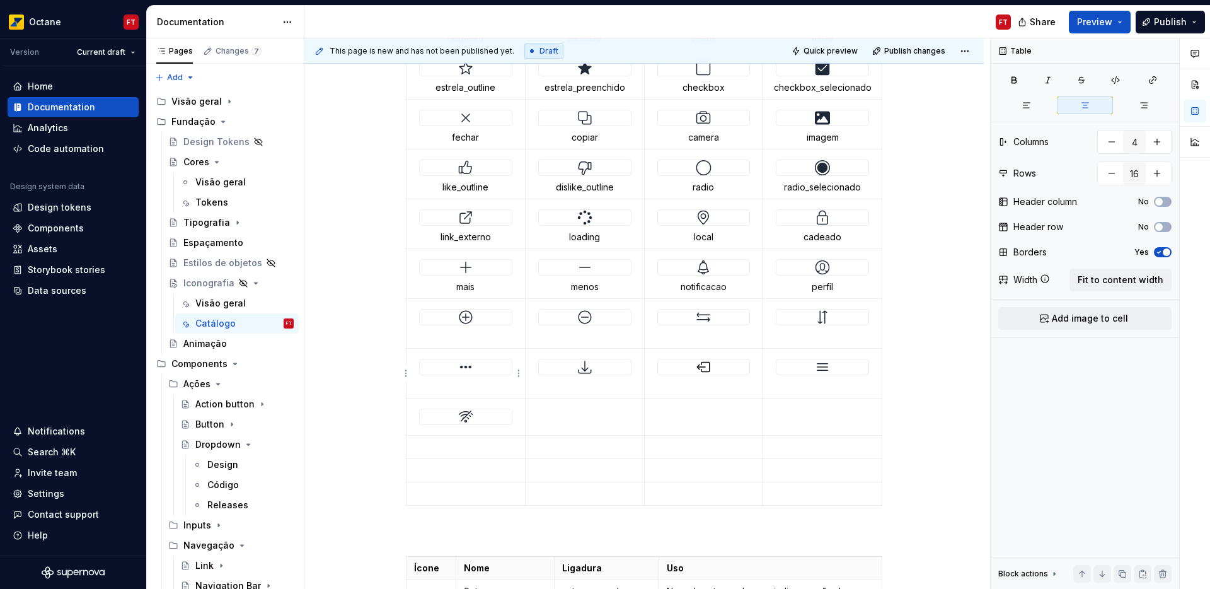
click at [470, 369] on img at bounding box center [465, 366] width 15 height 15
type textarea "*"
click at [472, 420] on img at bounding box center [465, 416] width 15 height 15
click at [456, 330] on p at bounding box center [465, 336] width 103 height 13
click at [594, 332] on p at bounding box center [584, 336] width 103 height 13
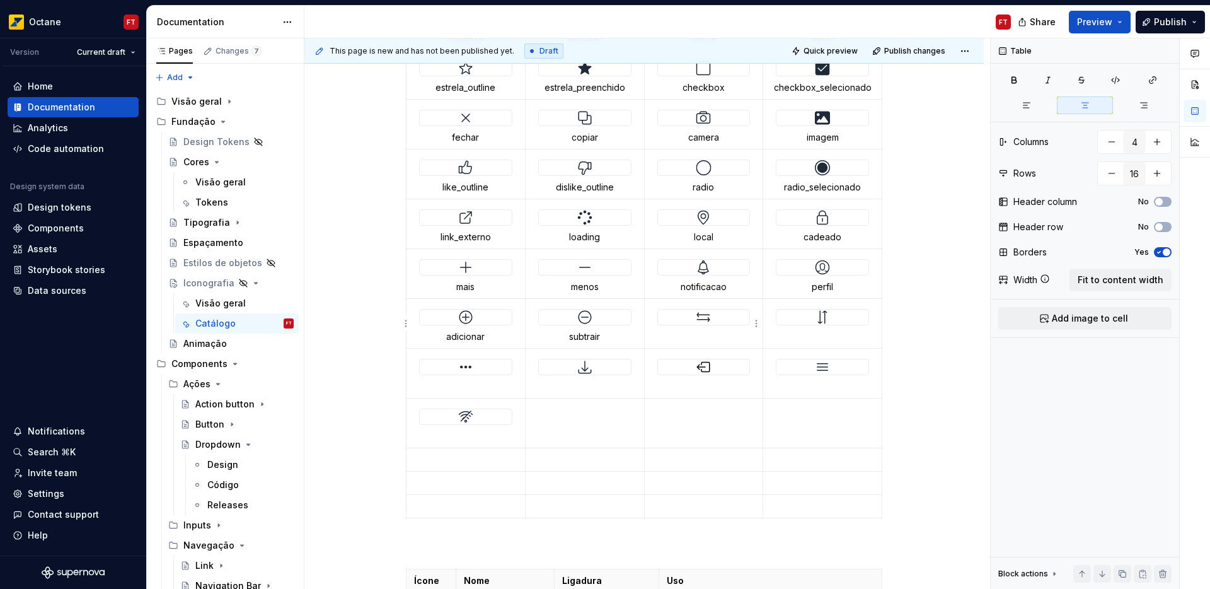
click at [712, 333] on p at bounding box center [703, 336] width 103 height 13
click at [818, 333] on p at bounding box center [822, 336] width 103 height 13
click at [464, 384] on p at bounding box center [465, 386] width 103 height 13
click at [582, 384] on p at bounding box center [584, 386] width 103 height 13
click at [702, 386] on p at bounding box center [703, 386] width 103 height 13
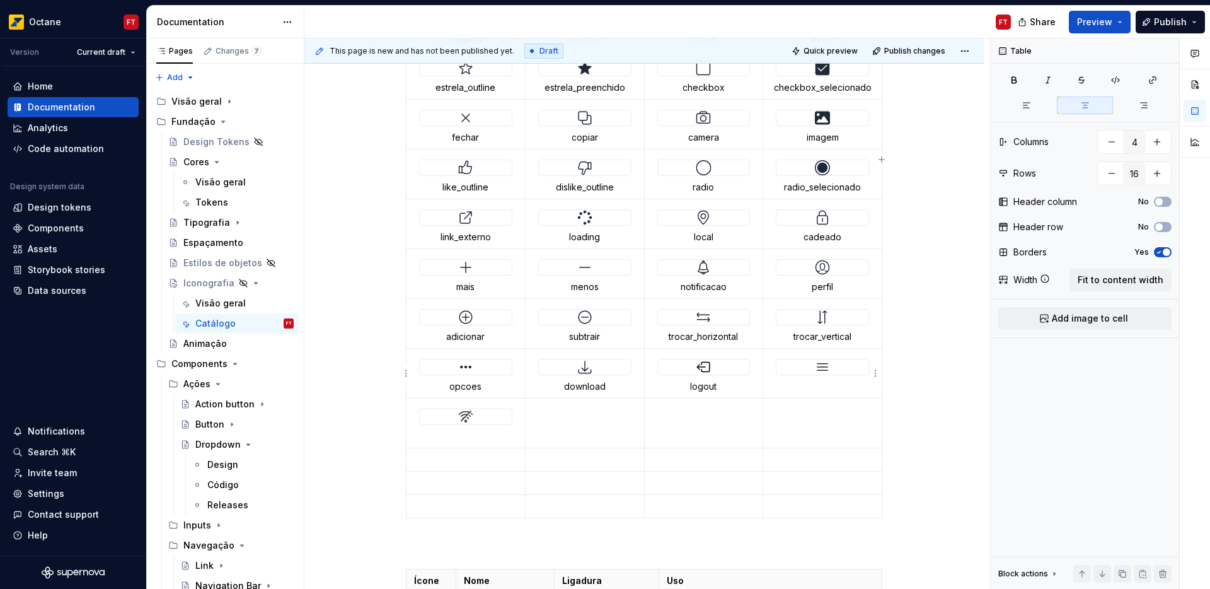
click at [816, 383] on p at bounding box center [822, 386] width 103 height 13
click at [468, 437] on p at bounding box center [465, 436] width 103 height 13
click at [1113, 171] on button "button" at bounding box center [1112, 173] width 23 height 23
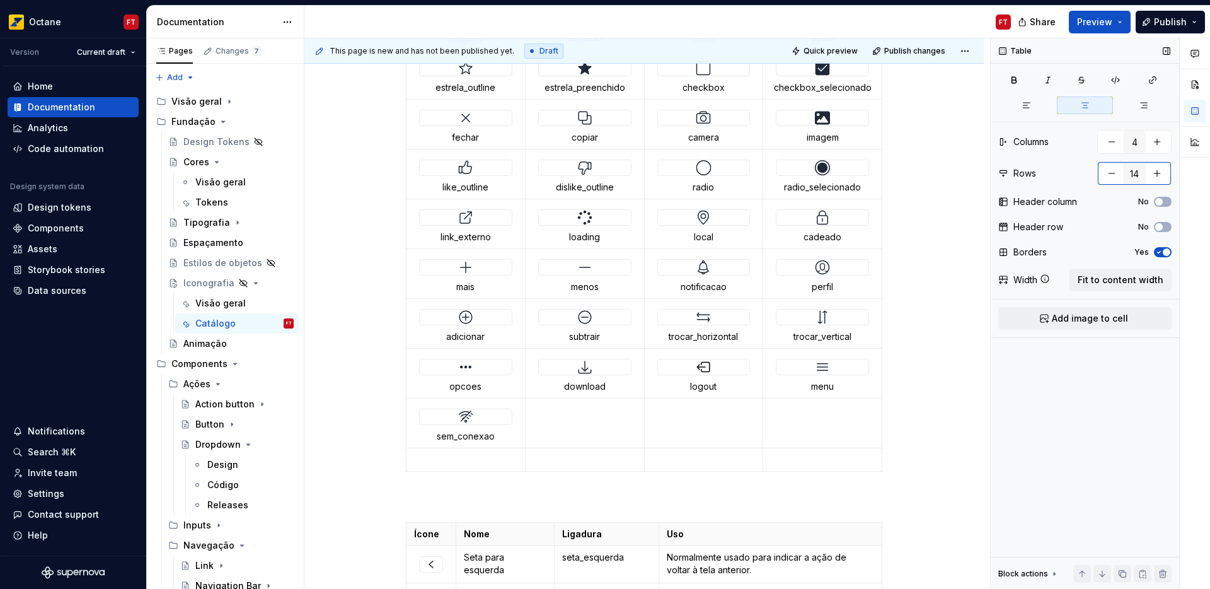
click at [1113, 171] on button "button" at bounding box center [1112, 173] width 23 height 23
type input "13"
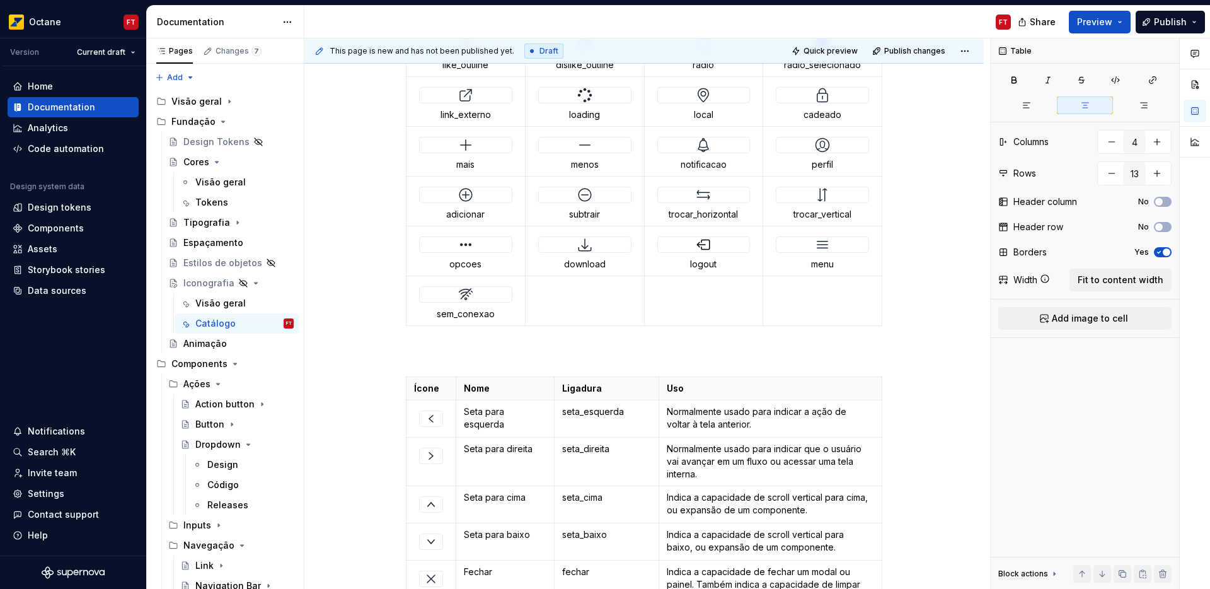
scroll to position [708, 0]
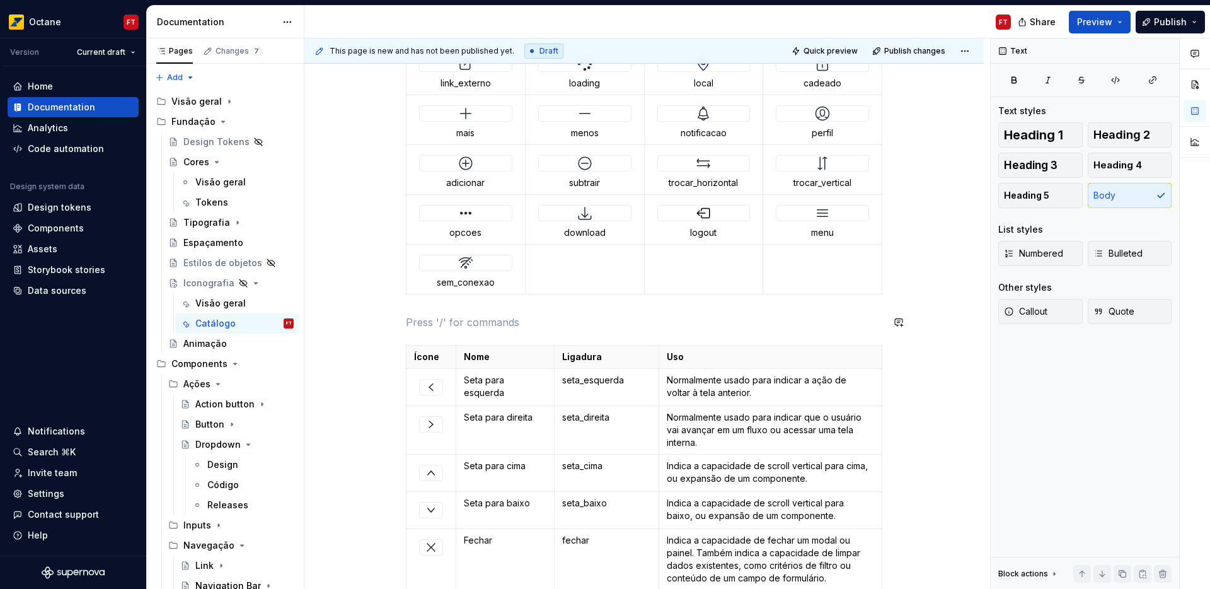
click at [449, 315] on p at bounding box center [644, 322] width 477 height 15
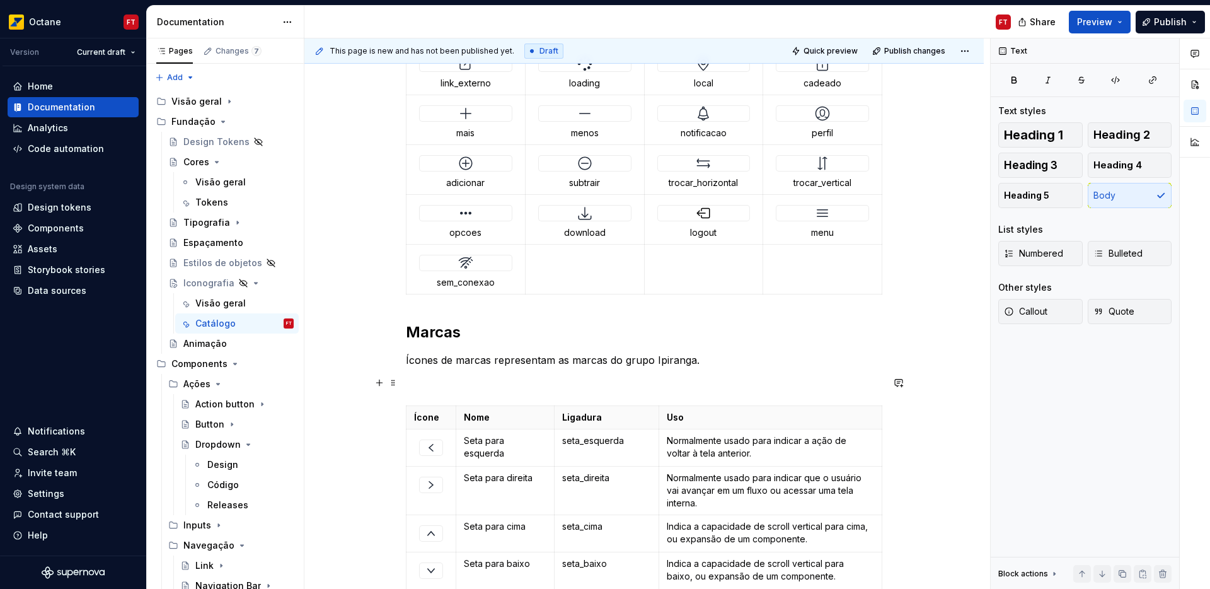
click at [451, 383] on p at bounding box center [644, 382] width 477 height 15
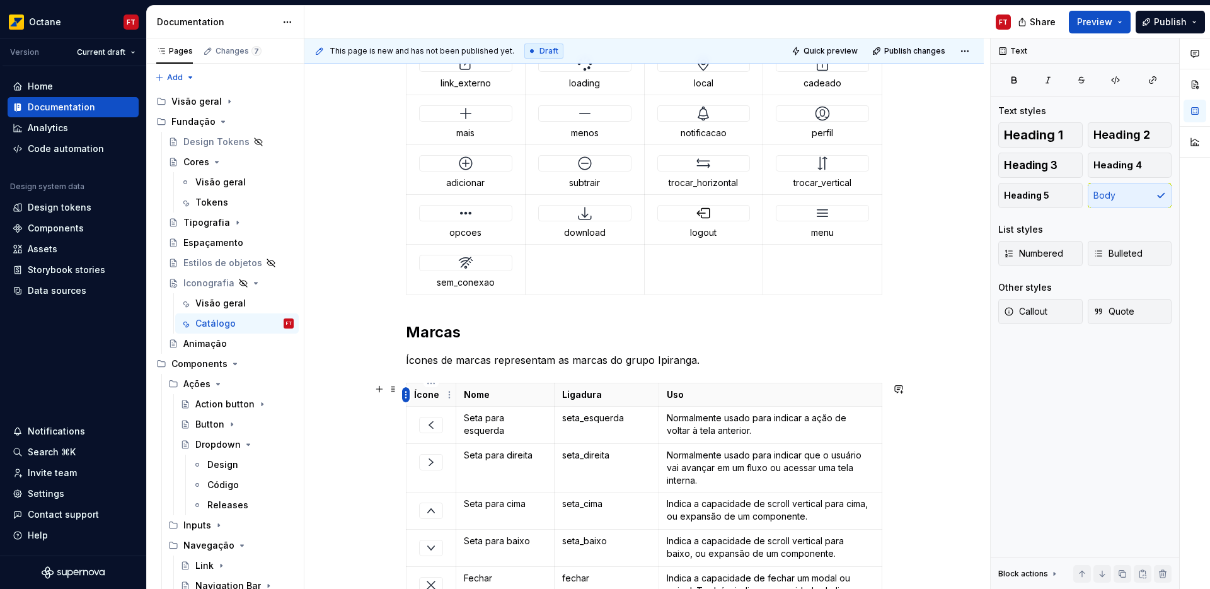
click at [404, 394] on html "Octane FT Version Current draft Home Documentation Analytics Code automation De…" at bounding box center [605, 294] width 1210 height 589
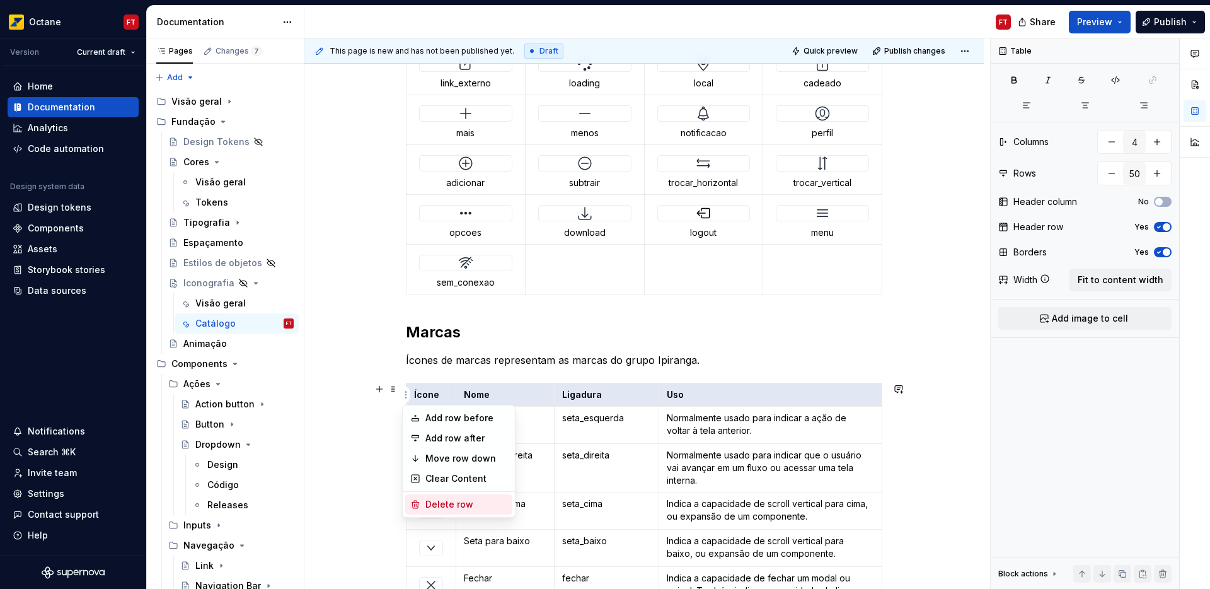
click at [437, 505] on div "Delete row" at bounding box center [466, 504] width 82 height 13
type input "49"
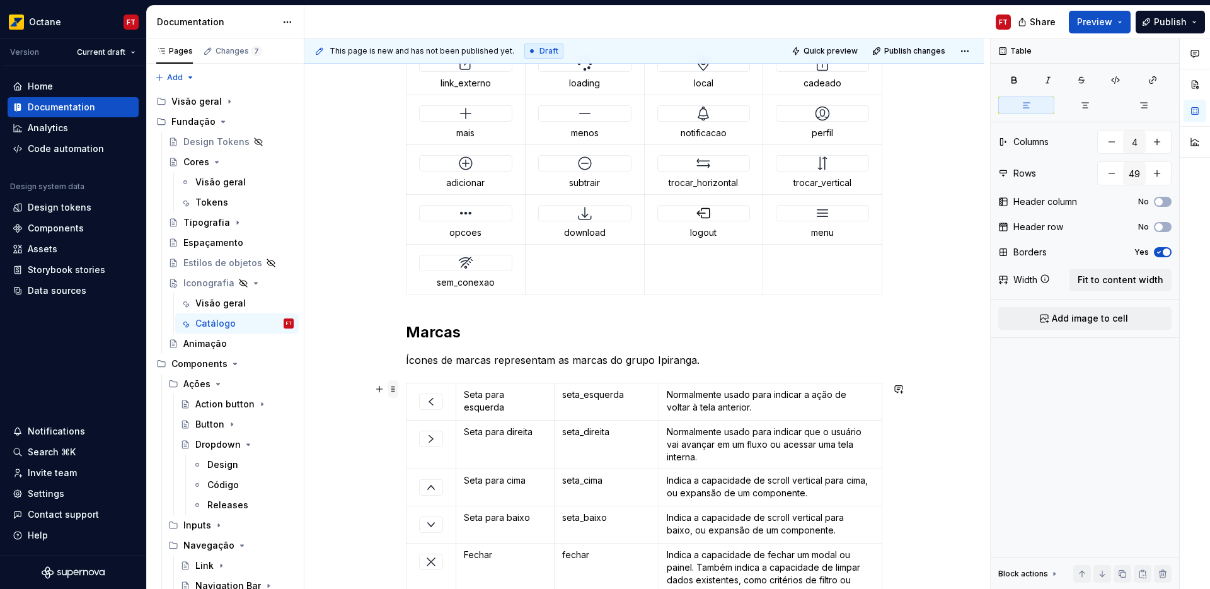
click at [394, 389] on span at bounding box center [393, 389] width 10 height 18
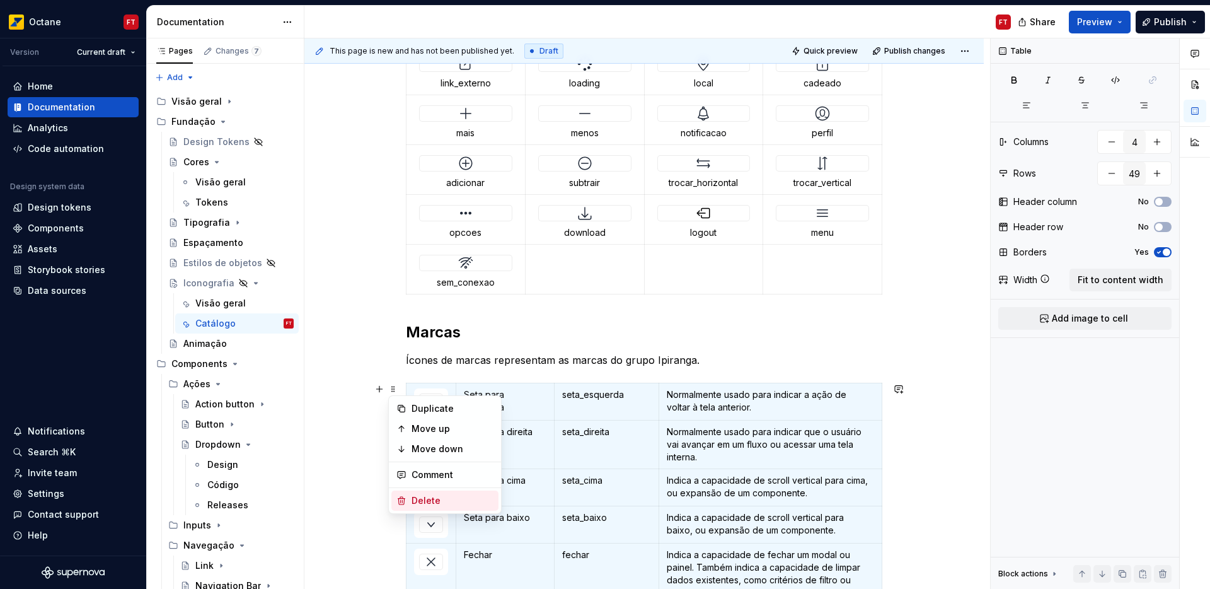
click at [428, 506] on div "Delete" at bounding box center [453, 500] width 82 height 13
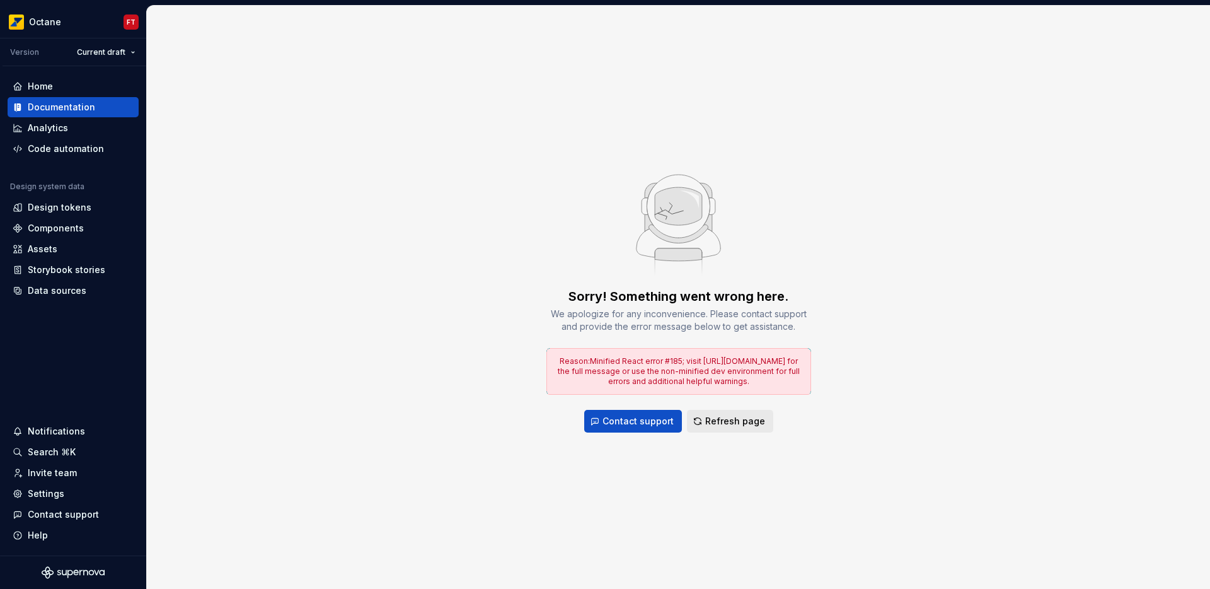
click at [736, 422] on span "Refresh page" at bounding box center [735, 421] width 60 height 13
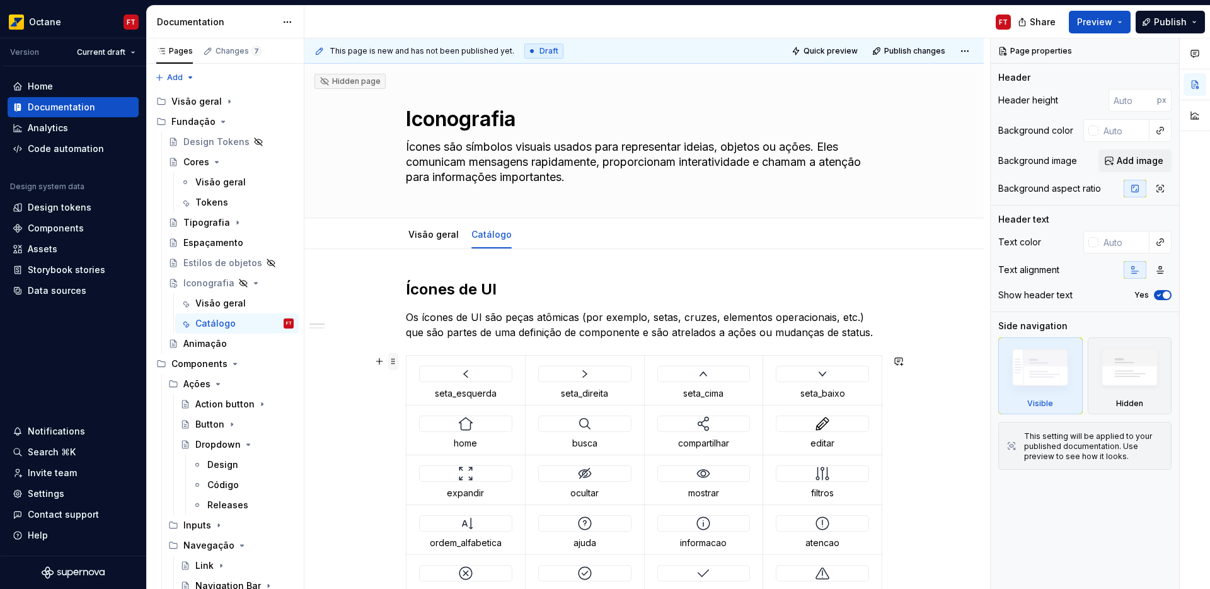
click at [396, 360] on span at bounding box center [393, 361] width 10 height 18
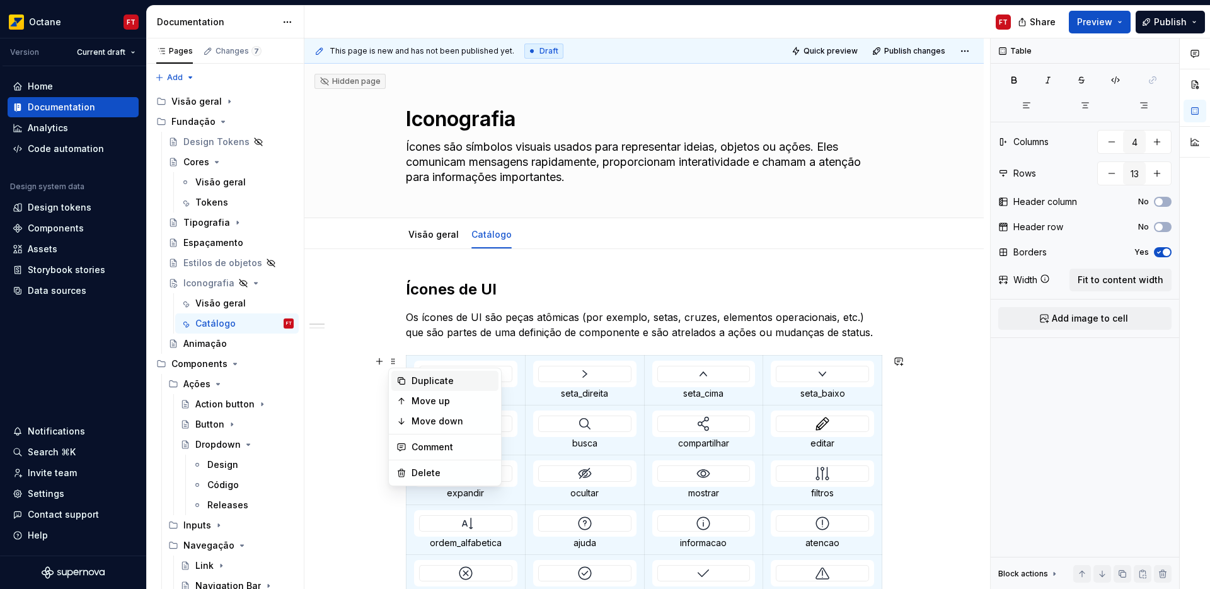
click at [415, 379] on div "Duplicate" at bounding box center [453, 380] width 82 height 13
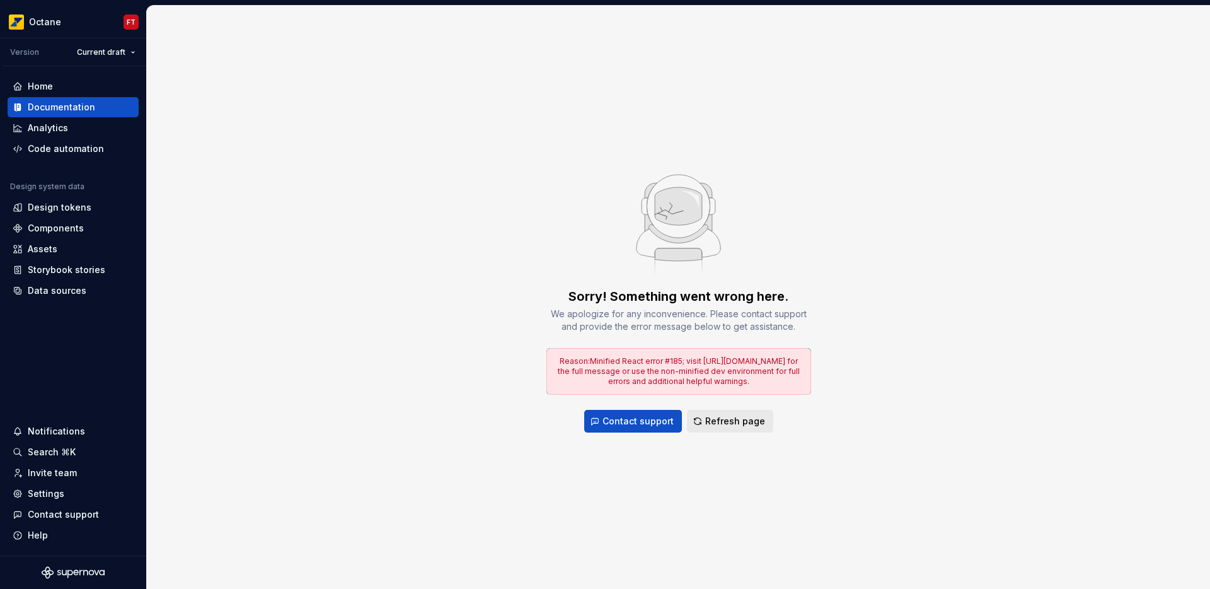
click at [714, 420] on span "Refresh page" at bounding box center [735, 421] width 60 height 13
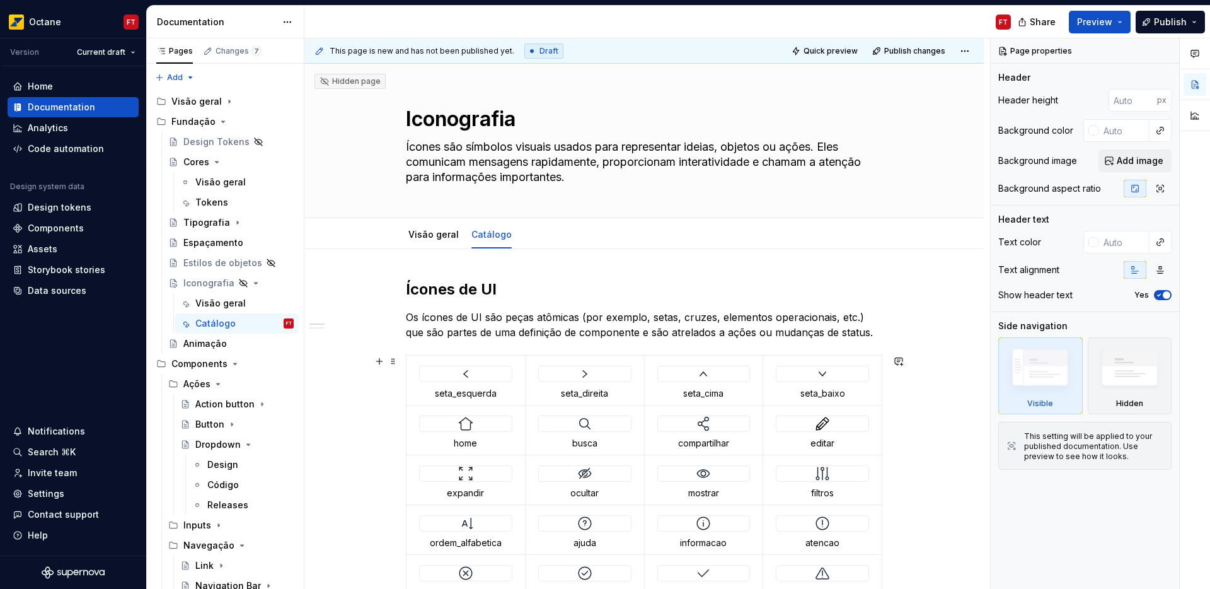
click at [391, 362] on span at bounding box center [393, 361] width 10 height 18
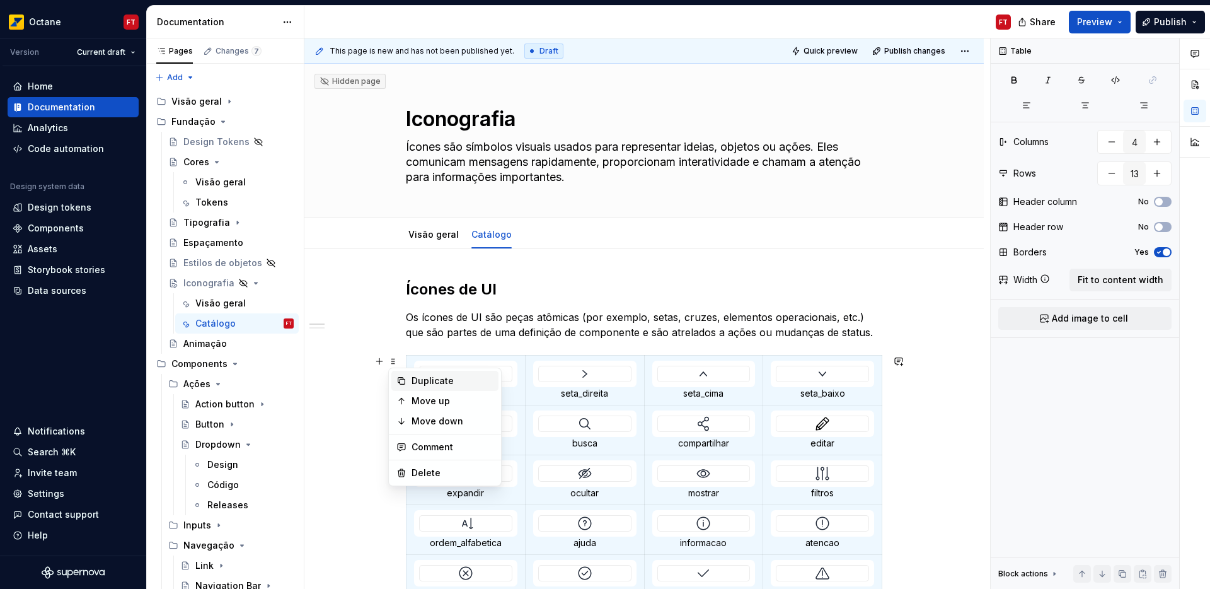
click at [453, 381] on div "Duplicate" at bounding box center [453, 380] width 82 height 13
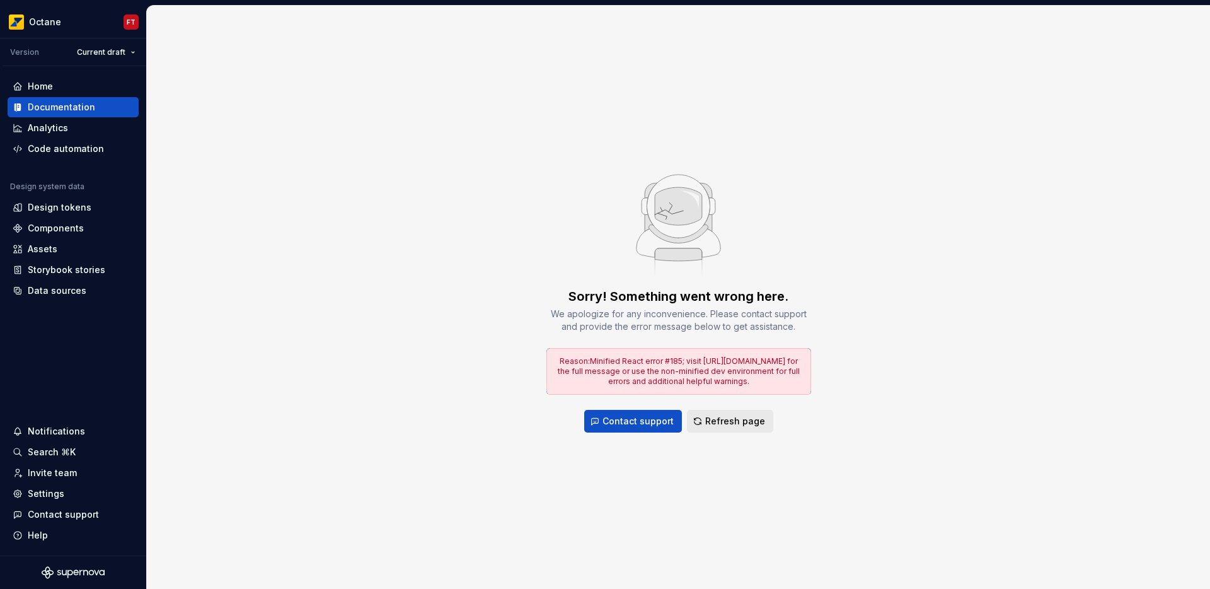
click at [751, 422] on span "Refresh page" at bounding box center [735, 421] width 60 height 13
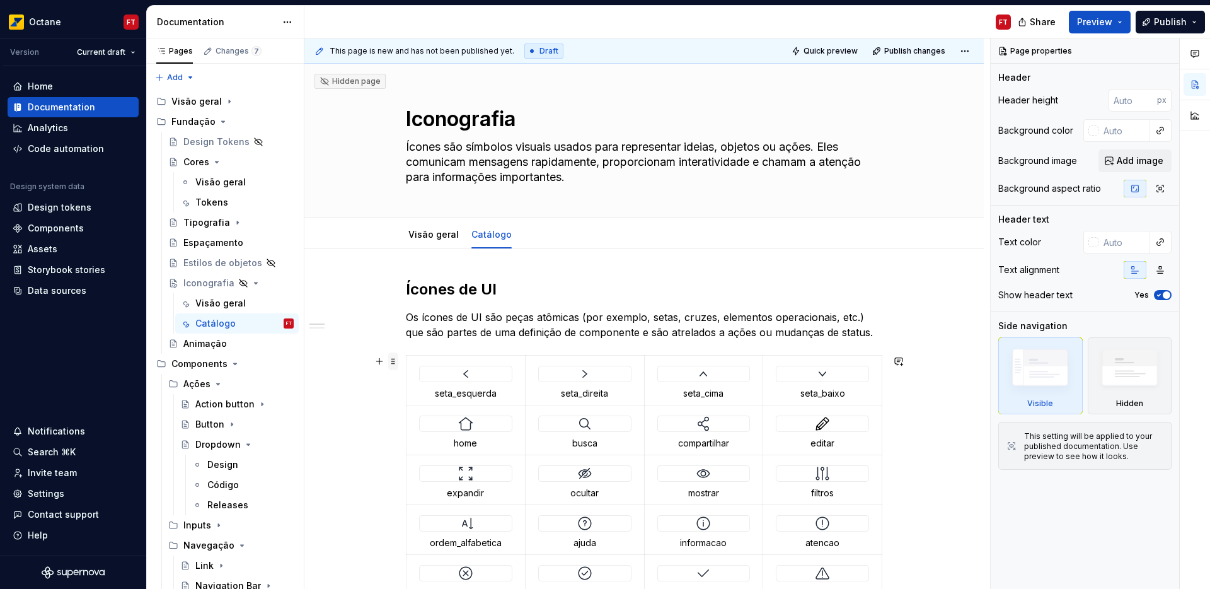
click at [394, 362] on span at bounding box center [393, 361] width 10 height 18
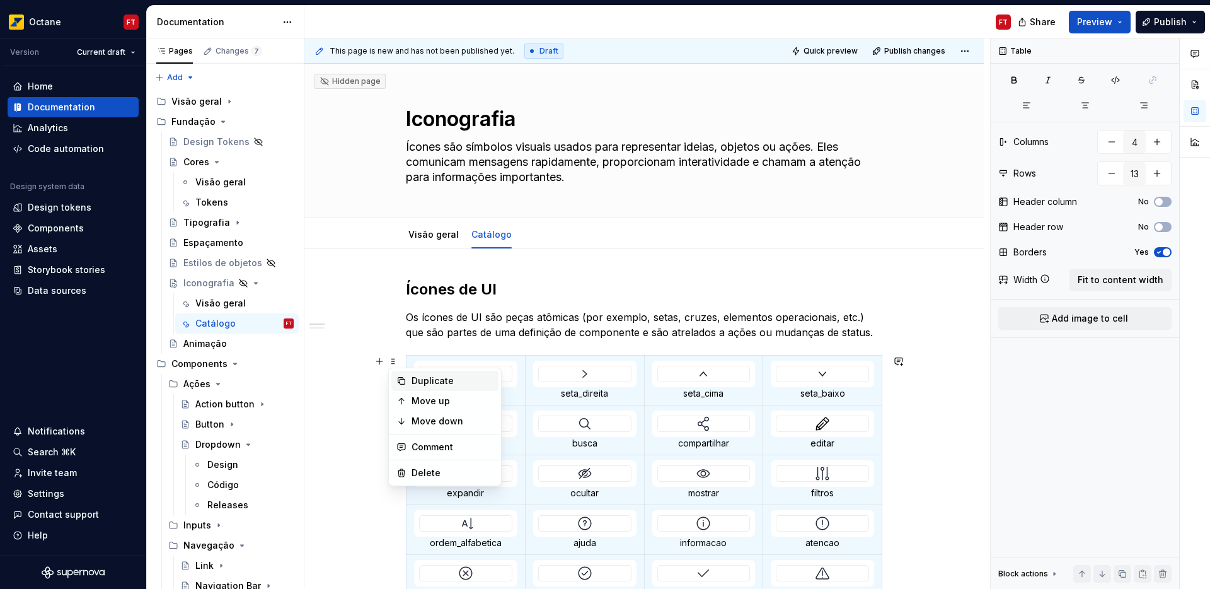
click at [443, 376] on div "Duplicate" at bounding box center [453, 380] width 82 height 13
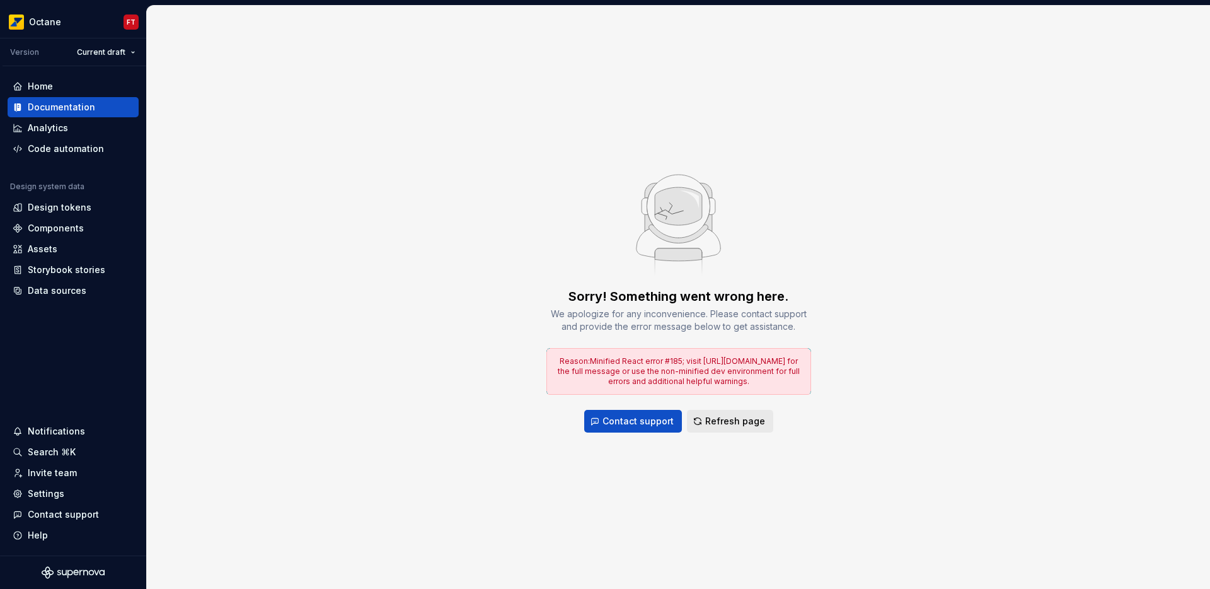
click at [743, 422] on span "Refresh page" at bounding box center [735, 421] width 60 height 13
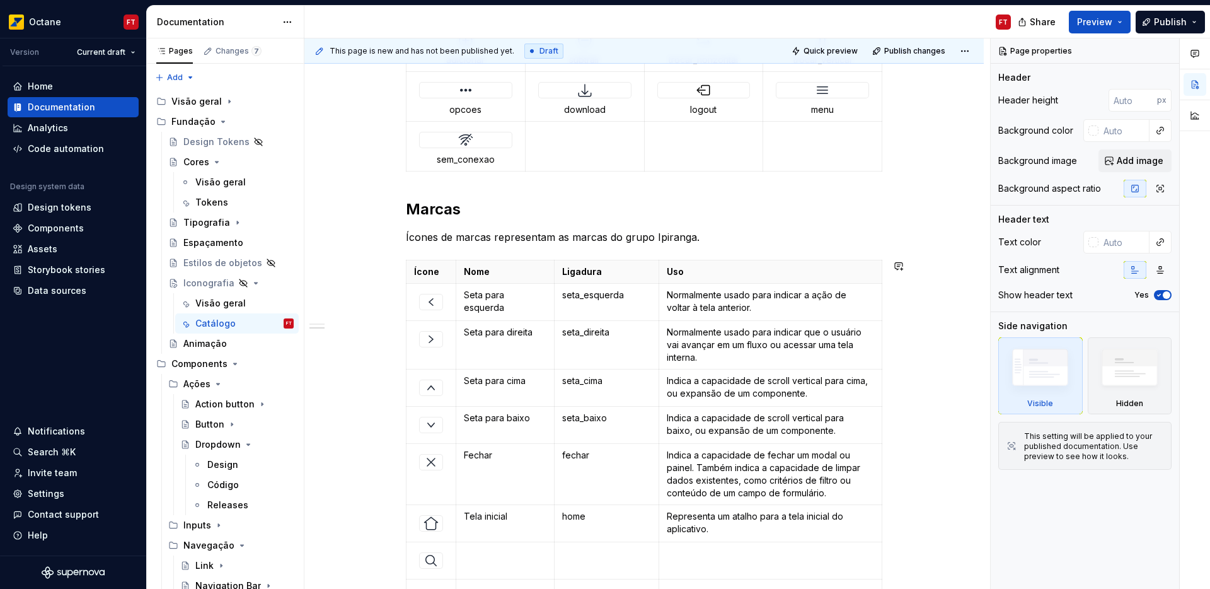
scroll to position [2833, 0]
click at [394, 269] on span at bounding box center [393, 269] width 10 height 18
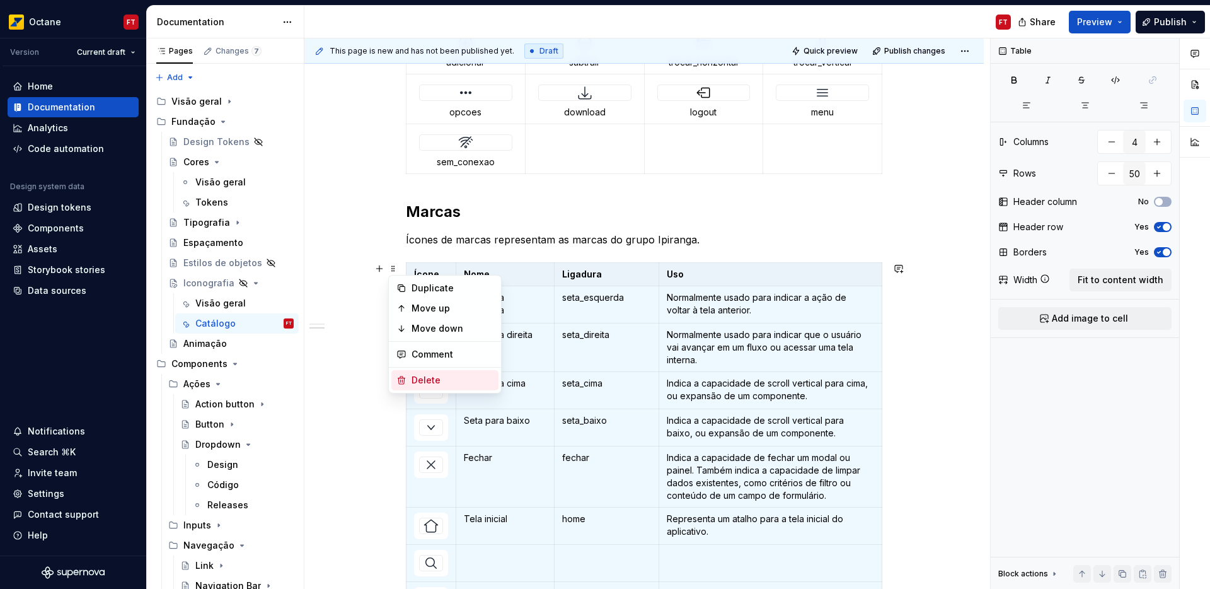
click at [428, 384] on div "Delete" at bounding box center [453, 380] width 82 height 13
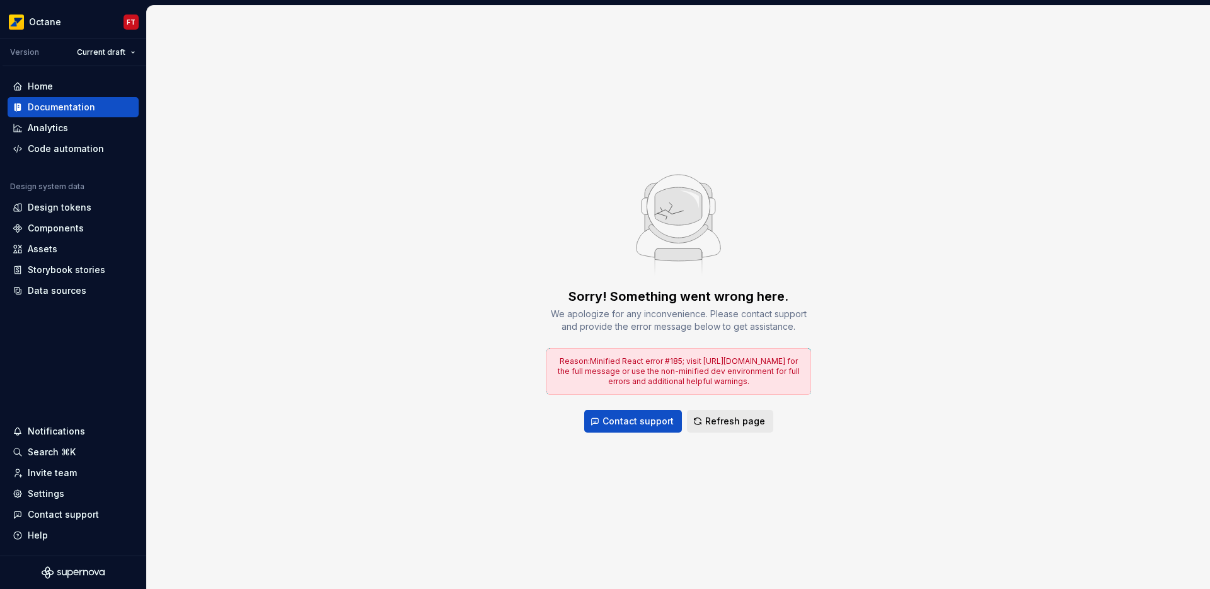
click at [736, 422] on span "Refresh page" at bounding box center [735, 421] width 60 height 13
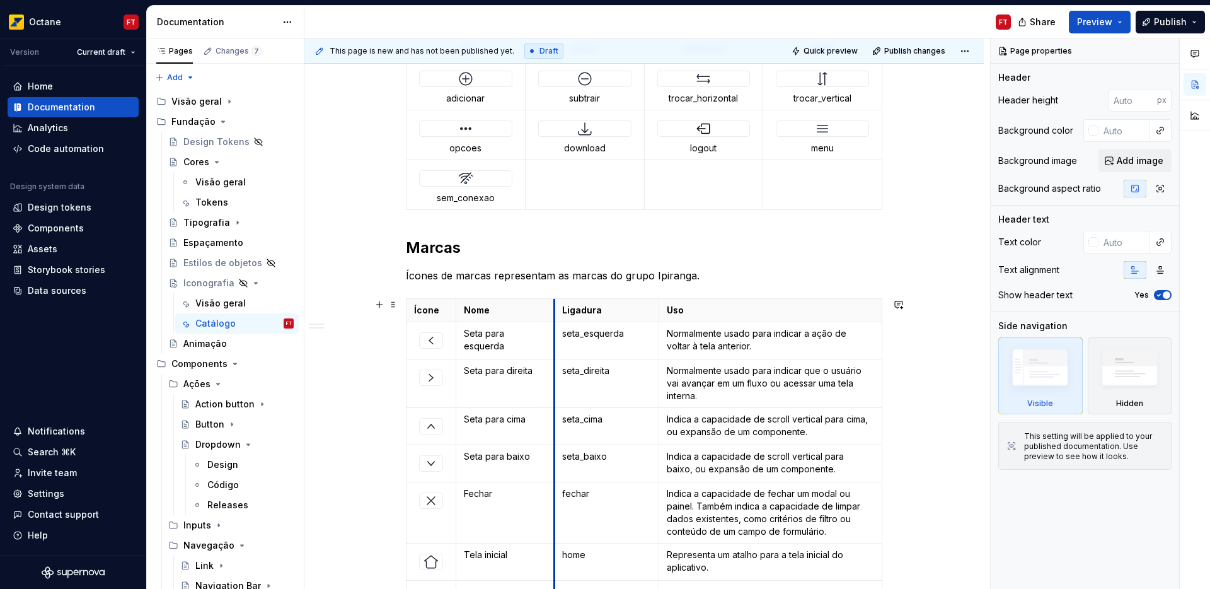
scroll to position [2733, 0]
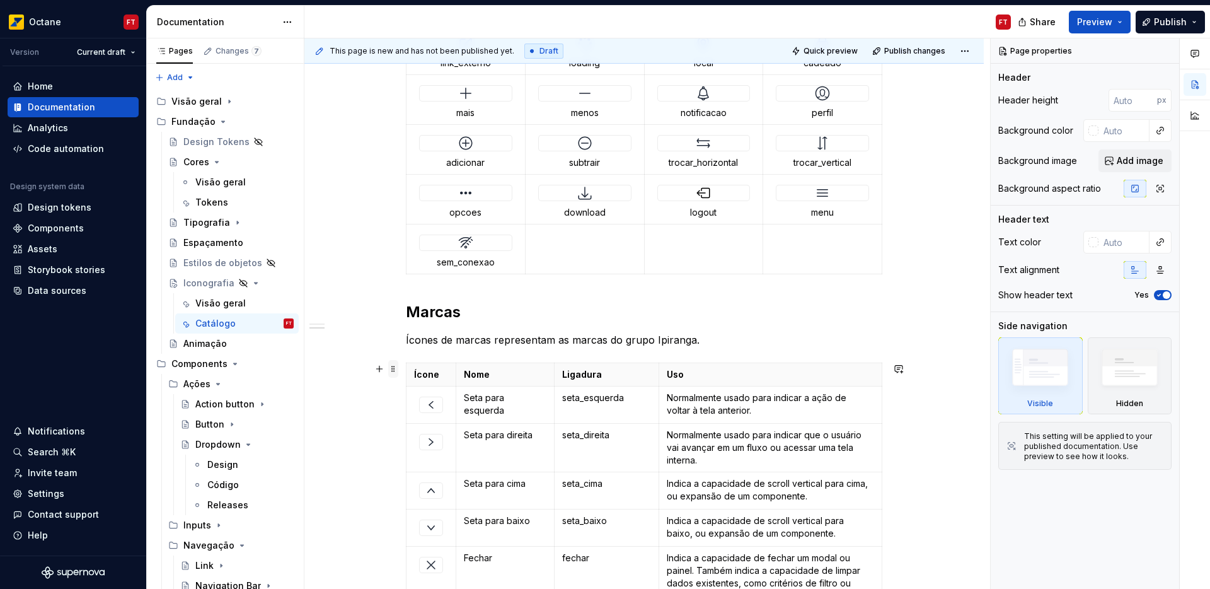
click at [395, 369] on span at bounding box center [393, 369] width 10 height 18
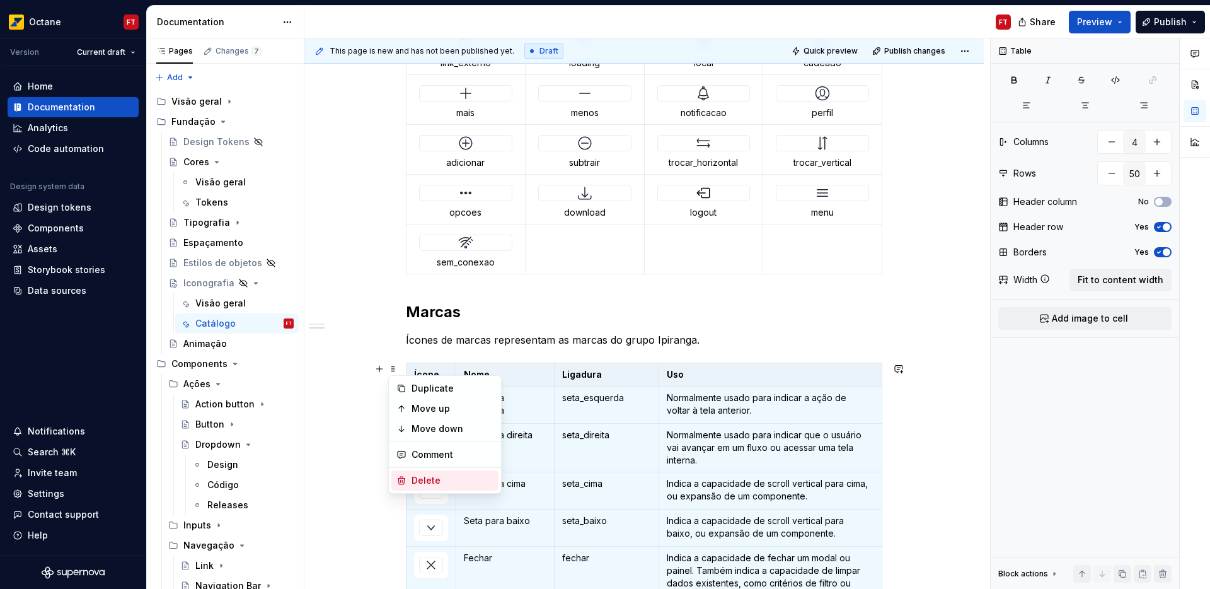
click at [443, 482] on div "Delete" at bounding box center [453, 480] width 82 height 13
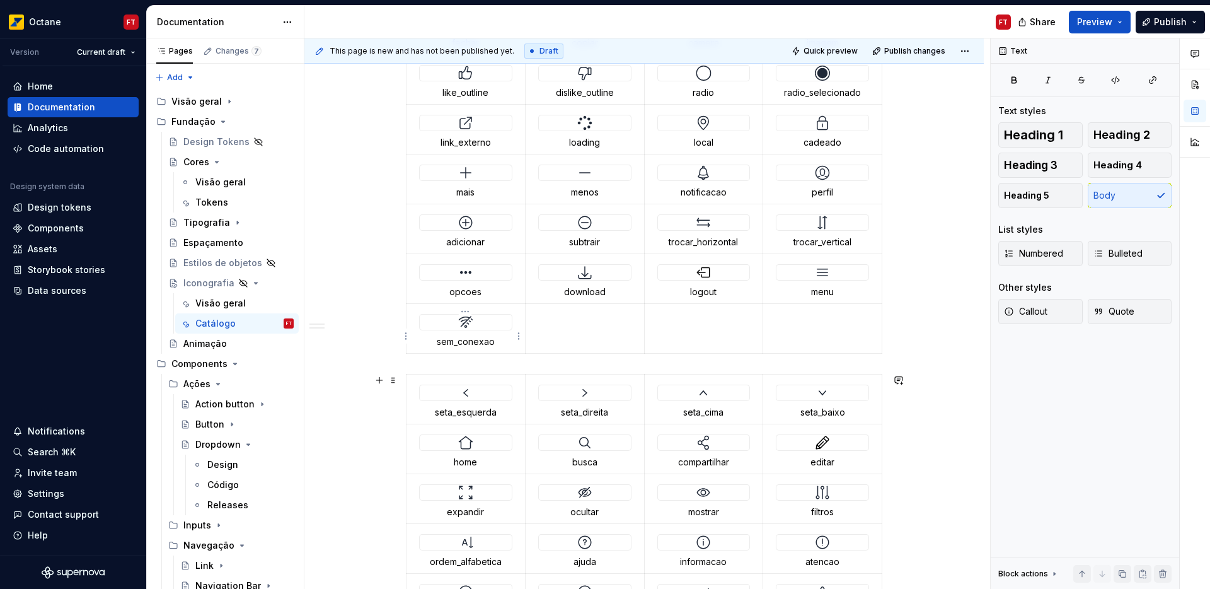
scroll to position [714, 0]
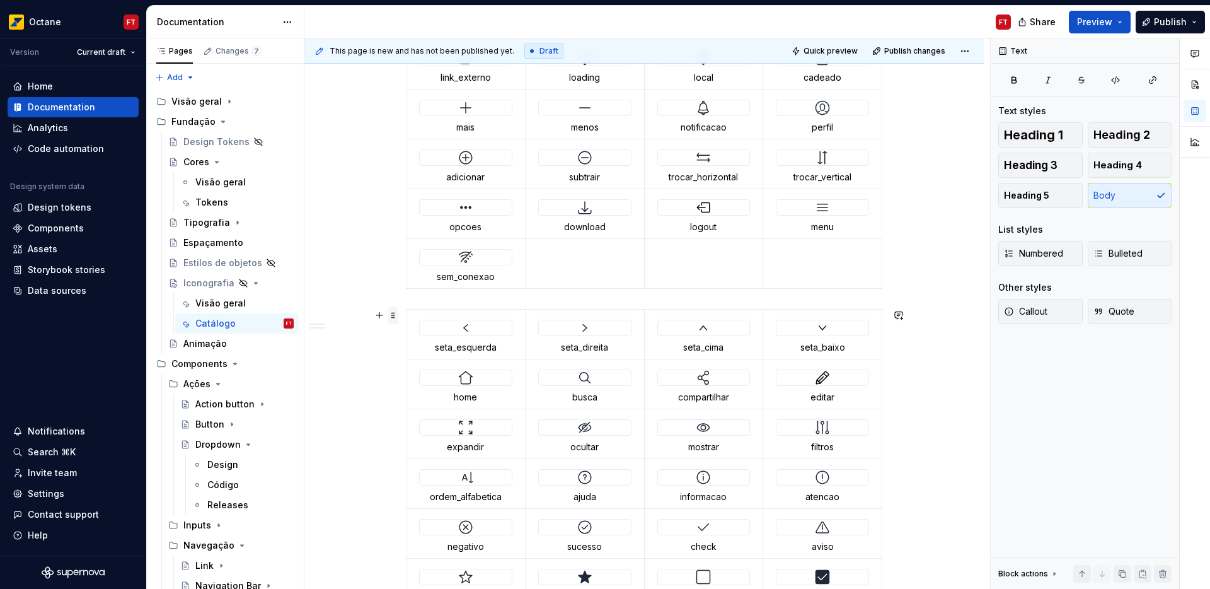
click at [391, 316] on span at bounding box center [393, 315] width 10 height 18
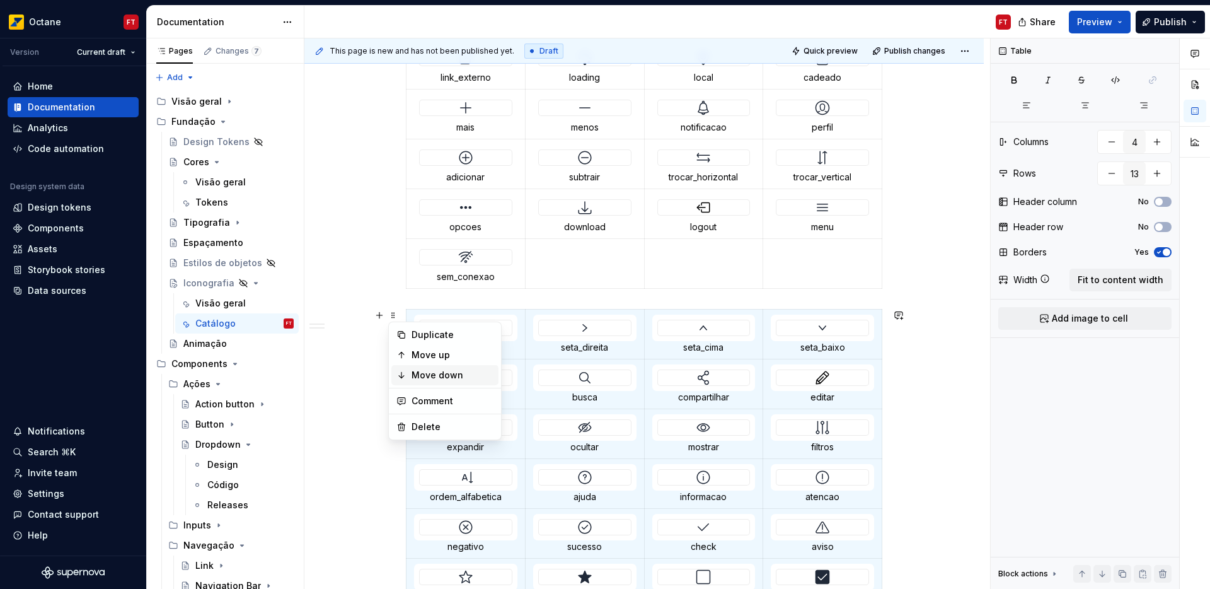
click at [420, 376] on div "Move down" at bounding box center [453, 375] width 82 height 13
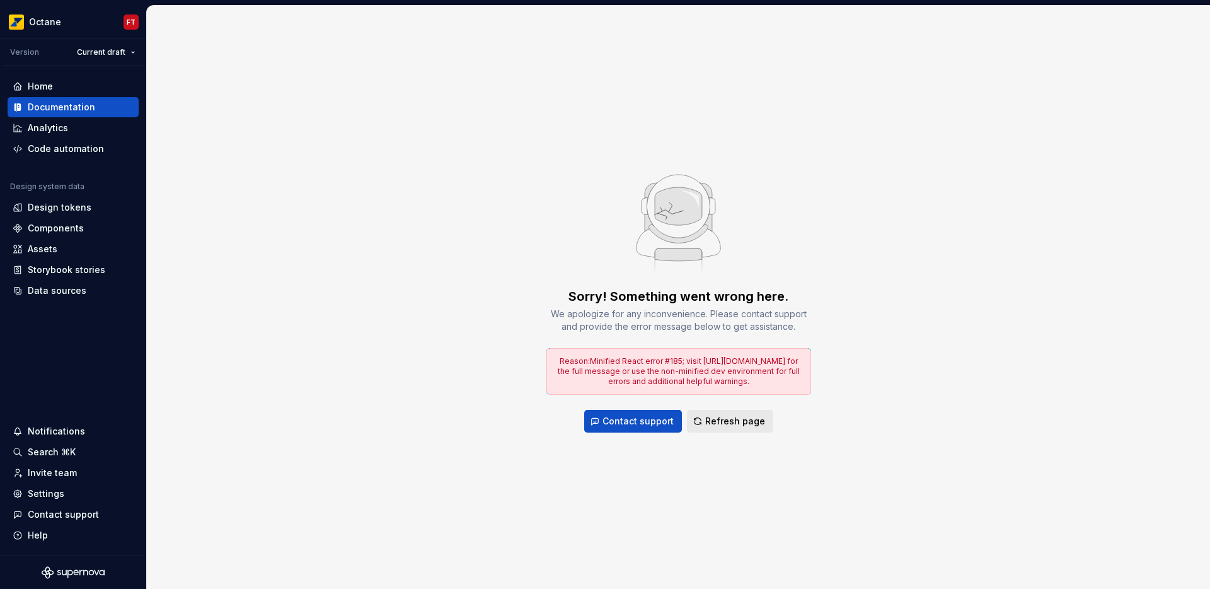
click at [740, 427] on span "Refresh page" at bounding box center [735, 421] width 60 height 13
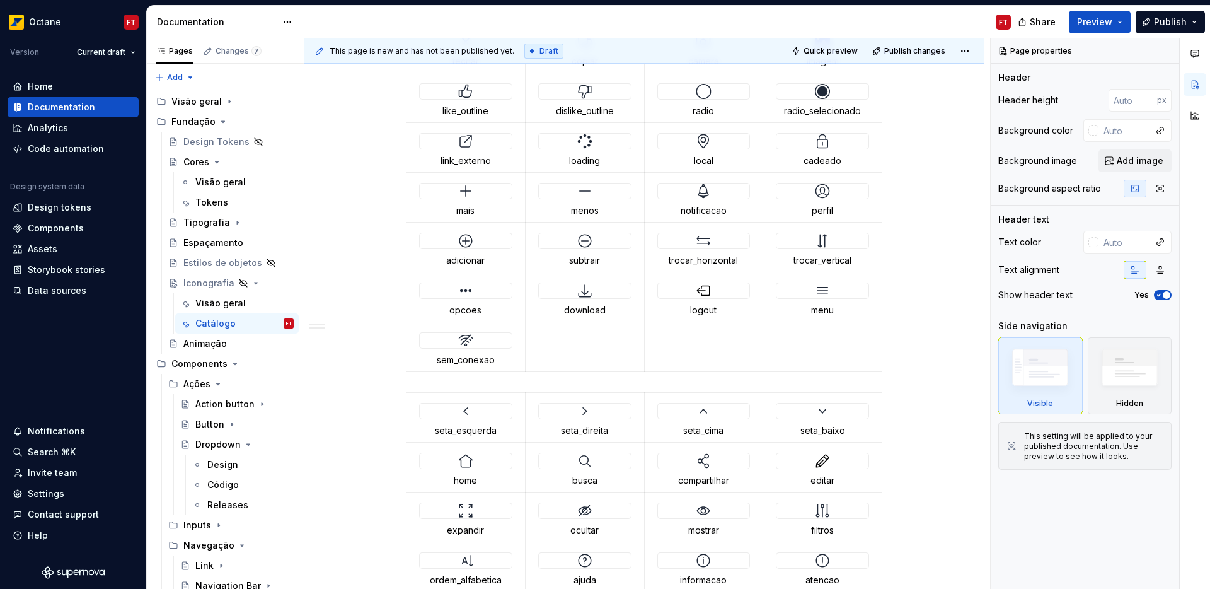
scroll to position [632, 0]
click at [392, 396] on span at bounding box center [393, 397] width 10 height 18
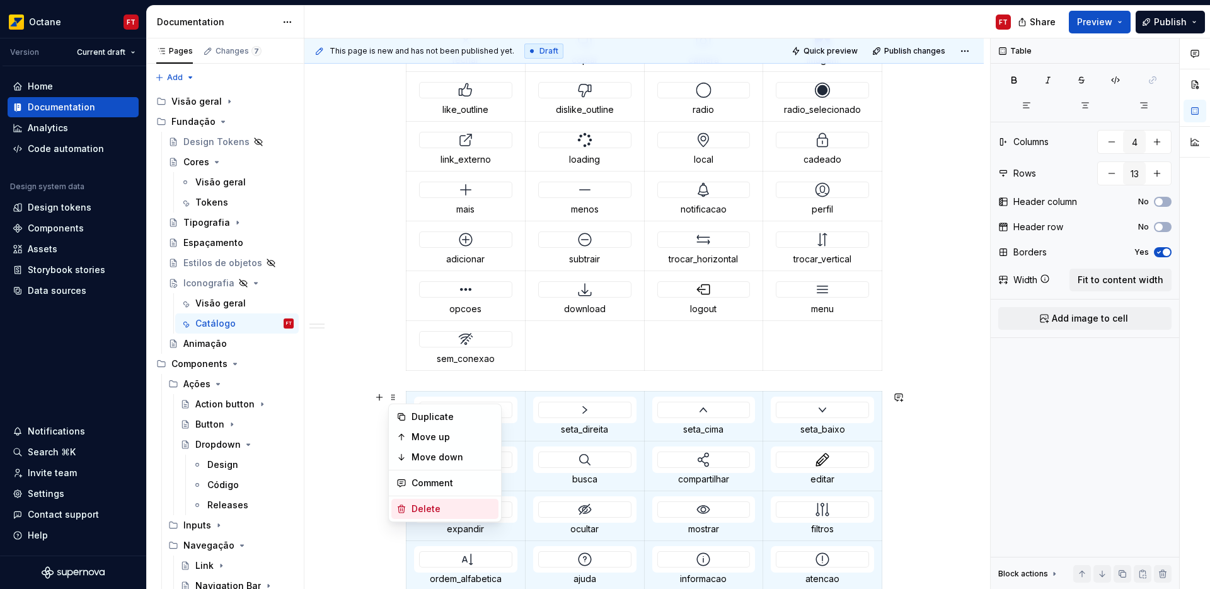
click at [429, 506] on div "Delete" at bounding box center [453, 508] width 82 height 13
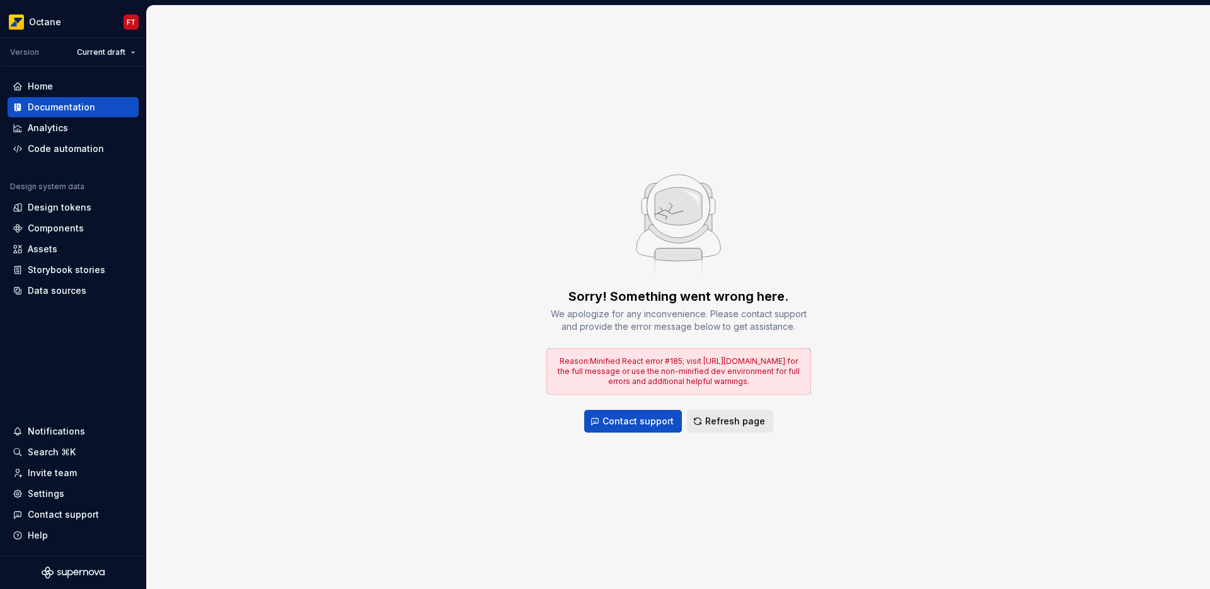
click at [698, 413] on button "Refresh page" at bounding box center [730, 421] width 86 height 23
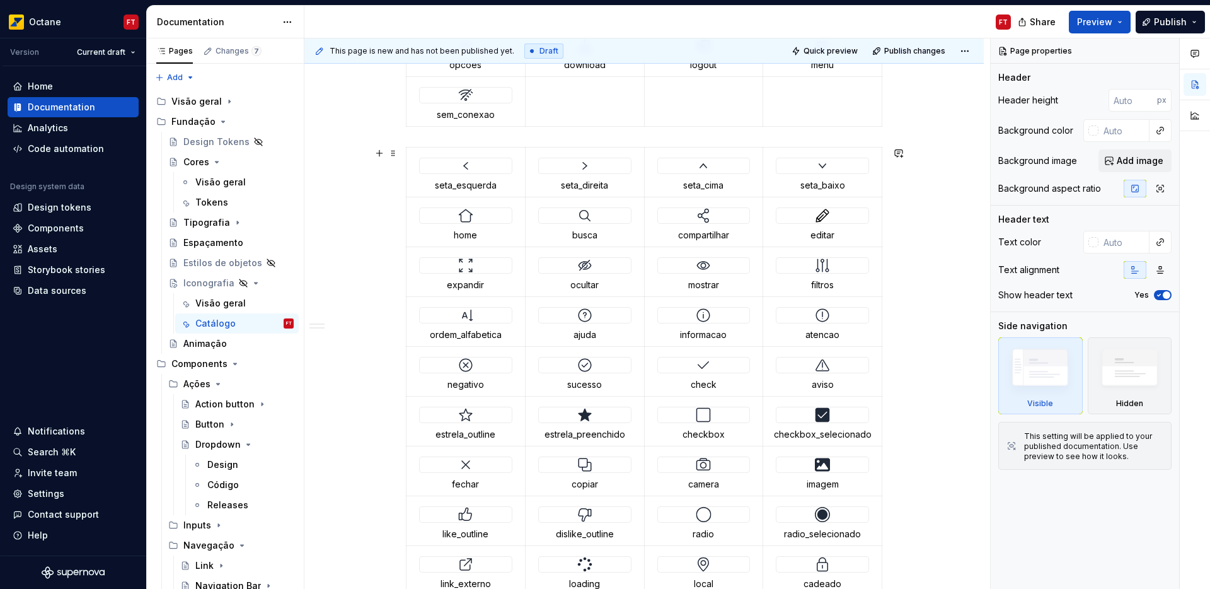
scroll to position [1538, 0]
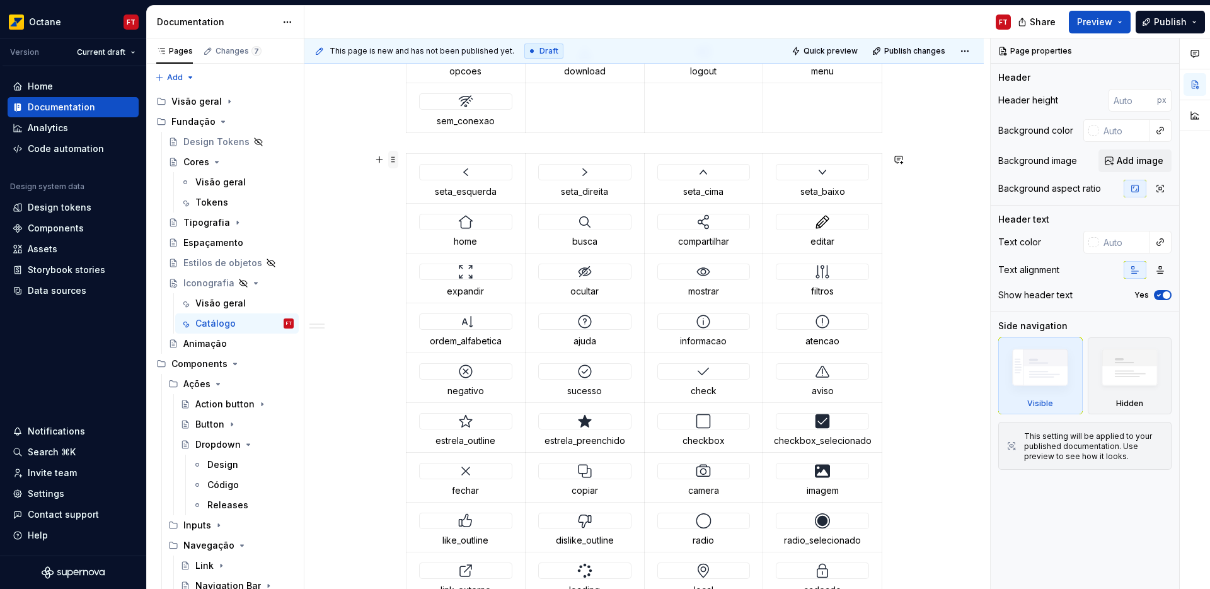
click at [390, 162] on span at bounding box center [393, 160] width 10 height 18
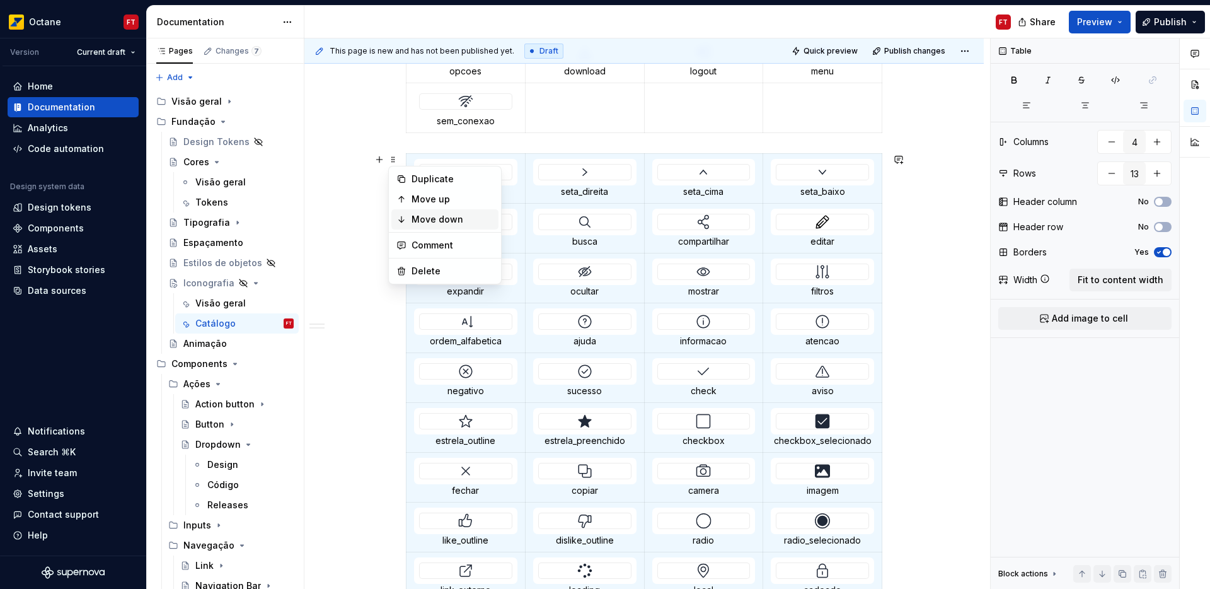
click at [427, 221] on div "Move down" at bounding box center [453, 219] width 82 height 13
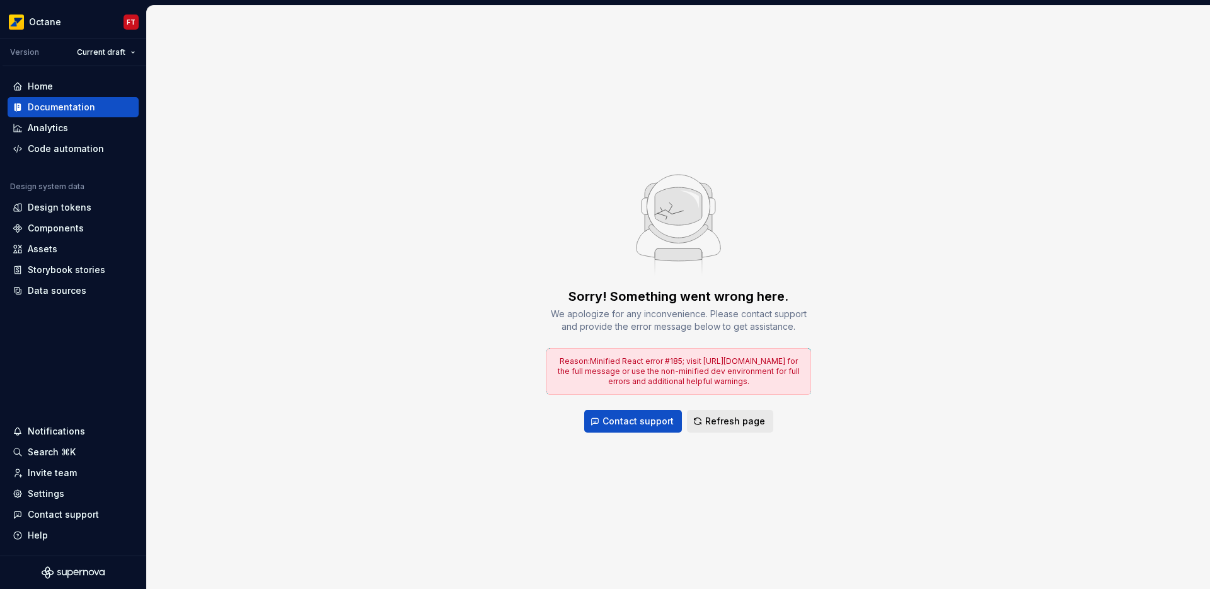
click at [720, 413] on button "Refresh page" at bounding box center [730, 421] width 86 height 23
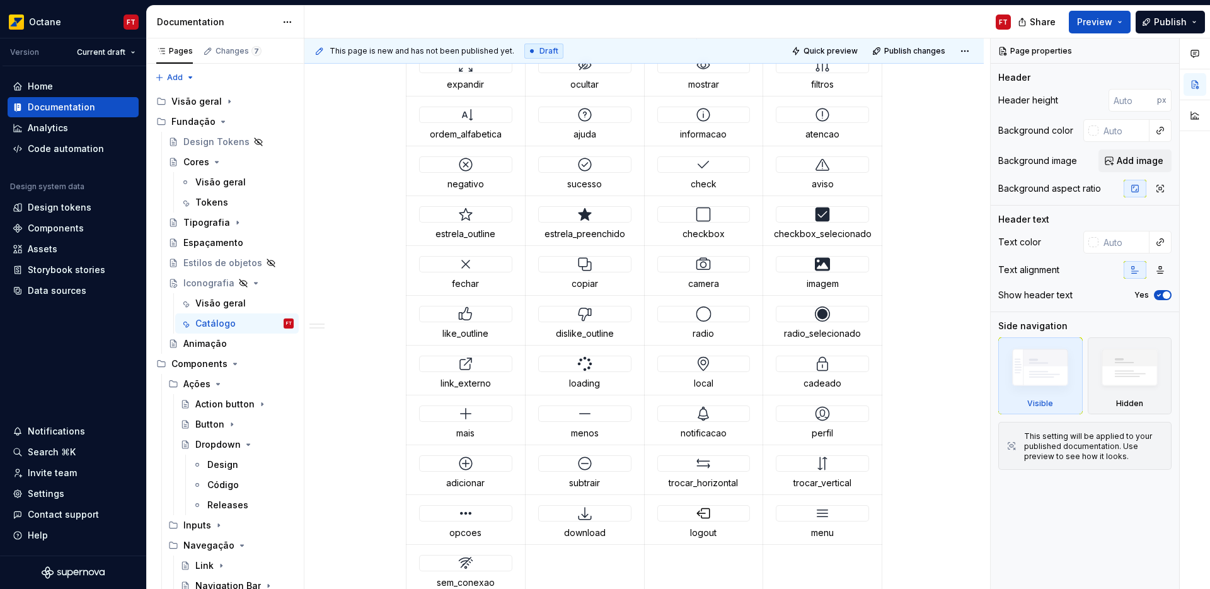
scroll to position [1892, 0]
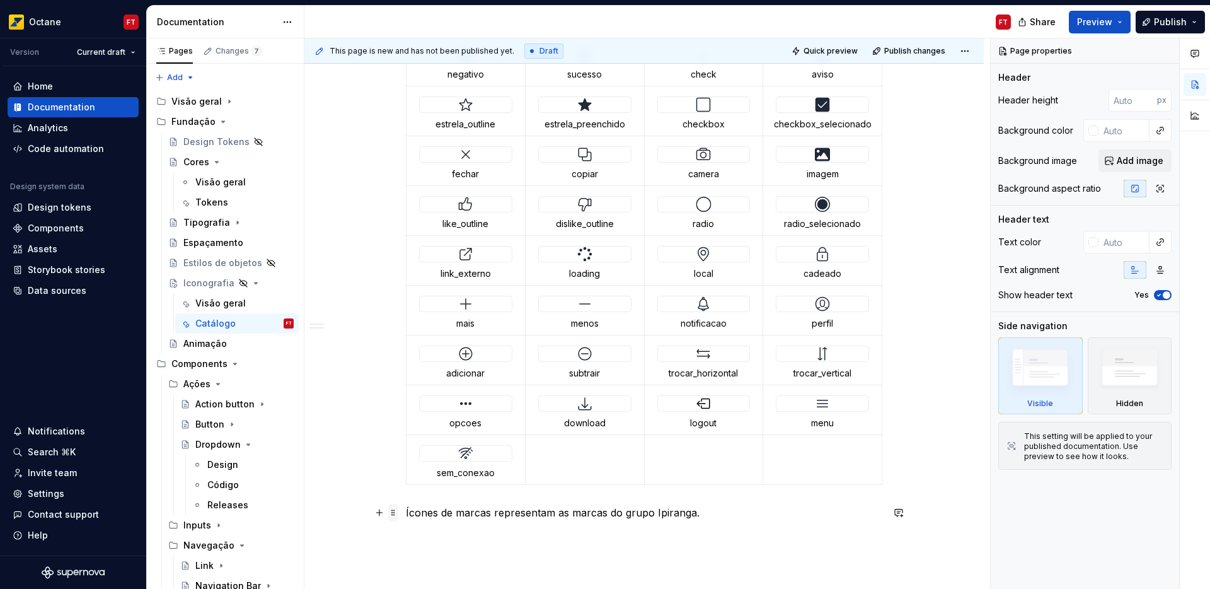
click at [393, 509] on span at bounding box center [393, 513] width 10 height 18
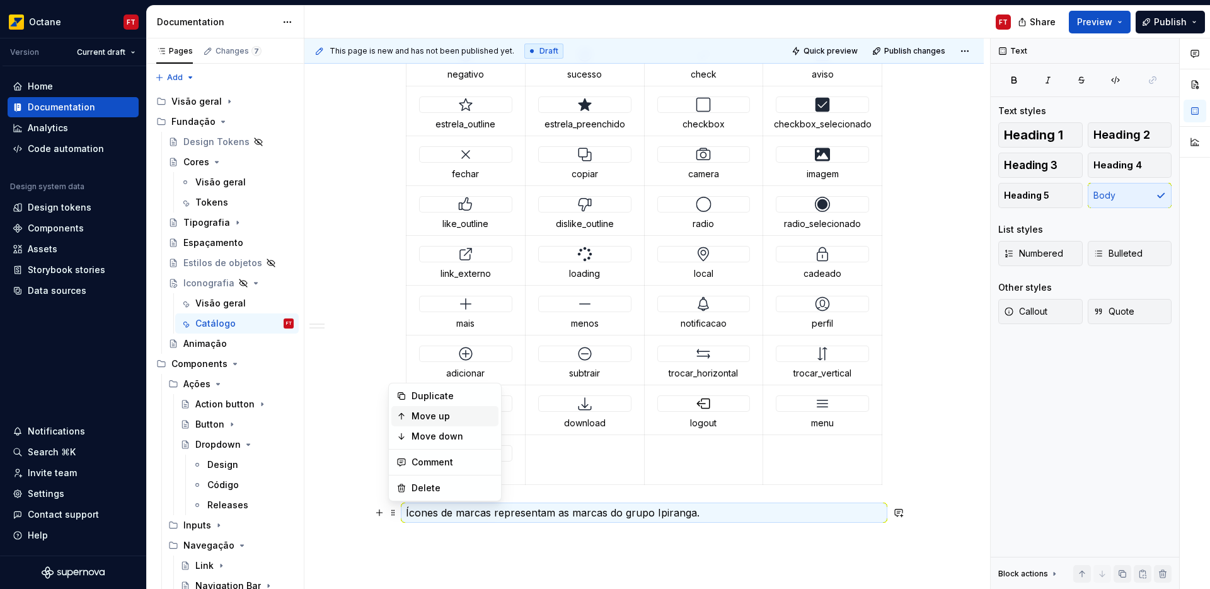
click at [424, 416] on div "Move up" at bounding box center [453, 416] width 82 height 13
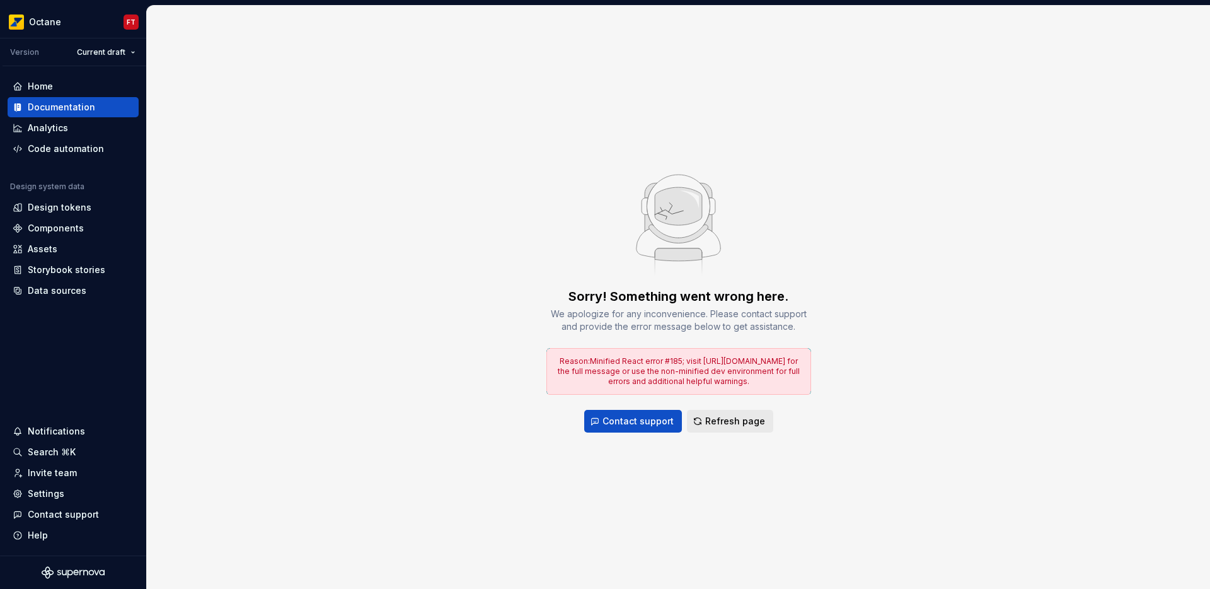
click at [733, 426] on span "Refresh page" at bounding box center [735, 421] width 60 height 13
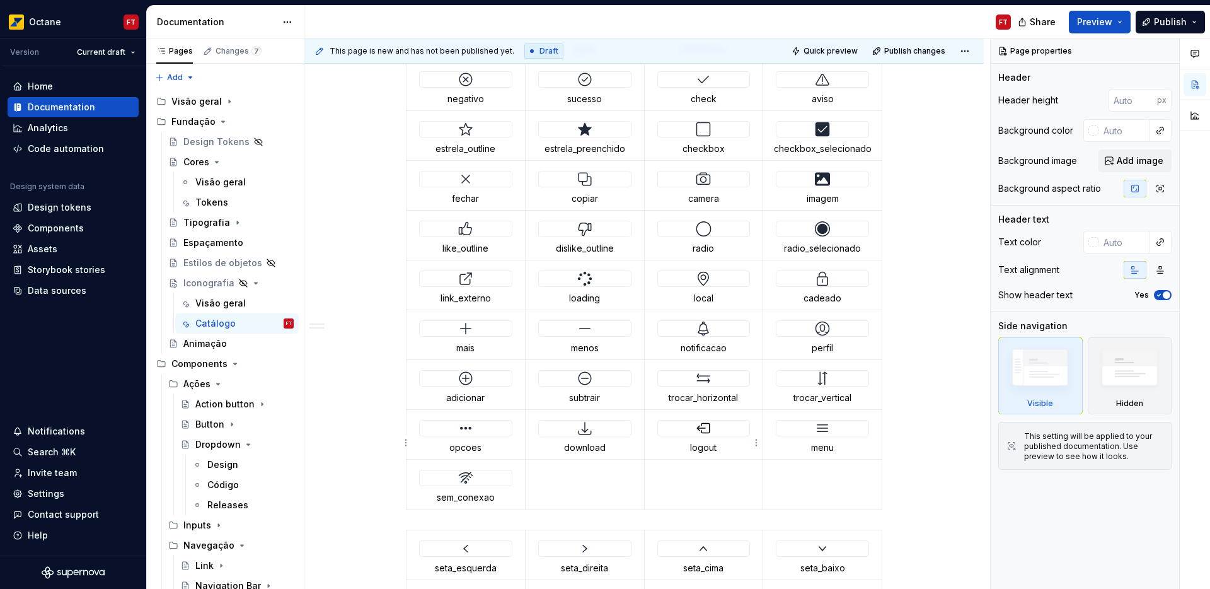
scroll to position [495, 0]
click at [396, 535] on span at bounding box center [393, 534] width 10 height 18
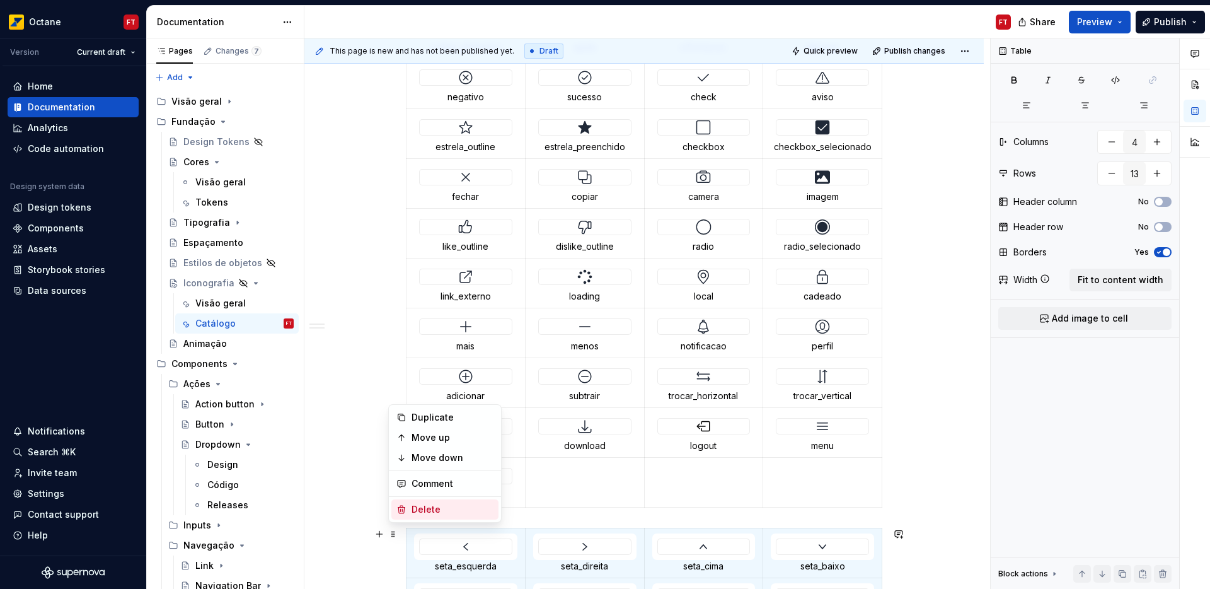
click at [420, 516] on div "Delete" at bounding box center [444, 509] width 107 height 20
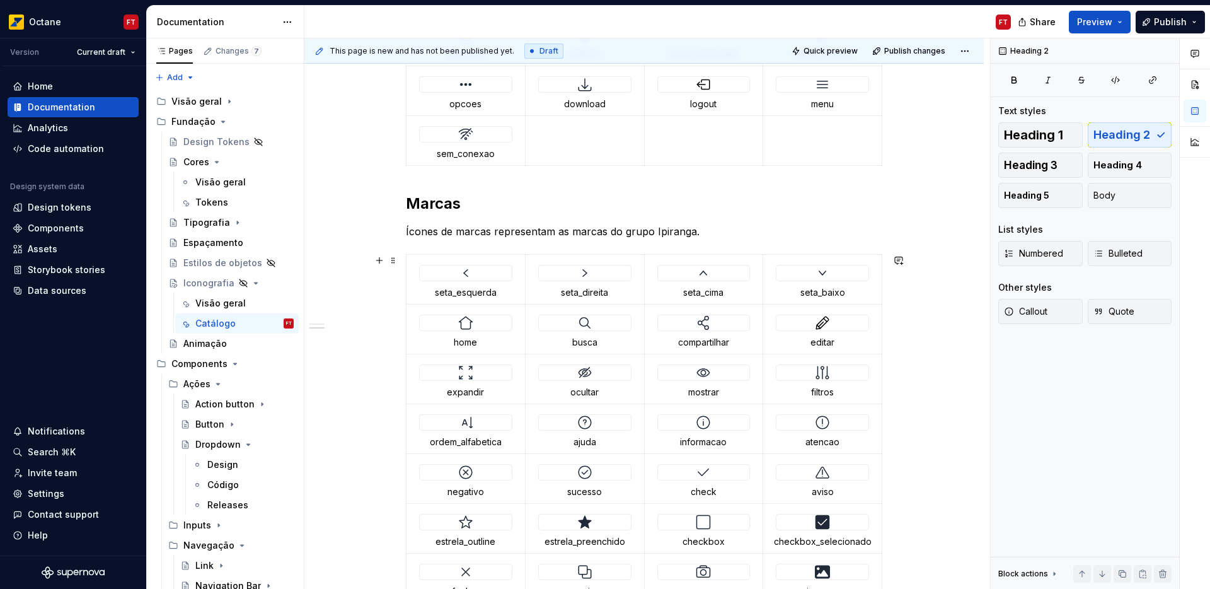
scroll to position [870, 0]
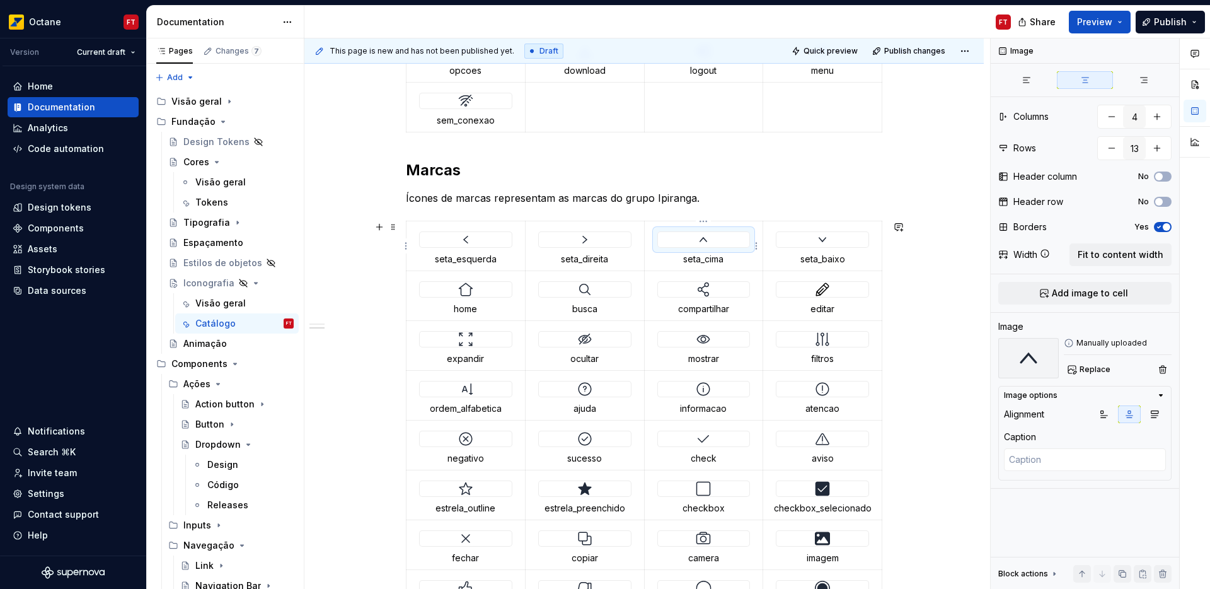
click at [688, 240] on div at bounding box center [704, 239] width 92 height 15
click at [1113, 148] on button "button" at bounding box center [1112, 148] width 23 height 23
type textarea "*"
type input "12"
click at [1113, 148] on button "button" at bounding box center [1112, 148] width 23 height 23
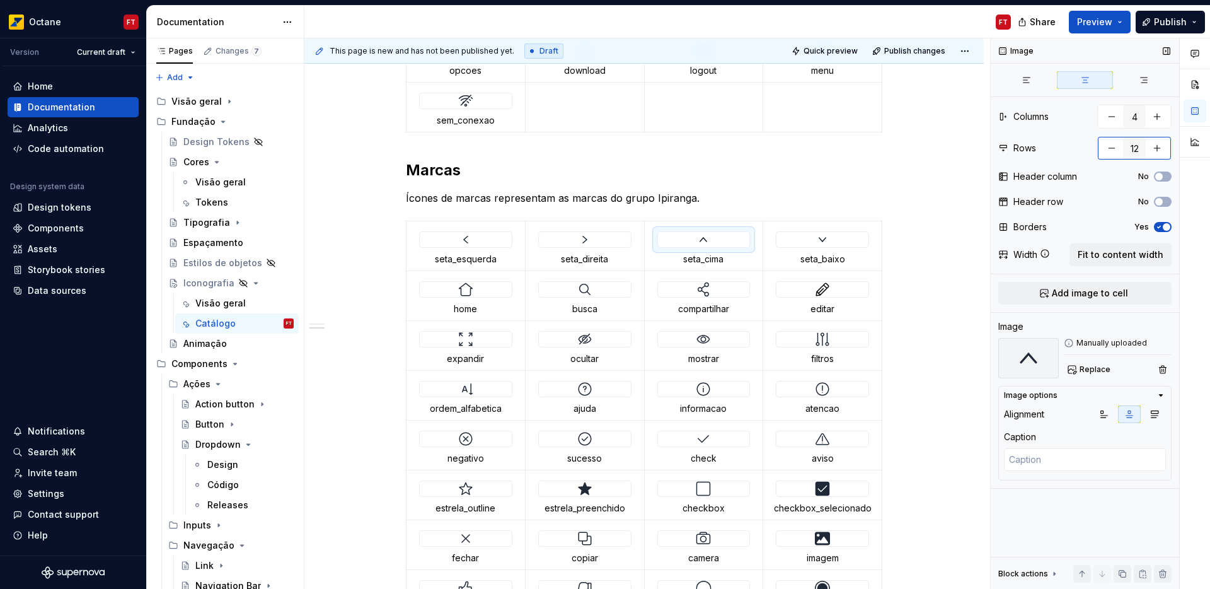
type textarea "*"
type input "11"
click at [1113, 148] on button "button" at bounding box center [1112, 148] width 23 height 23
type textarea "*"
type input "10"
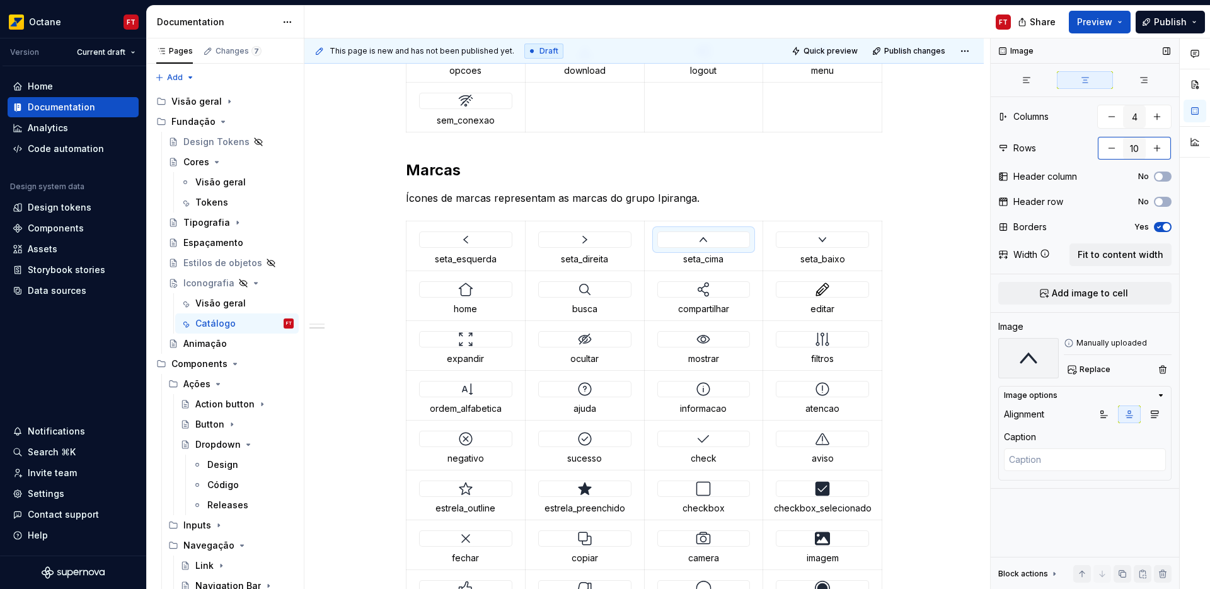
click at [1113, 148] on button "button" at bounding box center [1112, 148] width 23 height 23
type textarea "*"
type input "9"
click at [1113, 147] on button "button" at bounding box center [1112, 148] width 23 height 23
type textarea "*"
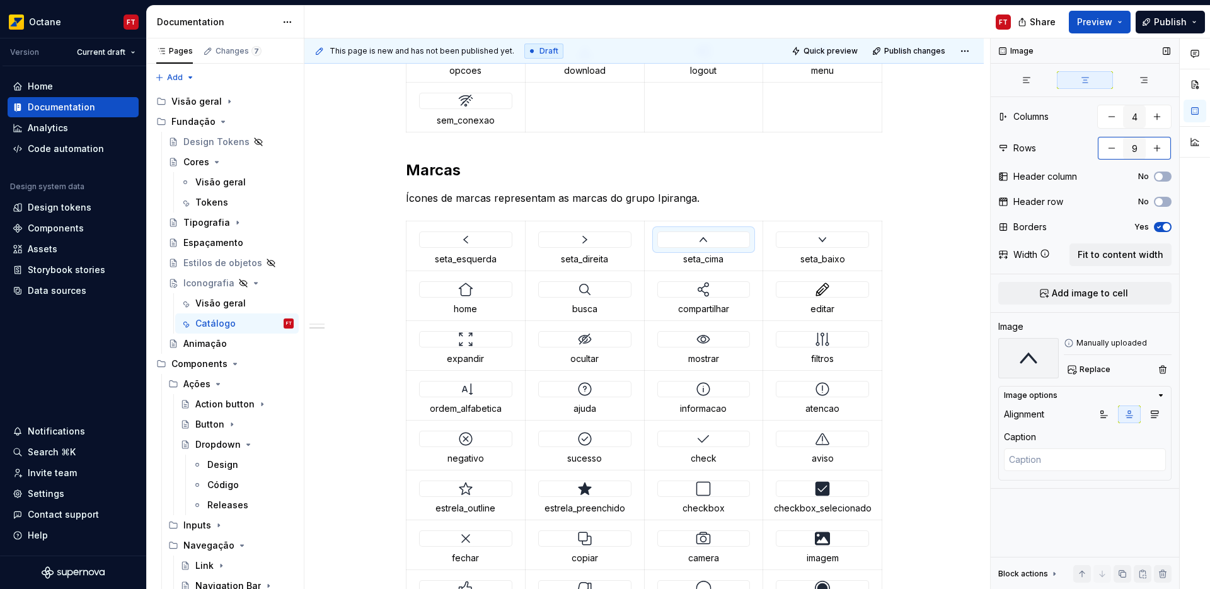
type input "8"
click at [1113, 147] on button "button" at bounding box center [1112, 148] width 23 height 23
type textarea "*"
type input "7"
click at [1113, 147] on button "button" at bounding box center [1112, 148] width 23 height 23
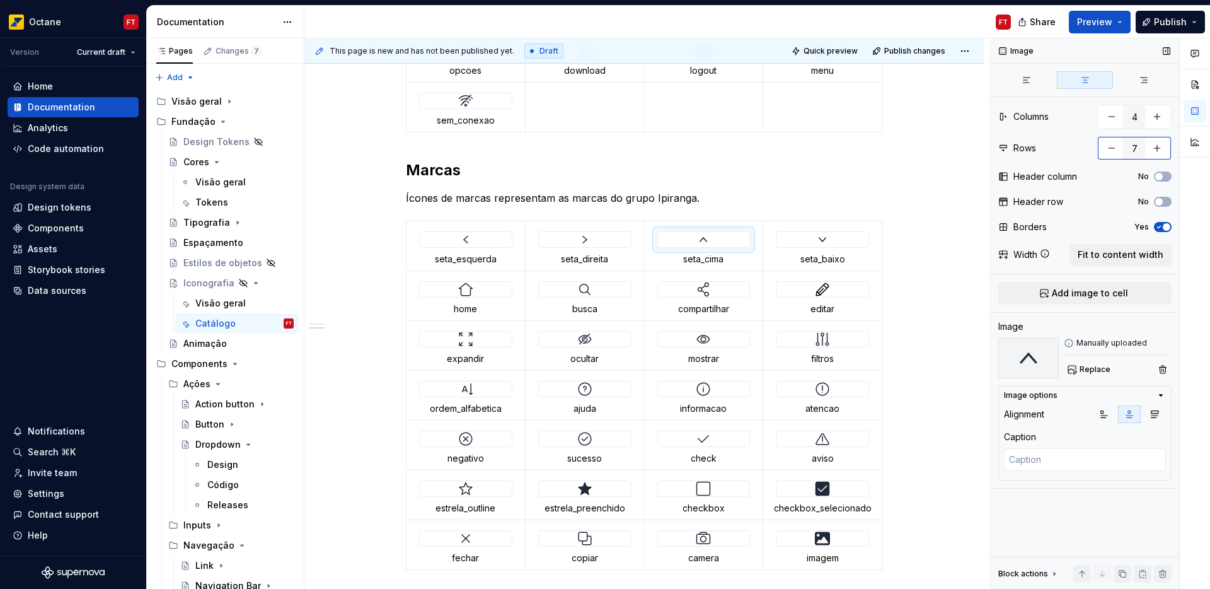
type textarea "*"
type input "6"
click at [1113, 147] on button "button" at bounding box center [1112, 148] width 23 height 23
type textarea "*"
type input "5"
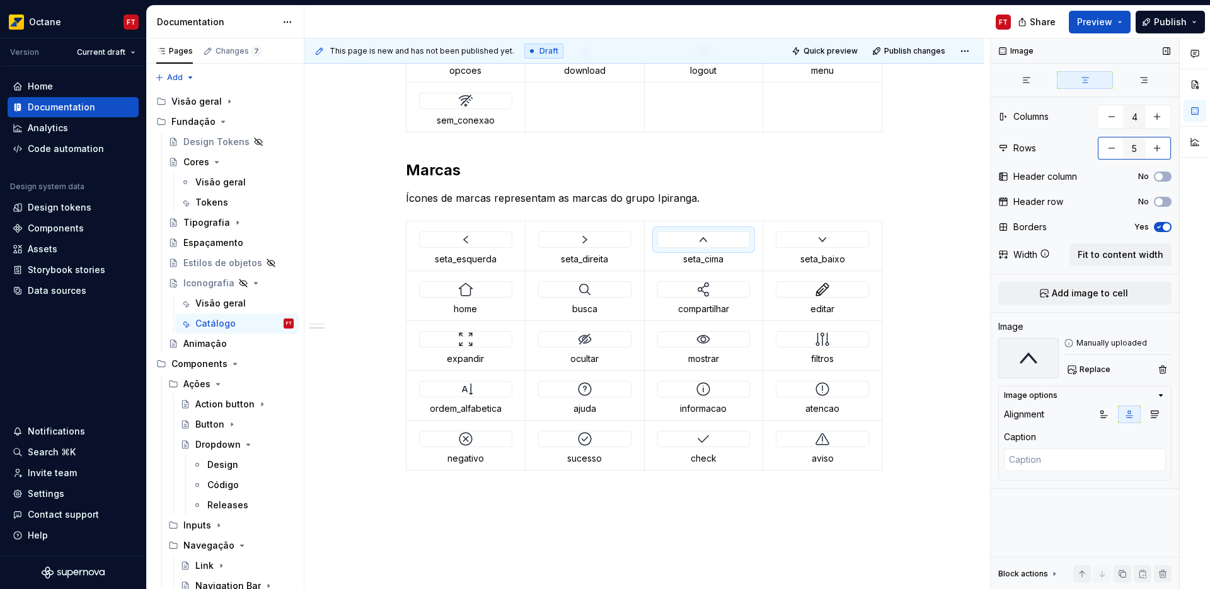
click at [1113, 147] on button "button" at bounding box center [1112, 148] width 23 height 23
type textarea "*"
type input "4"
click at [1113, 147] on button "button" at bounding box center [1112, 148] width 23 height 23
type textarea "*"
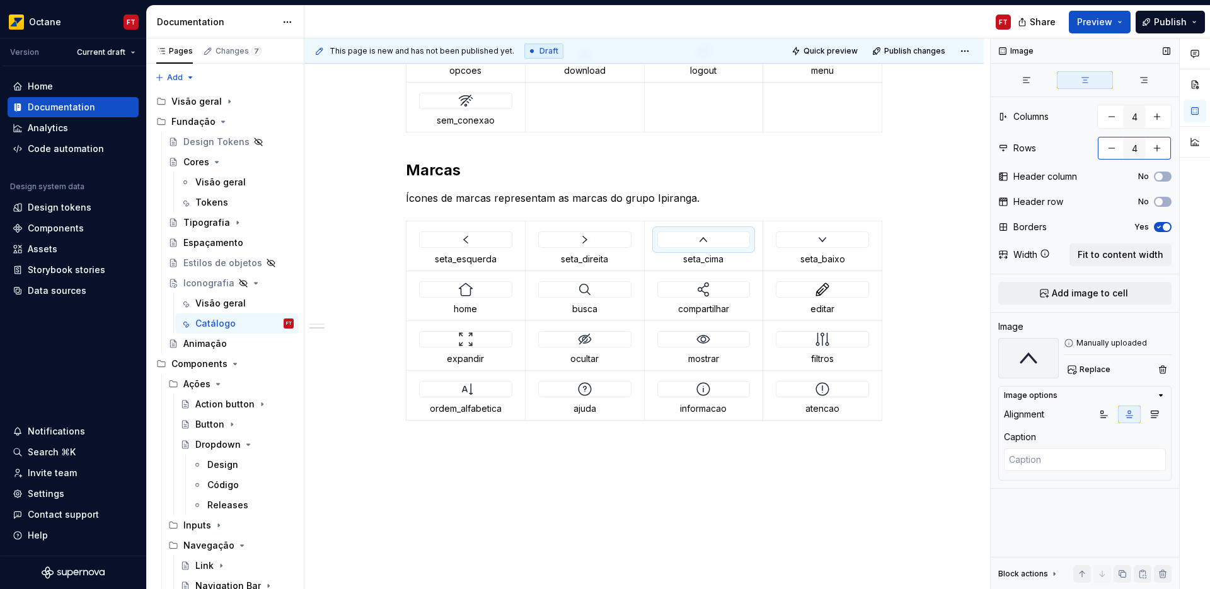
type input "3"
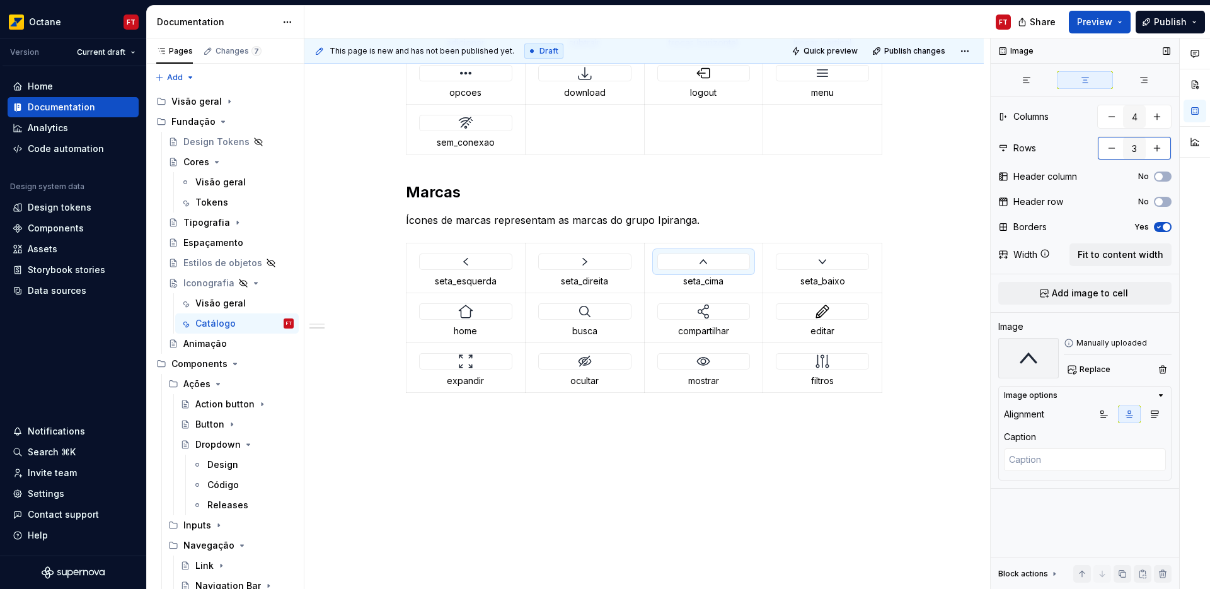
click at [1113, 147] on button "button" at bounding box center [1112, 148] width 23 height 23
type textarea "*"
type input "2"
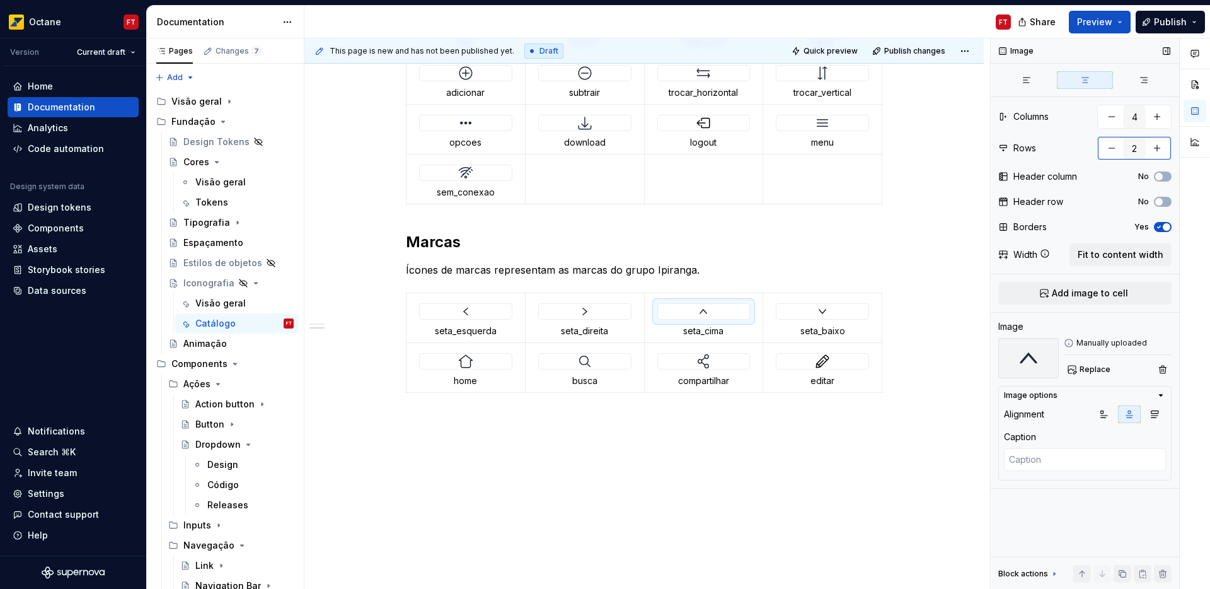
click at [1113, 147] on button "button" at bounding box center [1112, 148] width 23 height 23
type textarea "*"
type input "1"
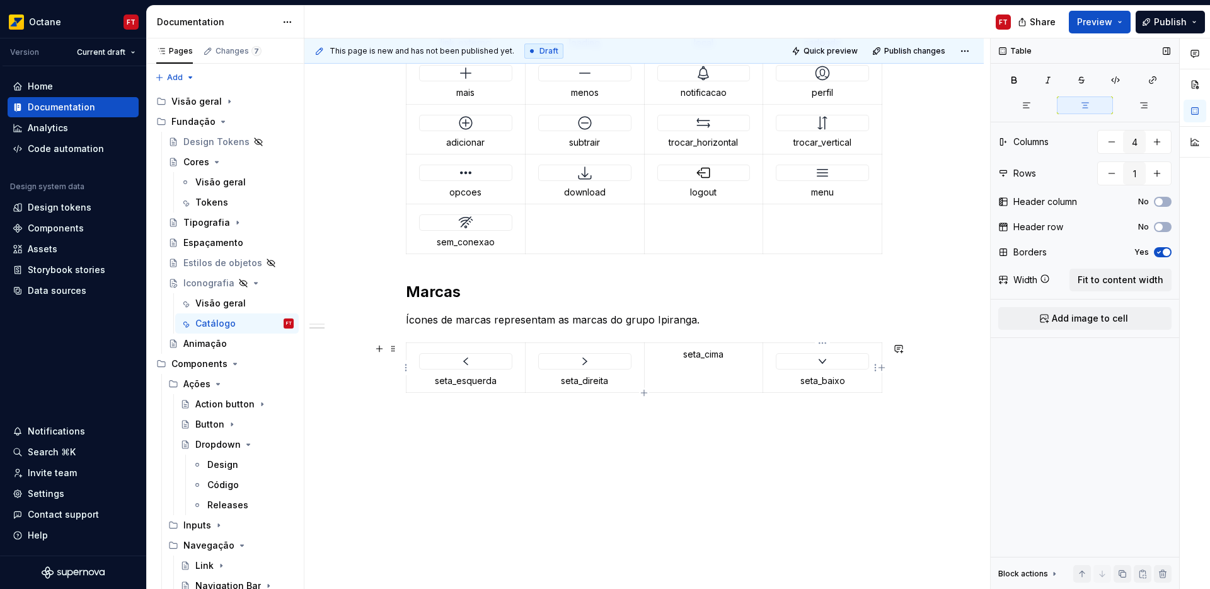
click at [838, 379] on p "seta_baixo" at bounding box center [822, 380] width 103 height 13
click at [837, 379] on p "seta_baixo" at bounding box center [822, 380] width 103 height 13
click at [836, 380] on p "seta_baixo" at bounding box center [822, 380] width 103 height 13
click at [807, 379] on p "seta_baixo" at bounding box center [822, 380] width 103 height 13
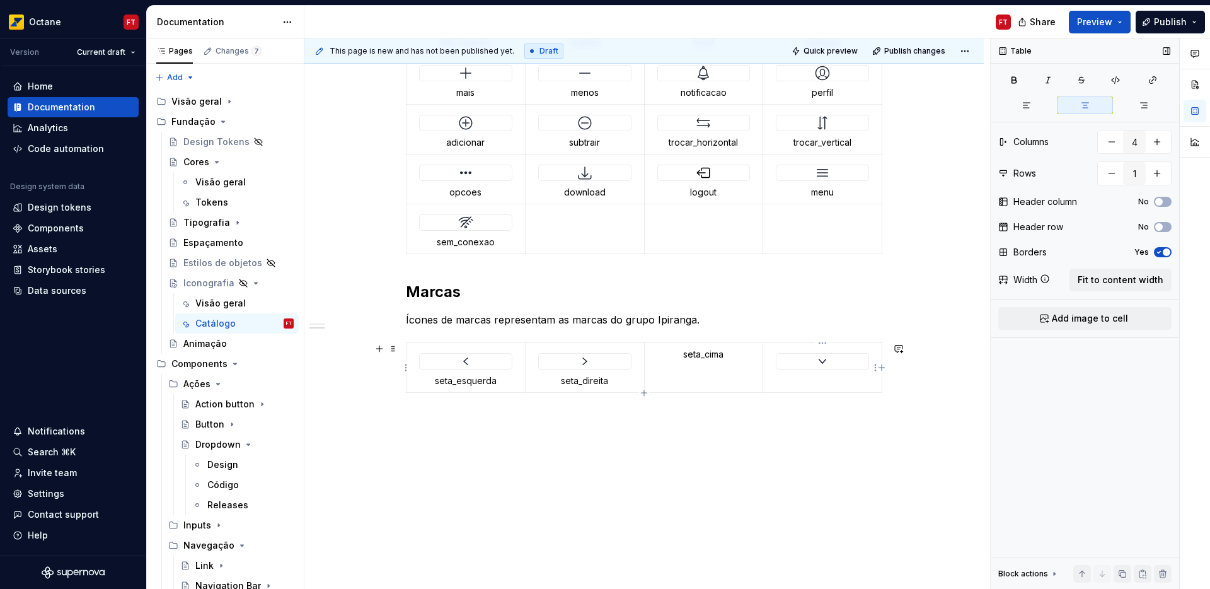
click at [792, 358] on div at bounding box center [823, 361] width 92 height 15
click at [690, 361] on td "seta_cima" at bounding box center [703, 368] width 119 height 50
type textarea "*"
click at [690, 361] on td "seta_cima" at bounding box center [703, 368] width 119 height 50
click at [686, 354] on p "seta_cima" at bounding box center [703, 354] width 103 height 13
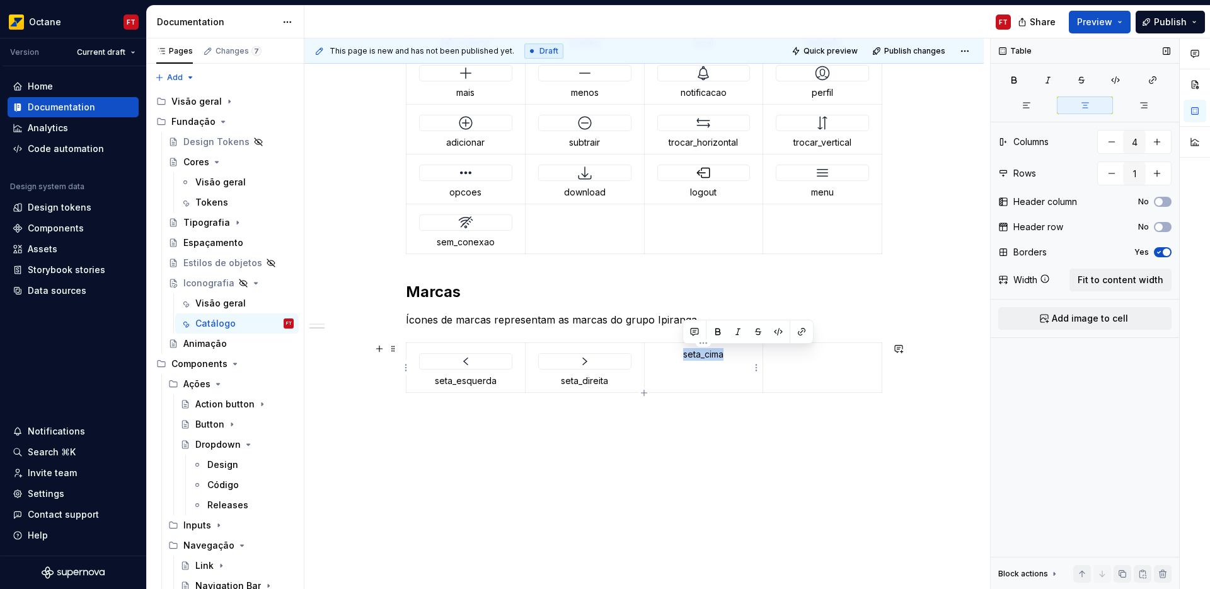
click at [690, 353] on p "seta_cima" at bounding box center [703, 354] width 103 height 13
click at [541, 448] on div "Ícones de UI Os ícones de UI são peças atômicas (por exemplo, setas, cruzes, el…" at bounding box center [643, 44] width 679 height 1089
click at [830, 420] on div "Ícones de UI Os ícones de UI são peças atômicas (por exemplo, setas, cruzes, el…" at bounding box center [643, 44] width 679 height 1089
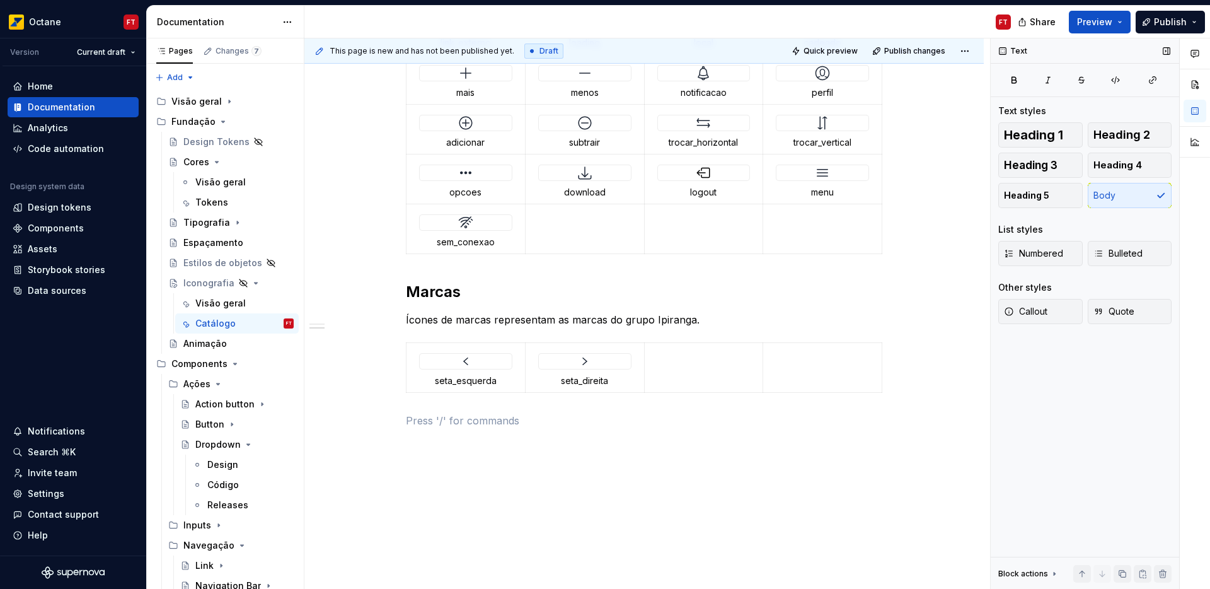
click at [830, 420] on p at bounding box center [644, 420] width 477 height 15
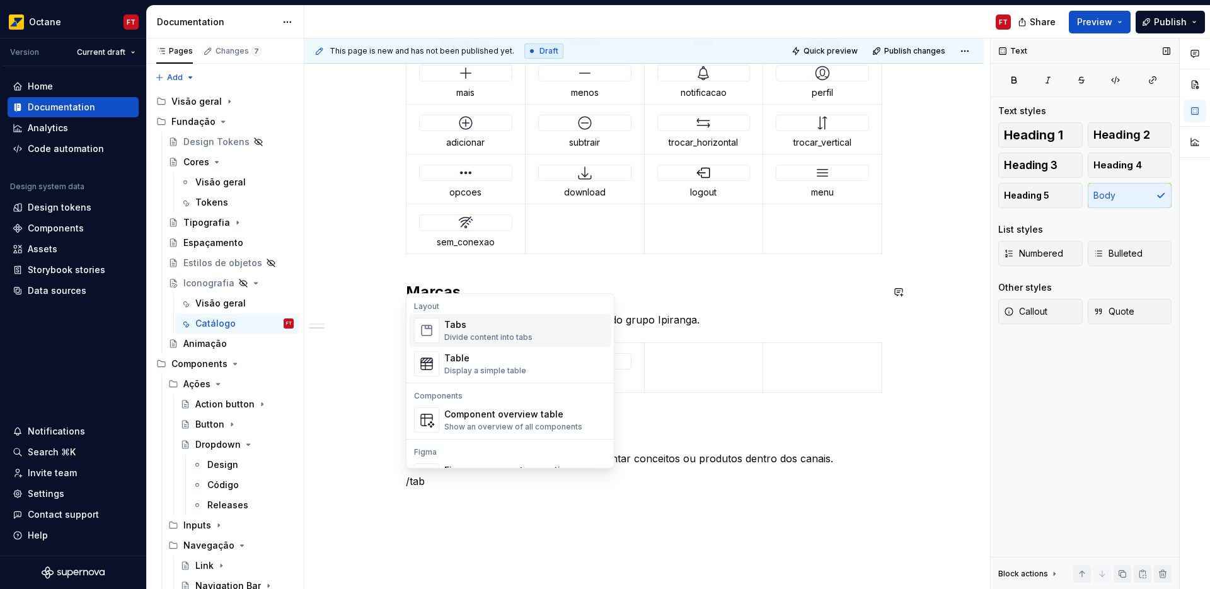
click at [456, 367] on div "Display a simple table" at bounding box center [485, 371] width 82 height 10
click at [456, 367] on div at bounding box center [466, 361] width 92 height 15
type textarea "*"
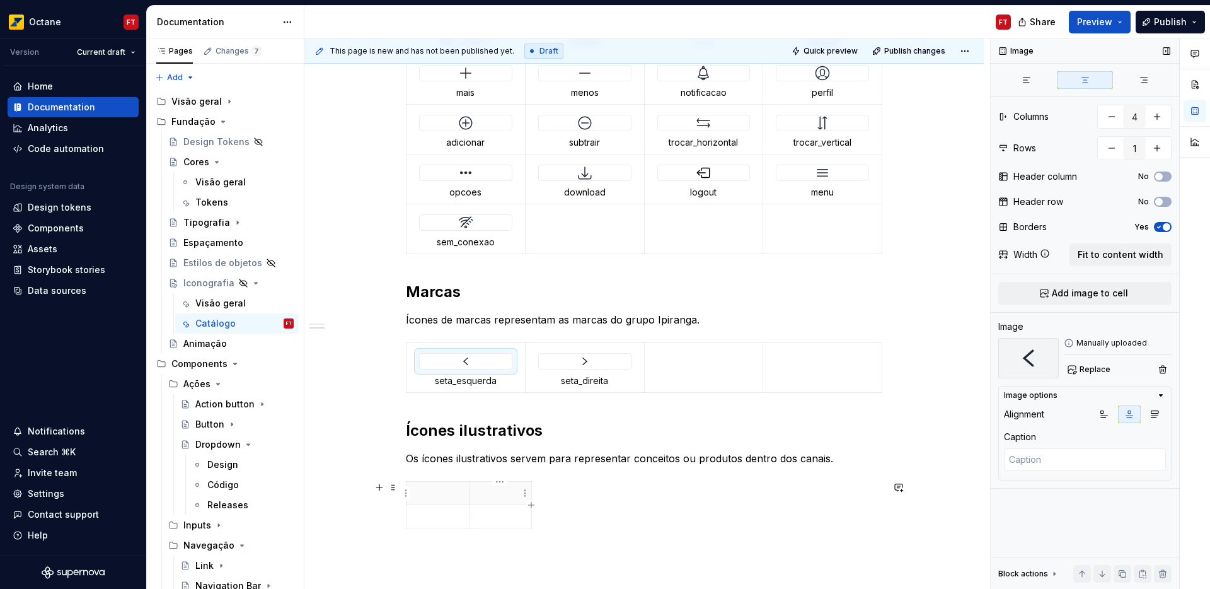
click at [515, 494] on p at bounding box center [500, 493] width 47 height 13
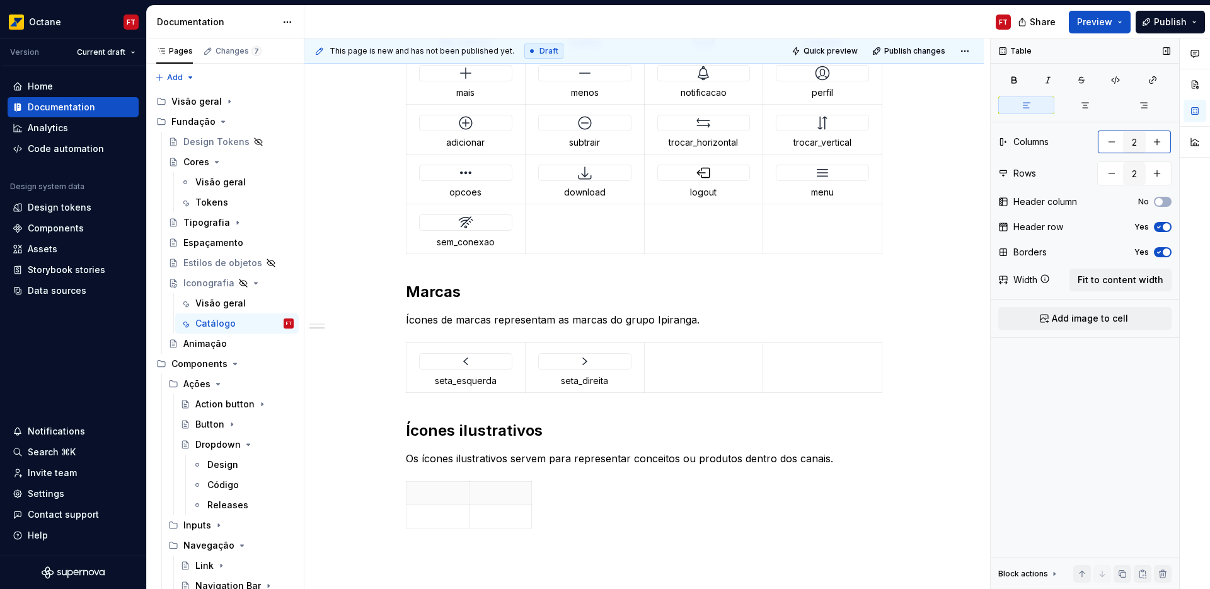
click at [1156, 139] on button "button" at bounding box center [1157, 141] width 23 height 23
type input "4"
click at [1134, 280] on span "Fit to content width" at bounding box center [1121, 280] width 86 height 13
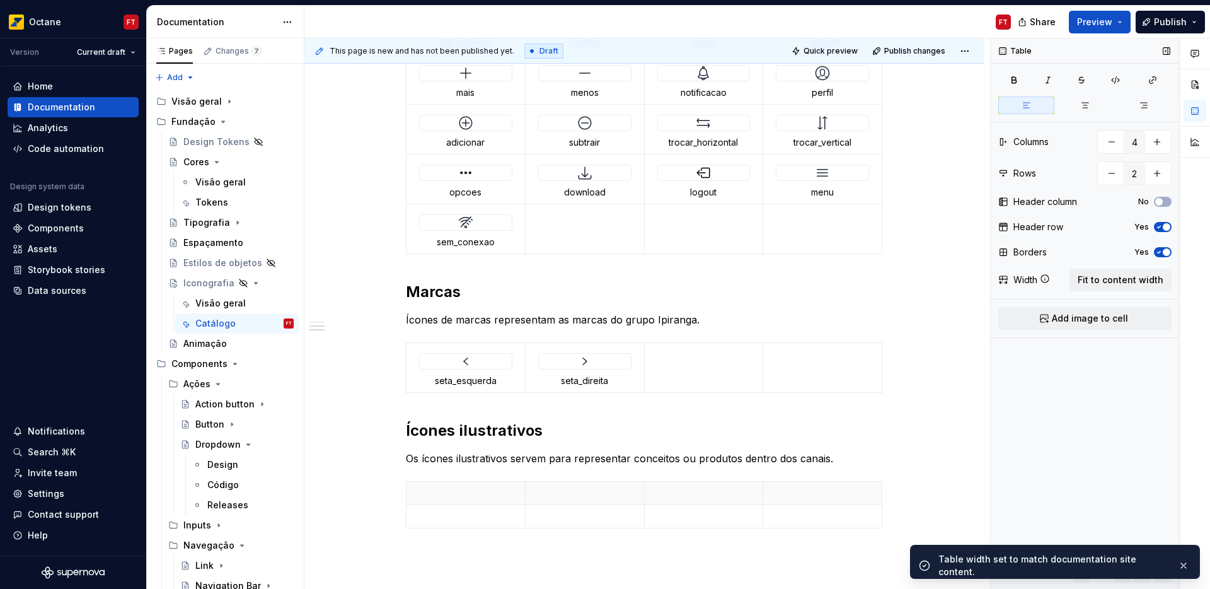
click at [1164, 226] on span "button" at bounding box center [1167, 227] width 8 height 8
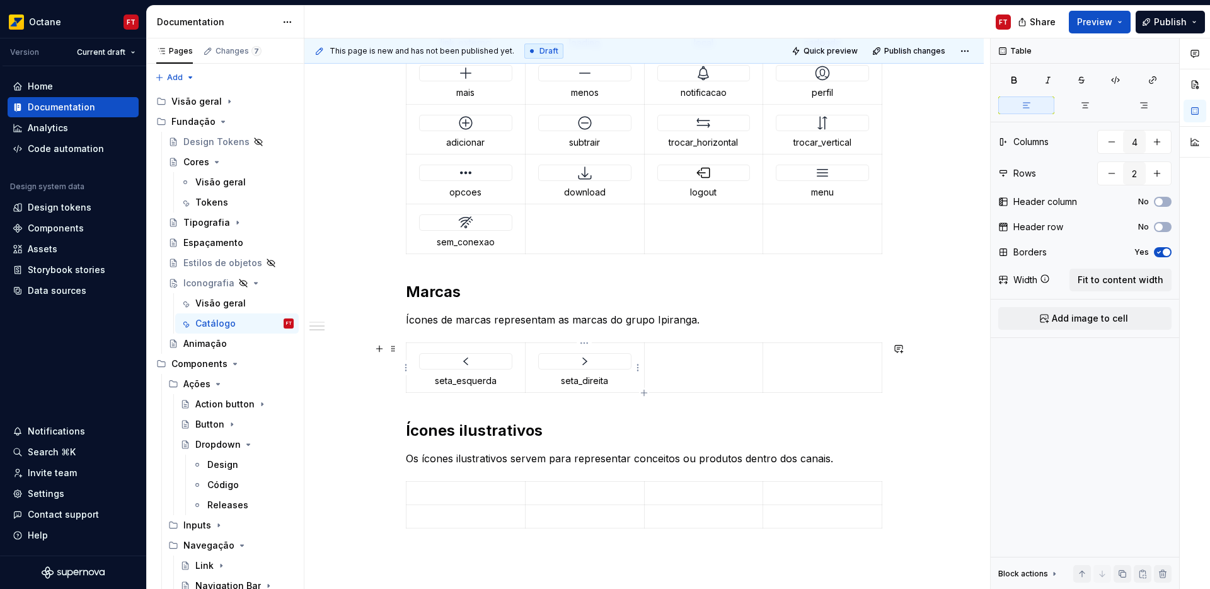
type textarea "*"
click at [569, 220] on p at bounding box center [584, 215] width 103 height 13
click at [1162, 251] on button "Yes" at bounding box center [1163, 252] width 18 height 10
click at [688, 372] on td at bounding box center [703, 368] width 119 height 50
click at [1165, 249] on span "button" at bounding box center [1167, 252] width 8 height 8
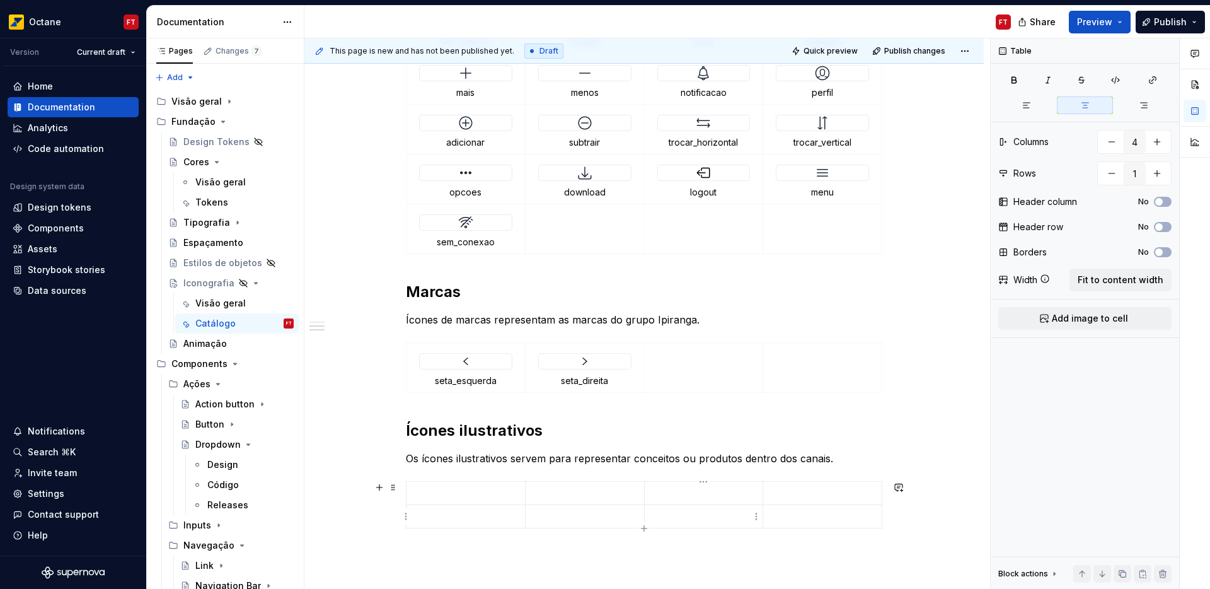
type input "2"
click at [728, 508] on td at bounding box center [703, 516] width 119 height 23
click at [1163, 248] on icon "button" at bounding box center [1159, 252] width 10 height 8
click at [445, 362] on div at bounding box center [466, 361] width 92 height 15
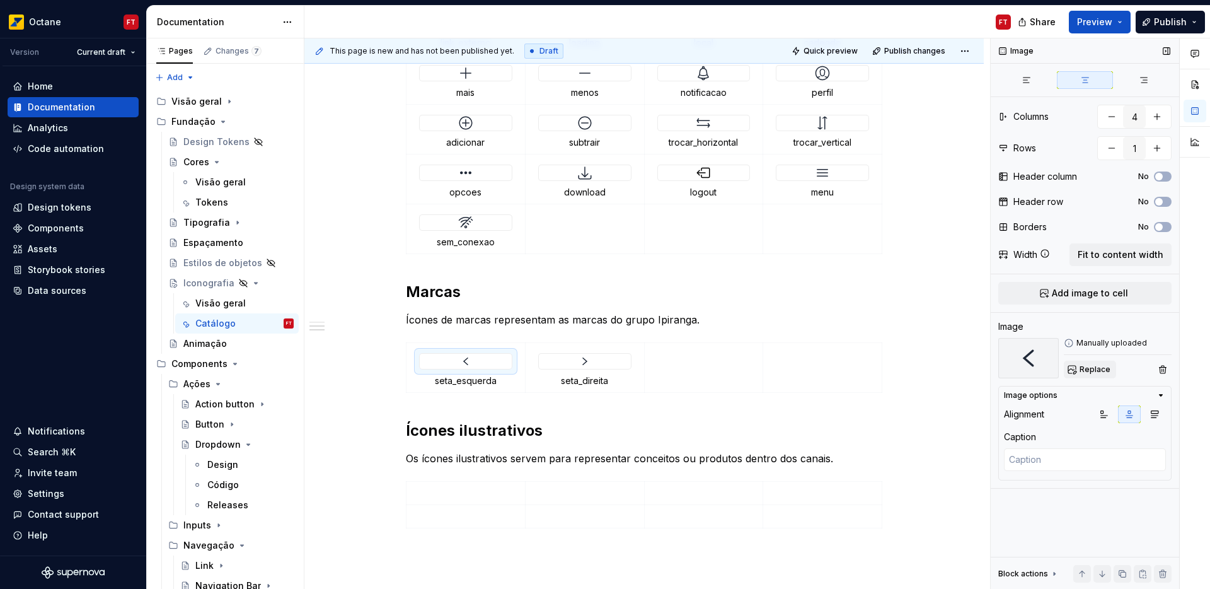
click at [1099, 371] on span "Replace" at bounding box center [1095, 369] width 31 height 10
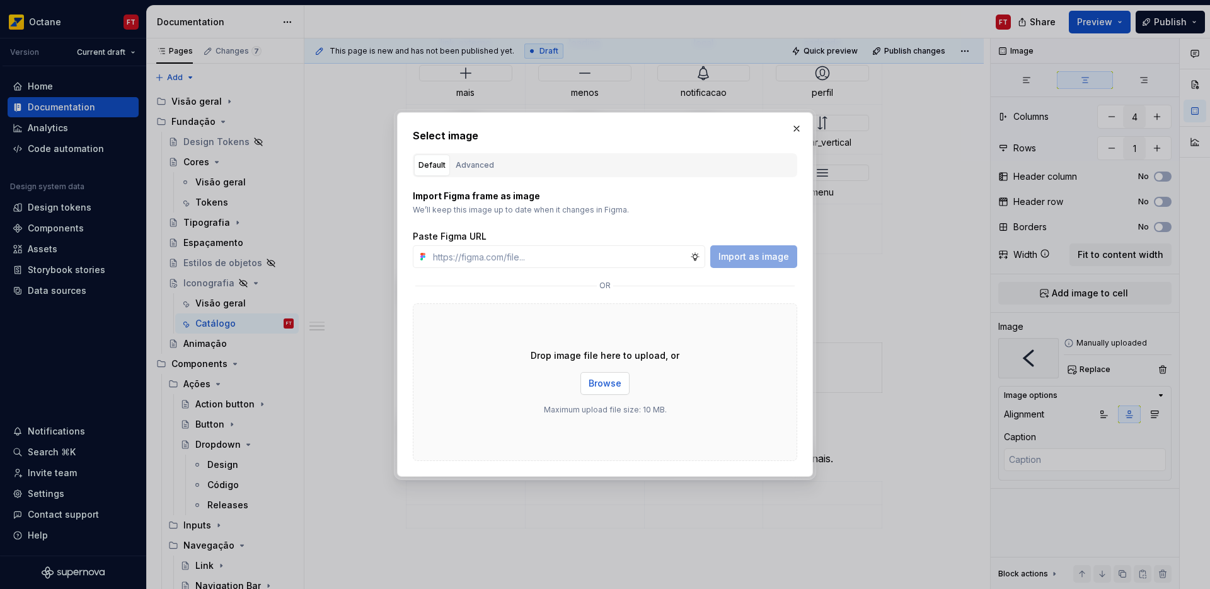
click at [613, 386] on span "Browse" at bounding box center [605, 383] width 33 height 13
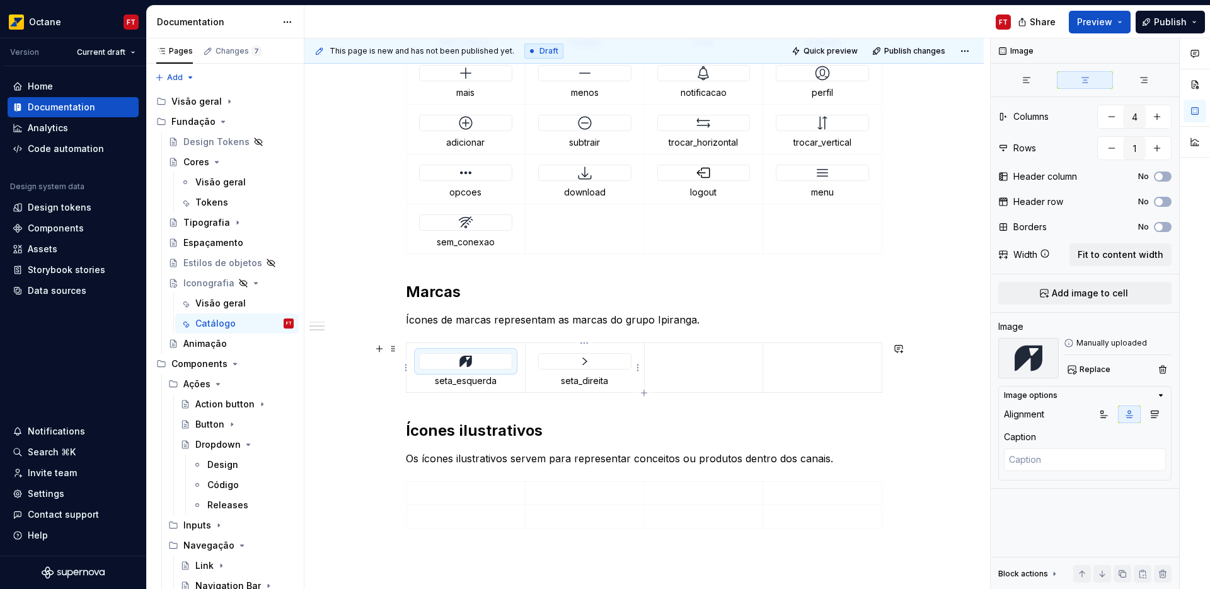
click at [579, 363] on img at bounding box center [584, 361] width 15 height 15
click at [1092, 369] on span "Replace" at bounding box center [1095, 369] width 31 height 10
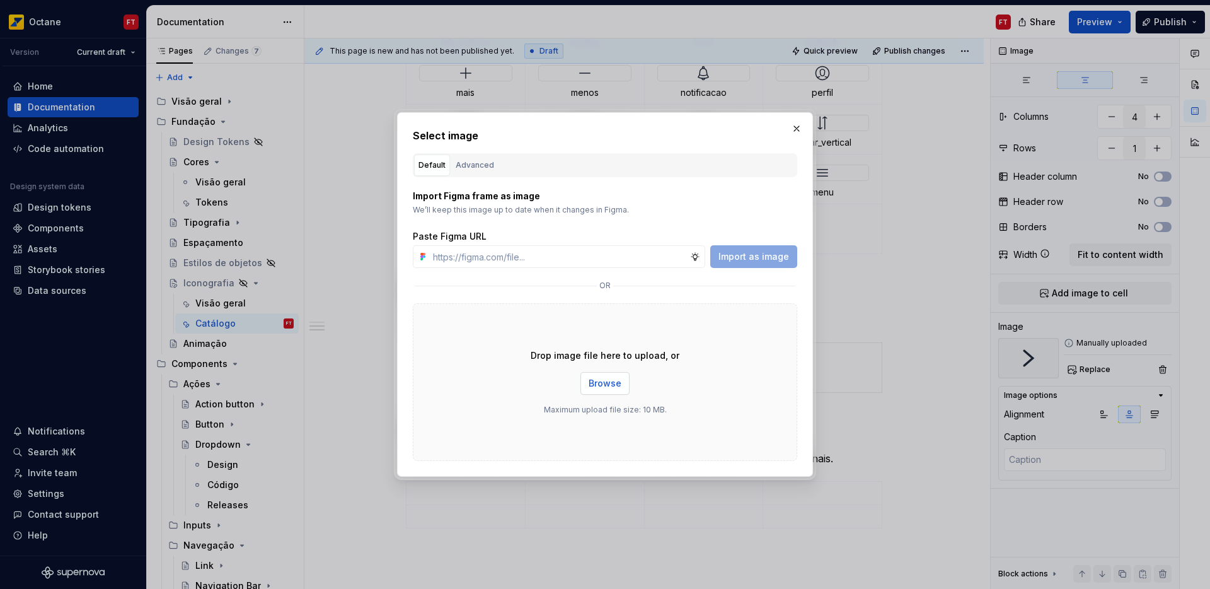
click at [612, 388] on span "Browse" at bounding box center [605, 383] width 33 height 13
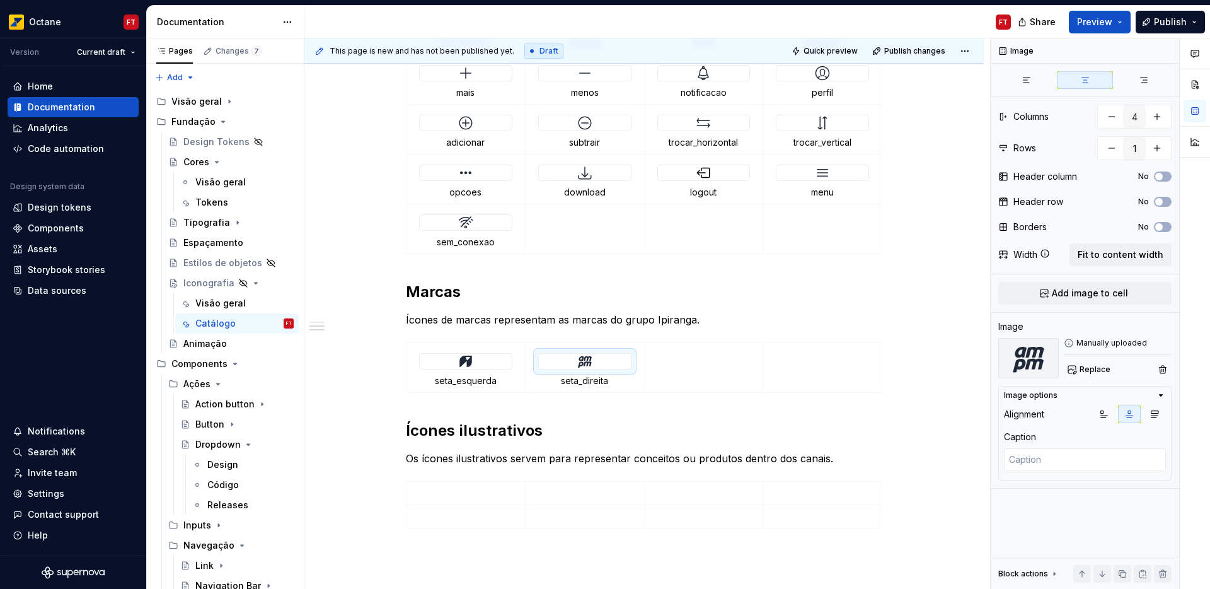
click at [470, 380] on p "seta_esquerda" at bounding box center [465, 380] width 103 height 13
type textarea "*"
click at [470, 380] on p "seta_esquerda" at bounding box center [465, 380] width 103 height 13
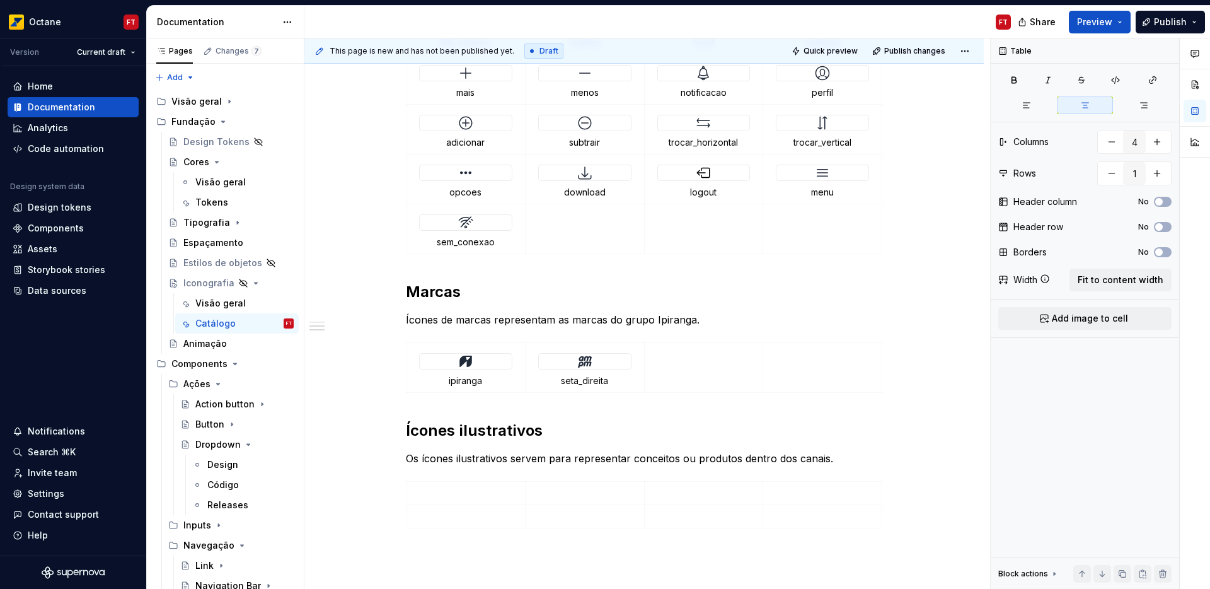
click at [570, 379] on p "seta_direita" at bounding box center [584, 380] width 103 height 13
drag, startPoint x: 570, startPoint y: 379, endPoint x: 578, endPoint y: 378, distance: 7.6
click at [578, 378] on p "seta_direita" at bounding box center [584, 380] width 103 height 13
type input "2"
click at [467, 492] on p at bounding box center [465, 493] width 103 height 13
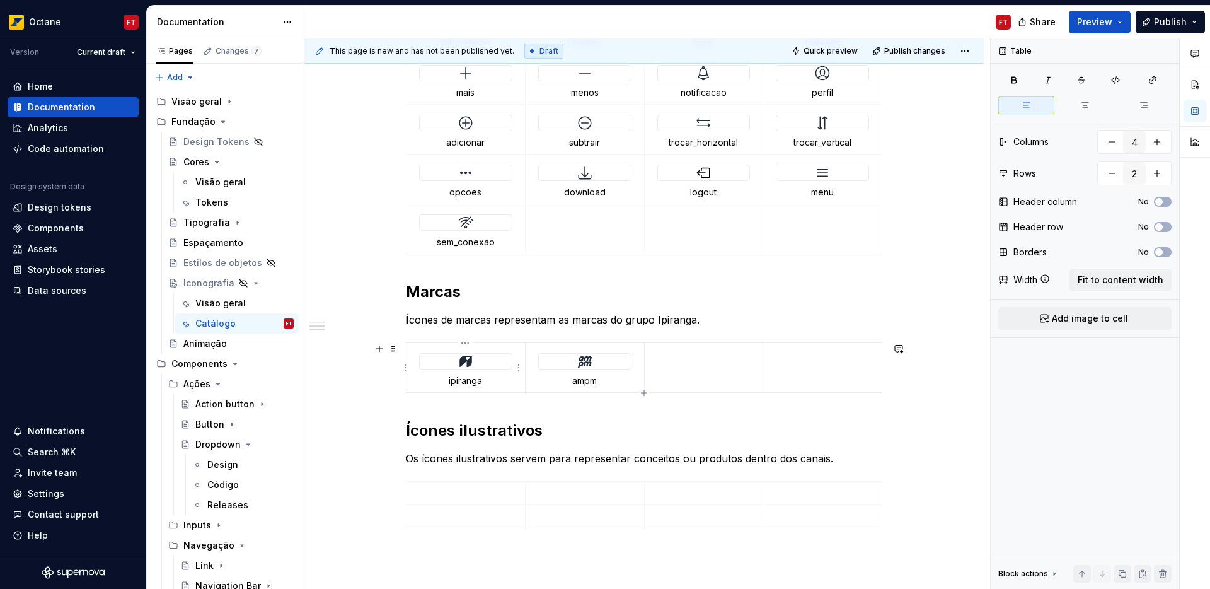
click at [465, 363] on img at bounding box center [465, 361] width 15 height 15
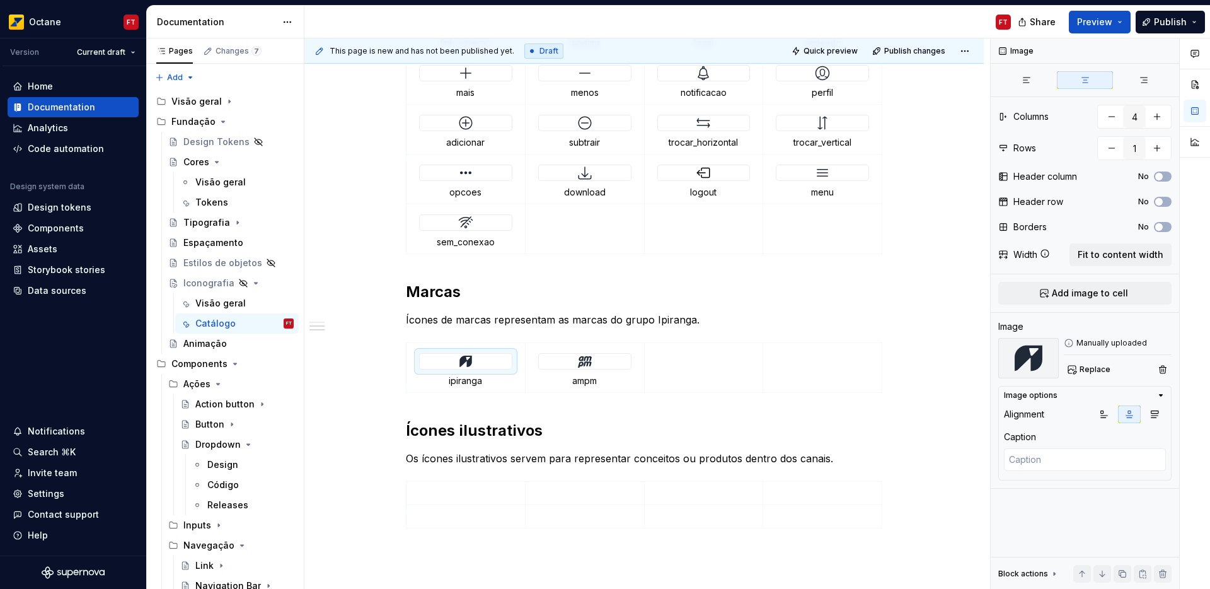
click at [467, 363] on img at bounding box center [465, 361] width 15 height 15
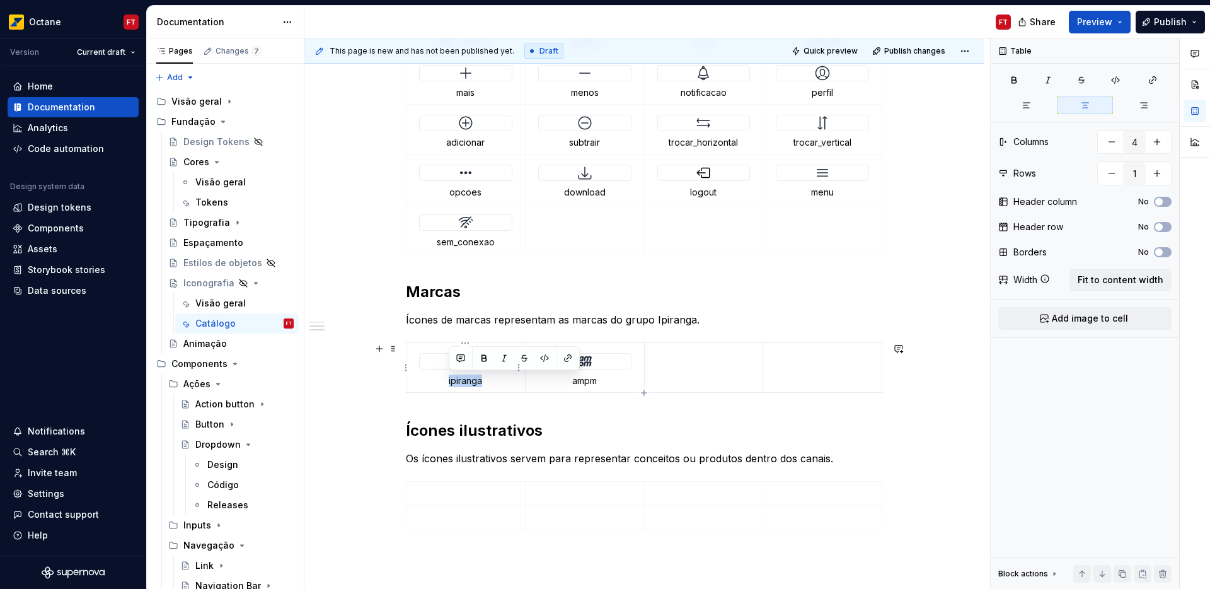
drag, startPoint x: 491, startPoint y: 386, endPoint x: 427, endPoint y: 356, distance: 70.2
click at [427, 356] on td "ipiranga" at bounding box center [466, 368] width 119 height 50
click at [447, 358] on div at bounding box center [466, 361] width 92 height 15
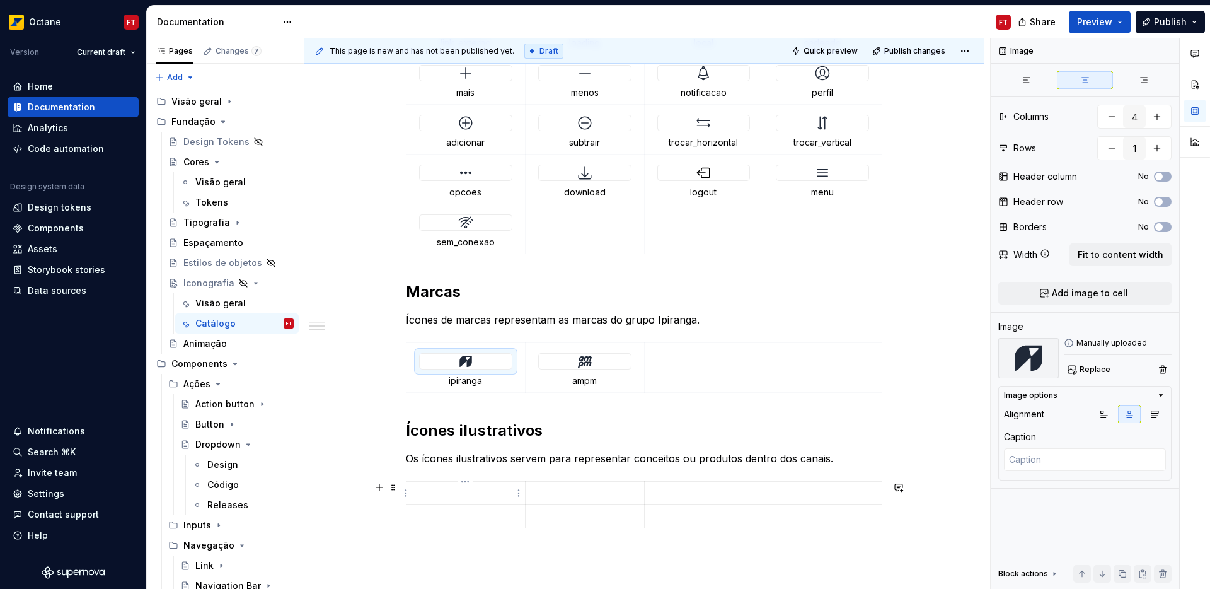
click at [464, 499] on p at bounding box center [465, 493] width 103 height 13
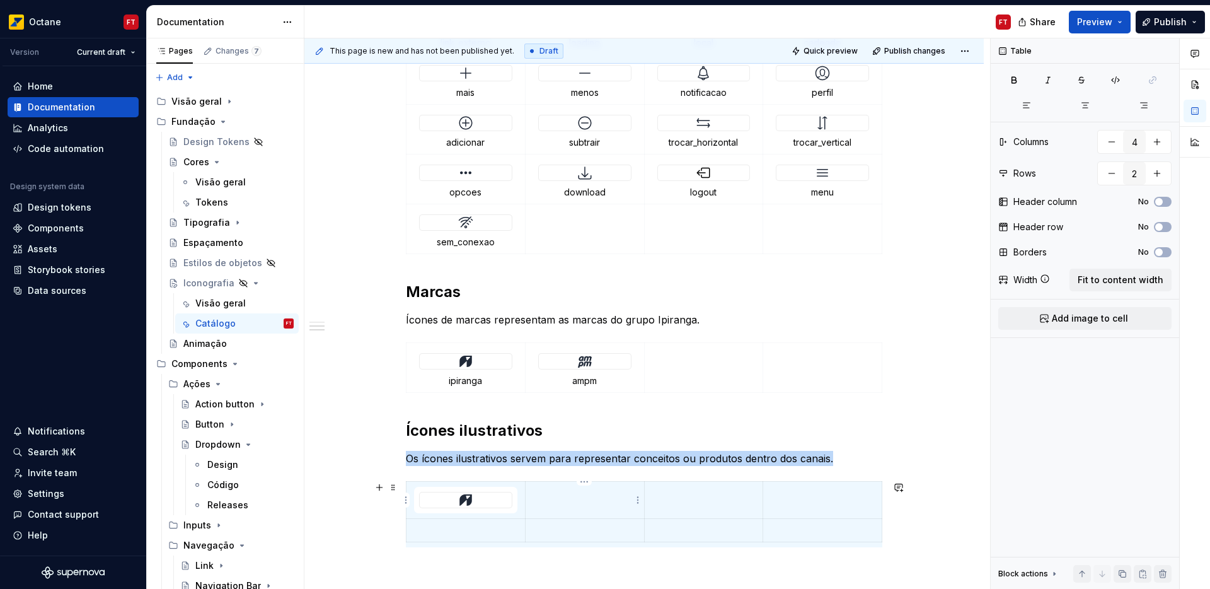
click at [577, 502] on td at bounding box center [584, 500] width 119 height 37
drag, startPoint x: 712, startPoint y: 497, endPoint x: 746, endPoint y: 500, distance: 34.1
click at [712, 498] on p at bounding box center [703, 493] width 103 height 13
drag, startPoint x: 818, startPoint y: 497, endPoint x: 709, endPoint y: 512, distance: 110.0
click at [818, 497] on p at bounding box center [822, 493] width 103 height 13
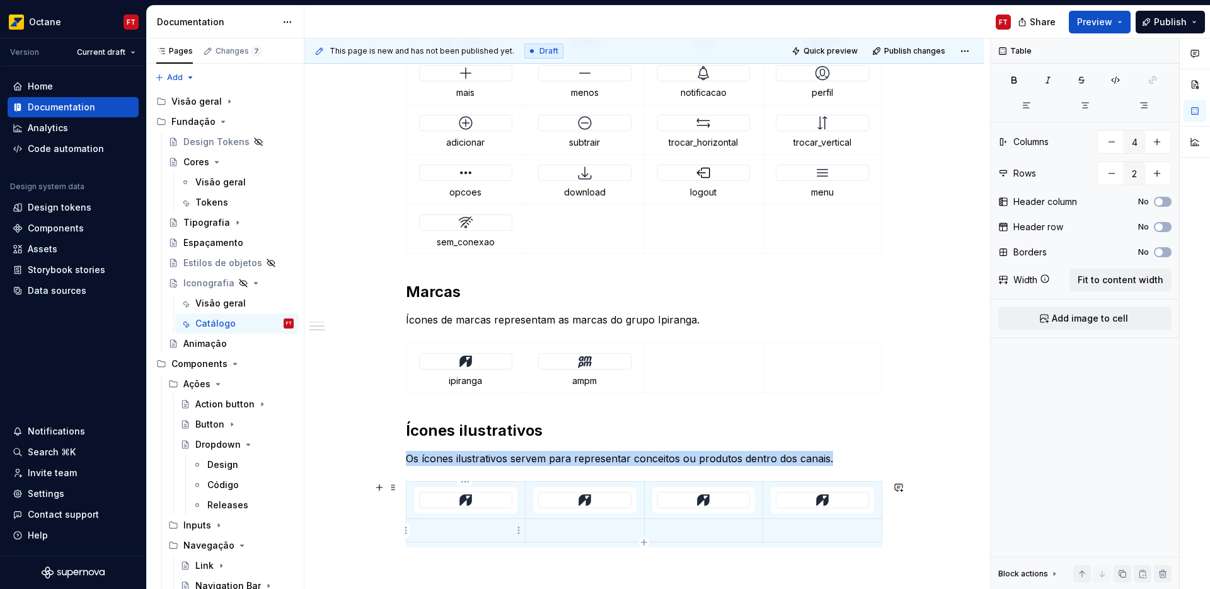
click at [468, 529] on p at bounding box center [465, 530] width 103 height 13
click at [570, 524] on p at bounding box center [584, 530] width 103 height 13
click at [708, 527] on p at bounding box center [703, 530] width 103 height 13
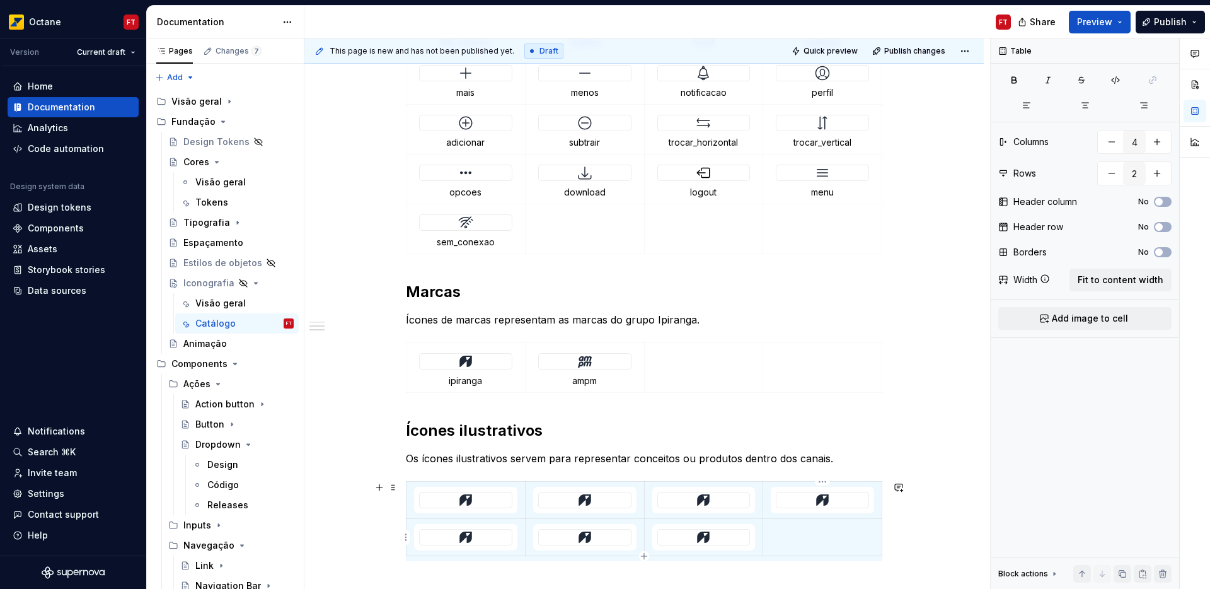
click at [803, 535] on p at bounding box center [822, 530] width 103 height 13
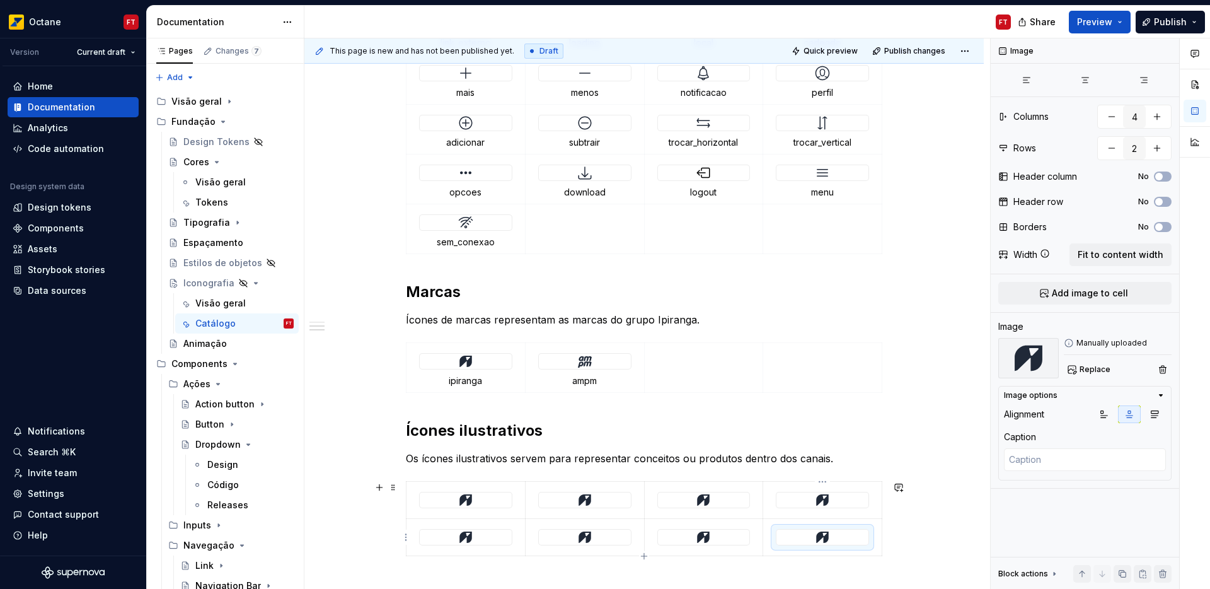
click at [823, 541] on img at bounding box center [822, 536] width 15 height 15
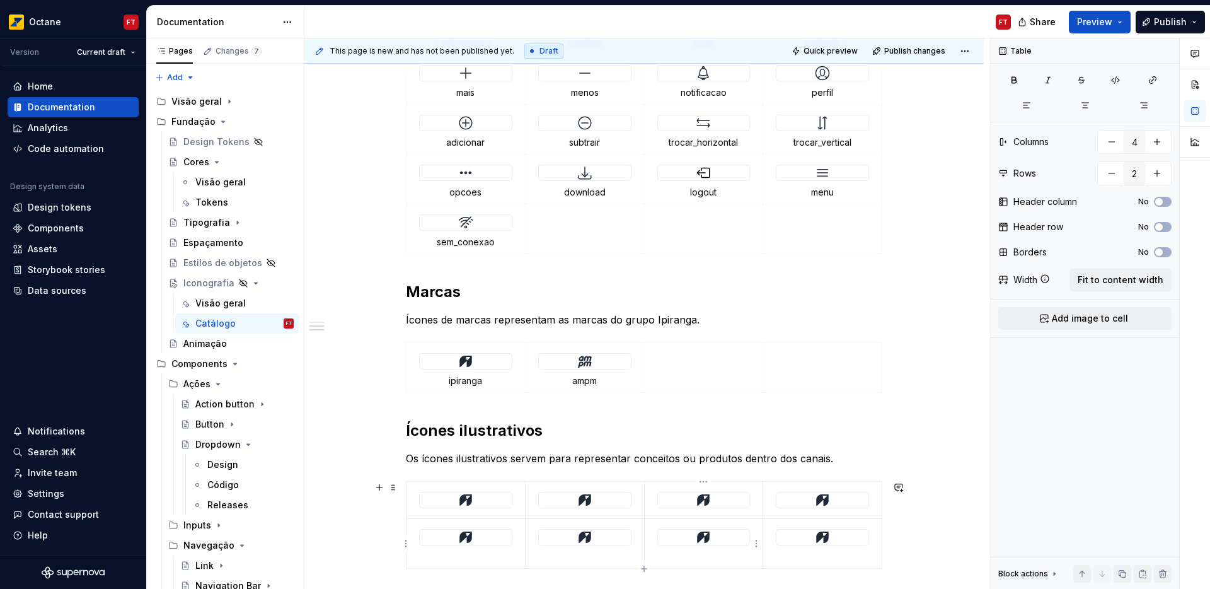
click at [710, 538] on img at bounding box center [703, 536] width 15 height 15
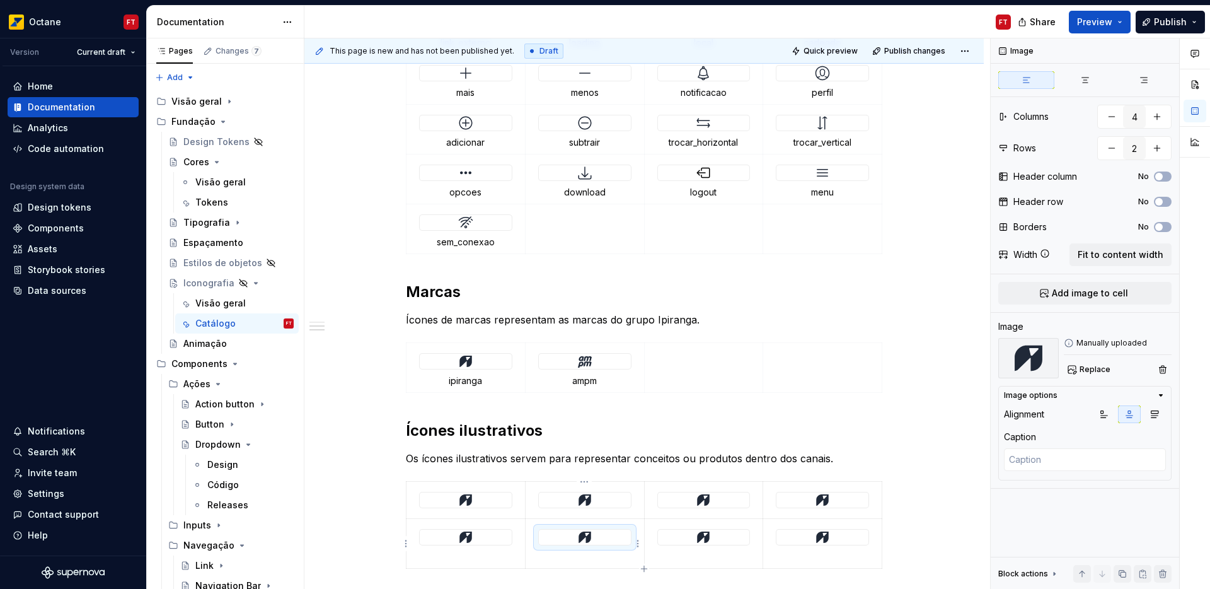
click at [460, 538] on img at bounding box center [465, 536] width 15 height 15
click at [460, 501] on img at bounding box center [465, 499] width 15 height 15
click at [596, 500] on div at bounding box center [585, 499] width 92 height 15
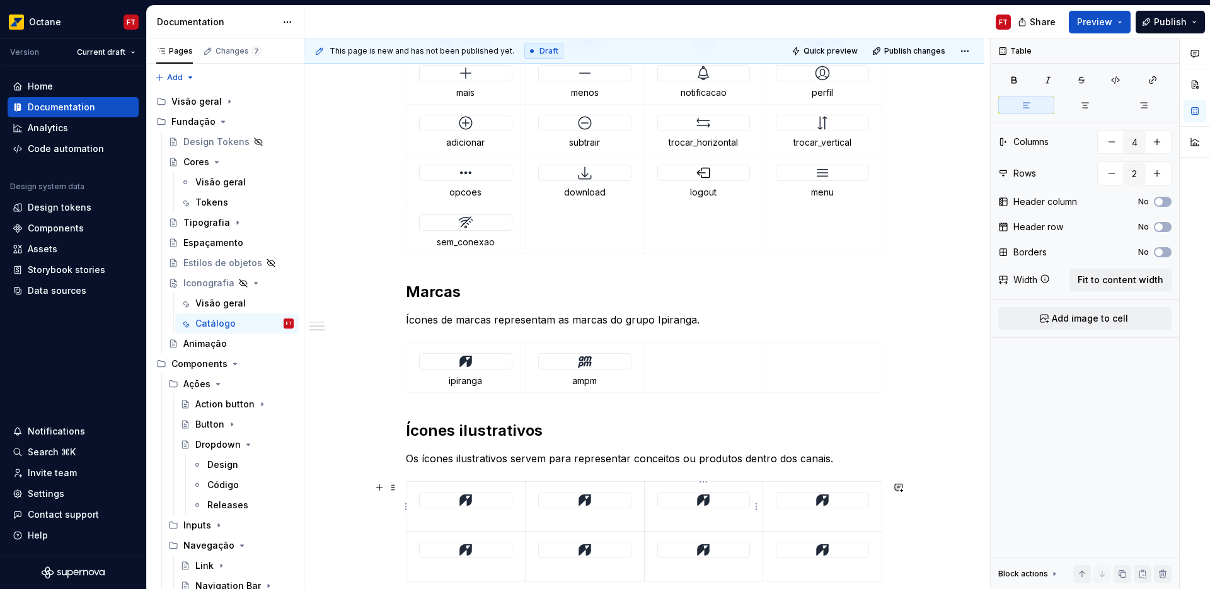
click at [696, 499] on img at bounding box center [703, 499] width 15 height 15
click at [802, 498] on div at bounding box center [823, 499] width 92 height 15
click at [391, 489] on span at bounding box center [393, 487] width 10 height 18
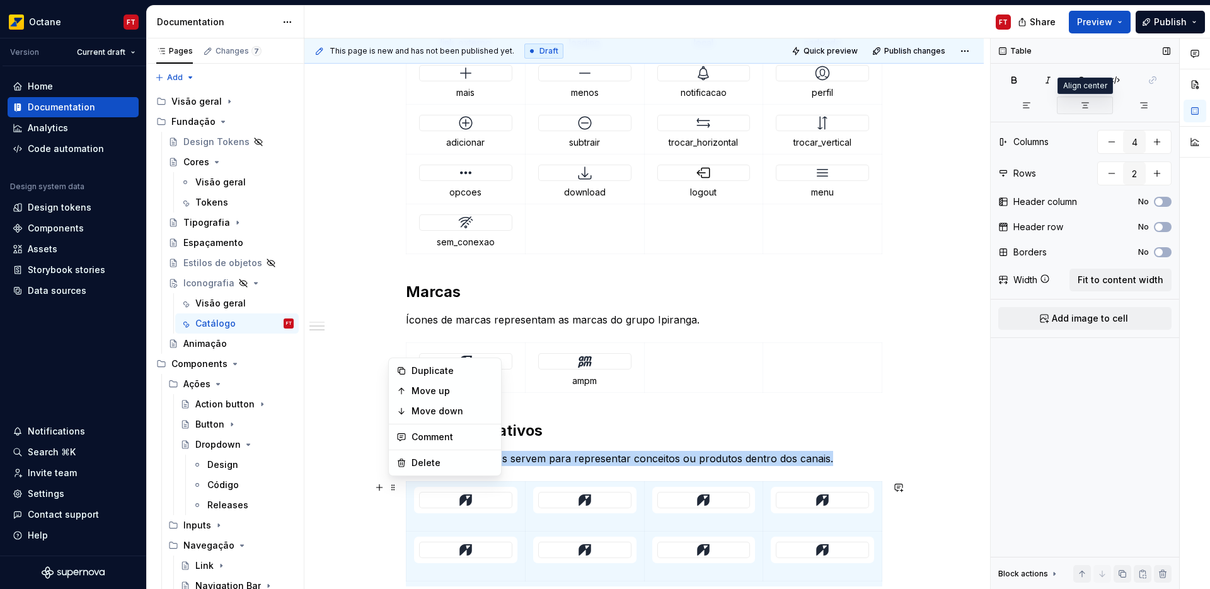
scroll to position [755, 0]
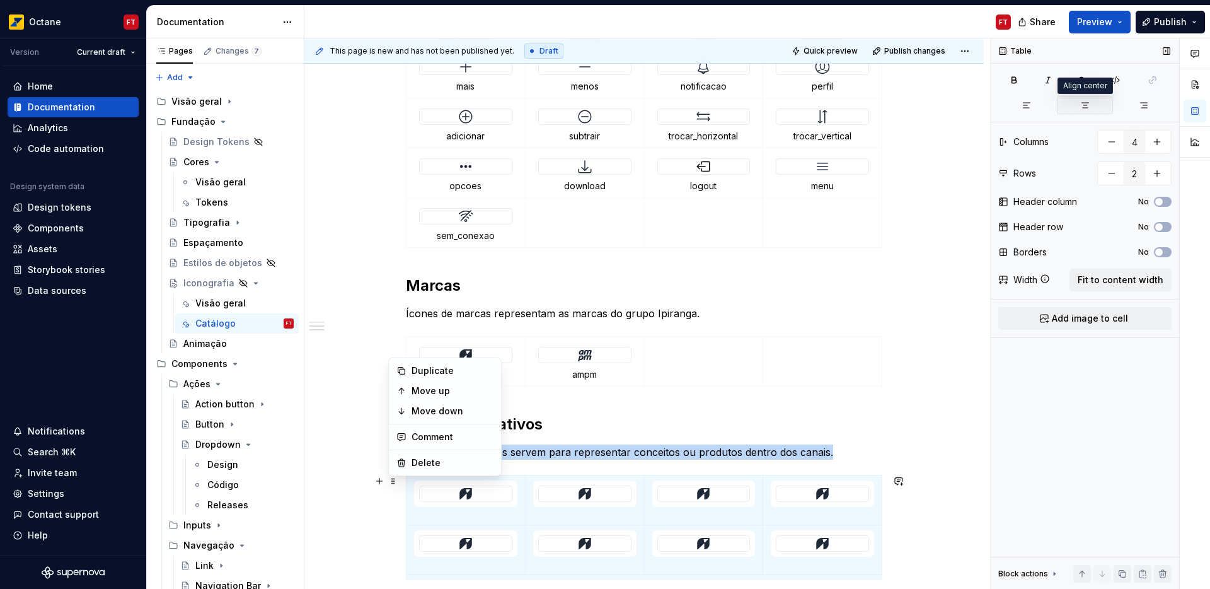
click at [1087, 108] on icon "button" at bounding box center [1085, 105] width 10 height 10
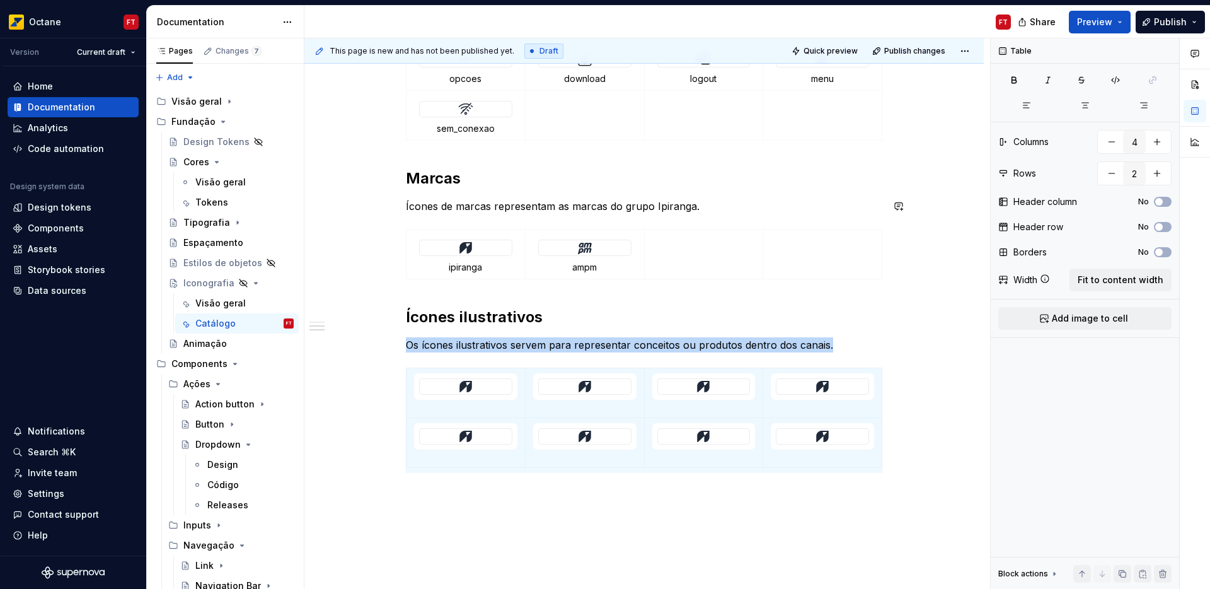
scroll to position [864, 0]
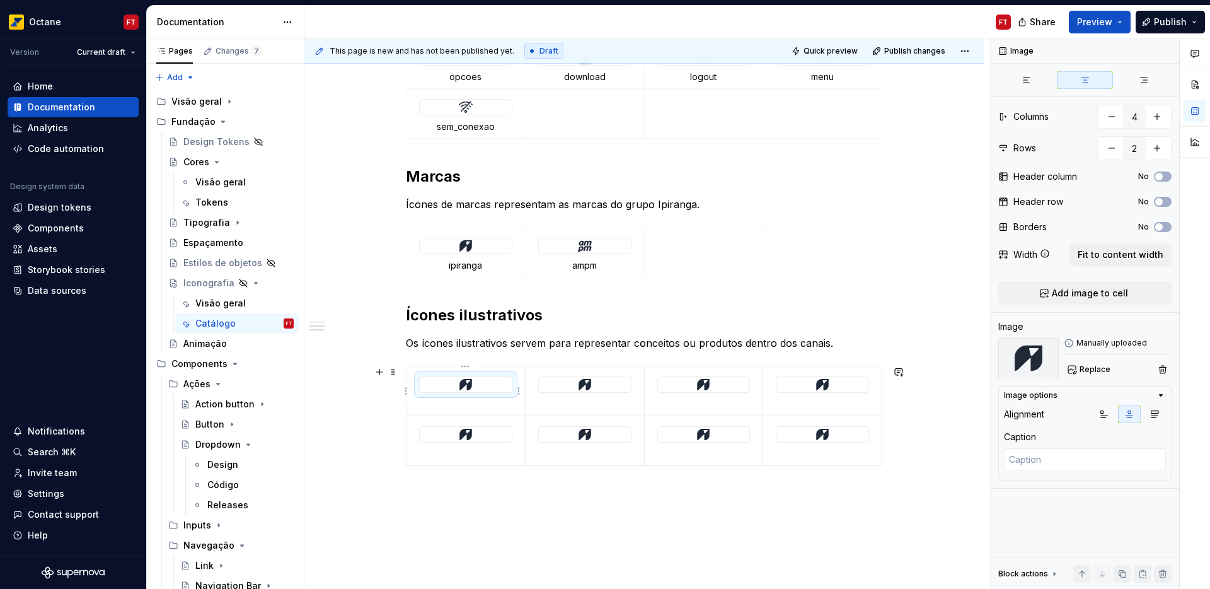
click at [465, 386] on img at bounding box center [465, 384] width 15 height 15
click at [1096, 371] on span "Replace" at bounding box center [1095, 369] width 31 height 10
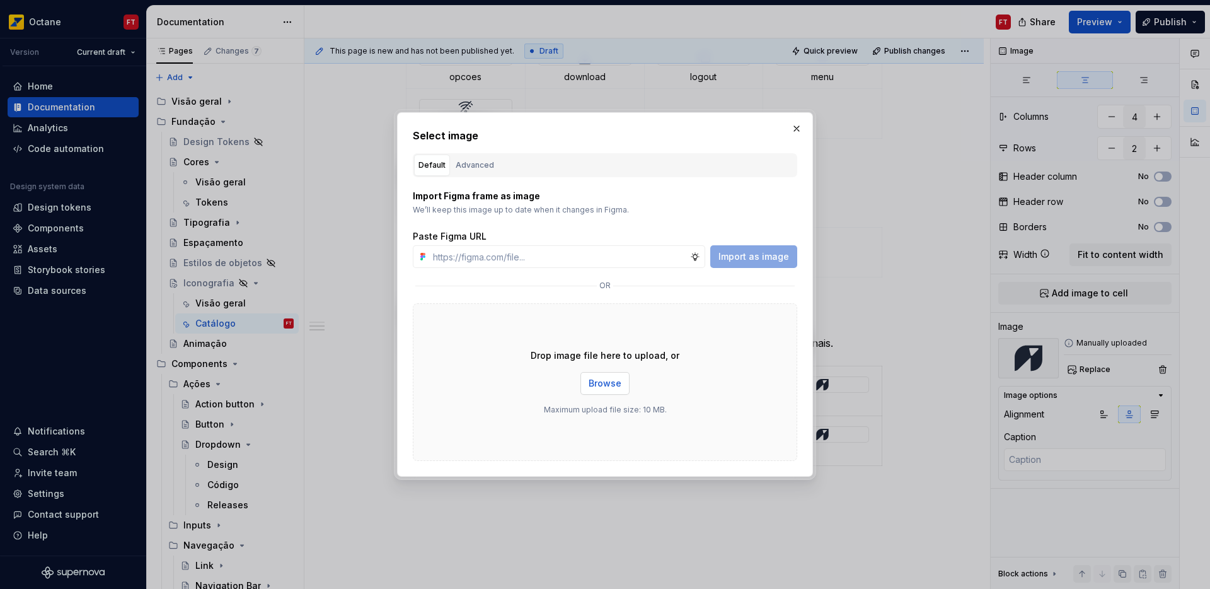
click at [597, 386] on span "Browse" at bounding box center [605, 383] width 33 height 13
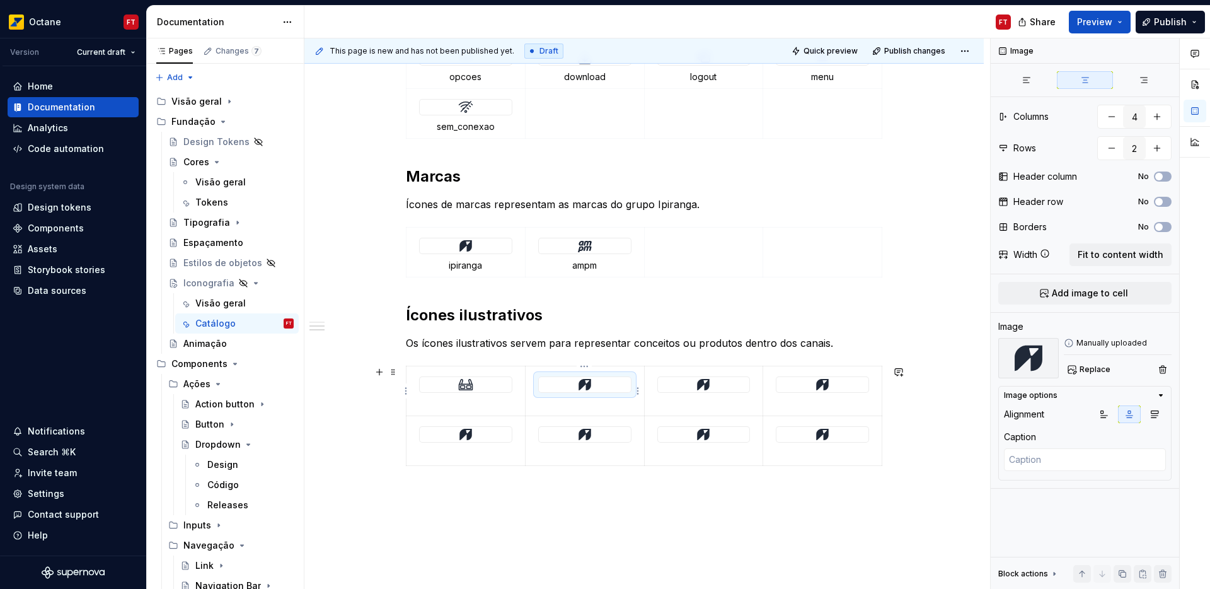
click at [580, 382] on img at bounding box center [584, 384] width 15 height 15
click at [1085, 361] on button "Replace" at bounding box center [1090, 370] width 52 height 18
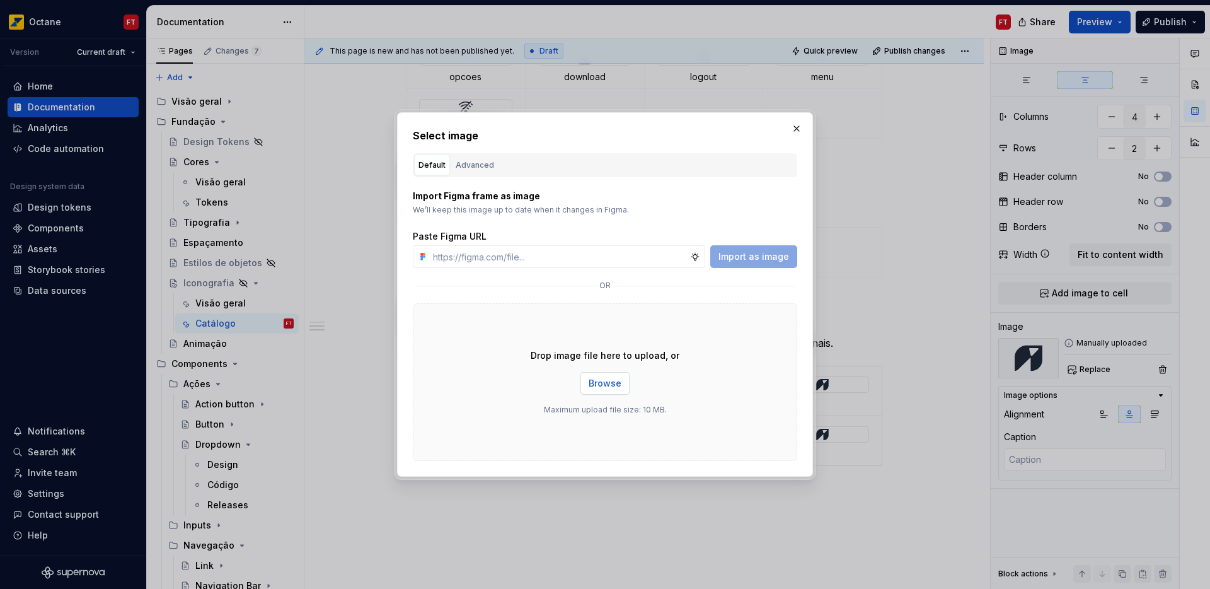
click at [594, 388] on span "Browse" at bounding box center [605, 383] width 33 height 13
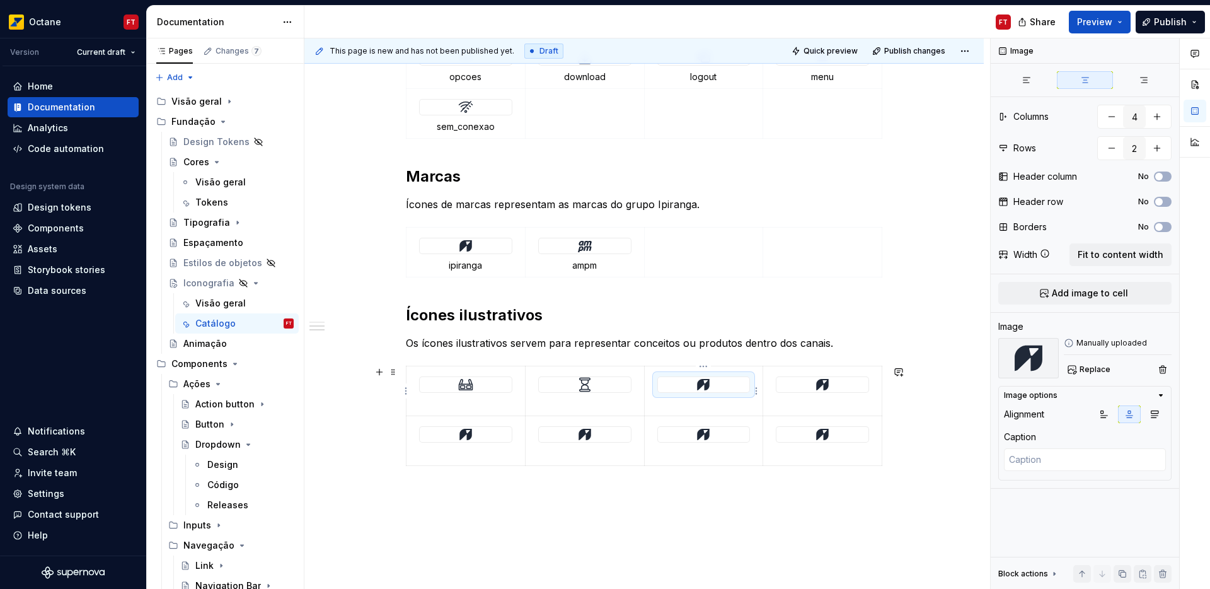
click at [700, 384] on img at bounding box center [703, 384] width 15 height 15
click at [1089, 372] on span "Replace" at bounding box center [1095, 369] width 31 height 10
type textarea "*"
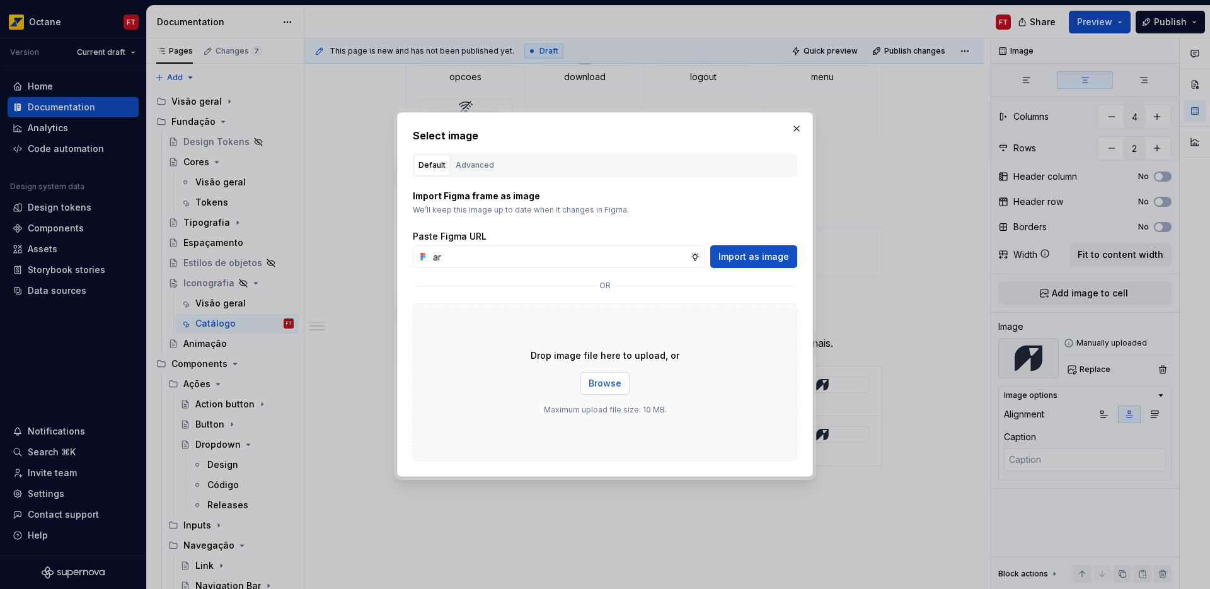
type input "ar"
click at [606, 384] on span "Browse" at bounding box center [605, 383] width 33 height 13
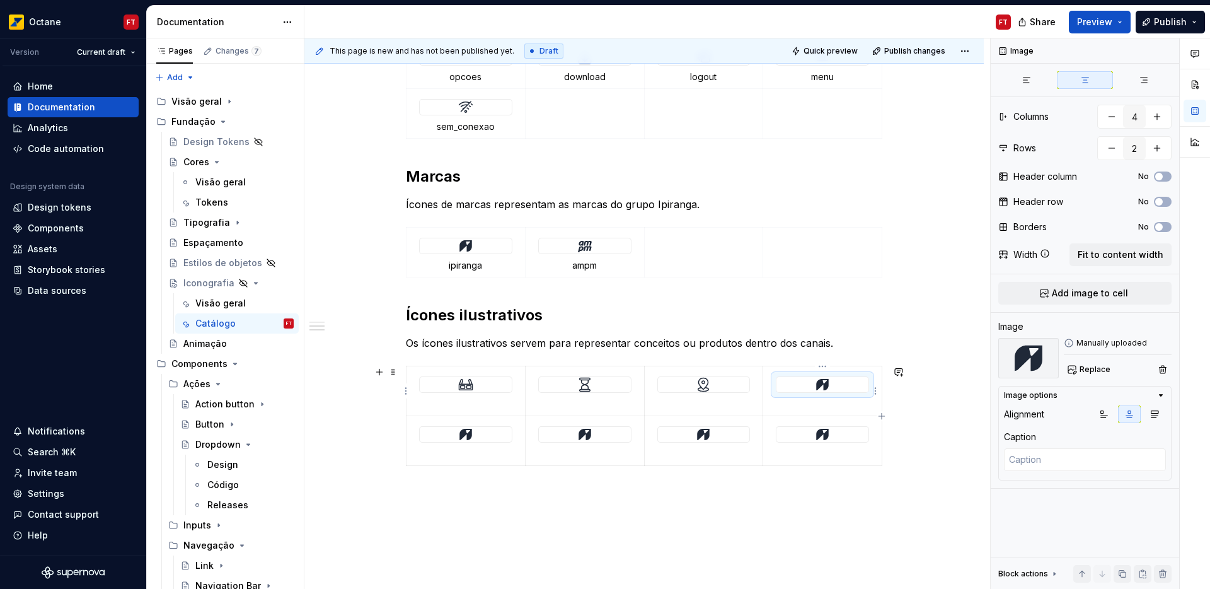
click at [842, 378] on div at bounding box center [823, 384] width 92 height 15
click at [1085, 369] on span "Replace" at bounding box center [1095, 369] width 31 height 10
type textarea "*"
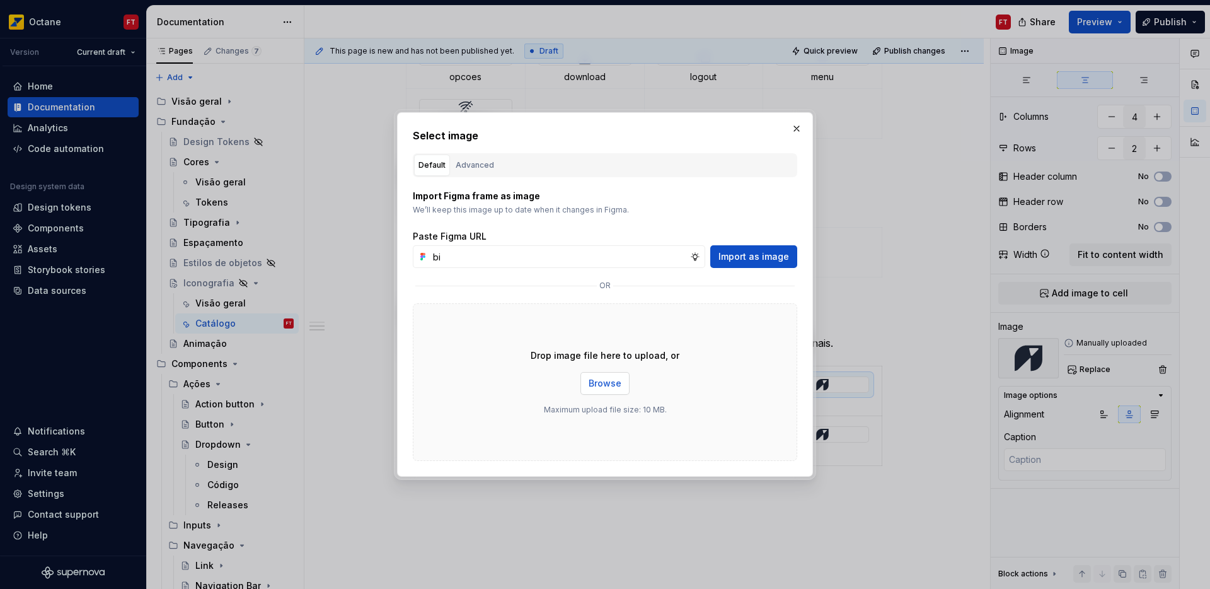
type input "bi"
click at [594, 383] on span "Browse" at bounding box center [605, 383] width 33 height 13
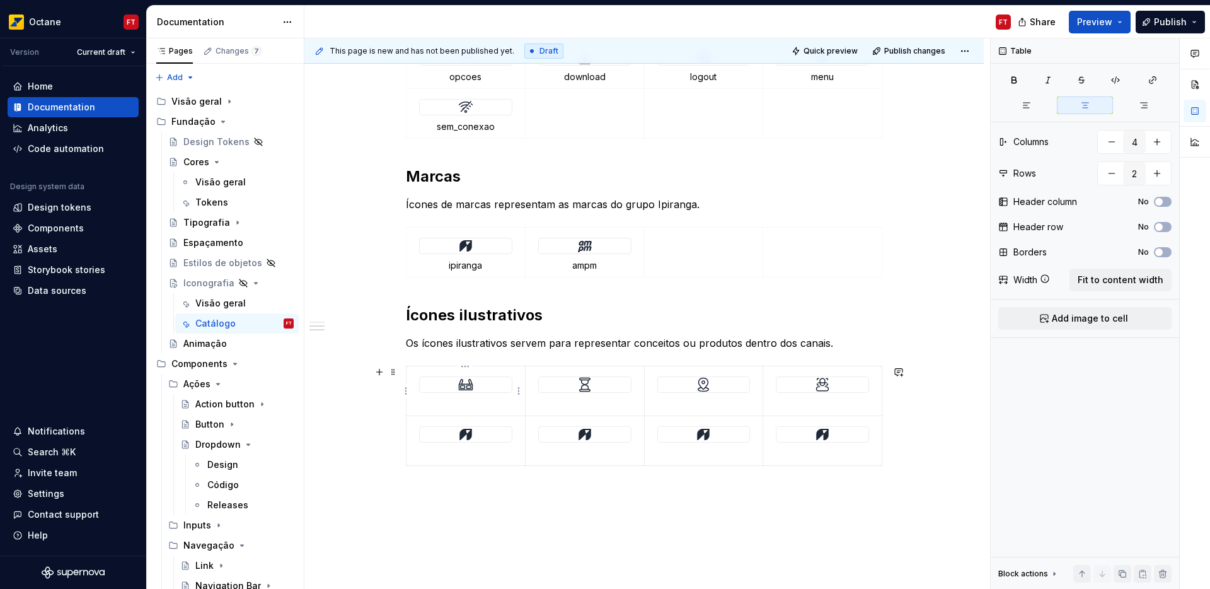
click at [465, 400] on p at bounding box center [465, 404] width 103 height 13
click at [590, 401] on p at bounding box center [584, 404] width 103 height 13
click at [701, 400] on p at bounding box center [703, 404] width 103 height 13
click at [823, 403] on p at bounding box center [822, 404] width 103 height 13
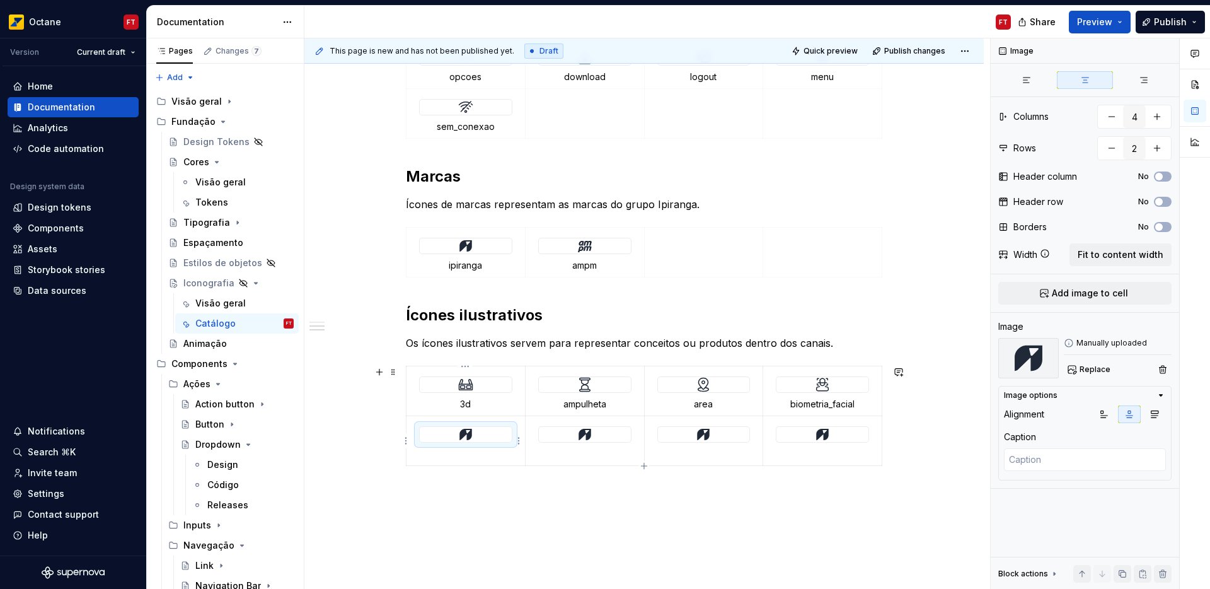
click at [467, 437] on img at bounding box center [465, 434] width 15 height 15
click at [1082, 369] on span "Replace" at bounding box center [1095, 369] width 31 height 10
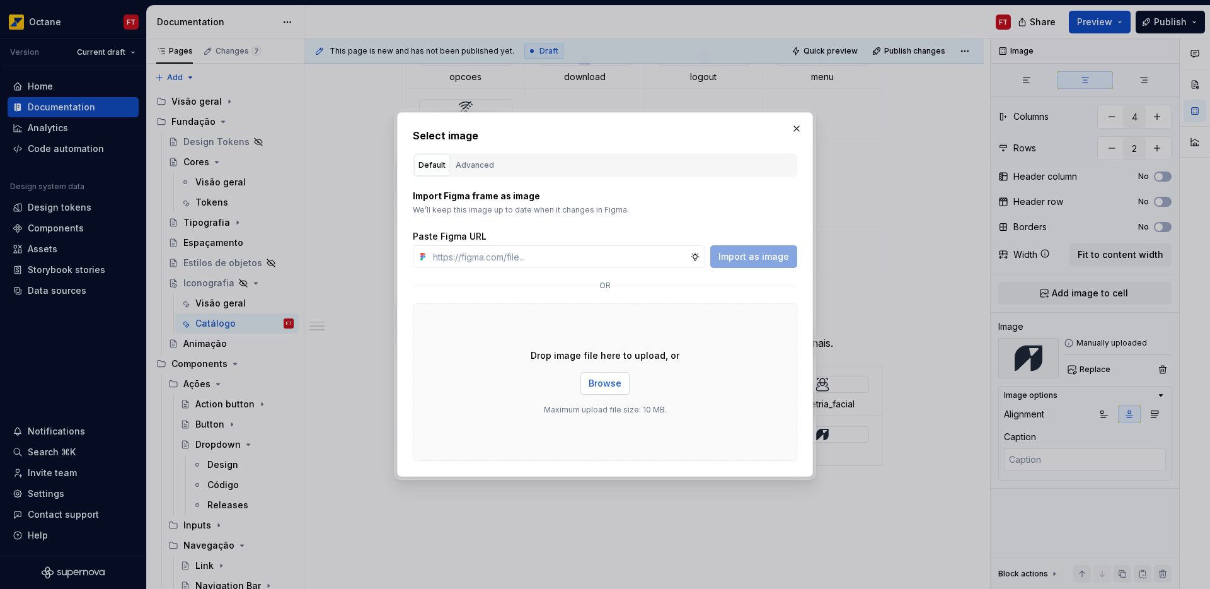
click at [606, 387] on span "Browse" at bounding box center [605, 383] width 33 height 13
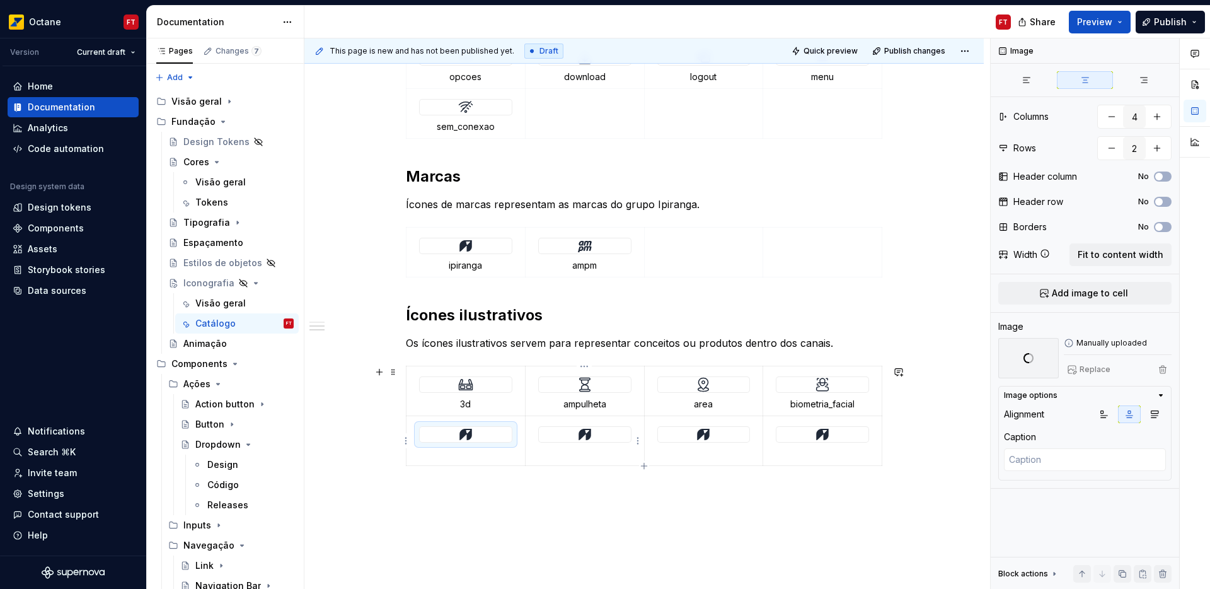
drag, startPoint x: 576, startPoint y: 432, endPoint x: 605, endPoint y: 432, distance: 29.0
click at [577, 432] on img at bounding box center [584, 434] width 15 height 15
click at [1093, 369] on span "Replace" at bounding box center [1095, 369] width 31 height 10
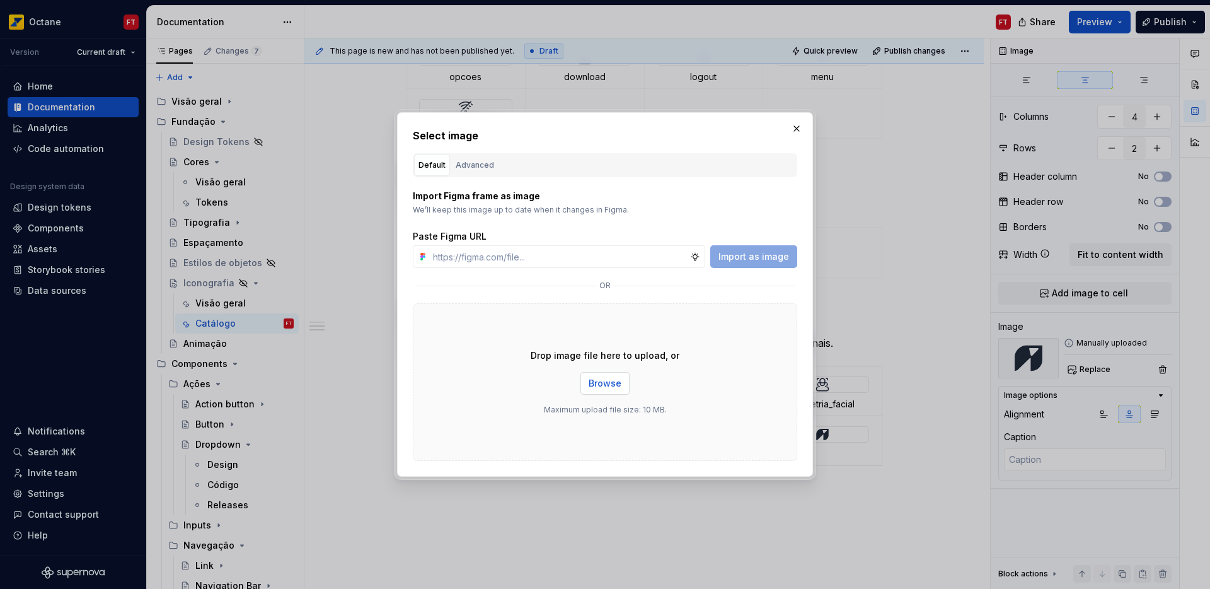
click at [599, 386] on span "Browse" at bounding box center [605, 383] width 33 height 13
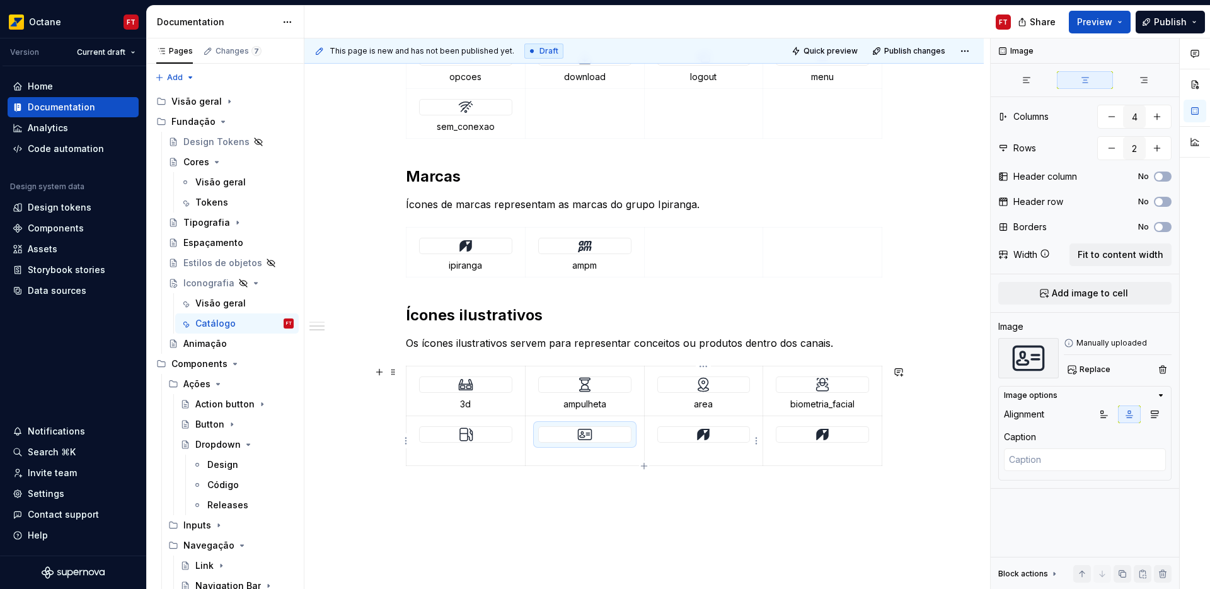
click at [698, 435] on img at bounding box center [703, 434] width 15 height 15
click at [1097, 367] on span "Replace" at bounding box center [1095, 369] width 31 height 10
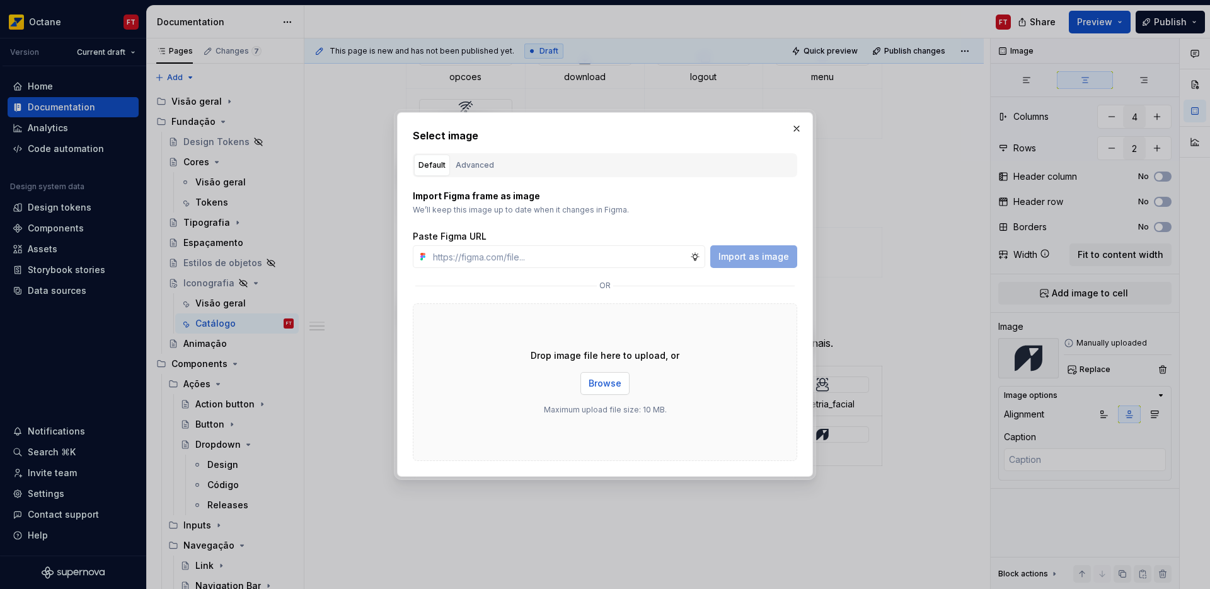
click at [586, 378] on button "Browse" at bounding box center [605, 383] width 49 height 23
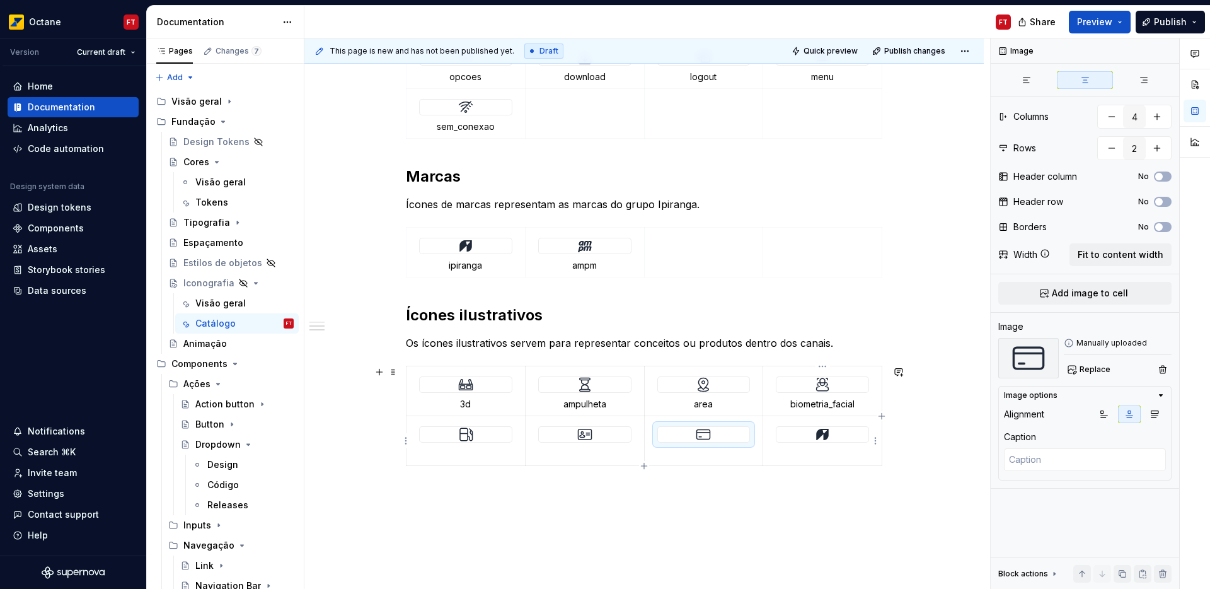
click at [820, 432] on img at bounding box center [822, 434] width 15 height 15
click at [1092, 369] on span "Replace" at bounding box center [1095, 369] width 31 height 10
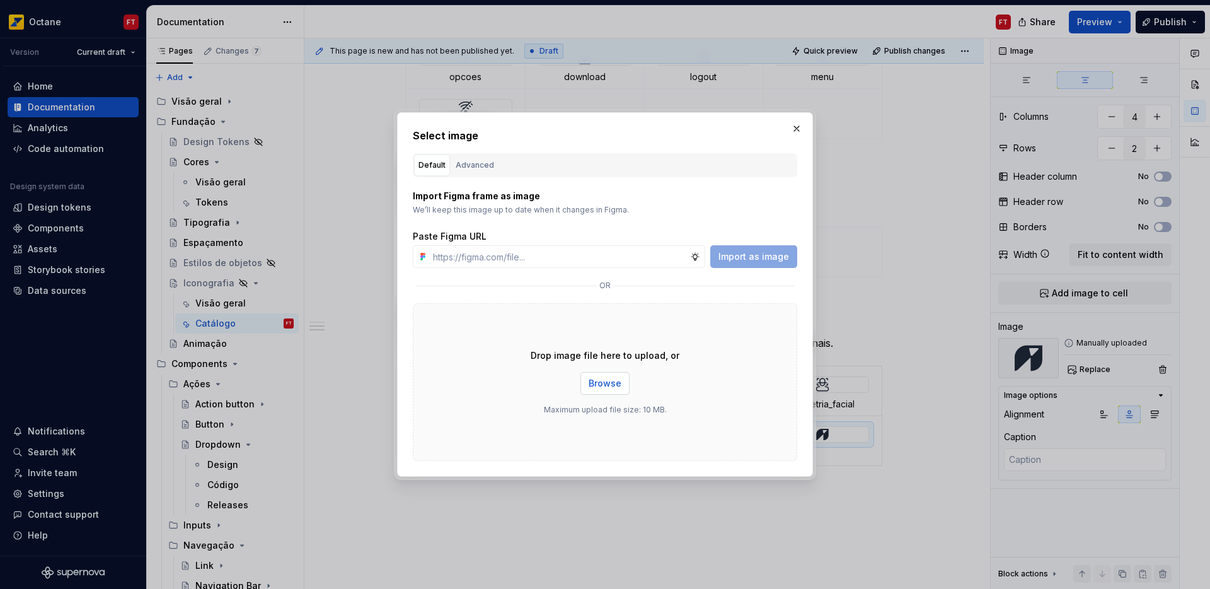
click at [589, 387] on span "Browse" at bounding box center [605, 383] width 33 height 13
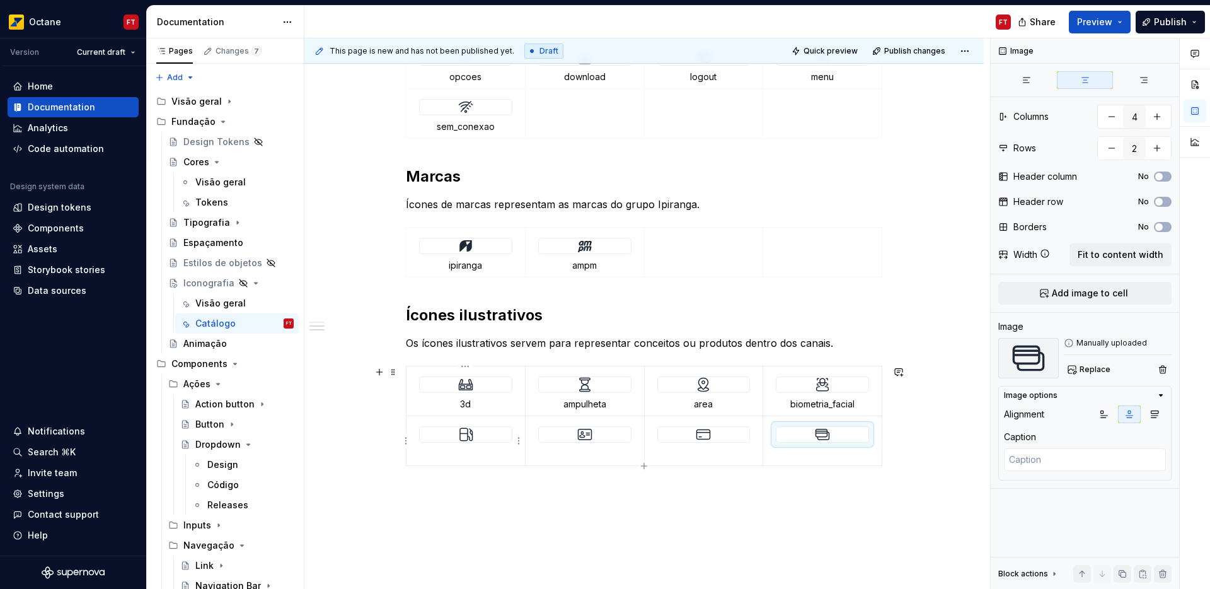
click at [478, 456] on p at bounding box center [465, 454] width 103 height 13
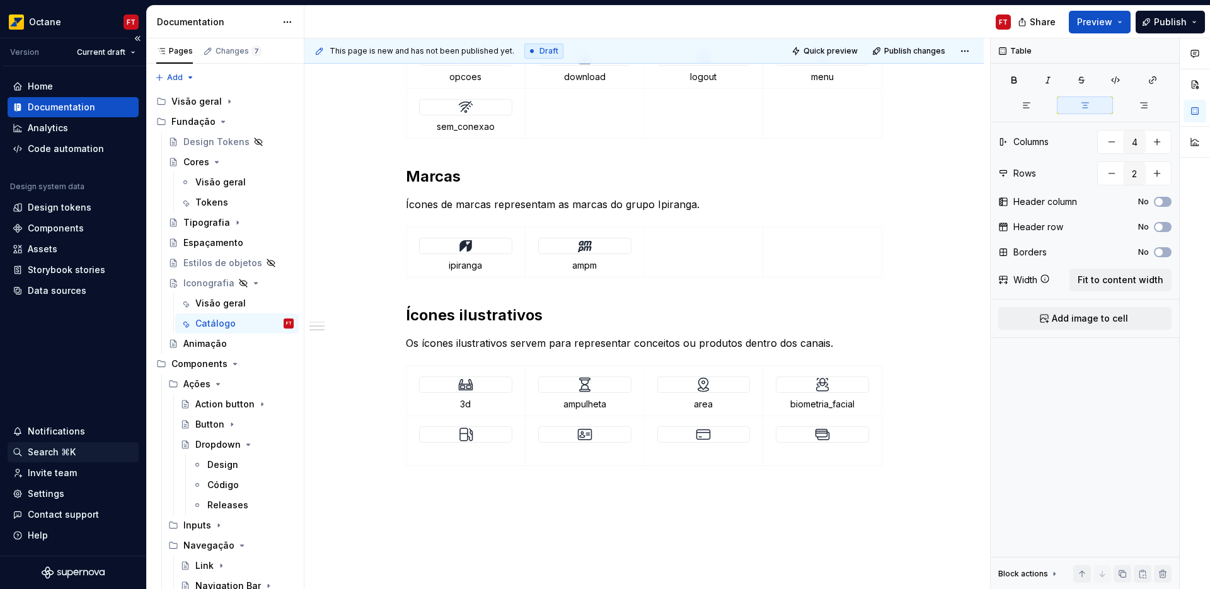
type textarea "*"
click at [584, 456] on p at bounding box center [584, 454] width 103 height 13
click at [703, 451] on p at bounding box center [703, 454] width 103 height 13
click at [819, 451] on p at bounding box center [822, 454] width 103 height 13
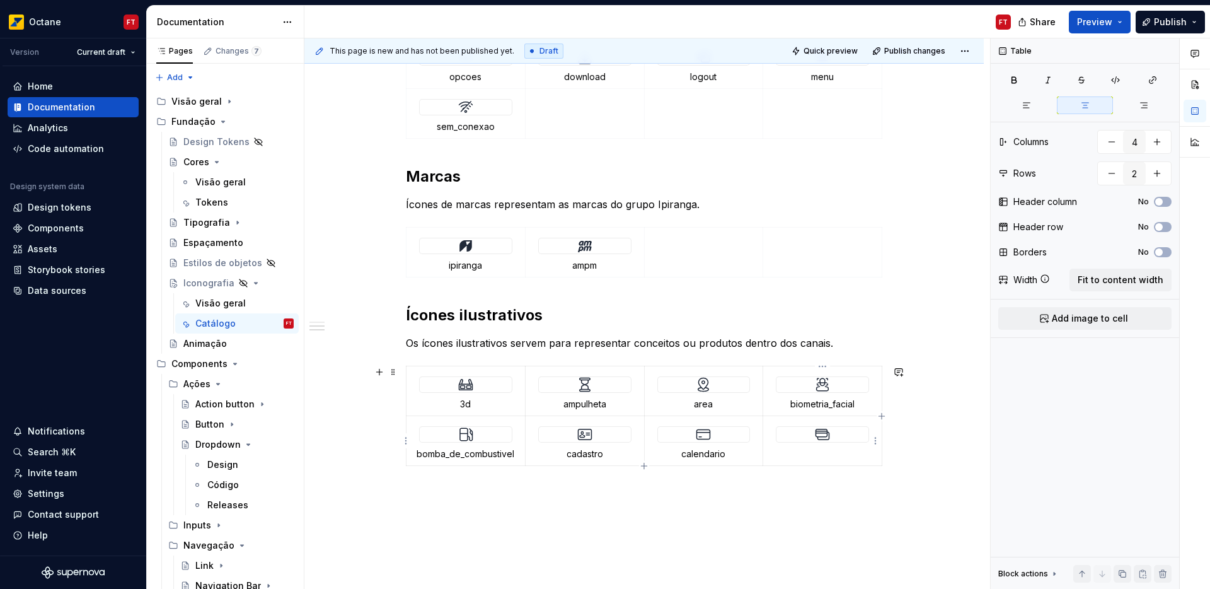
click at [819, 451] on p at bounding box center [822, 454] width 103 height 13
click at [1158, 144] on button "button" at bounding box center [1157, 141] width 23 height 23
click at [1102, 146] on button "button" at bounding box center [1112, 141] width 23 height 23
type input "4"
click at [1161, 175] on button "button" at bounding box center [1157, 173] width 23 height 23
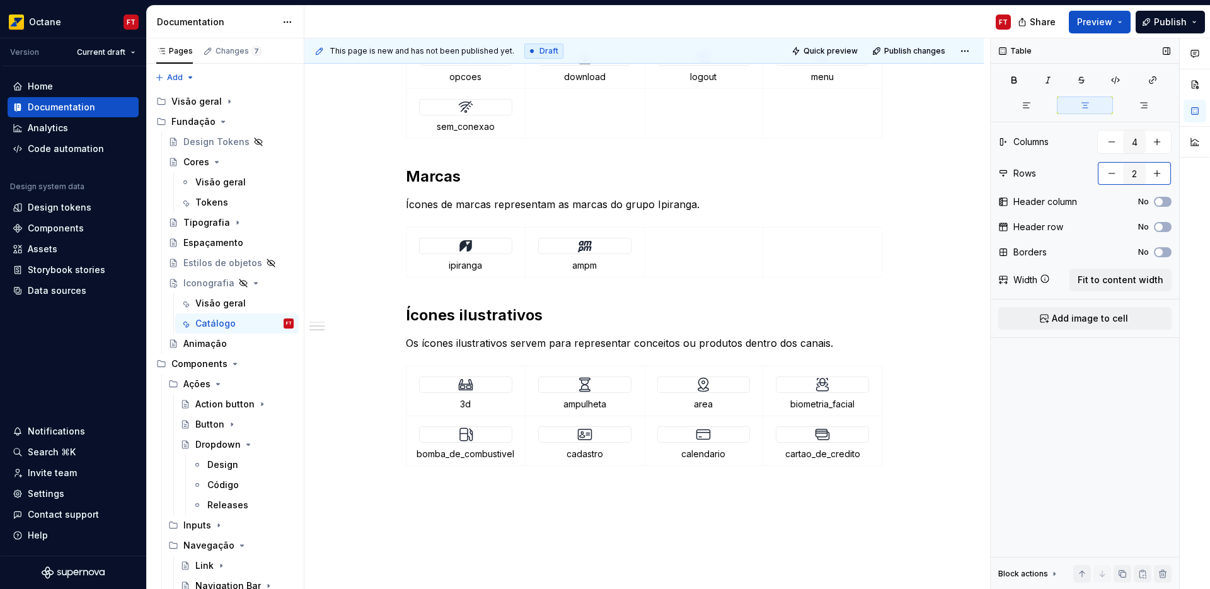
type input "3"
type textarea "*"
click at [466, 431] on img at bounding box center [465, 434] width 15 height 15
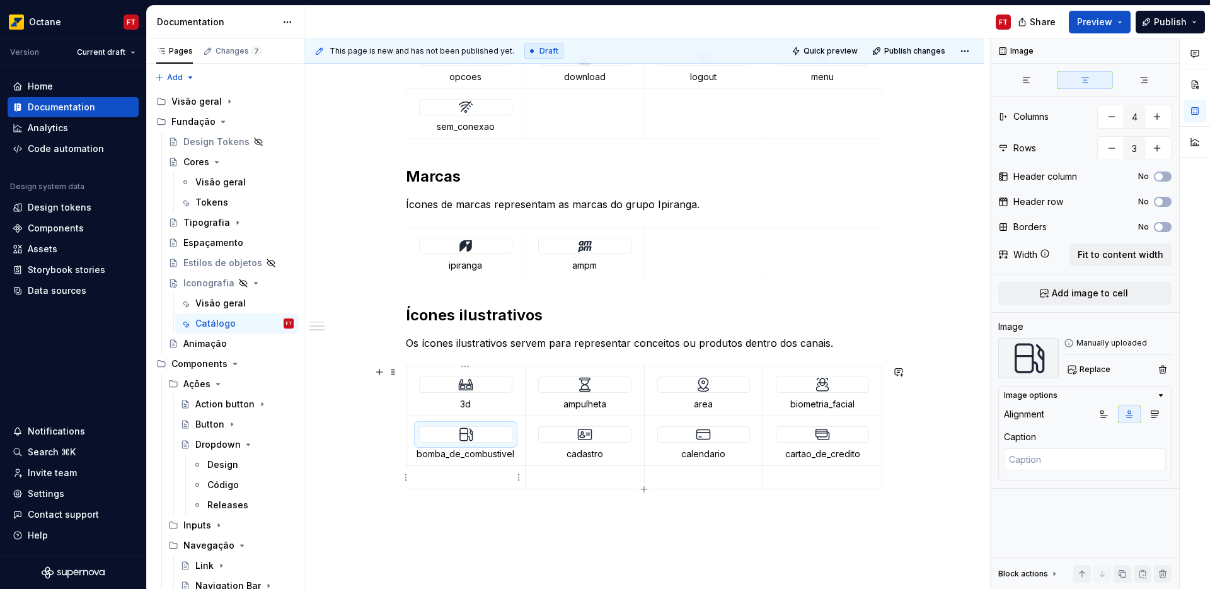
click at [463, 481] on p at bounding box center [465, 477] width 103 height 13
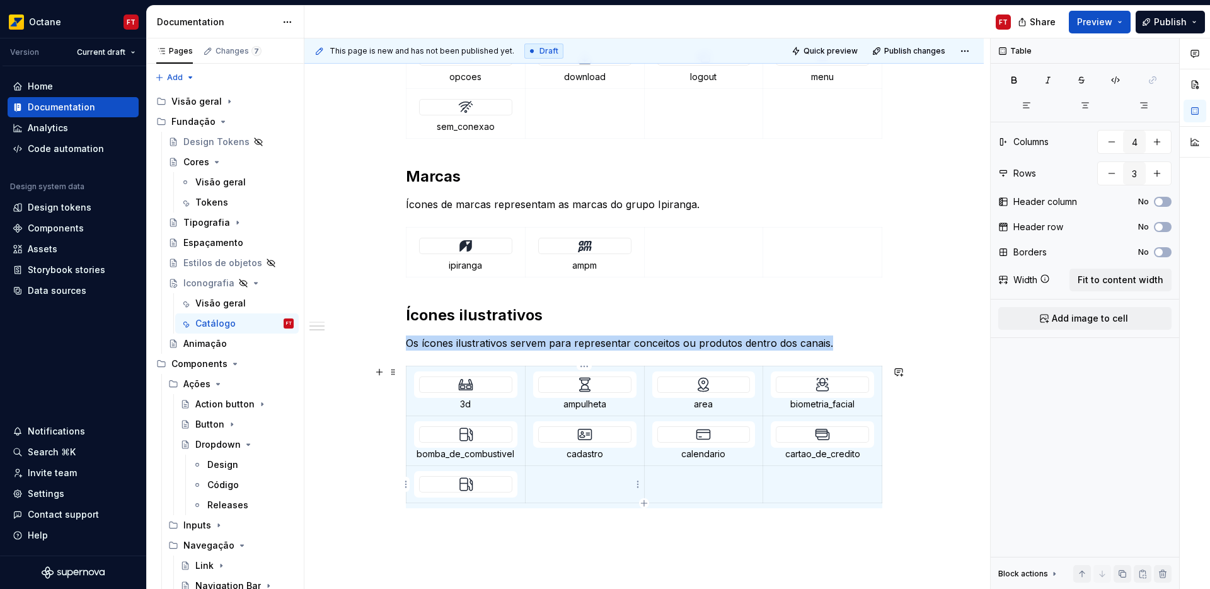
click at [557, 478] on p at bounding box center [584, 477] width 103 height 13
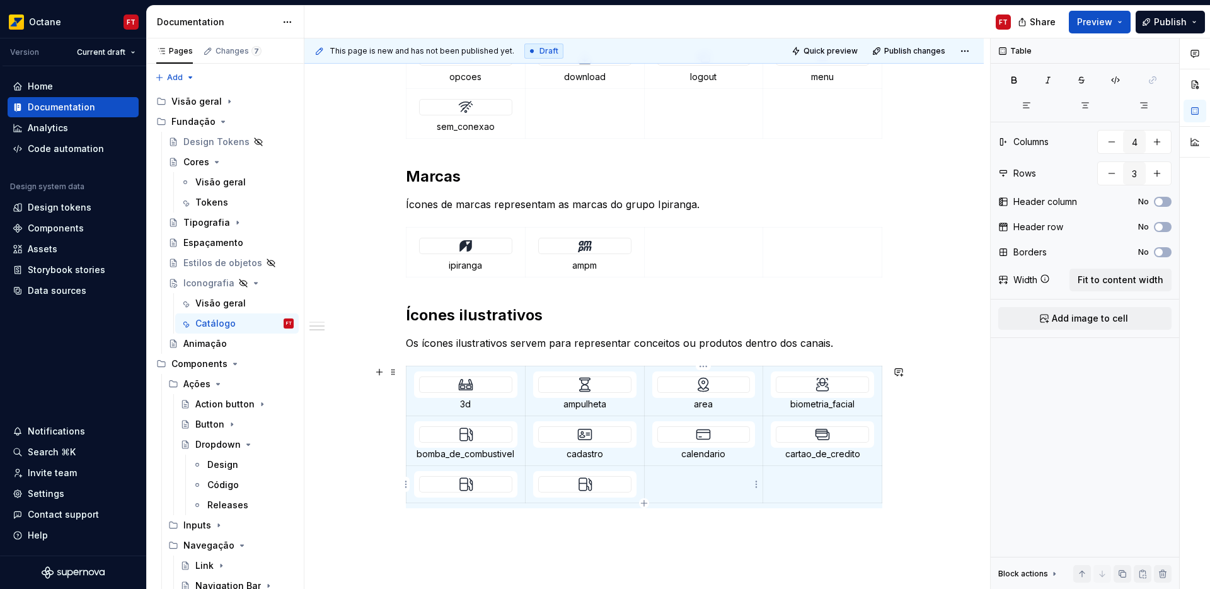
click at [690, 480] on p at bounding box center [703, 477] width 103 height 13
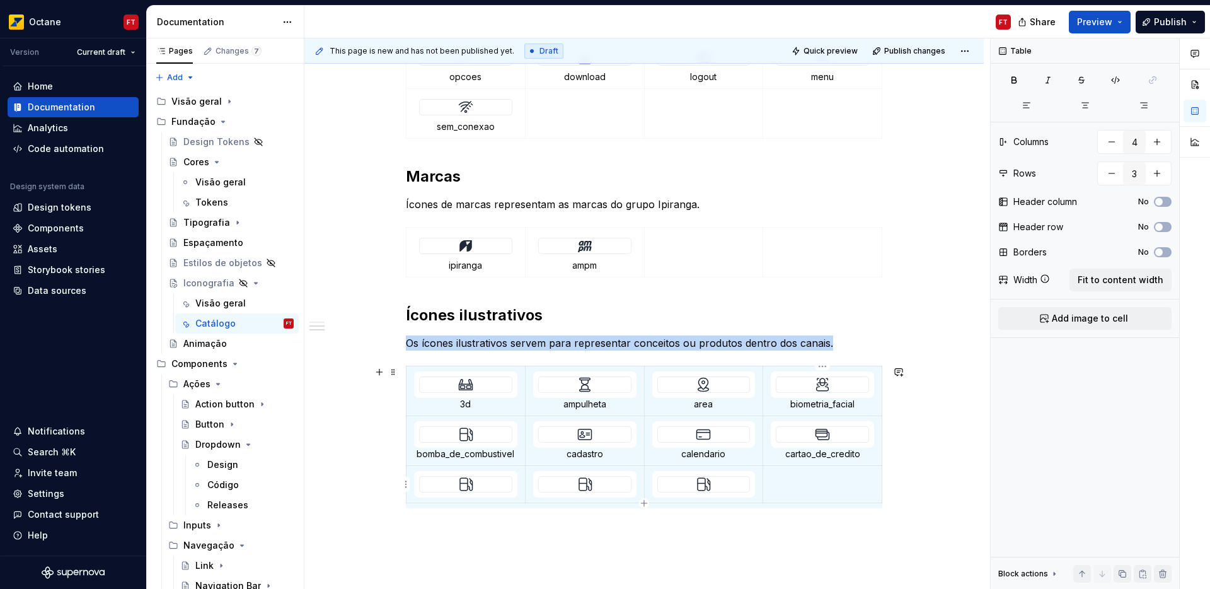
click at [803, 476] on p at bounding box center [822, 477] width 103 height 13
click at [1164, 176] on button "button" at bounding box center [1157, 173] width 23 height 23
type input "4"
click at [468, 512] on p at bounding box center [465, 514] width 103 height 13
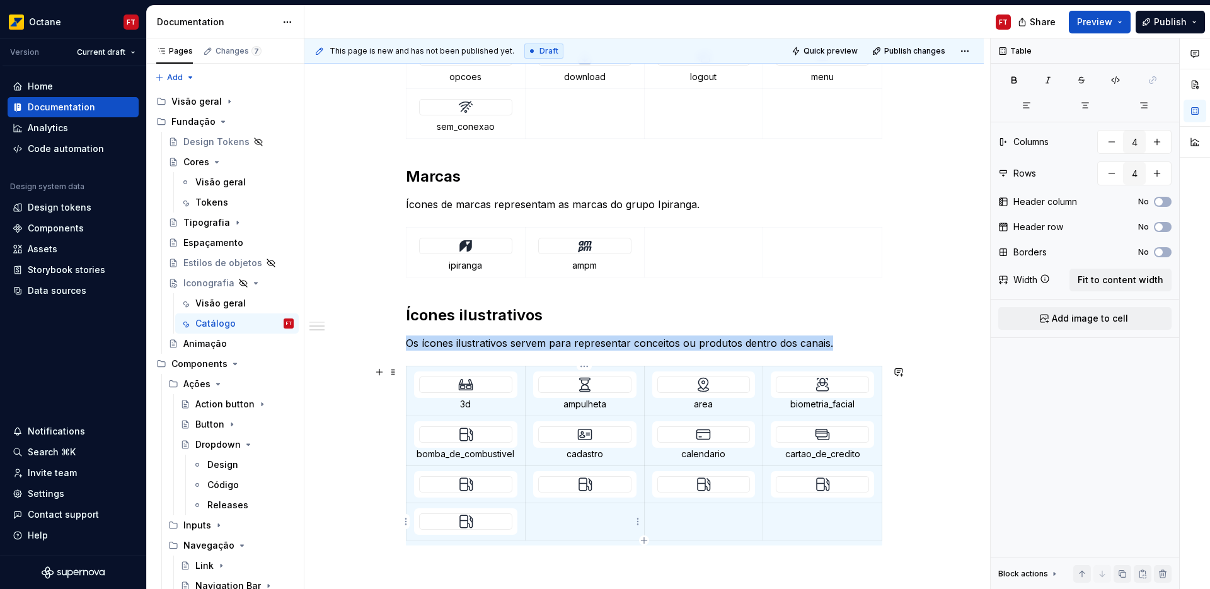
click at [572, 507] on td at bounding box center [584, 521] width 119 height 37
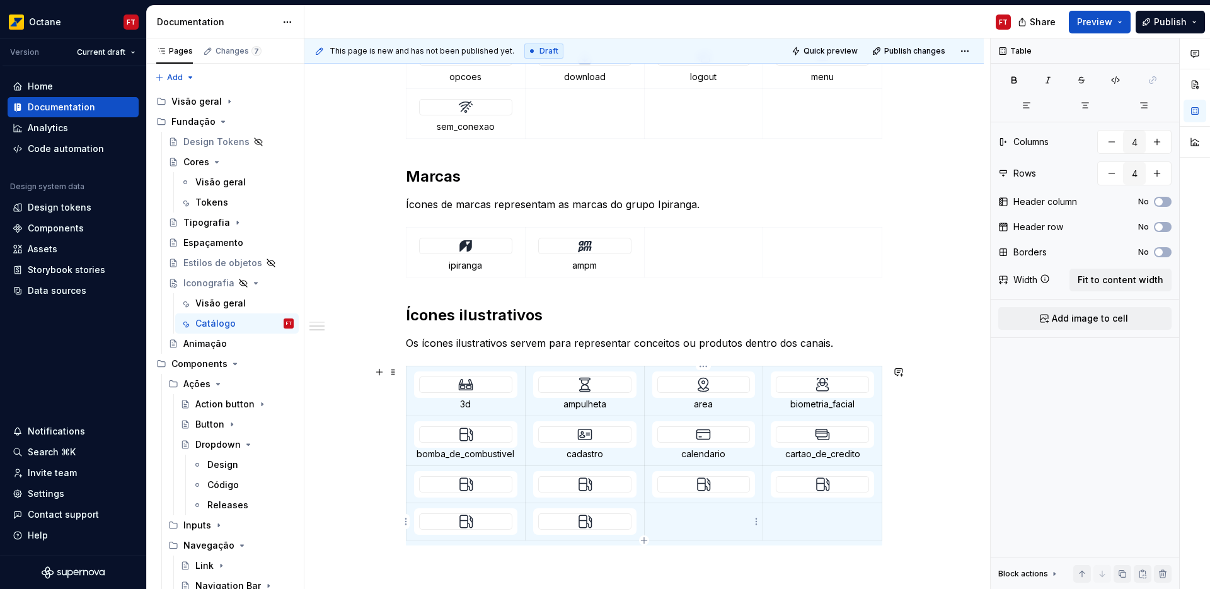
click at [689, 511] on p at bounding box center [703, 514] width 103 height 13
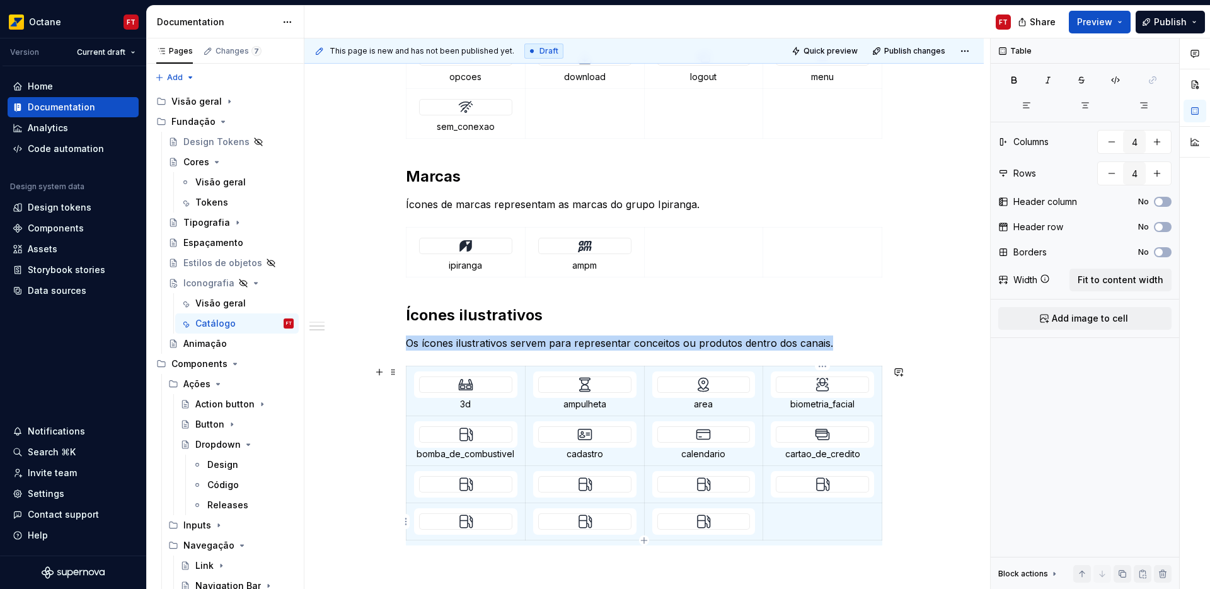
click at [807, 521] on td at bounding box center [822, 521] width 119 height 37
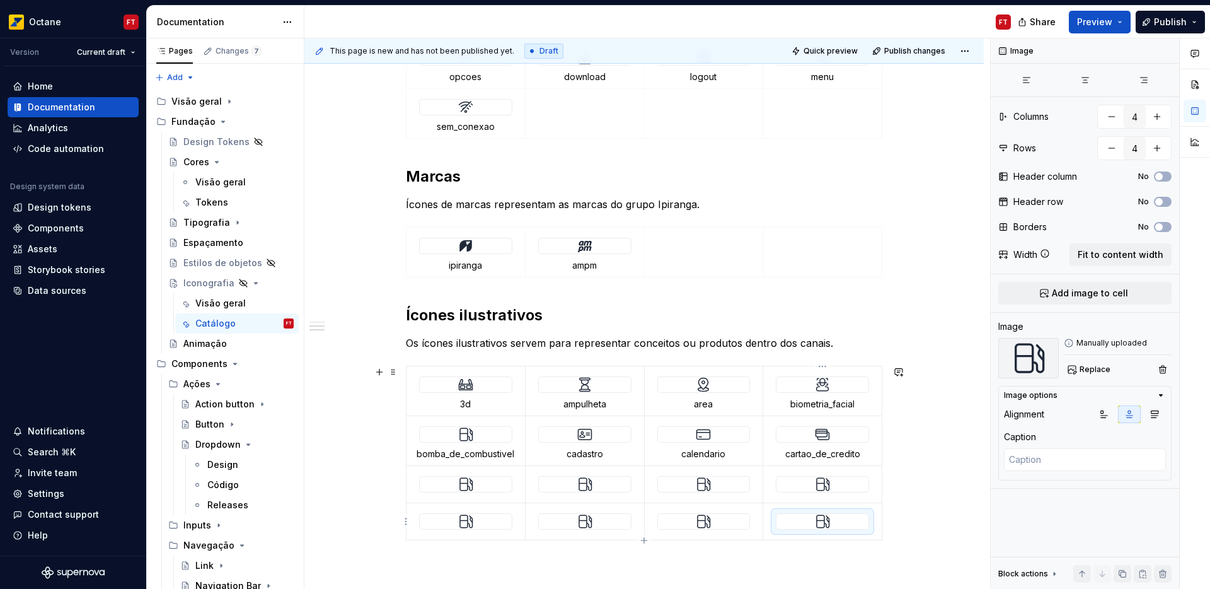
click at [809, 523] on div at bounding box center [823, 521] width 92 height 15
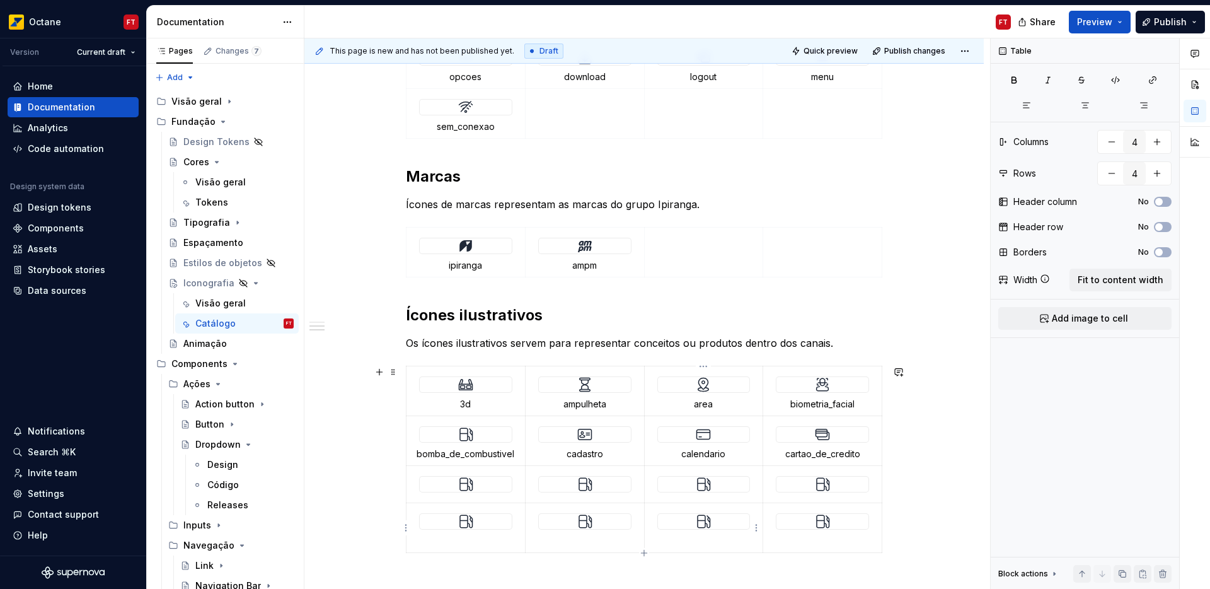
click at [695, 521] on div at bounding box center [704, 521] width 92 height 15
click at [582, 525] on img at bounding box center [584, 521] width 15 height 15
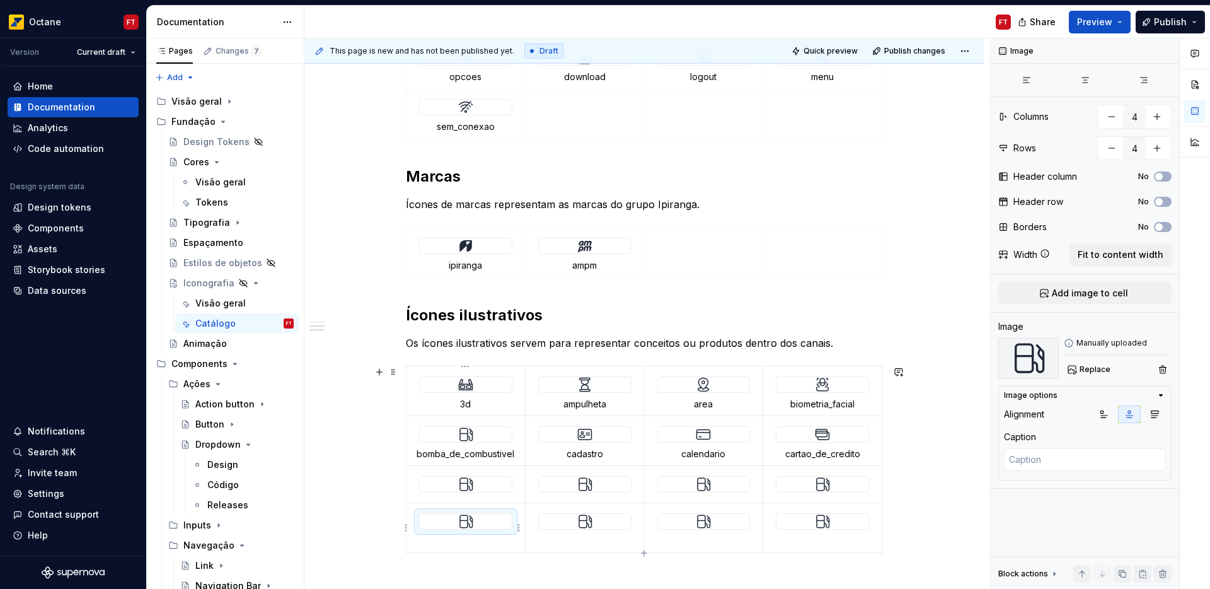
click at [452, 517] on div at bounding box center [466, 521] width 92 height 15
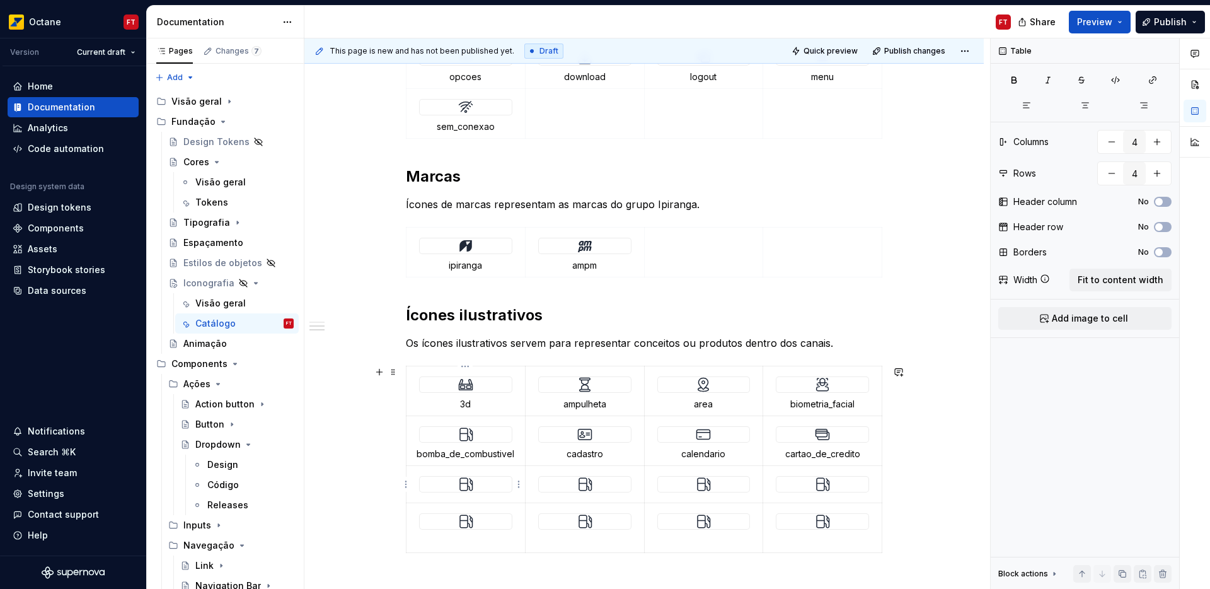
click at [458, 492] on div at bounding box center [465, 484] width 93 height 16
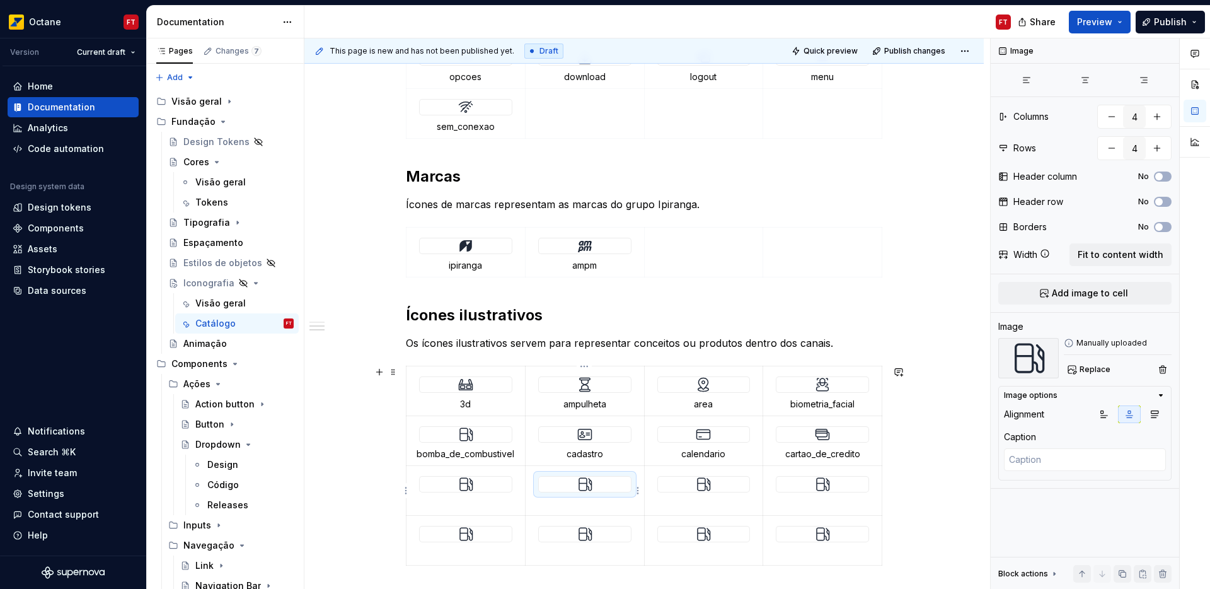
click at [570, 487] on div at bounding box center [585, 484] width 92 height 15
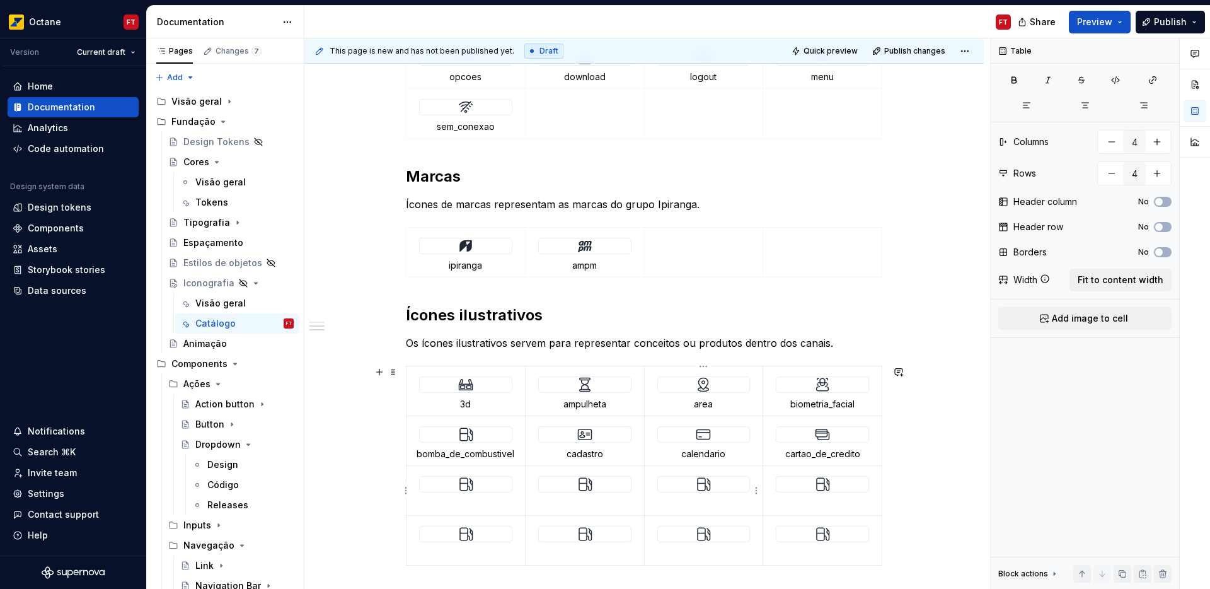
click at [704, 483] on img at bounding box center [703, 484] width 15 height 15
click at [776, 482] on div at bounding box center [822, 484] width 93 height 16
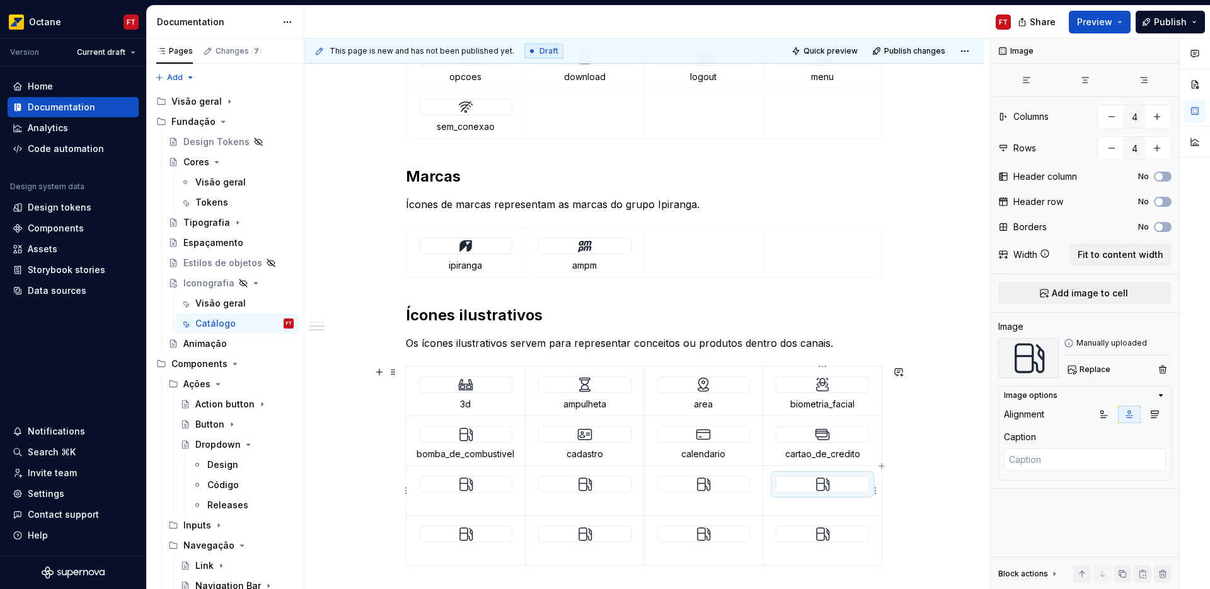
click at [789, 485] on div at bounding box center [823, 484] width 92 height 15
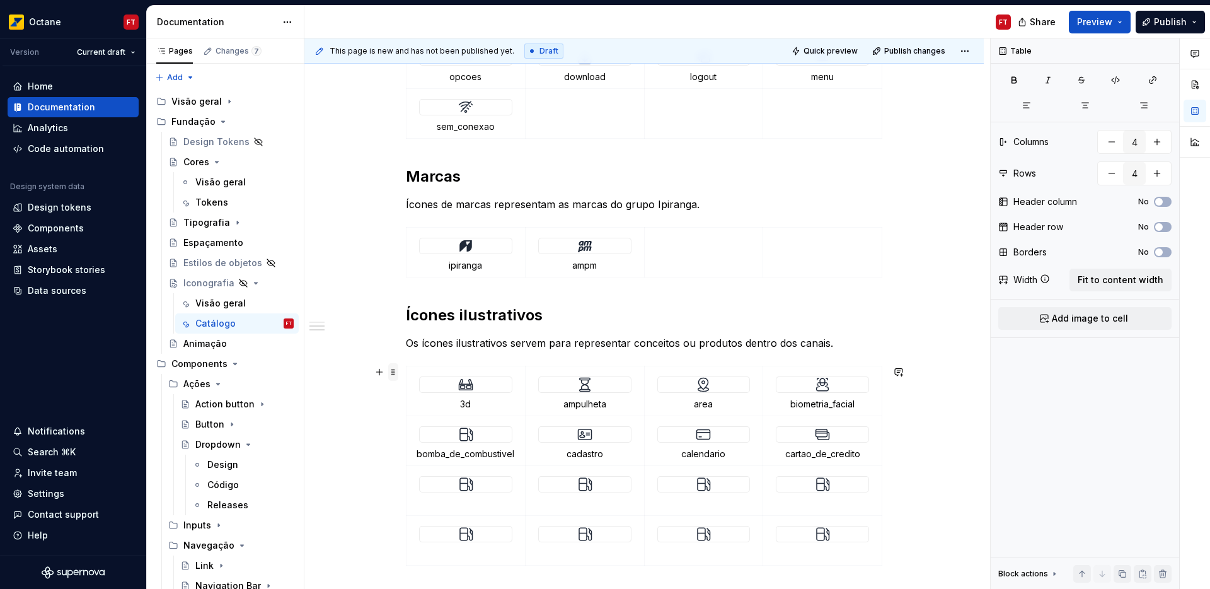
click at [390, 374] on span at bounding box center [393, 372] width 10 height 18
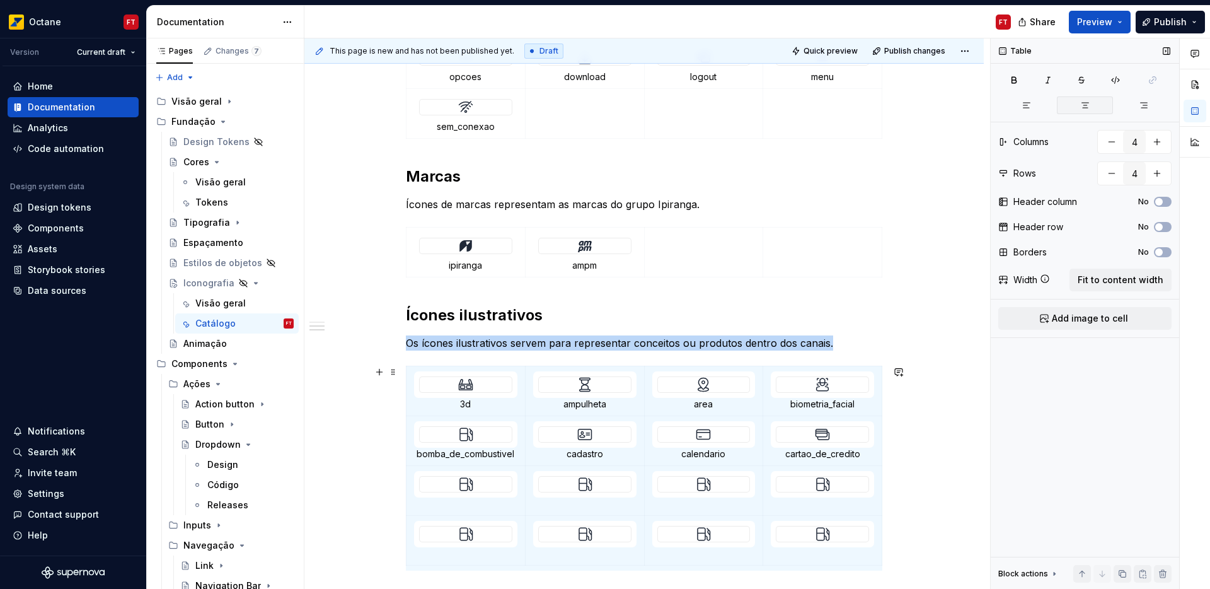
click at [1087, 104] on icon "button" at bounding box center [1085, 105] width 10 height 10
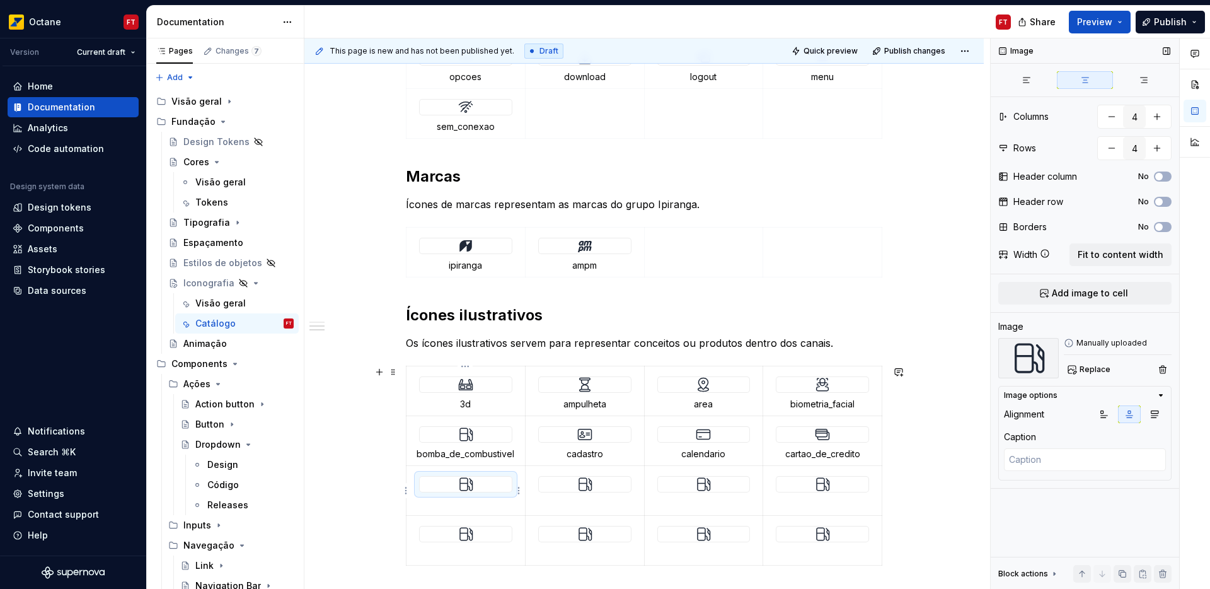
click at [461, 484] on img at bounding box center [465, 484] width 15 height 15
click at [1085, 365] on span "Replace" at bounding box center [1095, 369] width 31 height 10
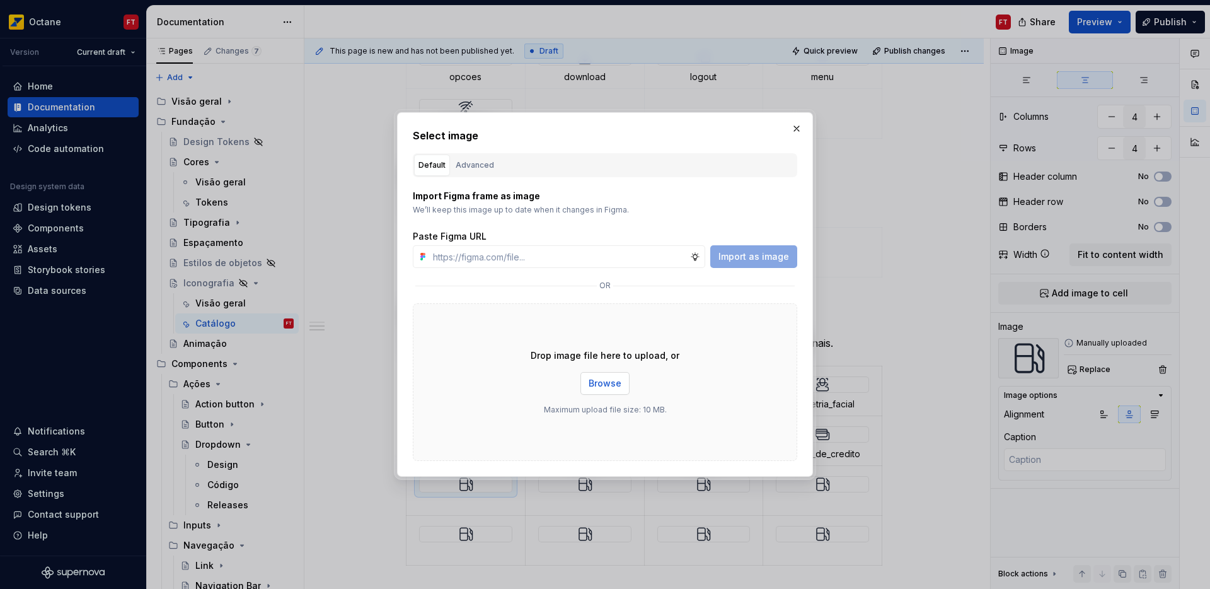
click at [603, 389] on span "Browse" at bounding box center [605, 383] width 33 height 13
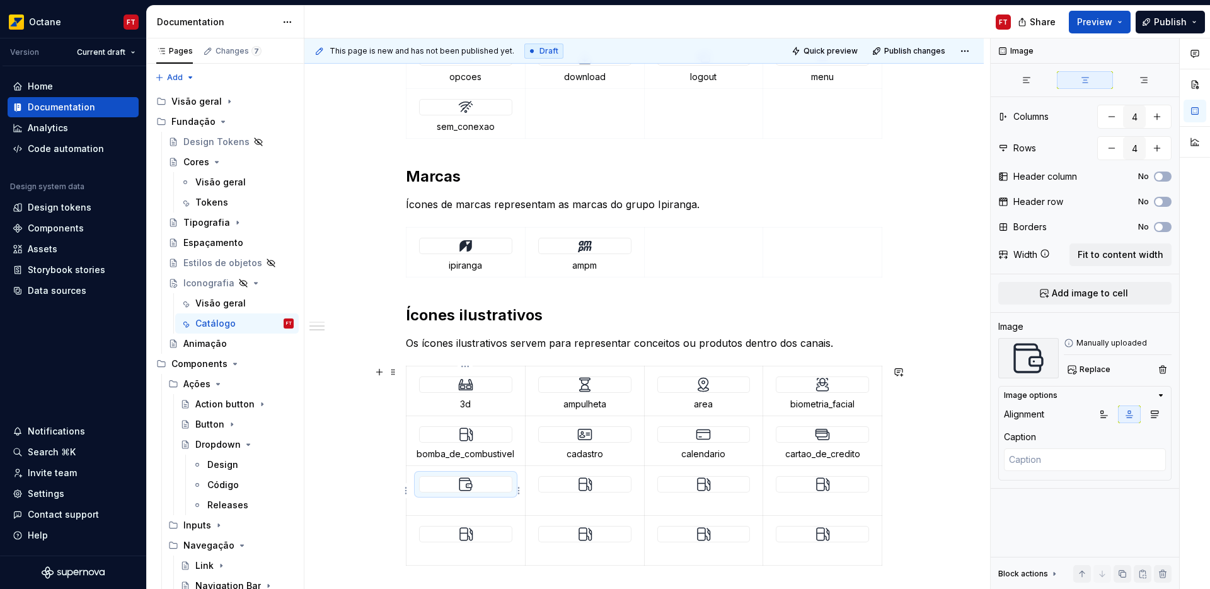
click at [462, 504] on p at bounding box center [465, 503] width 103 height 13
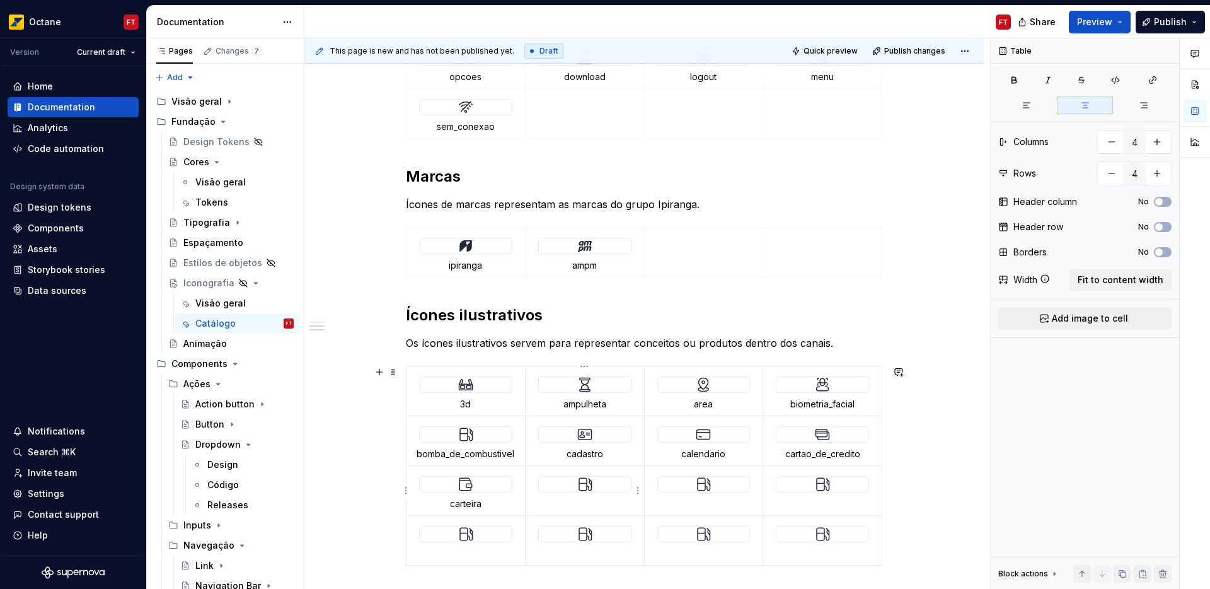
click at [587, 485] on img at bounding box center [584, 484] width 15 height 15
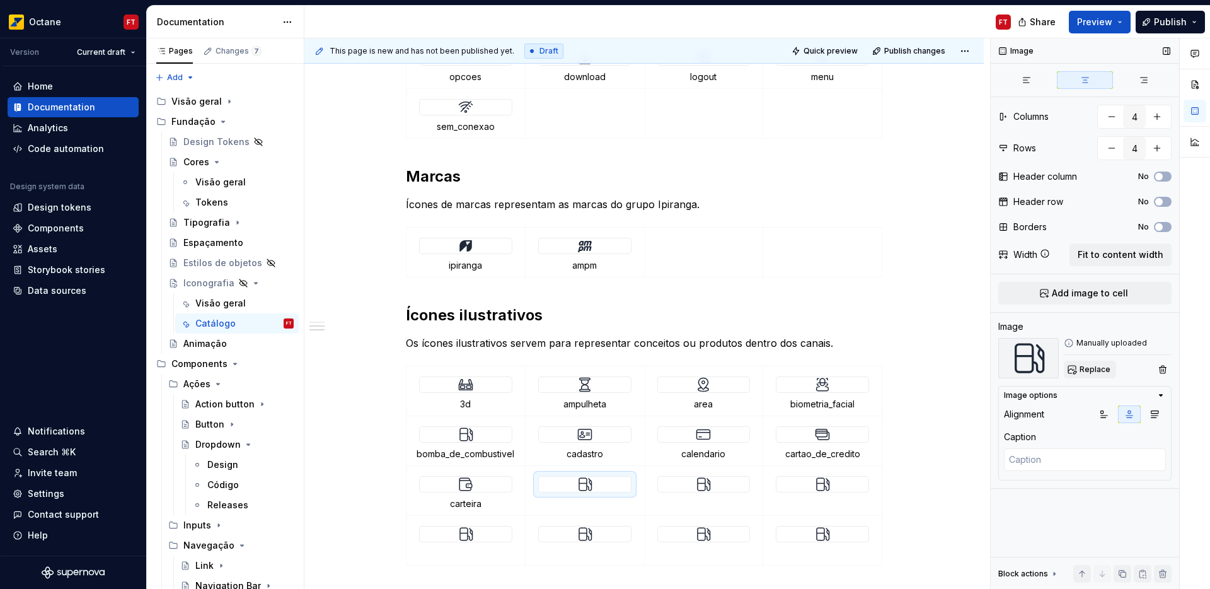
click at [1088, 372] on span "Replace" at bounding box center [1095, 369] width 31 height 10
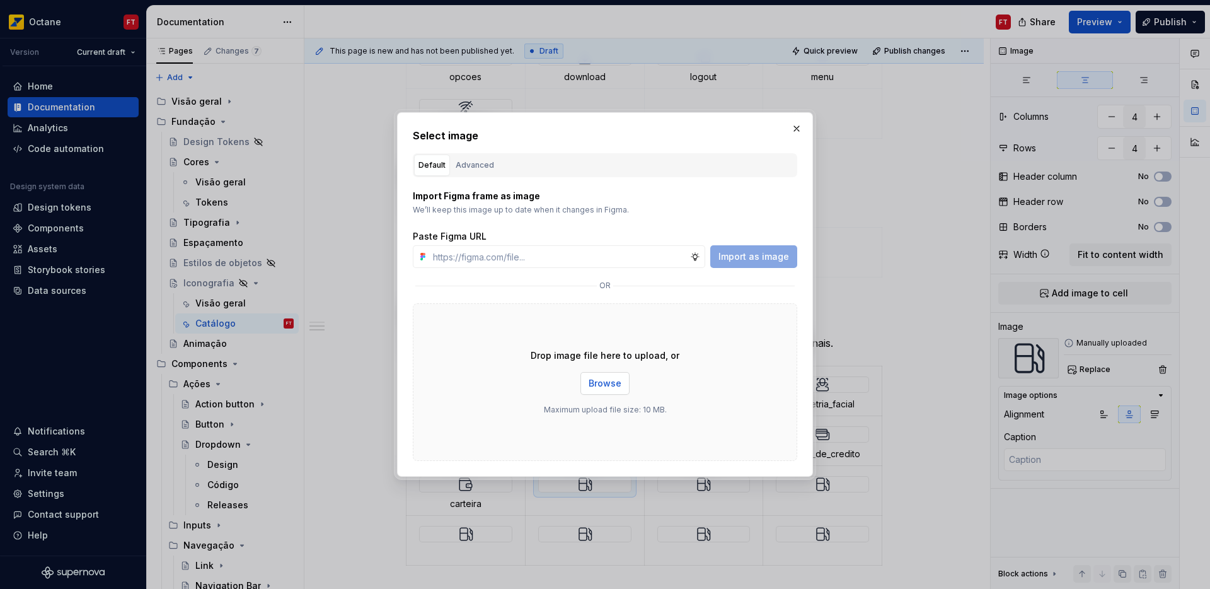
click at [611, 386] on span "Browse" at bounding box center [605, 383] width 33 height 13
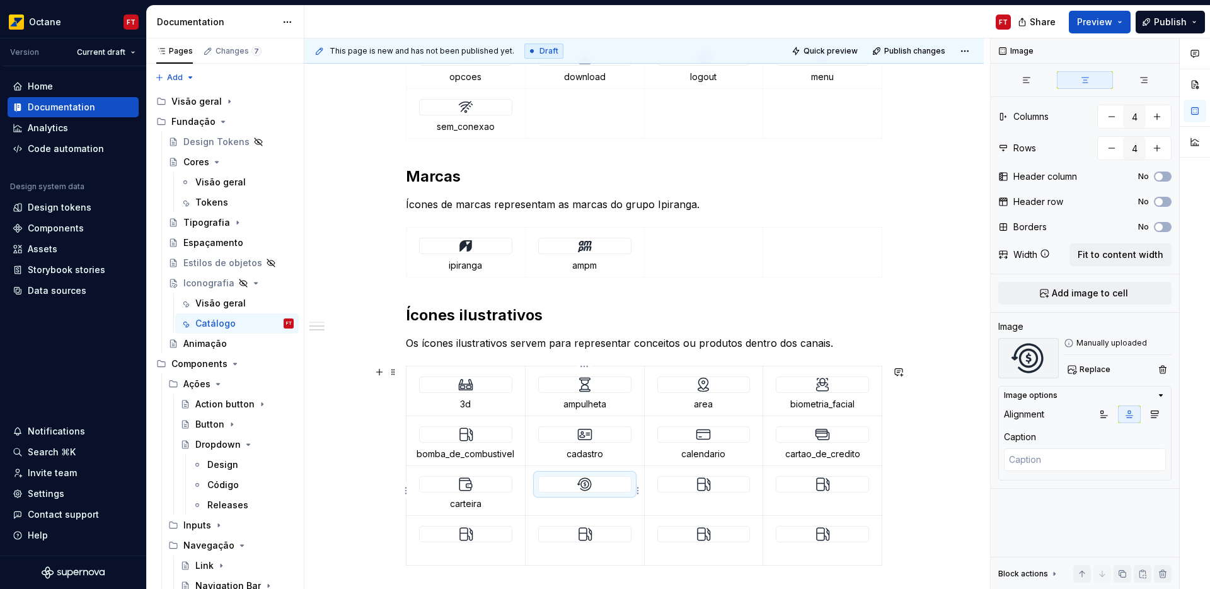
click at [584, 504] on p at bounding box center [584, 503] width 103 height 13
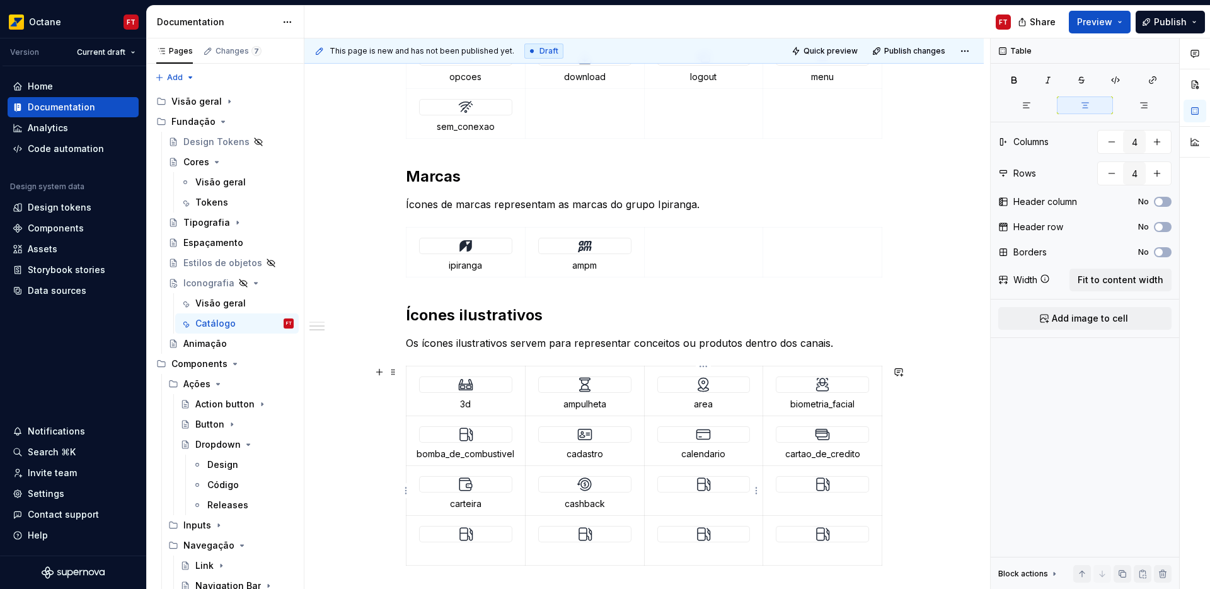
click at [707, 483] on img at bounding box center [703, 484] width 15 height 15
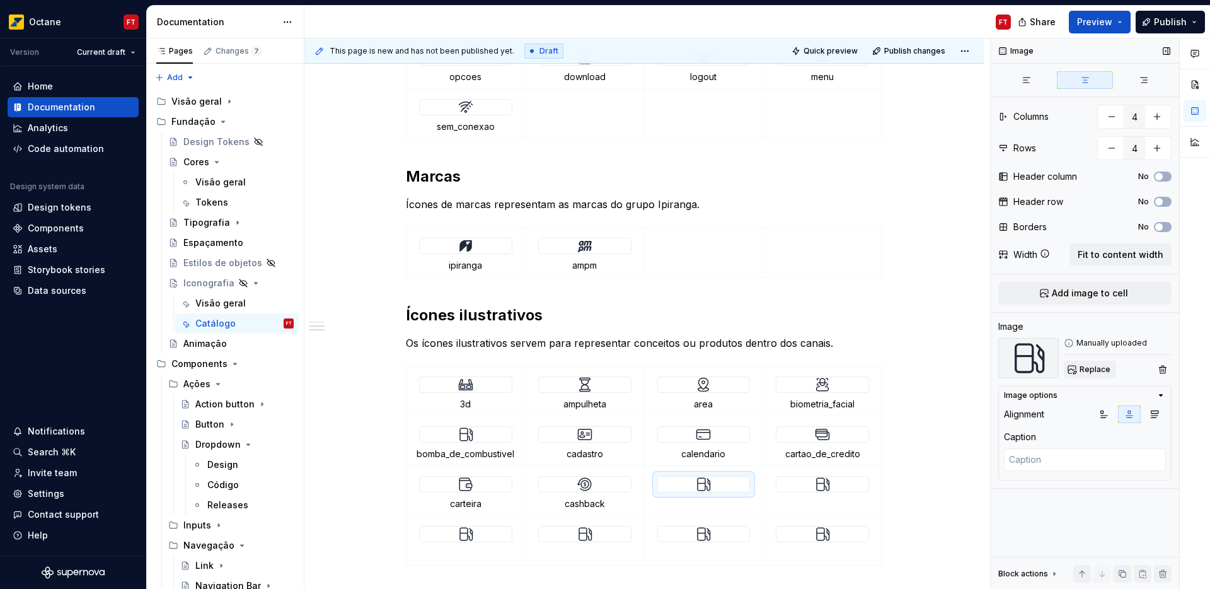
click at [1096, 366] on span "Replace" at bounding box center [1095, 369] width 31 height 10
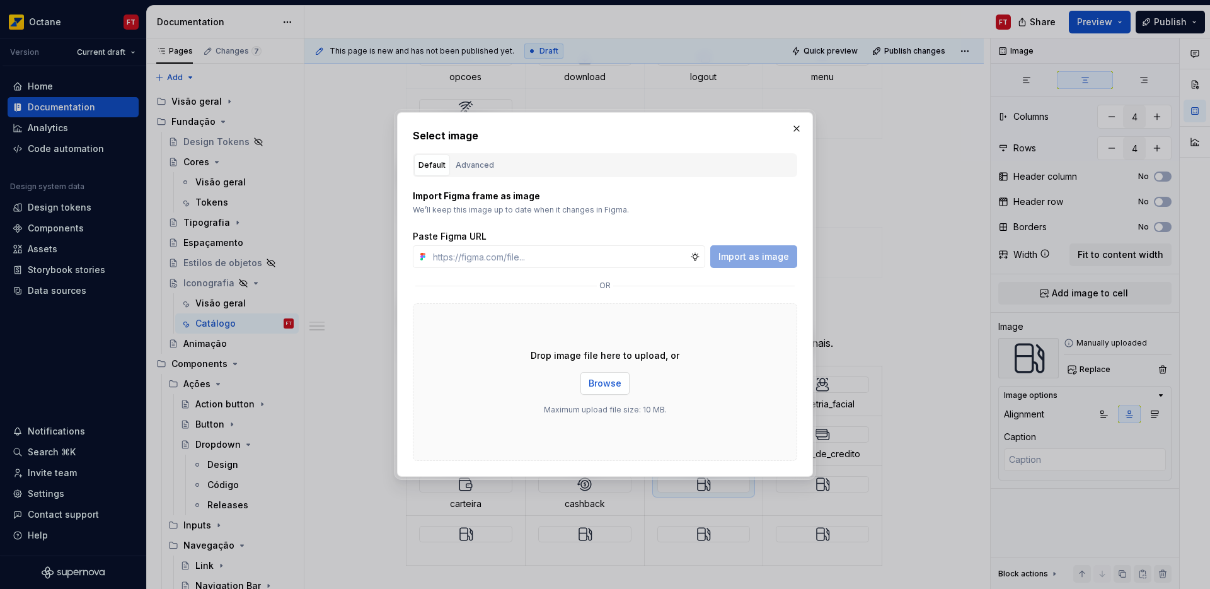
click at [591, 386] on span "Browse" at bounding box center [605, 383] width 33 height 13
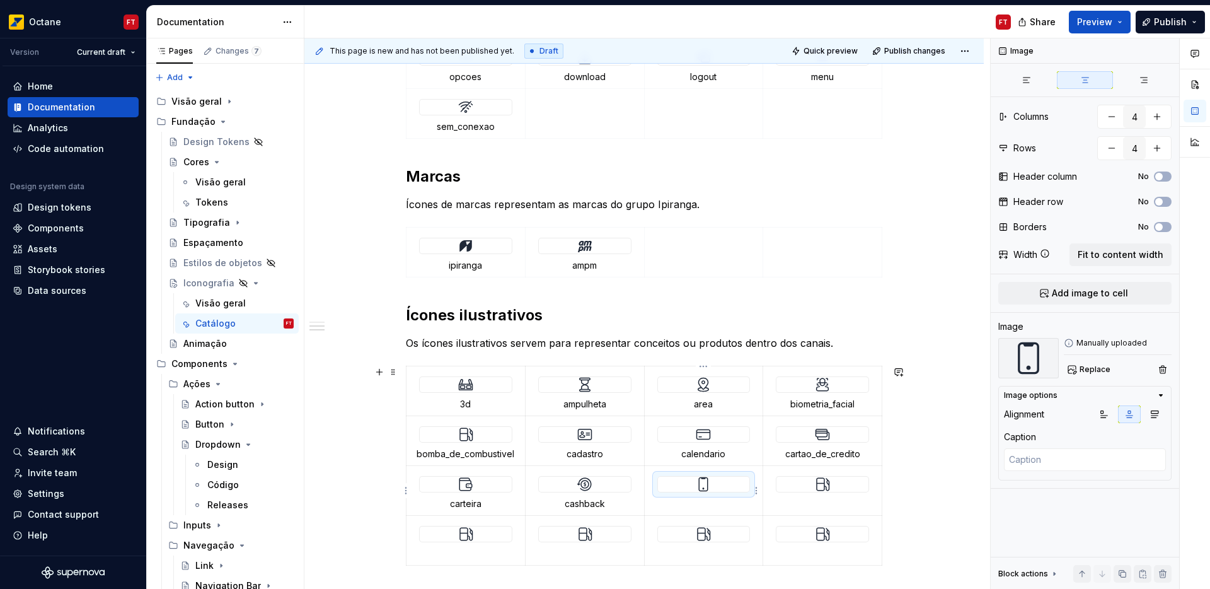
click at [702, 503] on p at bounding box center [703, 503] width 103 height 13
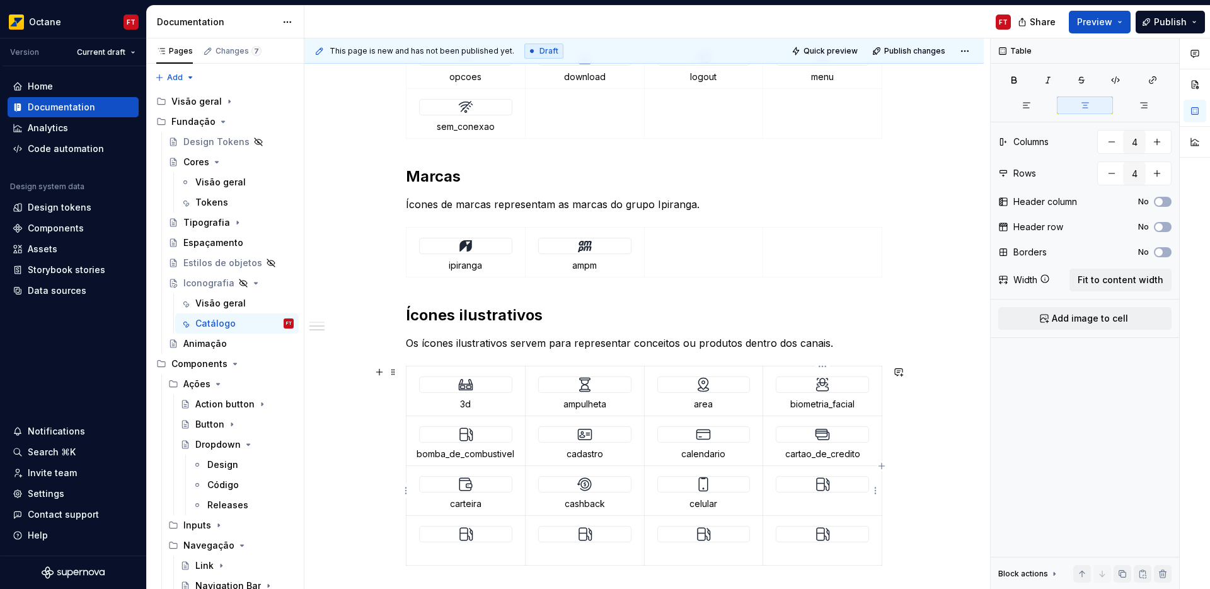
click at [828, 487] on img at bounding box center [822, 484] width 15 height 15
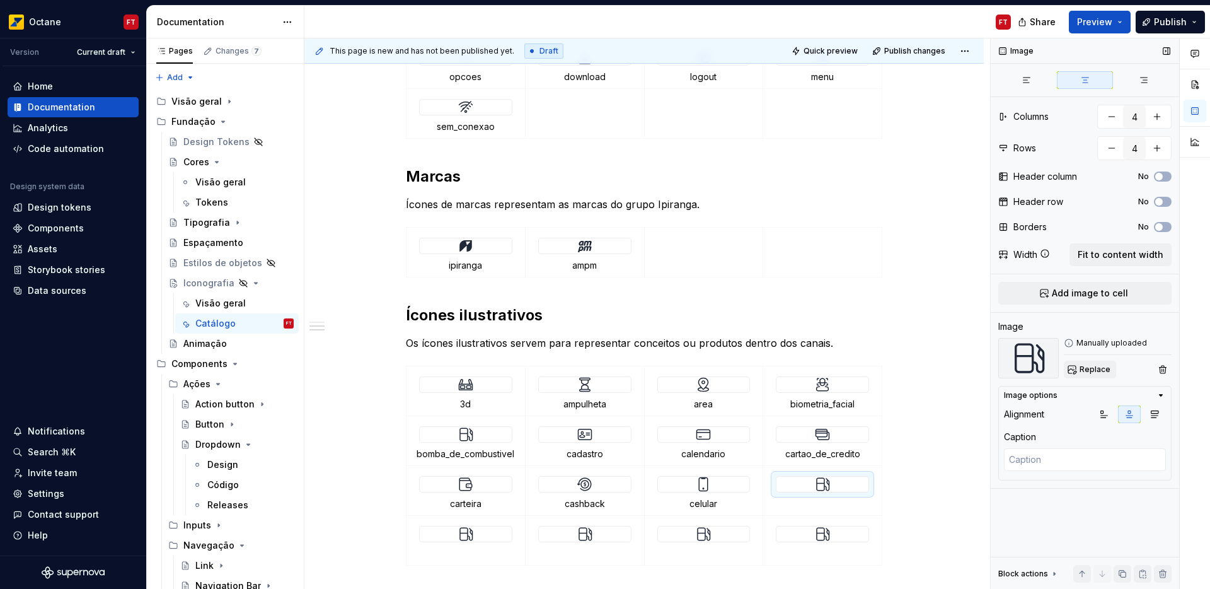
click at [1095, 372] on span "Replace" at bounding box center [1095, 369] width 31 height 10
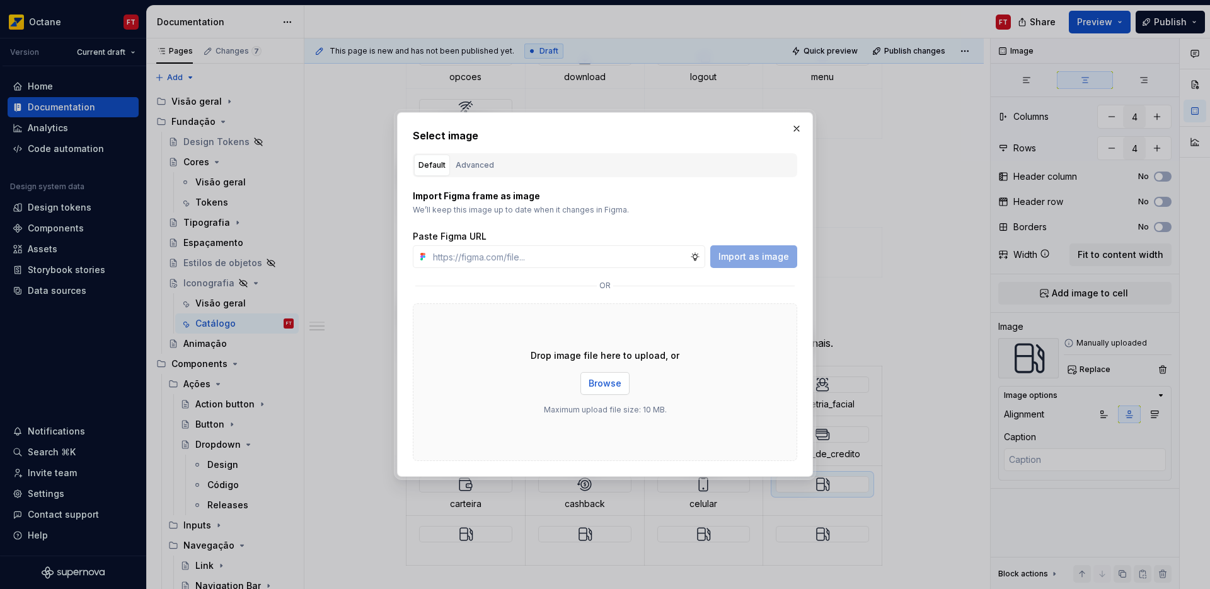
click at [610, 384] on span "Browse" at bounding box center [605, 383] width 33 height 13
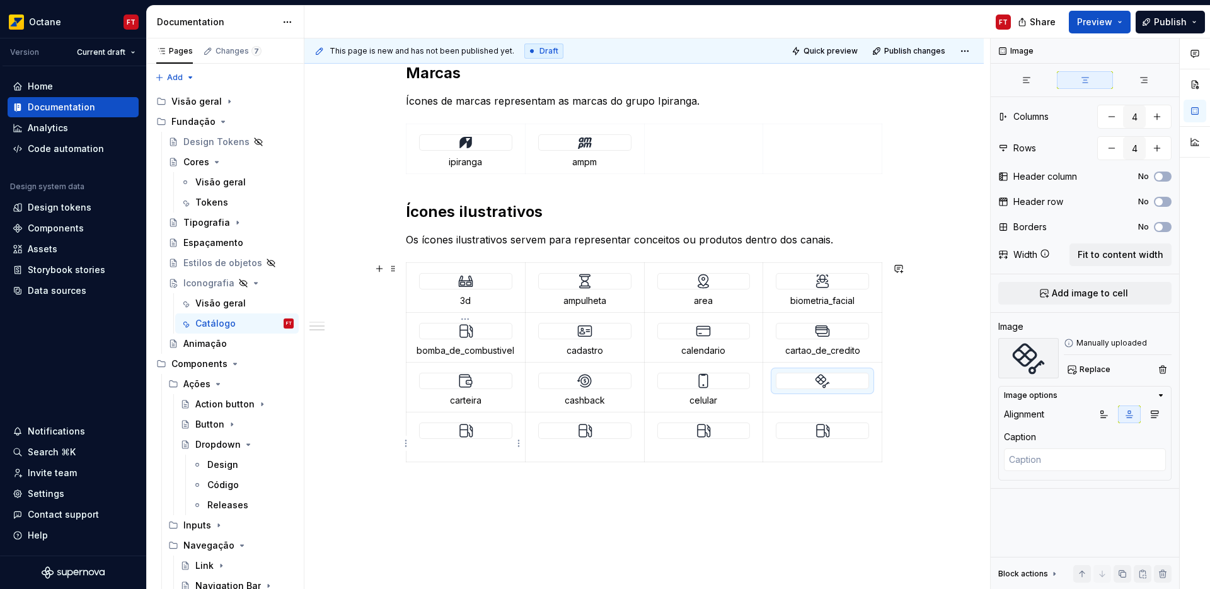
scroll to position [968, 0]
click at [824, 396] on p at bounding box center [822, 399] width 103 height 13
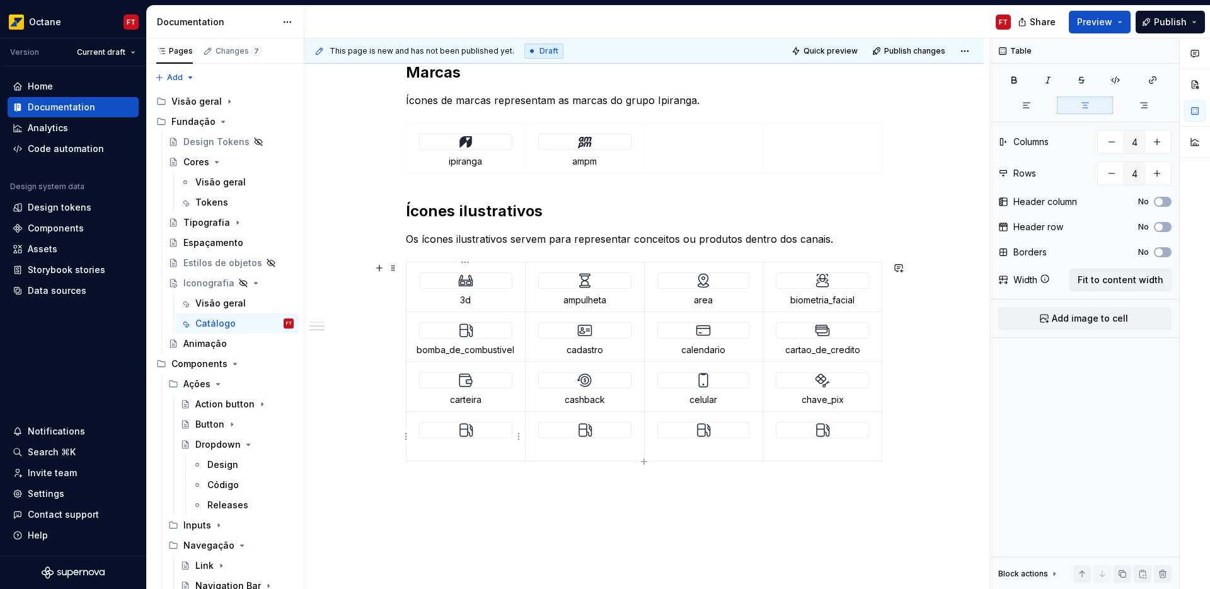
click at [448, 446] on p at bounding box center [465, 449] width 103 height 13
drag, startPoint x: 599, startPoint y: 446, endPoint x: 575, endPoint y: 451, distance: 25.1
click at [600, 446] on p at bounding box center [584, 449] width 103 height 13
click at [701, 447] on p at bounding box center [703, 449] width 103 height 13
click at [812, 449] on p at bounding box center [822, 449] width 103 height 13
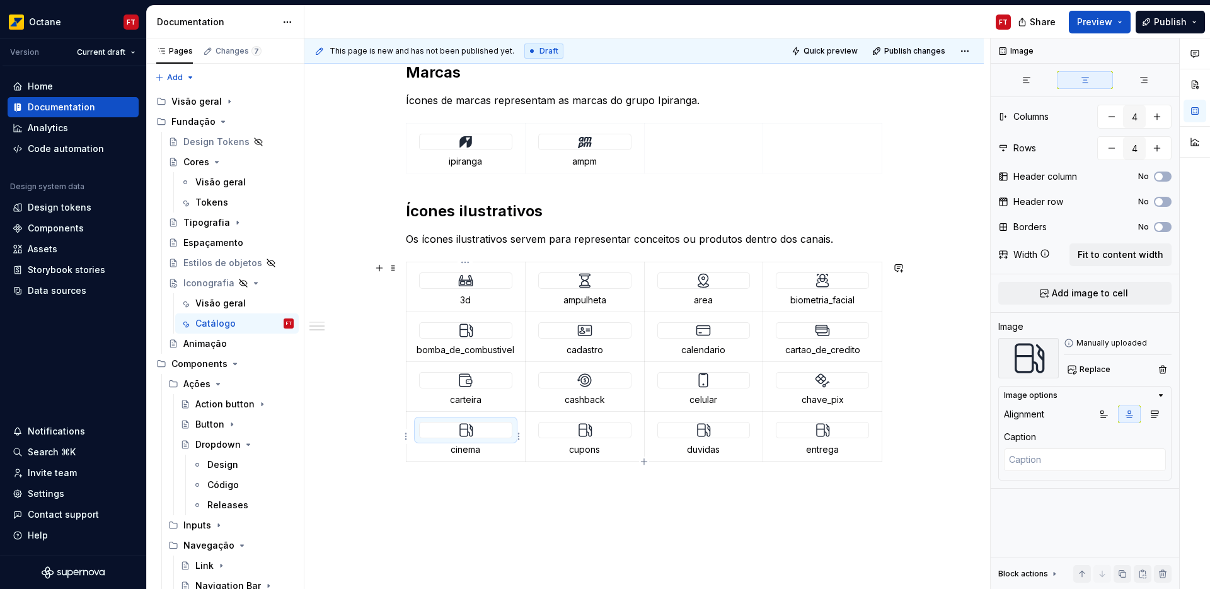
click at [459, 430] on img at bounding box center [465, 429] width 15 height 15
click at [463, 432] on img at bounding box center [465, 429] width 15 height 15
click at [1083, 372] on span "Replace" at bounding box center [1095, 369] width 31 height 10
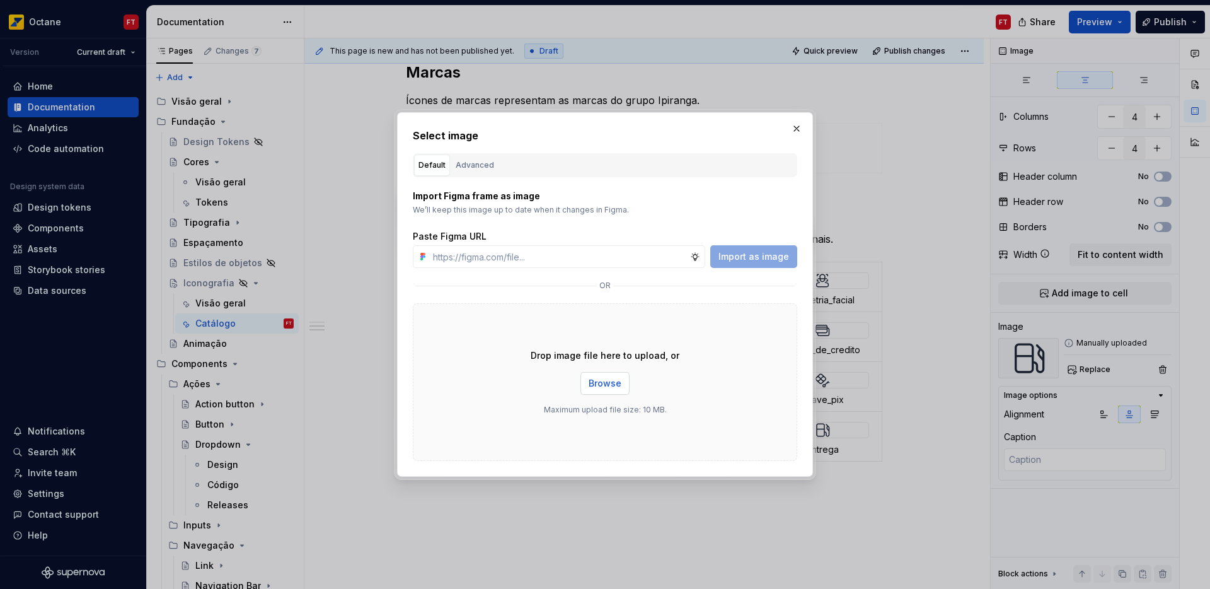
click at [606, 381] on span "Browse" at bounding box center [605, 383] width 33 height 13
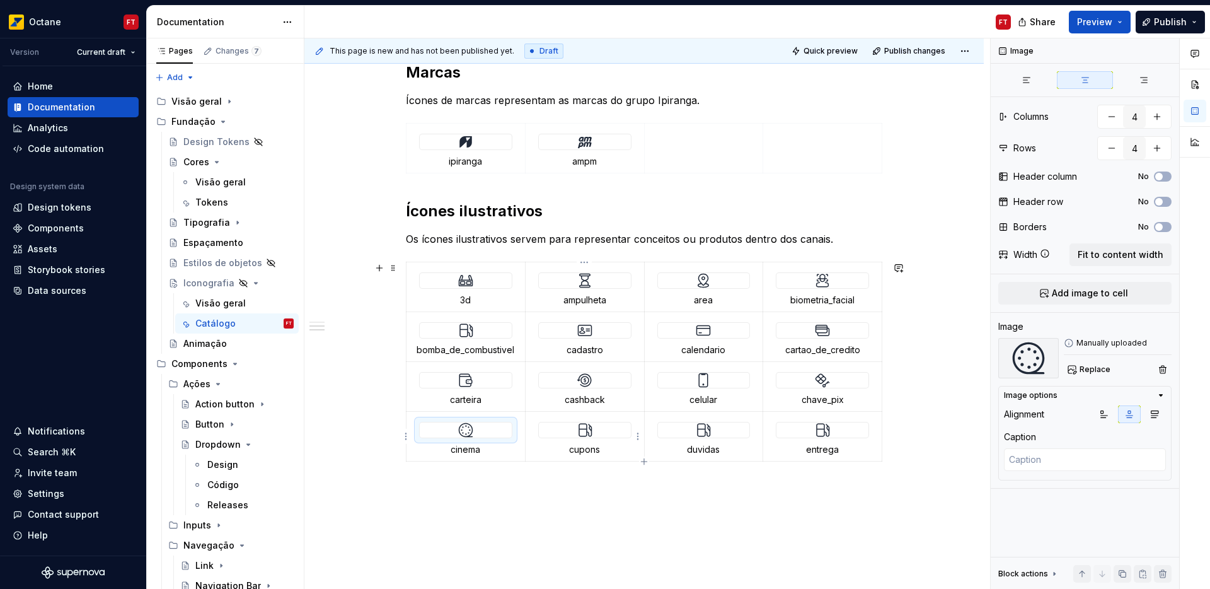
click at [582, 427] on img at bounding box center [584, 429] width 15 height 15
click at [1090, 370] on span "Replace" at bounding box center [1095, 369] width 31 height 10
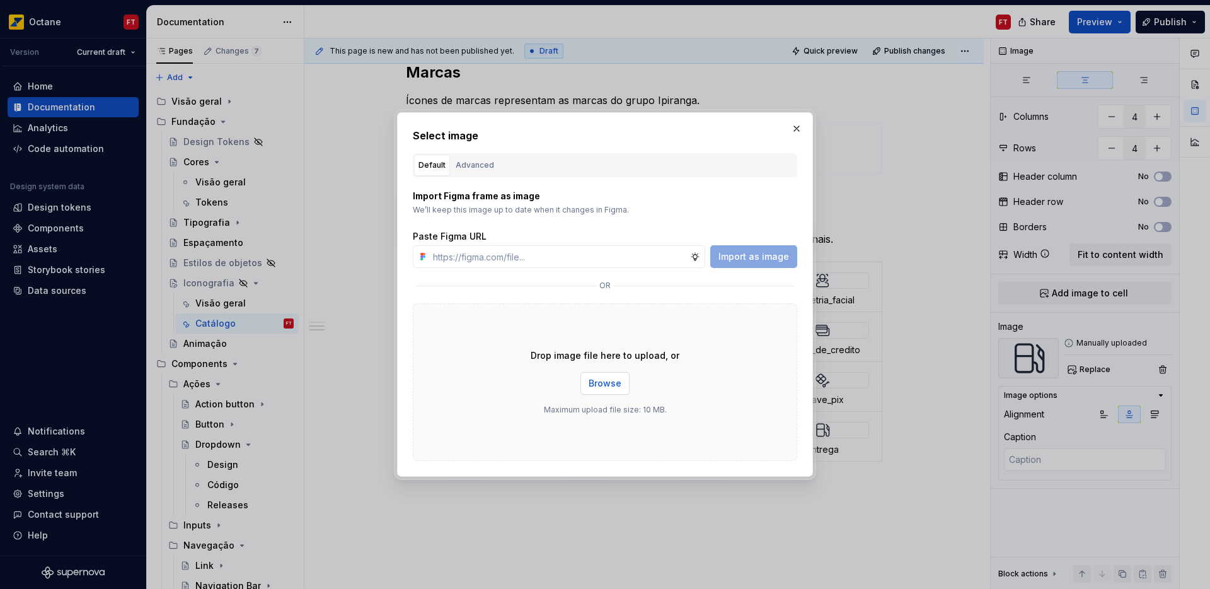
click at [595, 385] on span "Browse" at bounding box center [605, 383] width 33 height 13
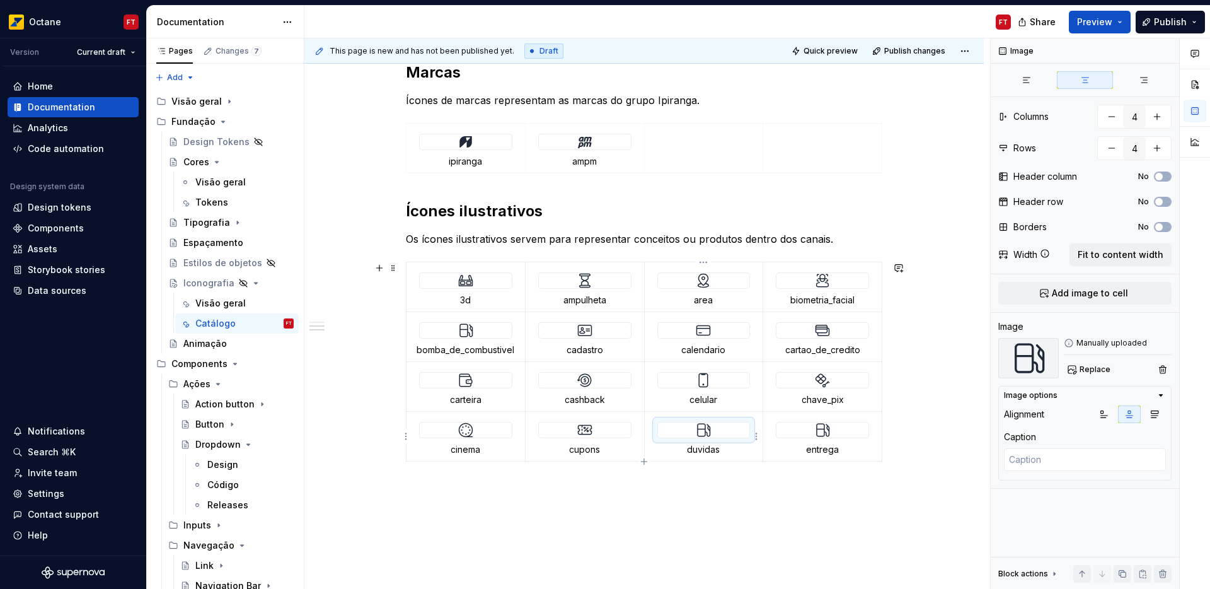
click at [697, 431] on img at bounding box center [703, 429] width 15 height 15
click at [1087, 372] on span "Replace" at bounding box center [1095, 369] width 31 height 10
type textarea "*"
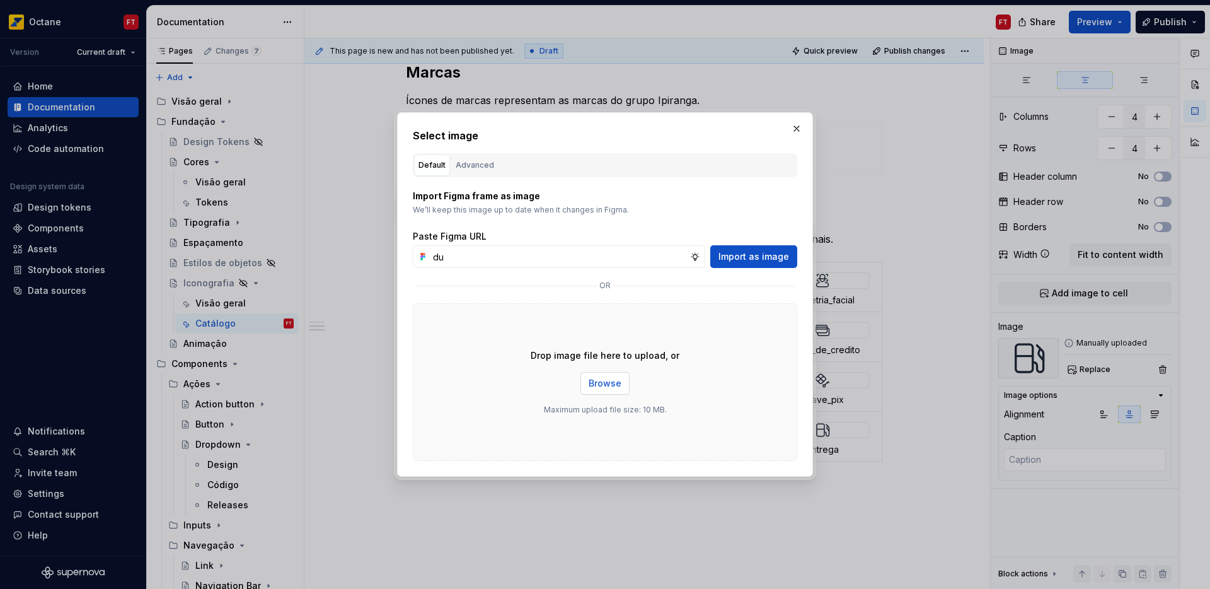
type input "du"
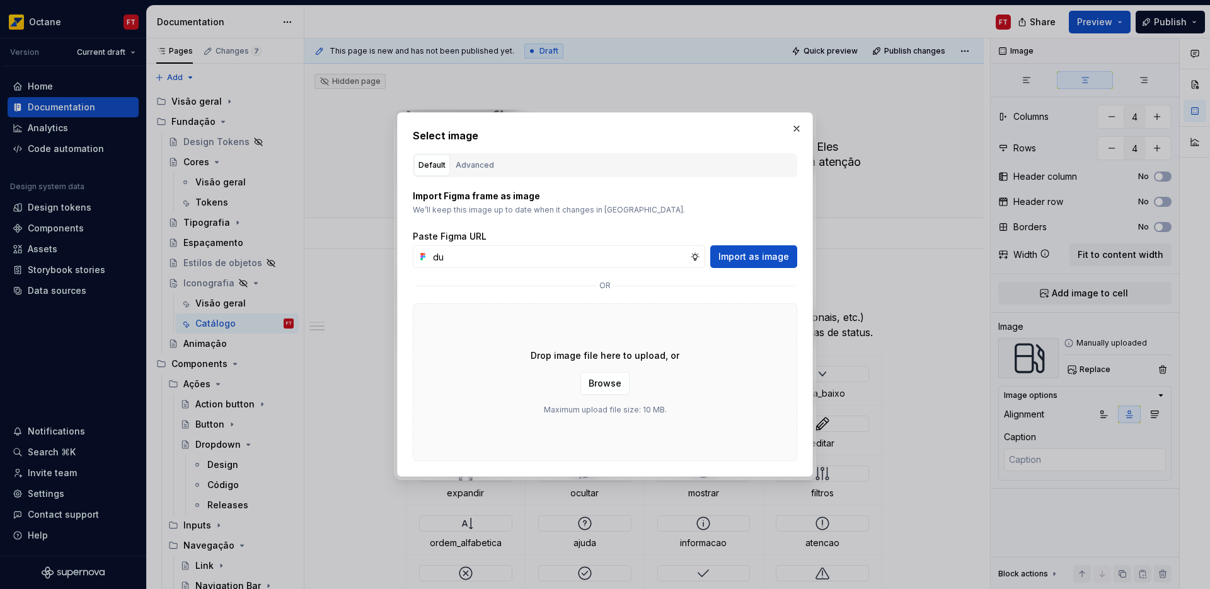
scroll to position [968, 0]
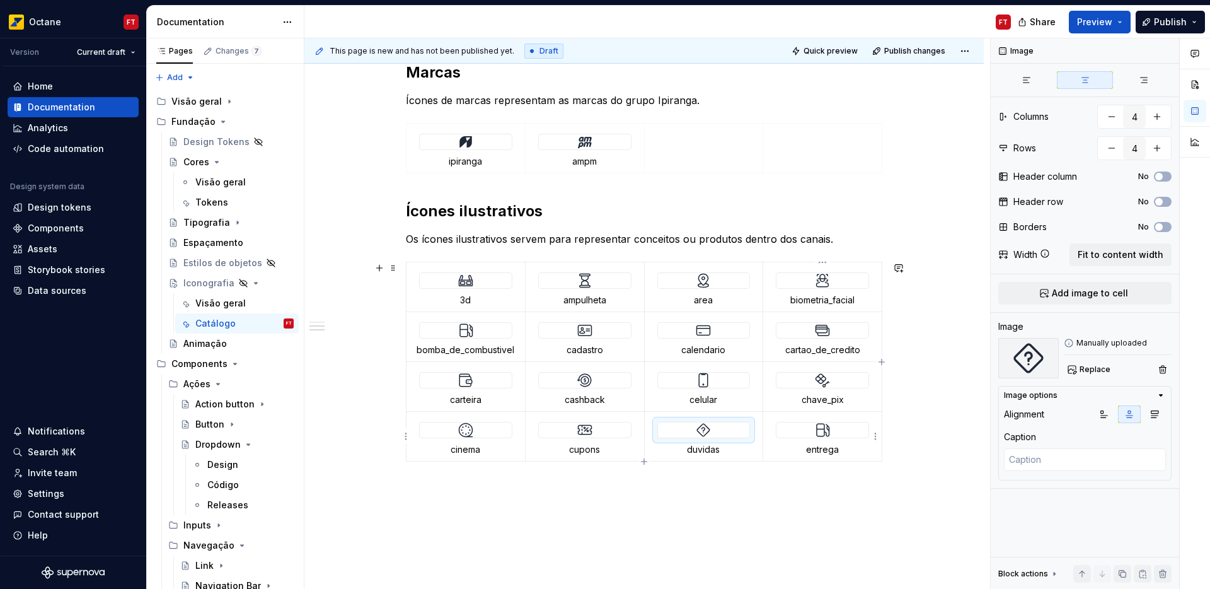
click at [824, 431] on img at bounding box center [822, 429] width 15 height 15
click at [1089, 371] on span "Replace" at bounding box center [1095, 369] width 31 height 10
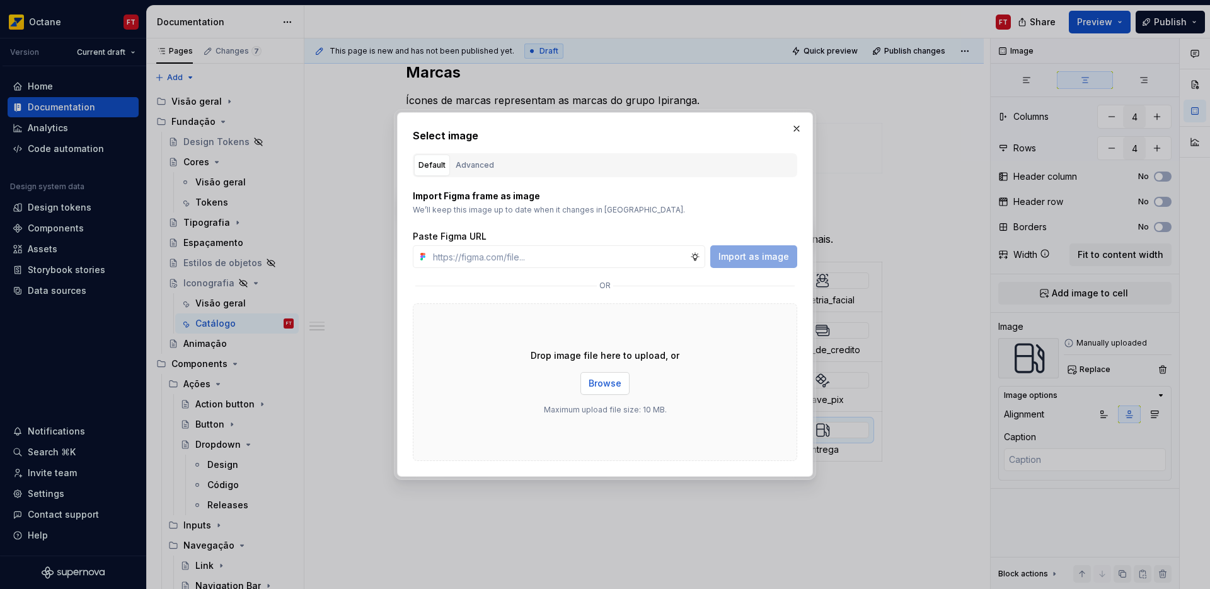
click at [602, 390] on button "Browse" at bounding box center [605, 383] width 49 height 23
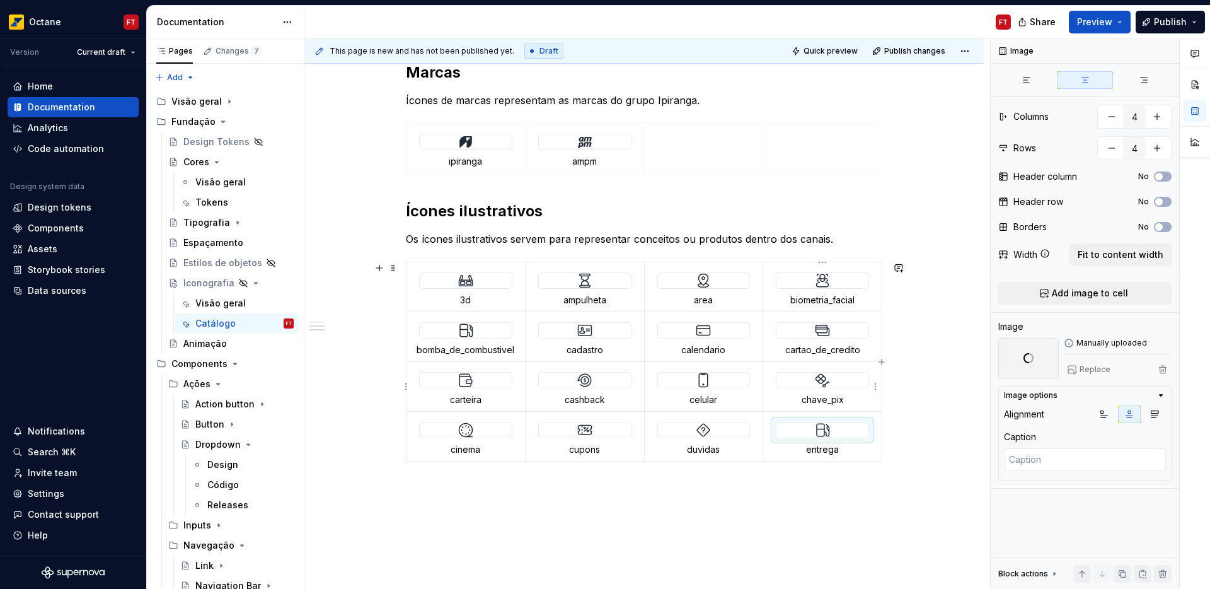
type textarea "*"
click at [1156, 152] on button "button" at bounding box center [1157, 148] width 23 height 23
type input "5"
type textarea "*"
click at [1156, 152] on button "button" at bounding box center [1157, 148] width 23 height 23
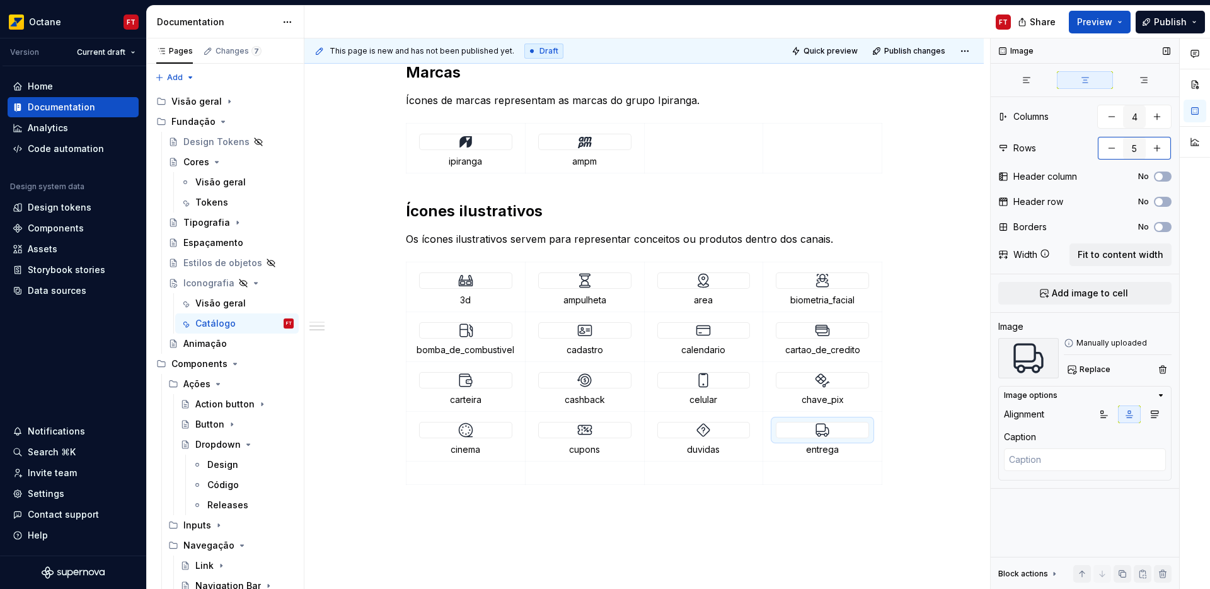
type input "6"
type textarea "*"
click at [1156, 152] on button "button" at bounding box center [1157, 148] width 23 height 23
type input "7"
type textarea "*"
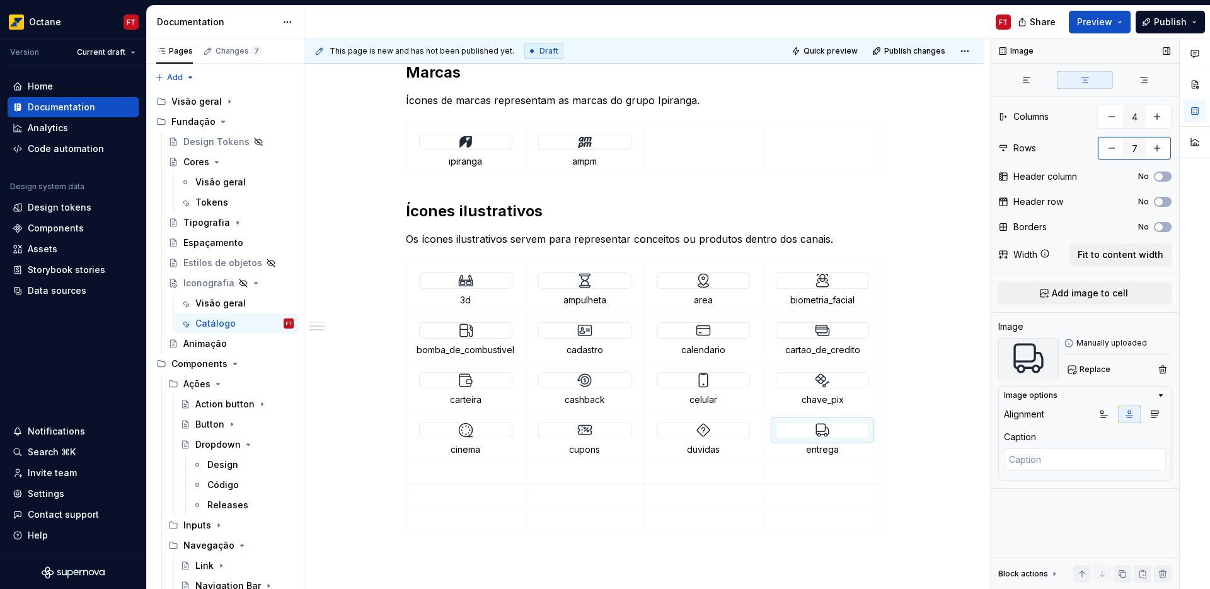
click at [1156, 152] on button "button" at bounding box center [1157, 148] width 23 height 23
type input "8"
type textarea "*"
click at [1155, 152] on button "button" at bounding box center [1157, 148] width 23 height 23
type input "9"
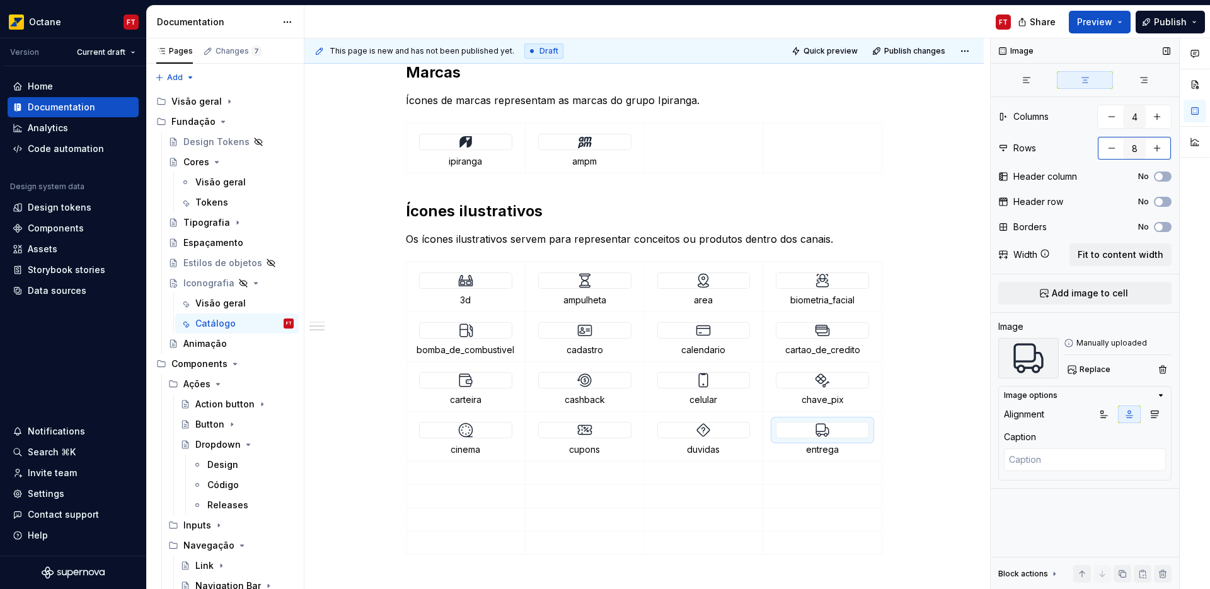
type textarea "*"
click at [1155, 152] on button "button" at bounding box center [1157, 148] width 23 height 23
type input "10"
type textarea "*"
click at [1155, 152] on button "button" at bounding box center [1157, 148] width 23 height 23
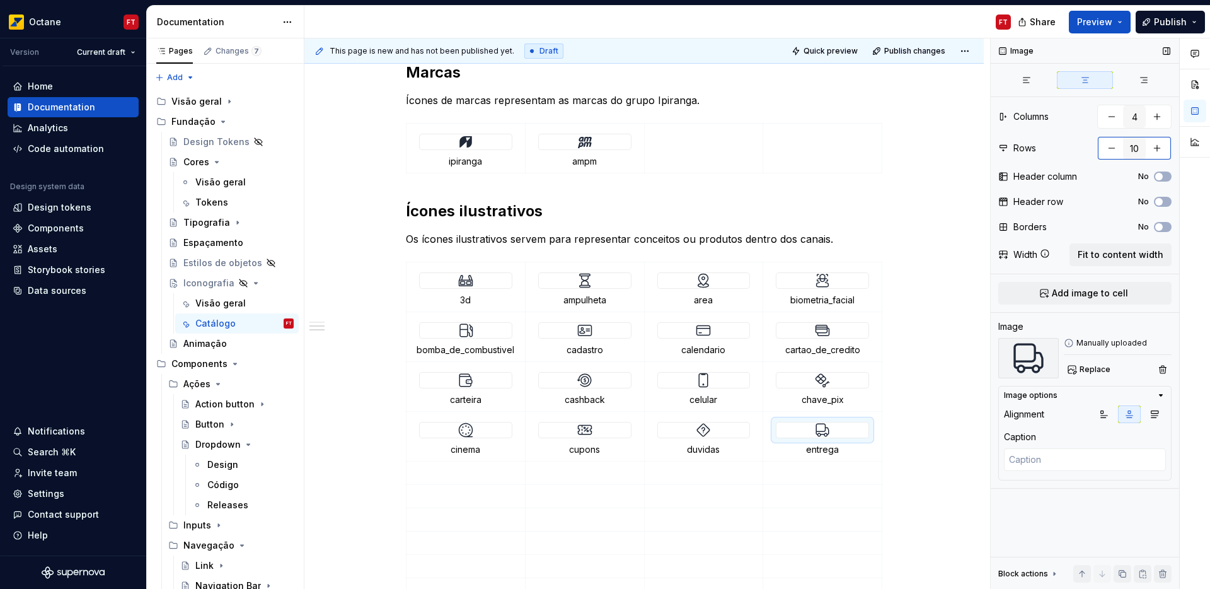
type input "11"
type textarea "*"
click at [1155, 152] on button "button" at bounding box center [1157, 148] width 23 height 23
type input "12"
type textarea "*"
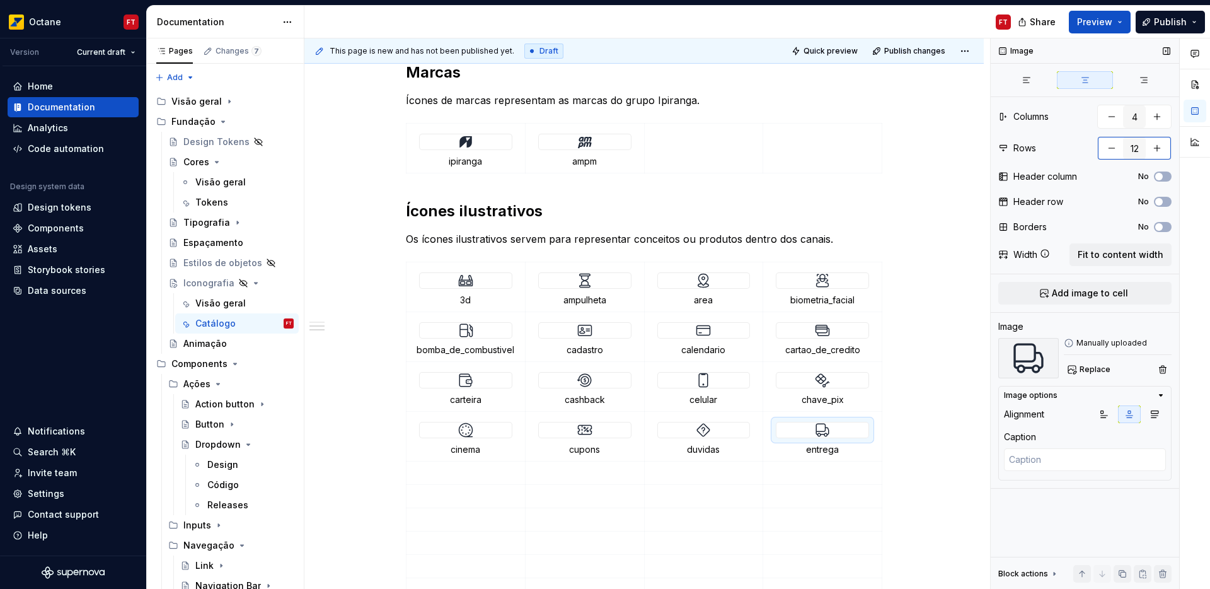
click at [1155, 152] on button "button" at bounding box center [1157, 148] width 23 height 23
type input "13"
click at [393, 266] on span at bounding box center [393, 268] width 10 height 18
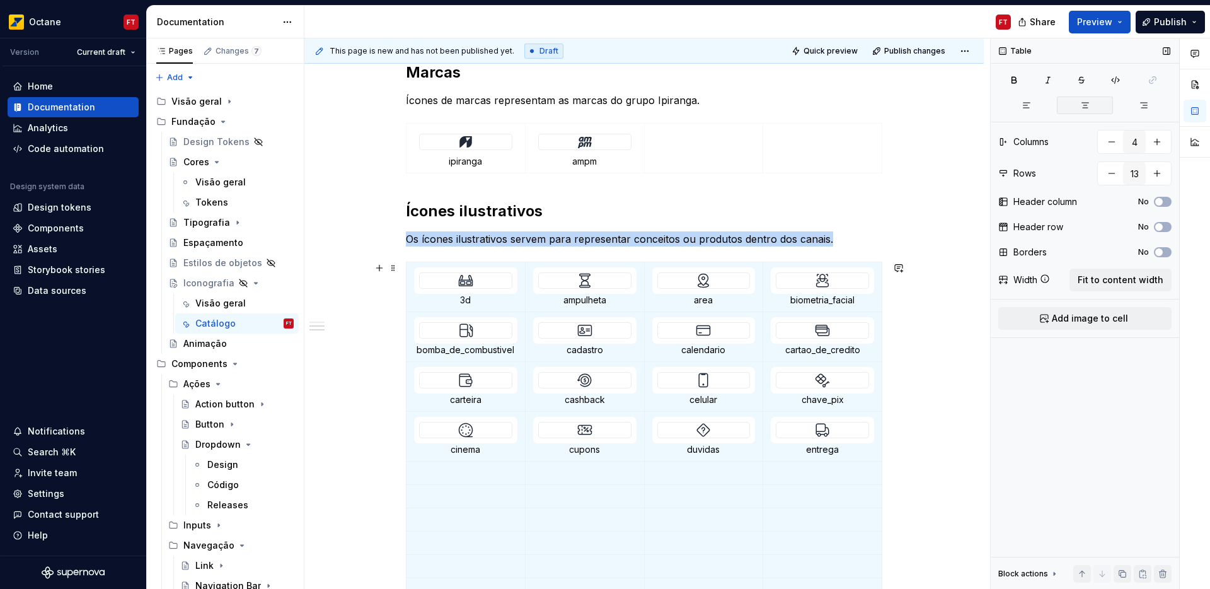
click at [1090, 107] on button "button" at bounding box center [1085, 105] width 56 height 18
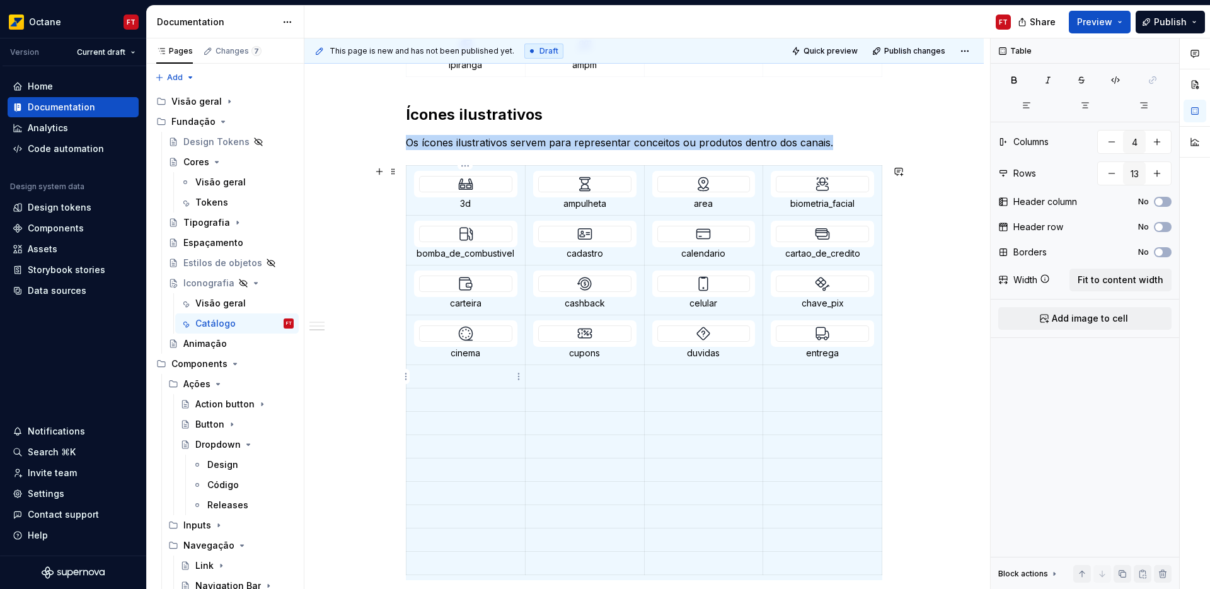
click at [472, 378] on p at bounding box center [465, 376] width 103 height 13
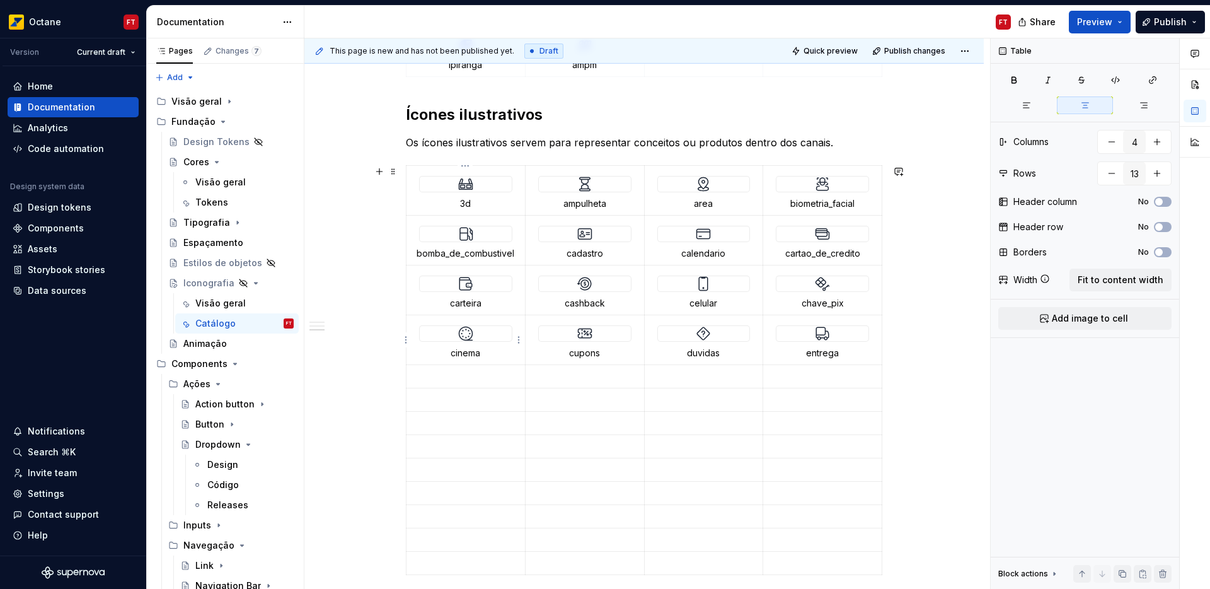
click at [470, 330] on img at bounding box center [465, 333] width 15 height 15
click at [465, 368] on td at bounding box center [466, 376] width 119 height 23
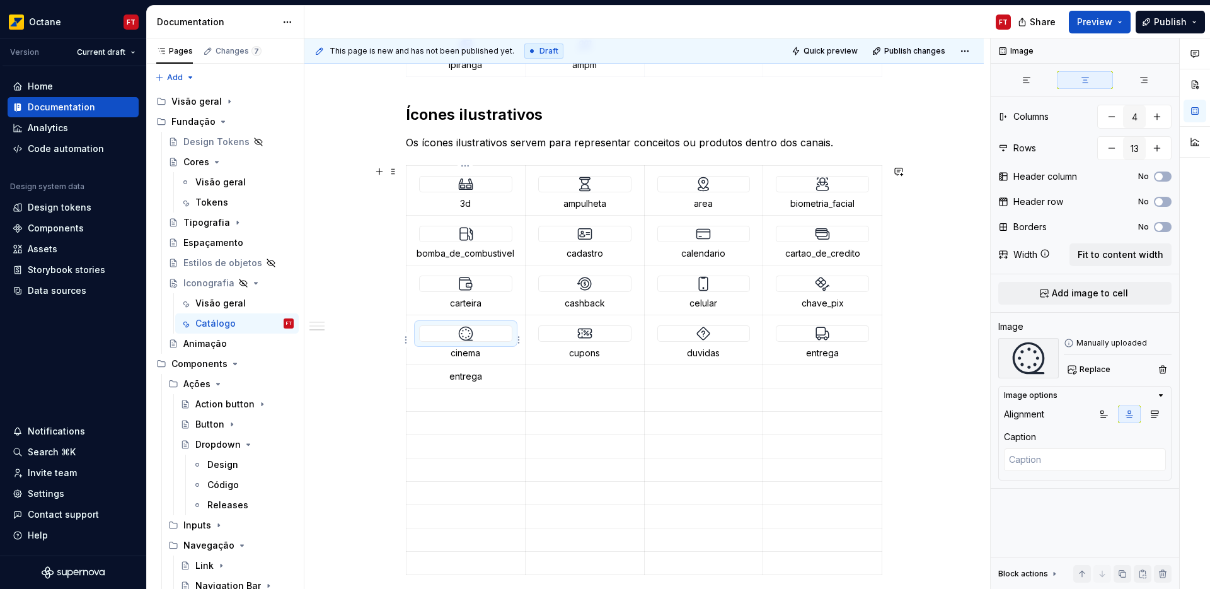
click at [468, 333] on img at bounding box center [465, 333] width 15 height 15
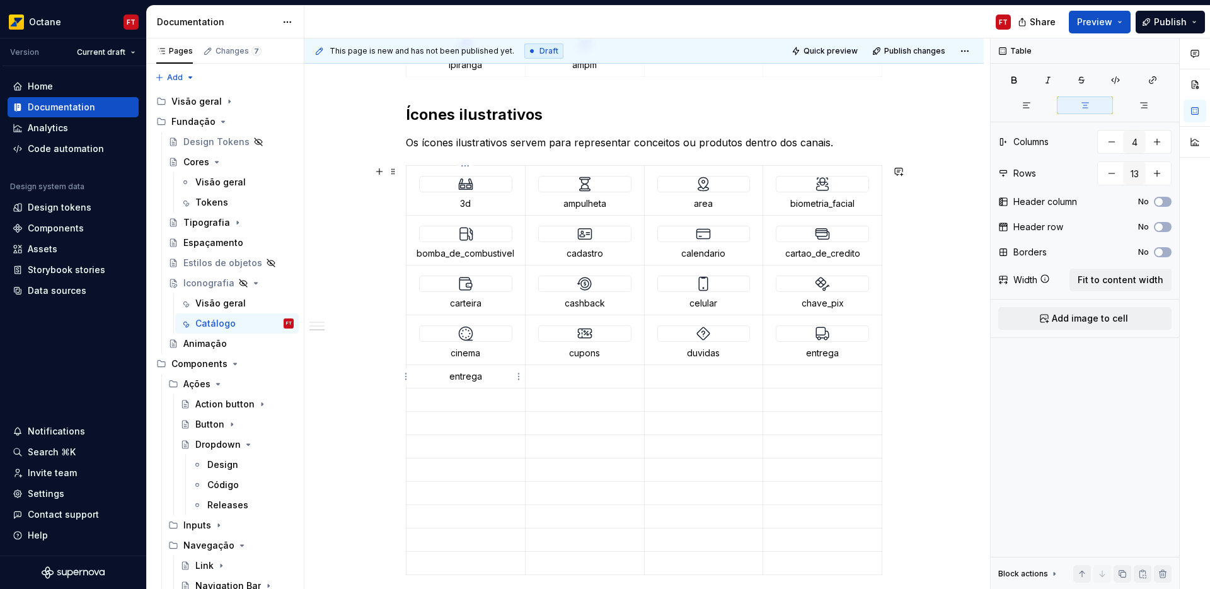
click at [468, 379] on p "entrega" at bounding box center [465, 376] width 103 height 13
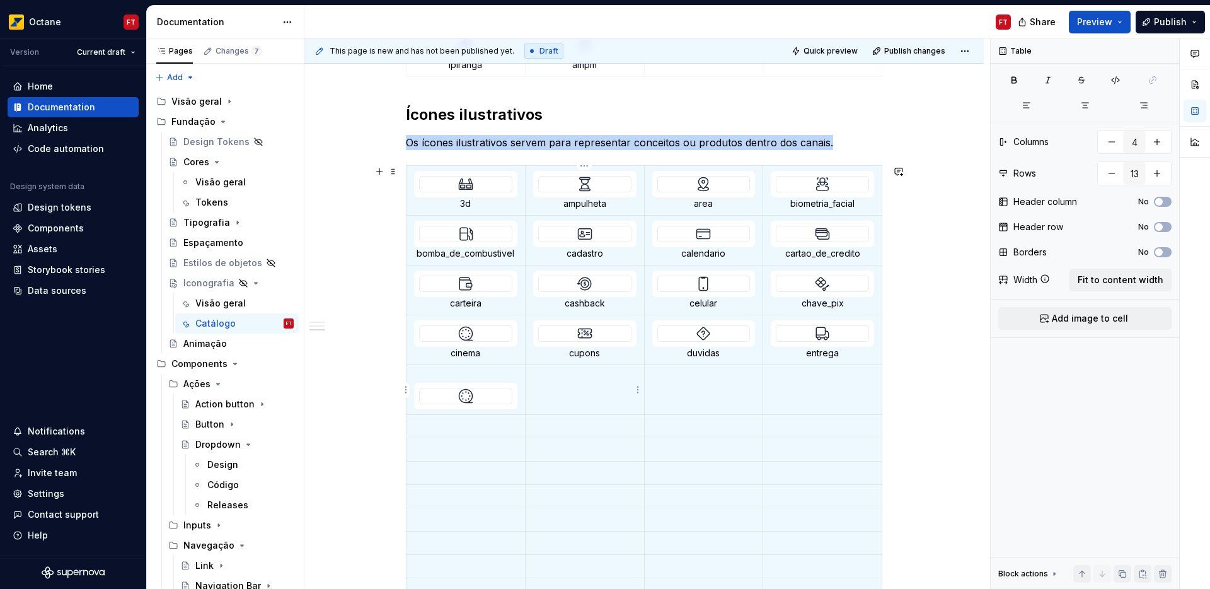
click at [559, 394] on td at bounding box center [584, 390] width 119 height 50
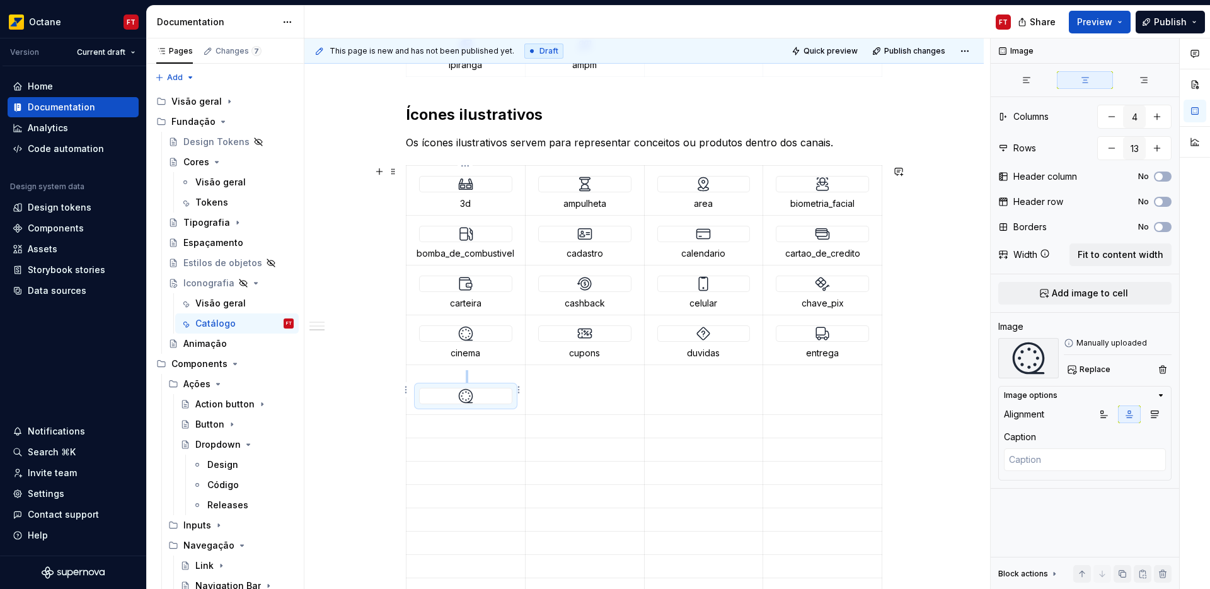
click at [483, 395] on div at bounding box center [466, 395] width 92 height 15
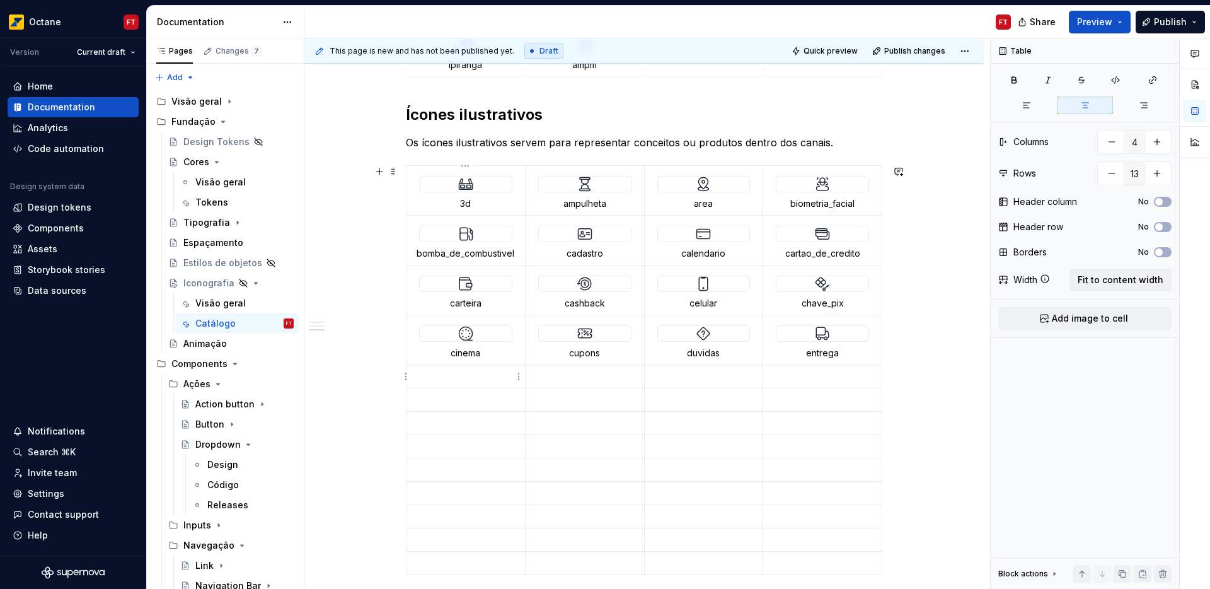
click at [470, 371] on p at bounding box center [465, 376] width 103 height 13
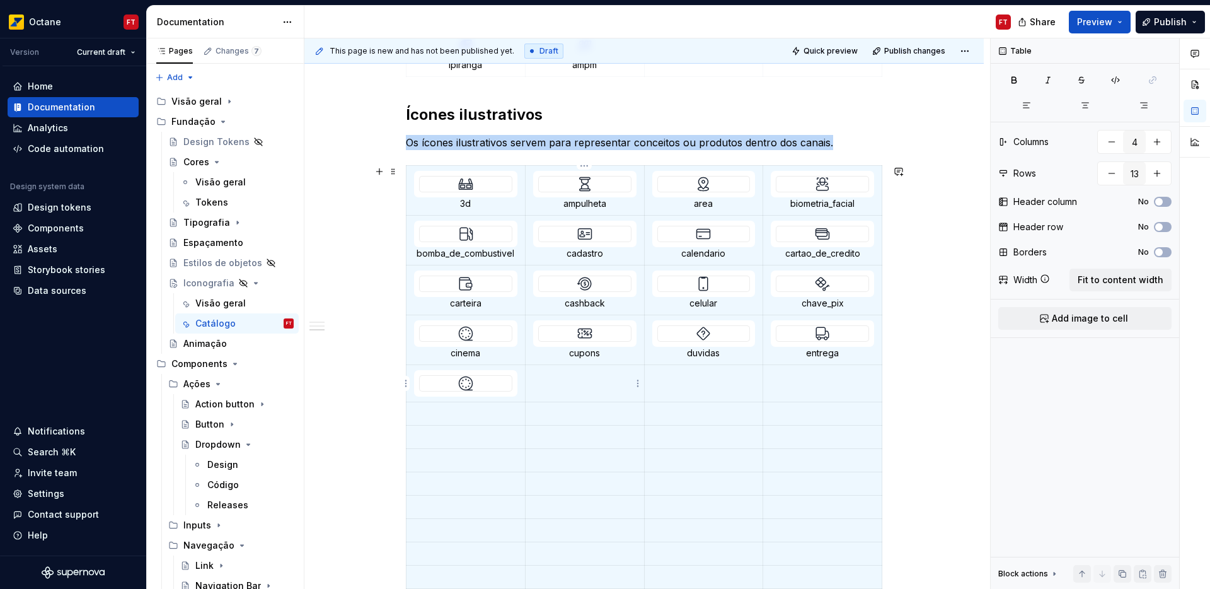
click at [569, 384] on td at bounding box center [584, 383] width 119 height 37
click at [695, 384] on td at bounding box center [703, 383] width 119 height 37
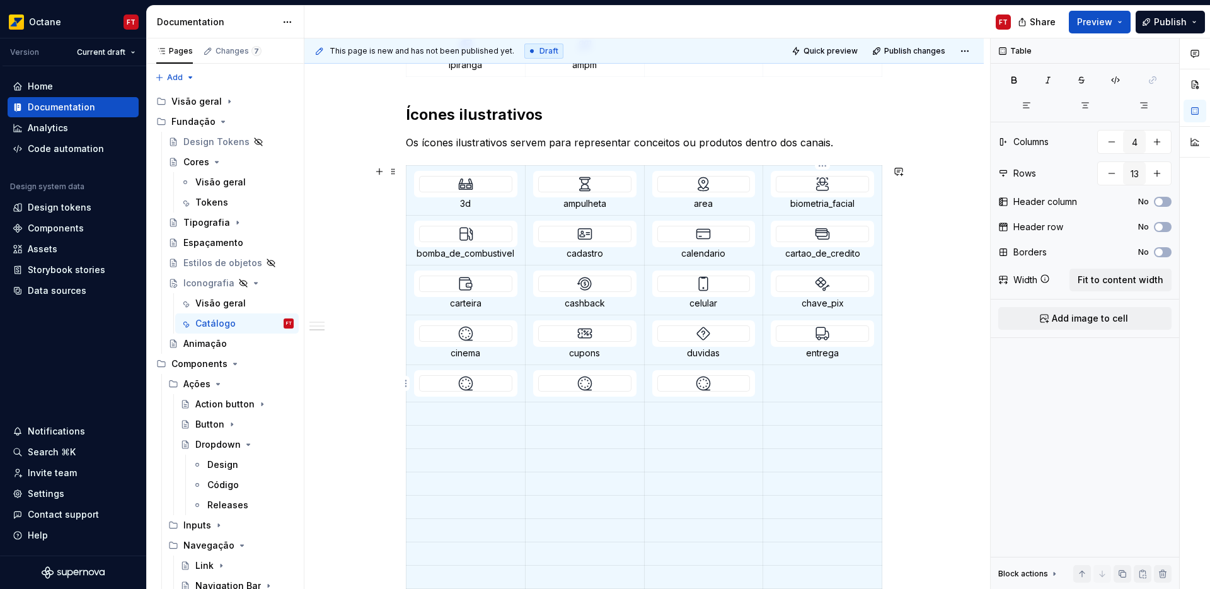
click at [808, 378] on p at bounding box center [822, 376] width 103 height 13
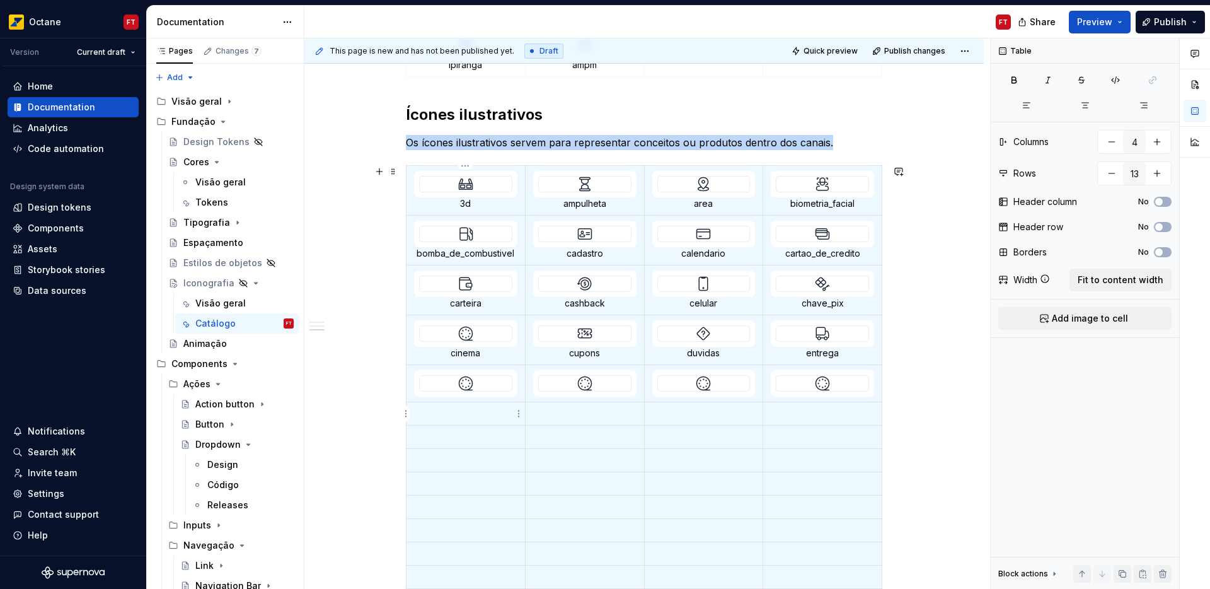
click at [463, 417] on p at bounding box center [465, 413] width 103 height 13
click at [584, 410] on p at bounding box center [584, 413] width 103 height 13
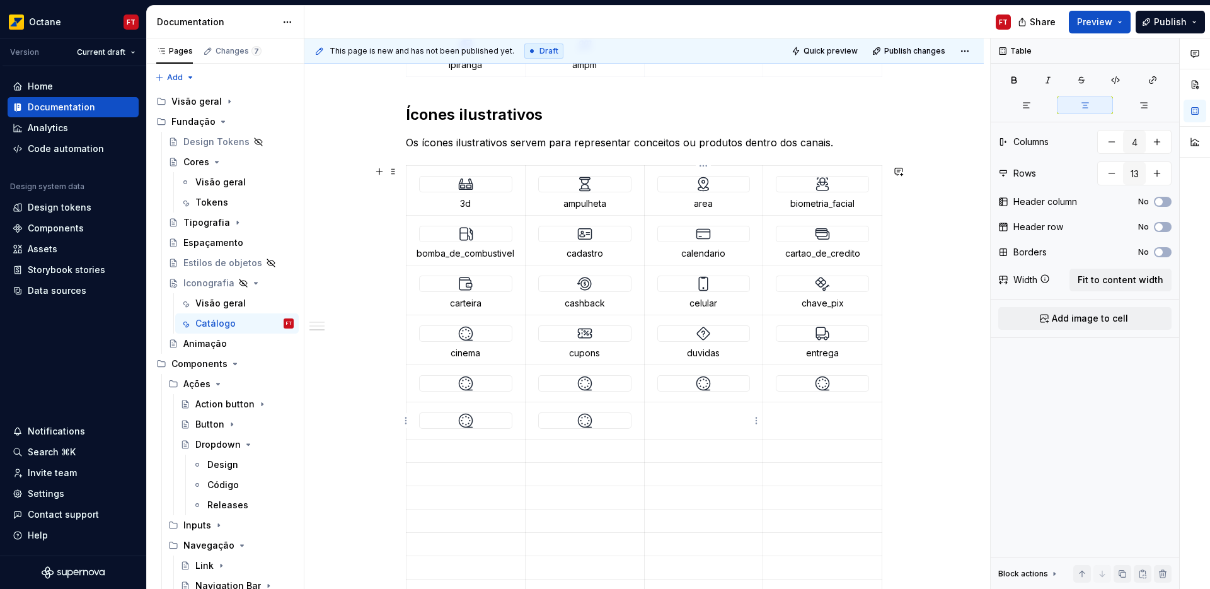
click at [686, 420] on td at bounding box center [703, 420] width 119 height 37
click at [814, 421] on td at bounding box center [822, 420] width 119 height 37
click at [470, 452] on p at bounding box center [465, 450] width 103 height 13
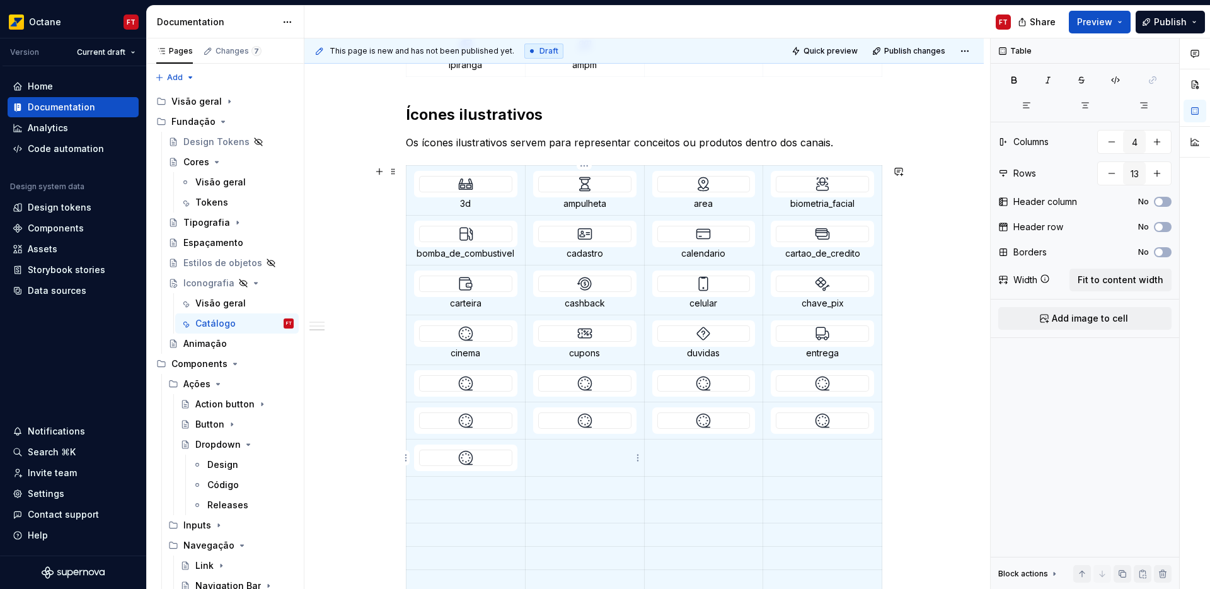
click at [577, 453] on p at bounding box center [584, 450] width 103 height 13
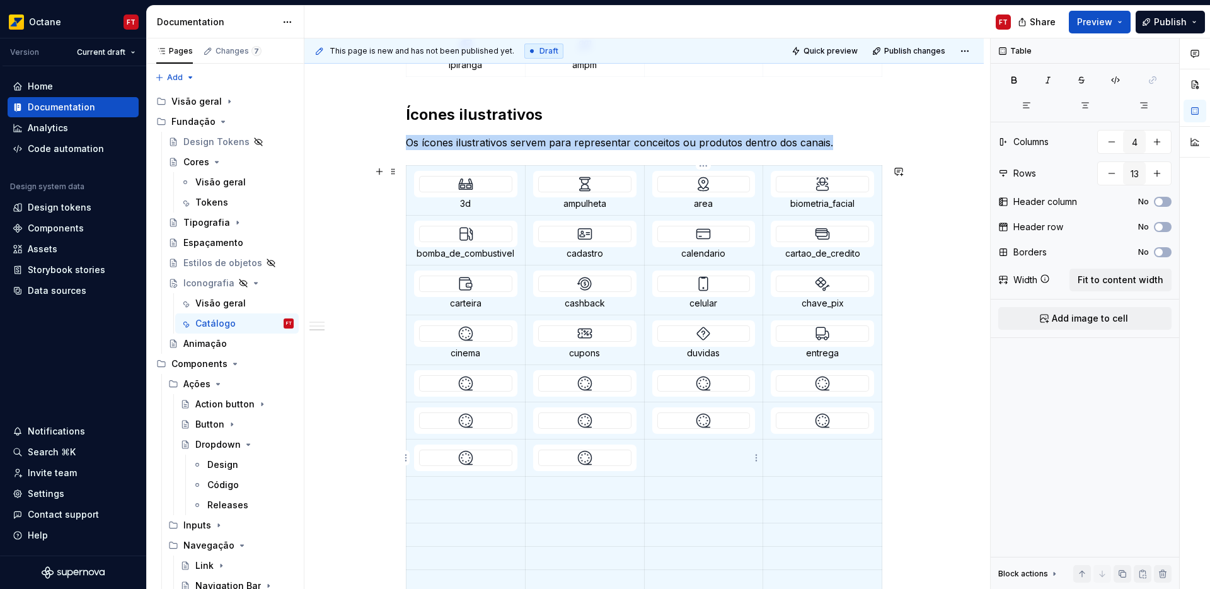
click at [681, 458] on td at bounding box center [703, 457] width 119 height 37
click at [787, 466] on td at bounding box center [822, 457] width 119 height 37
click at [477, 490] on p at bounding box center [465, 488] width 103 height 13
click at [586, 489] on p at bounding box center [584, 488] width 103 height 13
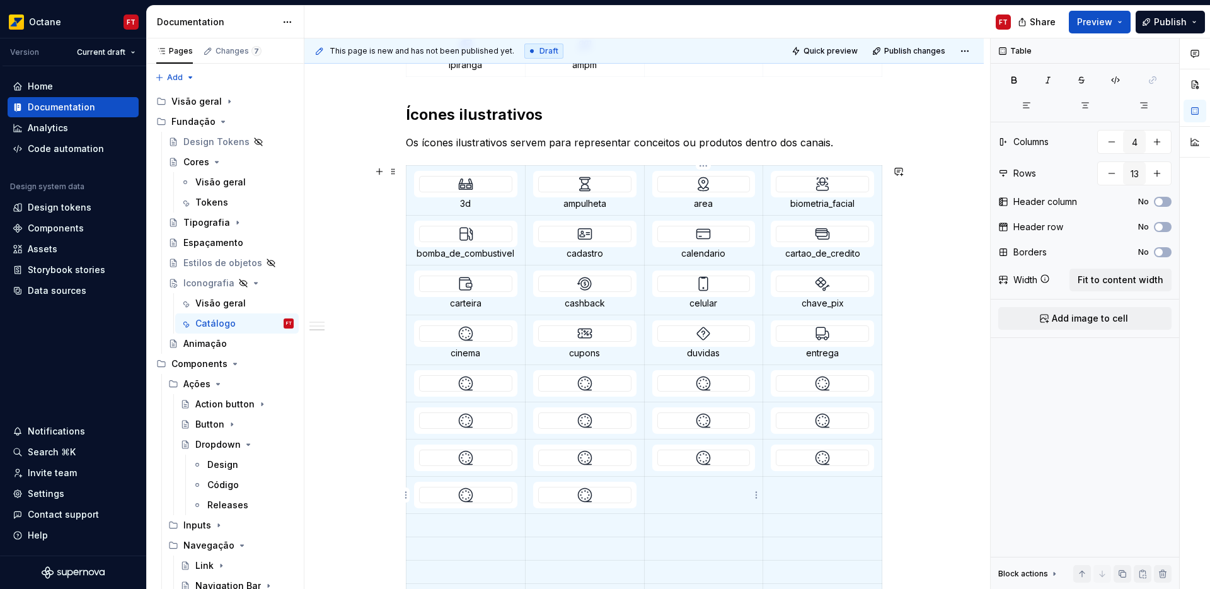
click at [709, 490] on p at bounding box center [703, 488] width 103 height 13
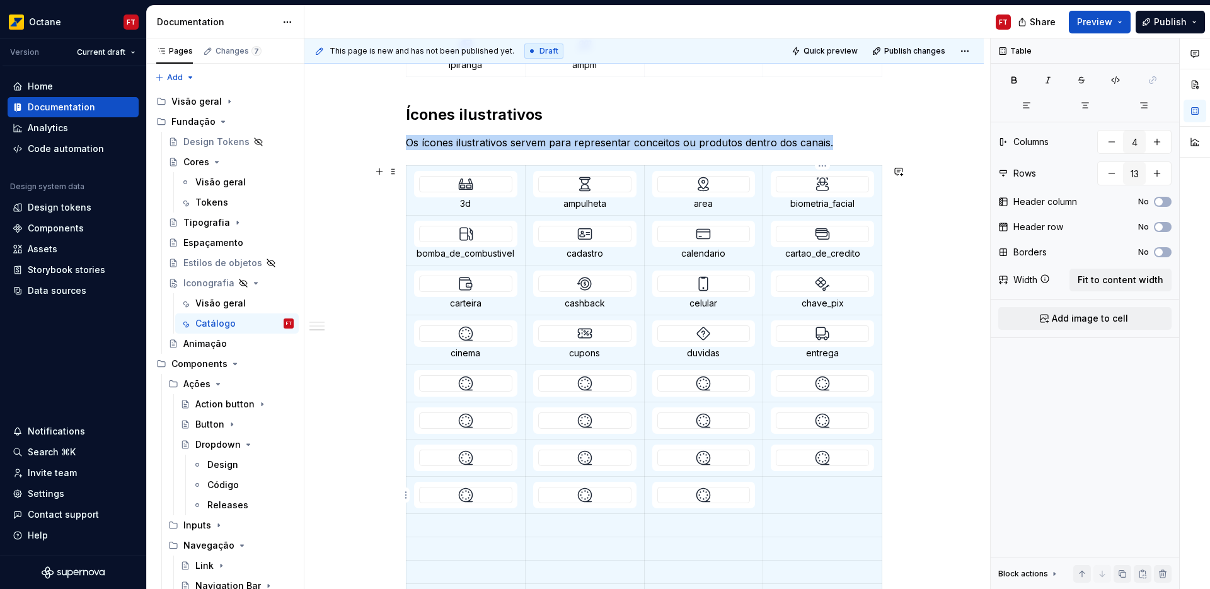
click at [816, 498] on td at bounding box center [822, 495] width 119 height 37
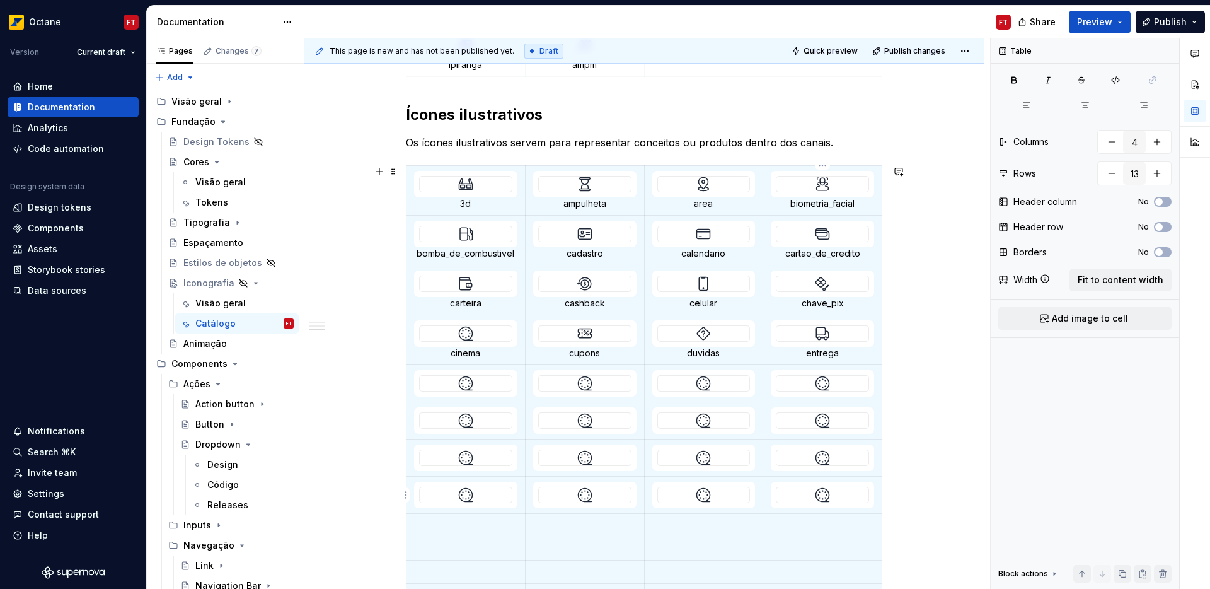
click at [814, 499] on div at bounding box center [823, 494] width 92 height 15
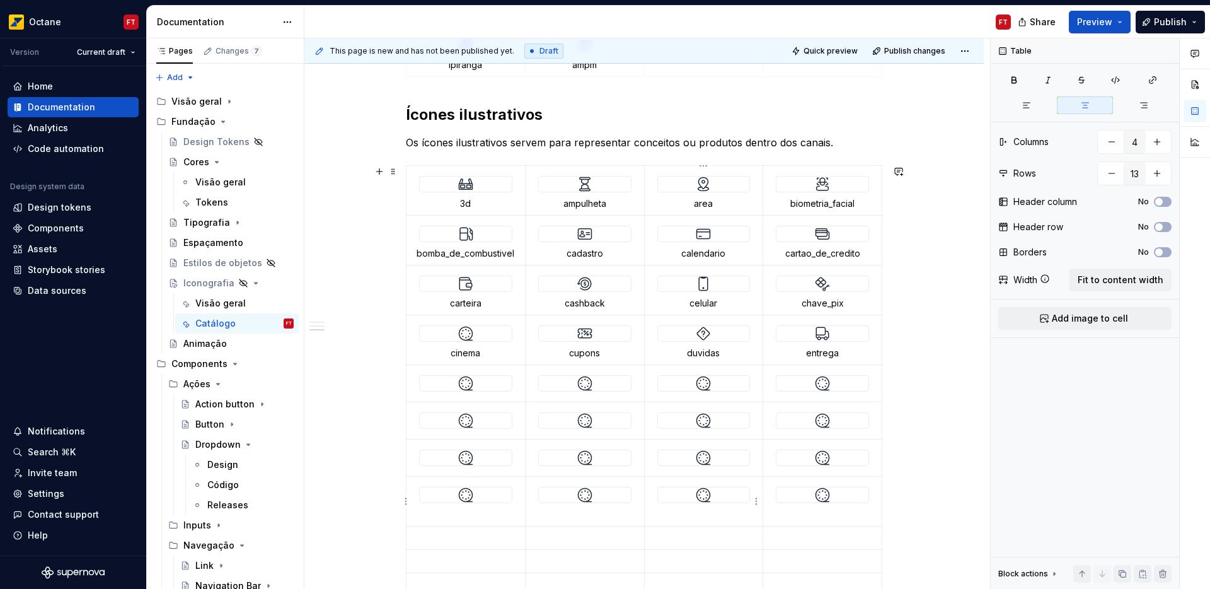
click at [707, 498] on img at bounding box center [703, 494] width 15 height 15
click at [578, 495] on img at bounding box center [584, 494] width 15 height 15
click at [474, 494] on div at bounding box center [466, 494] width 92 height 15
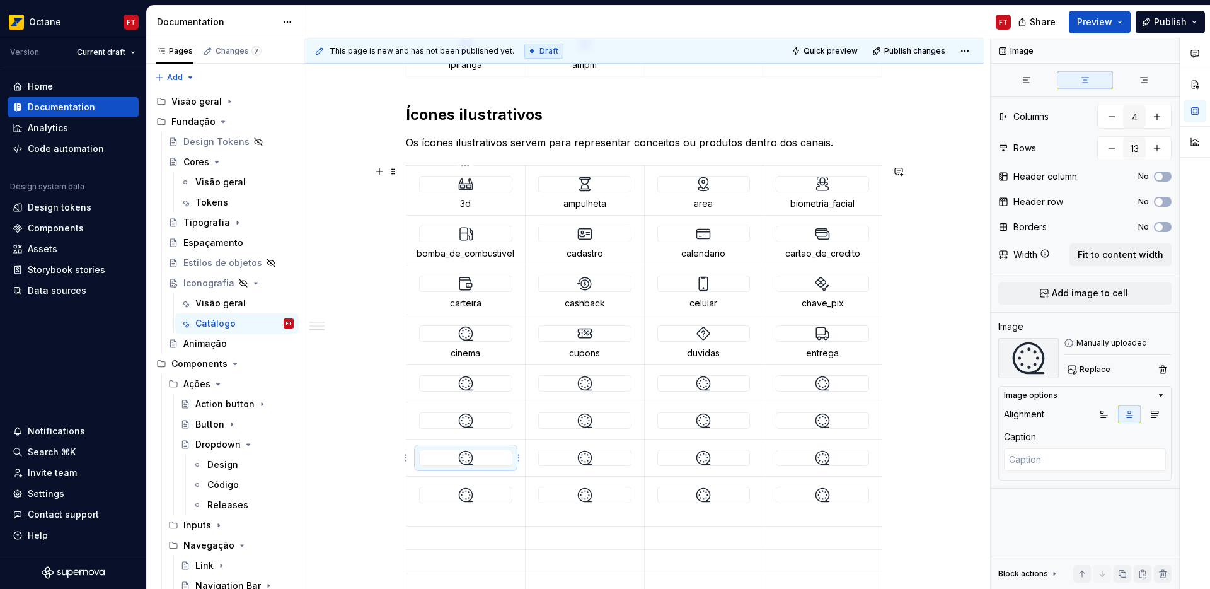
click at [458, 460] on img at bounding box center [465, 457] width 15 height 15
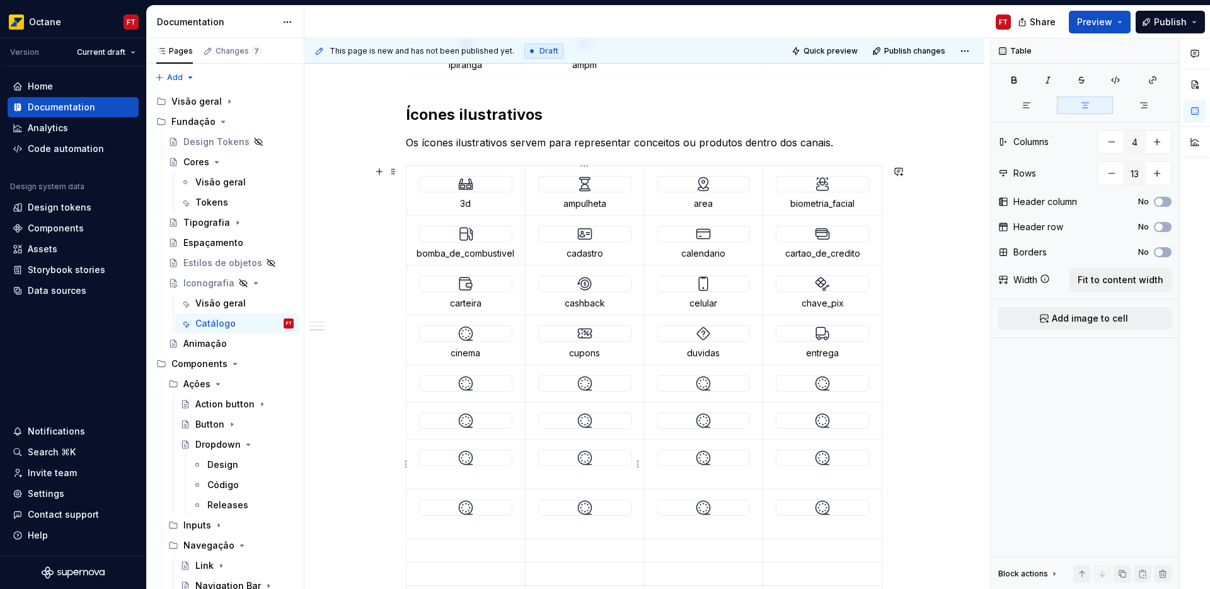
click at [605, 460] on div at bounding box center [585, 457] width 92 height 15
drag, startPoint x: 704, startPoint y: 458, endPoint x: 724, endPoint y: 461, distance: 20.3
click at [704, 458] on img at bounding box center [703, 457] width 15 height 15
click at [787, 459] on div at bounding box center [823, 457] width 92 height 15
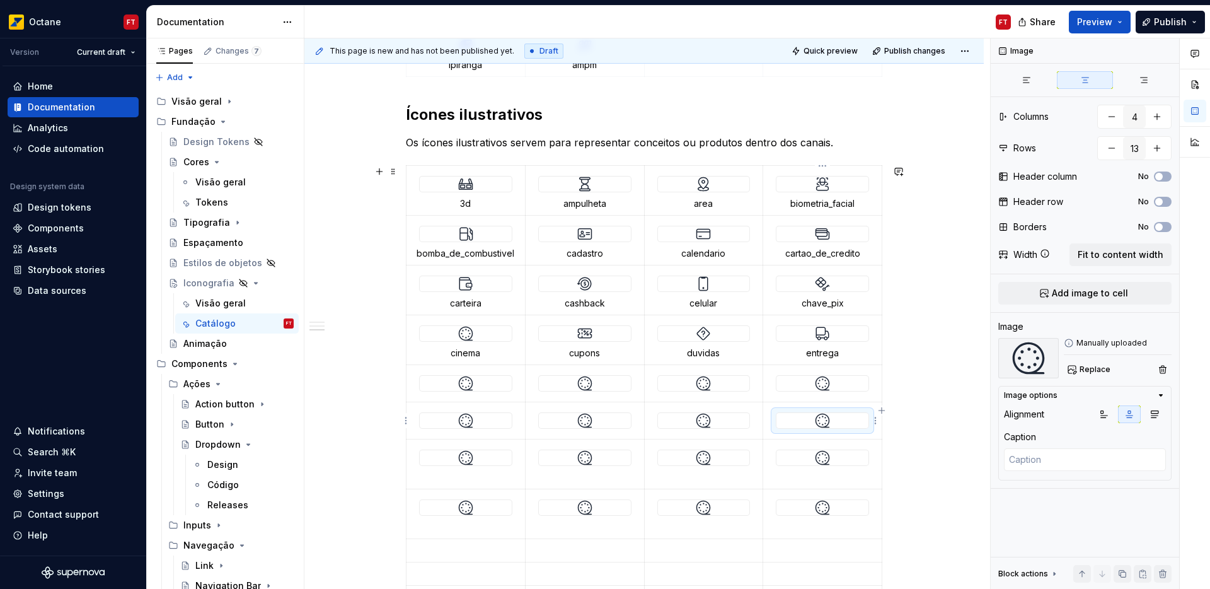
click at [804, 421] on div at bounding box center [823, 420] width 92 height 15
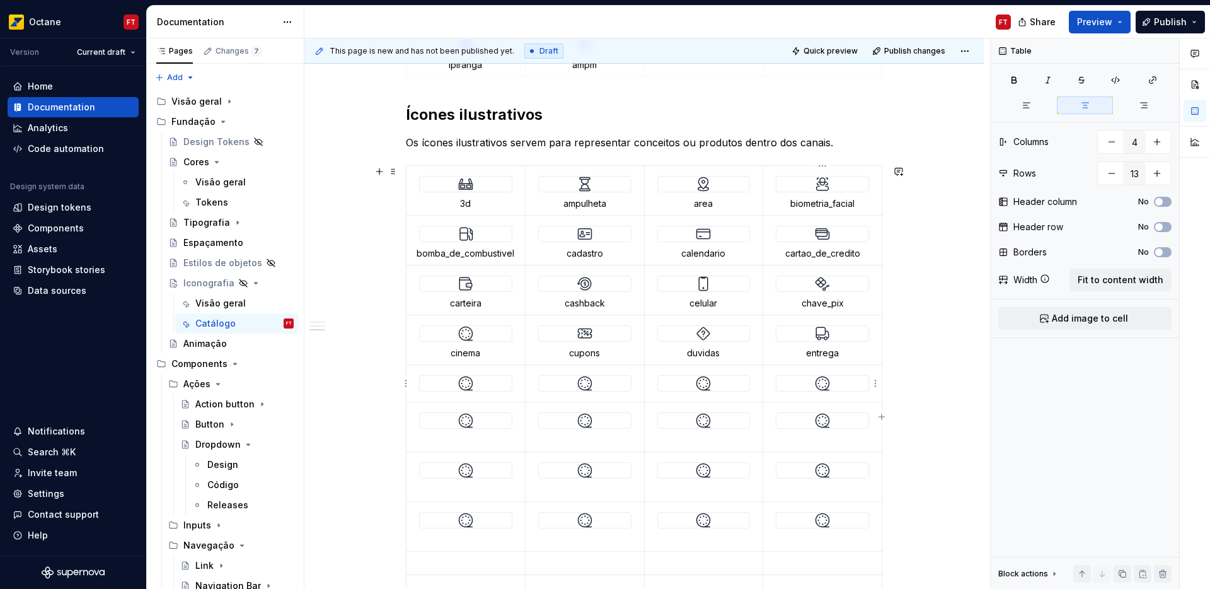
click at [807, 384] on div at bounding box center [823, 383] width 92 height 15
click at [705, 383] on img at bounding box center [703, 383] width 15 height 15
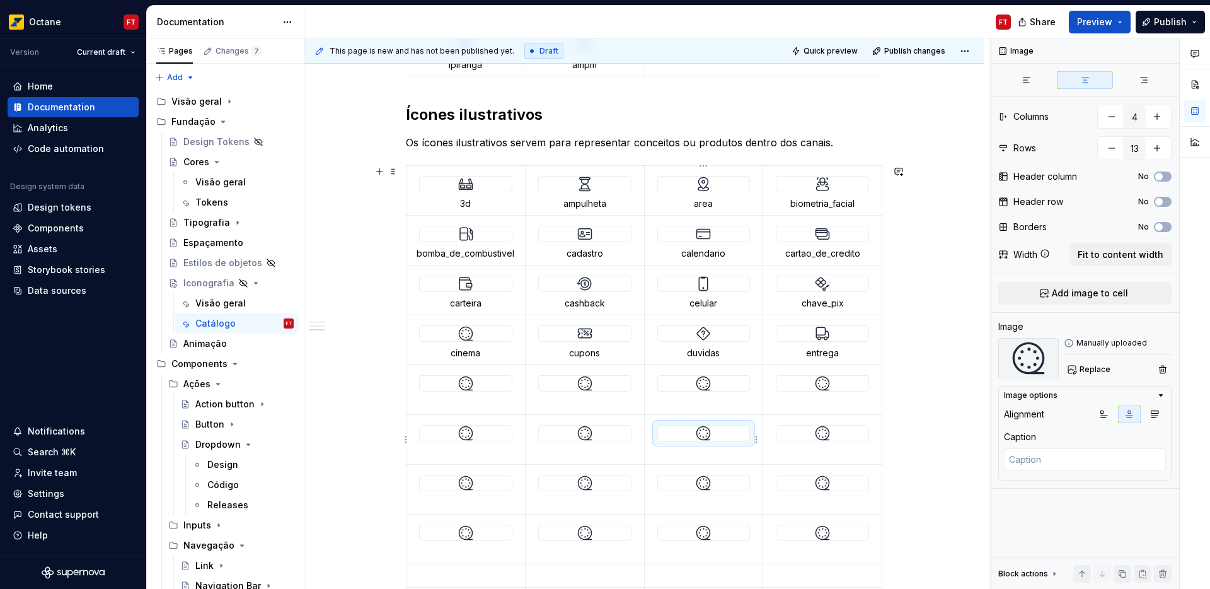
drag, startPoint x: 698, startPoint y: 432, endPoint x: 686, endPoint y: 435, distance: 11.6
click at [697, 432] on img at bounding box center [703, 432] width 15 height 15
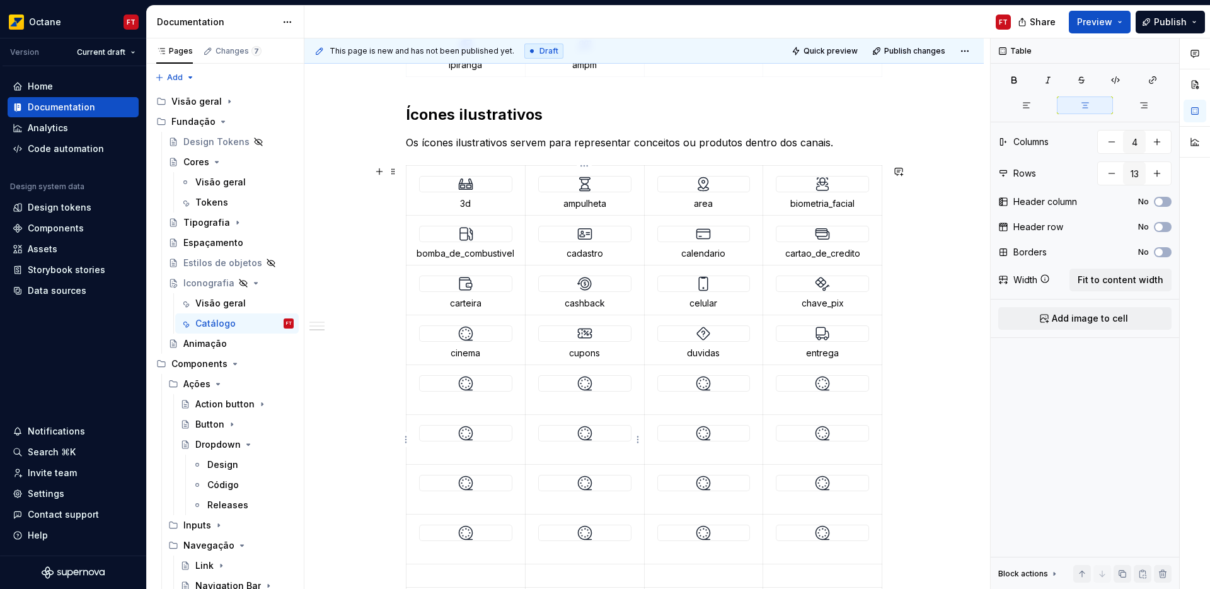
click at [575, 439] on div at bounding box center [585, 432] width 92 height 15
click at [582, 383] on img at bounding box center [584, 383] width 15 height 15
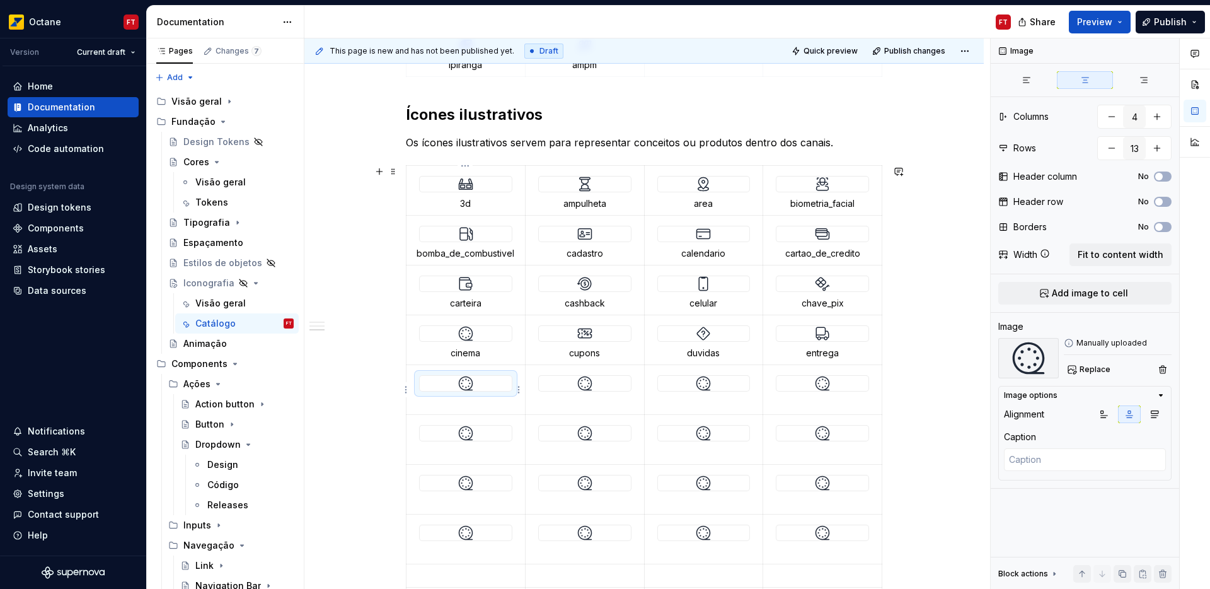
click at [458, 381] on img at bounding box center [465, 383] width 15 height 15
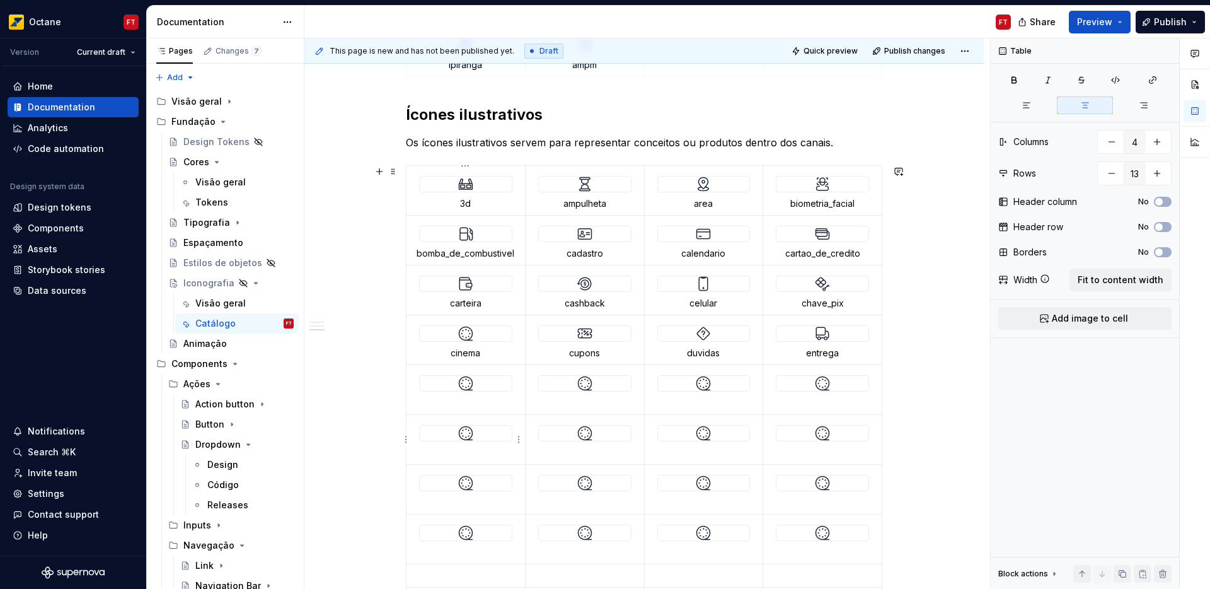
click at [468, 441] on div at bounding box center [465, 433] width 93 height 16
click at [469, 384] on img at bounding box center [465, 383] width 15 height 15
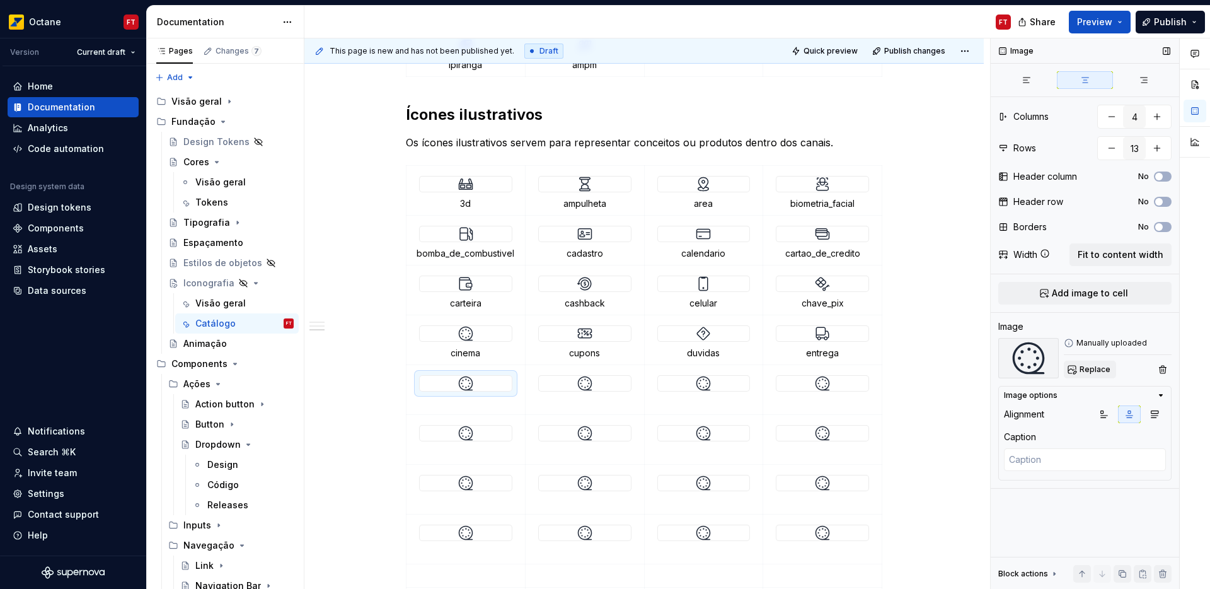
click at [1098, 367] on span "Replace" at bounding box center [1095, 369] width 31 height 10
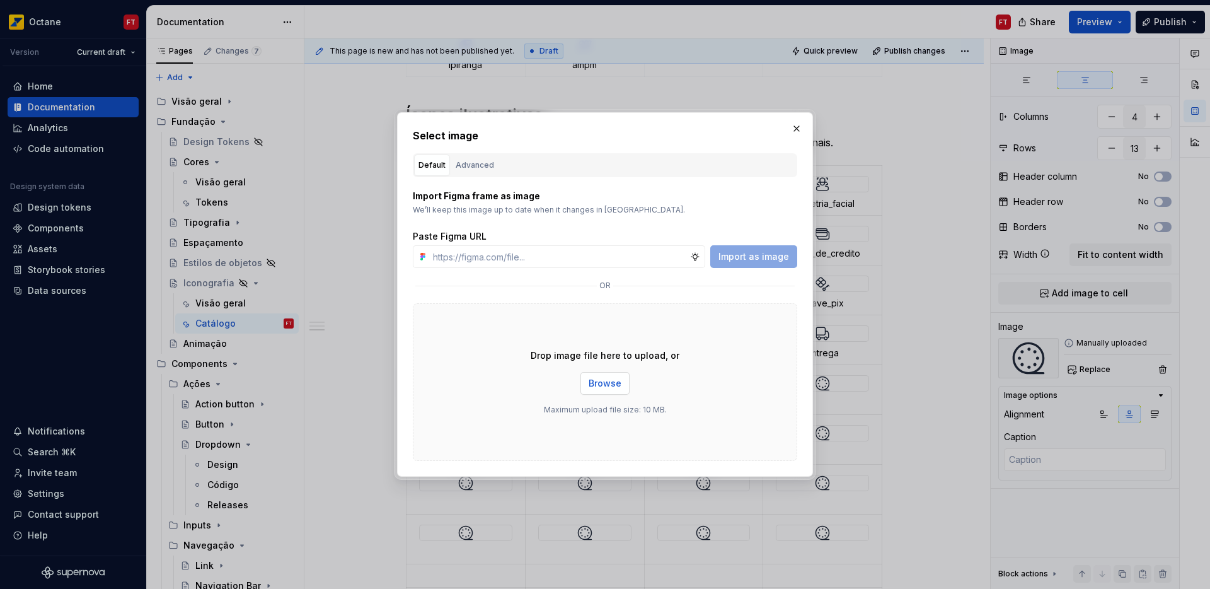
click at [603, 379] on span "Browse" at bounding box center [605, 383] width 33 height 13
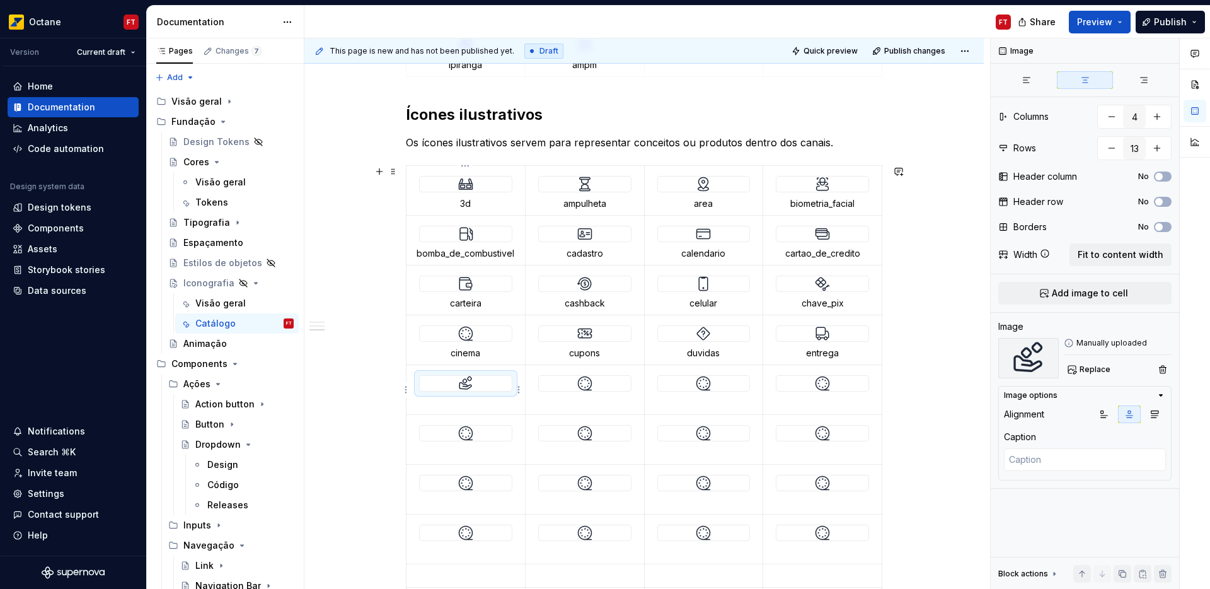
click at [465, 404] on p at bounding box center [465, 402] width 103 height 13
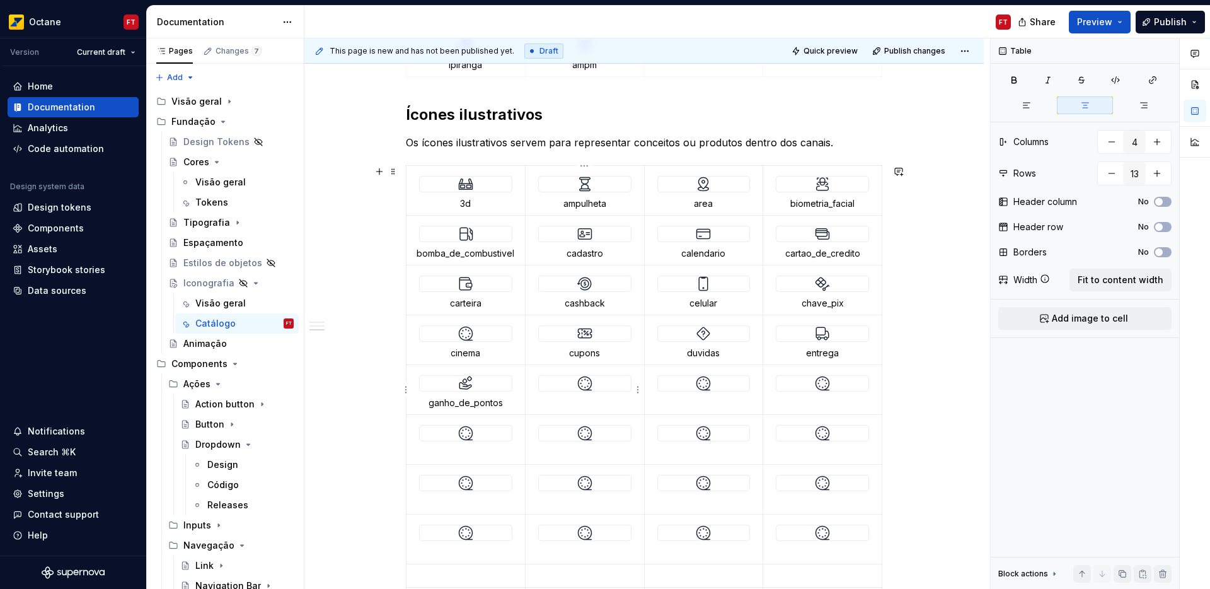
click at [574, 386] on div at bounding box center [585, 383] width 92 height 15
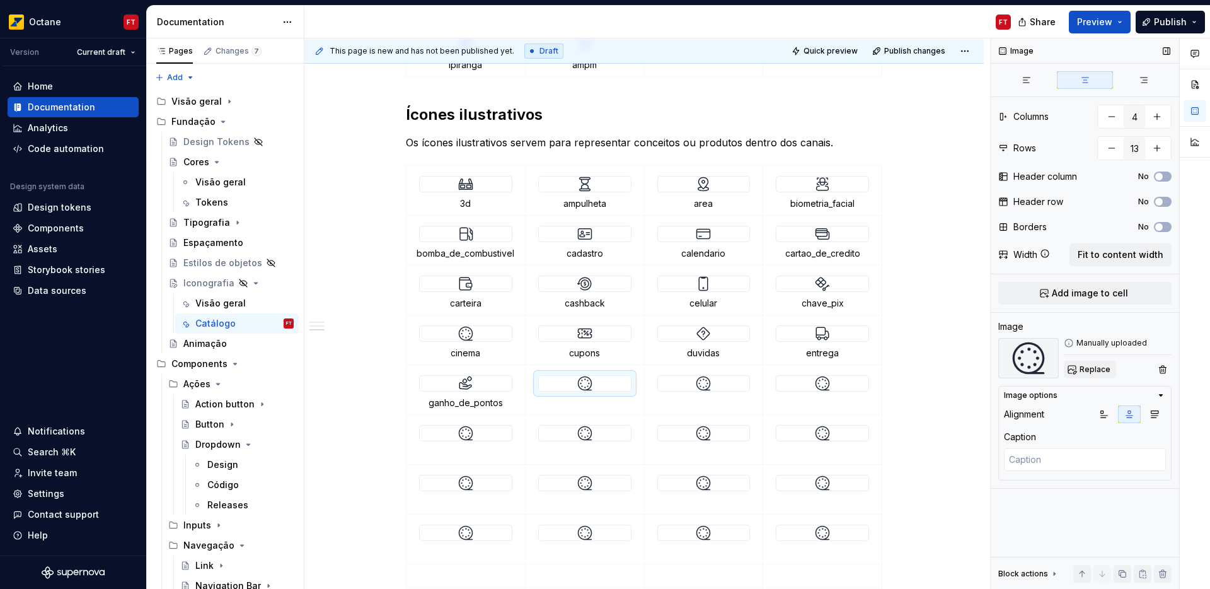
click at [1080, 373] on span "Replace" at bounding box center [1095, 369] width 31 height 10
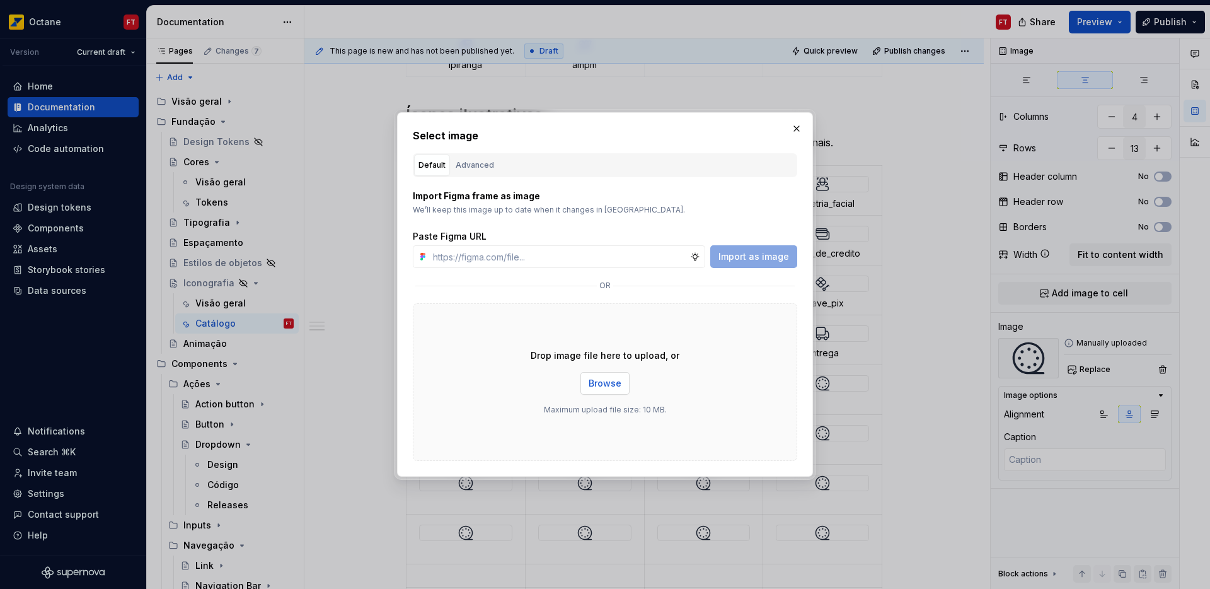
click at [601, 383] on span "Browse" at bounding box center [605, 383] width 33 height 13
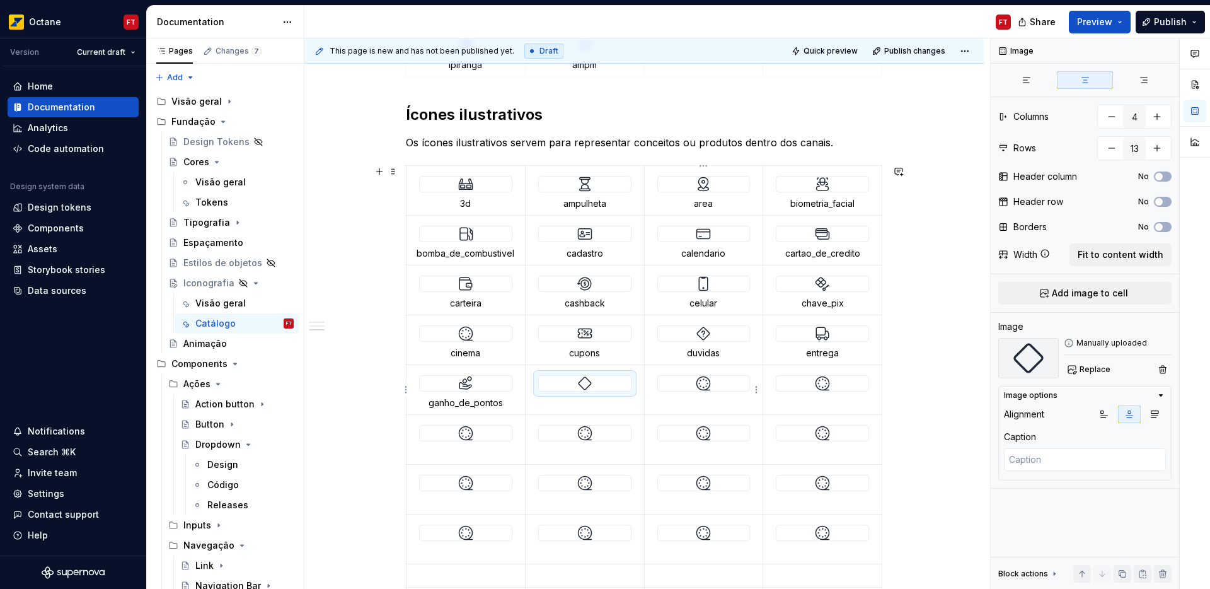
click at [717, 377] on div at bounding box center [704, 383] width 92 height 15
click at [1088, 368] on span "Replace" at bounding box center [1095, 369] width 31 height 10
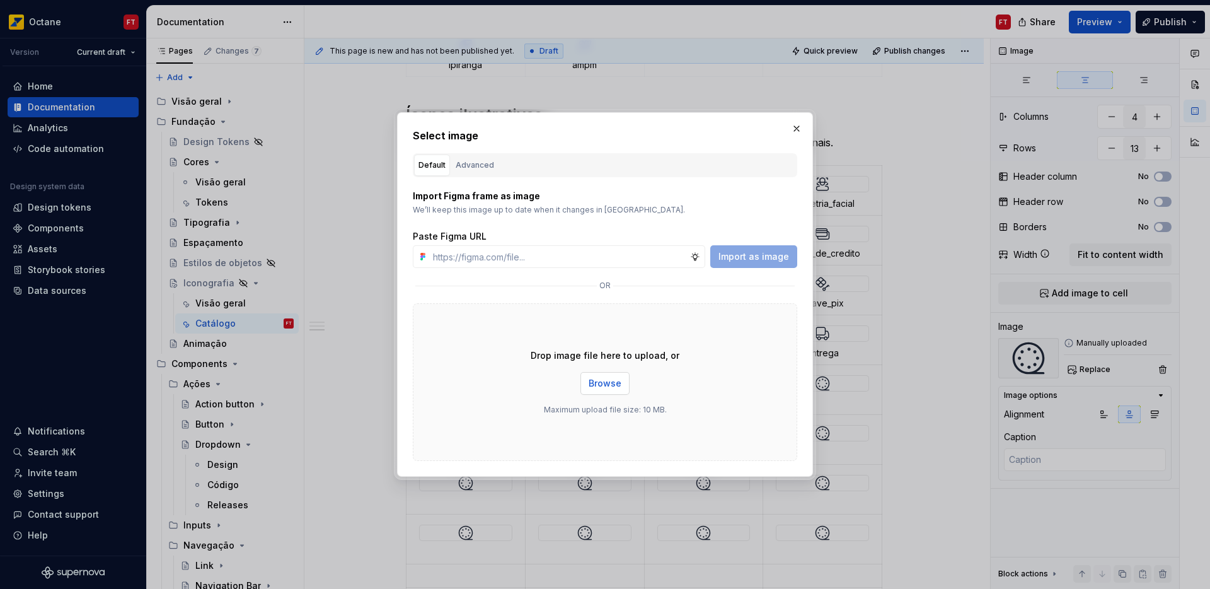
click at [608, 381] on span "Browse" at bounding box center [605, 383] width 33 height 13
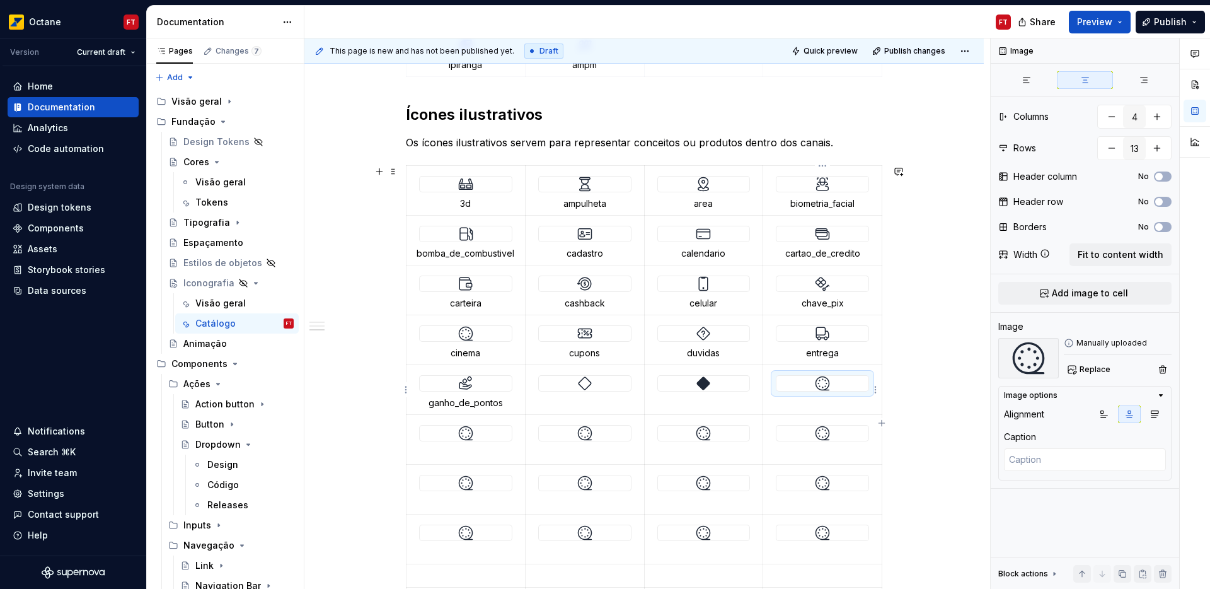
click at [830, 379] on div at bounding box center [823, 383] width 92 height 15
click at [1081, 369] on span "Replace" at bounding box center [1095, 369] width 31 height 10
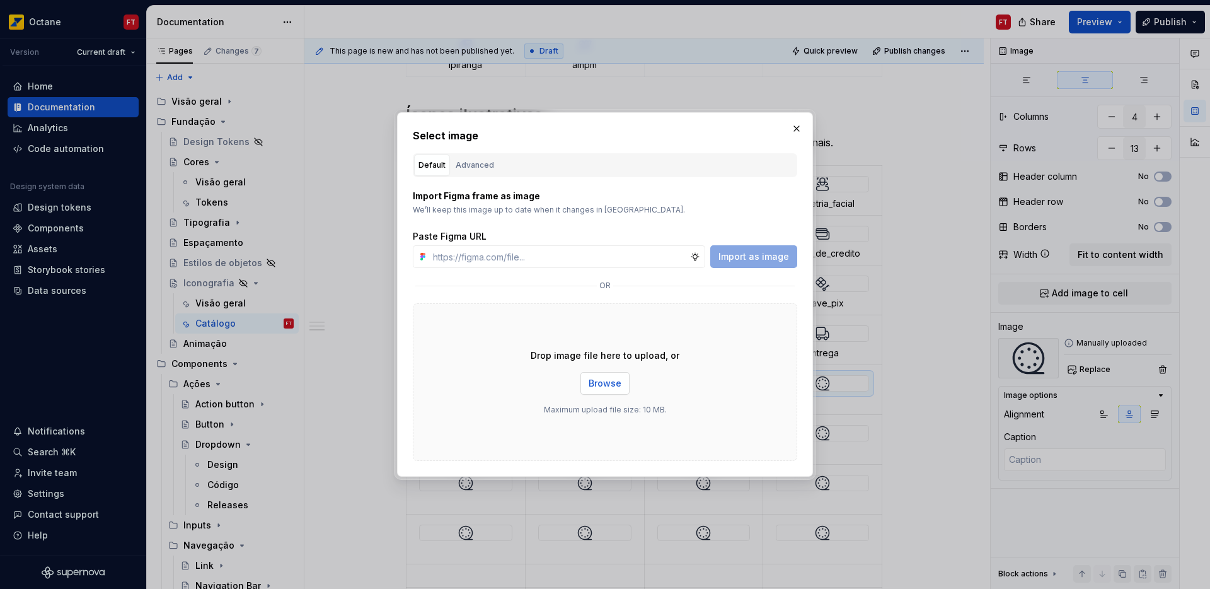
click at [587, 384] on button "Browse" at bounding box center [605, 383] width 49 height 23
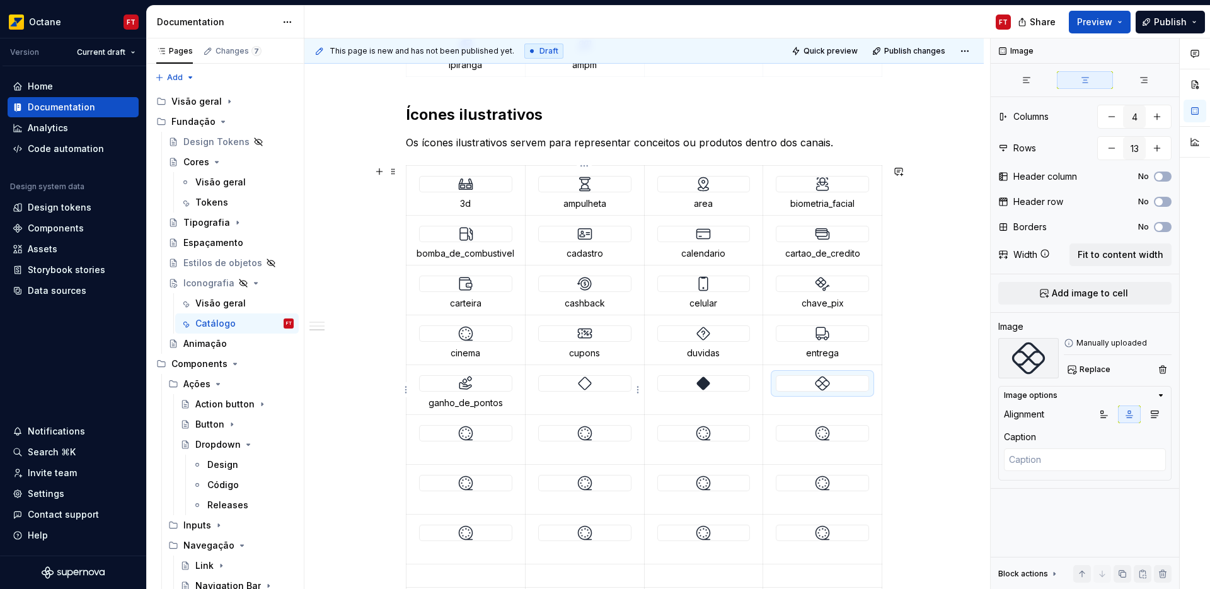
click at [582, 398] on p at bounding box center [584, 402] width 103 height 13
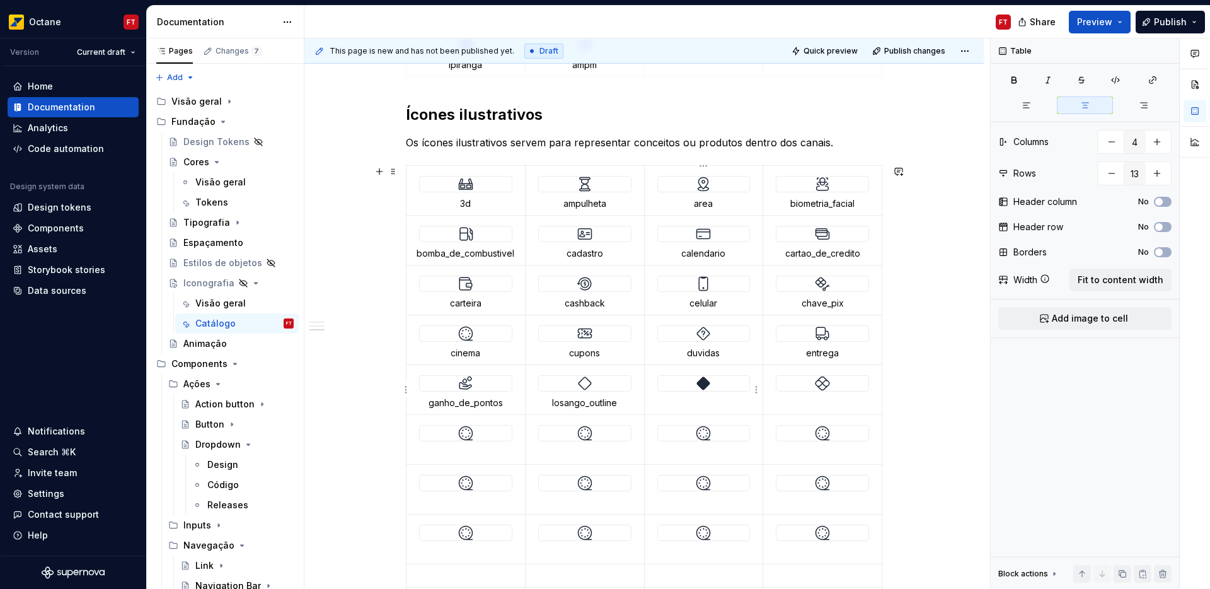
click at [704, 398] on p at bounding box center [703, 402] width 103 height 13
click at [822, 398] on p at bounding box center [822, 402] width 103 height 13
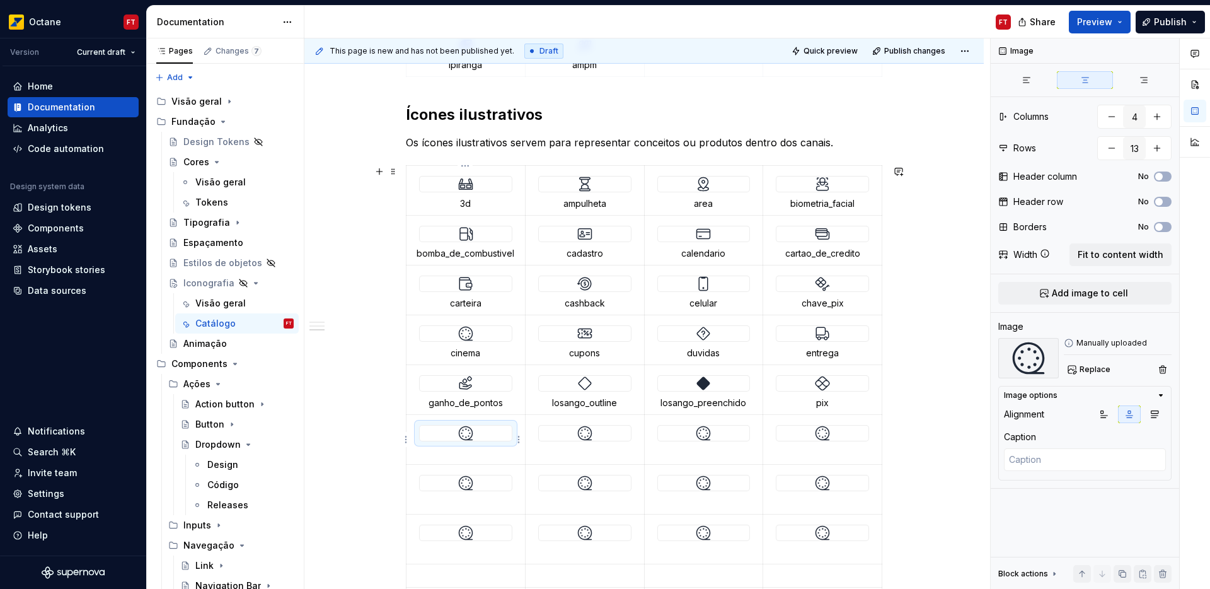
click at [470, 434] on img at bounding box center [465, 432] width 15 height 15
click at [1081, 371] on span "Replace" at bounding box center [1095, 369] width 31 height 10
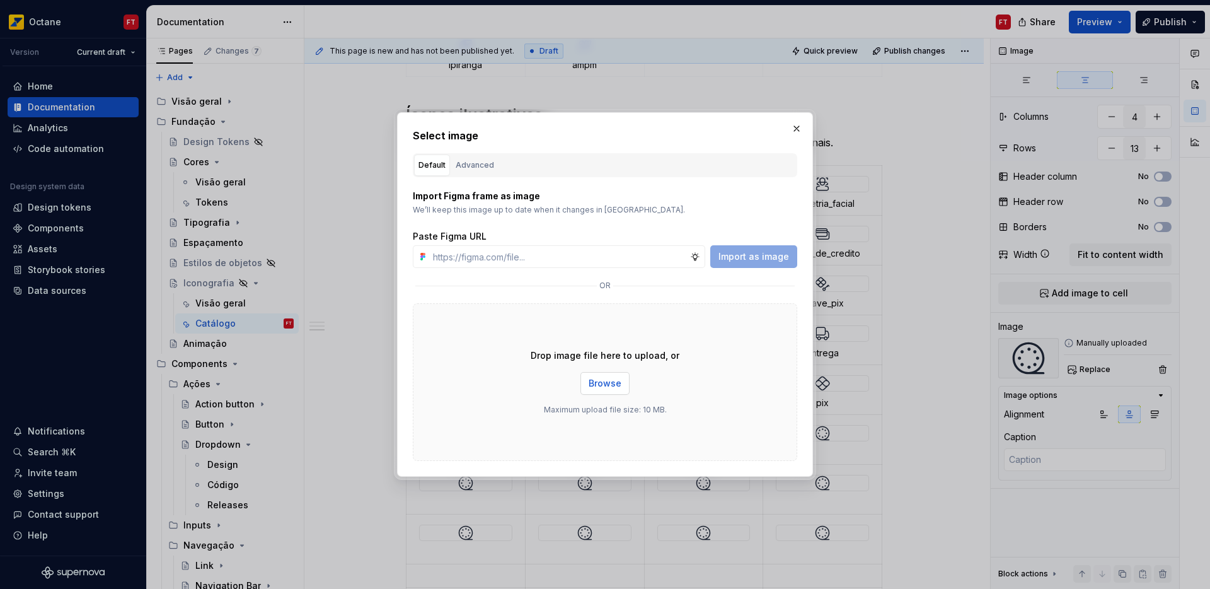
click at [598, 383] on span "Browse" at bounding box center [605, 383] width 33 height 13
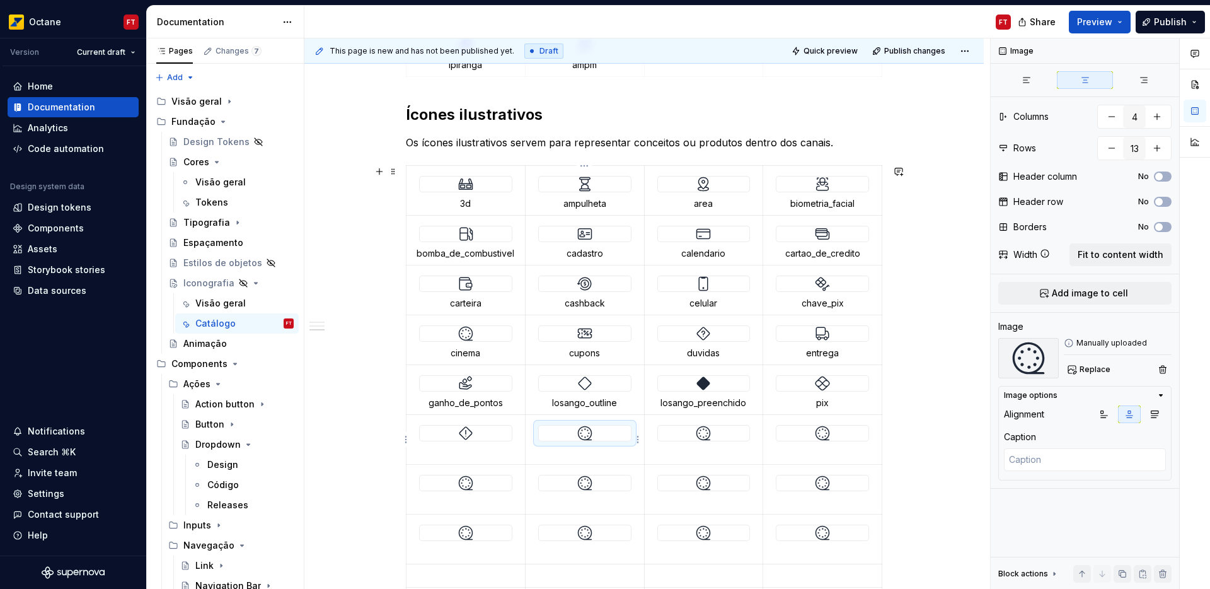
click at [582, 432] on img at bounding box center [584, 432] width 15 height 15
click at [1100, 371] on span "Replace" at bounding box center [1095, 369] width 31 height 10
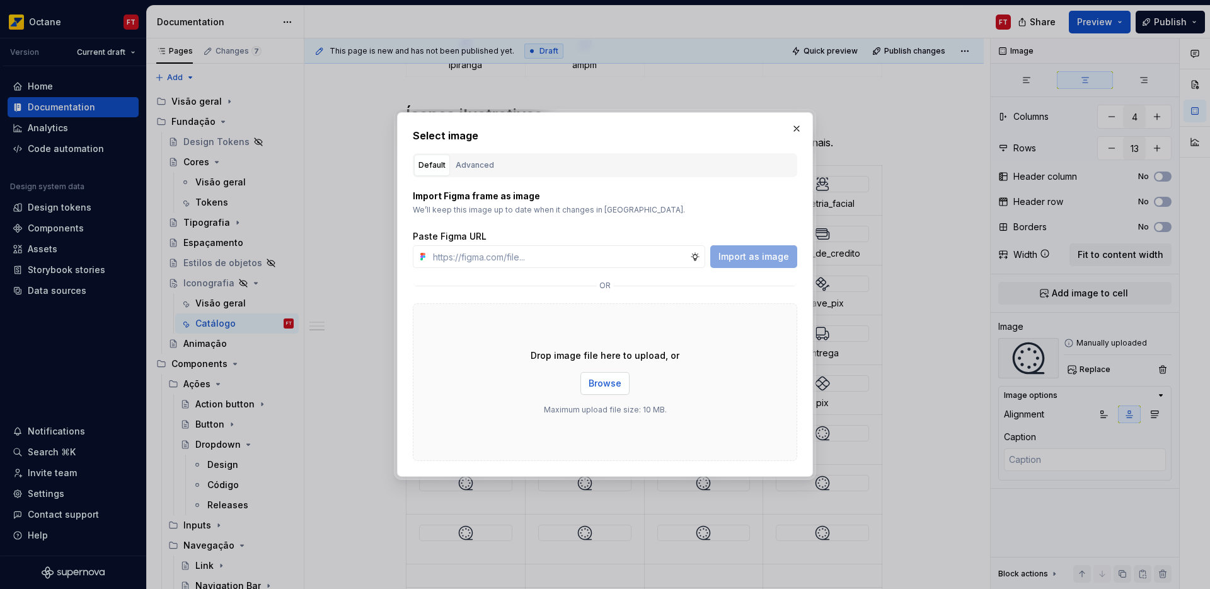
click at [614, 384] on span "Browse" at bounding box center [605, 383] width 33 height 13
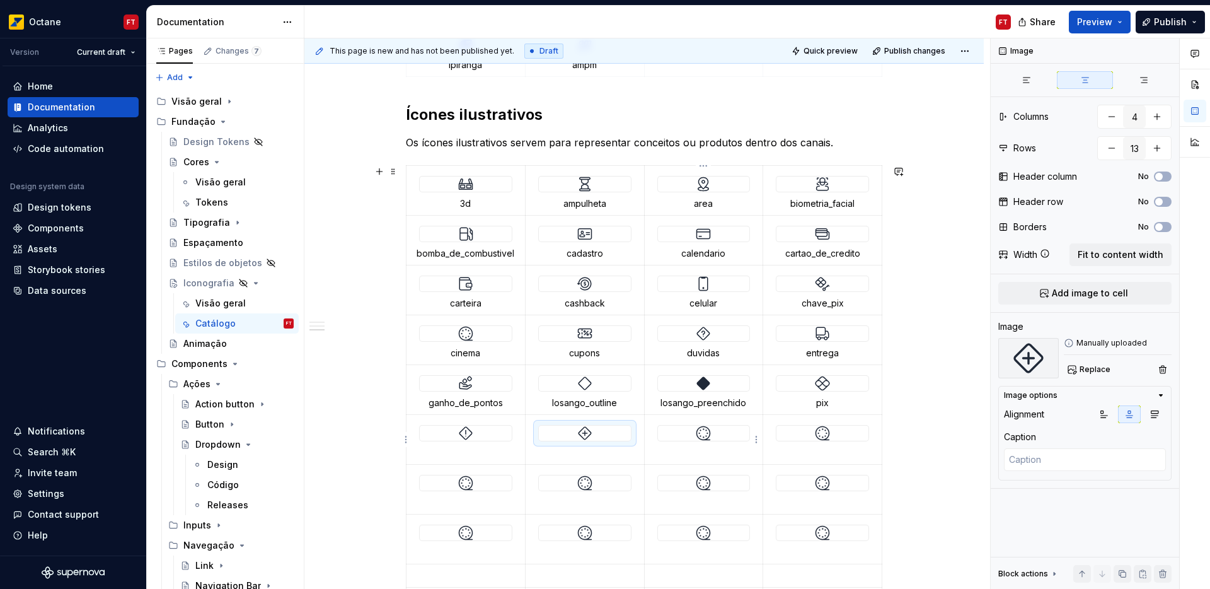
click at [705, 439] on img at bounding box center [703, 432] width 15 height 15
click at [1096, 366] on span "Replace" at bounding box center [1095, 369] width 31 height 10
type textarea "*"
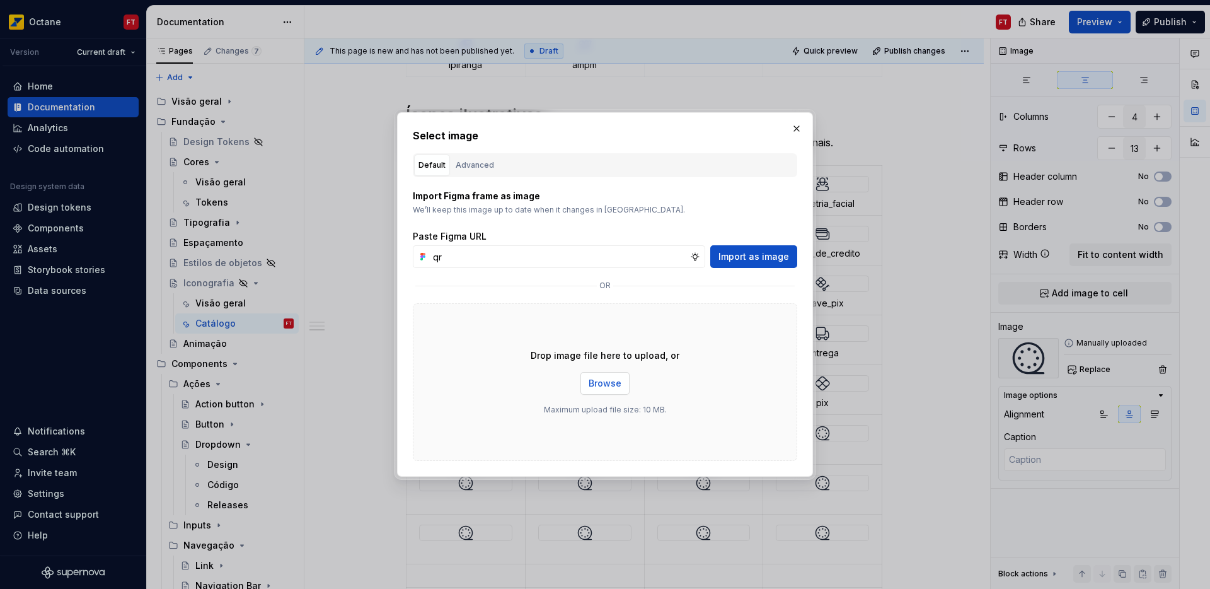
type input "qr"
click at [605, 381] on span "Browse" at bounding box center [605, 383] width 33 height 13
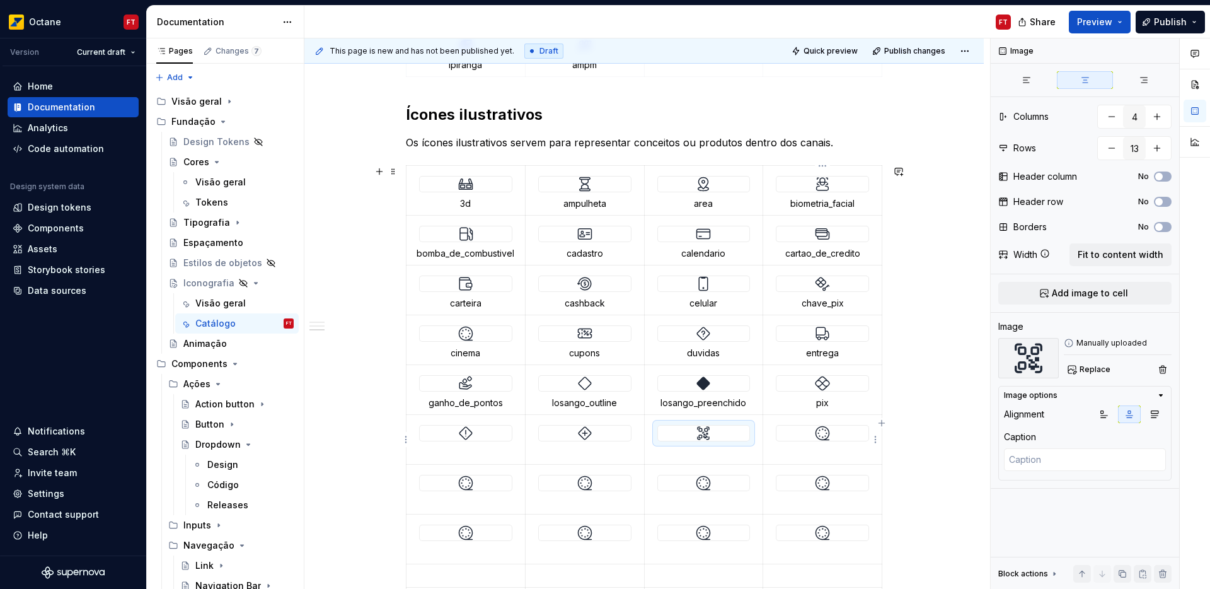
click at [826, 433] on img at bounding box center [822, 432] width 15 height 15
click at [1097, 372] on span "Replace" at bounding box center [1095, 369] width 31 height 10
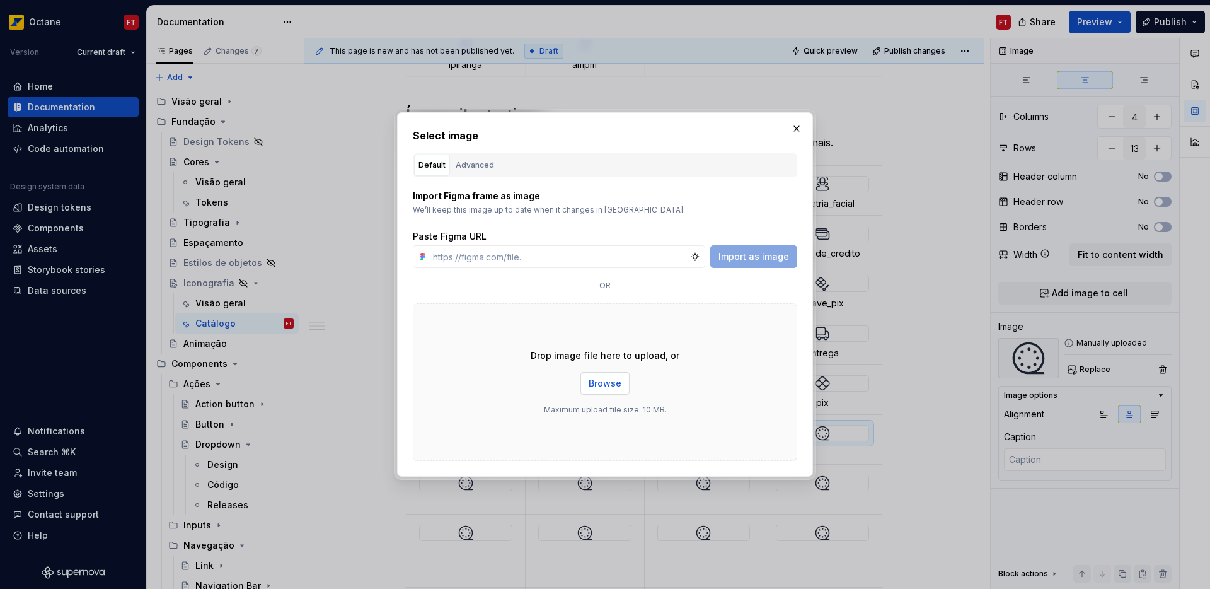
click at [619, 381] on span "Browse" at bounding box center [605, 383] width 33 height 13
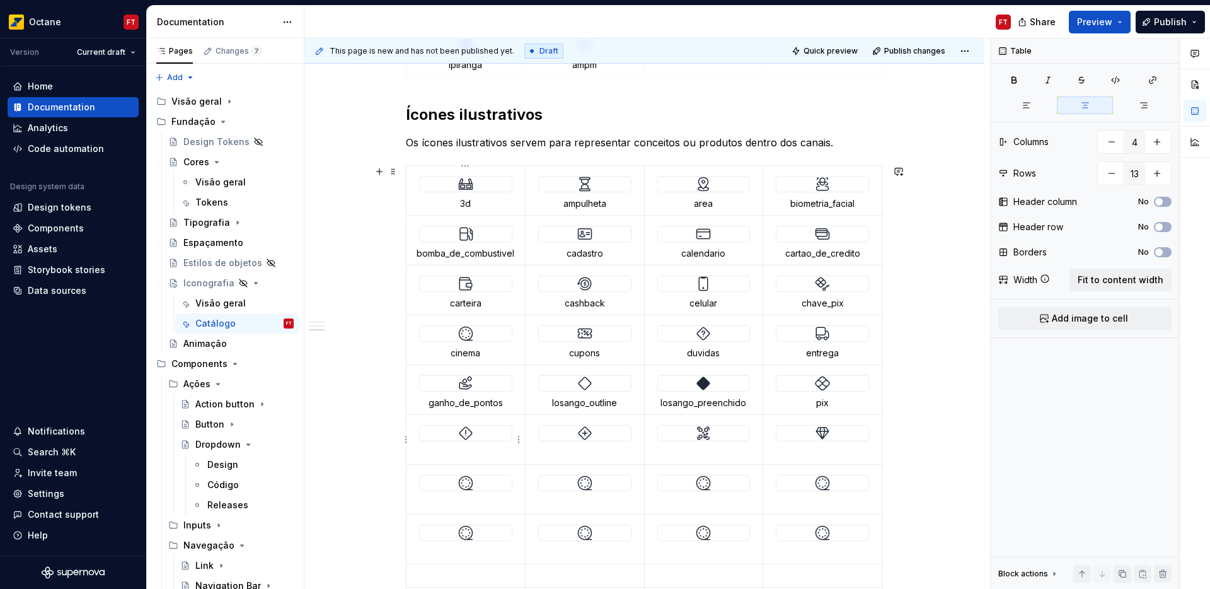
click at [470, 449] on p at bounding box center [465, 452] width 103 height 13
click at [589, 450] on p at bounding box center [584, 452] width 103 height 13
click at [704, 448] on p at bounding box center [703, 452] width 103 height 13
click at [816, 450] on p at bounding box center [822, 452] width 103 height 13
click at [466, 480] on img at bounding box center [465, 482] width 15 height 15
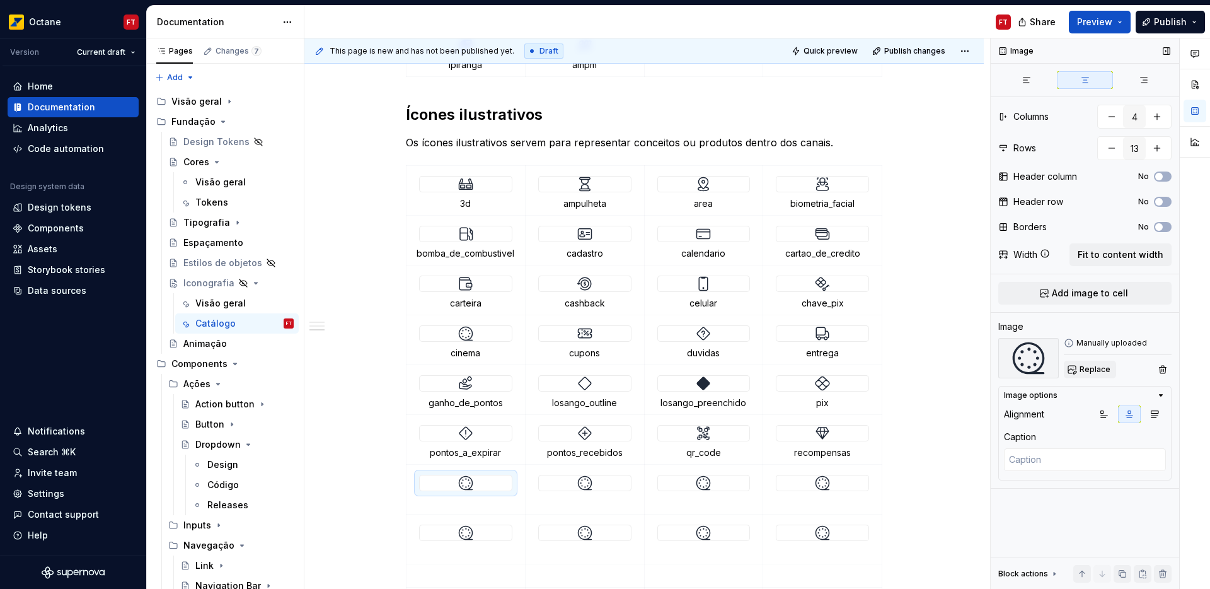
click at [1099, 374] on button "Replace" at bounding box center [1090, 370] width 52 height 18
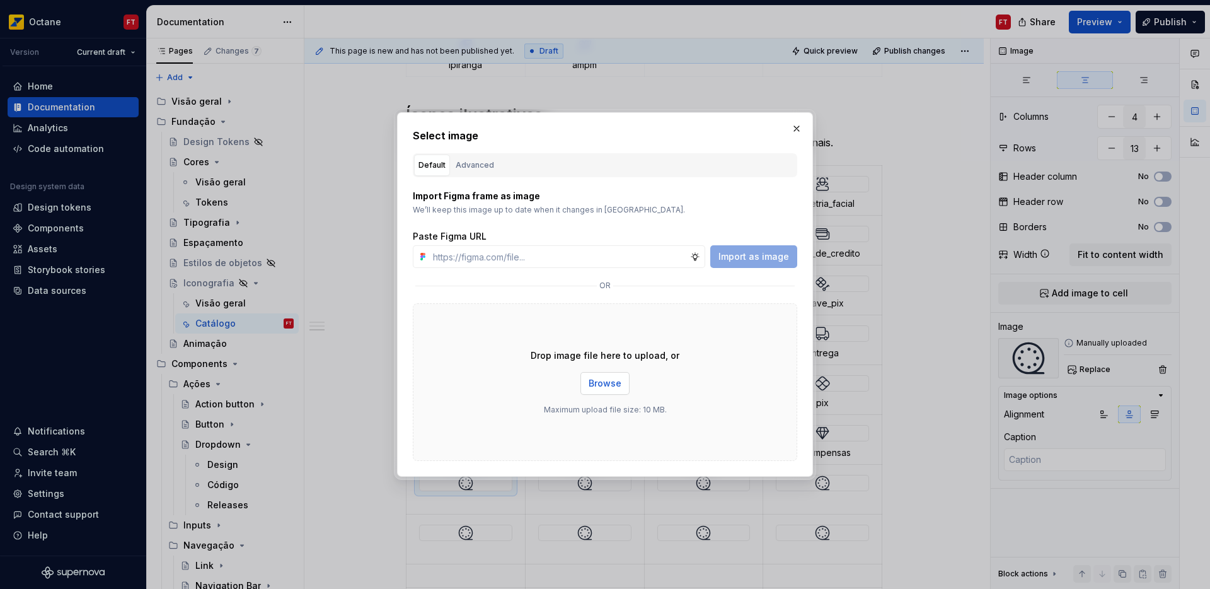
click at [608, 385] on span "Browse" at bounding box center [605, 383] width 33 height 13
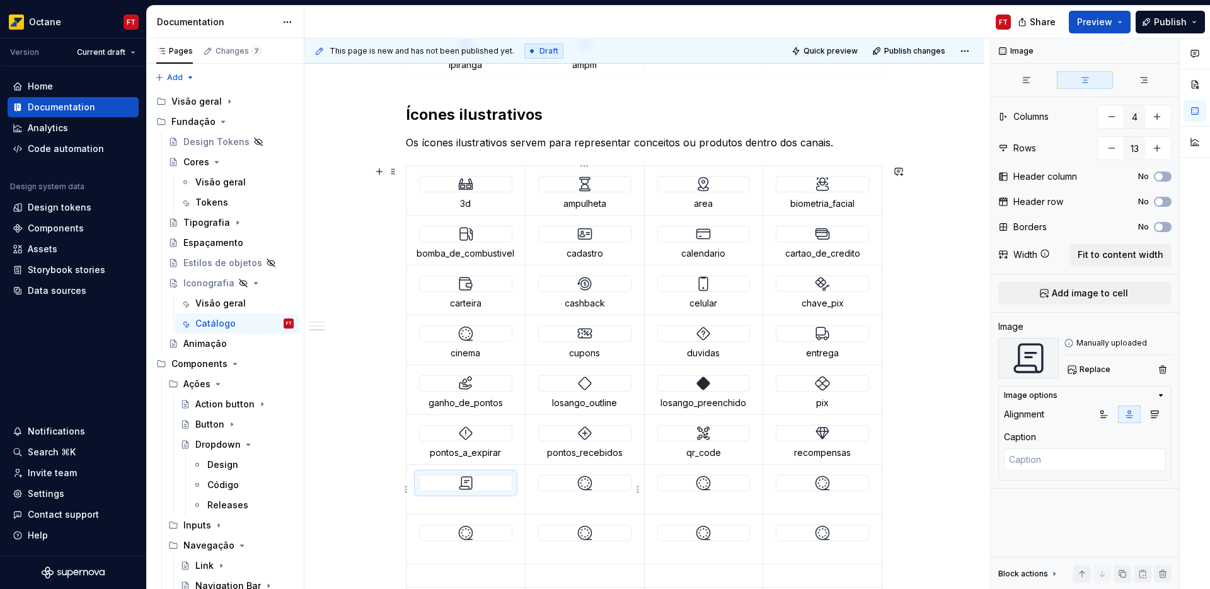
click at [580, 480] on img at bounding box center [584, 482] width 15 height 15
click at [1085, 368] on span "Replace" at bounding box center [1095, 369] width 31 height 10
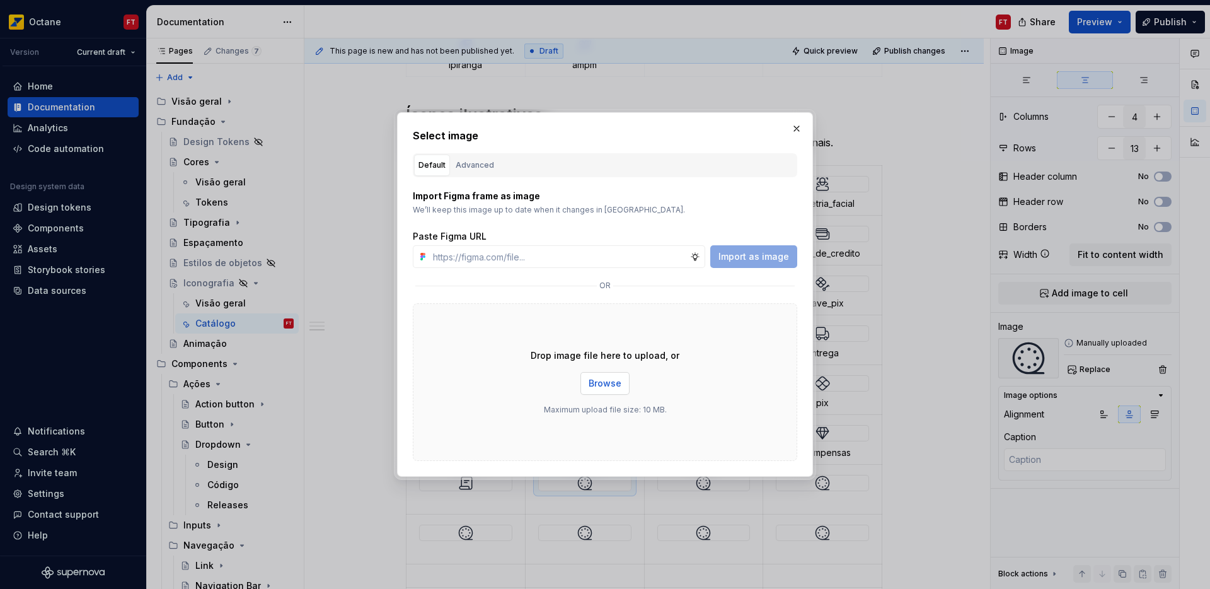
click at [610, 387] on span "Browse" at bounding box center [605, 383] width 33 height 13
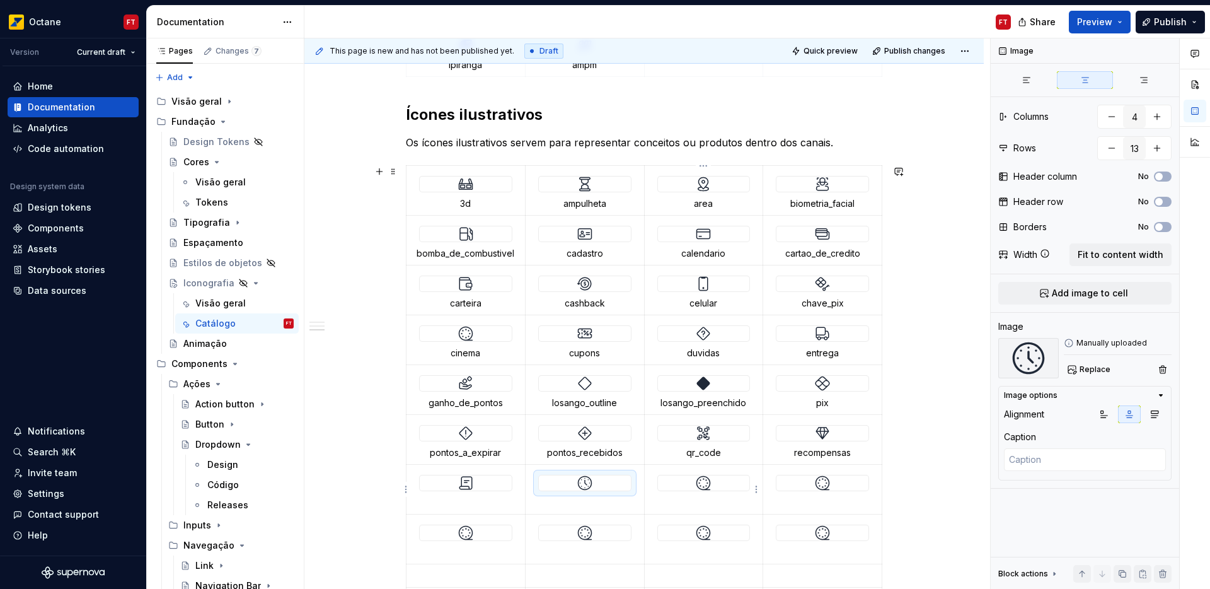
click at [703, 490] on img at bounding box center [703, 482] width 15 height 15
click at [1092, 373] on span "Replace" at bounding box center [1095, 369] width 31 height 10
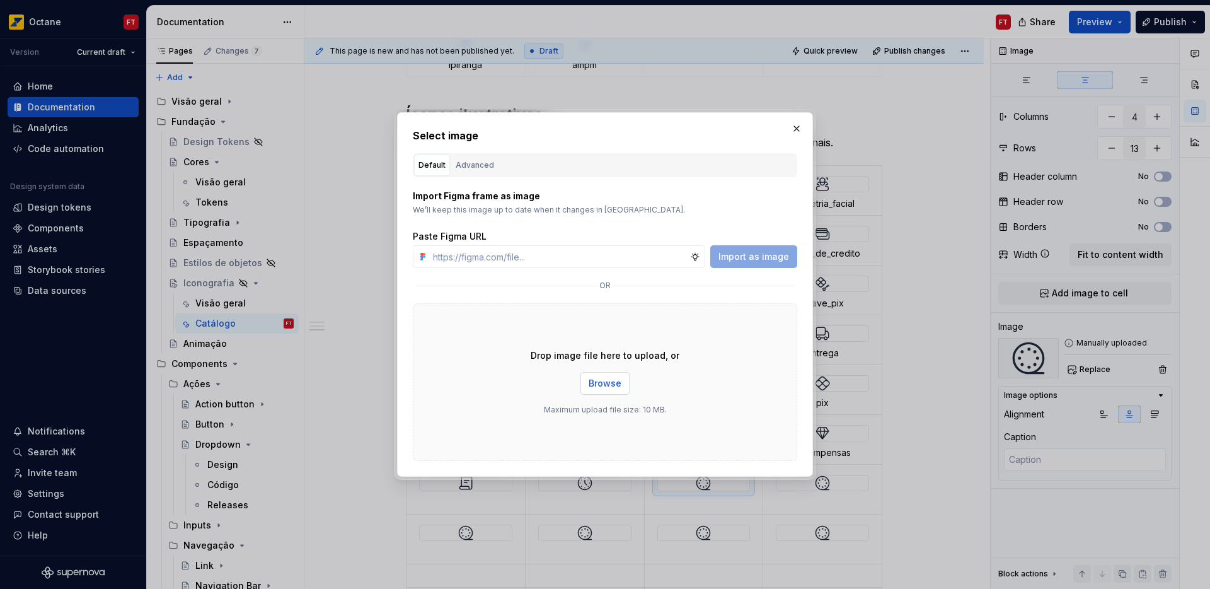
click at [597, 385] on span "Browse" at bounding box center [605, 383] width 33 height 13
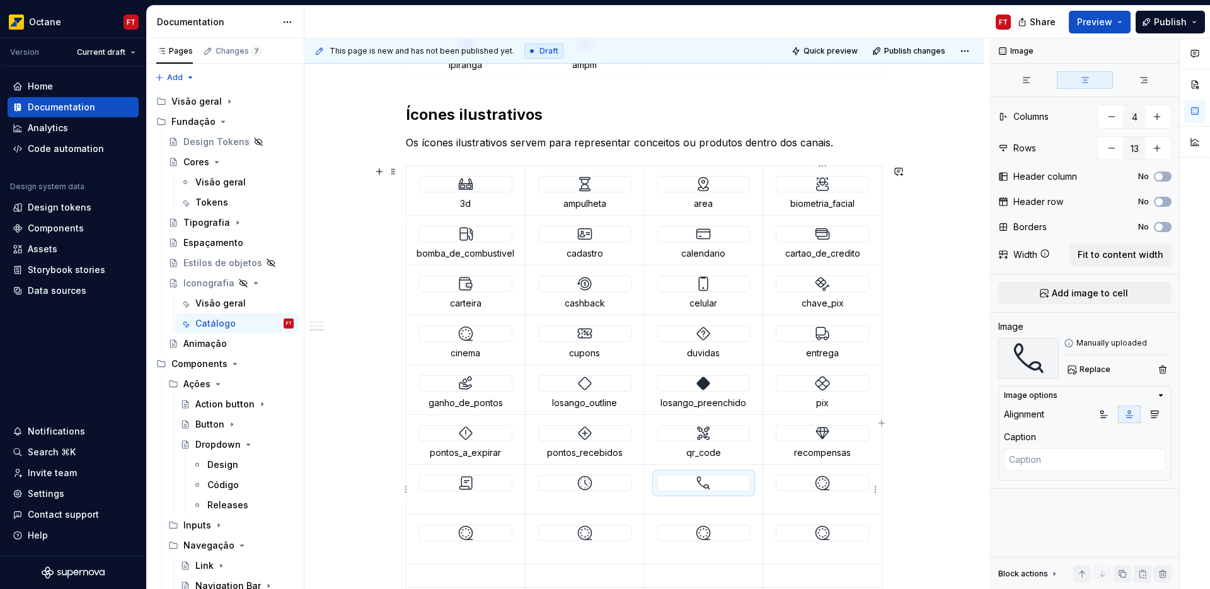
click at [814, 489] on div at bounding box center [823, 482] width 92 height 15
click at [1090, 371] on span "Replace" at bounding box center [1095, 369] width 31 height 10
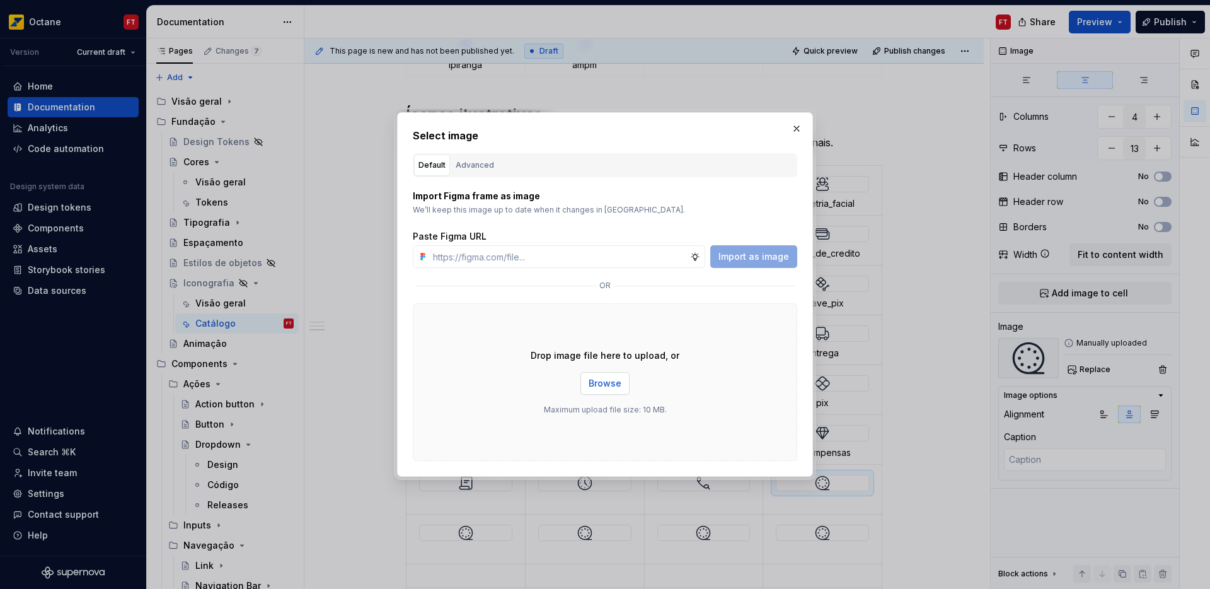
click at [615, 386] on span "Browse" at bounding box center [605, 383] width 33 height 13
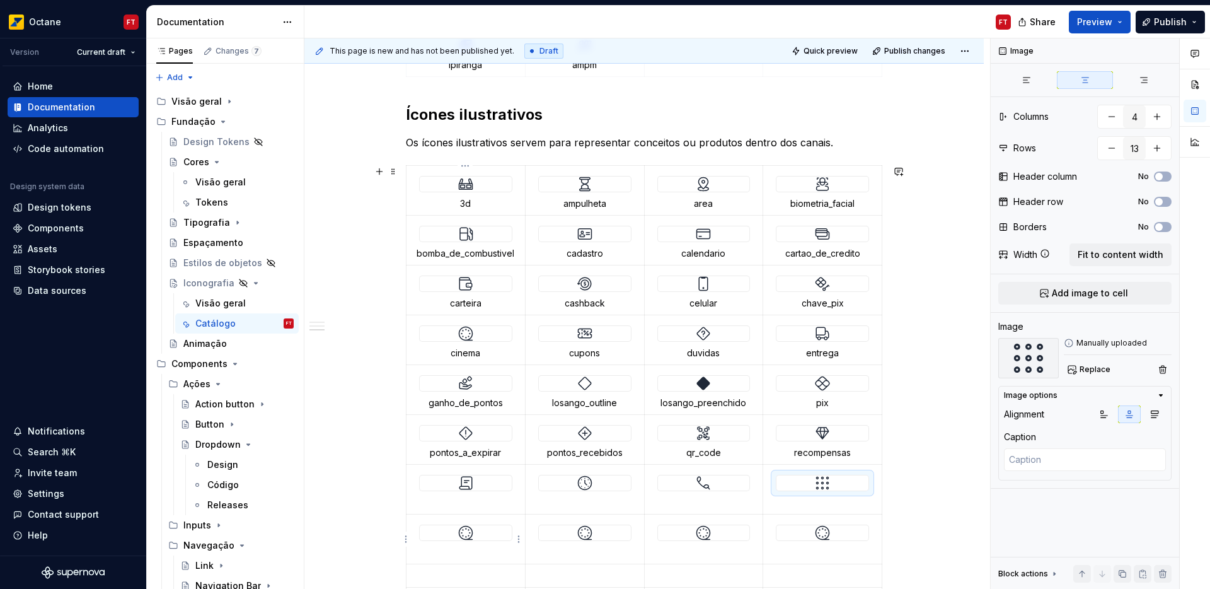
click at [452, 535] on div at bounding box center [466, 532] width 92 height 15
click at [1094, 370] on span "Replace" at bounding box center [1095, 369] width 31 height 10
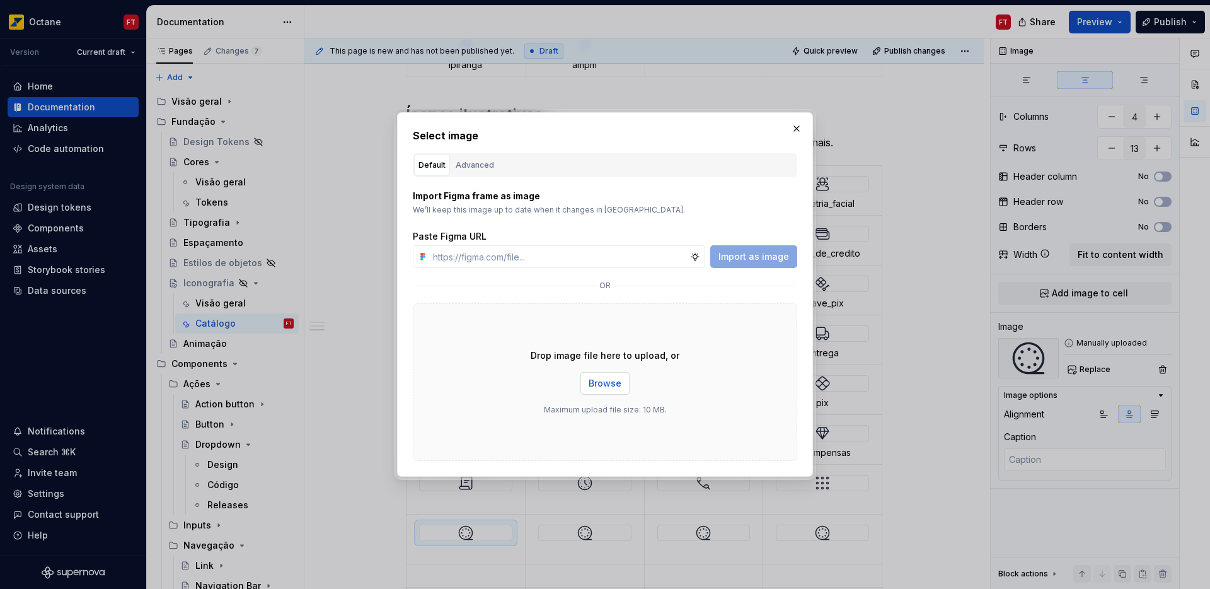
click at [611, 388] on span "Browse" at bounding box center [605, 383] width 33 height 13
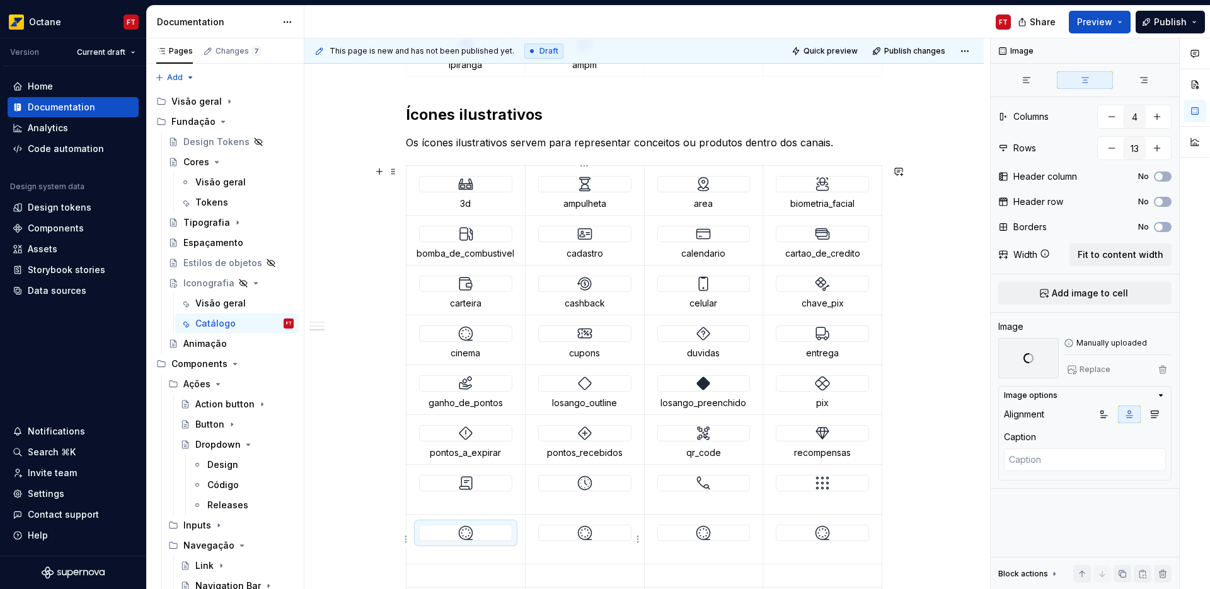
click at [584, 533] on img at bounding box center [584, 532] width 15 height 15
click at [1081, 366] on span "Replace" at bounding box center [1095, 369] width 31 height 10
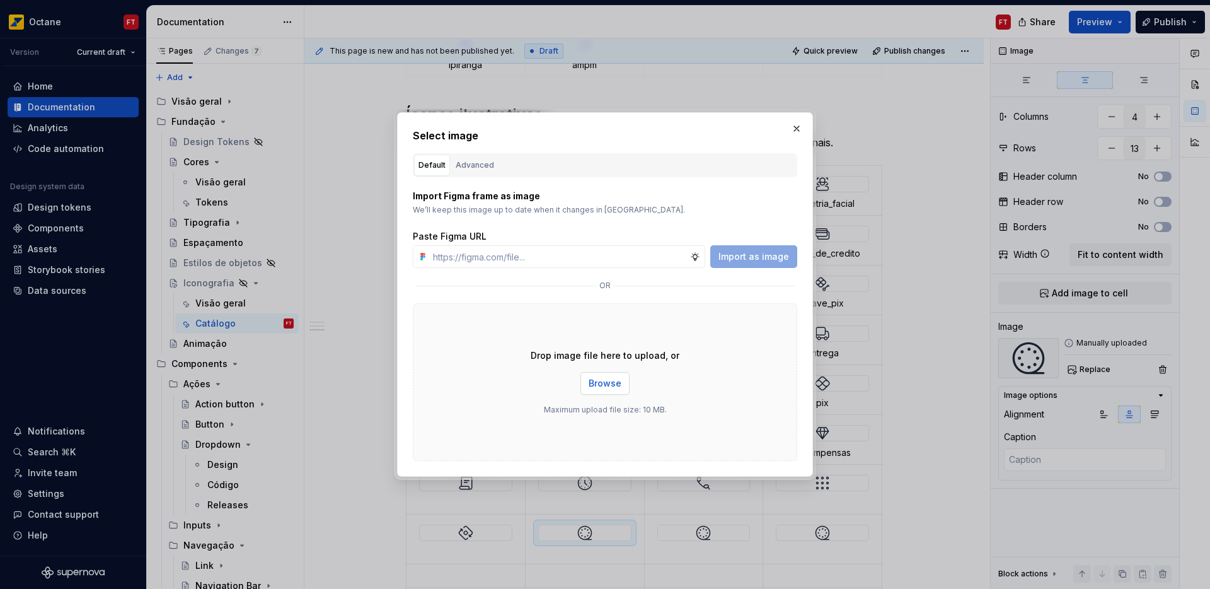
click at [598, 386] on span "Browse" at bounding box center [605, 383] width 33 height 13
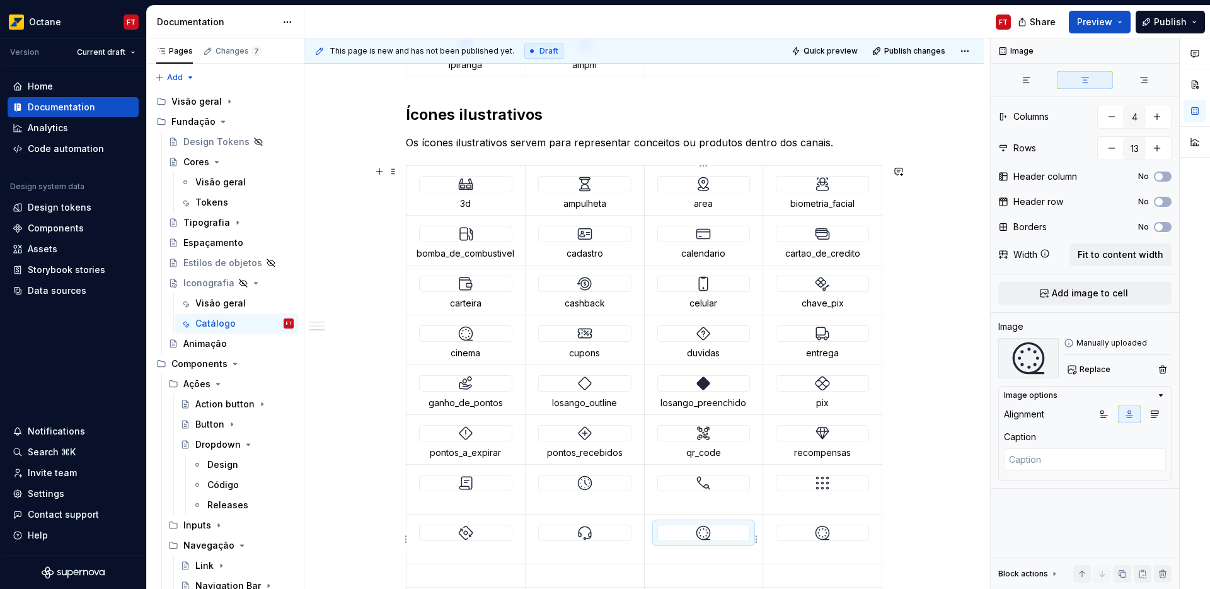
click at [714, 535] on div at bounding box center [704, 532] width 92 height 15
click at [1097, 366] on span "Replace" at bounding box center [1095, 369] width 31 height 10
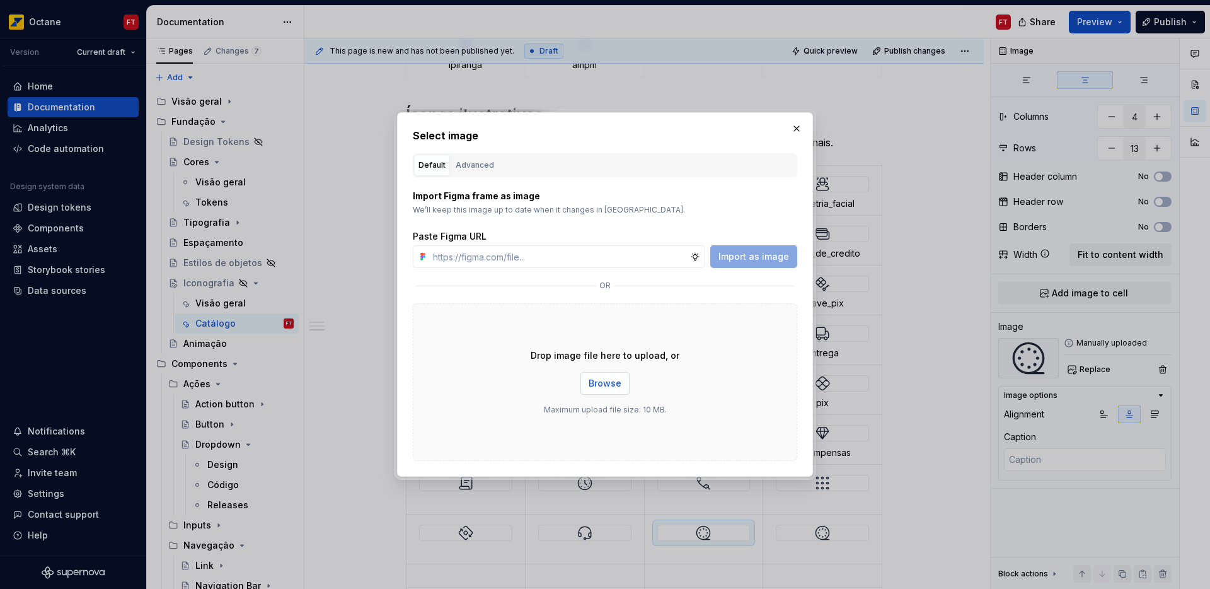
click at [596, 384] on span "Browse" at bounding box center [605, 383] width 33 height 13
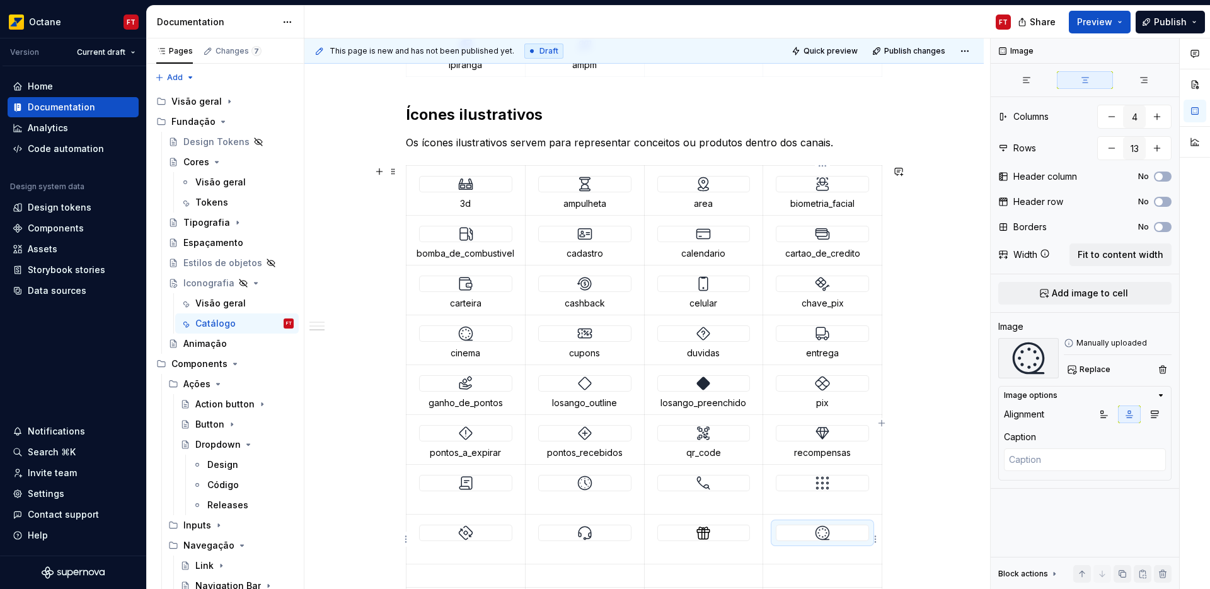
click at [816, 529] on img at bounding box center [822, 532] width 15 height 15
click at [1095, 366] on span "Replace" at bounding box center [1095, 369] width 31 height 10
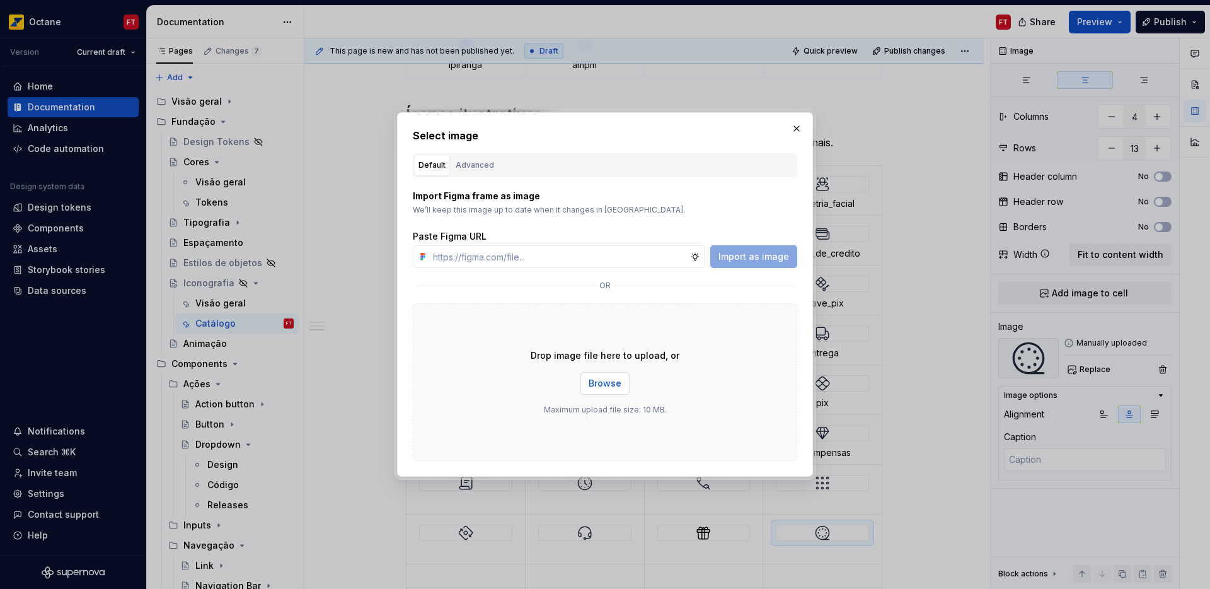
click at [604, 378] on span "Browse" at bounding box center [605, 383] width 33 height 13
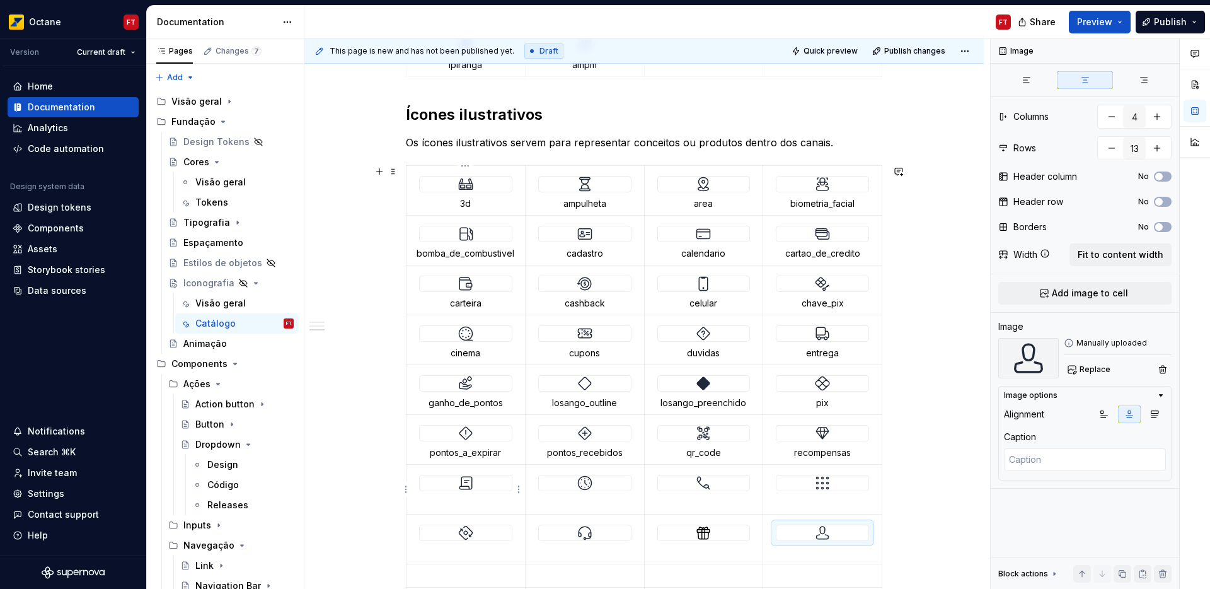
click at [461, 499] on p at bounding box center [465, 502] width 103 height 13
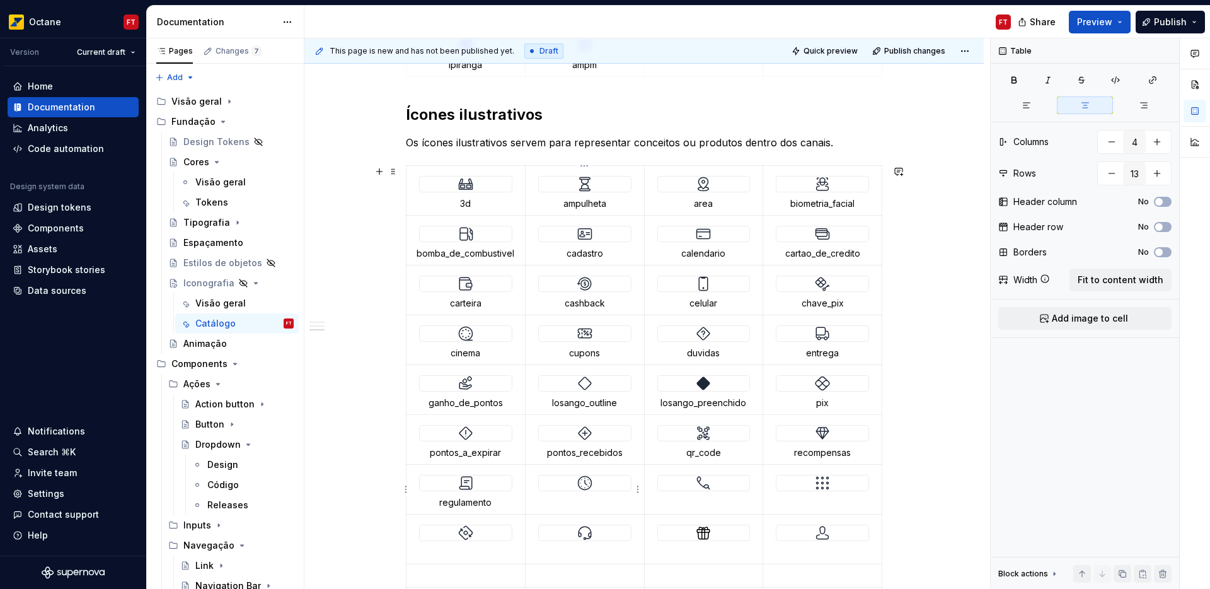
click at [578, 499] on p at bounding box center [584, 502] width 103 height 13
click at [705, 499] on p at bounding box center [703, 502] width 103 height 13
click at [817, 499] on p at bounding box center [822, 502] width 103 height 13
click at [463, 550] on p at bounding box center [465, 552] width 103 height 13
click at [572, 548] on p at bounding box center [584, 552] width 103 height 13
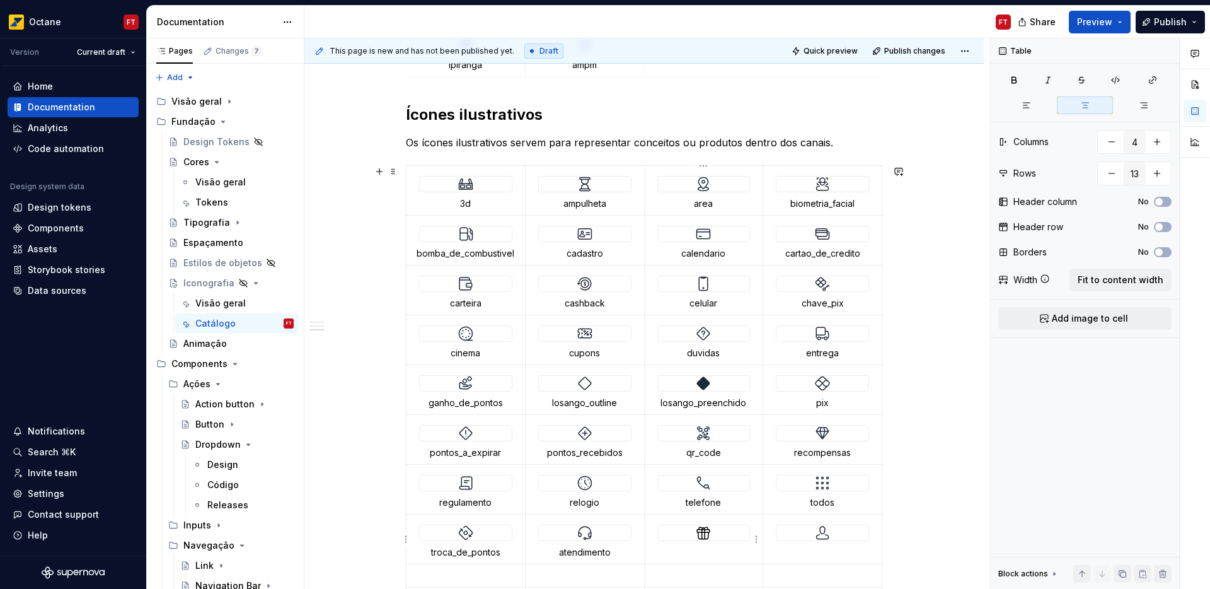
click at [710, 546] on p at bounding box center [703, 552] width 103 height 13
click at [802, 550] on p at bounding box center [822, 552] width 103 height 13
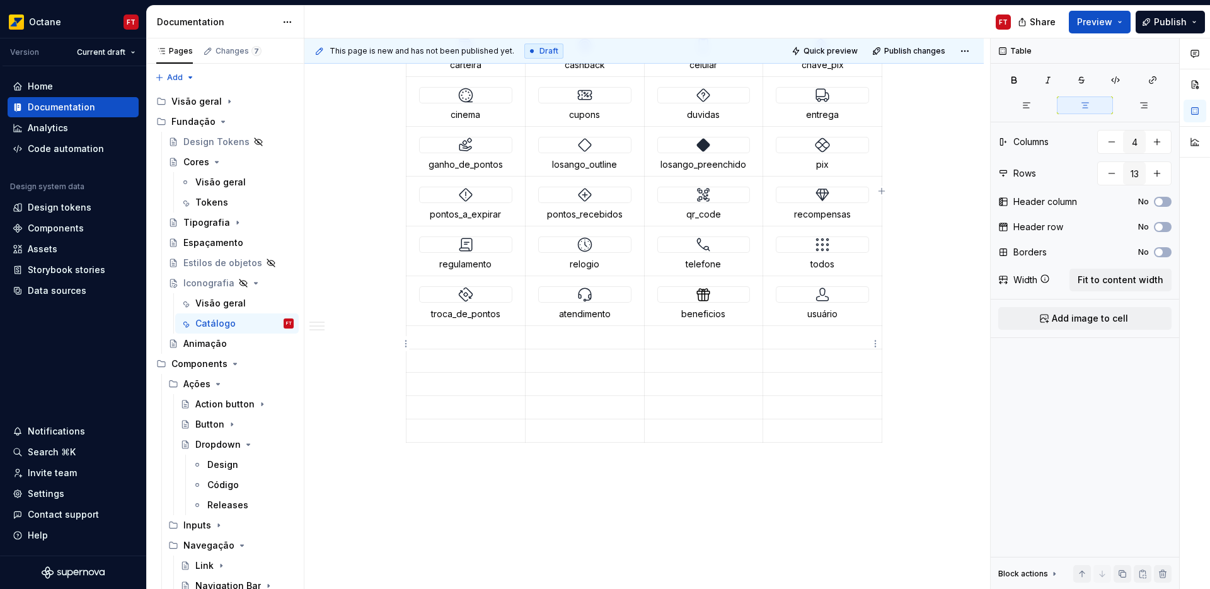
scroll to position [1353, 0]
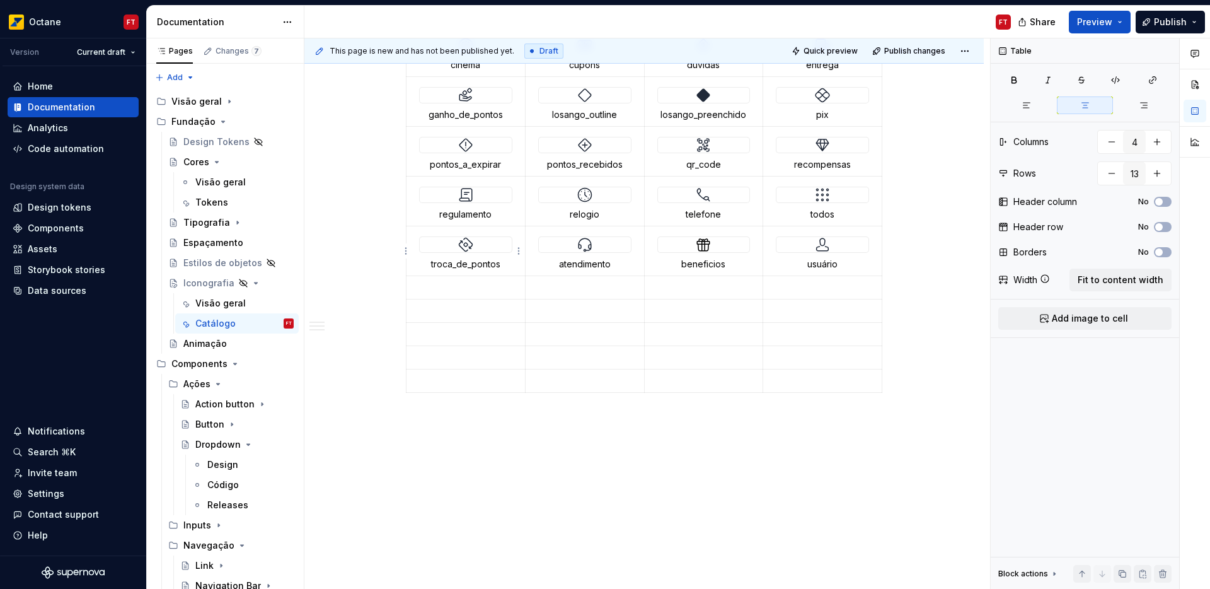
click at [463, 246] on img at bounding box center [465, 244] width 15 height 15
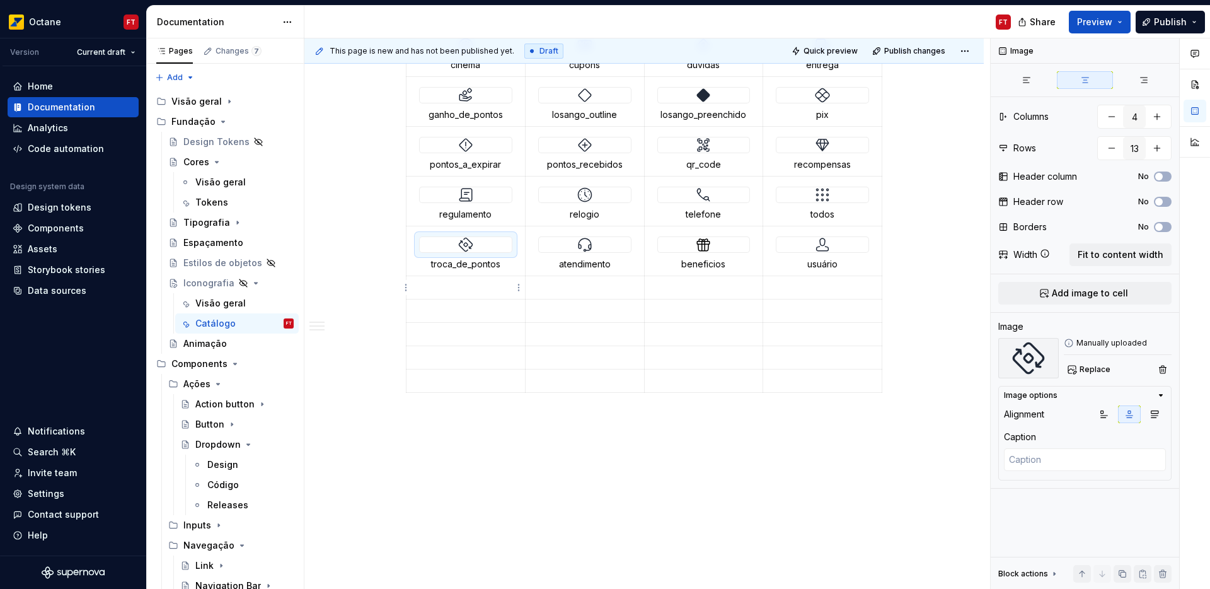
click at [469, 290] on p at bounding box center [465, 287] width 103 height 13
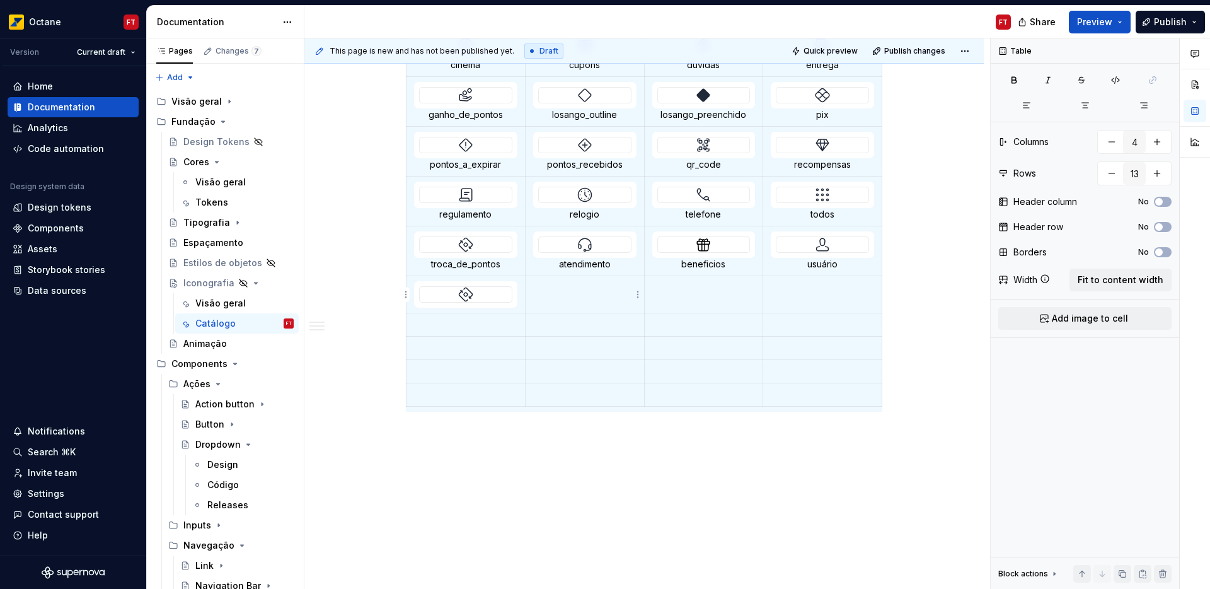
click at [590, 290] on p at bounding box center [584, 287] width 103 height 13
click at [698, 294] on td at bounding box center [703, 294] width 119 height 37
click at [808, 292] on p at bounding box center [822, 287] width 103 height 13
click at [483, 295] on div at bounding box center [466, 294] width 92 height 15
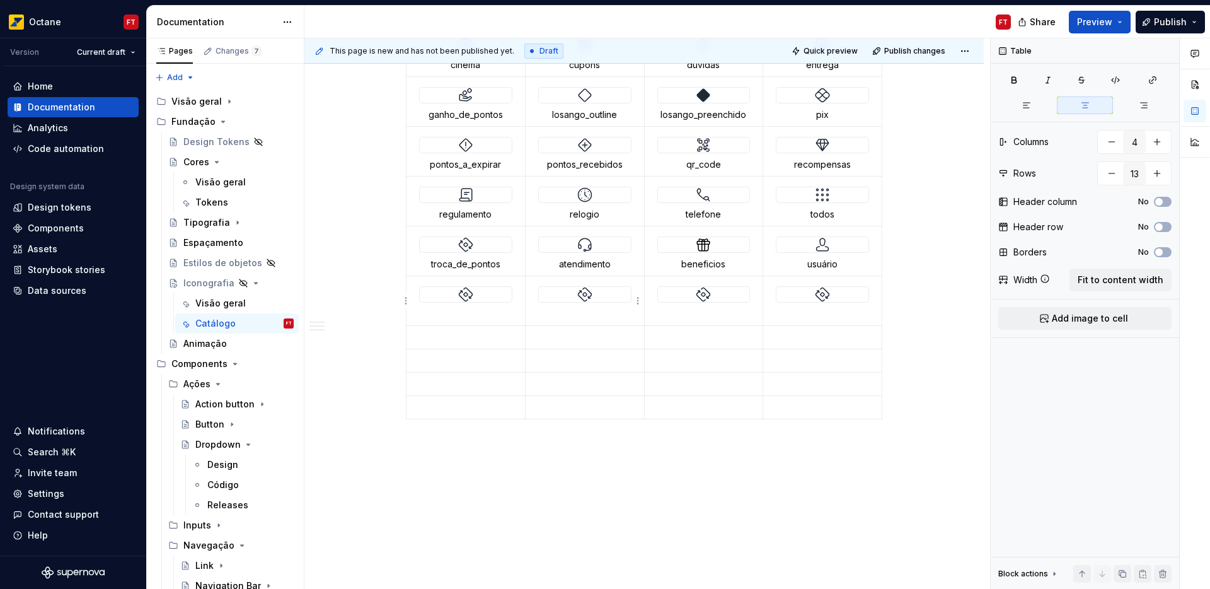
click at [618, 293] on div at bounding box center [585, 294] width 92 height 15
click at [718, 294] on div at bounding box center [704, 294] width 92 height 15
click at [807, 293] on div at bounding box center [823, 294] width 92 height 15
click at [465, 317] on p at bounding box center [465, 314] width 103 height 13
click at [574, 314] on p at bounding box center [584, 314] width 103 height 13
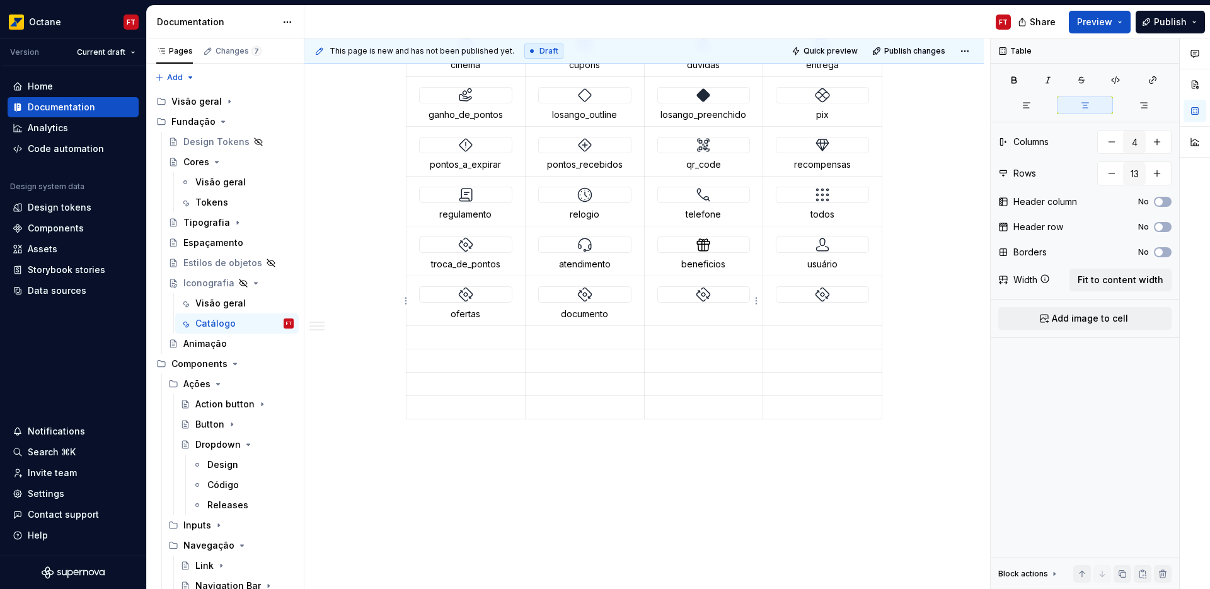
click at [705, 313] on p at bounding box center [703, 314] width 103 height 13
click at [814, 321] on td at bounding box center [822, 301] width 119 height 50
click at [470, 294] on img at bounding box center [465, 294] width 15 height 15
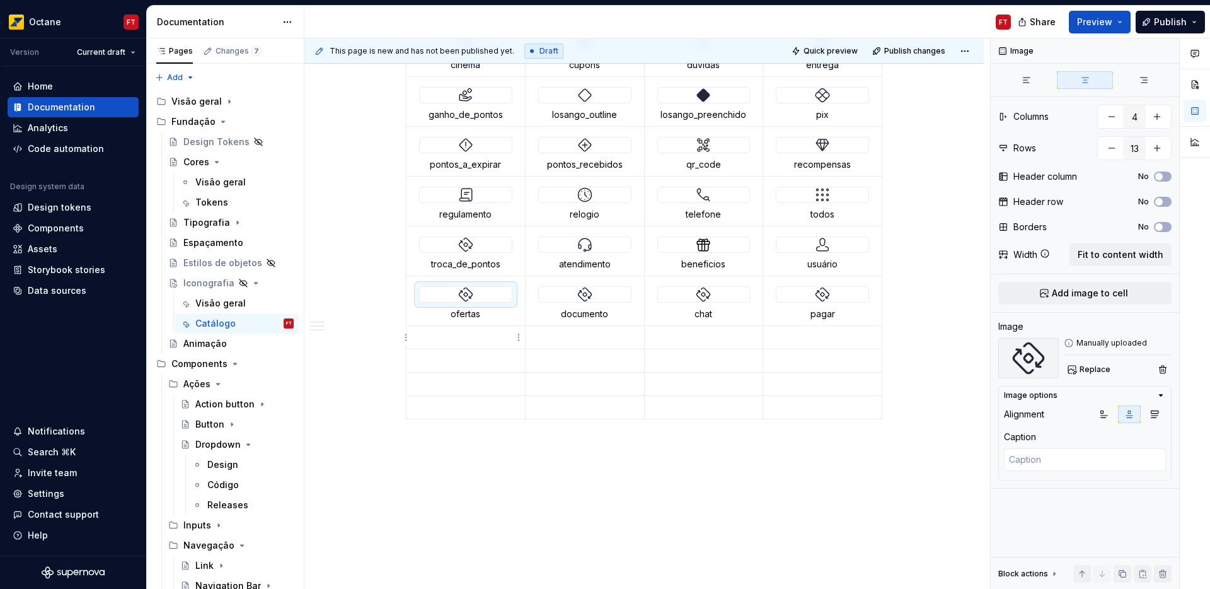
click at [461, 330] on td at bounding box center [466, 337] width 119 height 23
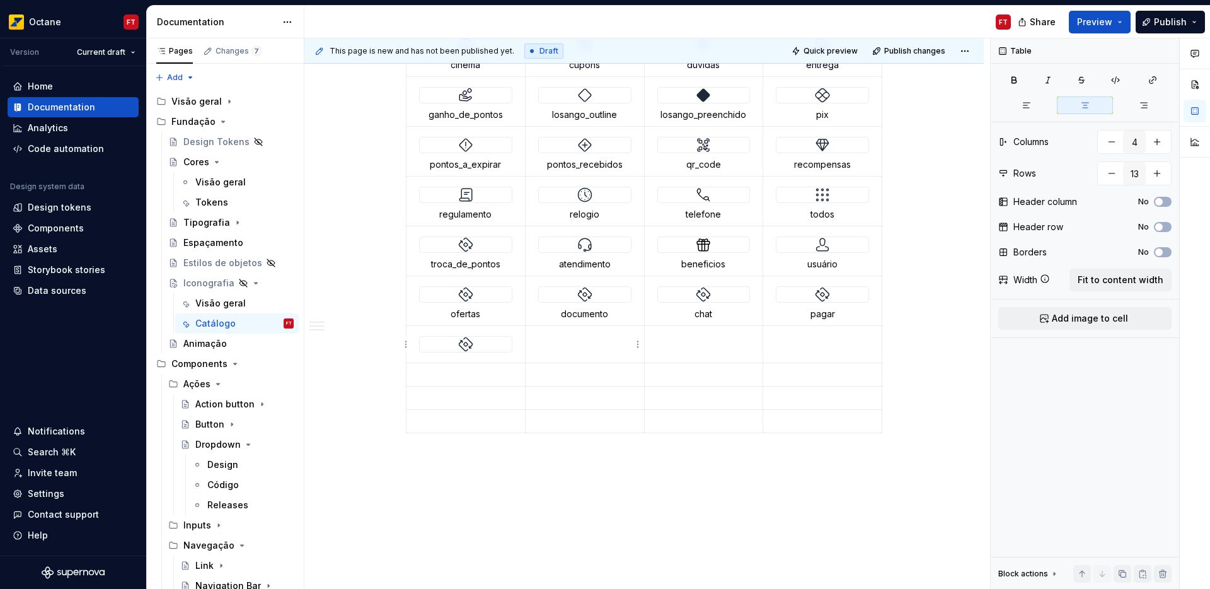
click at [581, 335] on p at bounding box center [584, 337] width 103 height 13
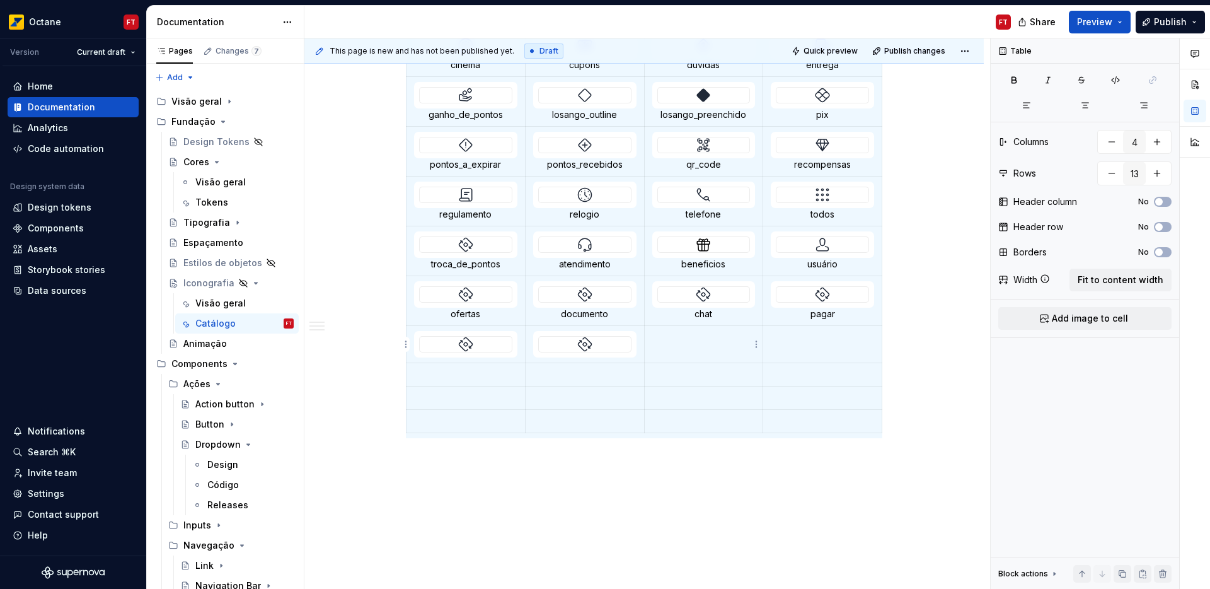
click at [693, 345] on td at bounding box center [703, 344] width 119 height 37
click at [700, 345] on img at bounding box center [703, 344] width 15 height 15
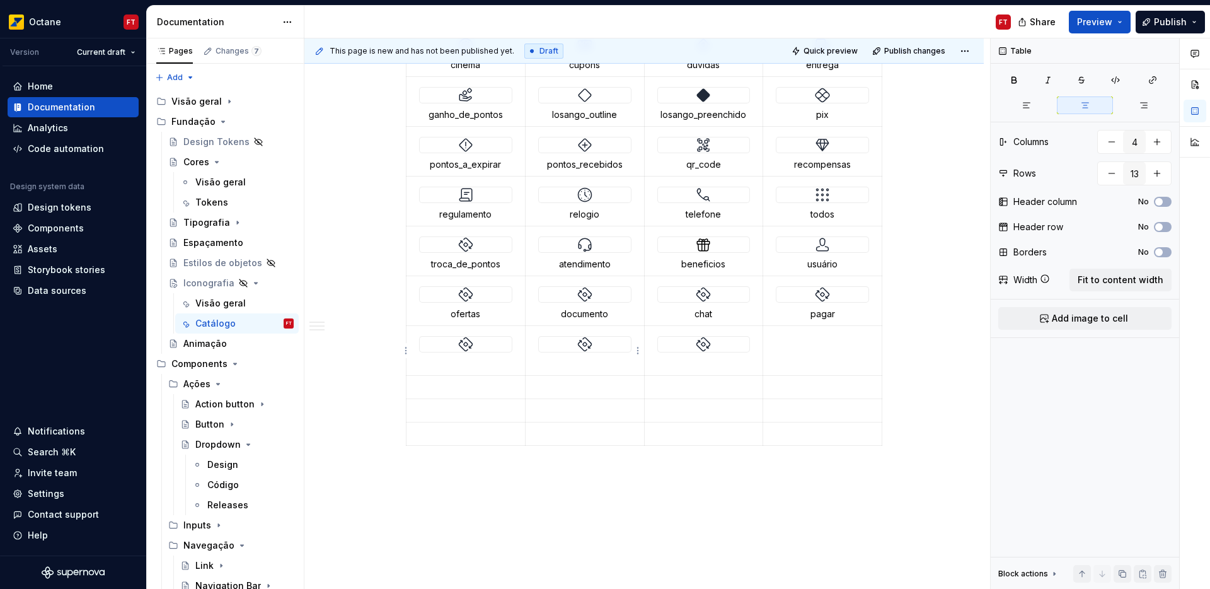
click at [593, 348] on div at bounding box center [585, 344] width 92 height 15
type textarea "*"
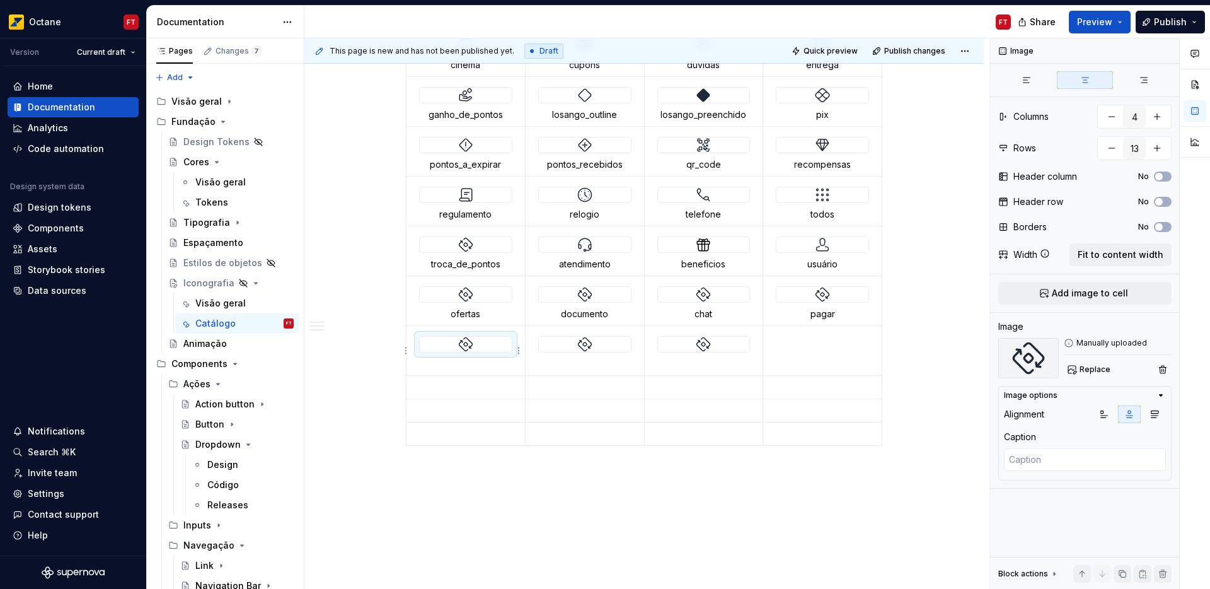
click at [486, 347] on div at bounding box center [466, 344] width 92 height 15
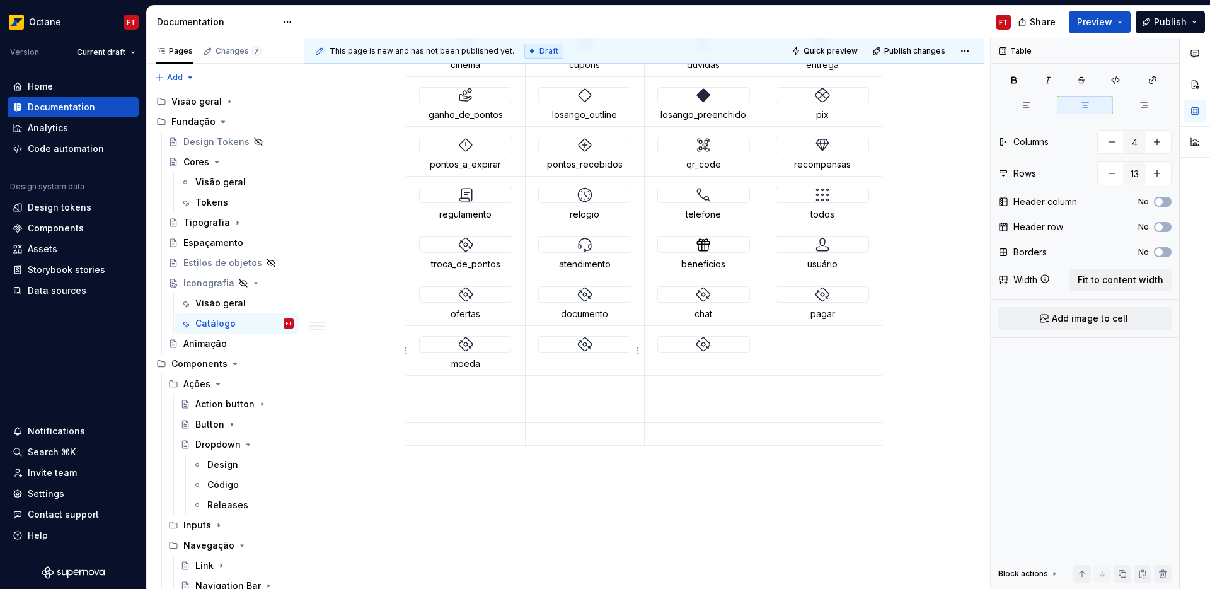
click at [578, 364] on p at bounding box center [584, 363] width 103 height 13
click at [702, 366] on p at bounding box center [703, 363] width 103 height 13
click at [407, 388] on html "Octane FT Version Current draft Home Documentation Analytics Code automation De…" at bounding box center [605, 294] width 1210 height 589
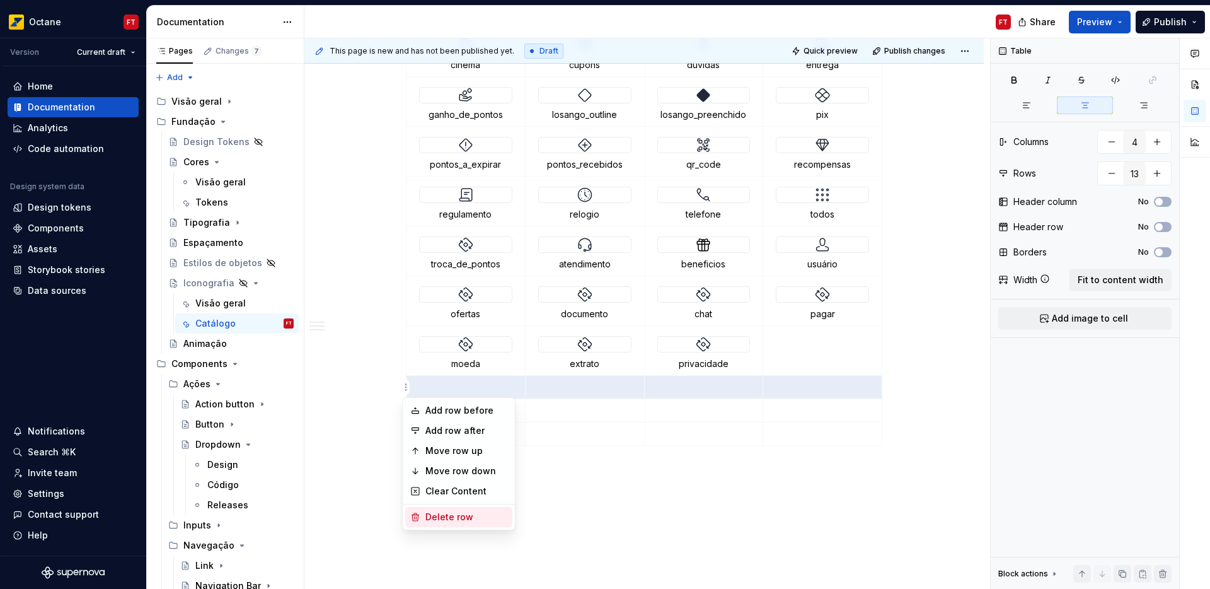
click at [427, 517] on div "Delete row" at bounding box center [466, 517] width 82 height 13
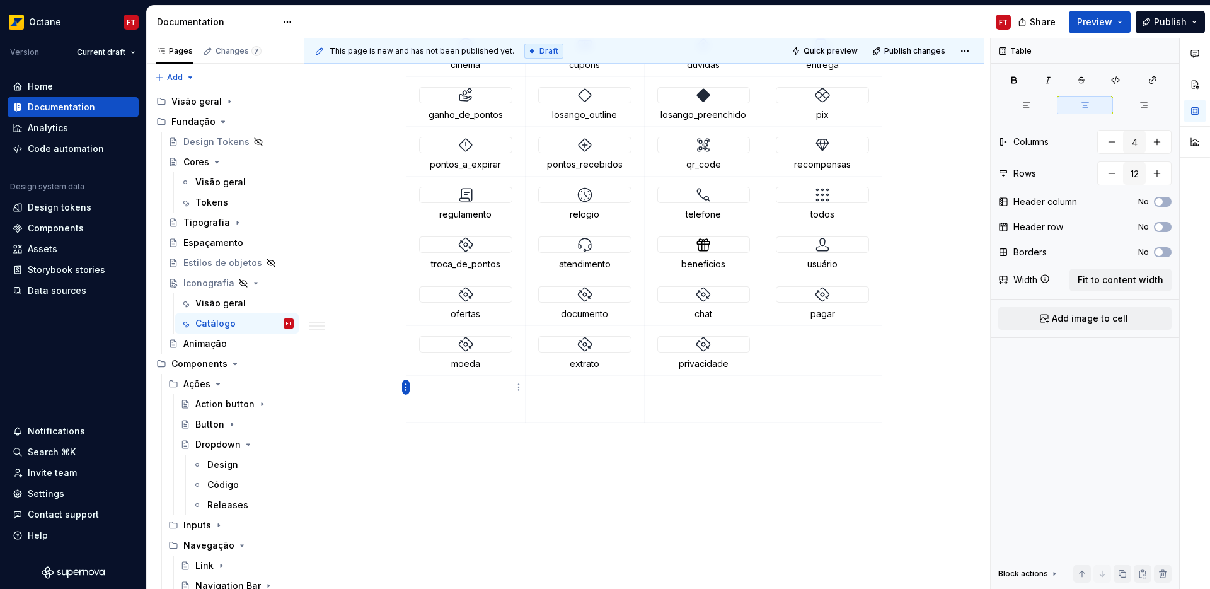
click at [403, 388] on html "Octane FT Version Current draft Home Documentation Analytics Code automation De…" at bounding box center [605, 294] width 1210 height 589
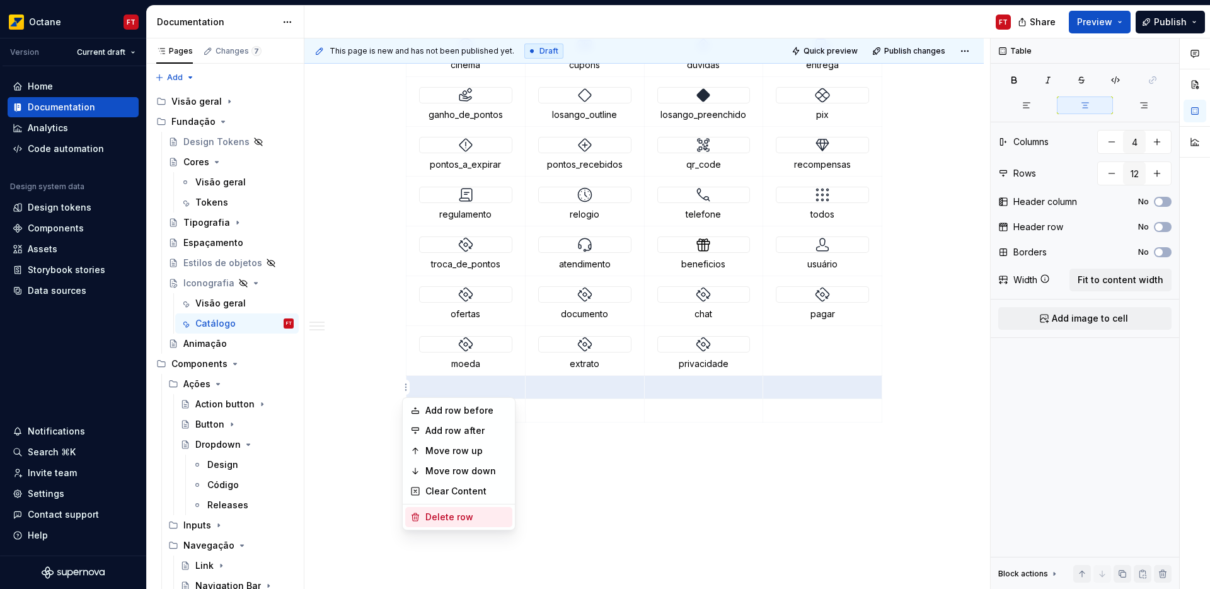
click at [420, 514] on div "Delete row" at bounding box center [458, 517] width 107 height 20
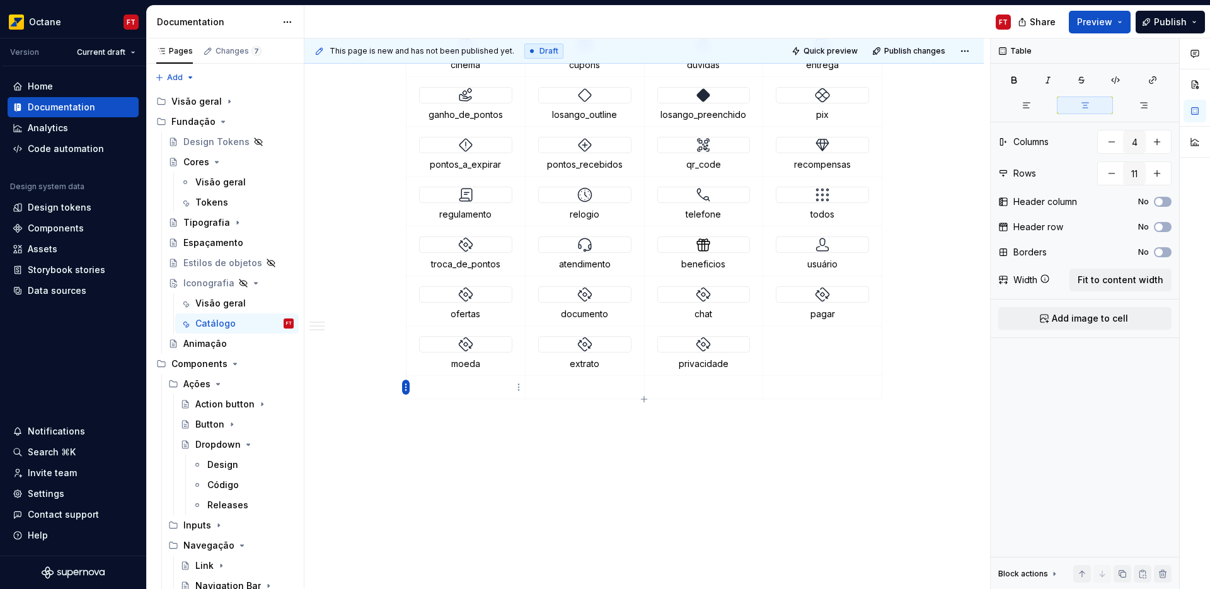
click at [403, 387] on html "Octane FT Version Current draft Home Documentation Analytics Code automation De…" at bounding box center [605, 294] width 1210 height 589
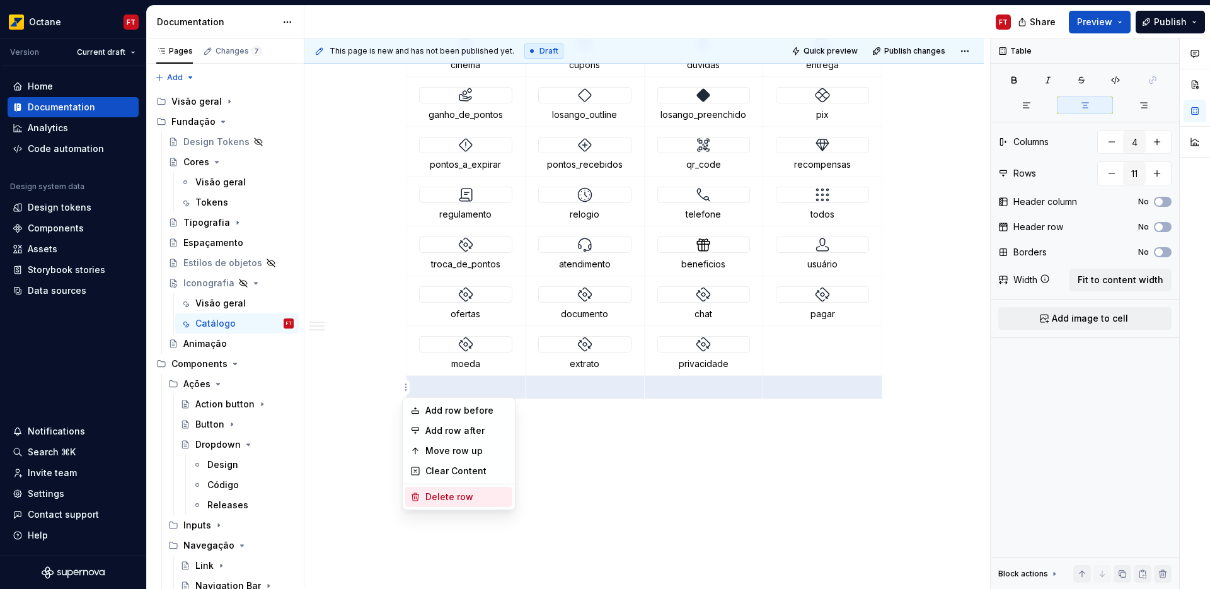
click at [431, 498] on div "Delete row" at bounding box center [466, 496] width 82 height 13
type input "10"
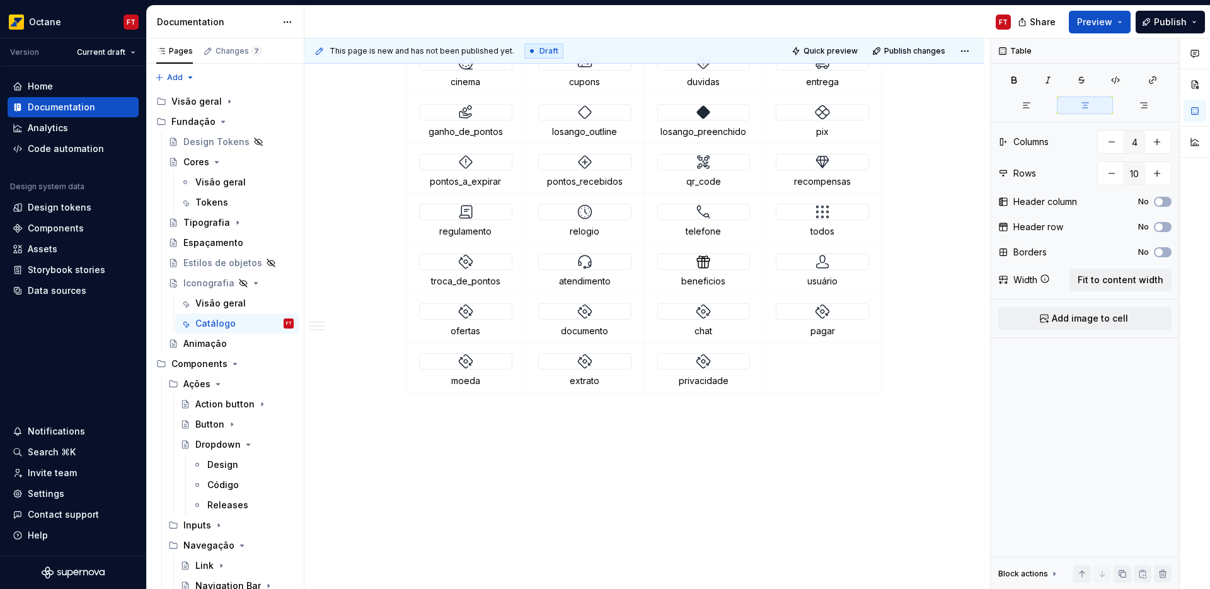
scroll to position [1336, 0]
click at [466, 314] on img at bounding box center [465, 311] width 15 height 15
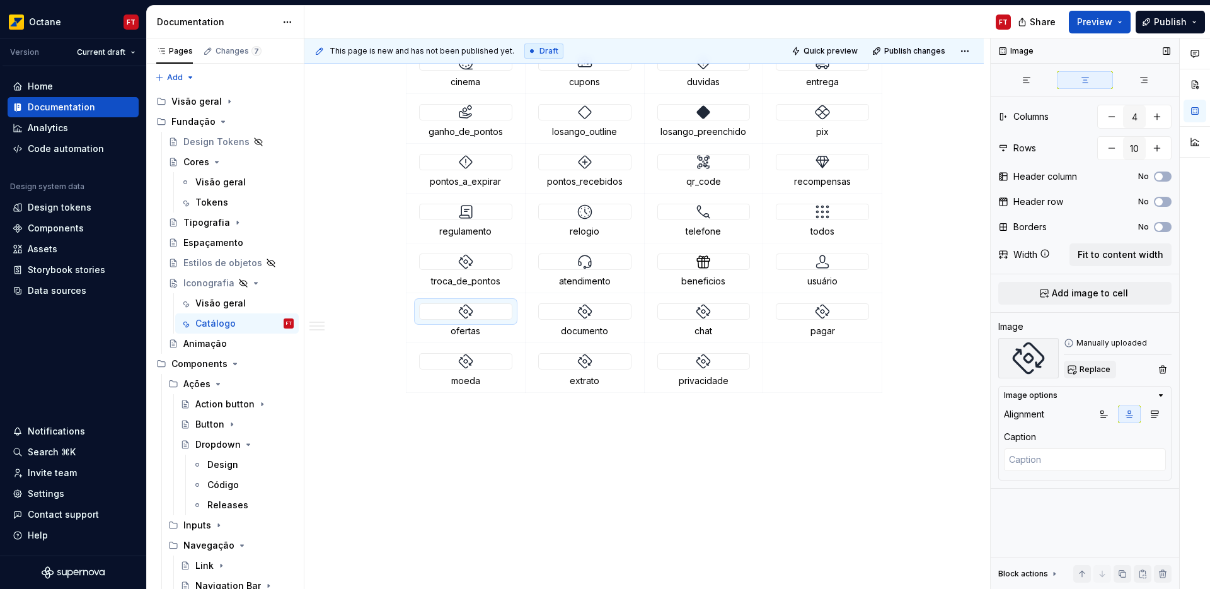
click at [1094, 368] on span "Replace" at bounding box center [1095, 369] width 31 height 10
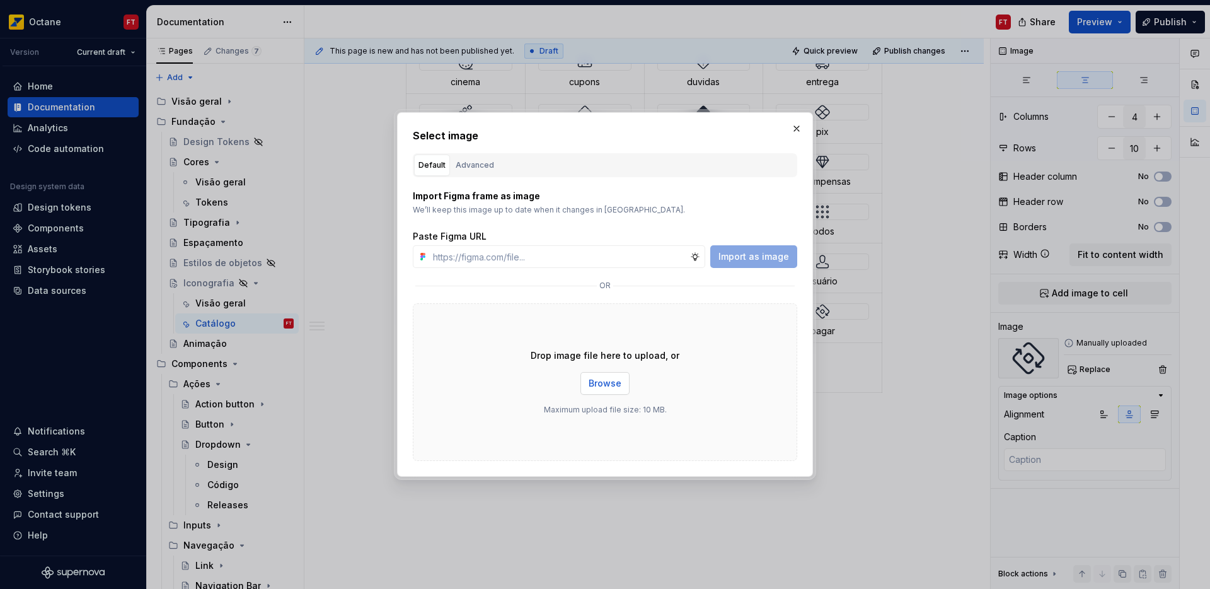
click at [605, 381] on span "Browse" at bounding box center [605, 383] width 33 height 13
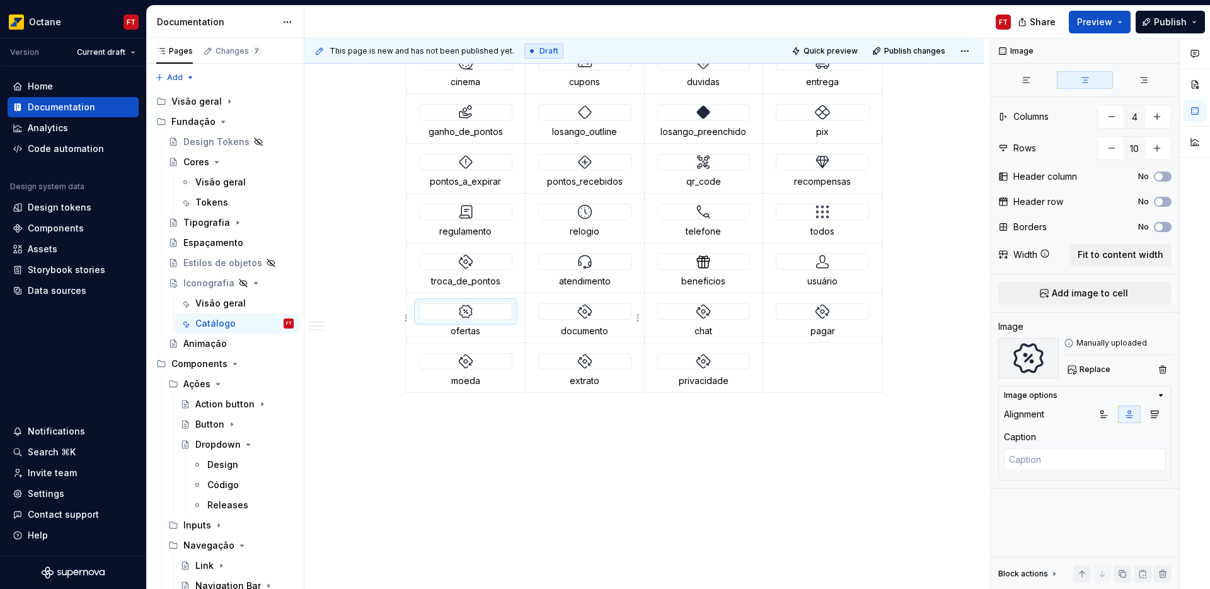
click at [596, 313] on div at bounding box center [585, 311] width 92 height 15
click at [1103, 371] on span "Replace" at bounding box center [1095, 369] width 31 height 10
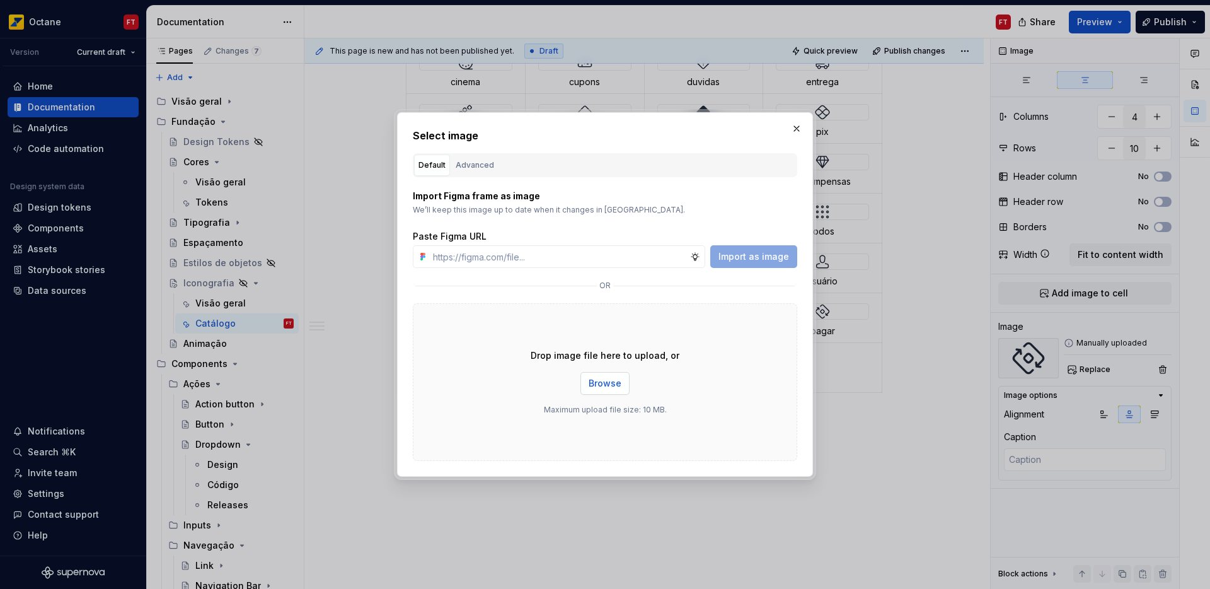
click at [605, 383] on span "Browse" at bounding box center [605, 383] width 33 height 13
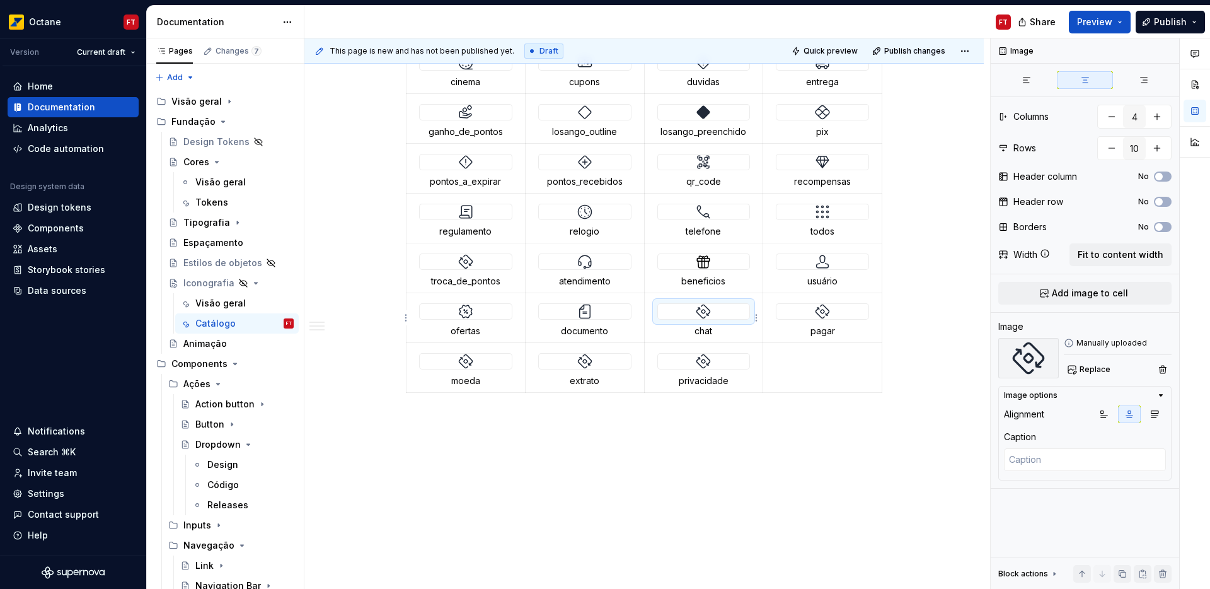
click at [705, 309] on img at bounding box center [703, 311] width 15 height 15
click at [1090, 369] on span "Replace" at bounding box center [1095, 369] width 31 height 10
type textarea "*"
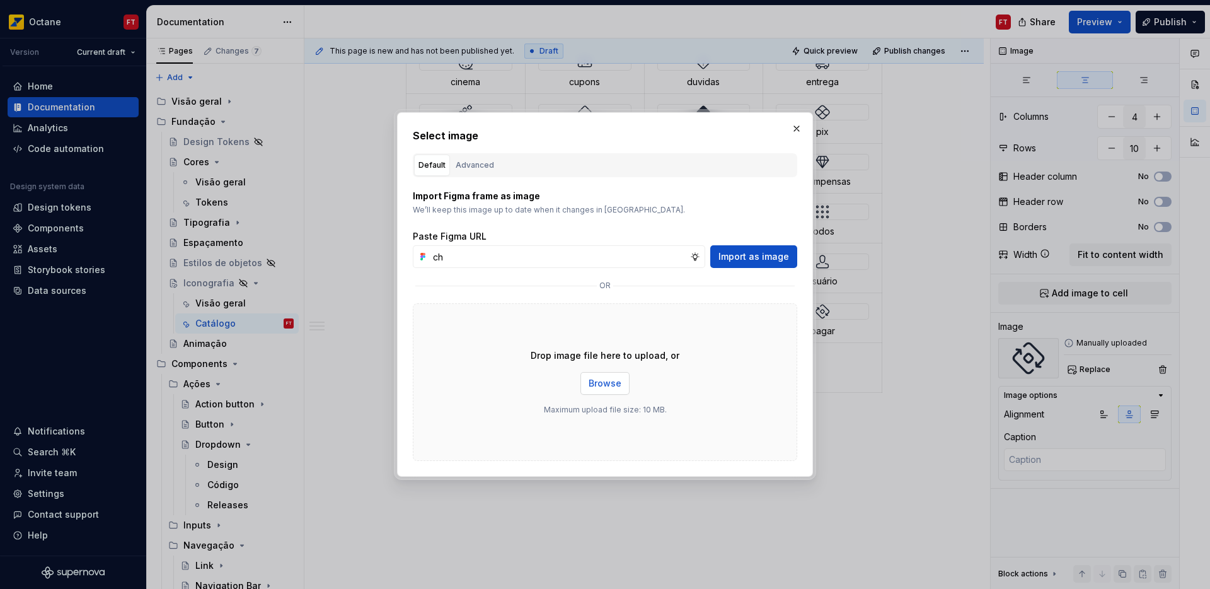
type input "ch"
click at [611, 384] on span "Browse" at bounding box center [605, 383] width 33 height 13
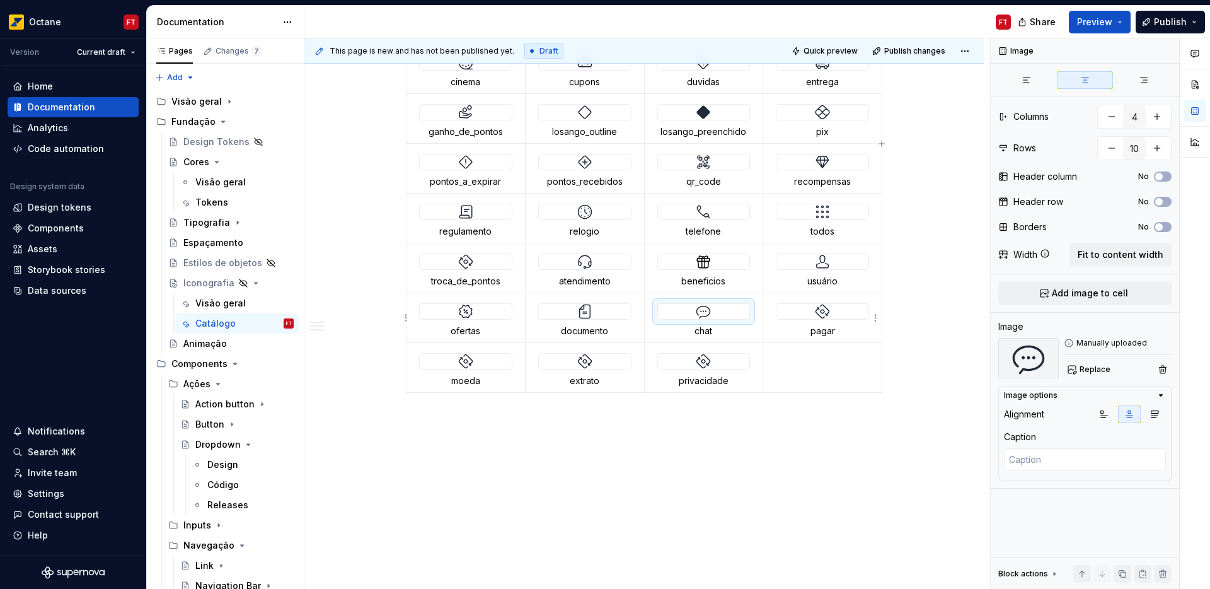
click at [812, 311] on div at bounding box center [823, 311] width 92 height 15
click at [1092, 369] on span "Replace" at bounding box center [1095, 369] width 31 height 10
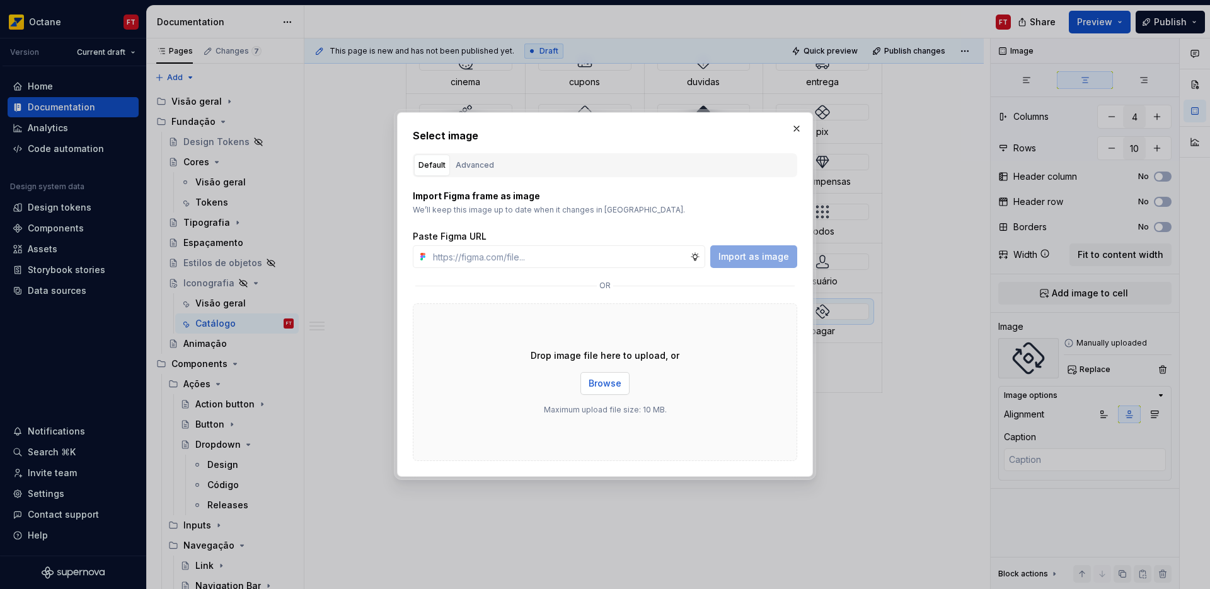
click at [611, 381] on span "Browse" at bounding box center [605, 383] width 33 height 13
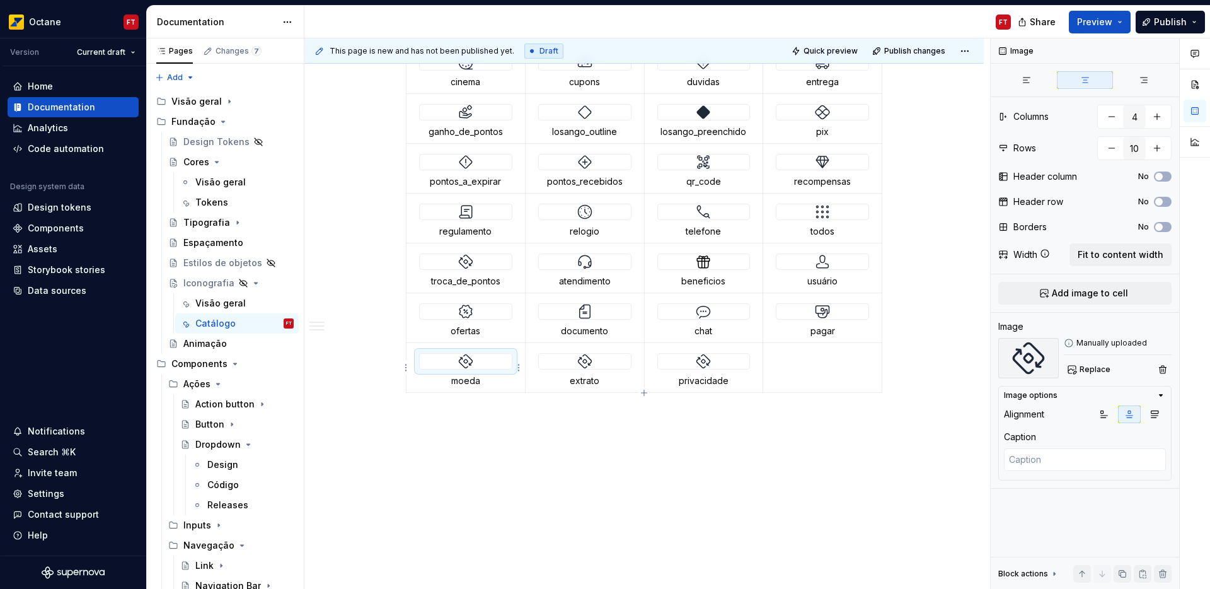
click at [466, 363] on img at bounding box center [465, 361] width 15 height 15
click at [1100, 364] on span "Replace" at bounding box center [1095, 369] width 31 height 10
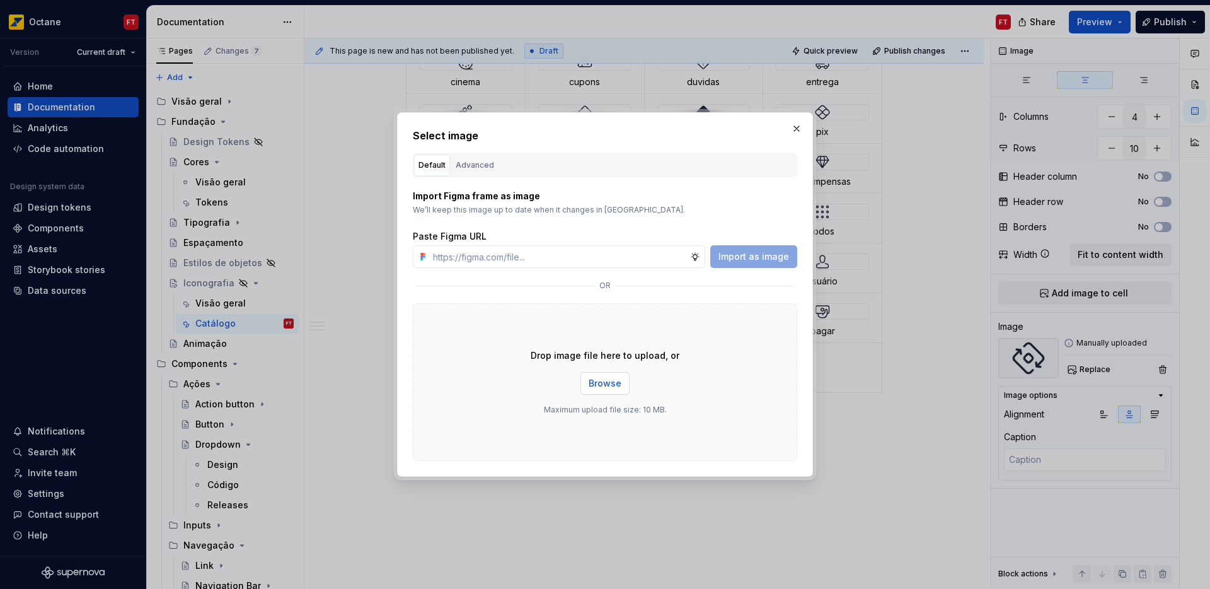
click at [603, 382] on span "Browse" at bounding box center [605, 383] width 33 height 13
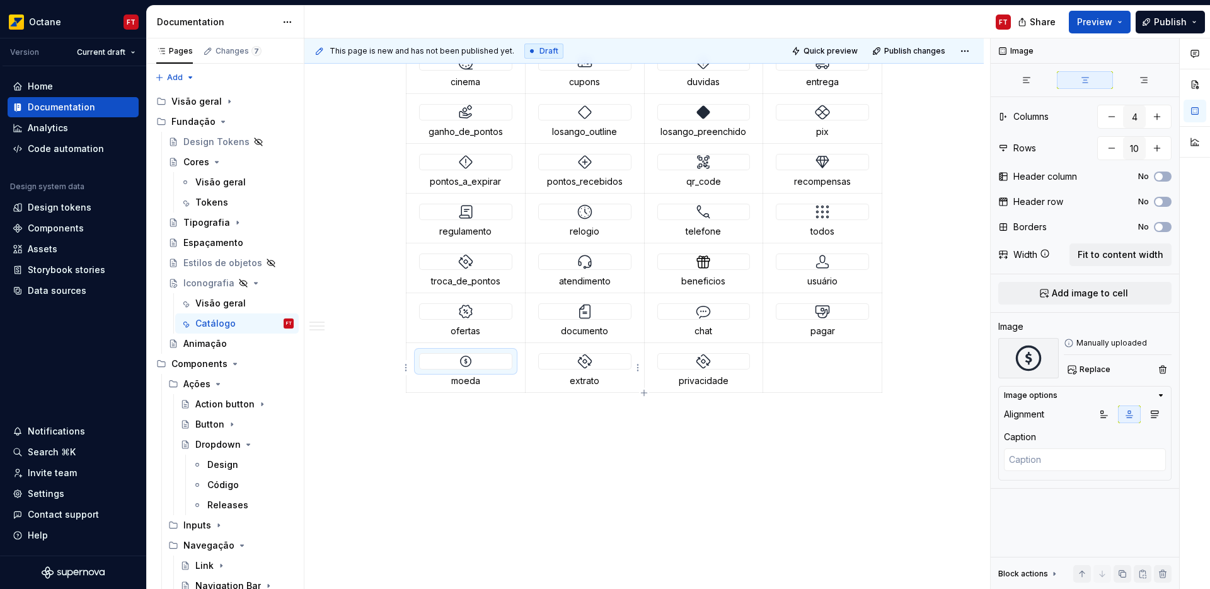
click at [591, 362] on img at bounding box center [584, 361] width 15 height 15
click at [1093, 367] on span "Replace" at bounding box center [1095, 369] width 31 height 10
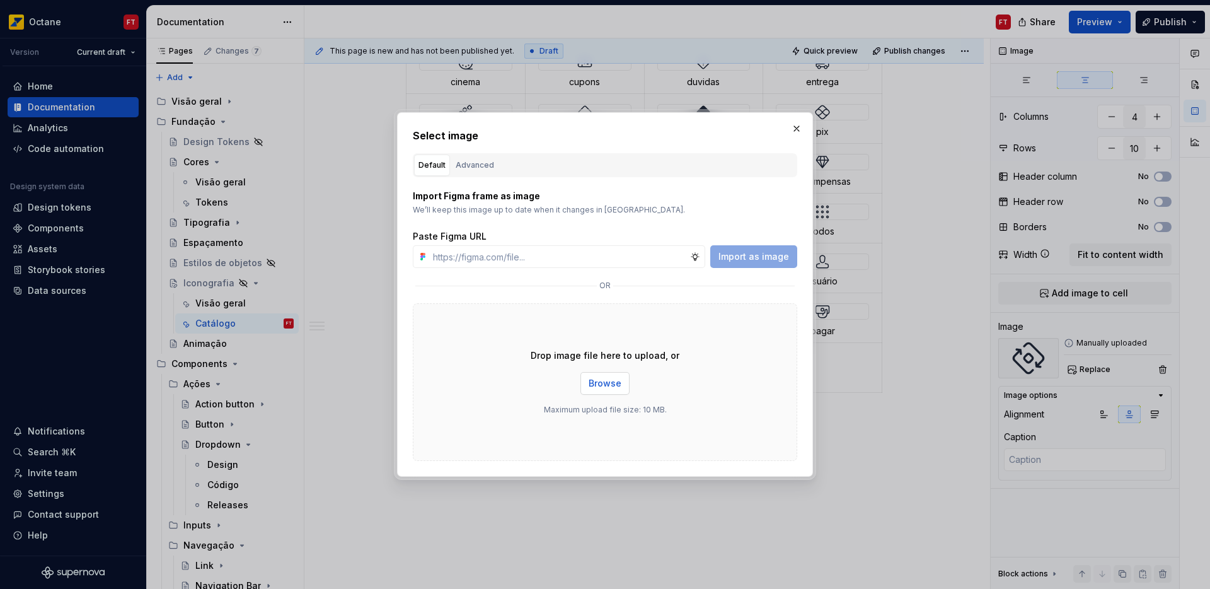
click at [600, 385] on span "Browse" at bounding box center [605, 383] width 33 height 13
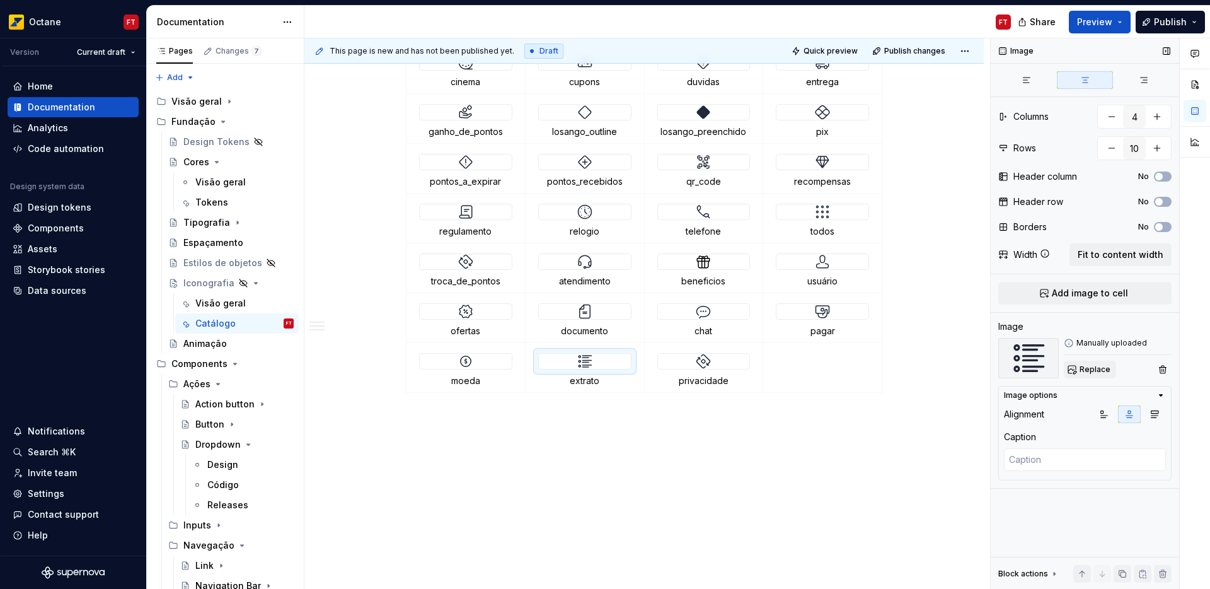
click at [1093, 372] on span "Replace" at bounding box center [1095, 369] width 31 height 10
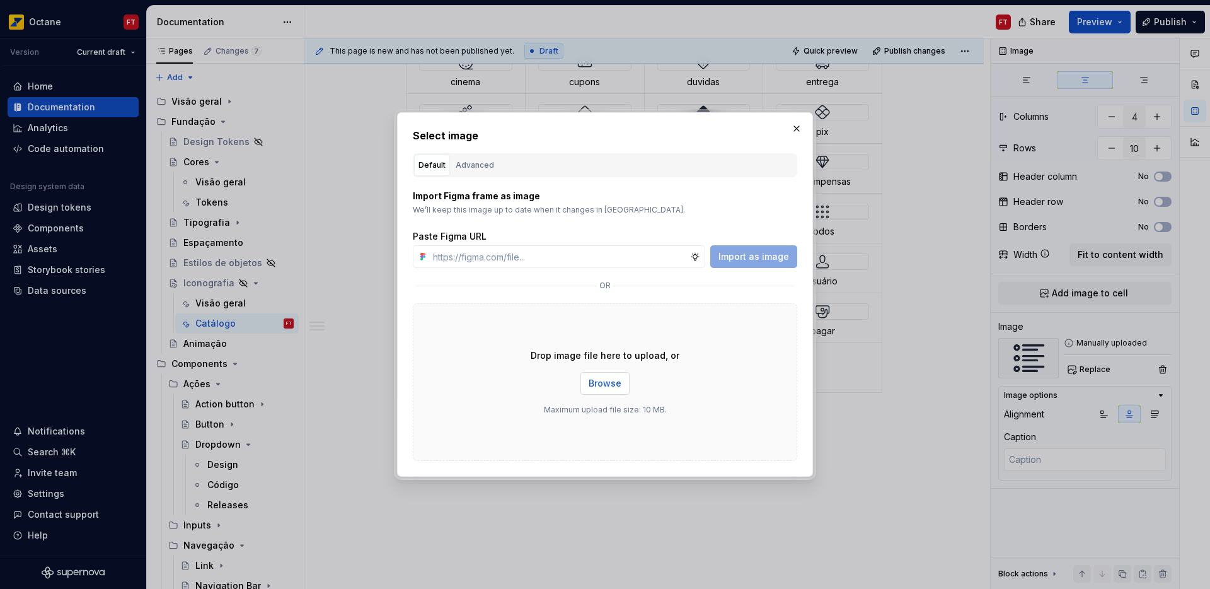
click at [597, 383] on span "Browse" at bounding box center [605, 383] width 33 height 13
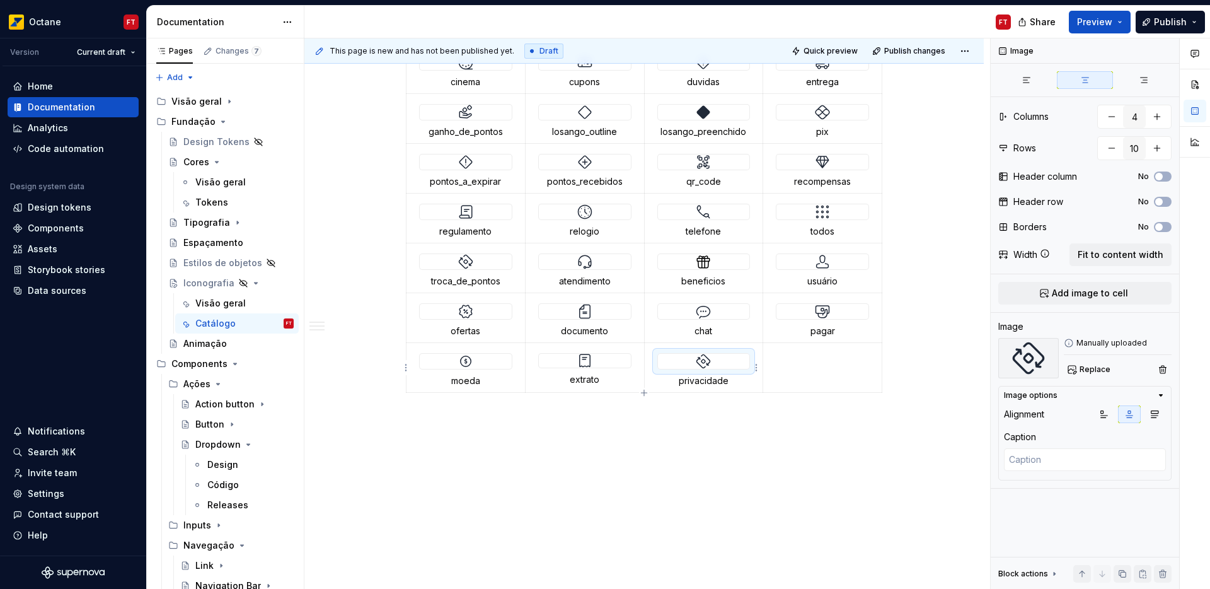
click at [708, 361] on img at bounding box center [703, 361] width 15 height 15
click at [1078, 374] on button "Replace" at bounding box center [1090, 370] width 52 height 18
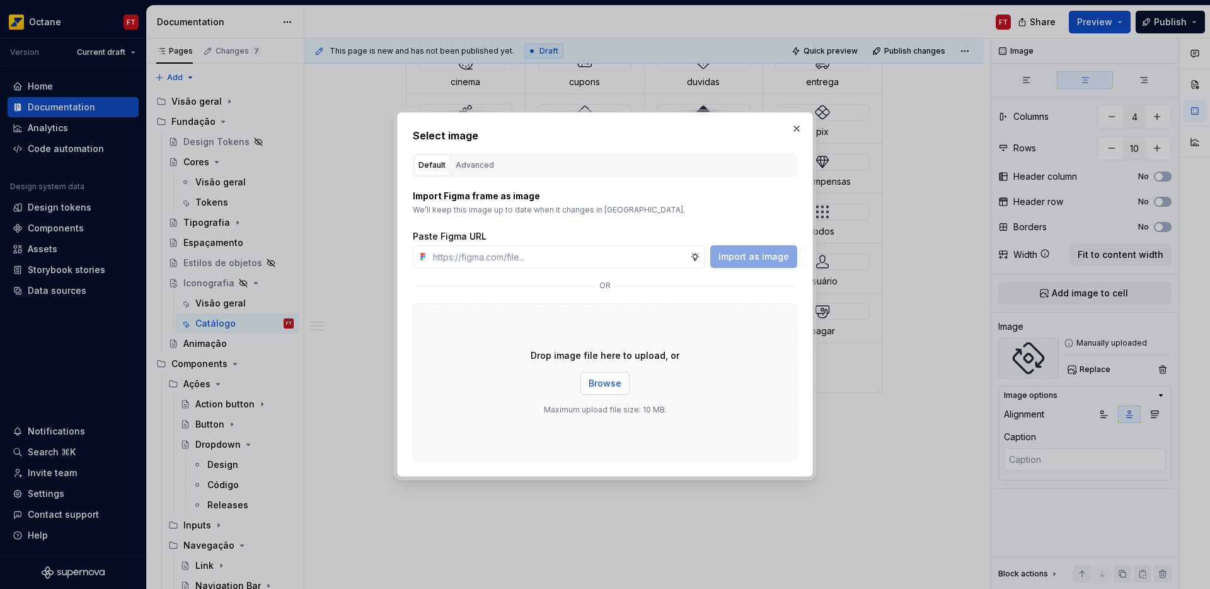
click at [601, 381] on span "Browse" at bounding box center [605, 383] width 33 height 13
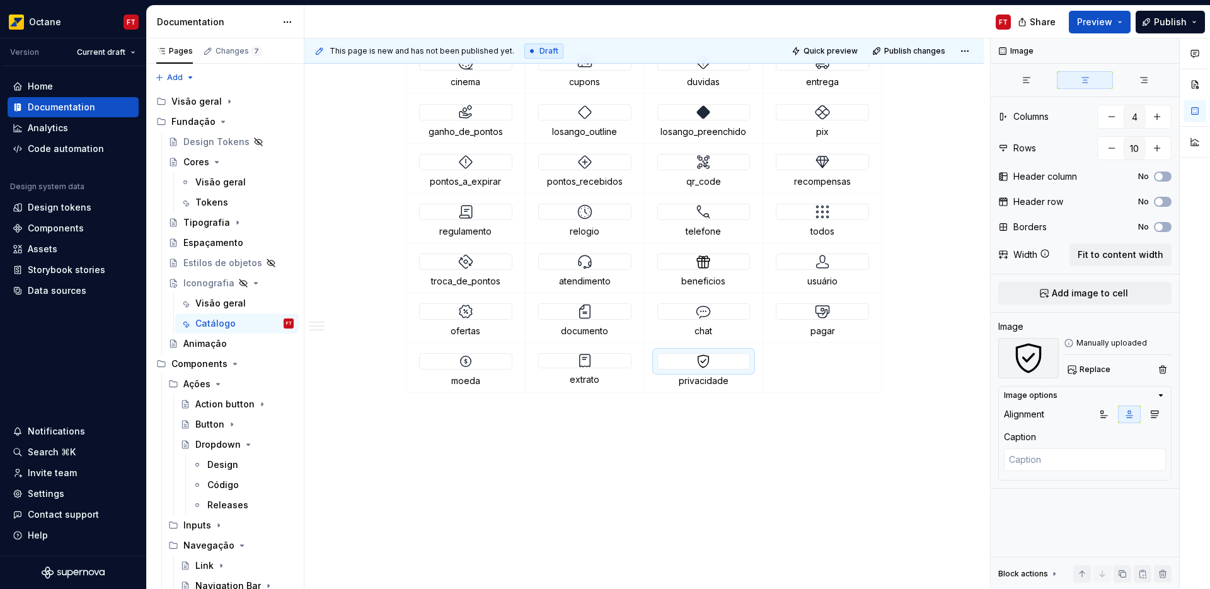
type textarea "*"
click at [877, 432] on div "This page is new and has not been published yet. Draft Quick preview Publish ch…" at bounding box center [647, 313] width 686 height 551
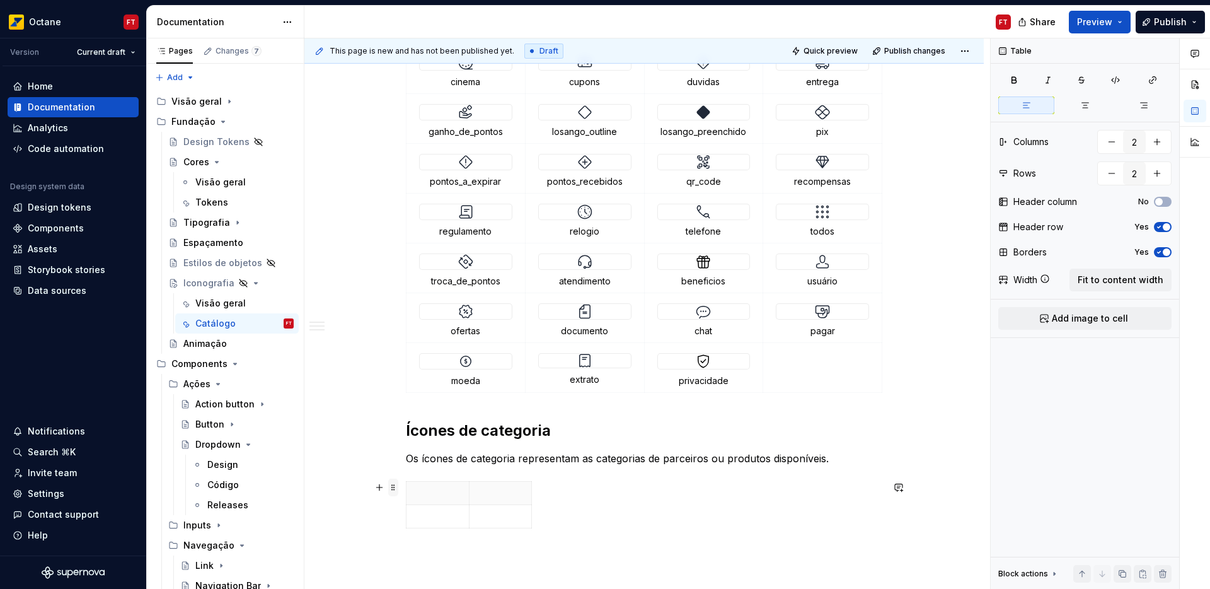
click at [390, 489] on span at bounding box center [393, 487] width 10 height 18
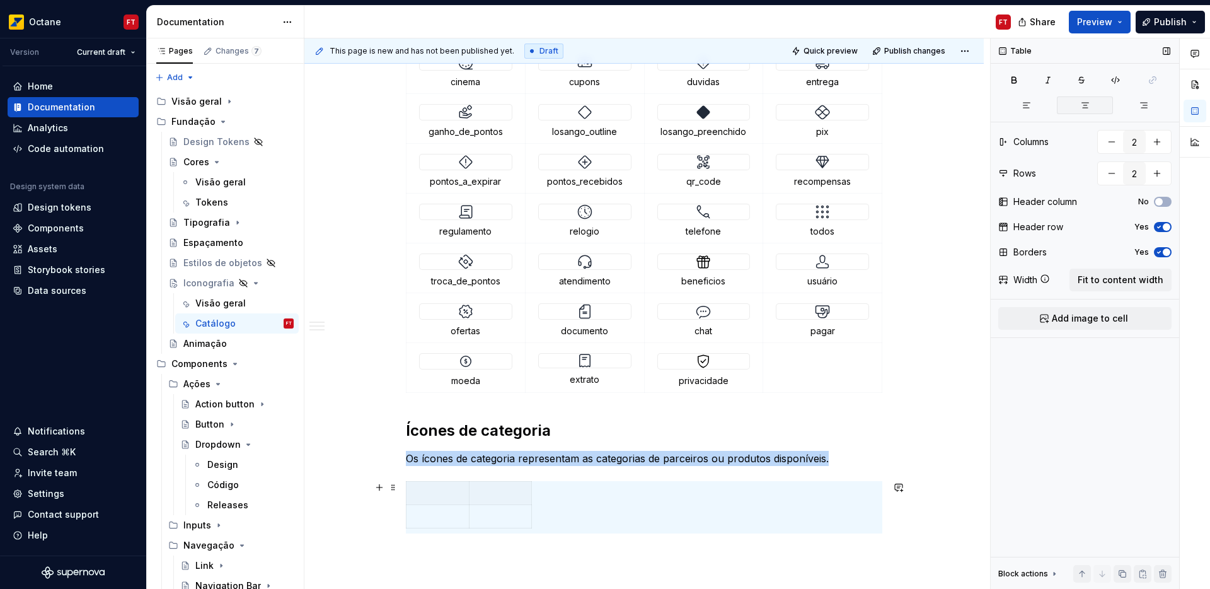
click at [1080, 112] on button "button" at bounding box center [1085, 105] width 56 height 18
click at [1156, 224] on icon "button" at bounding box center [1159, 227] width 10 height 8
click at [1162, 254] on icon "button" at bounding box center [1159, 252] width 10 height 8
click at [1152, 149] on button "button" at bounding box center [1157, 141] width 23 height 23
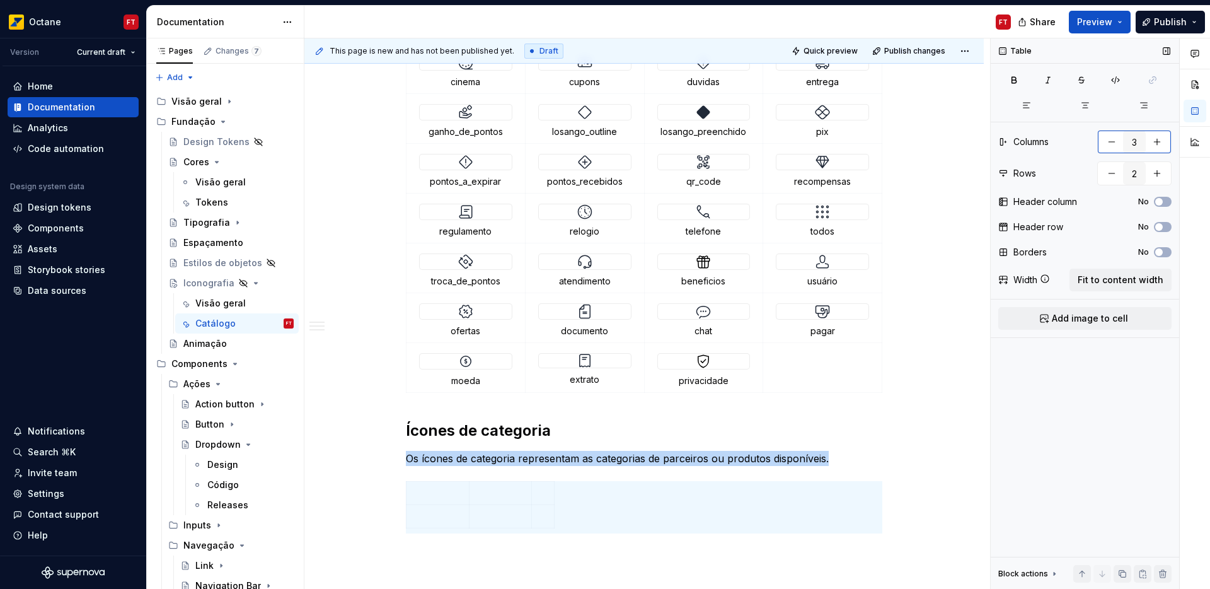
type input "4"
click at [1162, 173] on button "button" at bounding box center [1157, 173] width 23 height 23
type input "3"
click at [1106, 282] on span "Fit to content width" at bounding box center [1121, 280] width 86 height 13
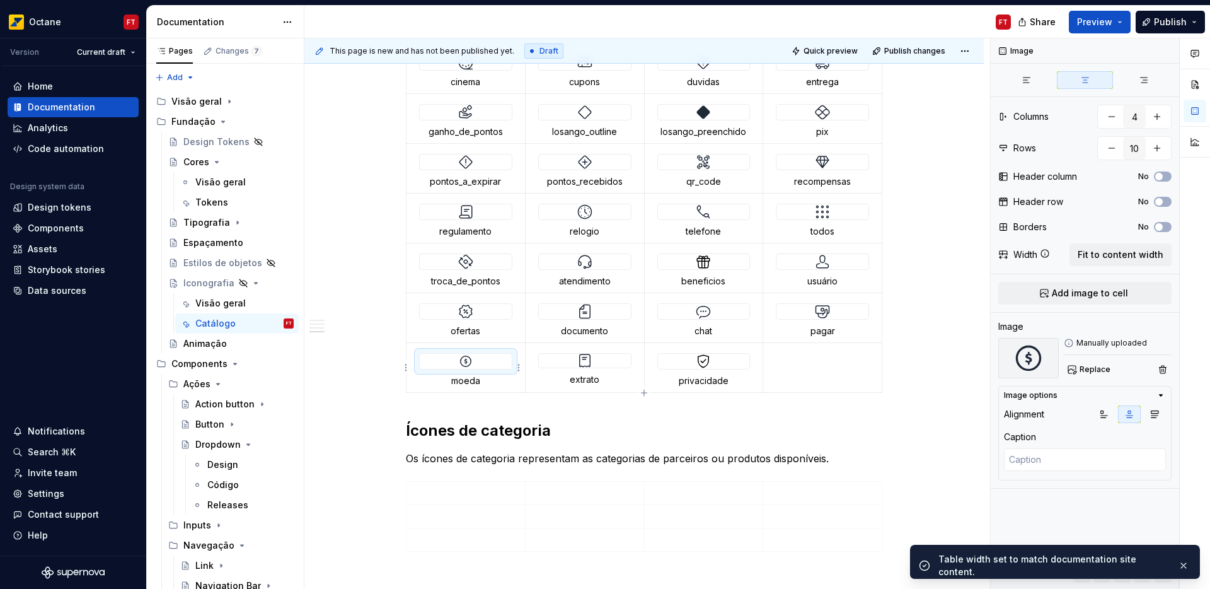
click at [471, 366] on img at bounding box center [465, 361] width 15 height 15
click at [462, 363] on img at bounding box center [465, 361] width 15 height 15
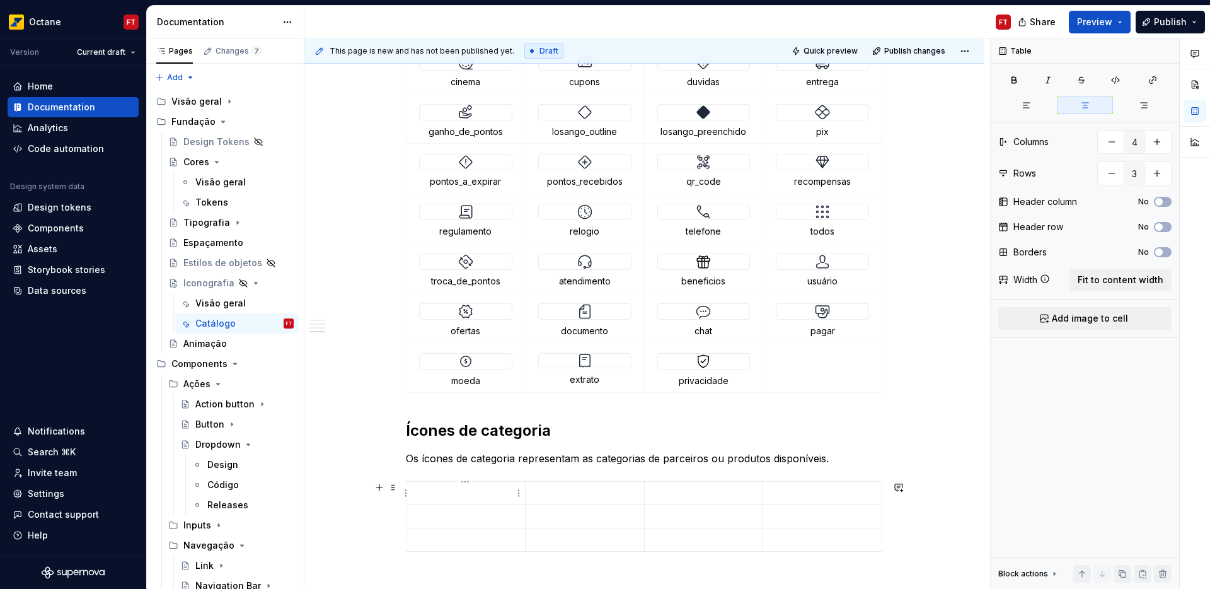
click at [443, 489] on p at bounding box center [465, 493] width 103 height 13
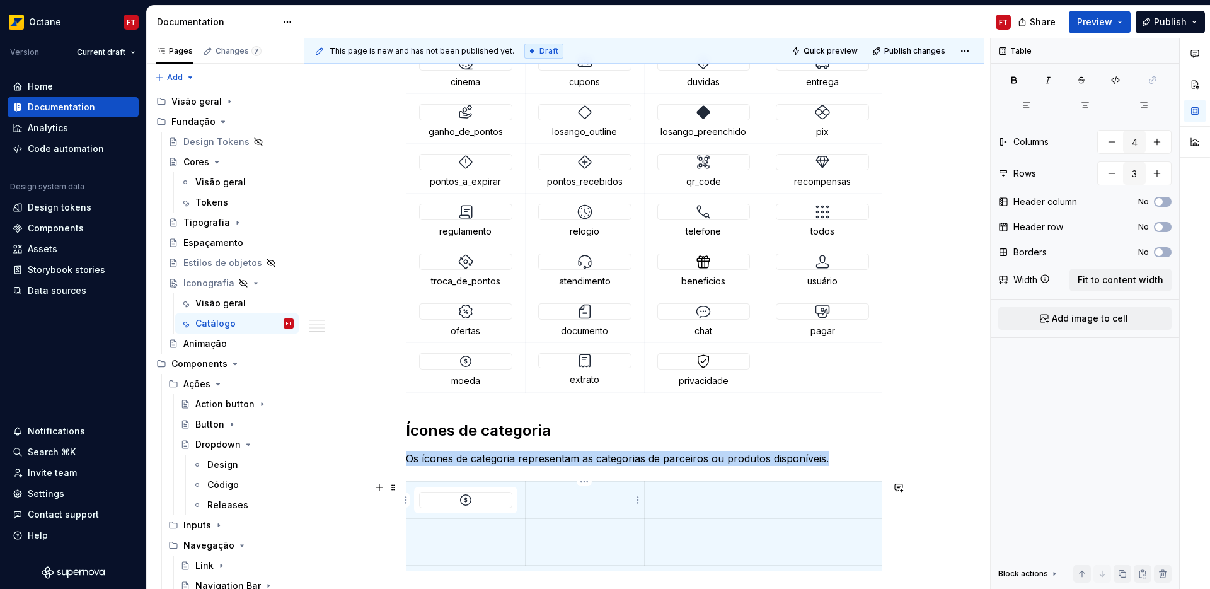
click at [565, 491] on p at bounding box center [584, 493] width 103 height 13
click at [717, 506] on td at bounding box center [703, 500] width 119 height 37
click at [826, 499] on td at bounding box center [822, 500] width 119 height 37
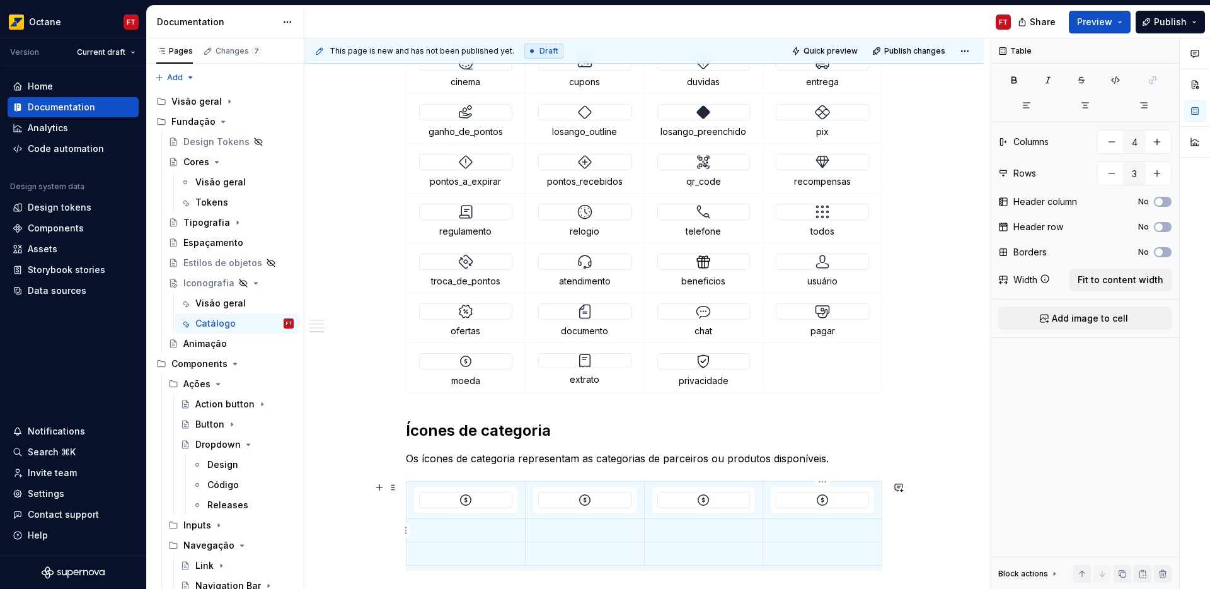
drag, startPoint x: 814, startPoint y: 528, endPoint x: 797, endPoint y: 531, distance: 17.3
click at [813, 528] on p at bounding box center [822, 530] width 103 height 13
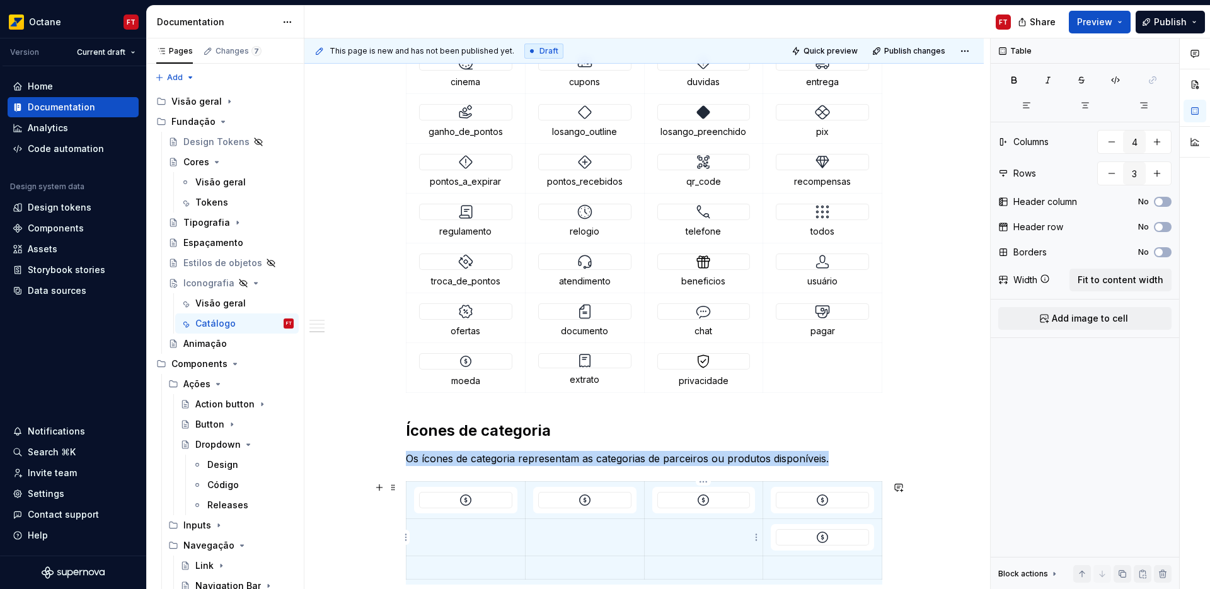
click at [682, 532] on p at bounding box center [703, 530] width 103 height 13
click at [573, 535] on p at bounding box center [584, 530] width 103 height 13
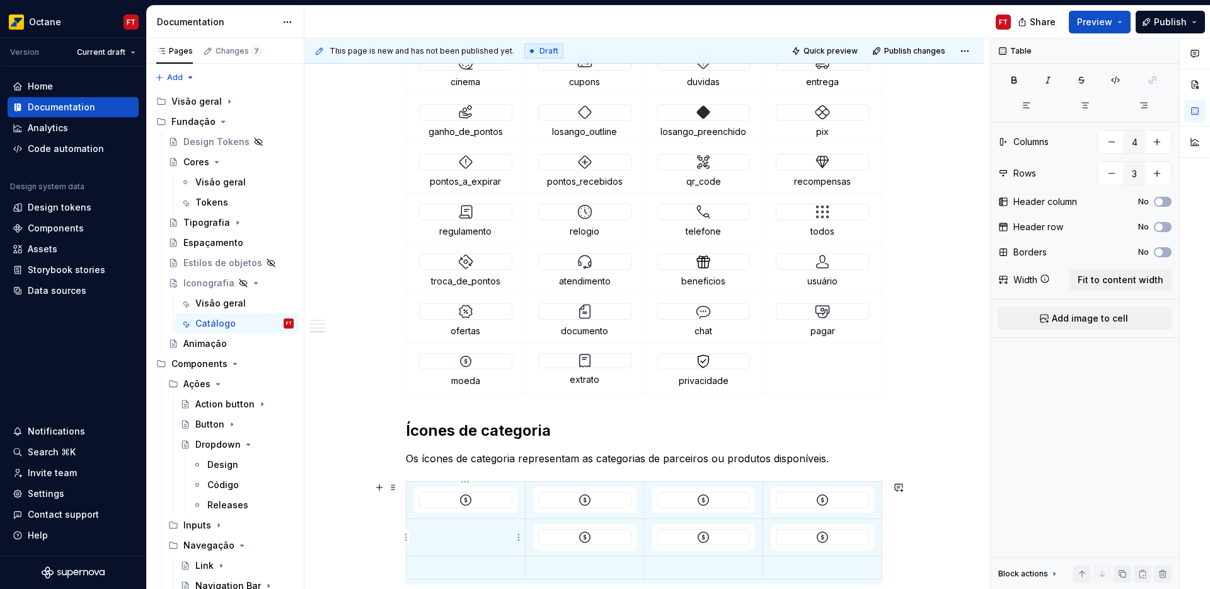
click at [456, 532] on p at bounding box center [465, 530] width 103 height 13
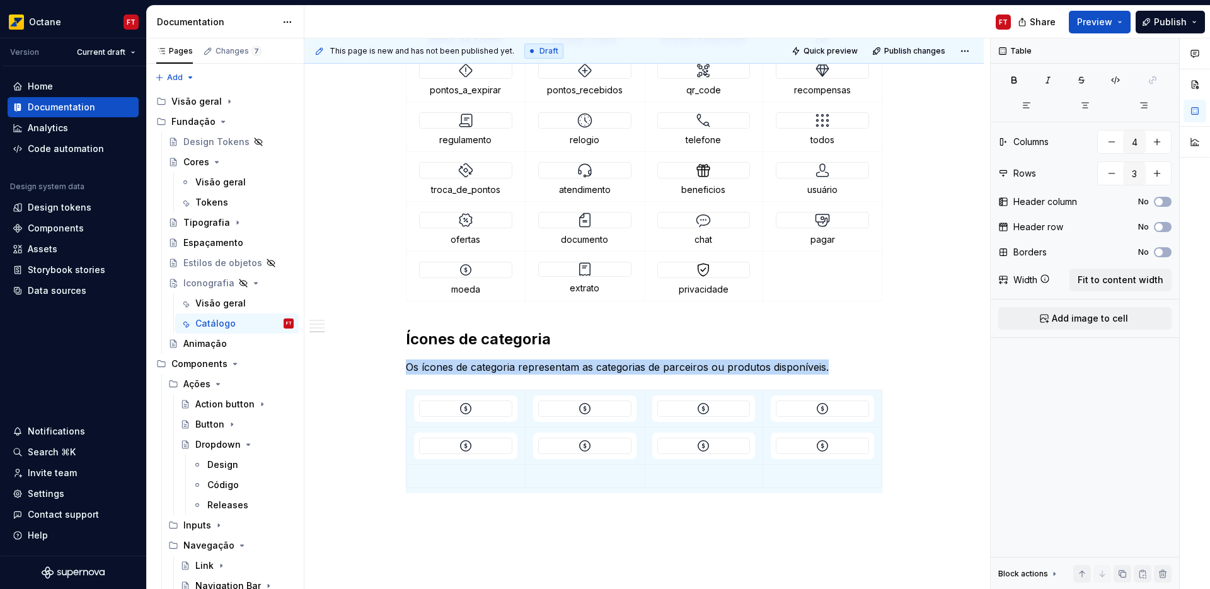
scroll to position [1532, 0]
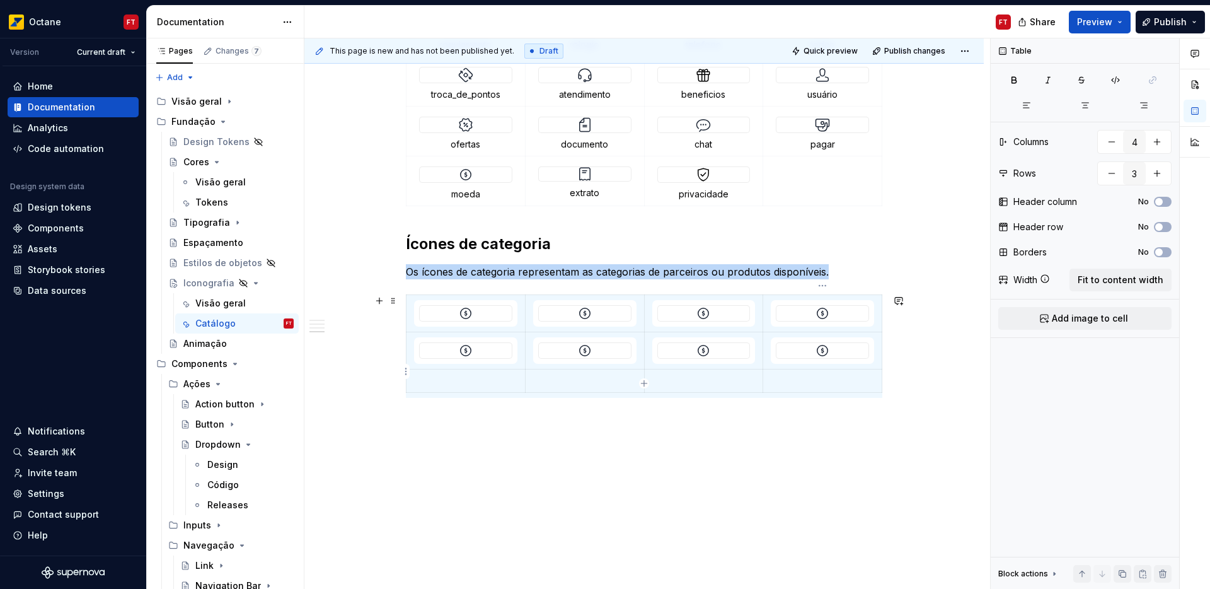
click at [829, 374] on p at bounding box center [822, 380] width 103 height 13
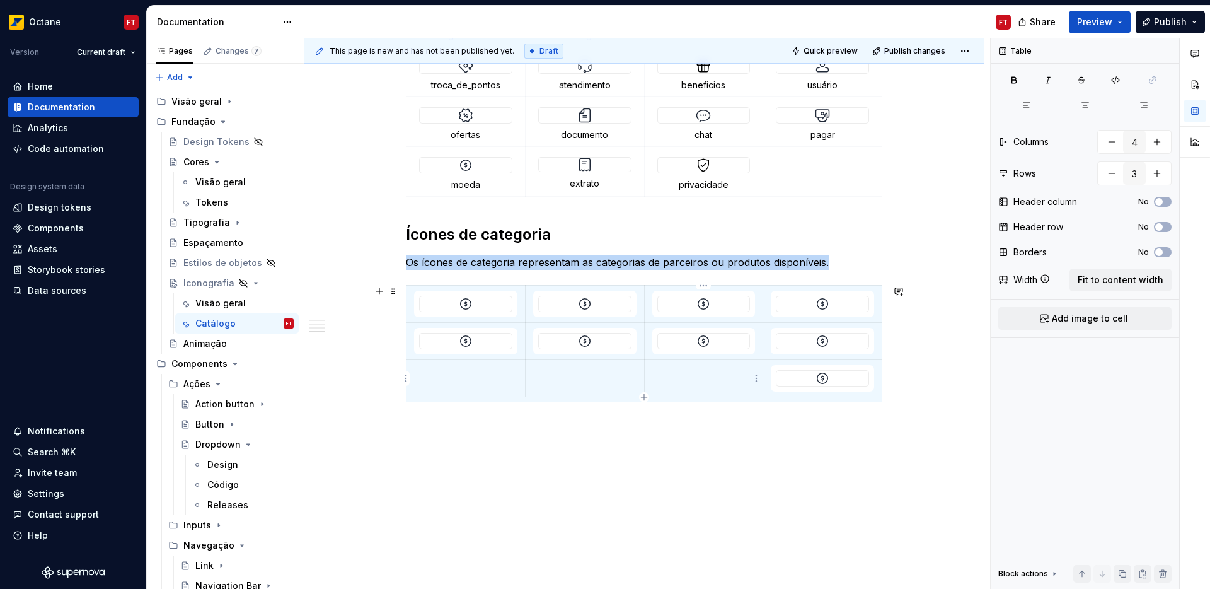
click at [690, 381] on td at bounding box center [703, 378] width 119 height 37
click at [585, 381] on td at bounding box center [584, 378] width 119 height 37
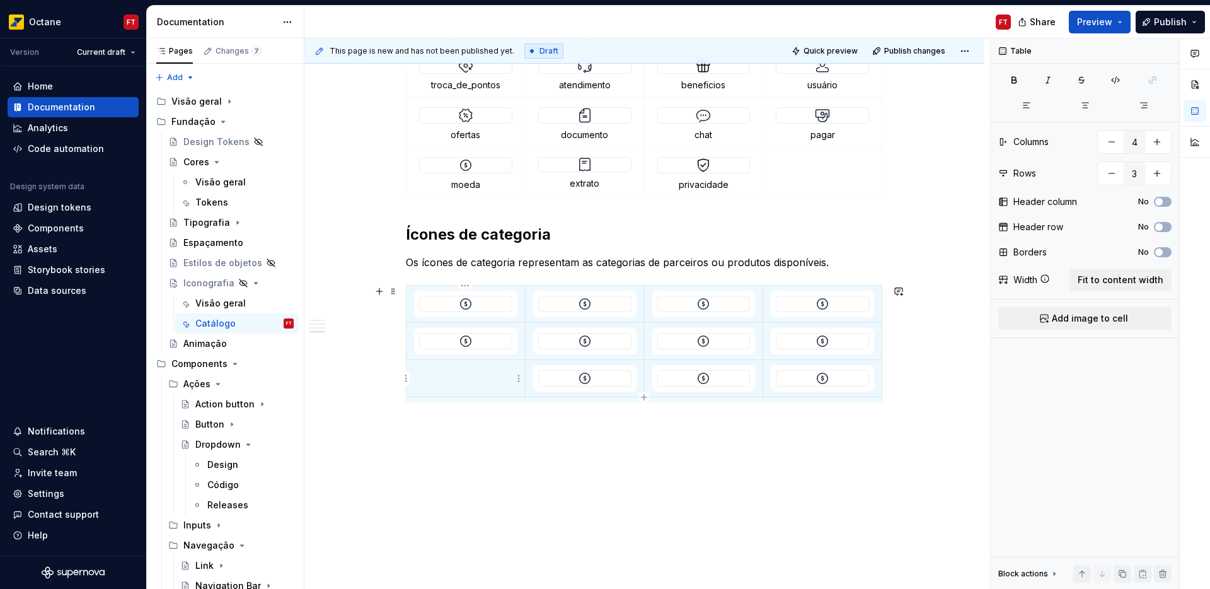
click at [474, 378] on td at bounding box center [466, 378] width 119 height 37
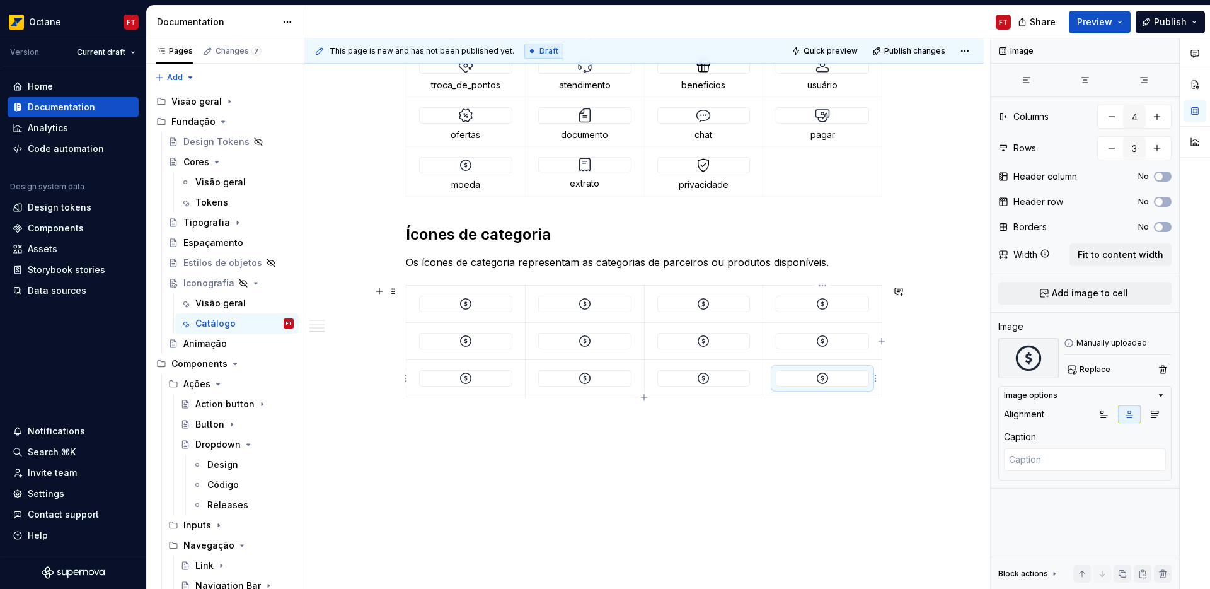
click at [815, 379] on img at bounding box center [822, 378] width 15 height 15
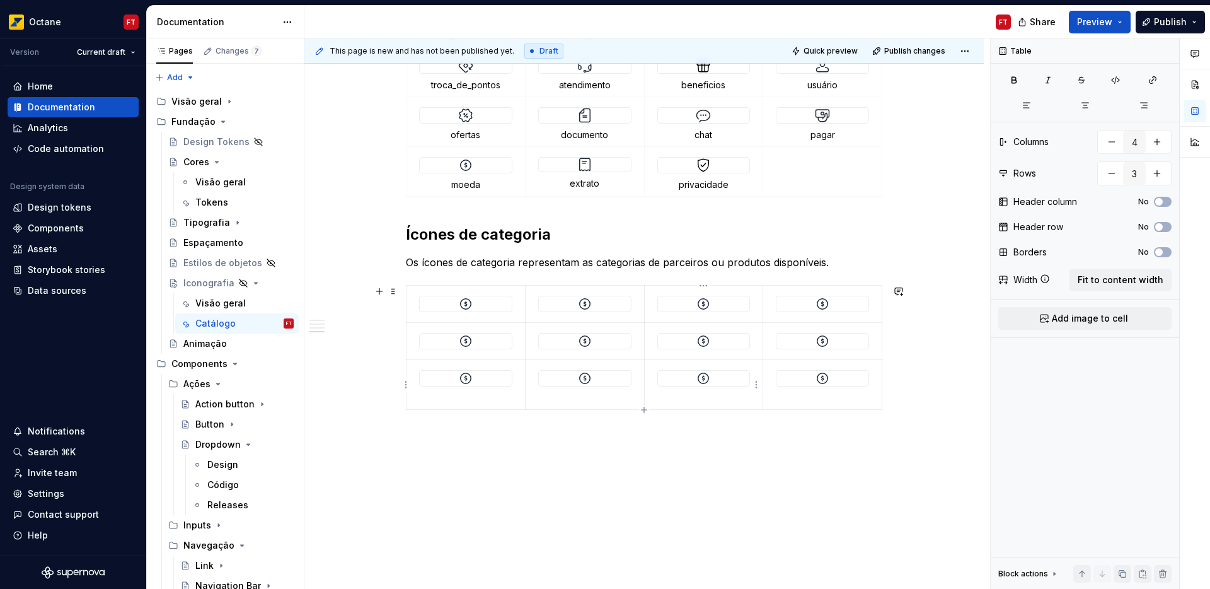
drag, startPoint x: 712, startPoint y: 380, endPoint x: 701, endPoint y: 380, distance: 10.7
click at [711, 380] on div at bounding box center [704, 378] width 92 height 15
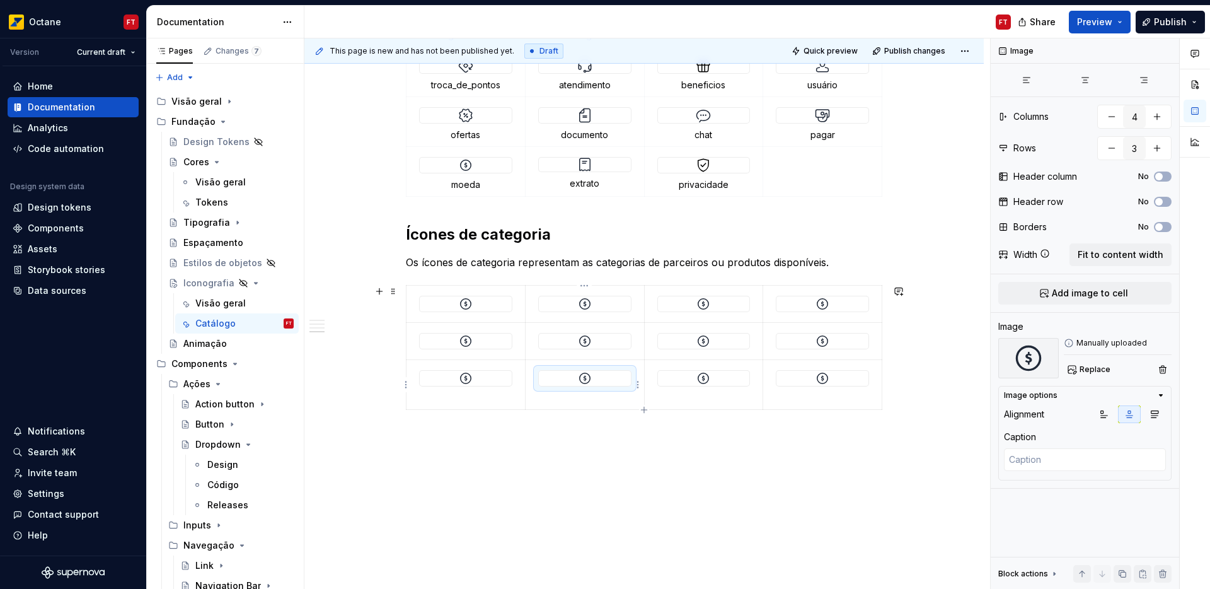
click at [604, 381] on div at bounding box center [585, 378] width 92 height 15
click at [477, 383] on div at bounding box center [466, 378] width 92 height 15
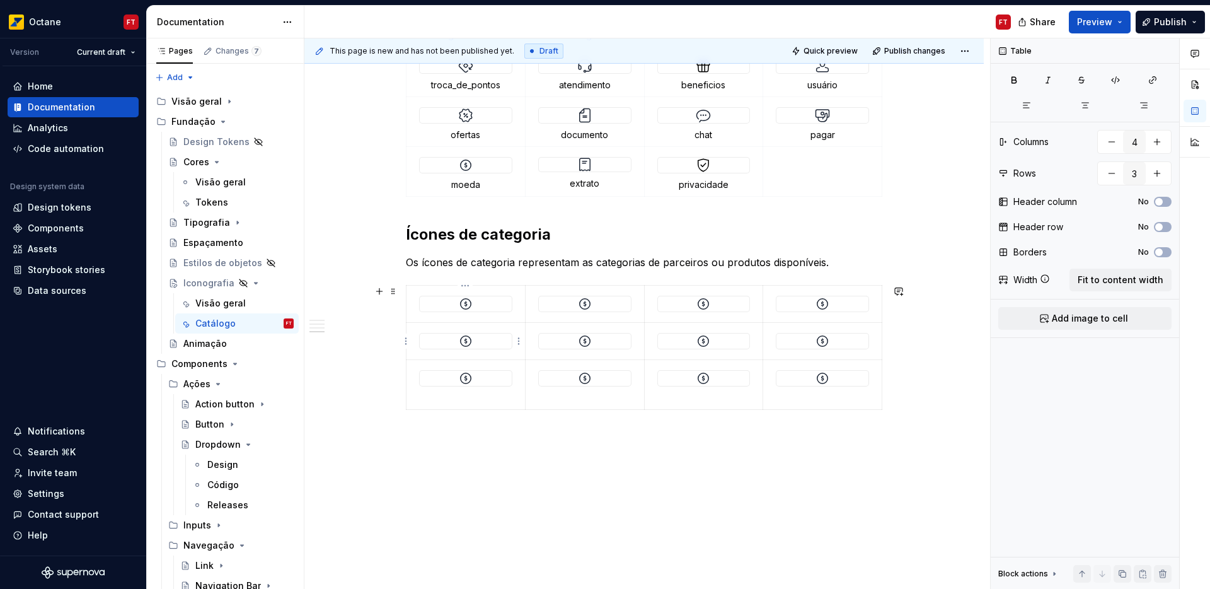
click at [470, 342] on img at bounding box center [465, 340] width 15 height 15
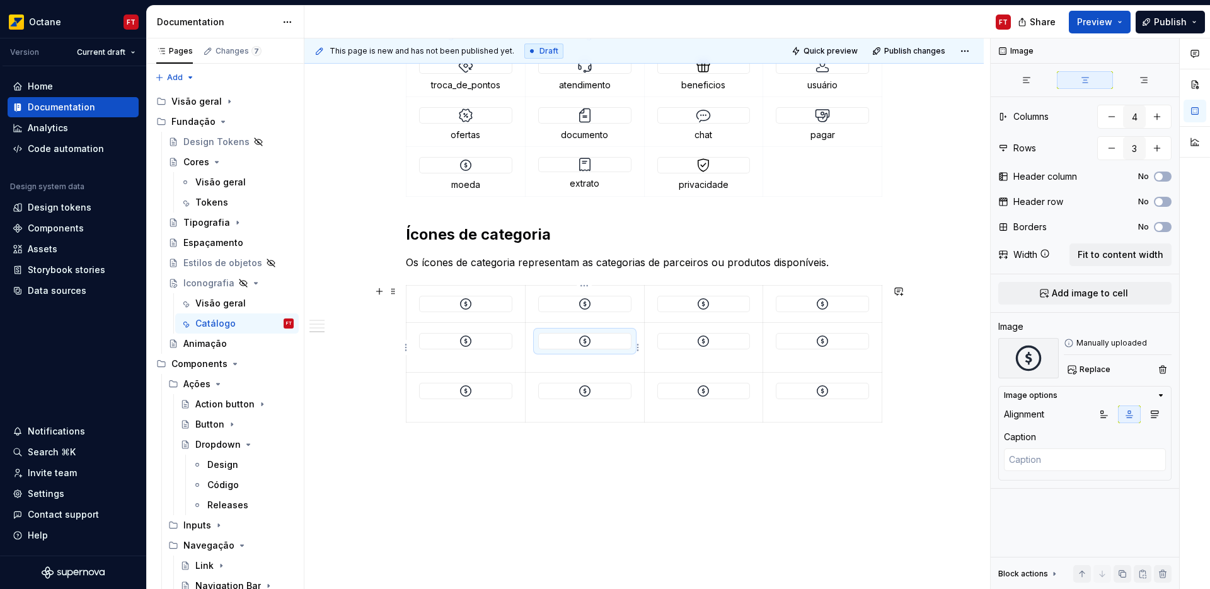
click at [593, 342] on div at bounding box center [585, 340] width 92 height 15
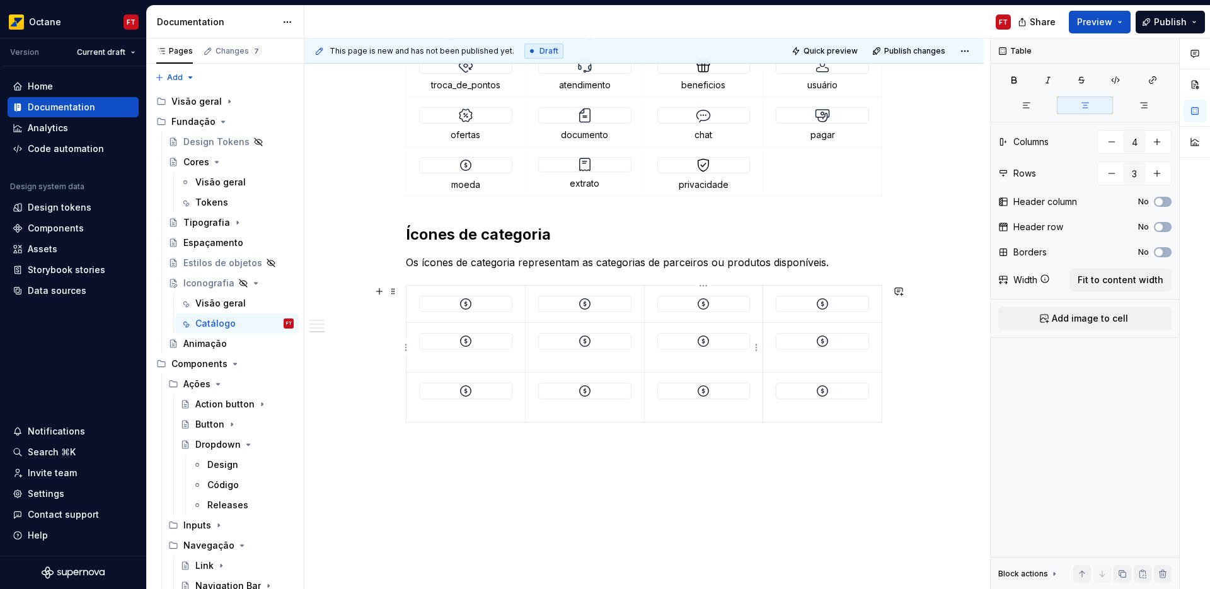
click at [686, 344] on div at bounding box center [704, 340] width 92 height 15
click at [801, 333] on div at bounding box center [822, 341] width 93 height 16
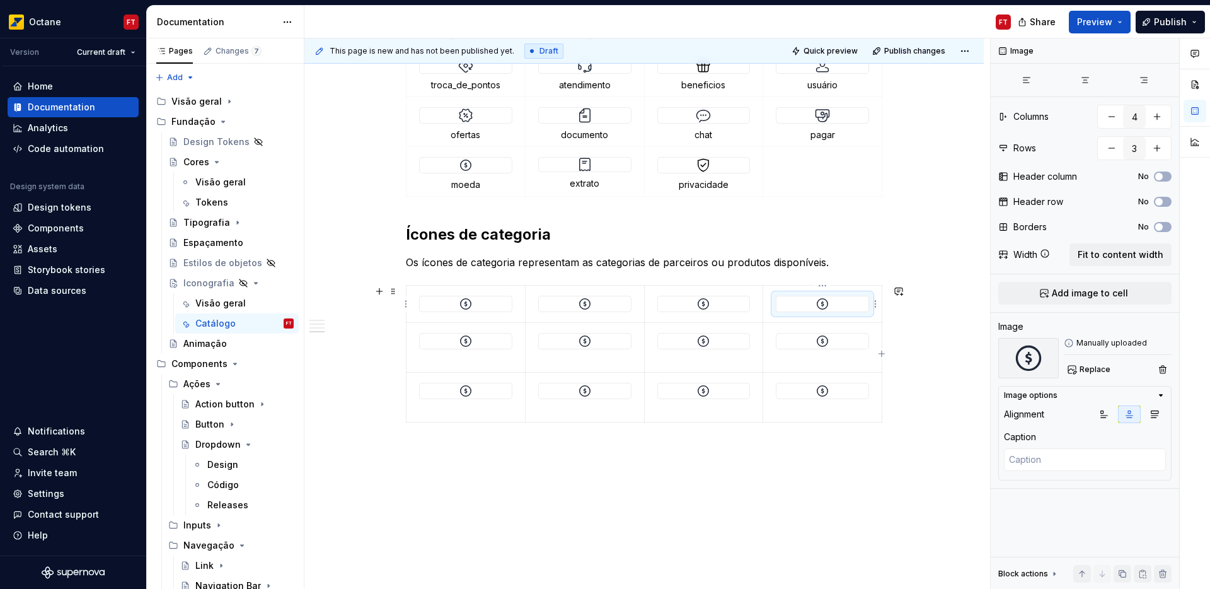
click at [816, 304] on img at bounding box center [822, 303] width 15 height 15
drag, startPoint x: 724, startPoint y: 303, endPoint x: 678, endPoint y: 307, distance: 46.2
click at [724, 303] on div at bounding box center [704, 303] width 92 height 15
click at [606, 305] on div at bounding box center [585, 303] width 92 height 15
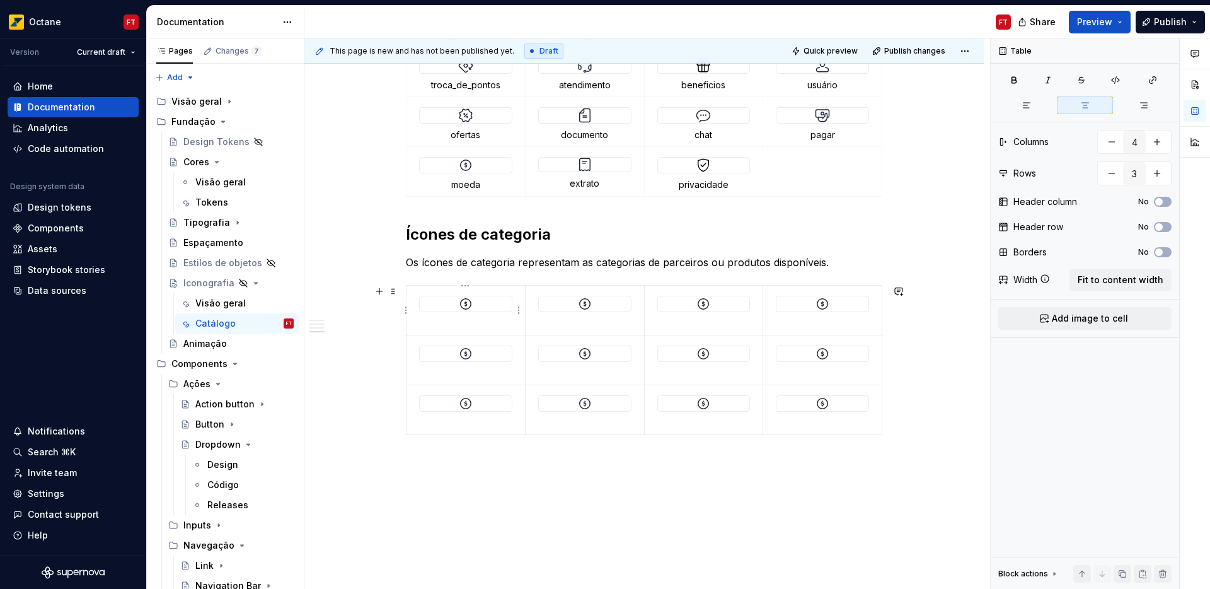
click at [466, 304] on img at bounding box center [465, 303] width 15 height 15
click at [394, 292] on span at bounding box center [393, 291] width 10 height 18
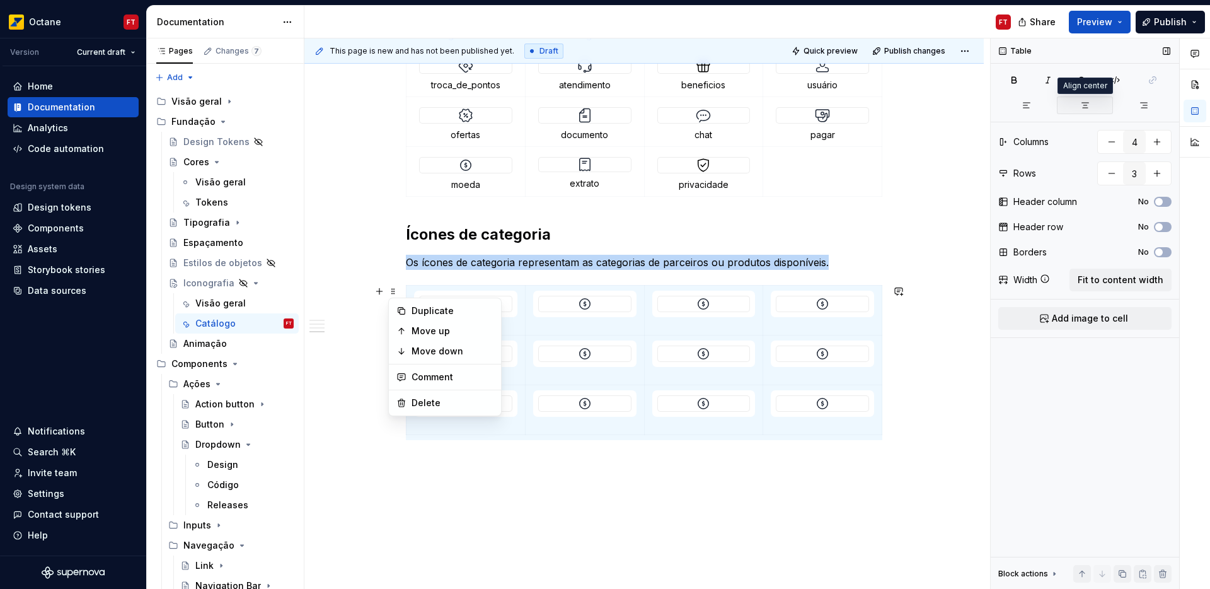
click at [1082, 101] on icon "button" at bounding box center [1085, 105] width 10 height 10
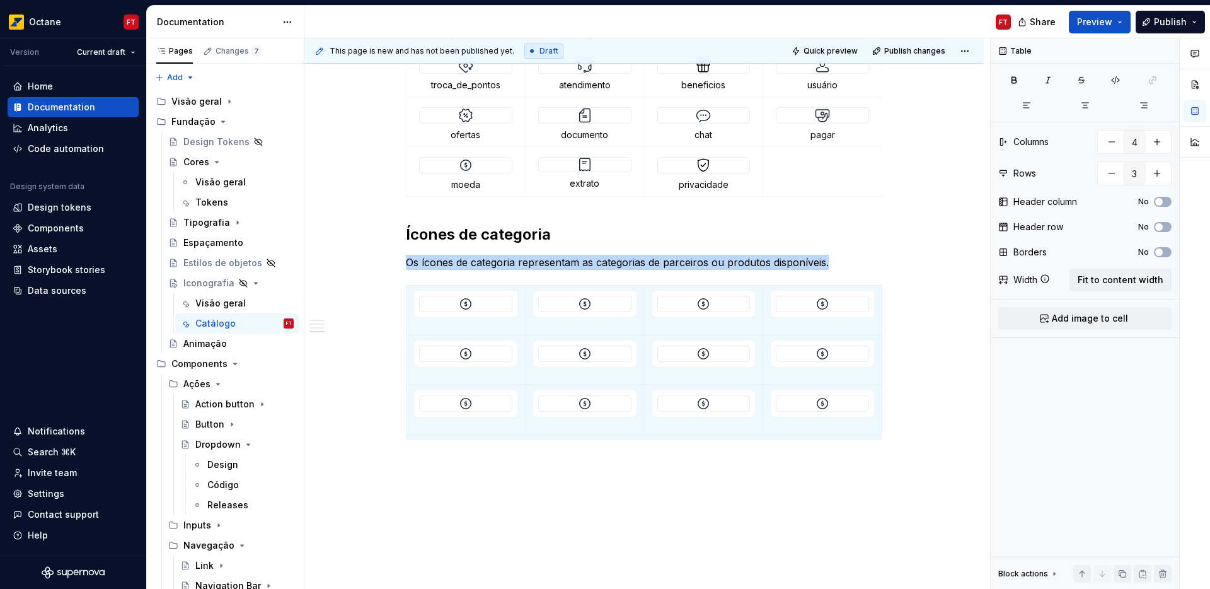
click at [465, 325] on p at bounding box center [465, 323] width 103 height 13
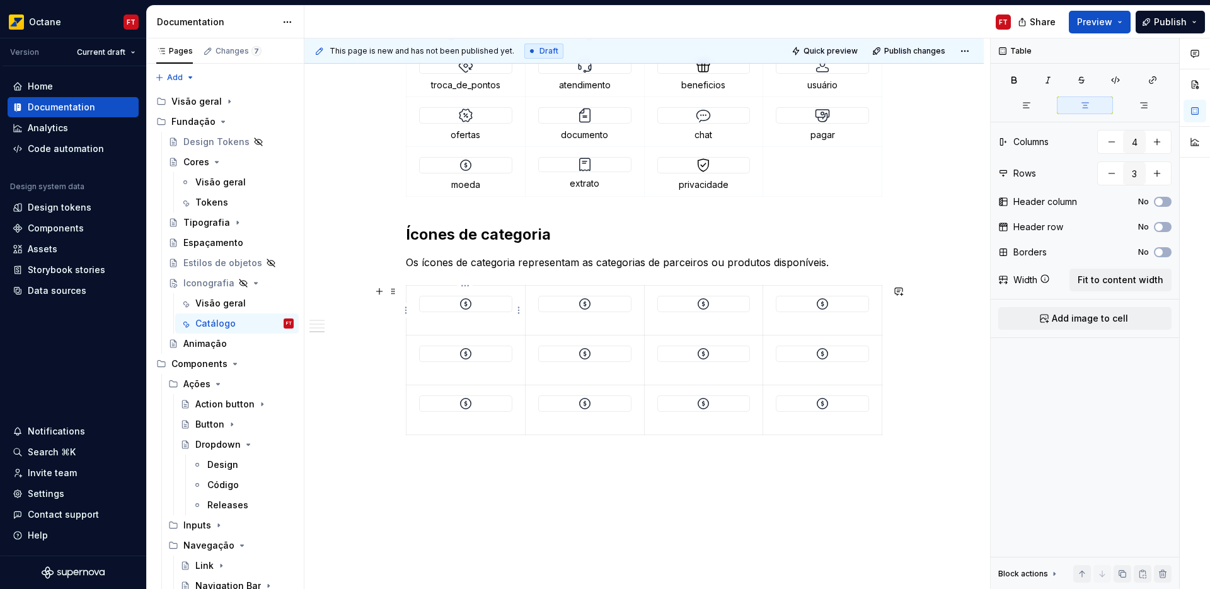
click at [465, 325] on p at bounding box center [465, 323] width 103 height 13
click at [580, 321] on p at bounding box center [584, 323] width 103 height 13
click at [697, 321] on p at bounding box center [703, 323] width 103 height 13
click at [699, 321] on p at bounding box center [703, 323] width 103 height 13
click at [821, 321] on p at bounding box center [822, 323] width 103 height 13
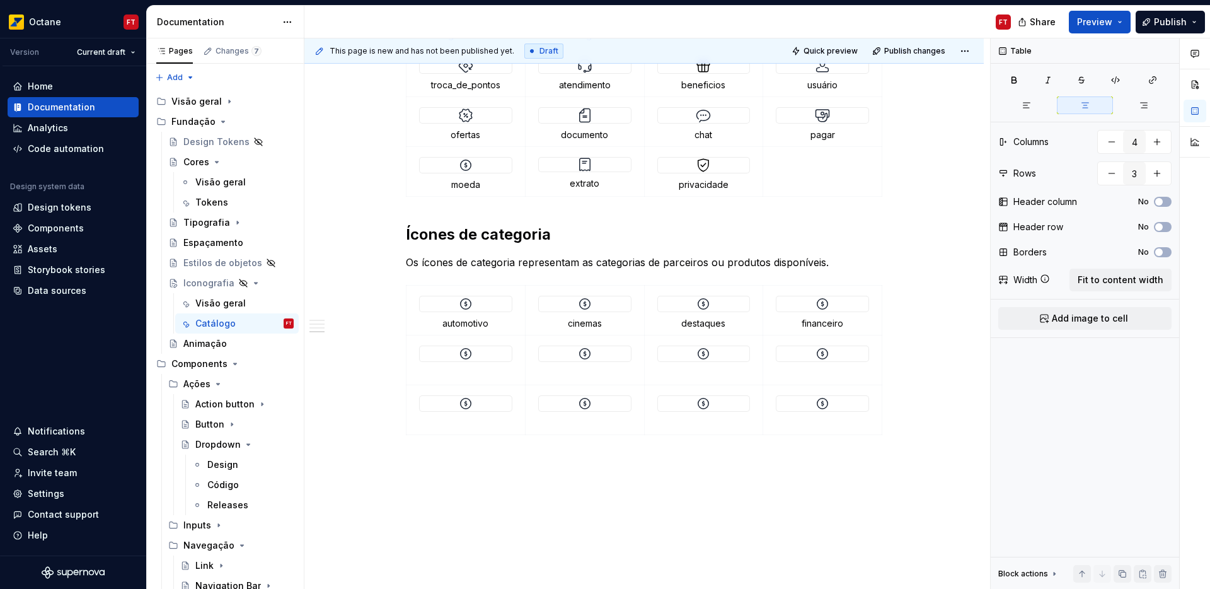
click at [469, 374] on p at bounding box center [465, 373] width 103 height 13
click at [611, 370] on p at bounding box center [584, 373] width 103 height 13
click at [689, 376] on p at bounding box center [703, 373] width 103 height 13
click at [465, 429] on p at bounding box center [465, 423] width 103 height 13
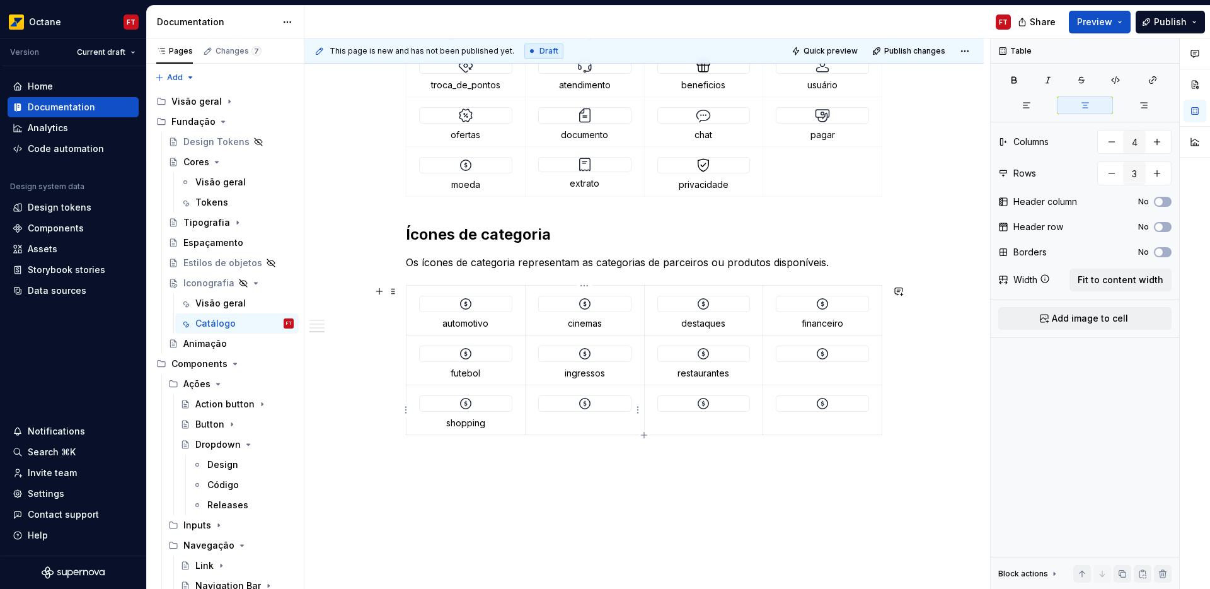
click at [578, 420] on p at bounding box center [584, 423] width 103 height 13
click at [696, 424] on p at bounding box center [703, 423] width 103 height 13
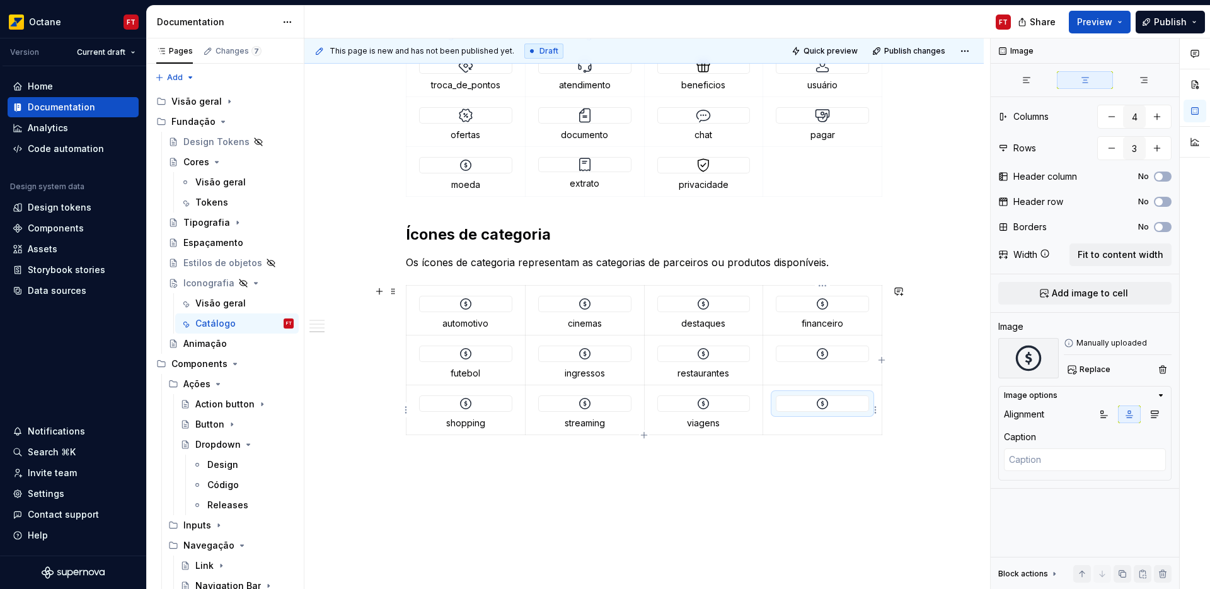
click at [806, 402] on div at bounding box center [823, 403] width 92 height 15
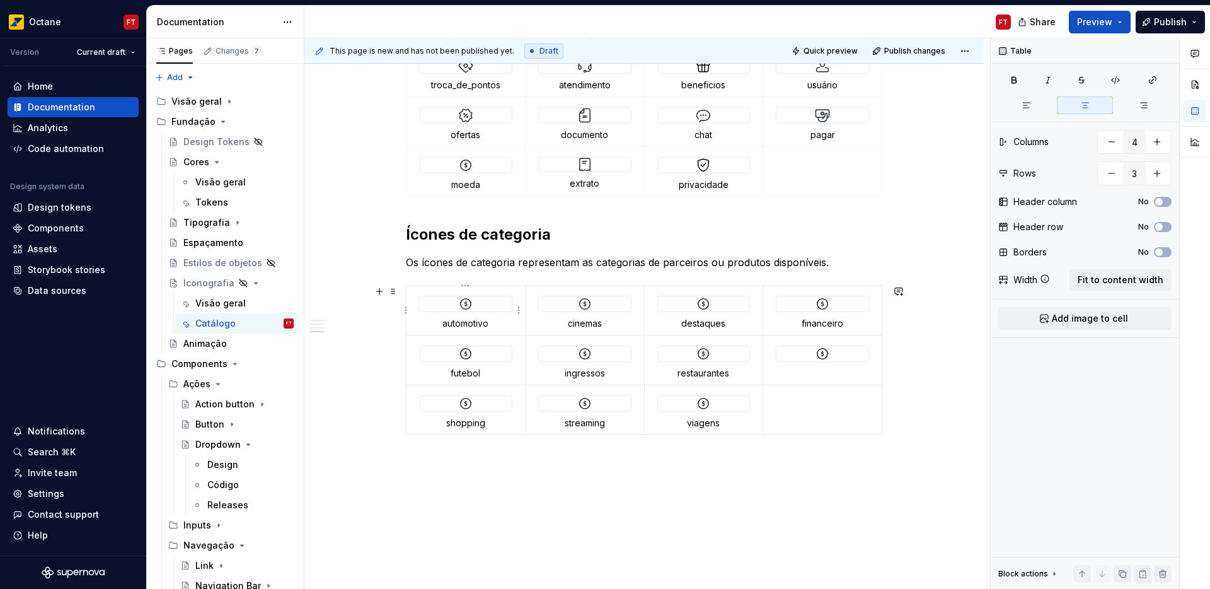
click at [468, 303] on img at bounding box center [465, 303] width 15 height 15
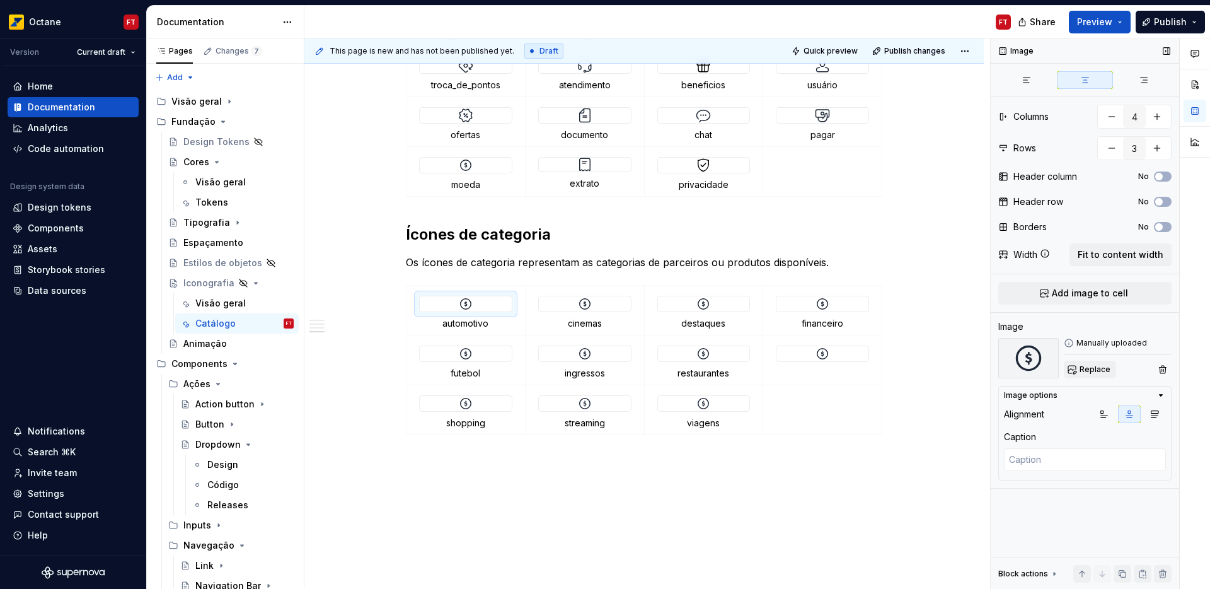
click at [1094, 368] on span "Replace" at bounding box center [1095, 369] width 31 height 10
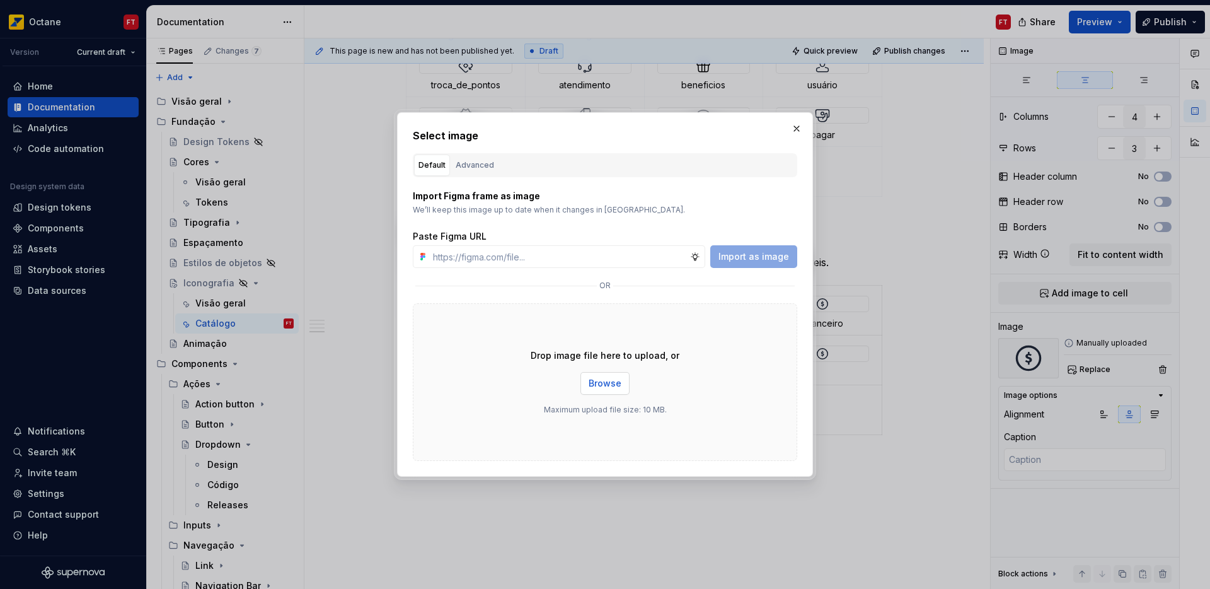
click at [586, 385] on button "Browse" at bounding box center [605, 383] width 49 height 23
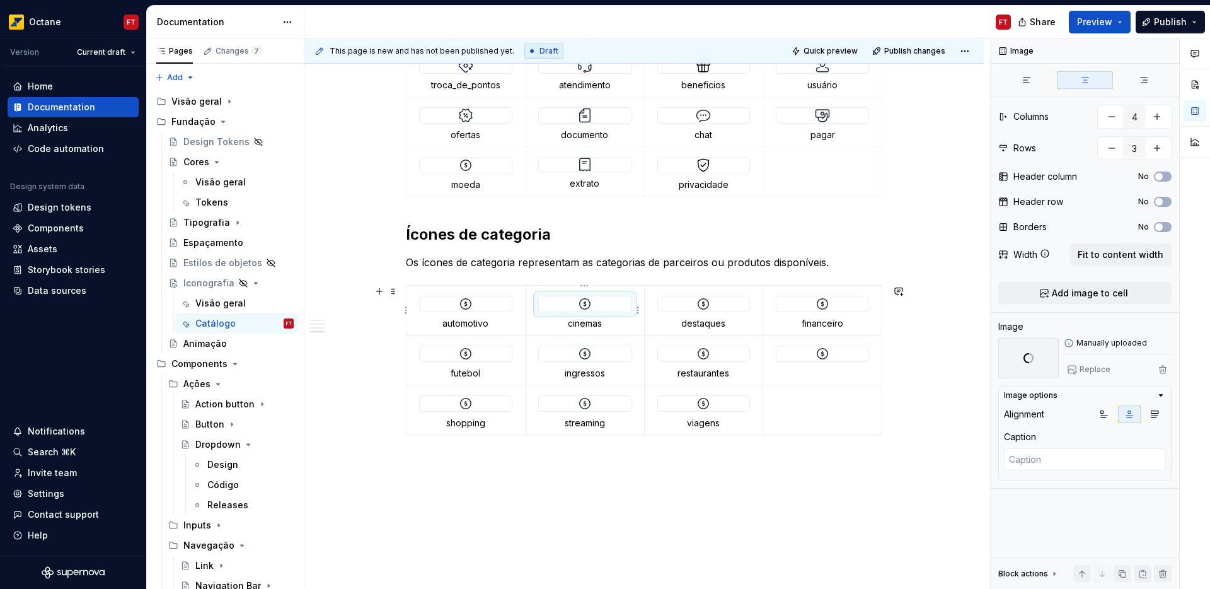
click at [584, 306] on img at bounding box center [584, 303] width 15 height 15
click at [1096, 367] on span "Replace" at bounding box center [1095, 369] width 31 height 10
type textarea "*"
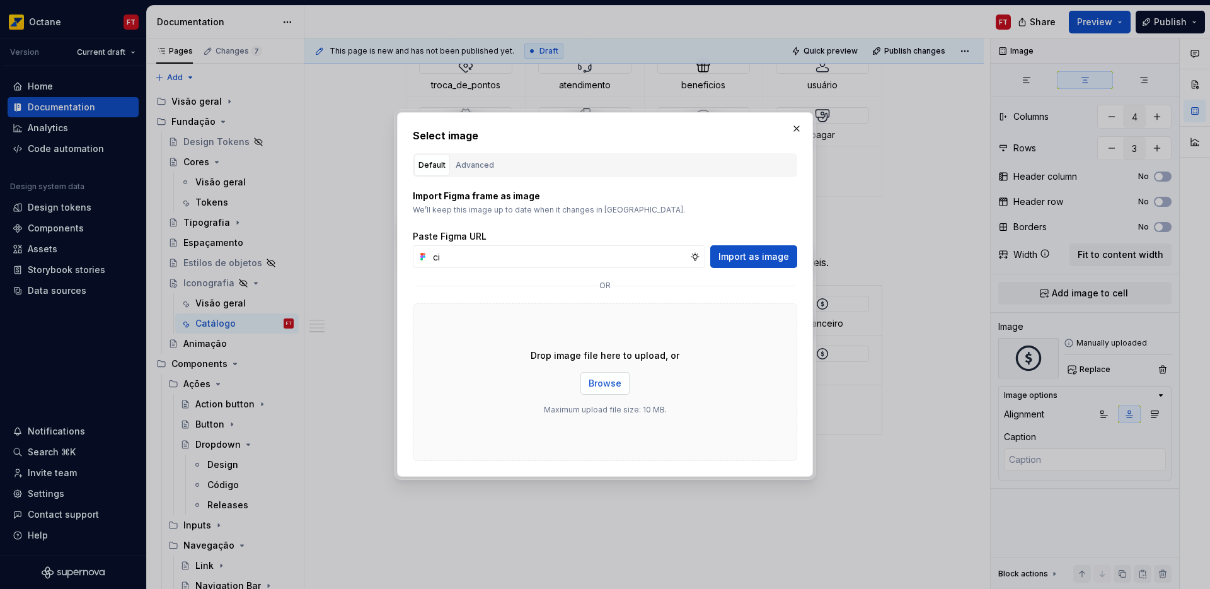
type input "ci"
click at [587, 384] on button "Browse" at bounding box center [605, 383] width 49 height 23
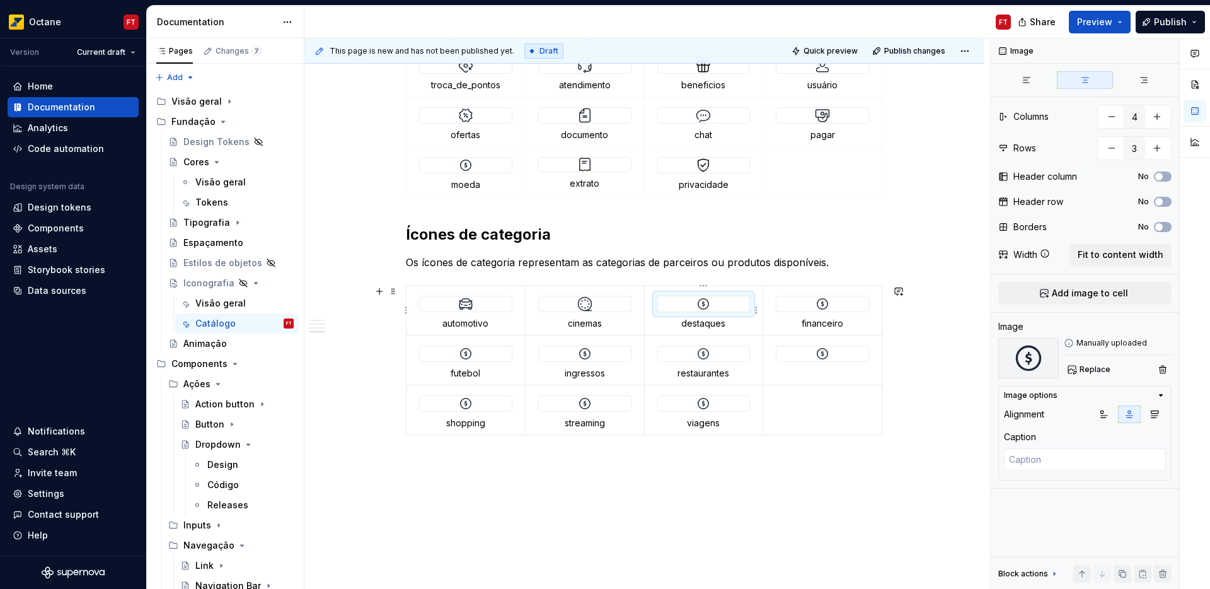
click at [706, 302] on img at bounding box center [703, 303] width 15 height 15
click at [1087, 369] on span "Replace" at bounding box center [1095, 369] width 31 height 10
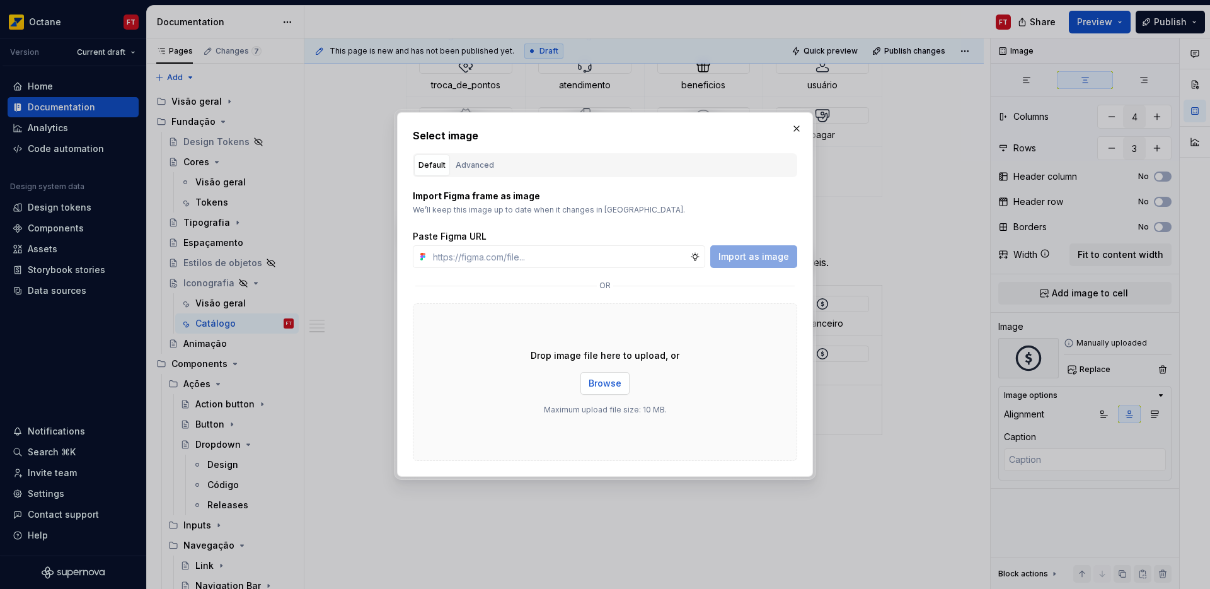
click at [601, 388] on span "Browse" at bounding box center [605, 383] width 33 height 13
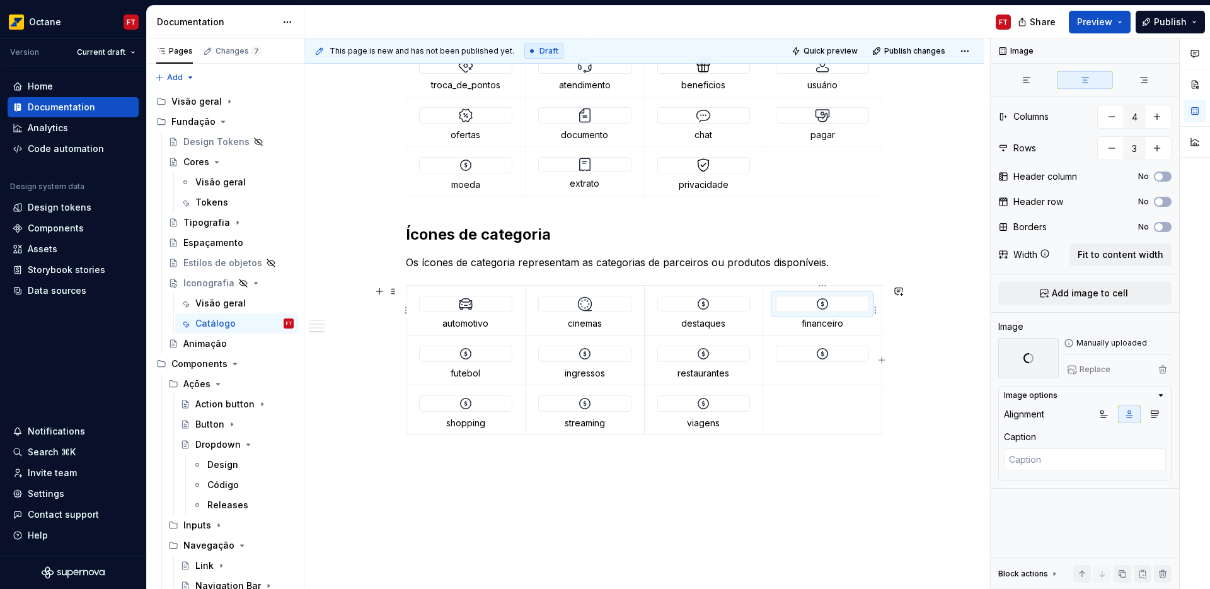
click at [831, 300] on div at bounding box center [823, 303] width 92 height 15
click at [1092, 369] on span "Replace" at bounding box center [1095, 369] width 31 height 10
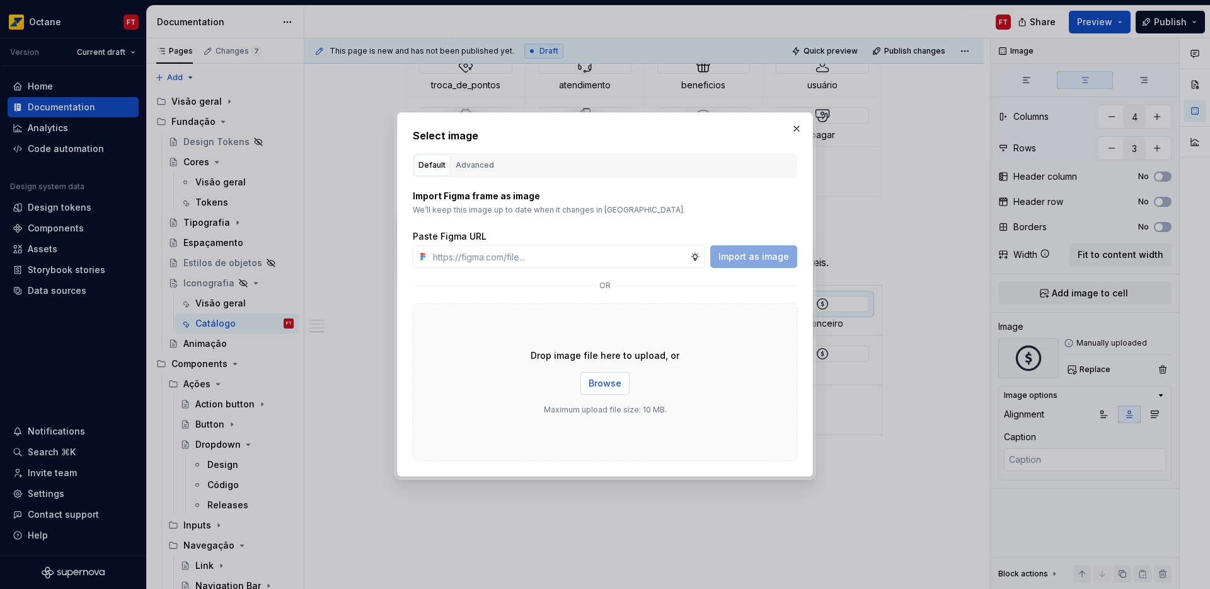
click at [610, 387] on span "Browse" at bounding box center [605, 383] width 33 height 13
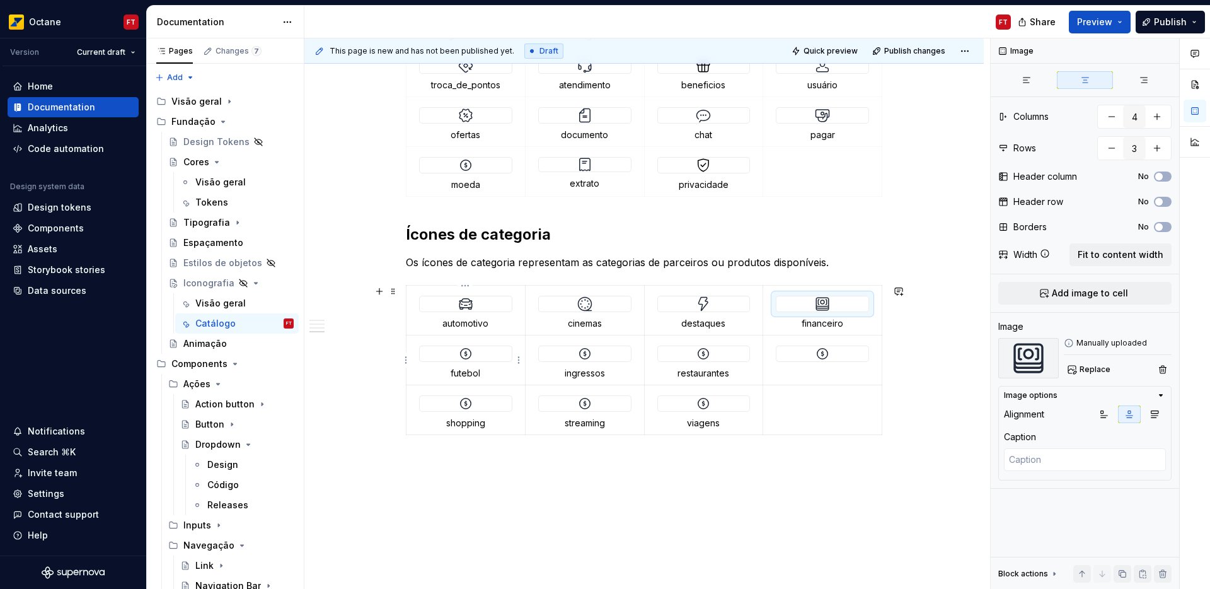
drag, startPoint x: 465, startPoint y: 358, endPoint x: 480, endPoint y: 366, distance: 17.8
click at [465, 358] on img at bounding box center [465, 353] width 15 height 15
click at [1090, 364] on span "Replace" at bounding box center [1095, 369] width 31 height 10
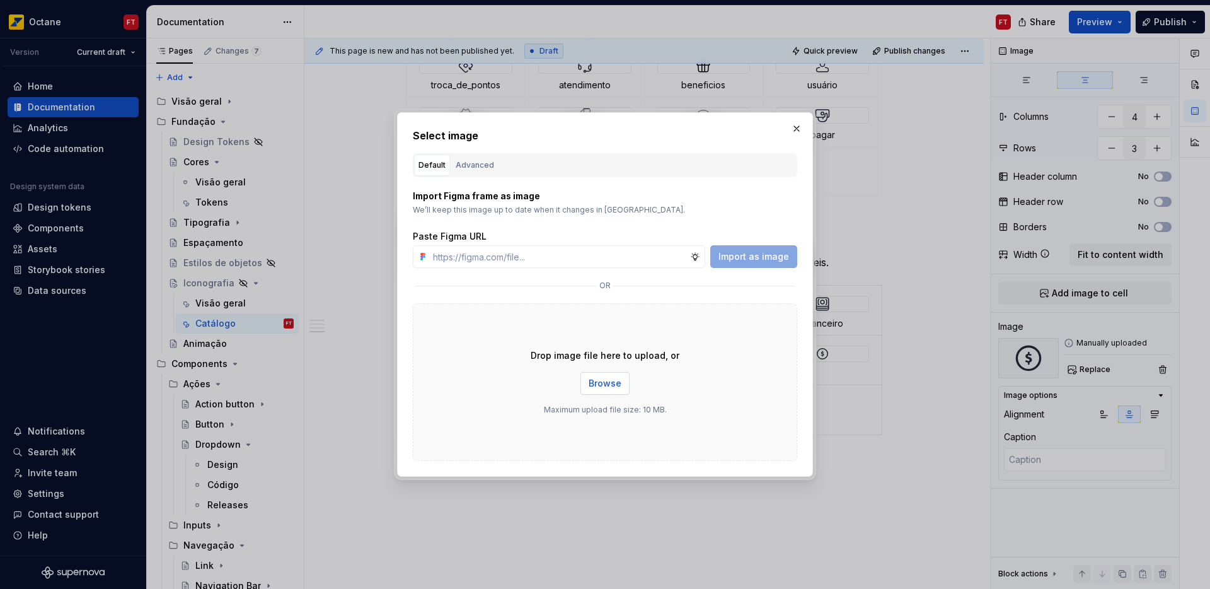
click at [617, 379] on span "Browse" at bounding box center [605, 383] width 33 height 13
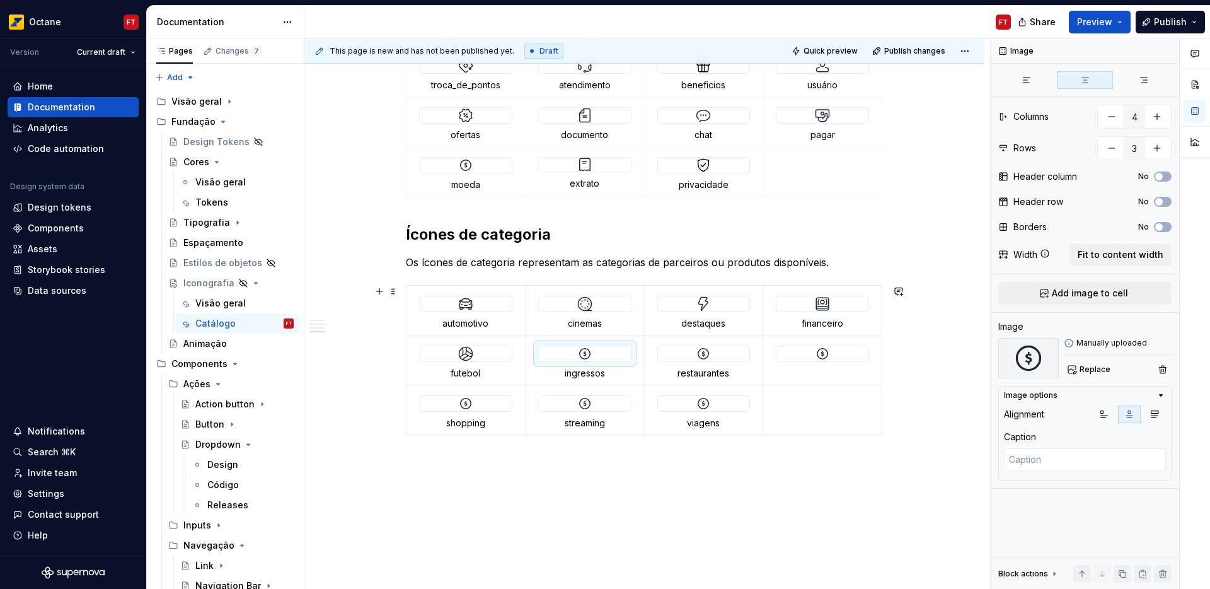
click at [595, 357] on div at bounding box center [585, 353] width 92 height 15
click at [1096, 375] on button "Replace" at bounding box center [1090, 370] width 52 height 18
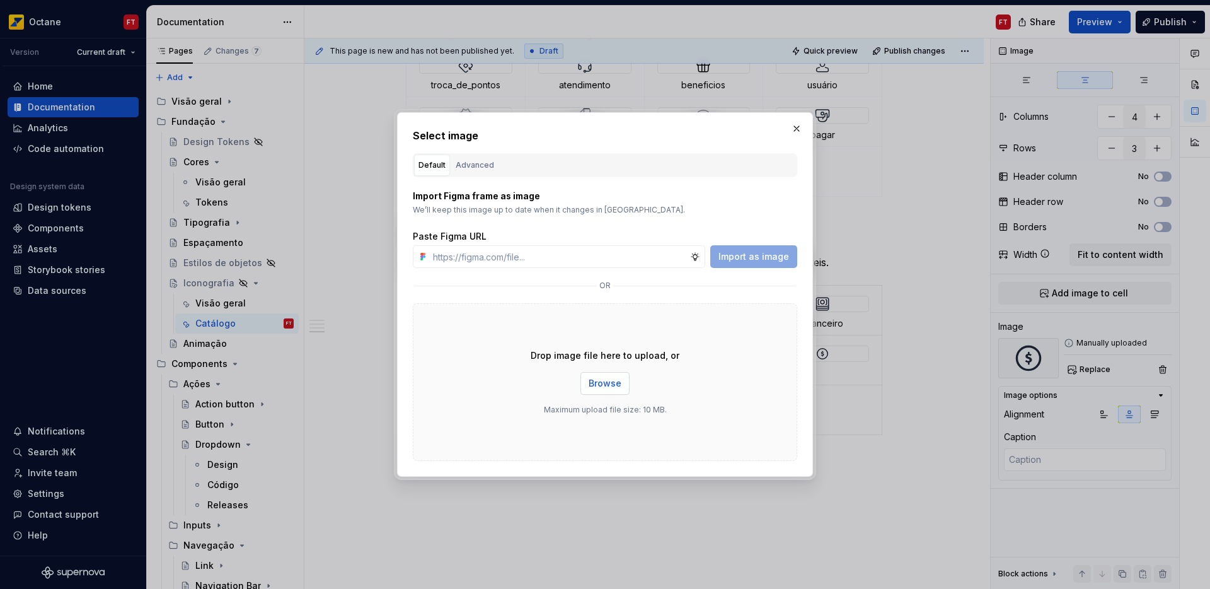
click at [587, 385] on button "Browse" at bounding box center [605, 383] width 49 height 23
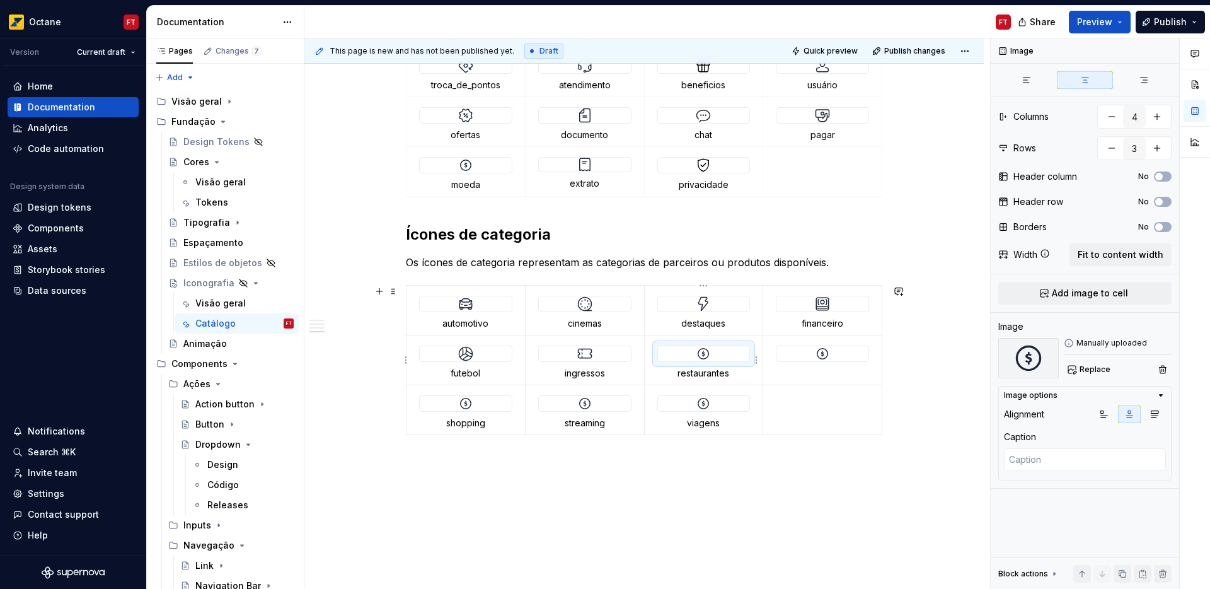
click at [713, 358] on div at bounding box center [704, 353] width 92 height 15
click at [1084, 371] on span "Replace" at bounding box center [1095, 369] width 31 height 10
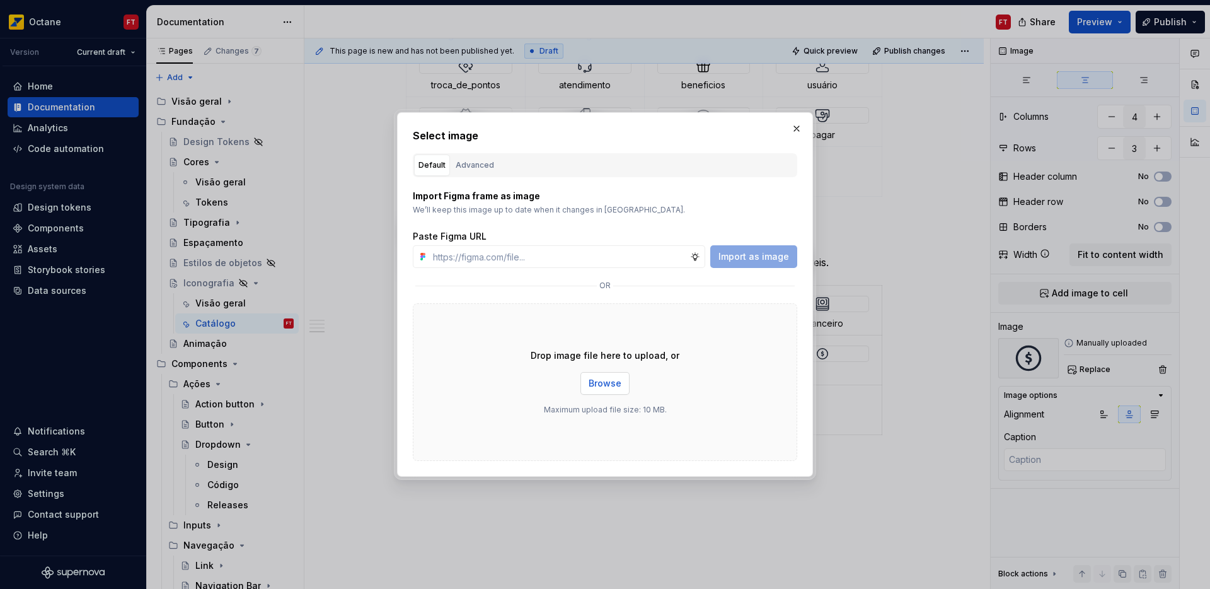
click at [595, 383] on span "Browse" at bounding box center [605, 383] width 33 height 13
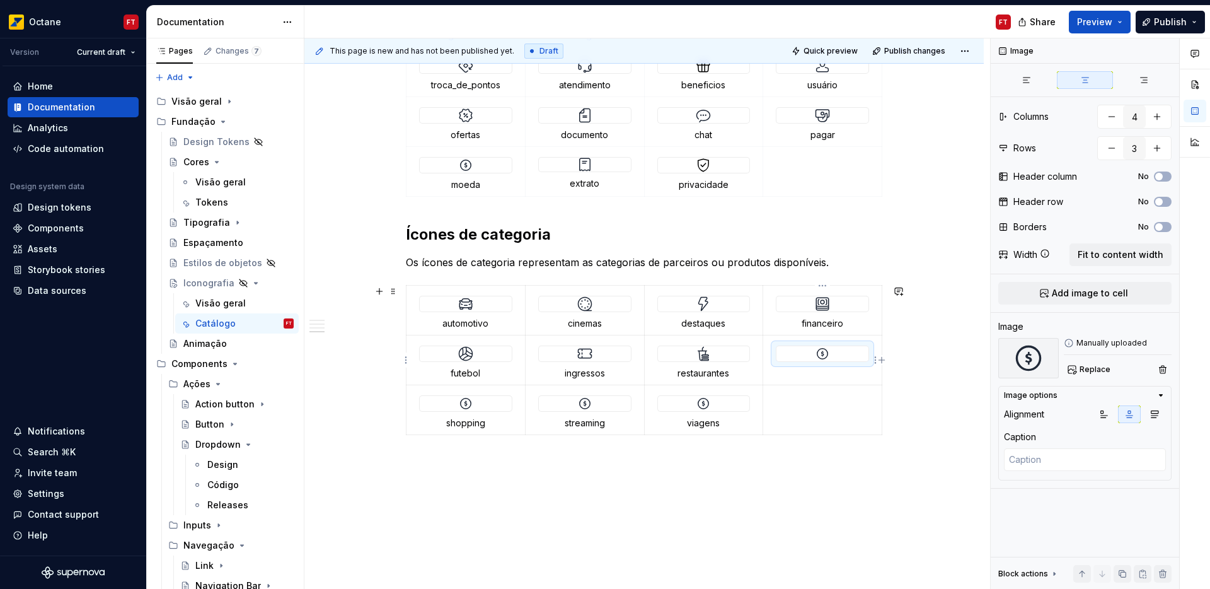
click at [823, 355] on img at bounding box center [822, 353] width 15 height 15
click at [819, 374] on p at bounding box center [822, 373] width 103 height 13
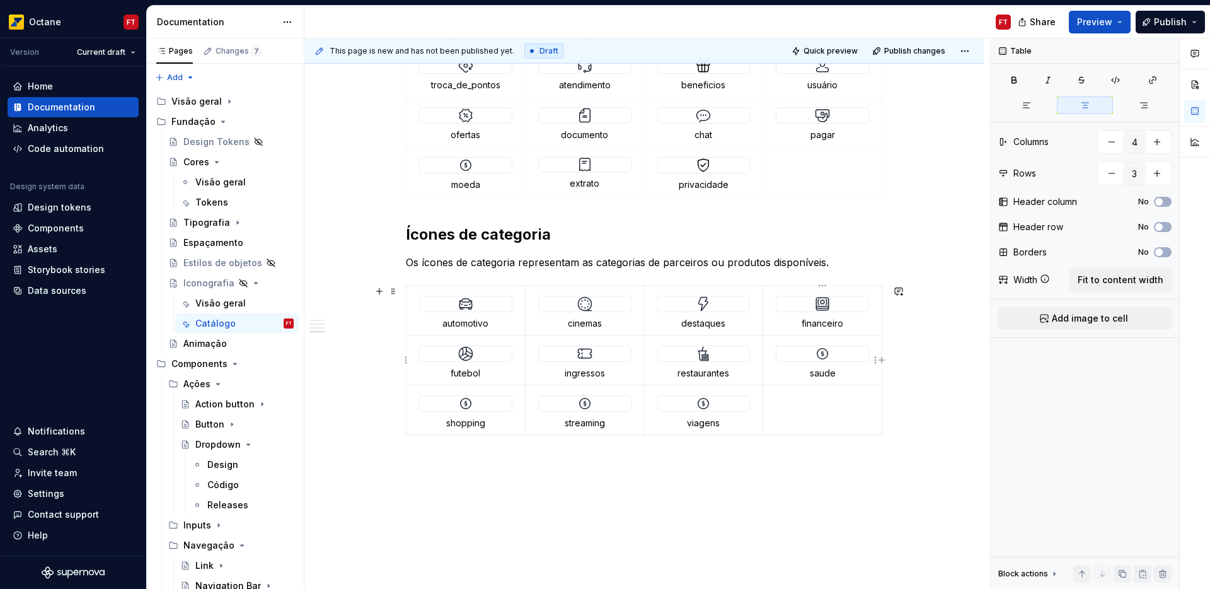
click at [830, 352] on div at bounding box center [823, 353] width 92 height 15
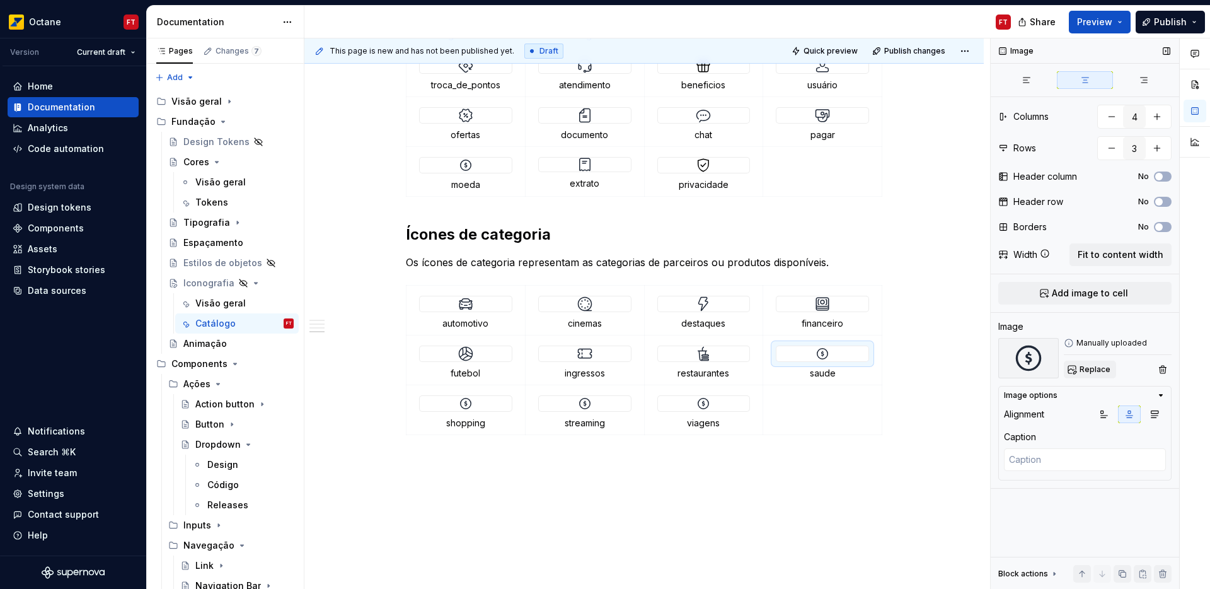
click at [1086, 364] on span "Replace" at bounding box center [1095, 369] width 31 height 10
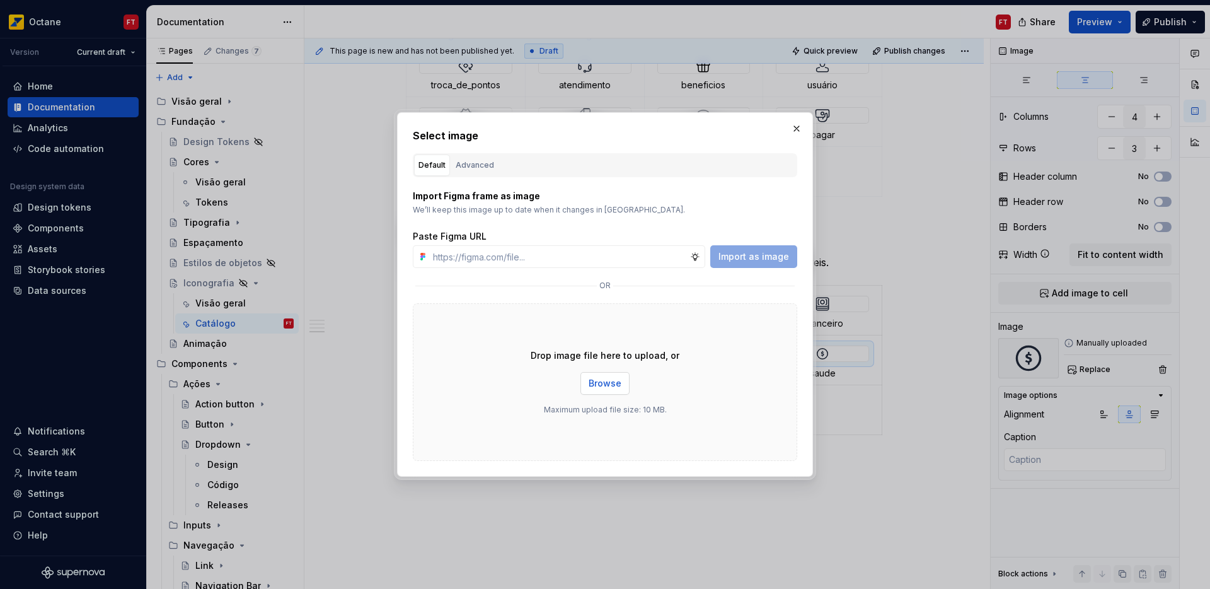
click at [597, 385] on span "Browse" at bounding box center [605, 383] width 33 height 13
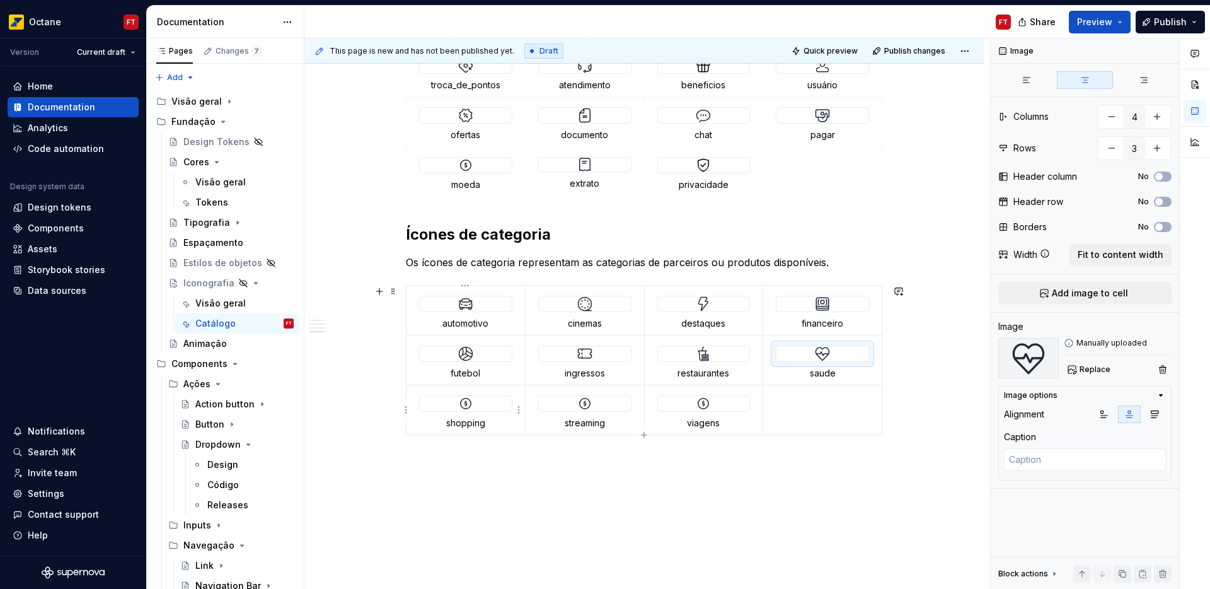
click at [470, 405] on img at bounding box center [465, 403] width 15 height 15
click at [1083, 364] on span "Replace" at bounding box center [1095, 369] width 31 height 10
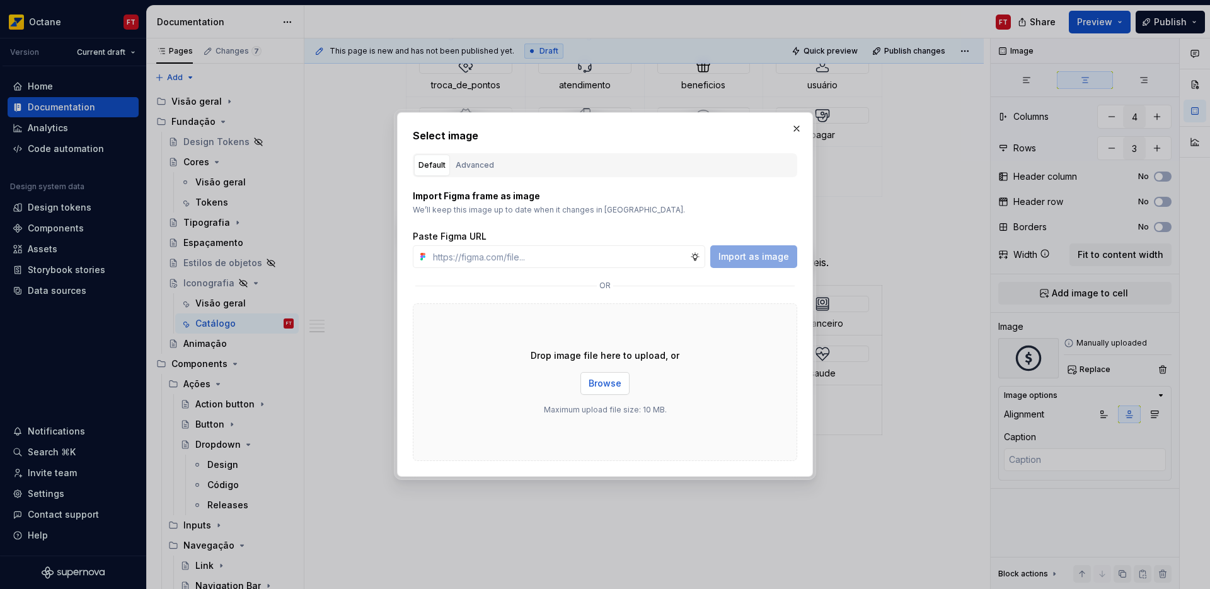
click at [616, 377] on span "Browse" at bounding box center [605, 383] width 33 height 13
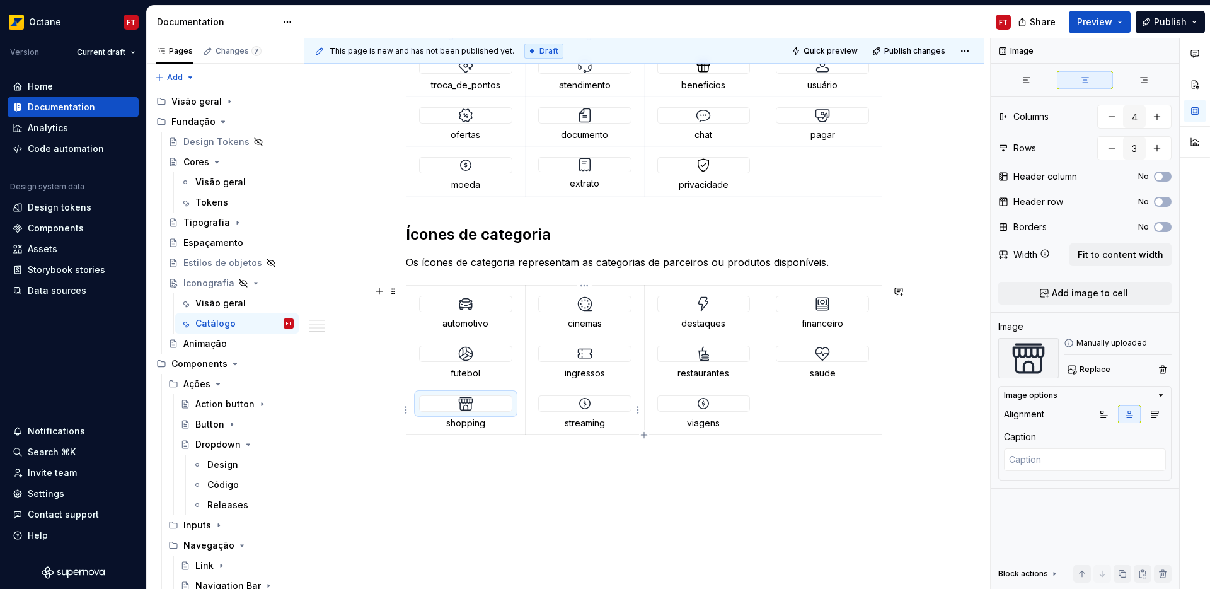
click at [586, 401] on img at bounding box center [584, 403] width 15 height 15
click at [1093, 370] on span "Replace" at bounding box center [1095, 369] width 31 height 10
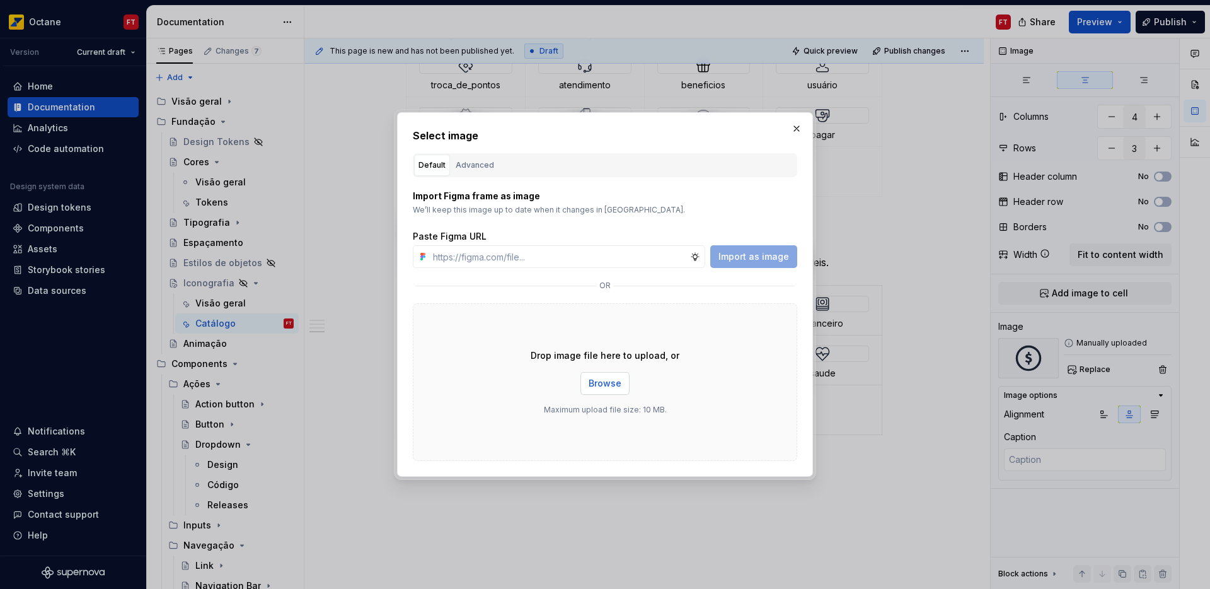
click at [606, 390] on button "Browse" at bounding box center [605, 383] width 49 height 23
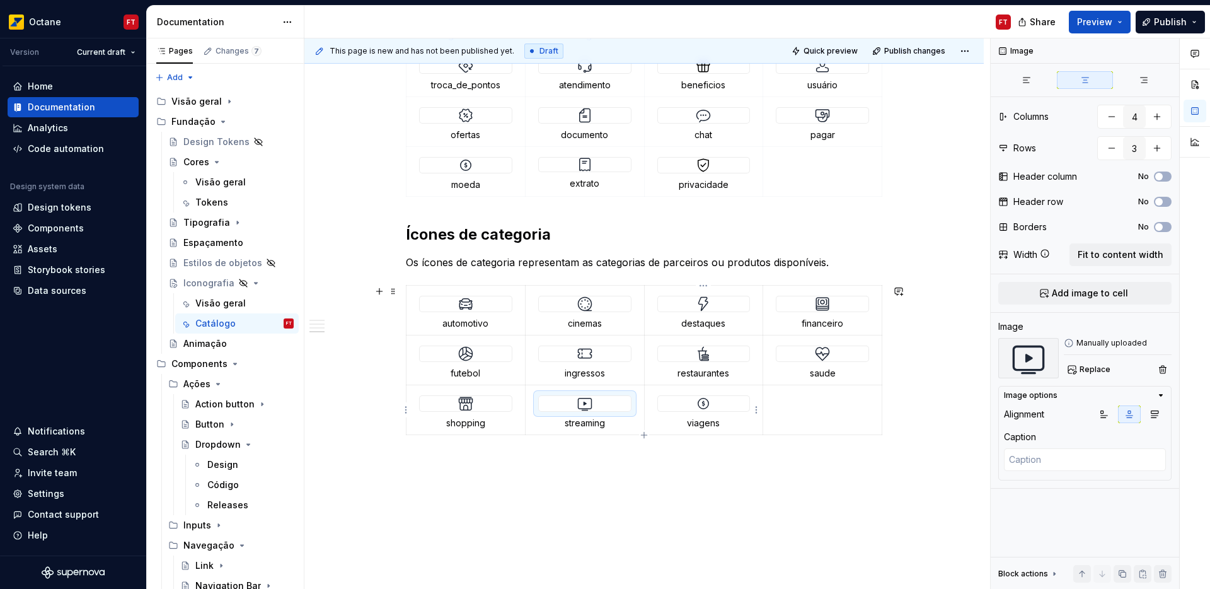
click at [700, 402] on img at bounding box center [703, 403] width 15 height 15
click at [1095, 367] on span "Replace" at bounding box center [1095, 369] width 31 height 10
type textarea "*"
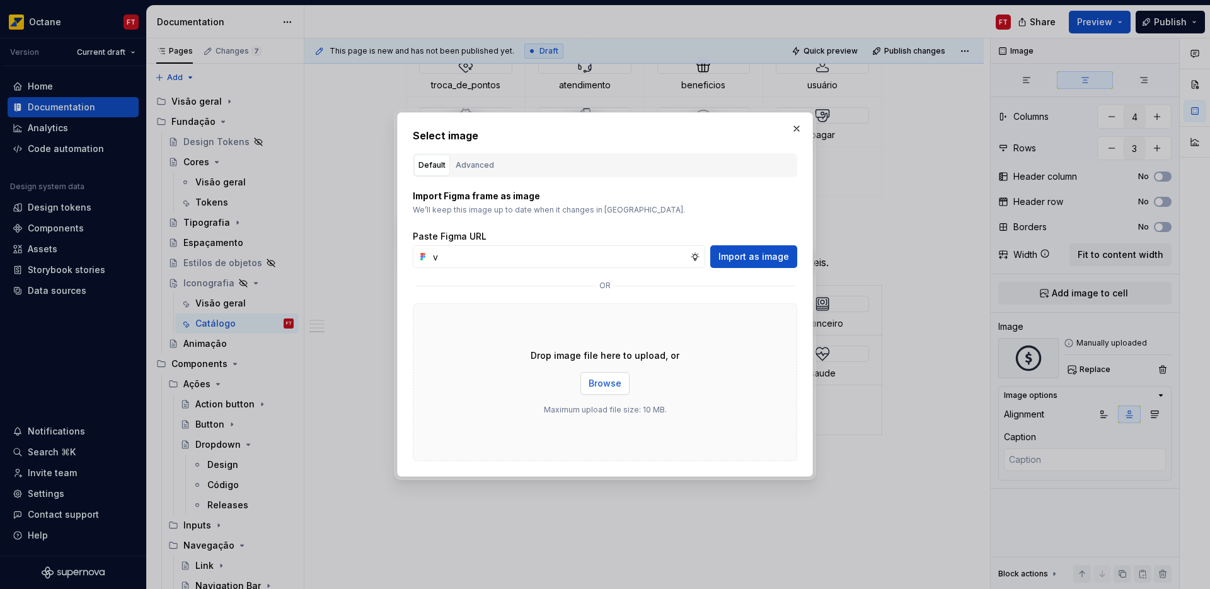
type input "v"
click at [598, 382] on span "Browse" at bounding box center [605, 383] width 33 height 13
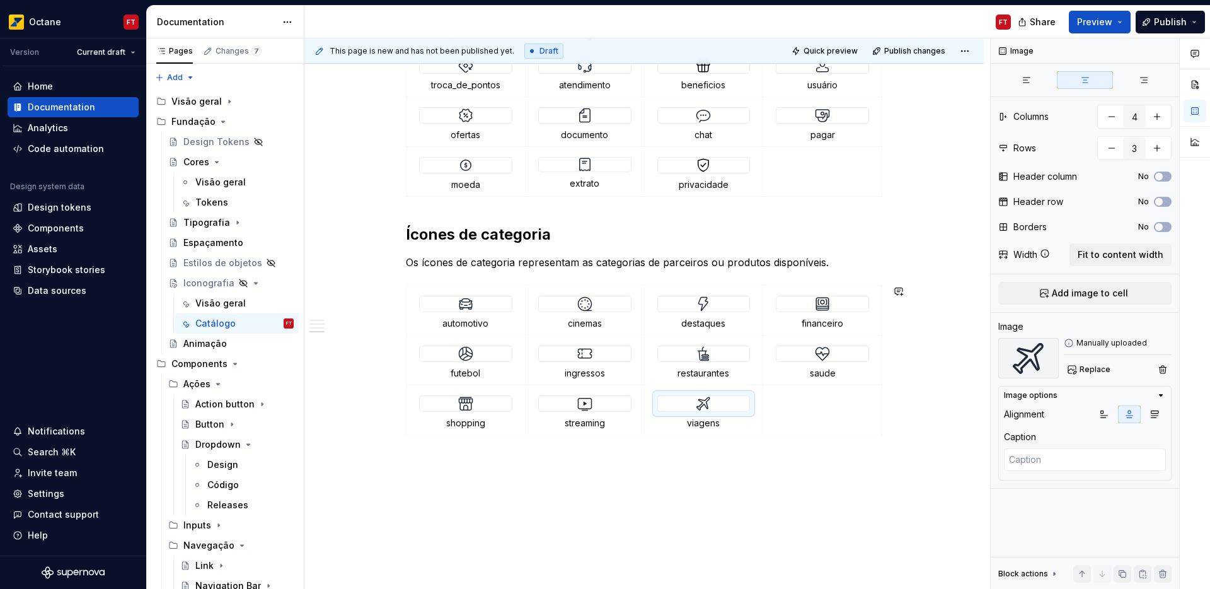
click at [655, 497] on div "This page is new and has not been published yet. Draft Quick preview Publish ch…" at bounding box center [647, 313] width 686 height 551
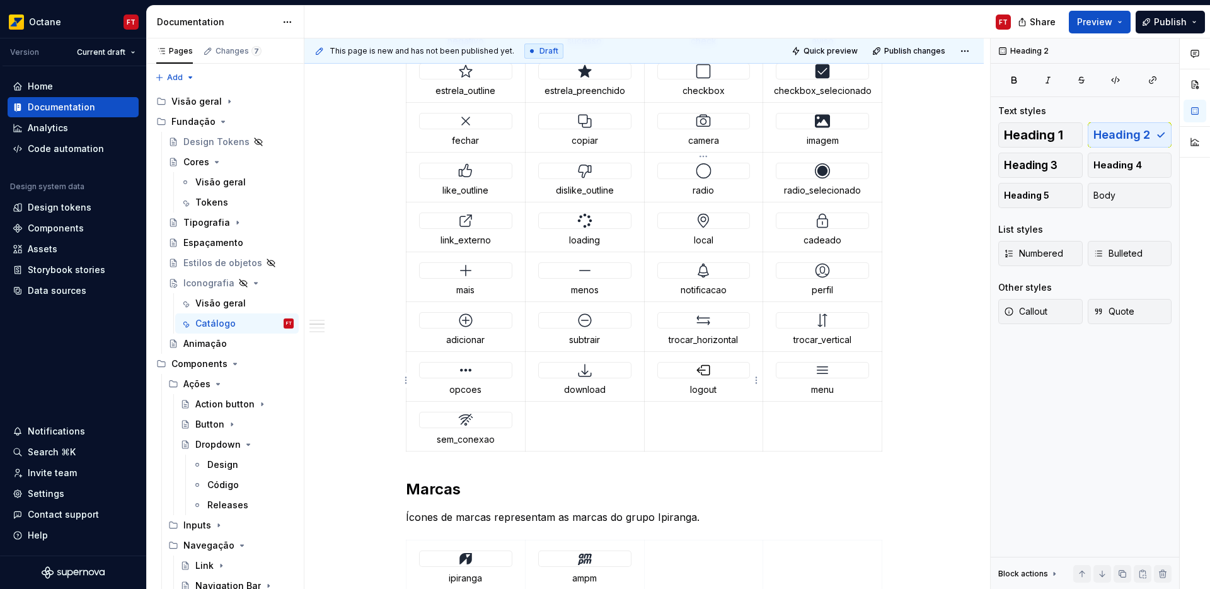
scroll to position [0, 0]
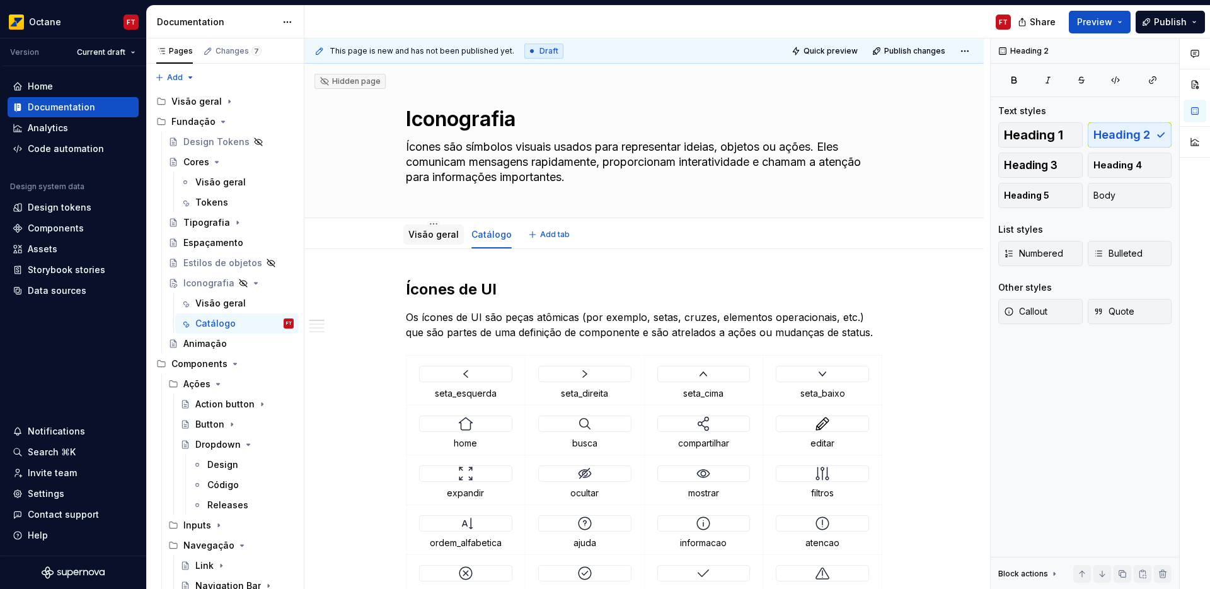
click at [425, 233] on link "Visão geral" at bounding box center [433, 234] width 50 height 11
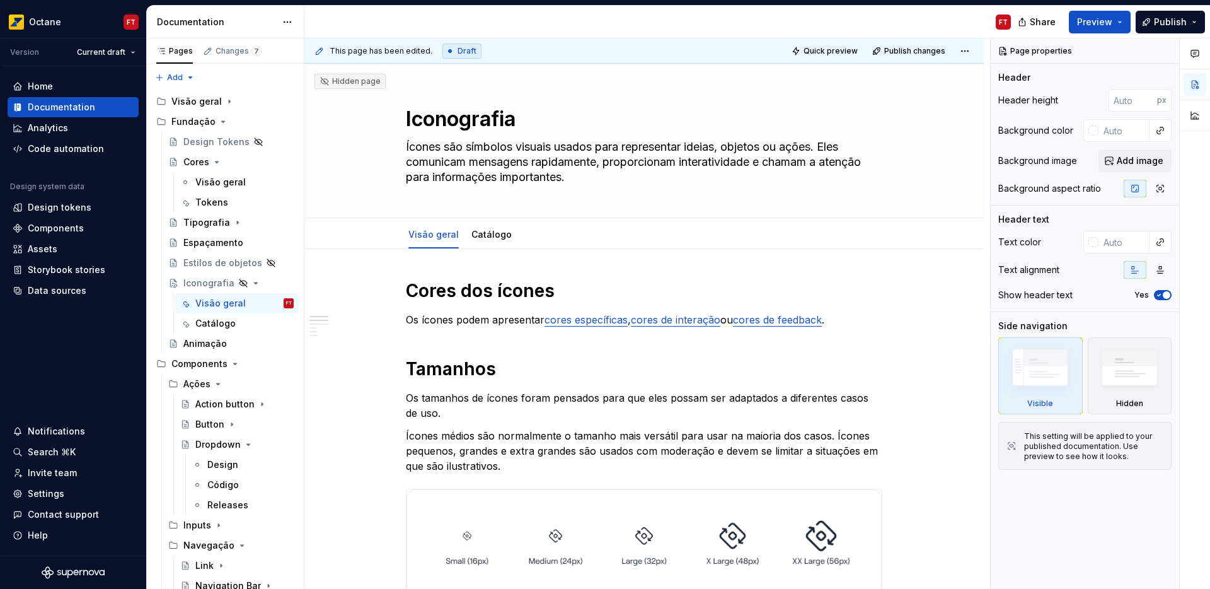
type textarea "*"
